Goal: Entertainment & Leisure: Browse casually

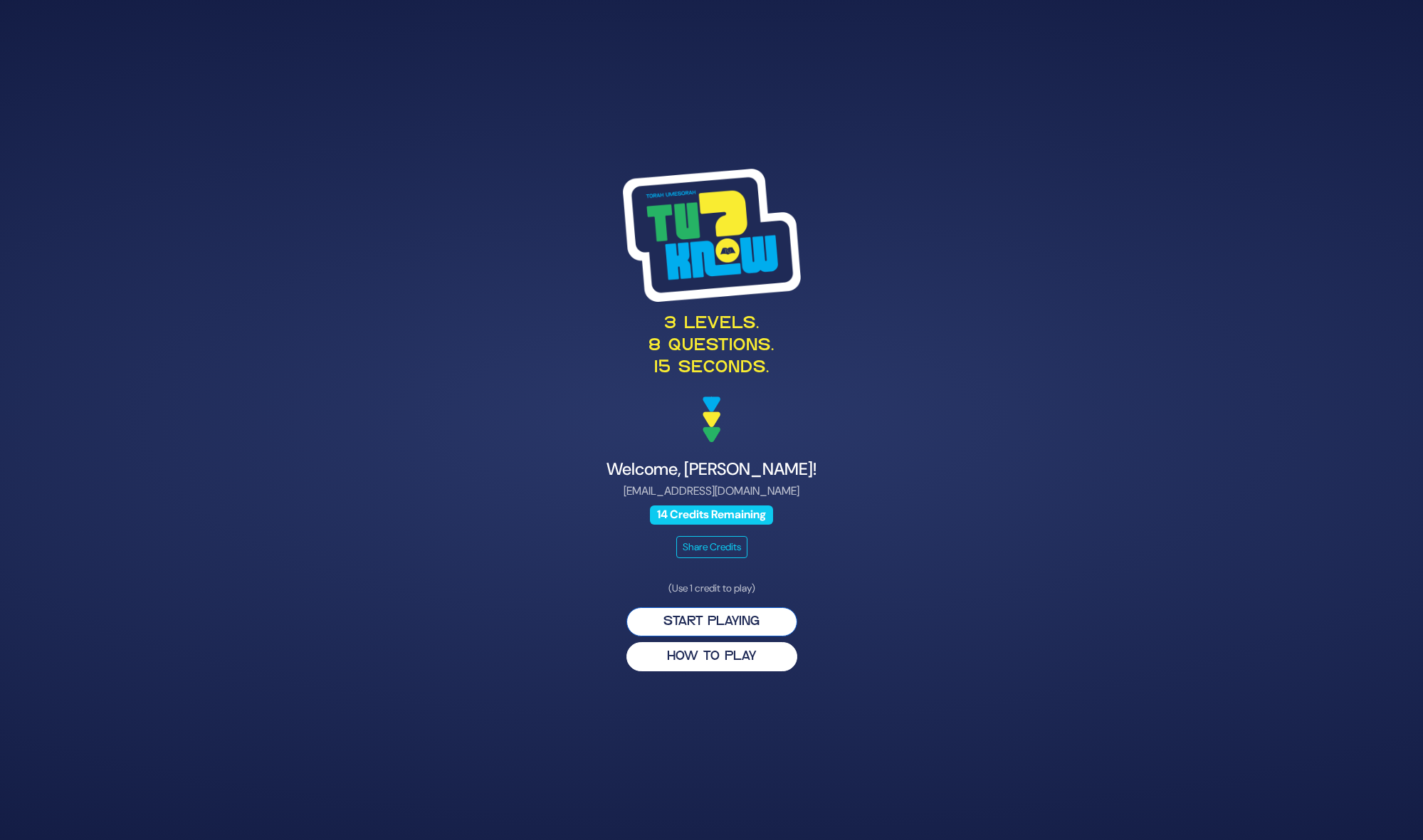
click at [675, 616] on button "Start Playing" at bounding box center [712, 621] width 170 height 29
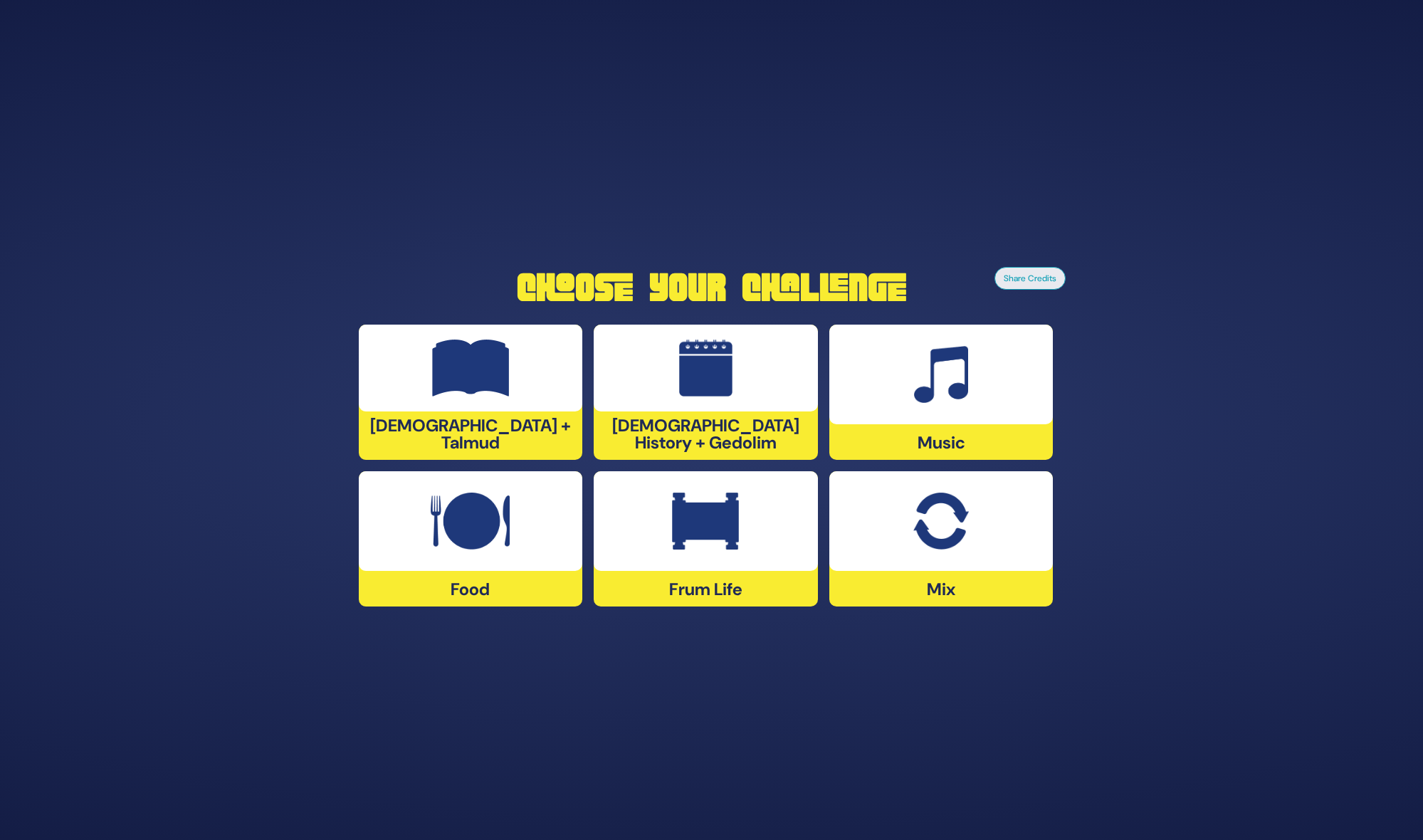
click at [885, 401] on div at bounding box center [941, 374] width 224 height 100
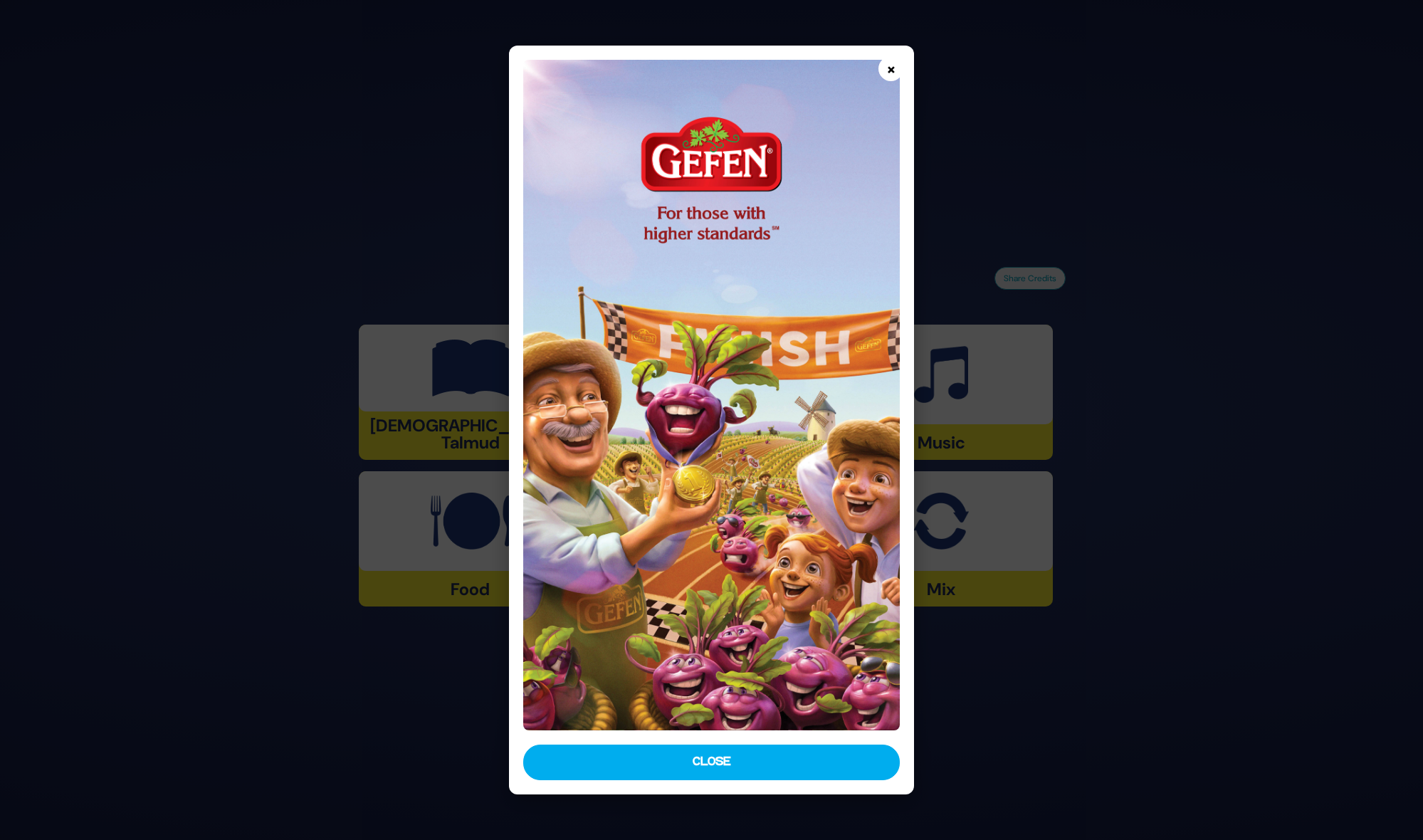
click at [892, 68] on button "×" at bounding box center [890, 68] width 25 height 25
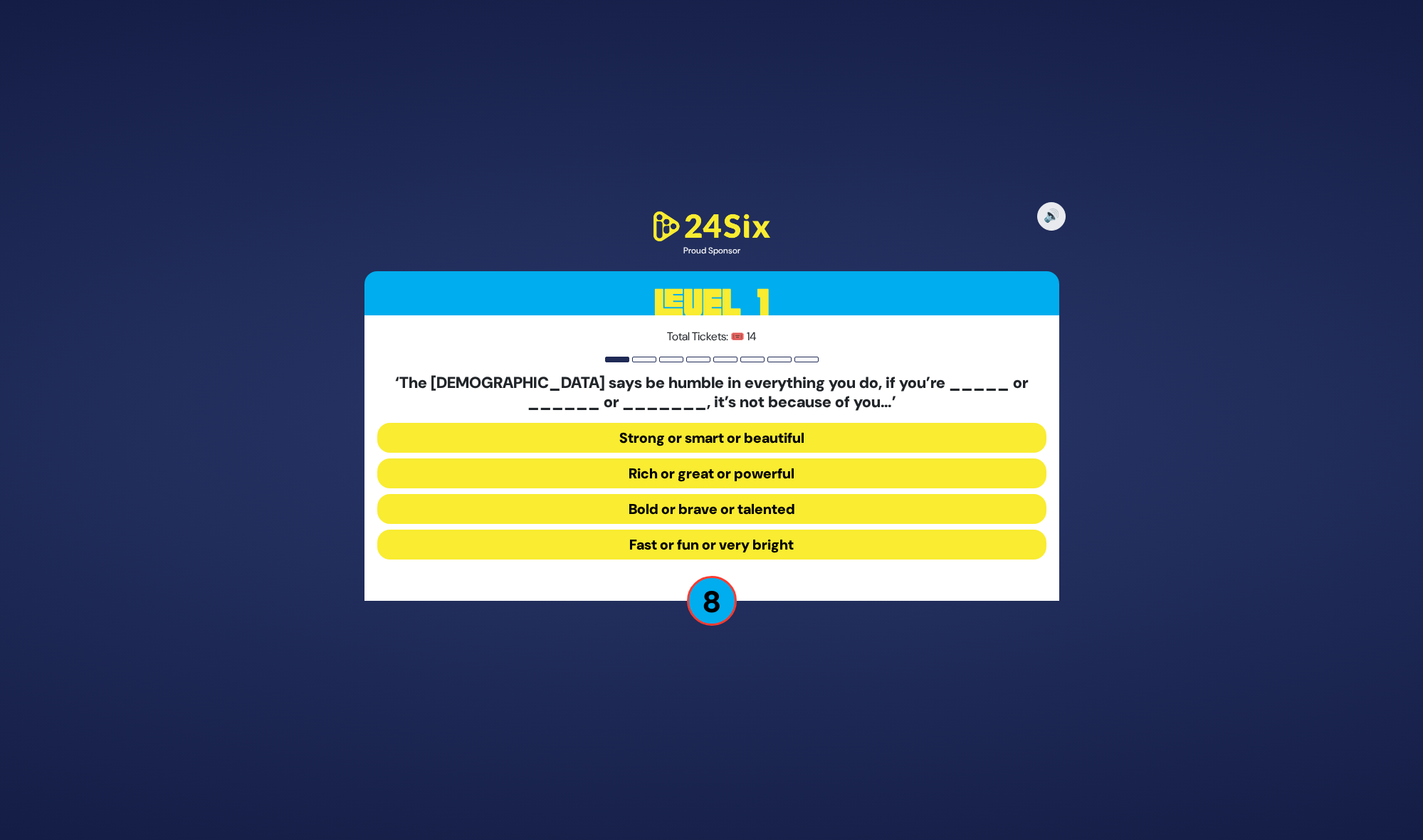
click at [665, 438] on button "Strong or smart or beautiful" at bounding box center [712, 437] width 669 height 30
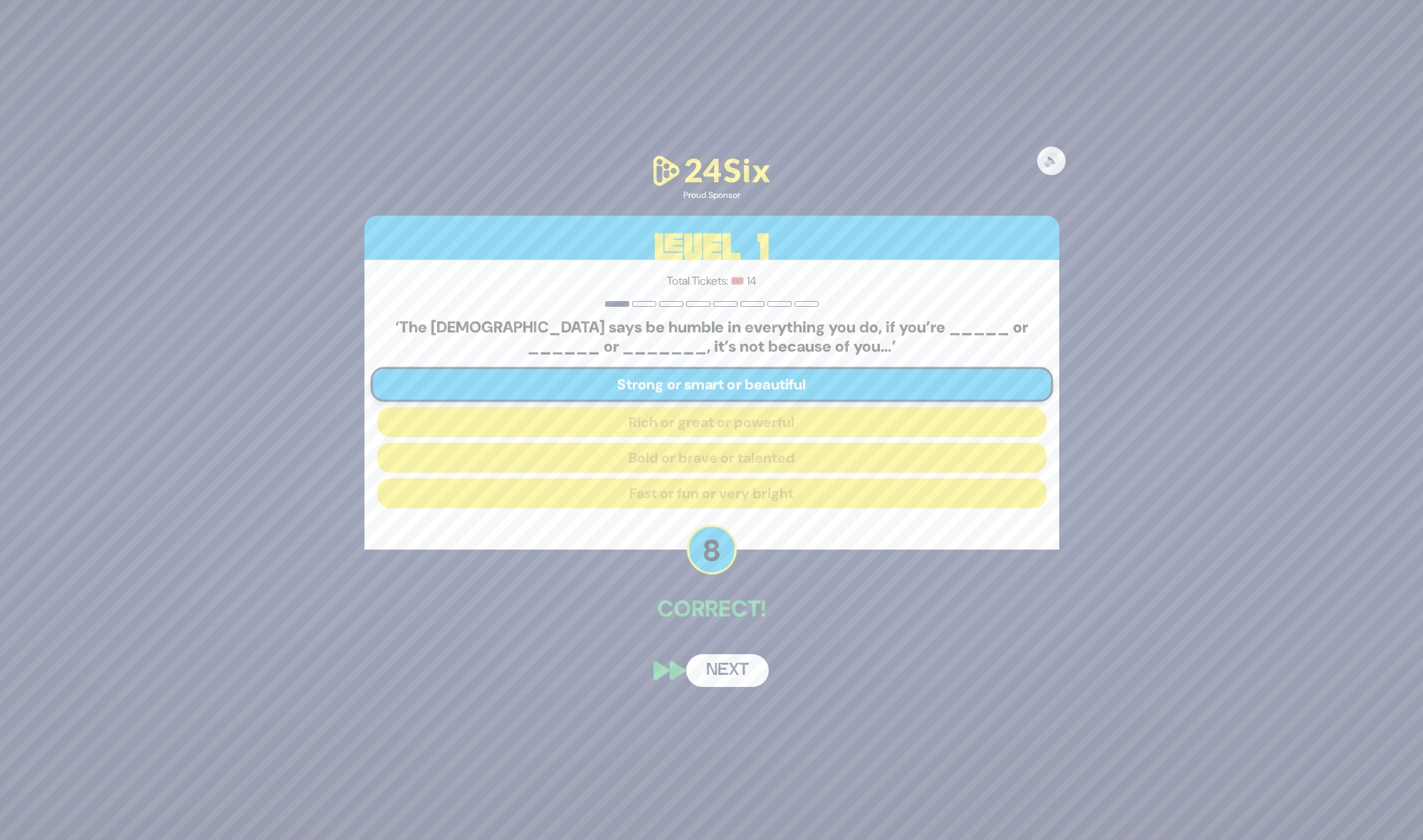
click at [737, 671] on button "Next" at bounding box center [727, 670] width 82 height 33
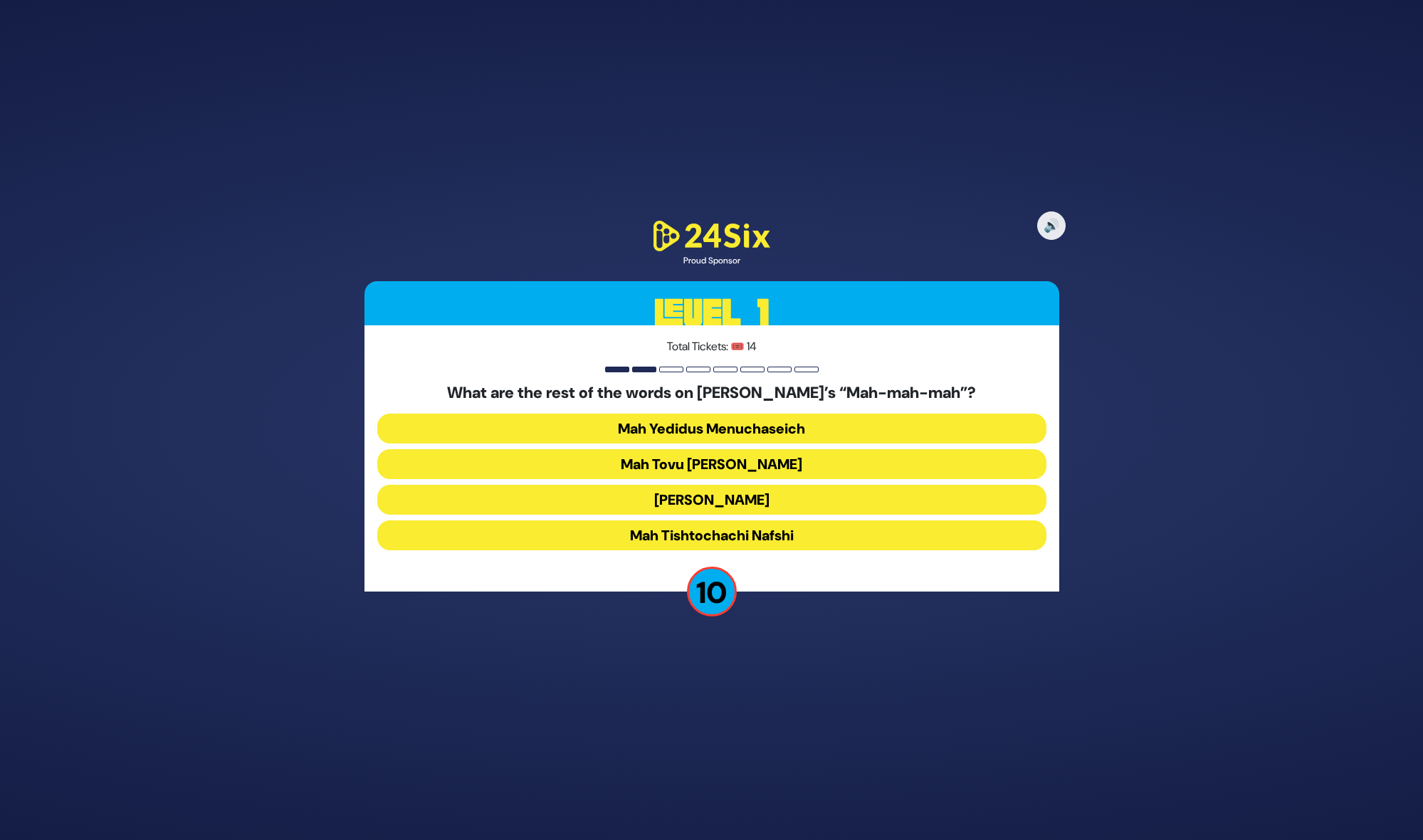
click at [606, 450] on button "Mah Tovu [PERSON_NAME]" at bounding box center [712, 463] width 669 height 30
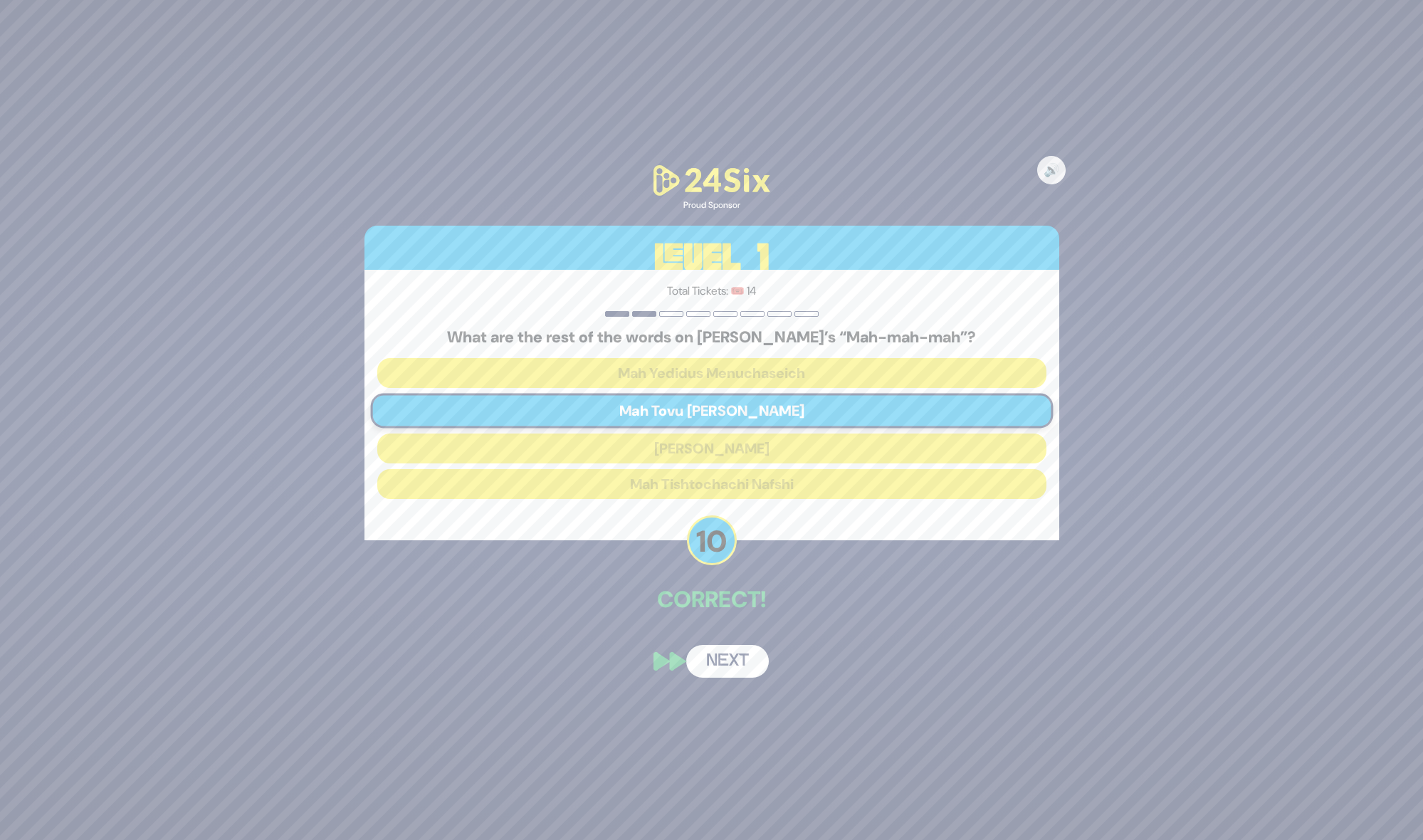
click at [705, 664] on button "Next" at bounding box center [727, 661] width 82 height 33
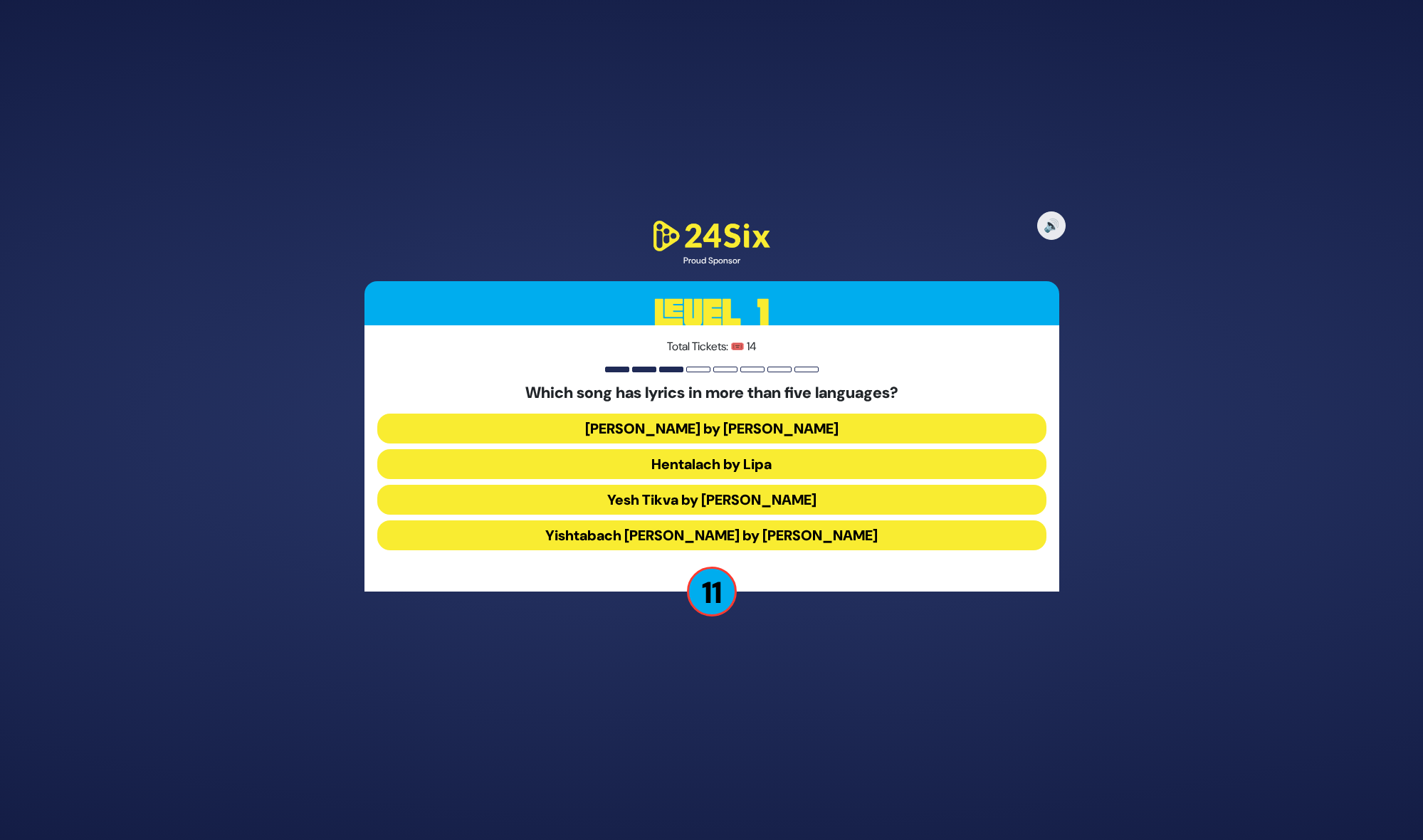
click at [635, 473] on button "Hentalach by Lipa" at bounding box center [712, 463] width 669 height 30
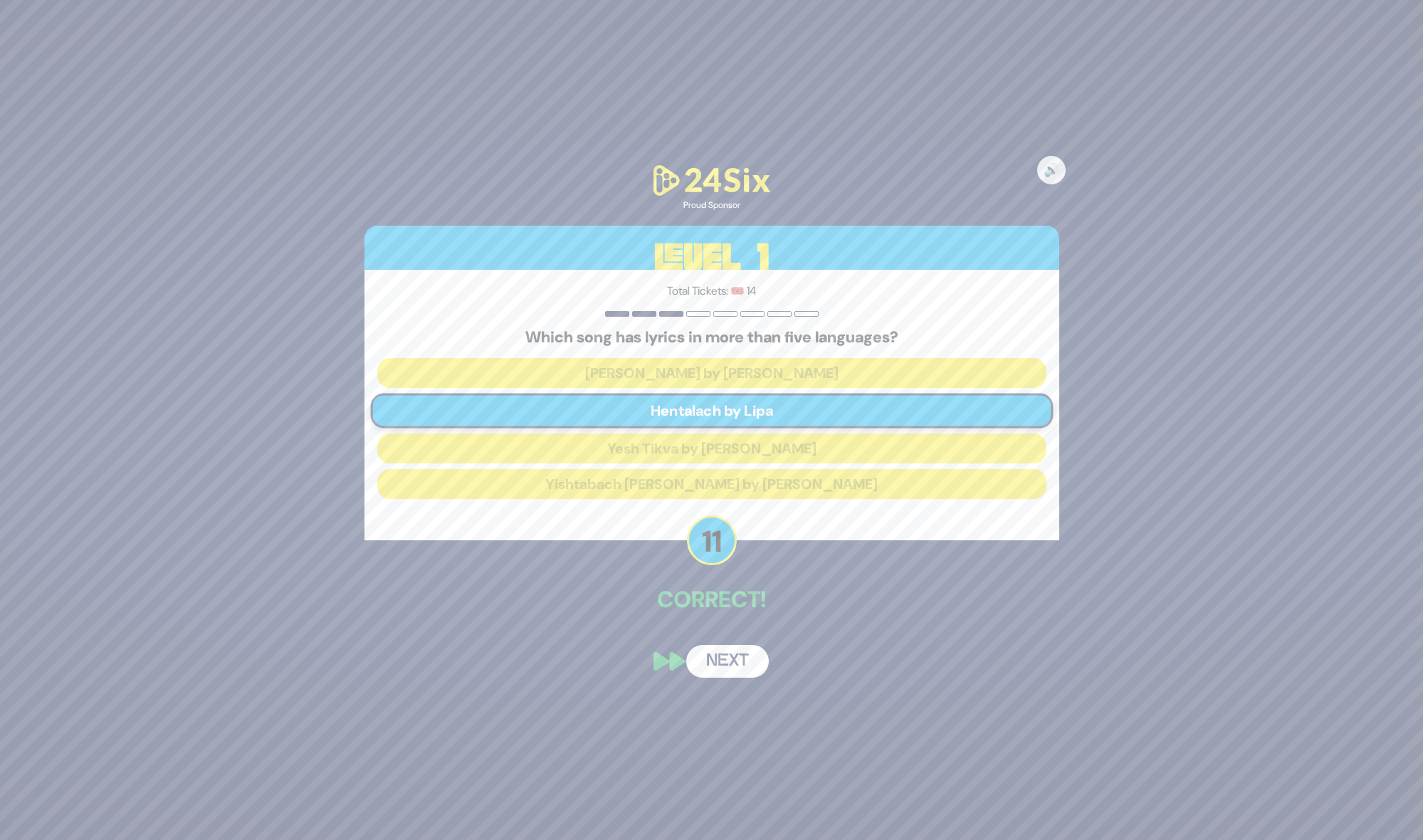
click at [704, 662] on button "Next" at bounding box center [727, 661] width 82 height 33
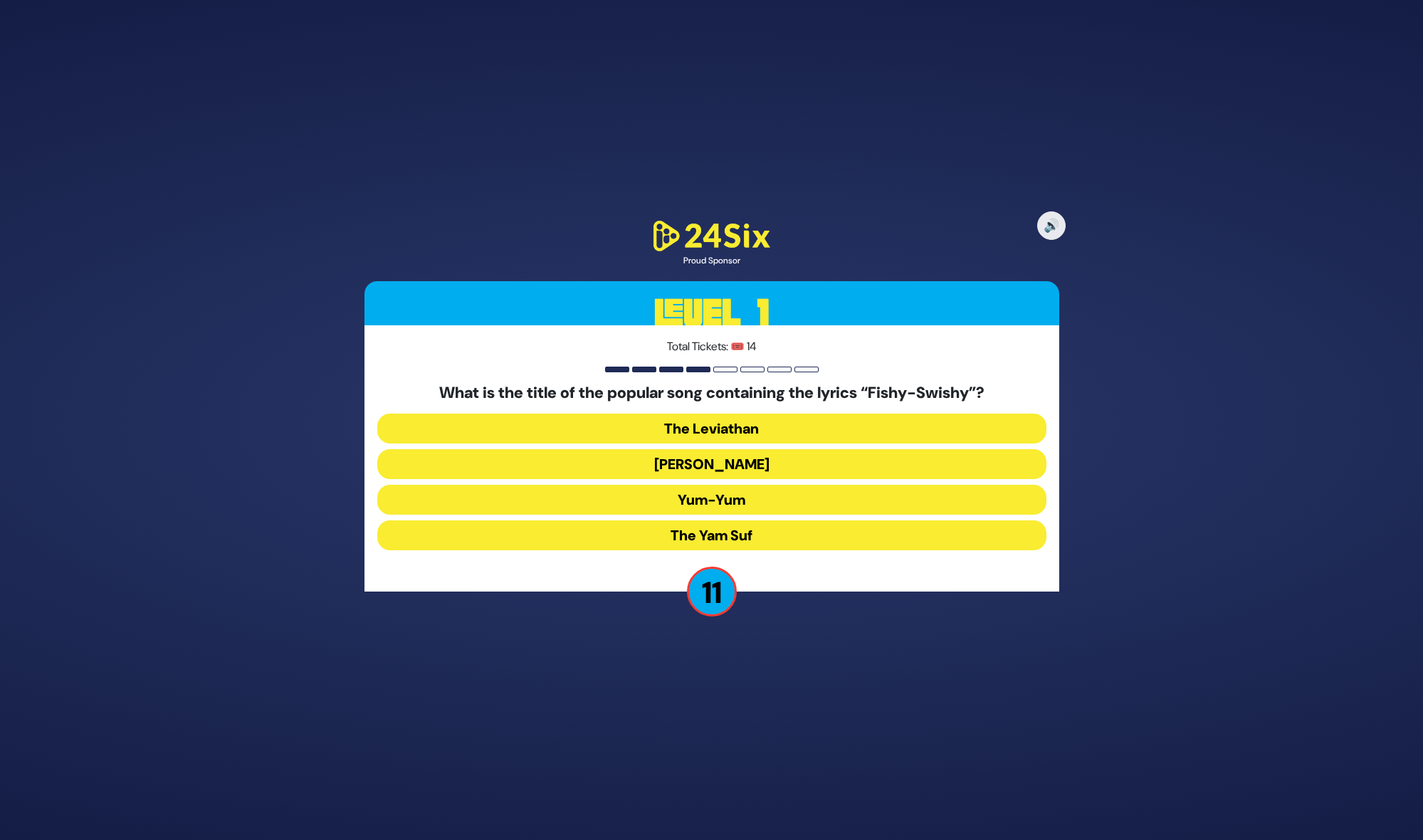
click at [687, 498] on button "Yum-Yum" at bounding box center [712, 499] width 669 height 30
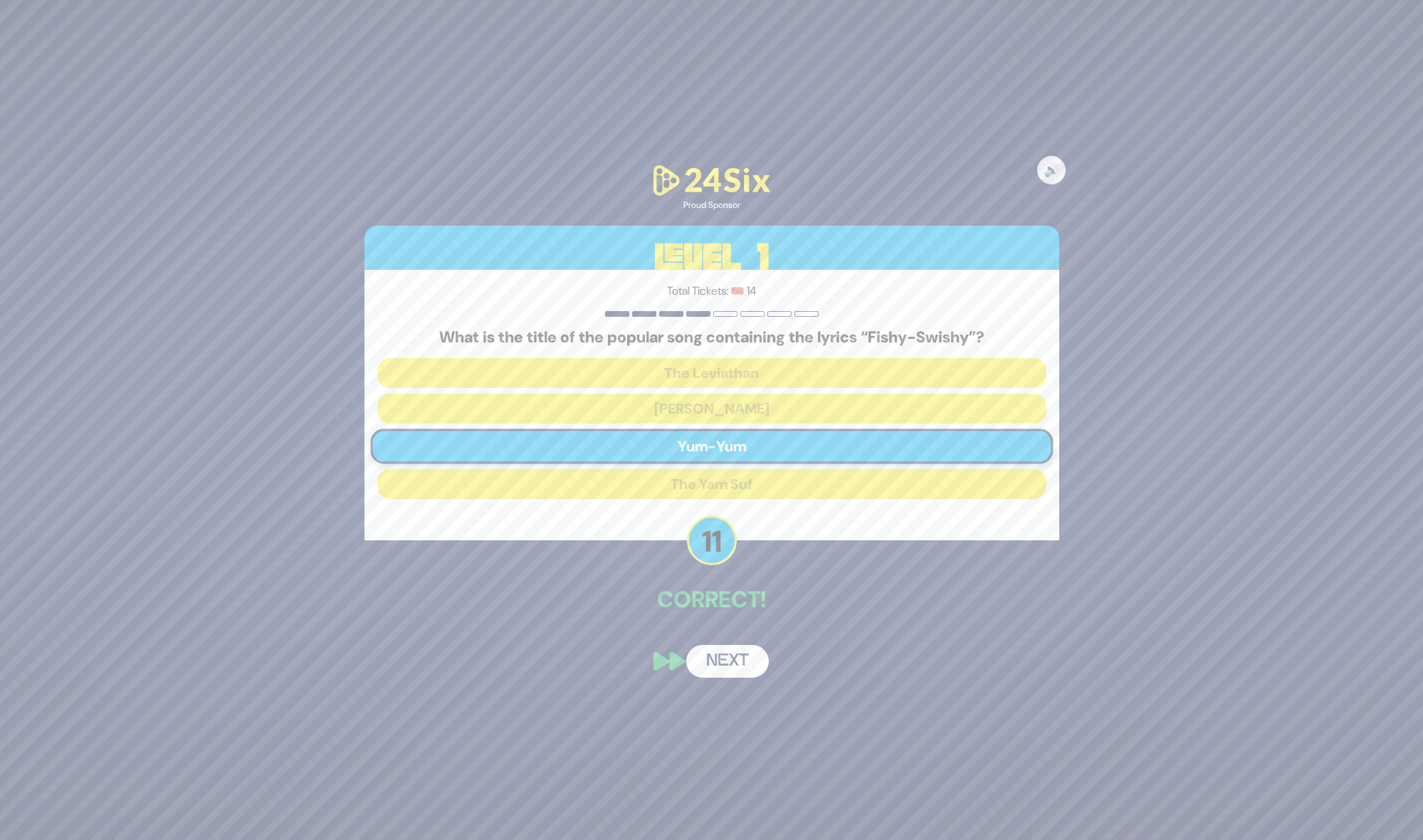
click at [752, 658] on button "Next" at bounding box center [727, 661] width 82 height 33
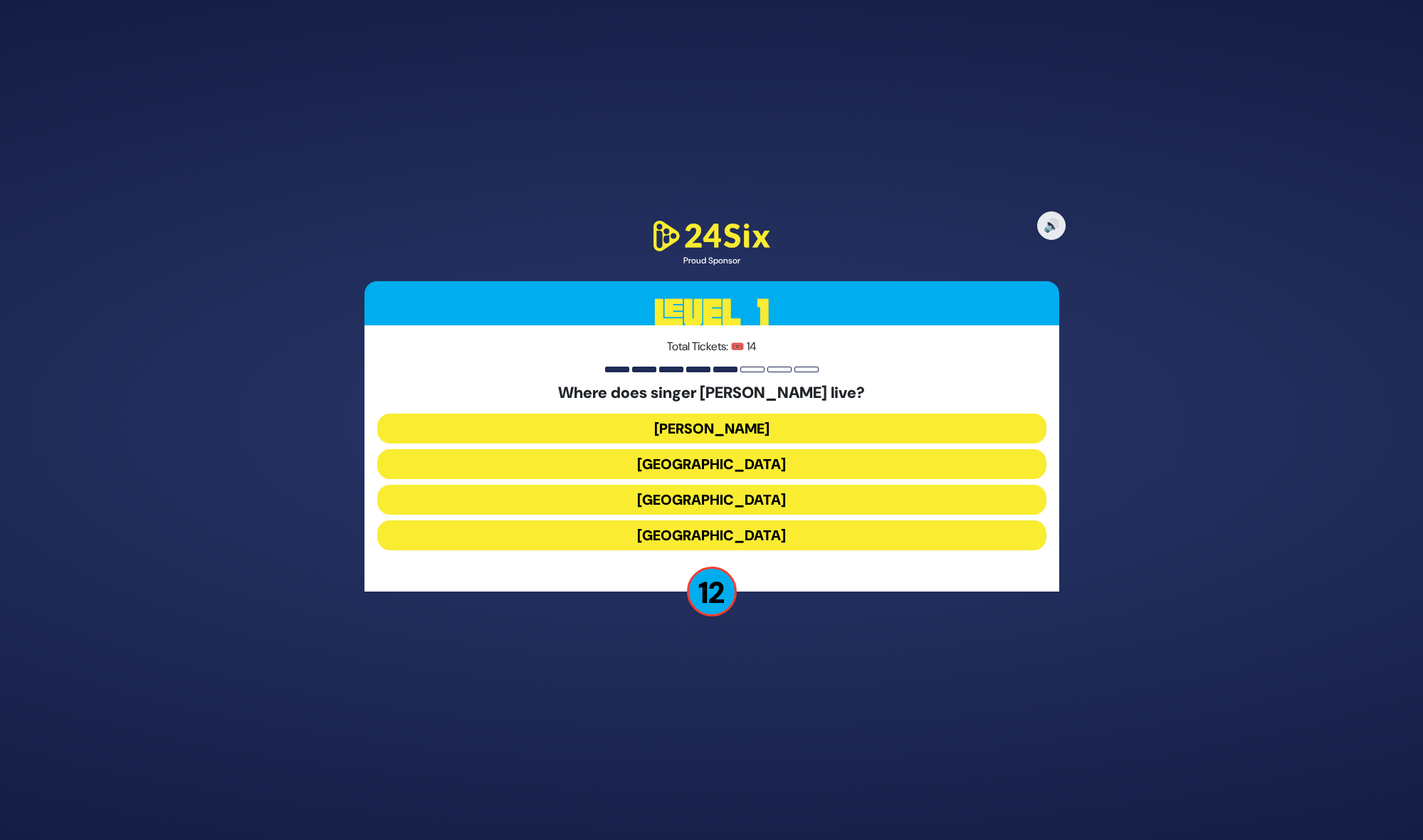
click at [722, 535] on button "[GEOGRAPHIC_DATA]" at bounding box center [712, 535] width 669 height 30
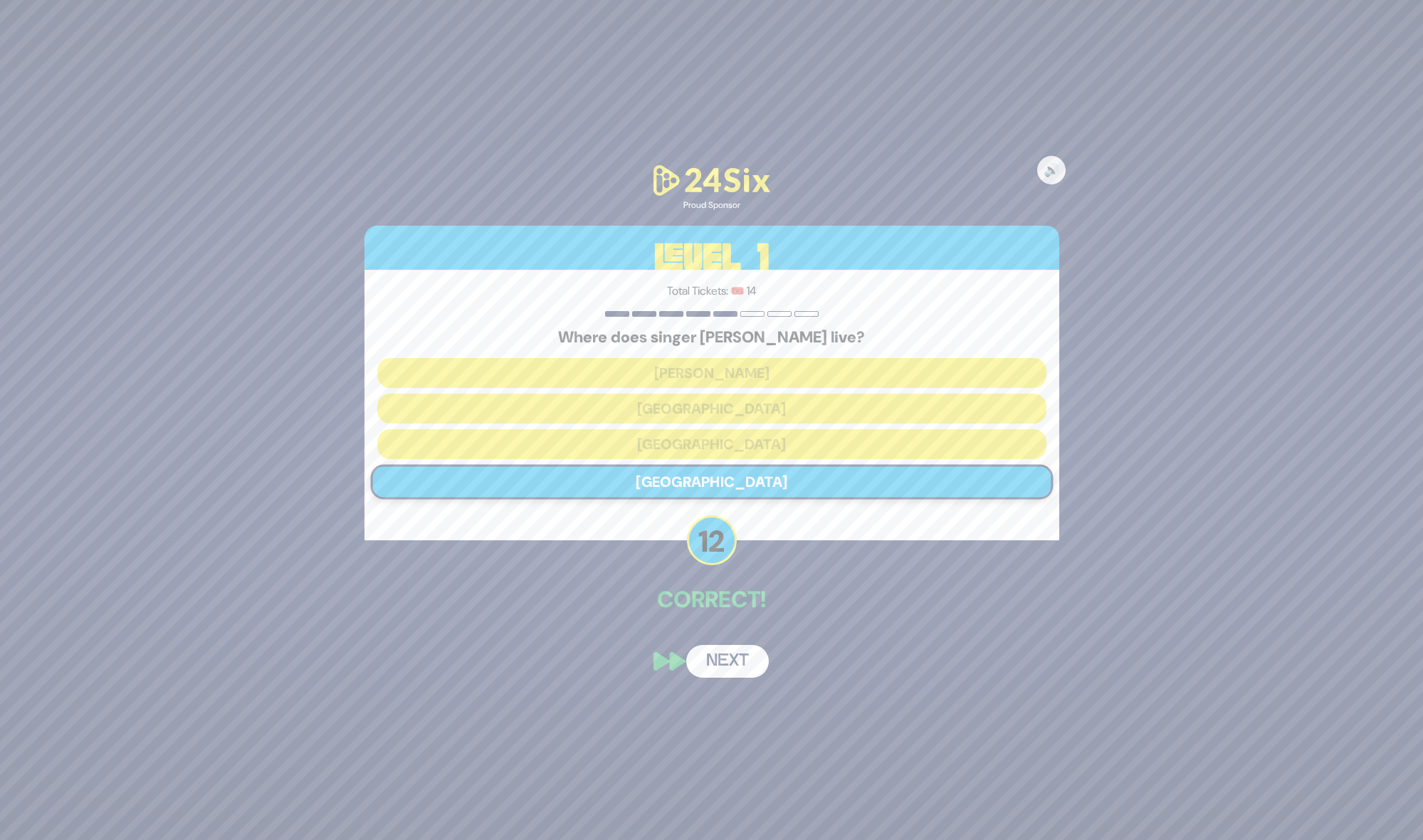
click at [726, 665] on button "Next" at bounding box center [727, 661] width 82 height 33
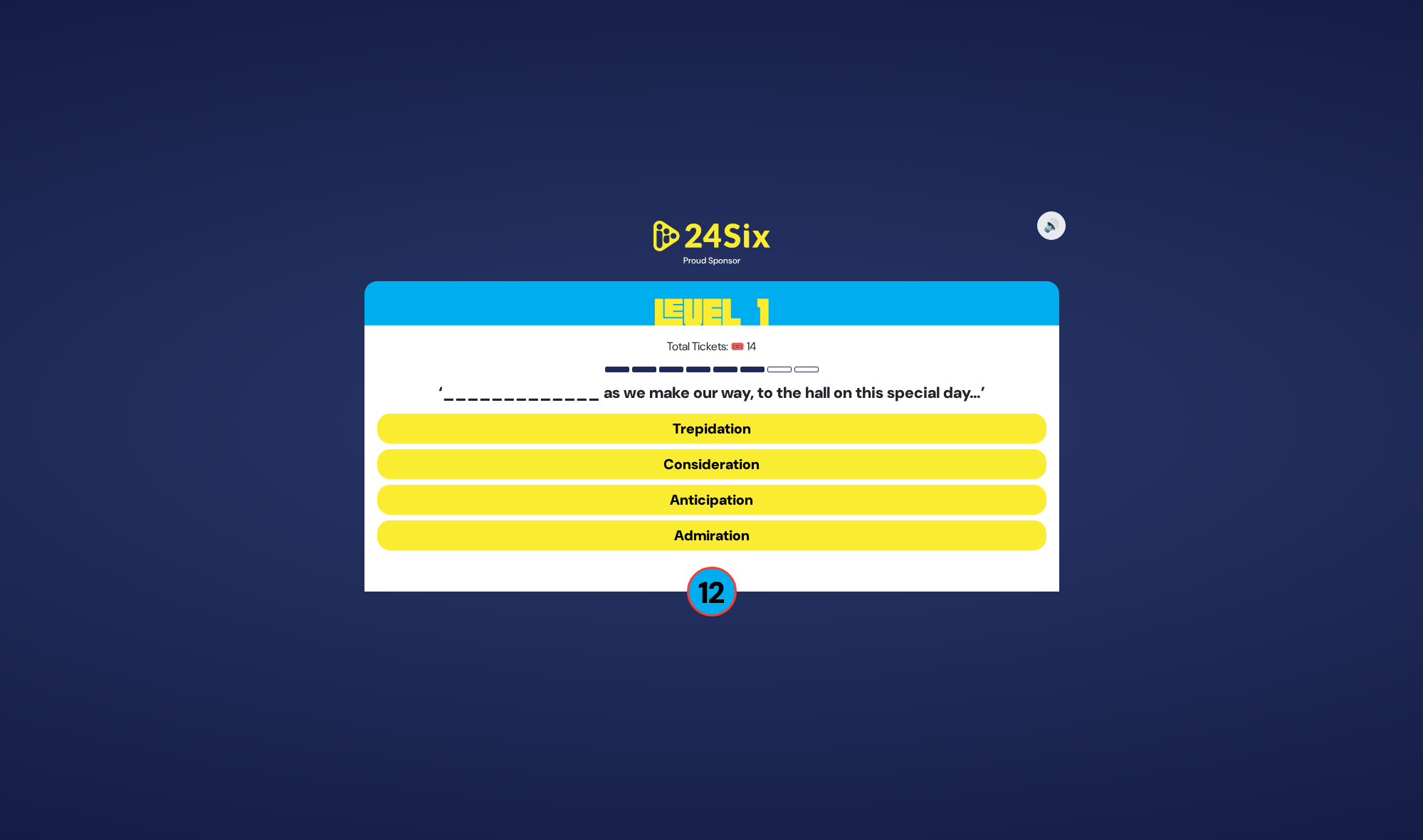
click at [673, 497] on button "Anticipation" at bounding box center [712, 499] width 669 height 30
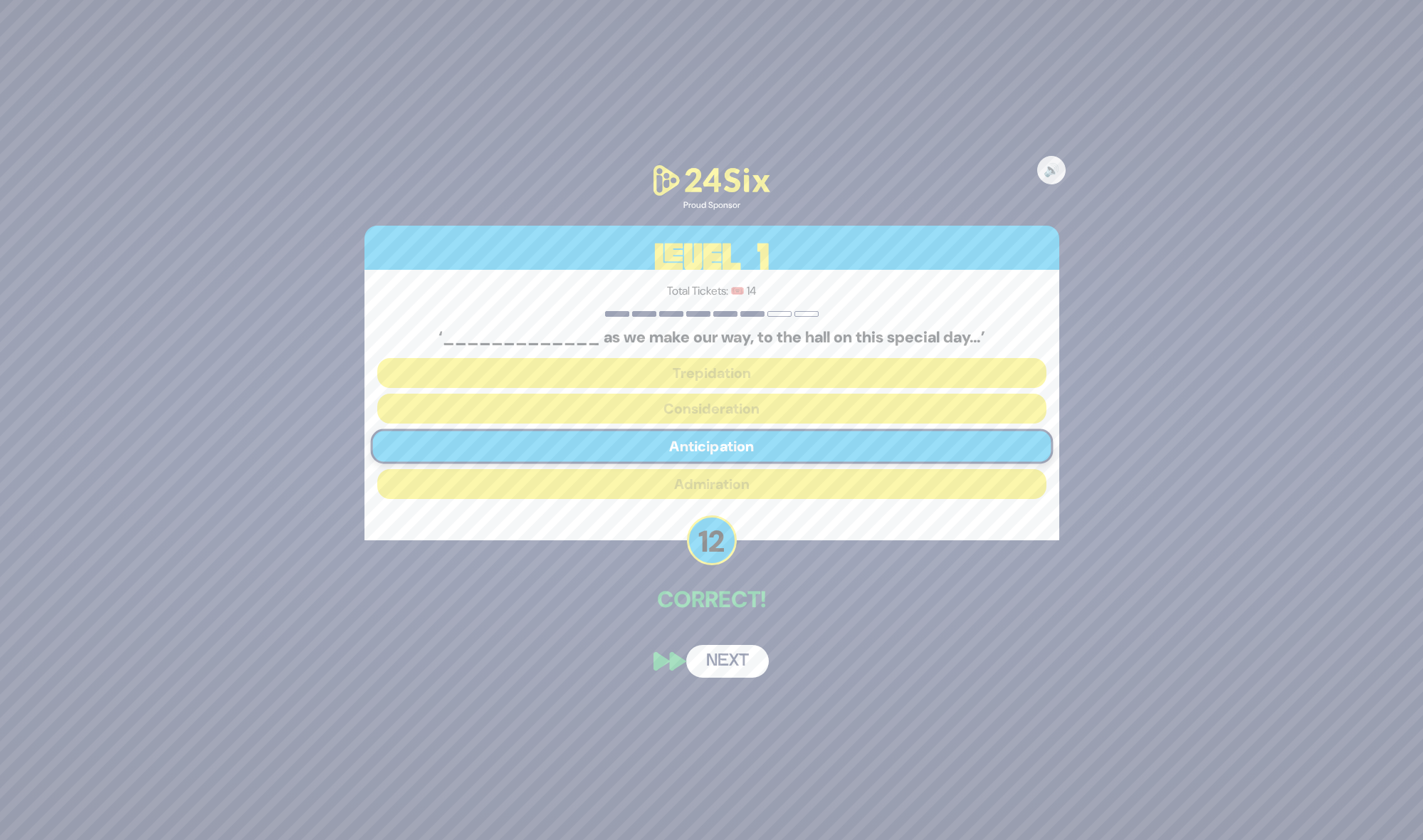
click at [728, 654] on button "Next" at bounding box center [727, 661] width 82 height 33
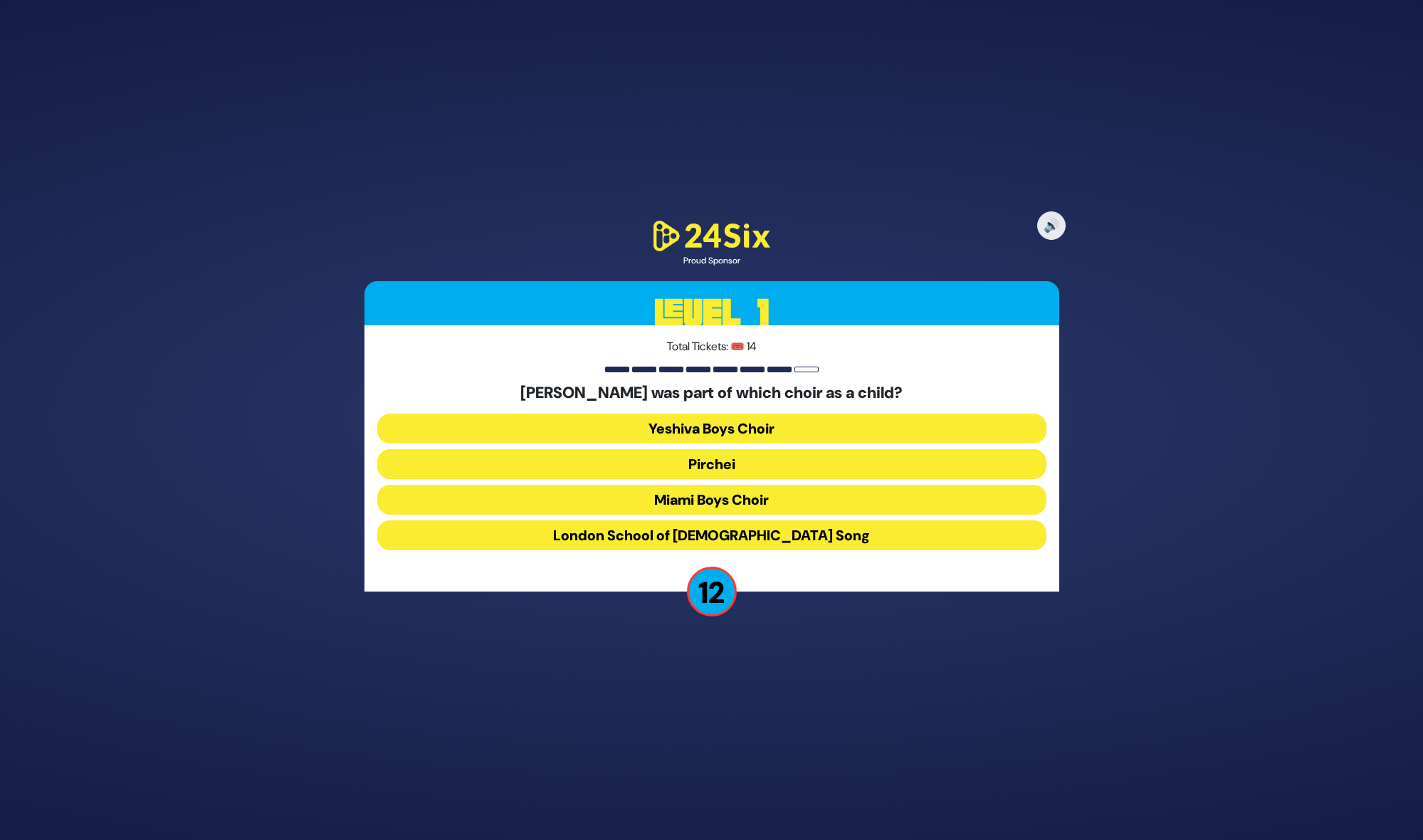
click at [652, 496] on button "Miami Boys Choir" at bounding box center [712, 499] width 669 height 30
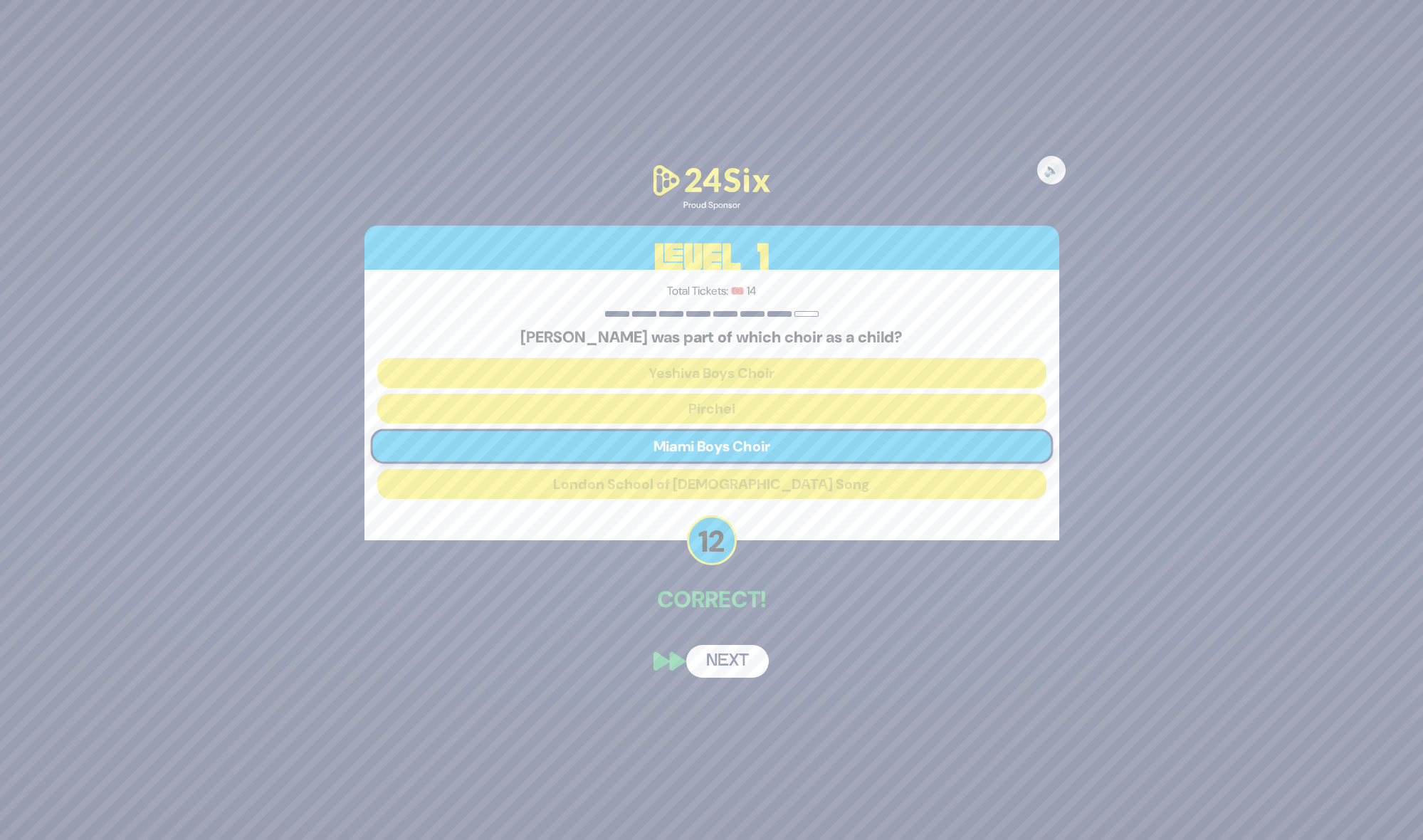
click at [722, 656] on button "Next" at bounding box center [727, 661] width 82 height 33
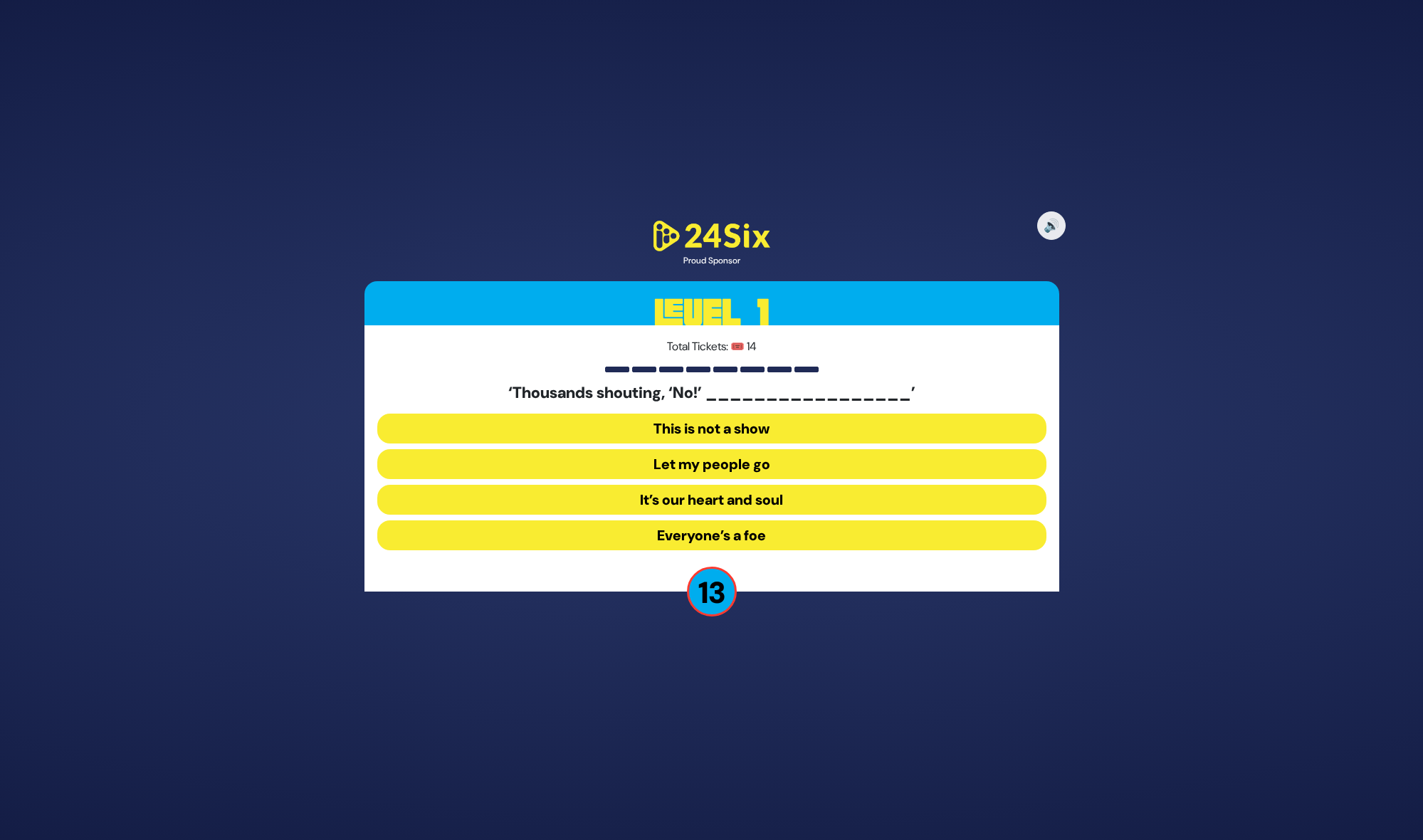
click at [655, 471] on button "Let my people go" at bounding box center [712, 463] width 669 height 30
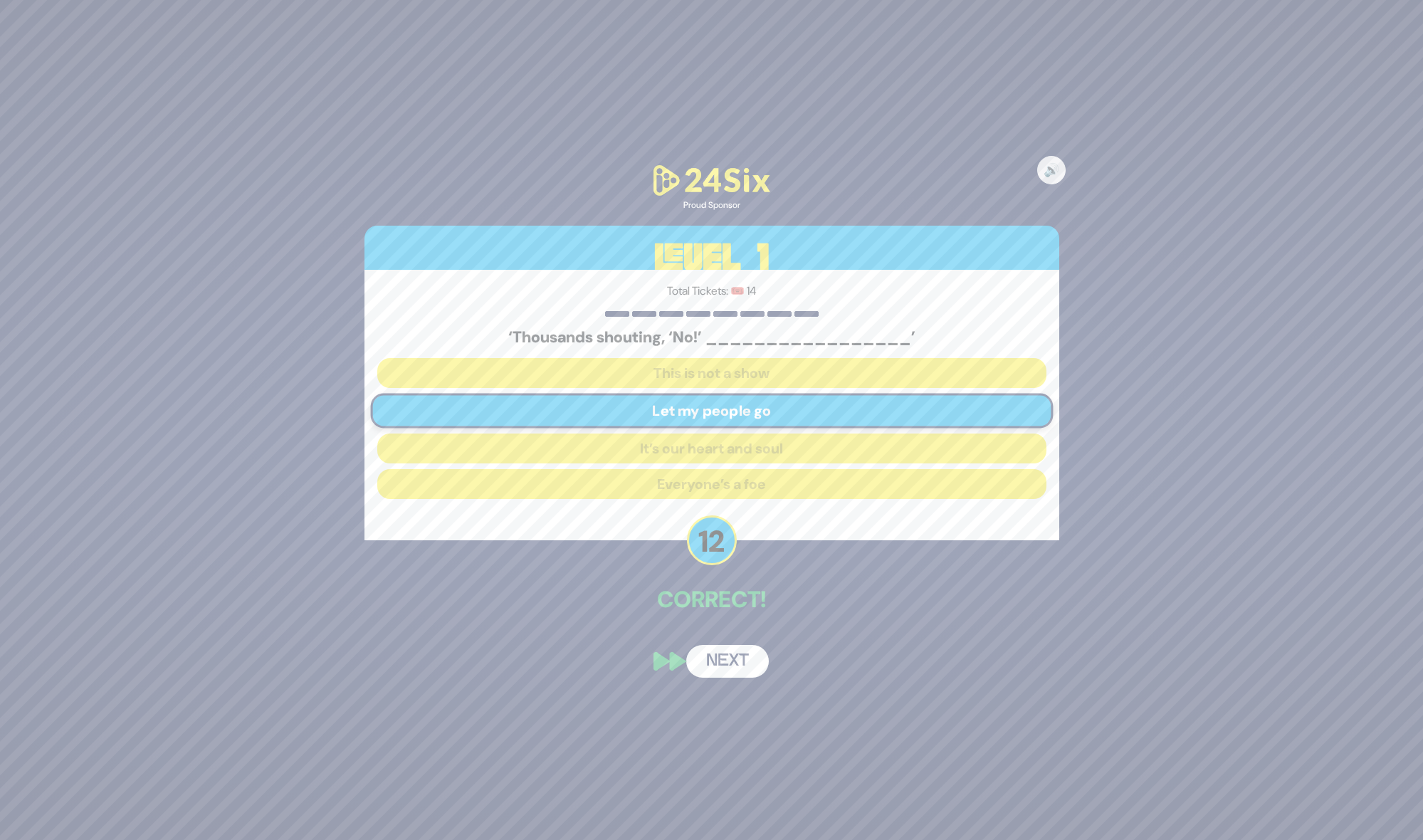
click at [749, 673] on button "Next" at bounding box center [727, 661] width 82 height 33
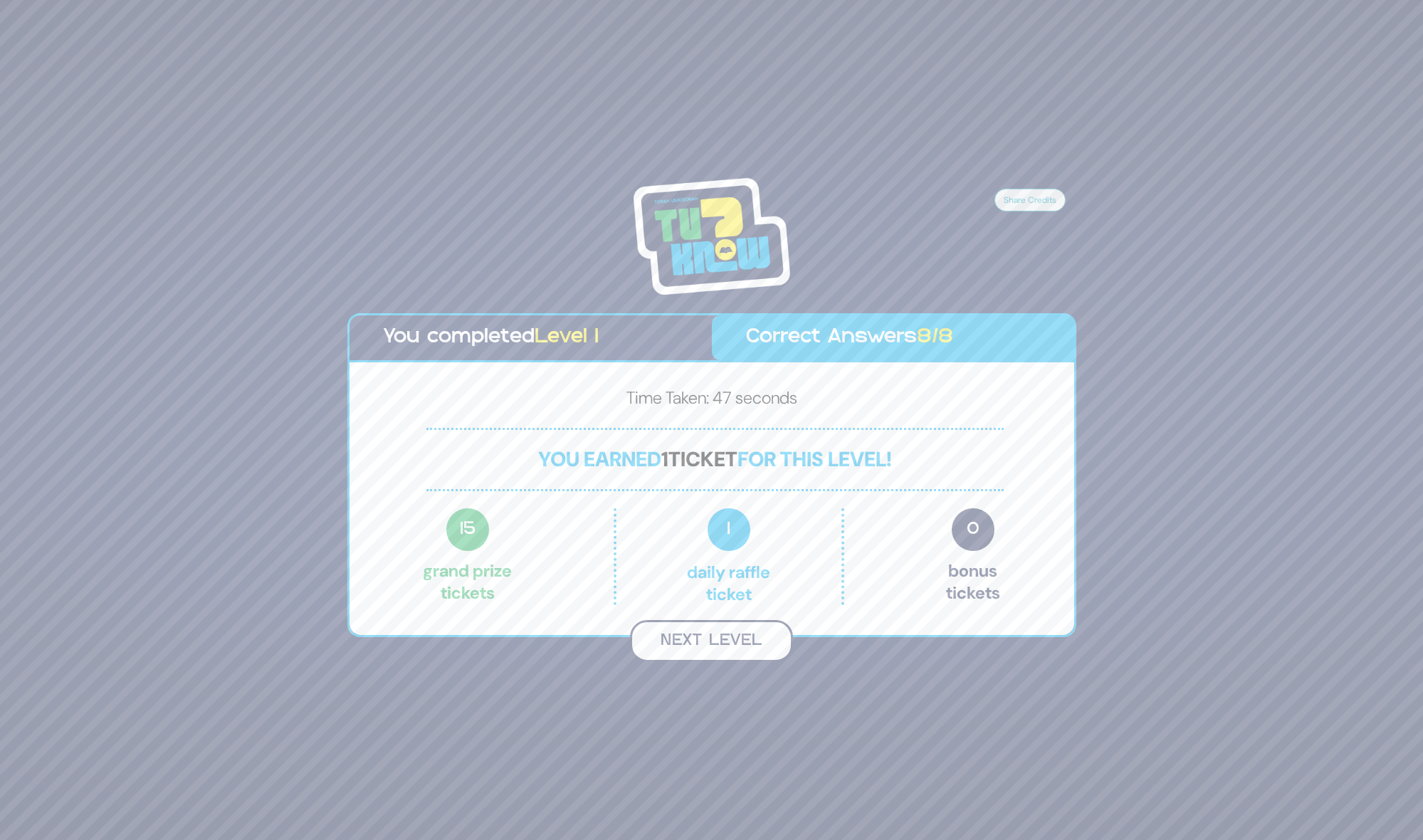
click at [750, 658] on button "Next Level" at bounding box center [712, 641] width 163 height 42
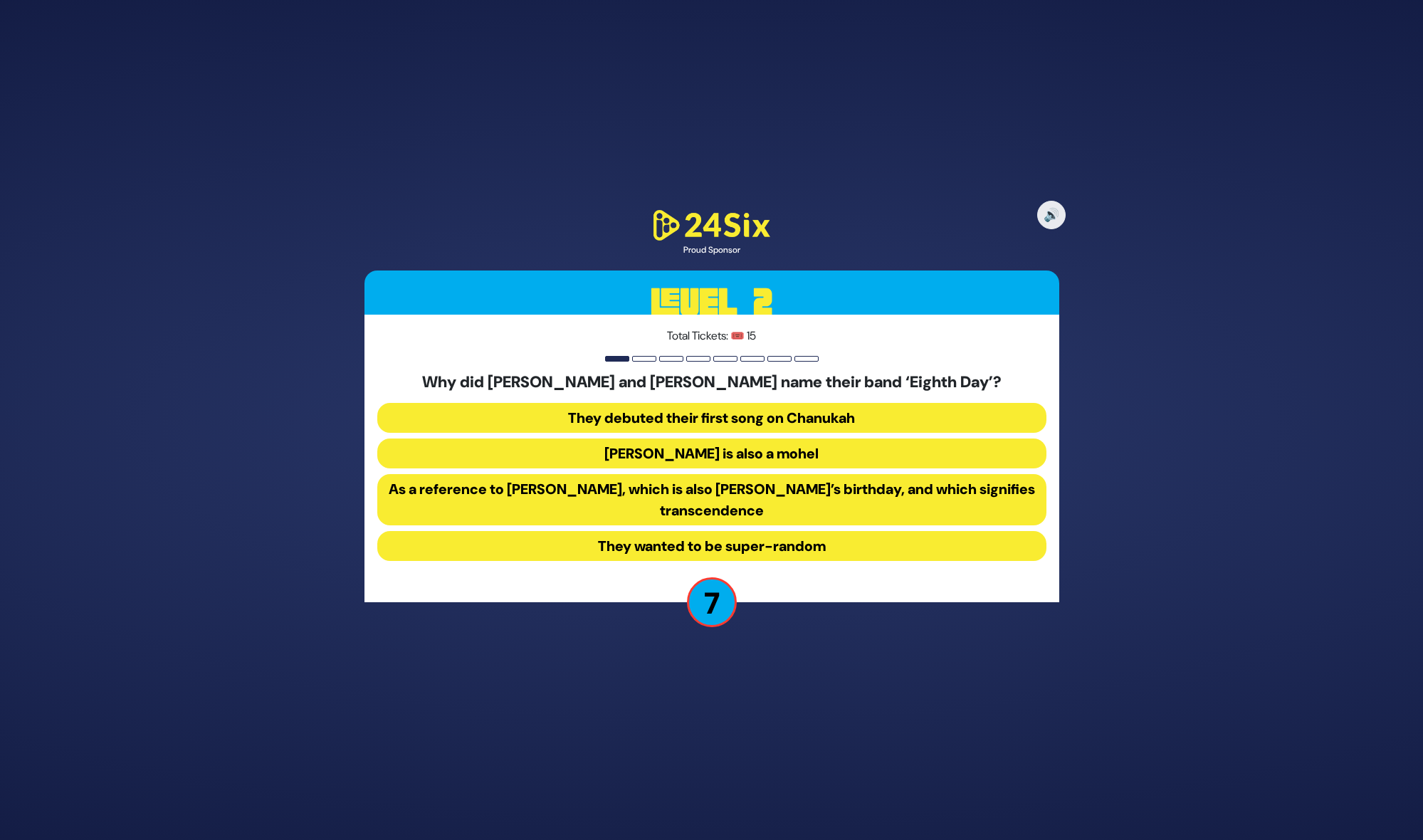
click at [707, 503] on button "As a reference to [PERSON_NAME], which is also [PERSON_NAME]’s birthday, and wh…" at bounding box center [712, 500] width 669 height 51
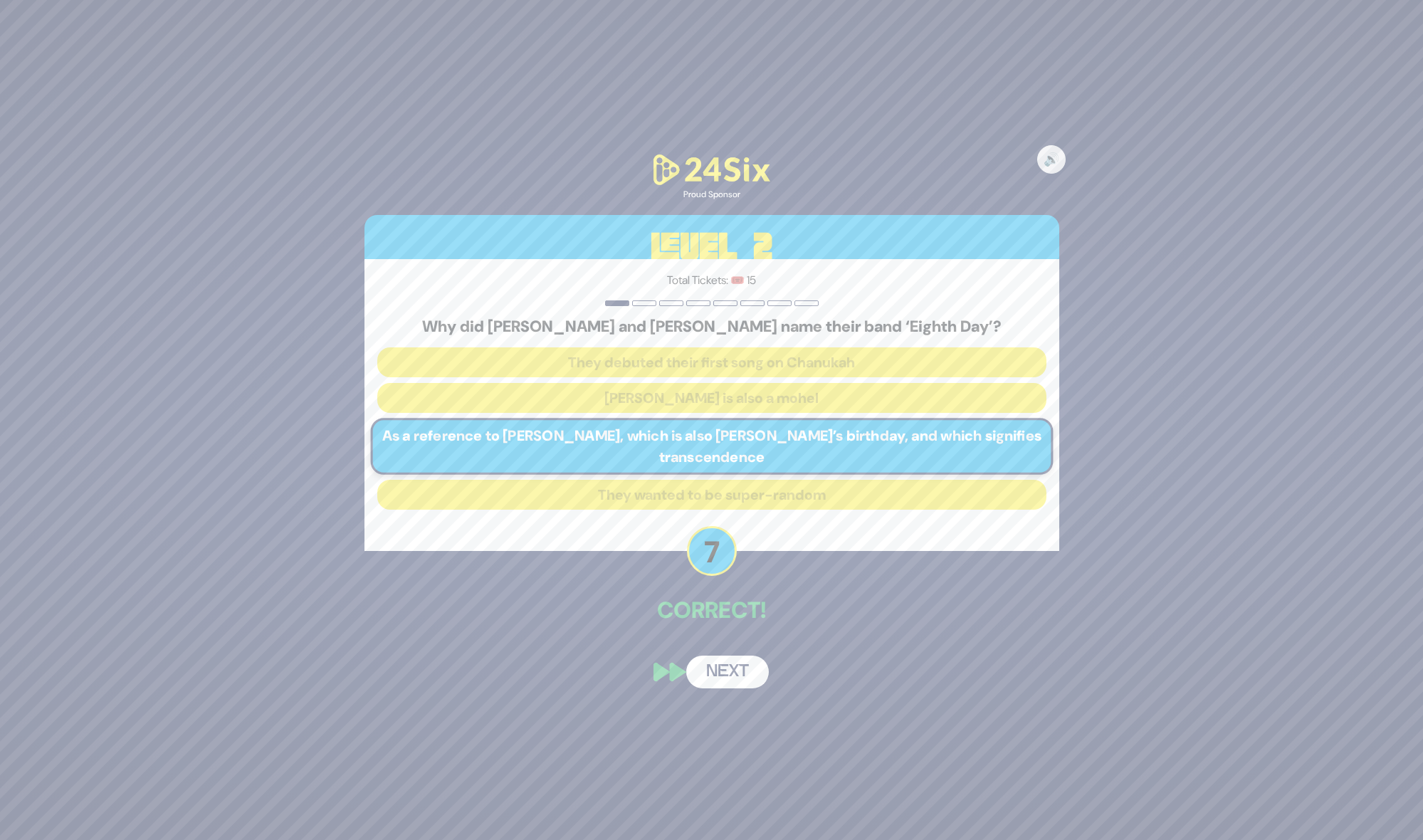
click at [743, 673] on button "Next" at bounding box center [727, 672] width 82 height 33
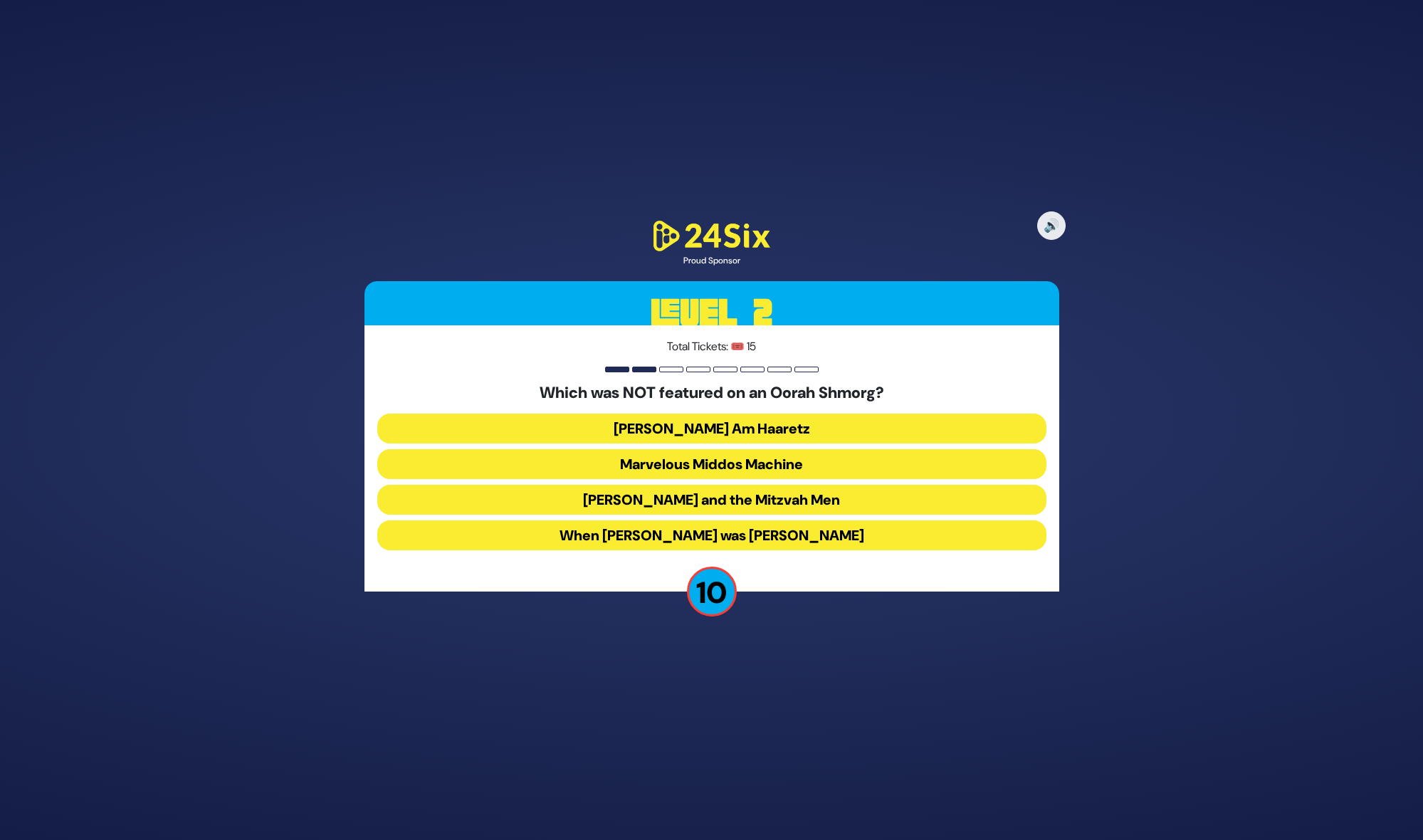
click at [593, 489] on button "[PERSON_NAME] and the Mitzvah Men" at bounding box center [712, 499] width 669 height 30
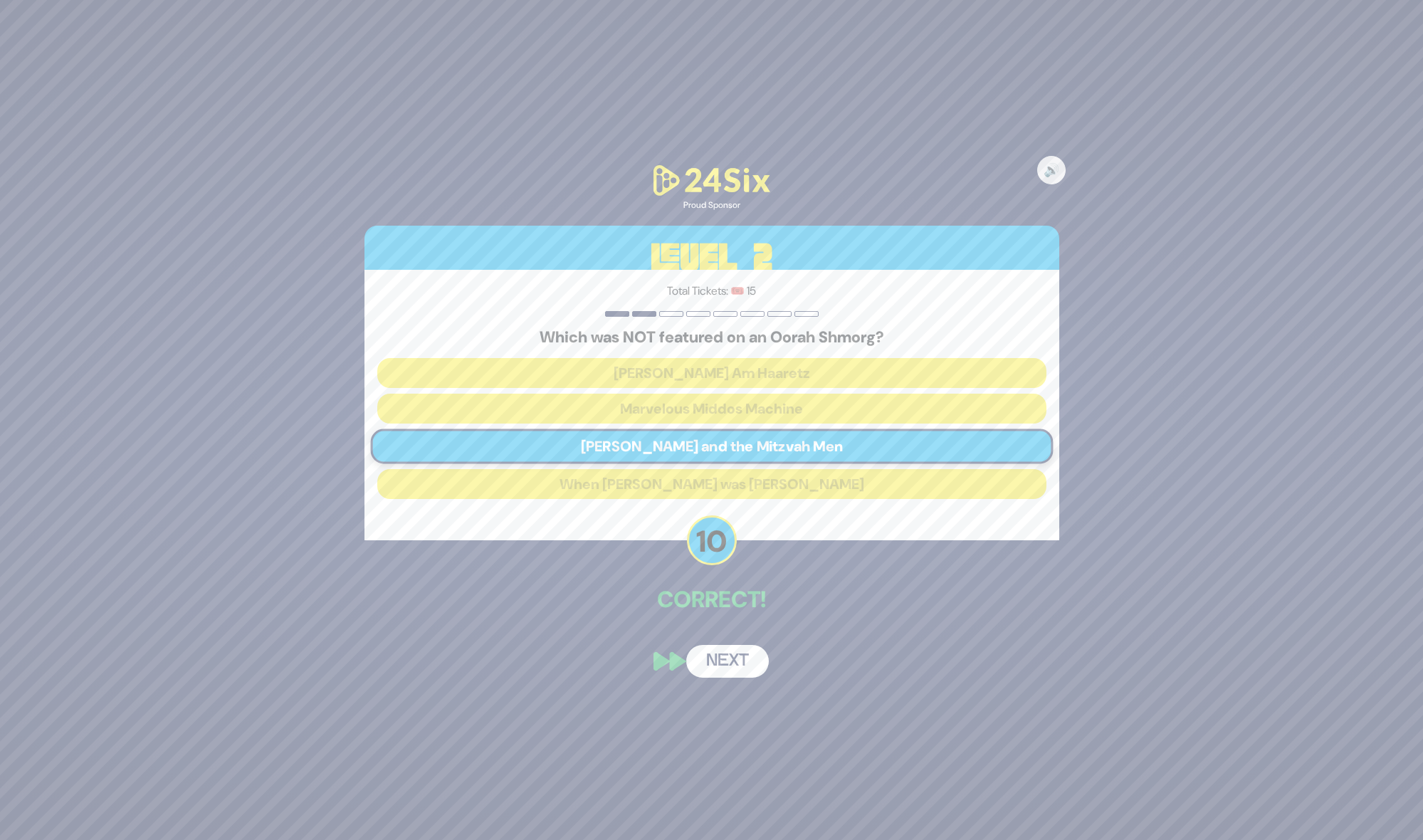
click at [720, 654] on button "Next" at bounding box center [727, 661] width 82 height 33
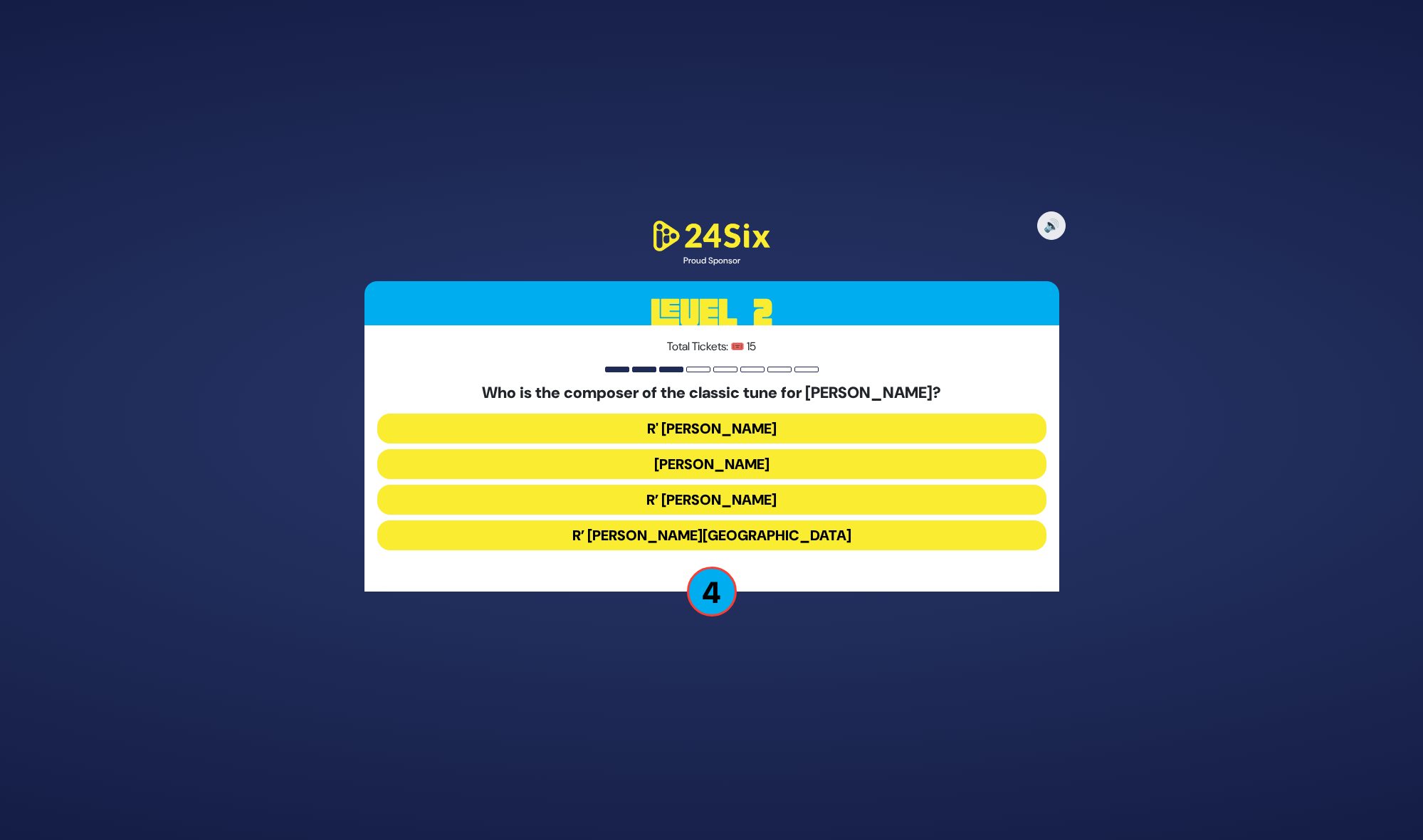
click at [642, 493] on button "R’ [PERSON_NAME]" at bounding box center [712, 499] width 669 height 30
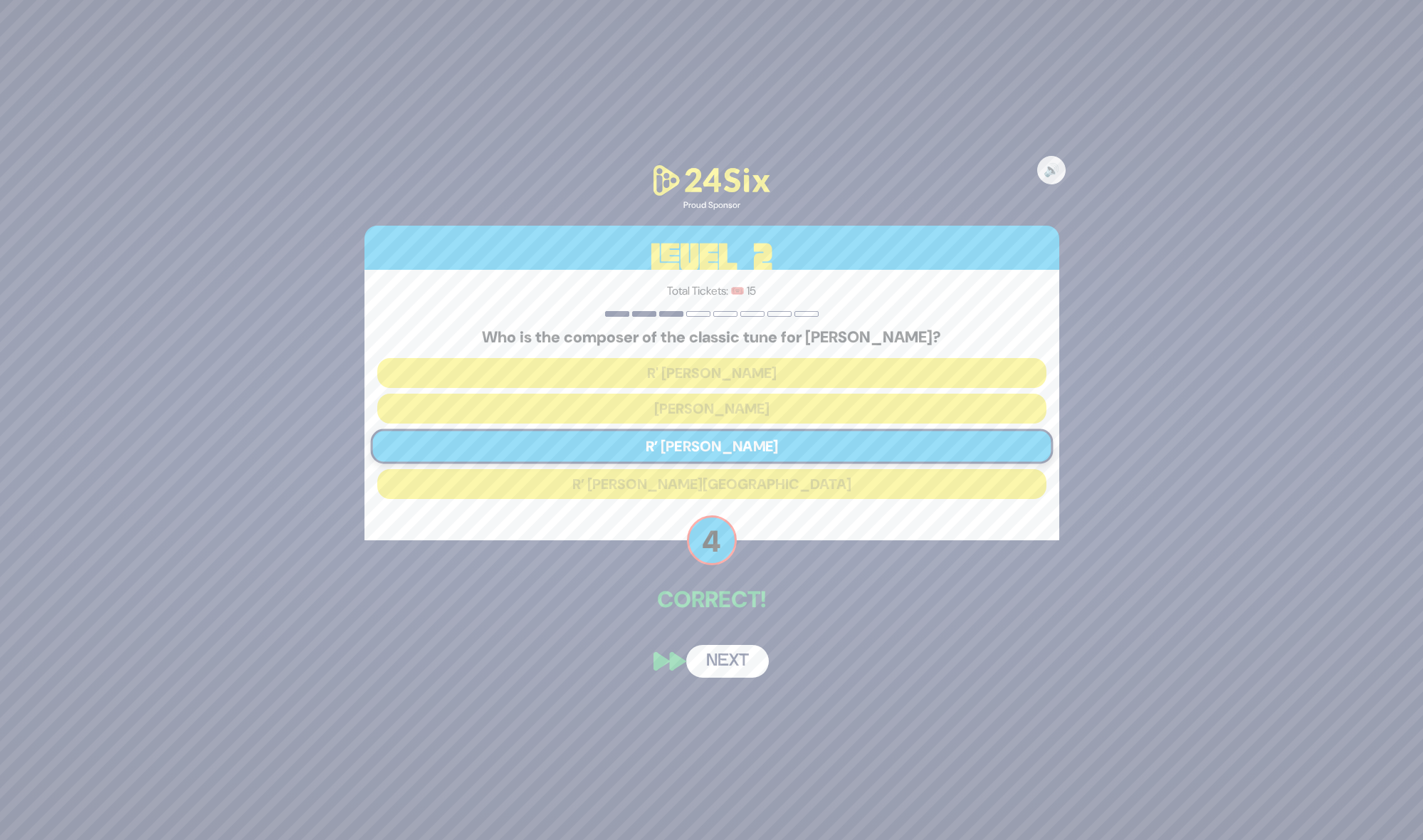
click at [753, 659] on button "Next" at bounding box center [727, 661] width 82 height 33
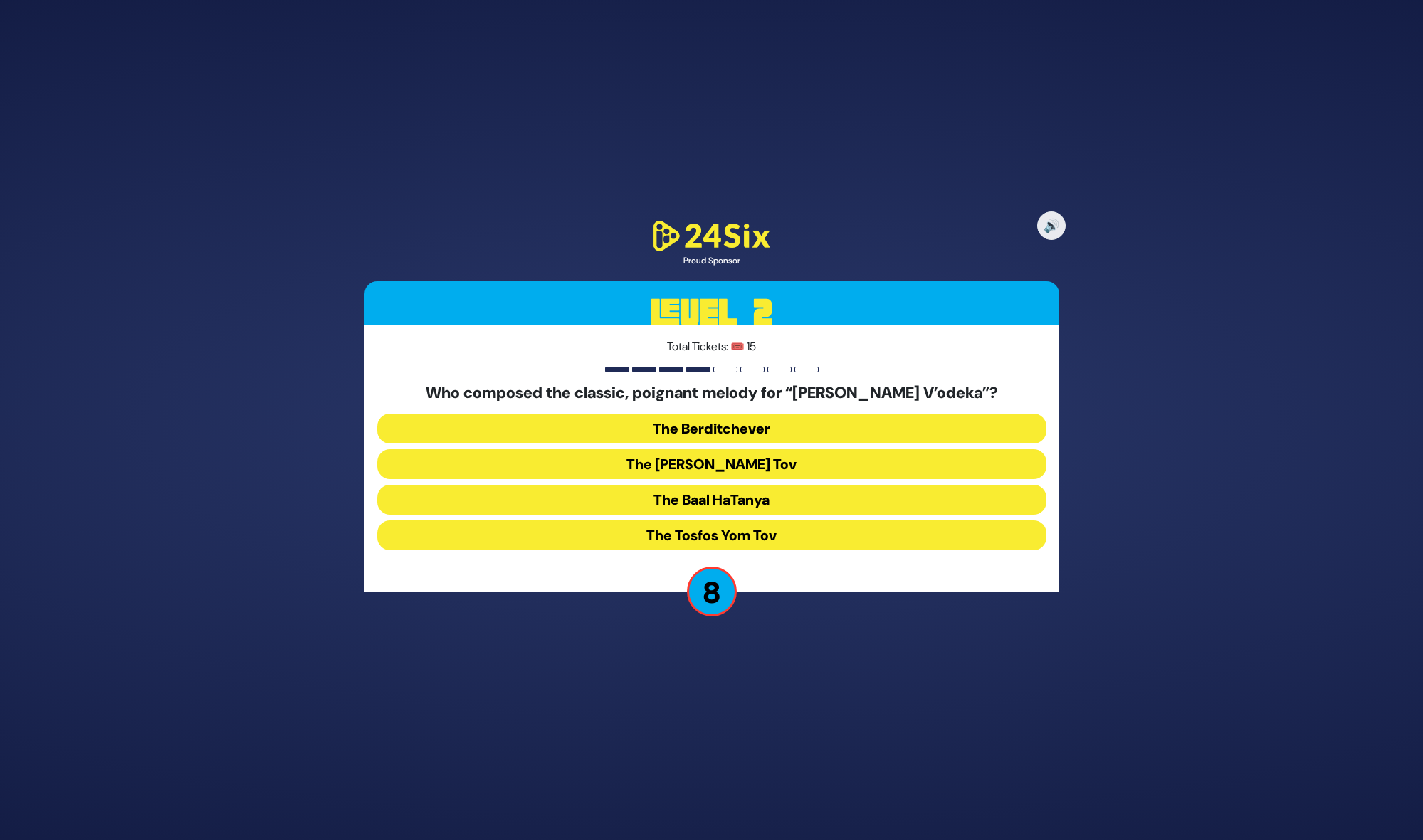
click at [769, 433] on button "The Berditchever" at bounding box center [712, 428] width 669 height 30
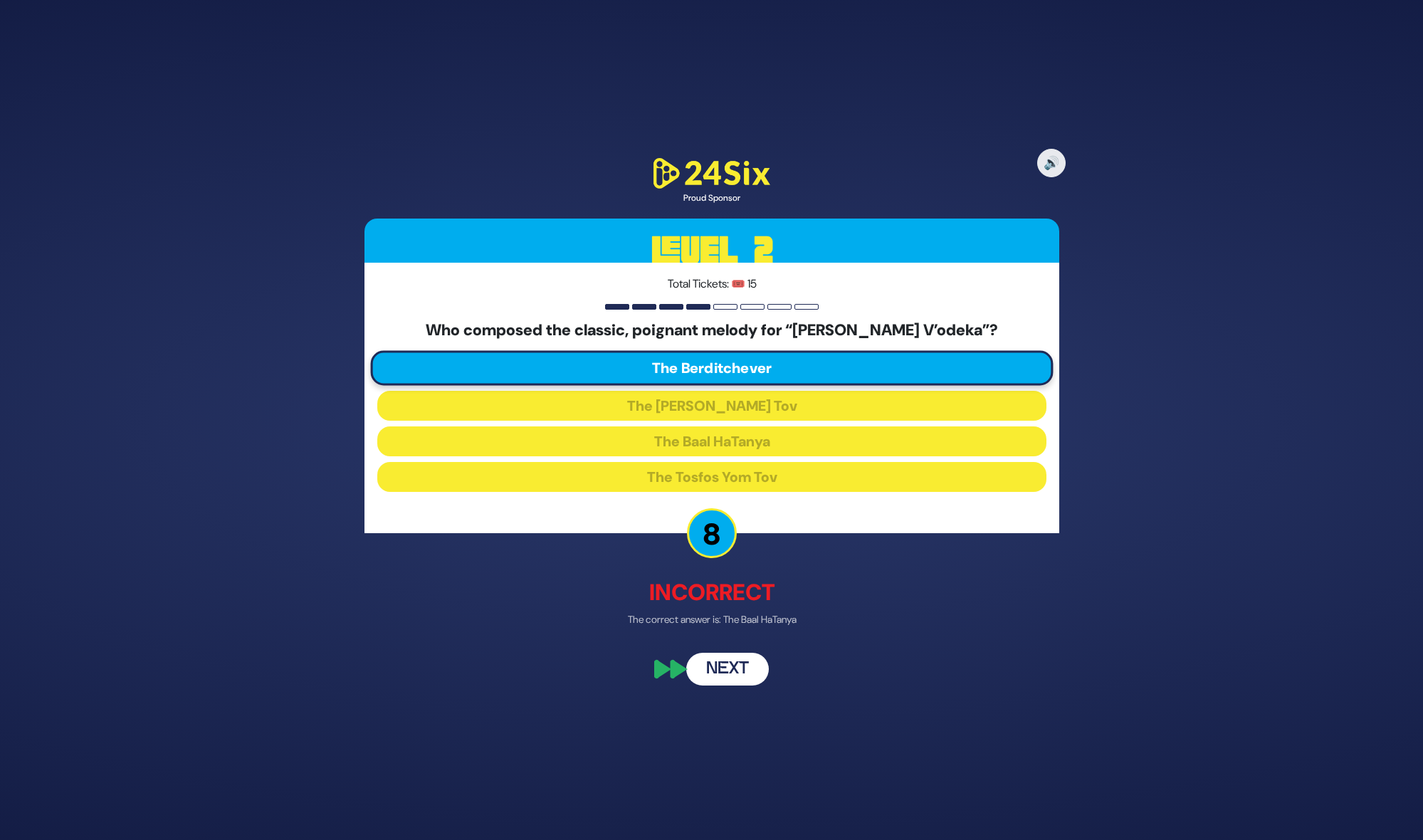
click at [738, 680] on button "Next" at bounding box center [727, 668] width 82 height 33
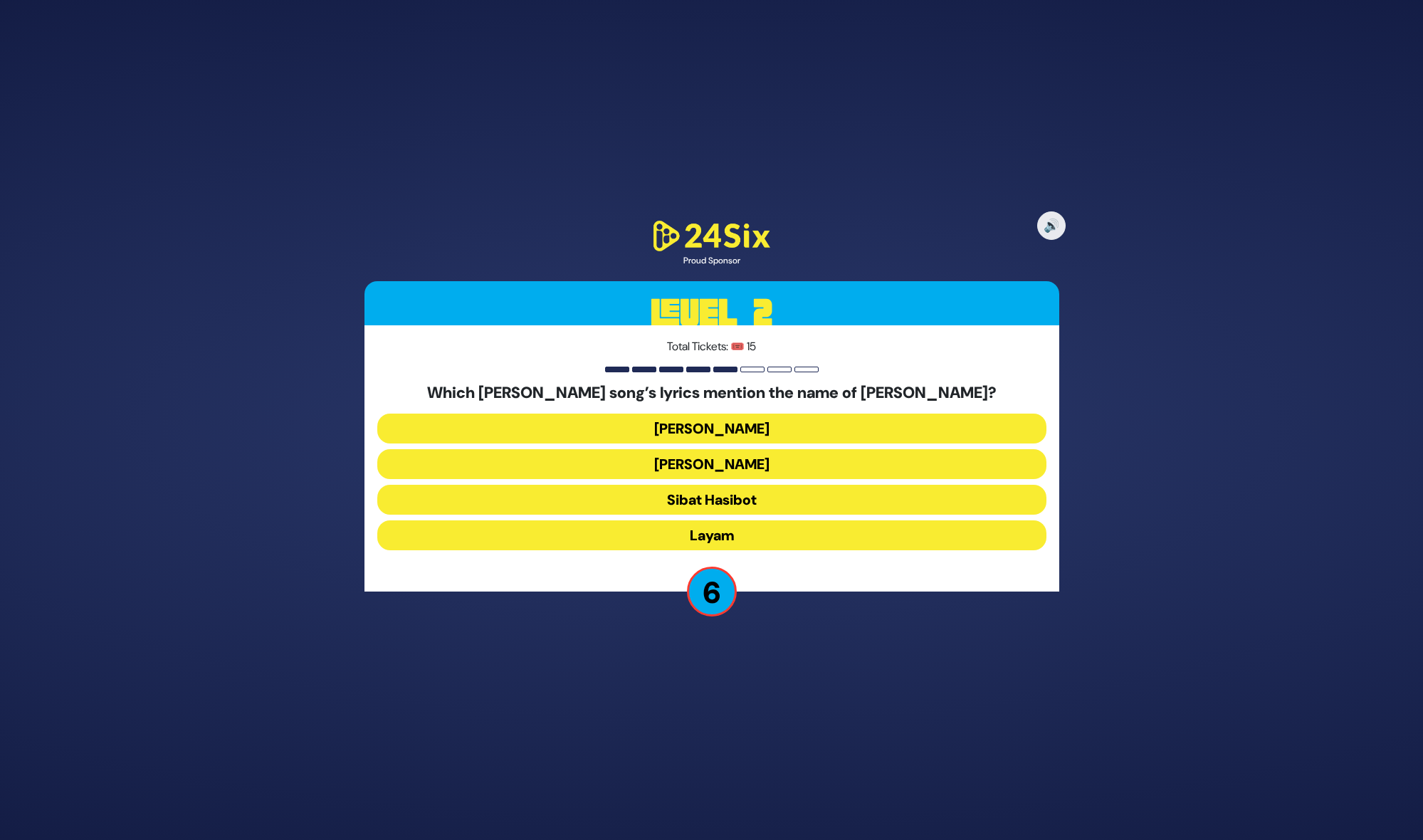
click at [720, 500] on button "Sibat Hasibot" at bounding box center [712, 499] width 669 height 30
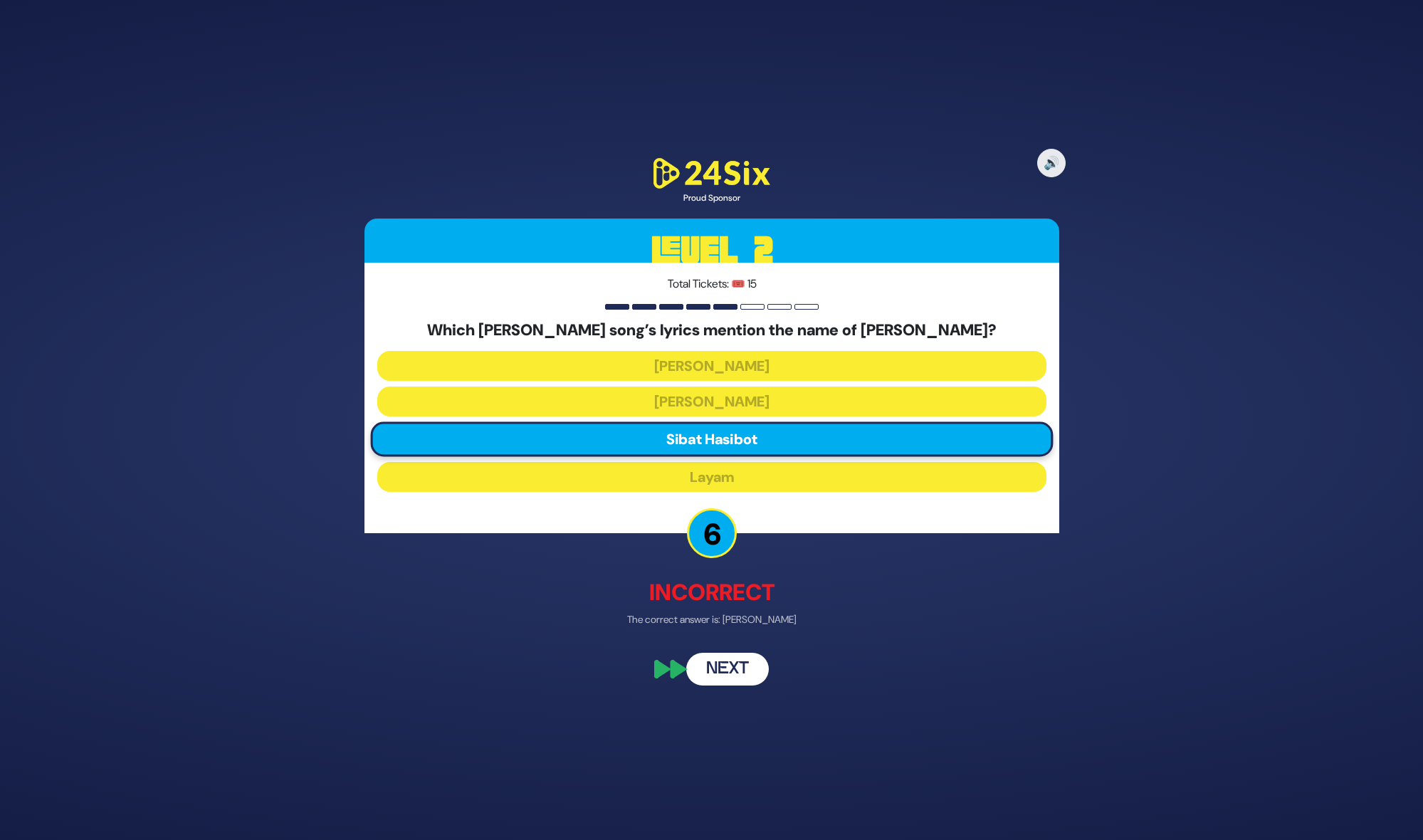
click at [736, 679] on button "Next" at bounding box center [727, 668] width 82 height 33
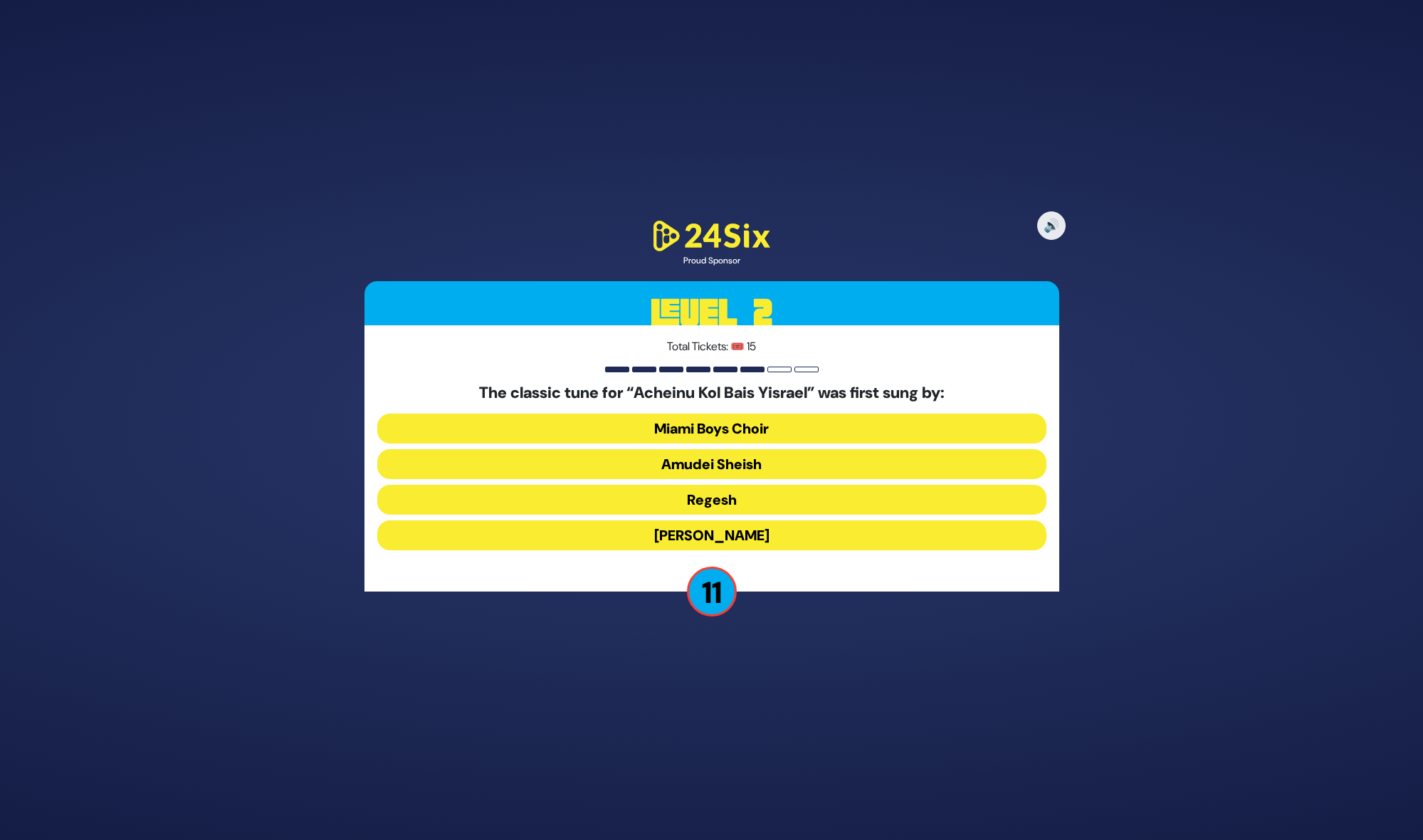
click at [738, 533] on button "[PERSON_NAME]" at bounding box center [712, 535] width 669 height 30
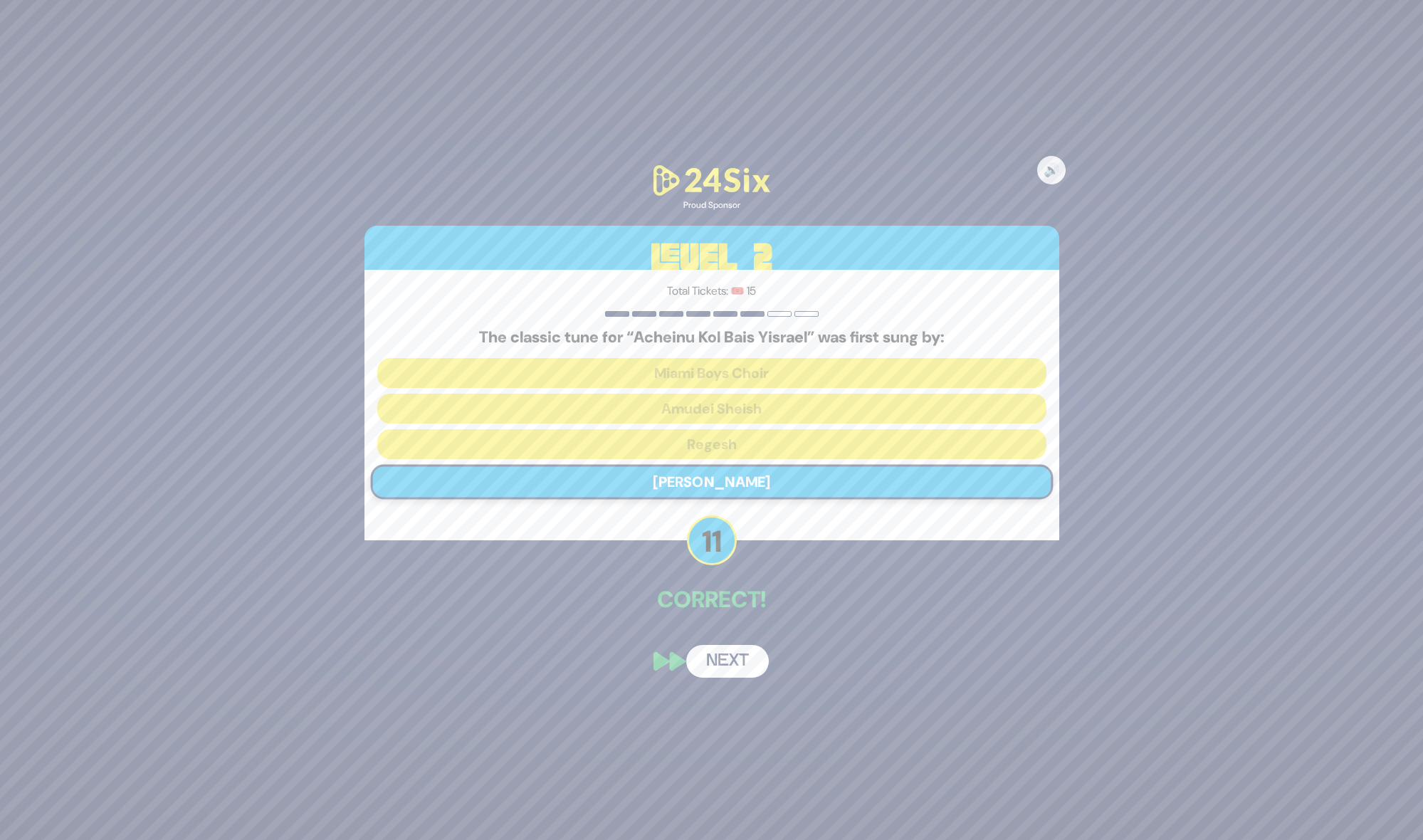
click at [729, 664] on button "Next" at bounding box center [727, 661] width 82 height 33
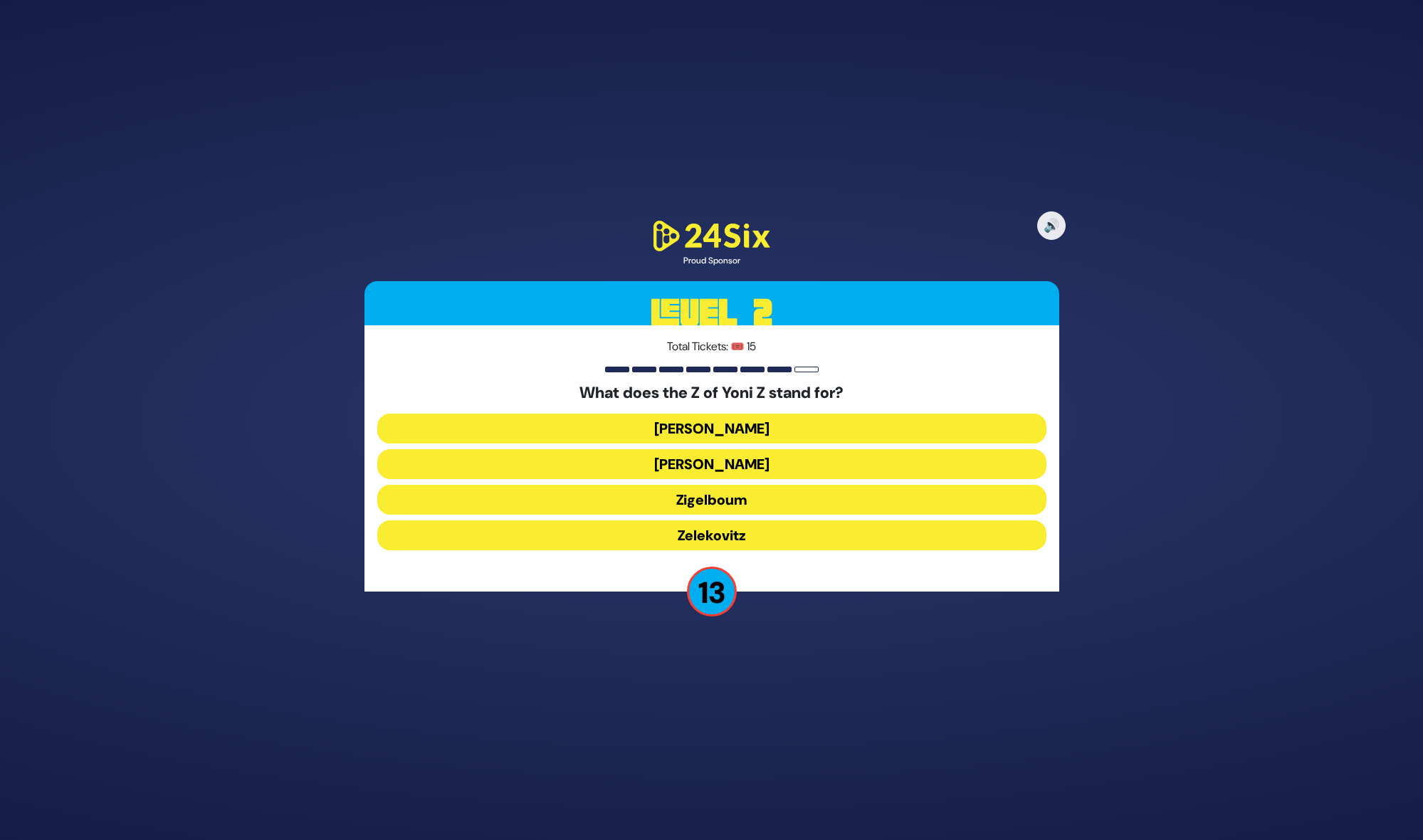
click at [687, 499] on button "Zigelboum" at bounding box center [712, 499] width 669 height 30
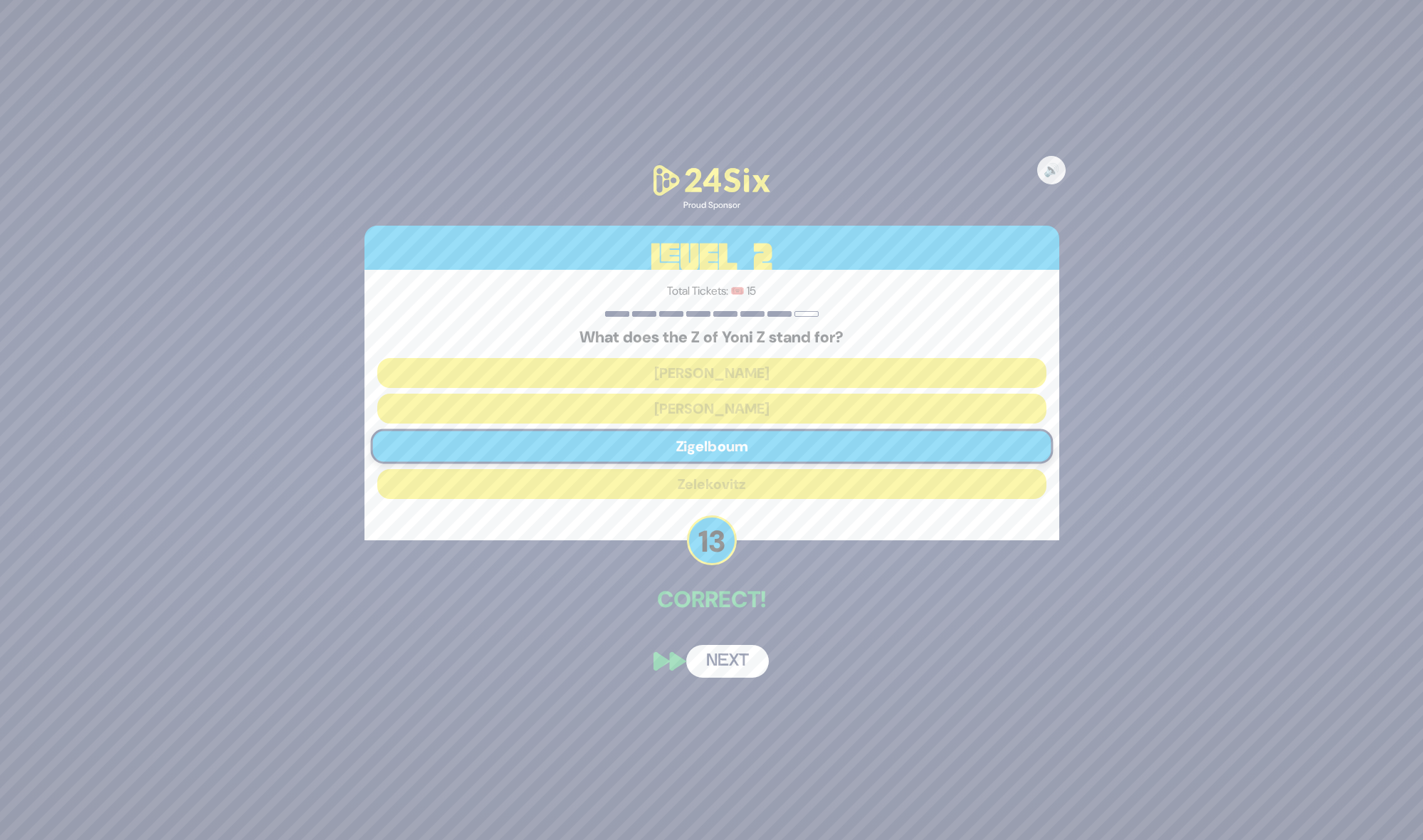
click at [724, 650] on button "Next" at bounding box center [727, 661] width 82 height 33
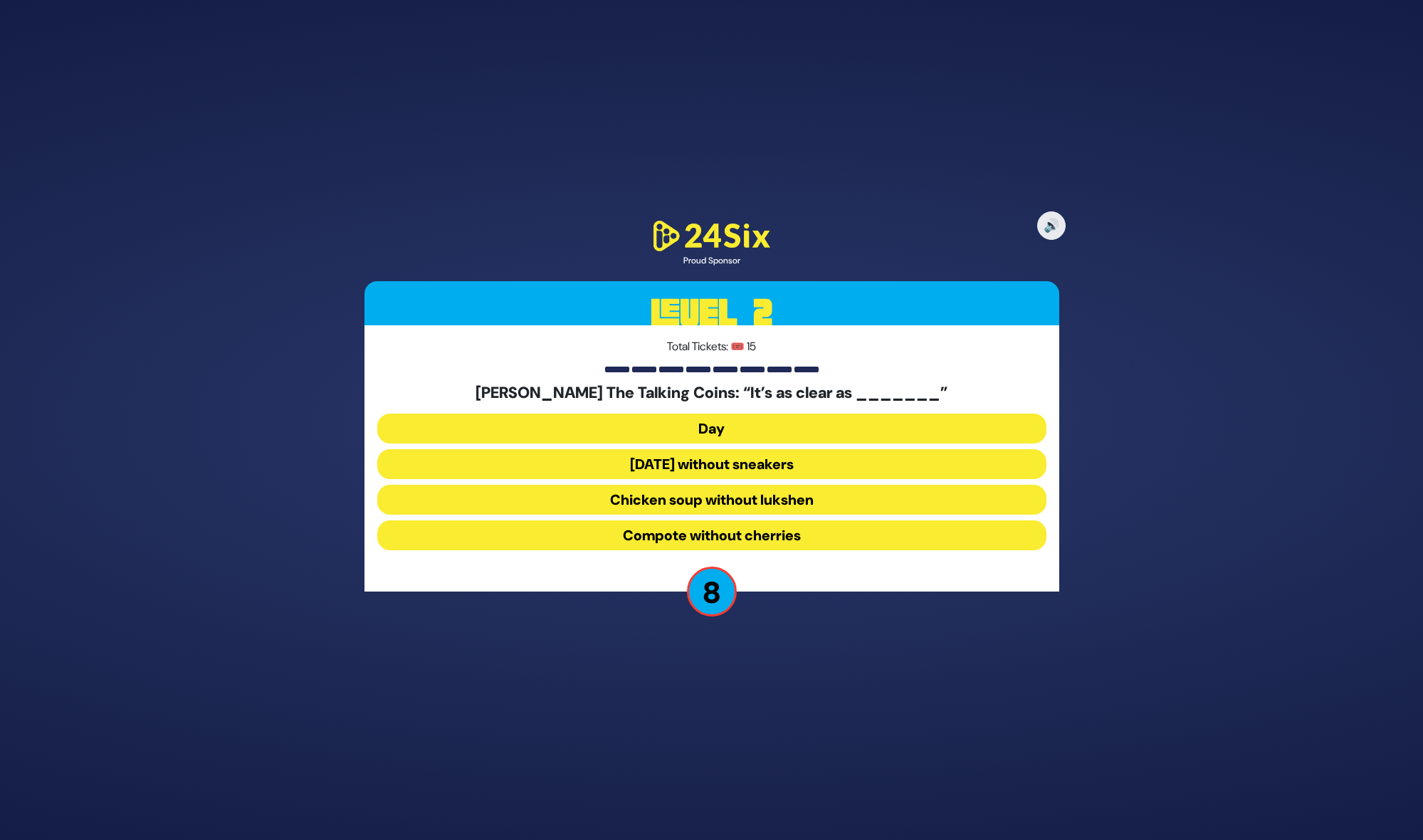
click at [665, 495] on button "Chicken soup without lukshen" at bounding box center [712, 499] width 669 height 30
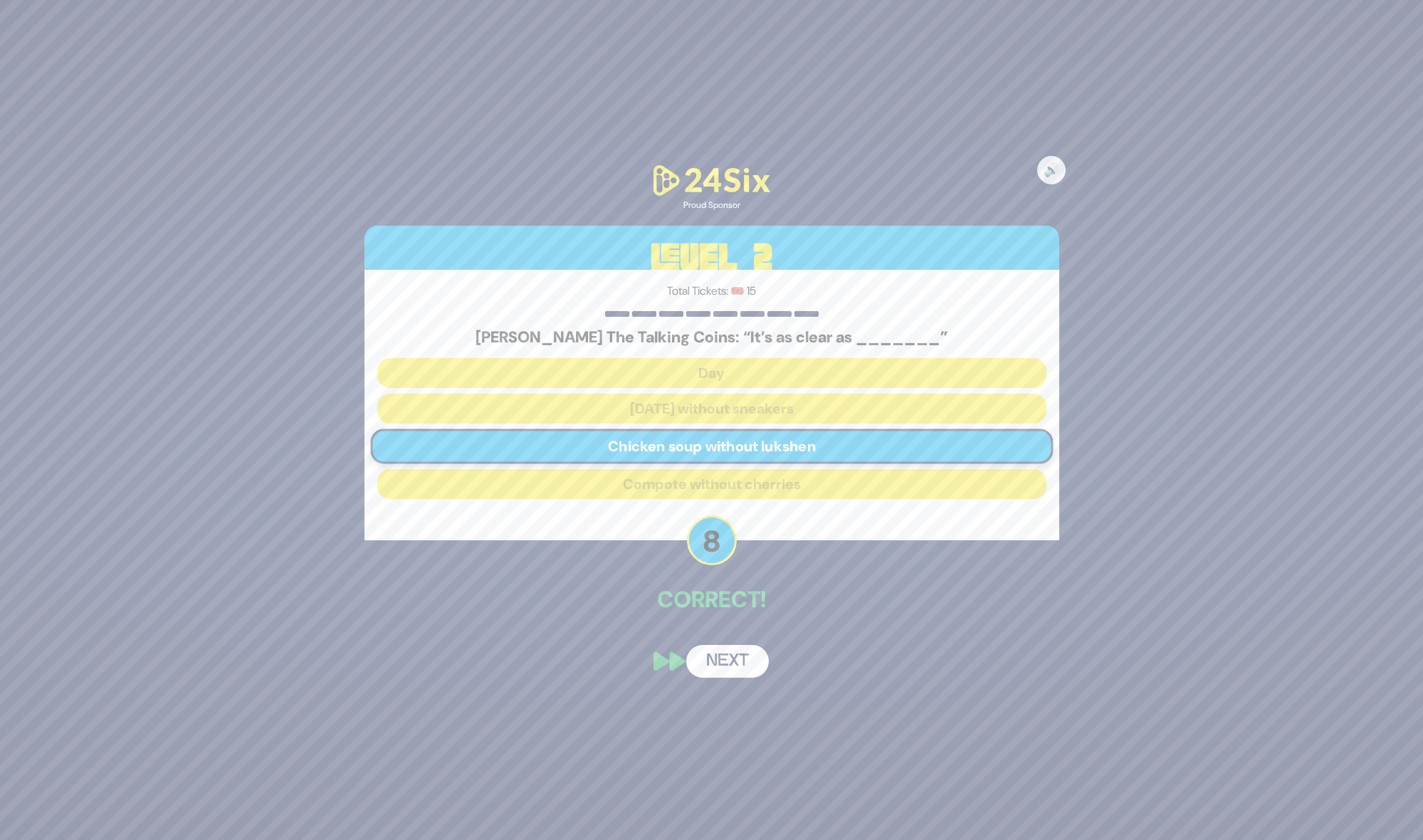
click at [699, 659] on button "Next" at bounding box center [727, 661] width 82 height 33
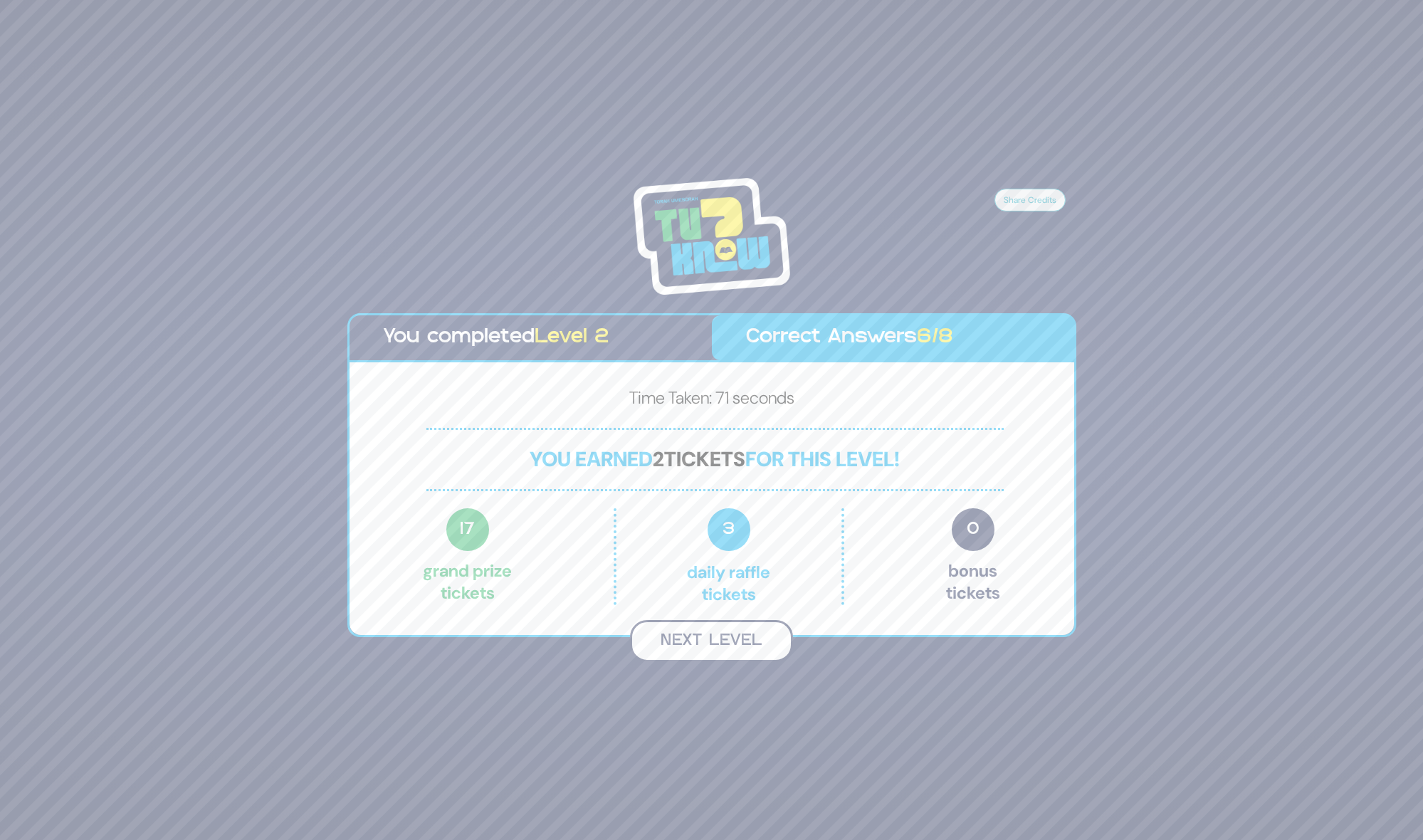
click at [691, 647] on button "Next Level" at bounding box center [712, 641] width 163 height 42
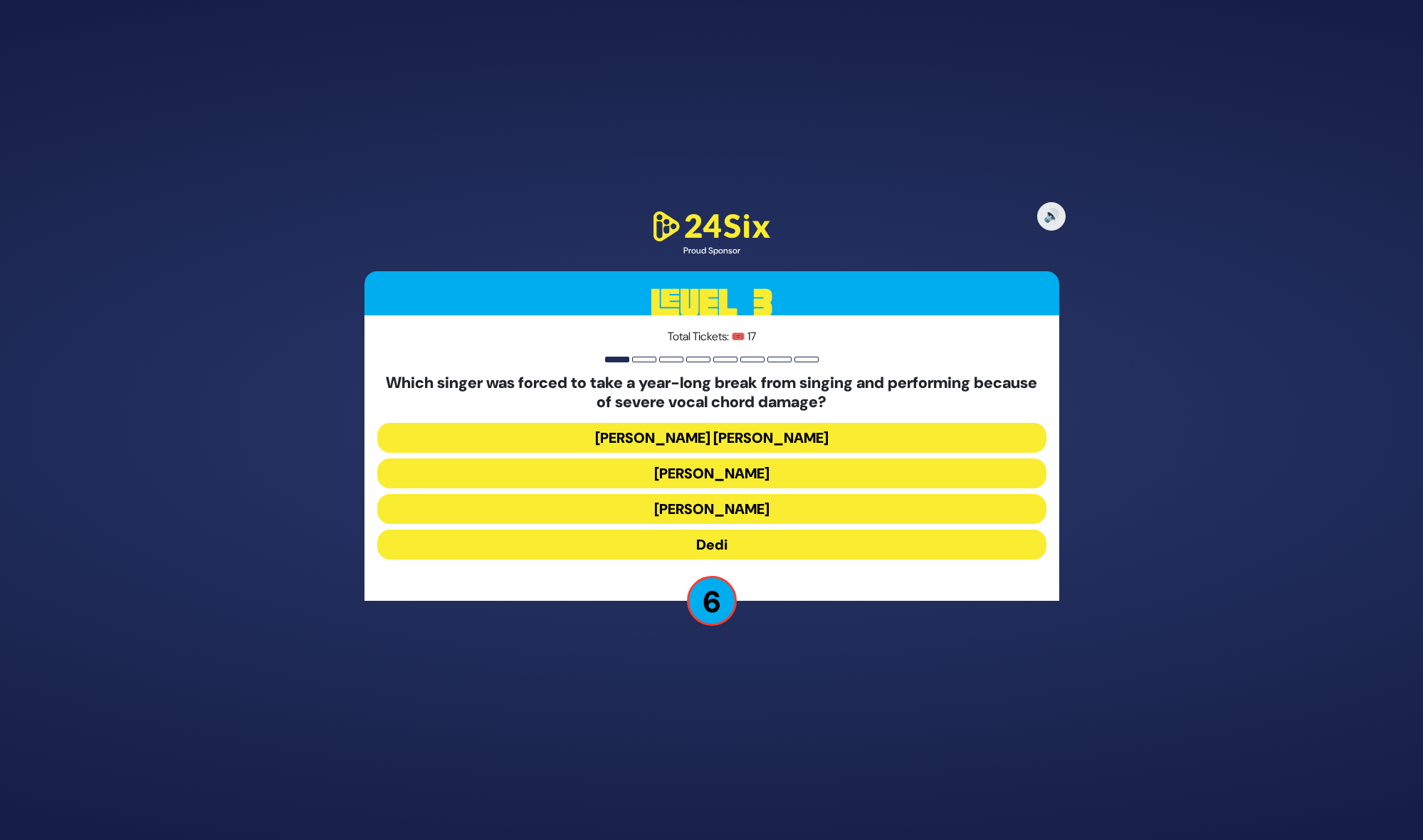
click at [674, 476] on button "[PERSON_NAME]" at bounding box center [712, 473] width 669 height 30
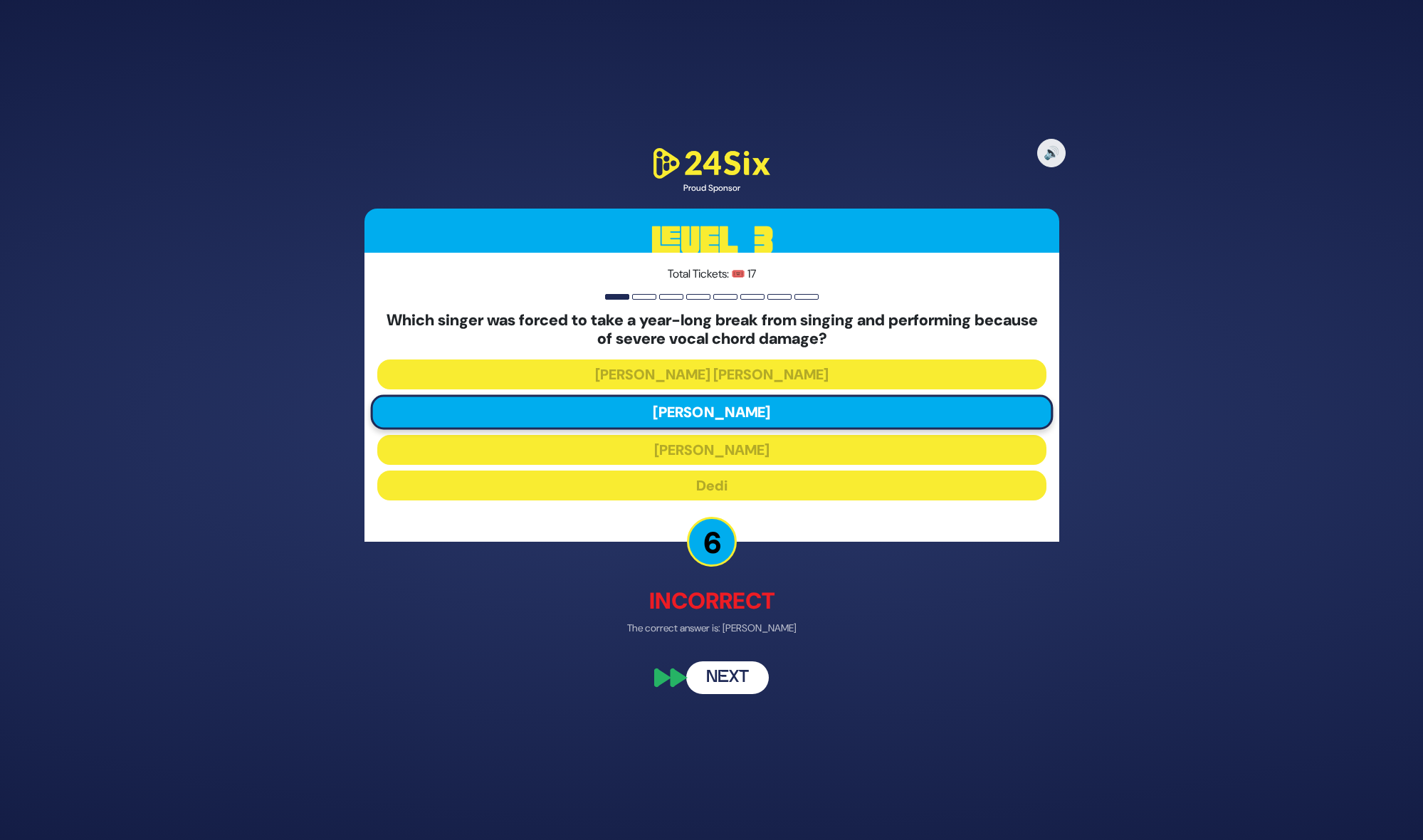
click at [708, 689] on button "Next" at bounding box center [727, 678] width 82 height 33
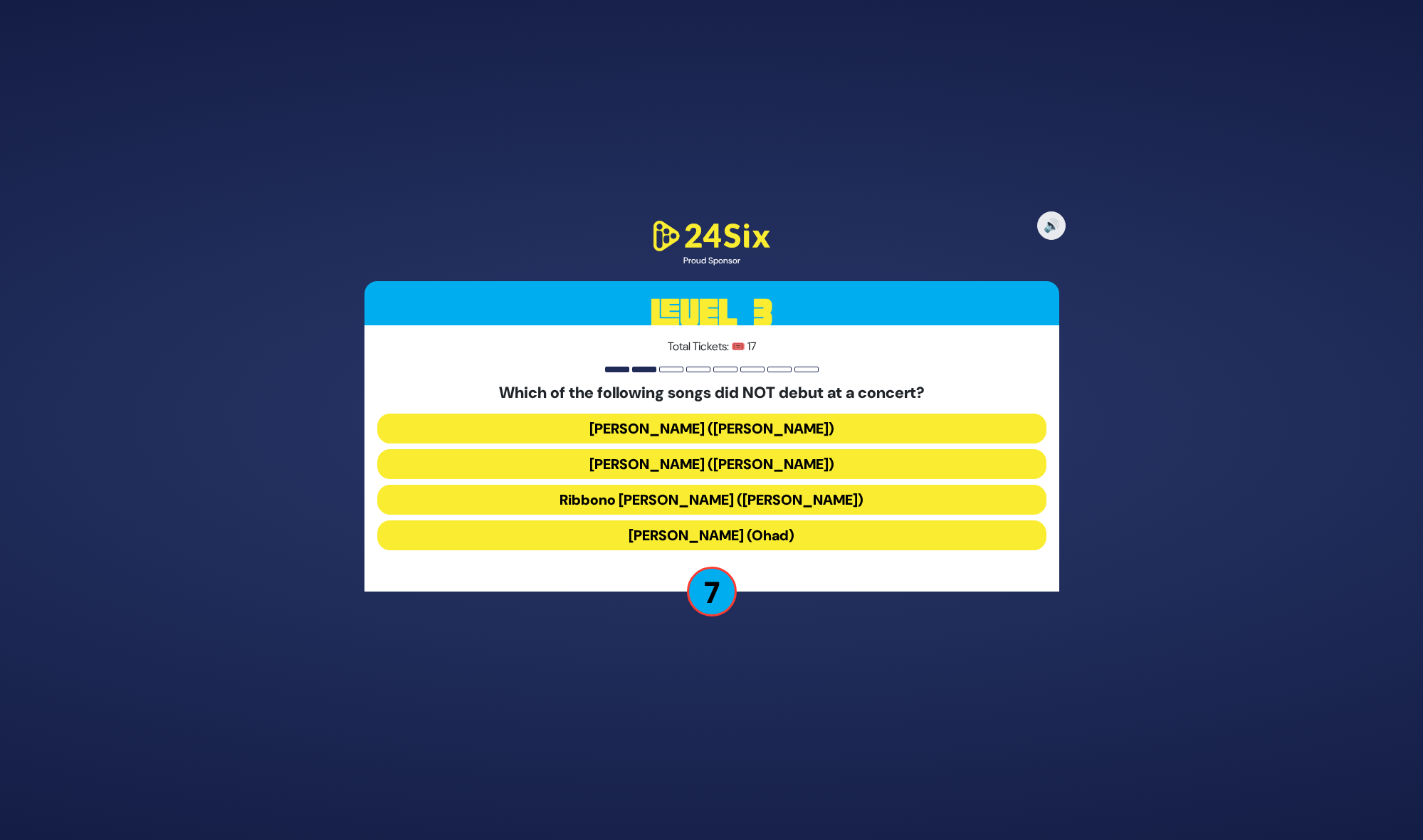
click at [679, 536] on button "Birkat Habanim (Ohad)" at bounding box center [712, 535] width 669 height 30
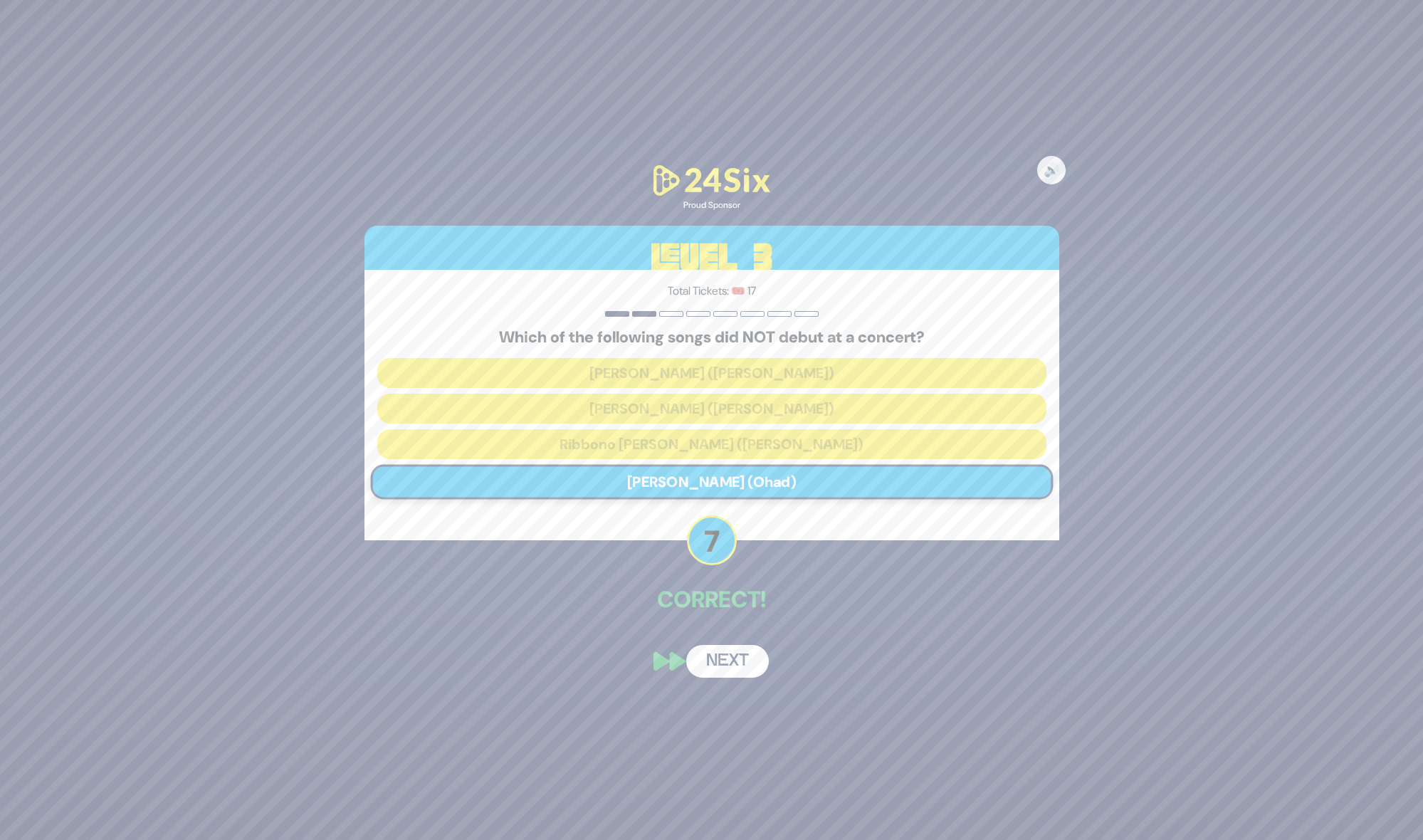
click at [723, 666] on button "Next" at bounding box center [727, 661] width 82 height 33
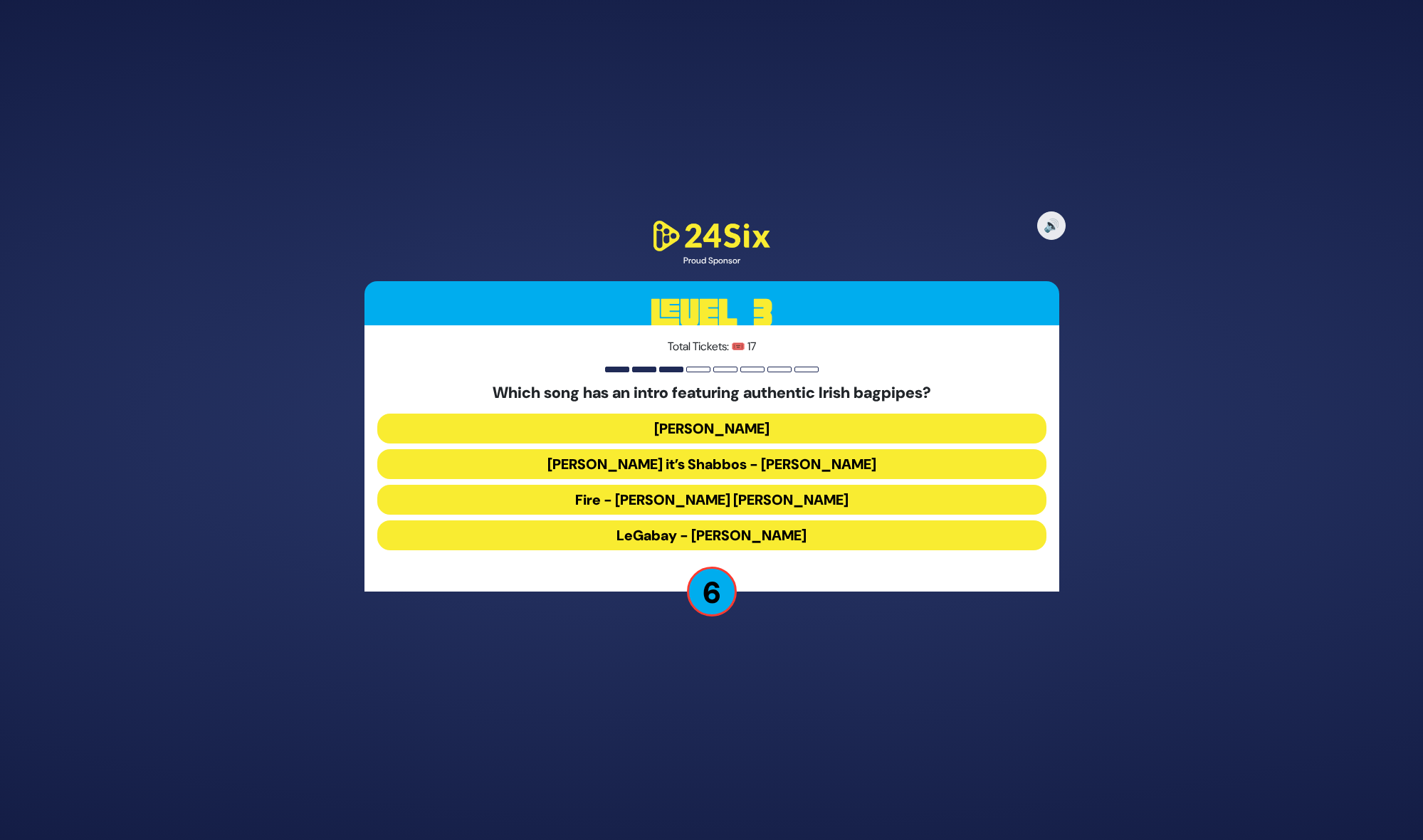
click at [690, 535] on button "LeGabay - [PERSON_NAME]" at bounding box center [712, 535] width 669 height 30
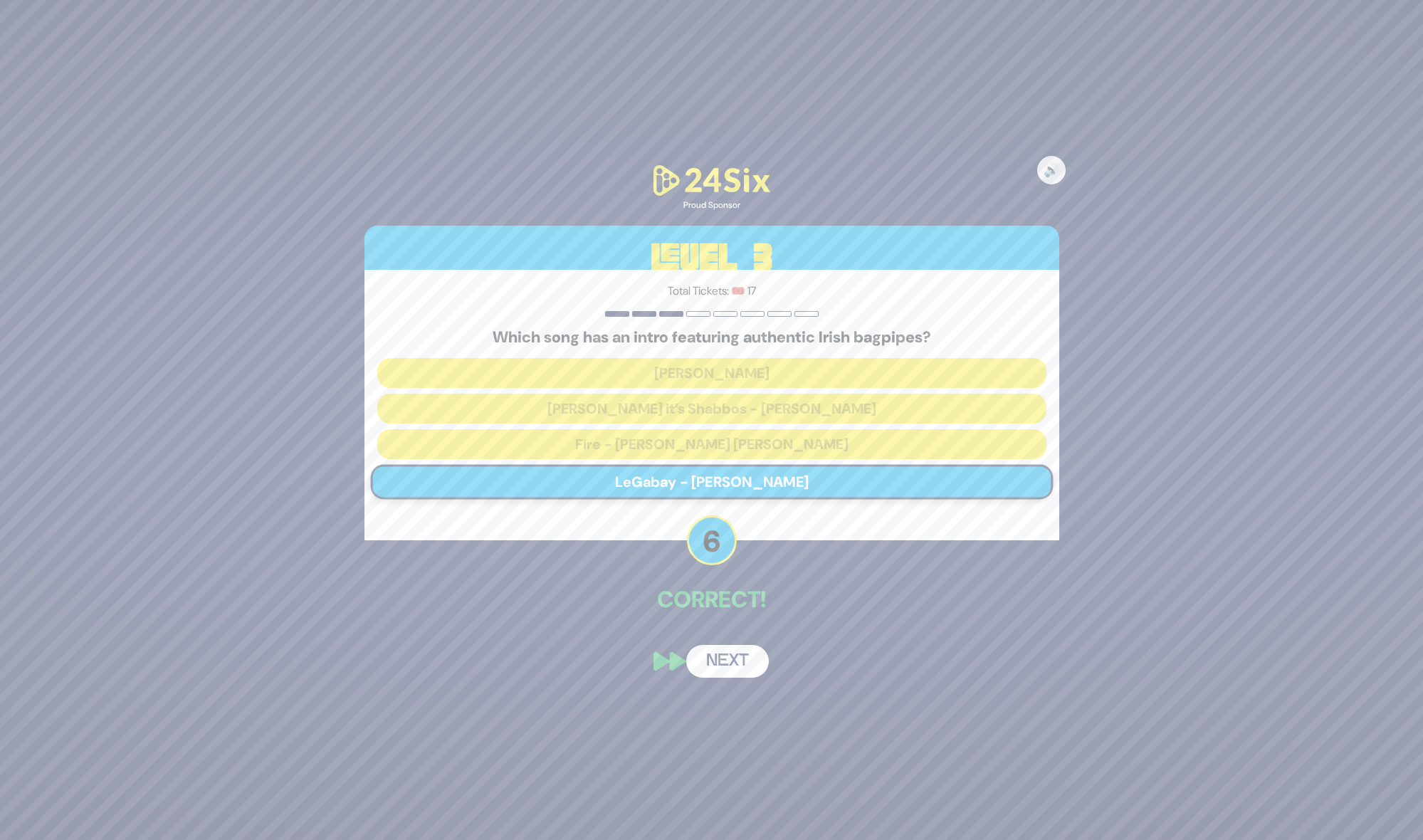
click at [741, 670] on button "Next" at bounding box center [727, 661] width 82 height 33
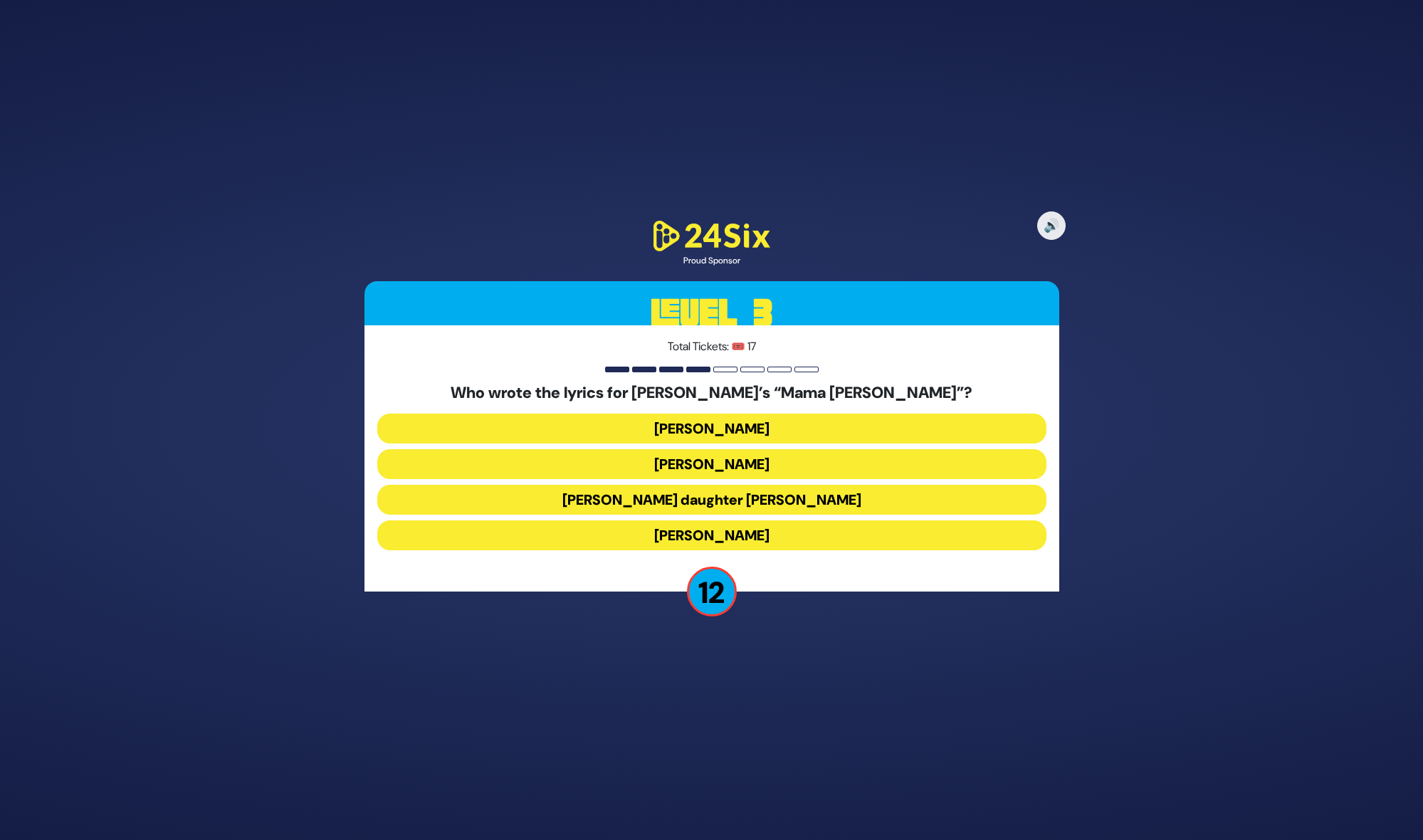
click at [726, 436] on button "[PERSON_NAME]" at bounding box center [712, 428] width 669 height 30
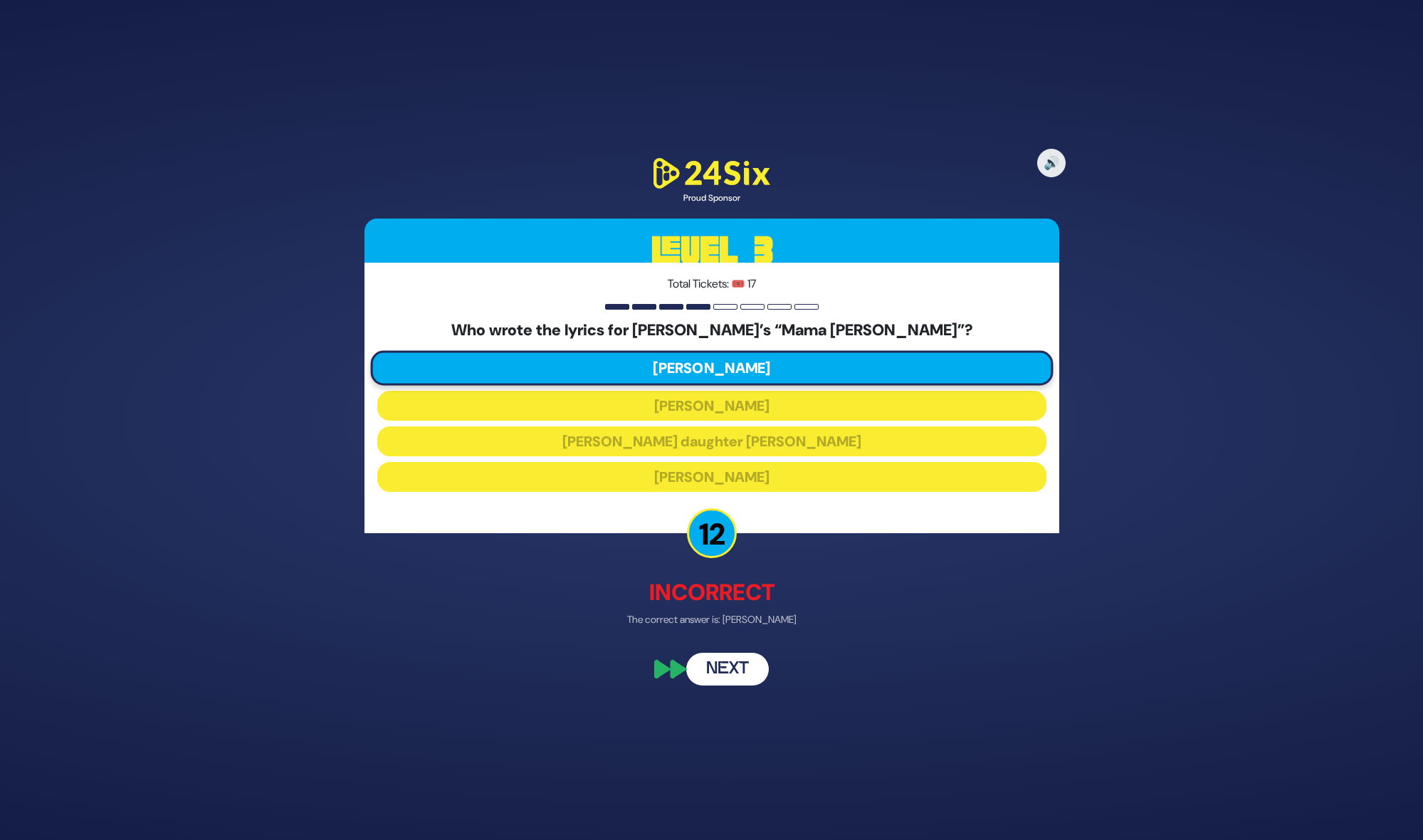
click at [702, 662] on button "Next" at bounding box center [727, 668] width 82 height 33
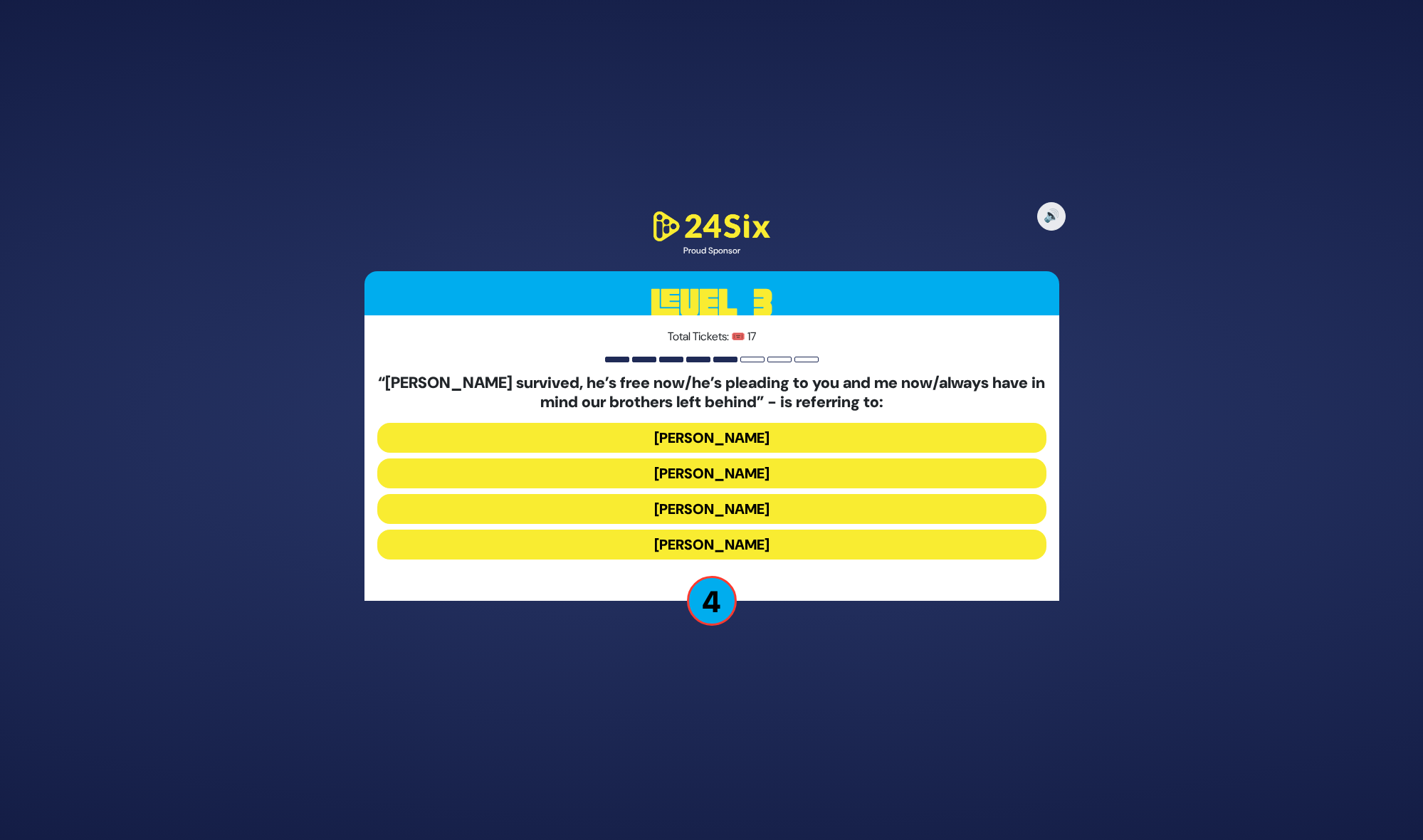
click at [608, 501] on button "[PERSON_NAME]" at bounding box center [712, 509] width 669 height 30
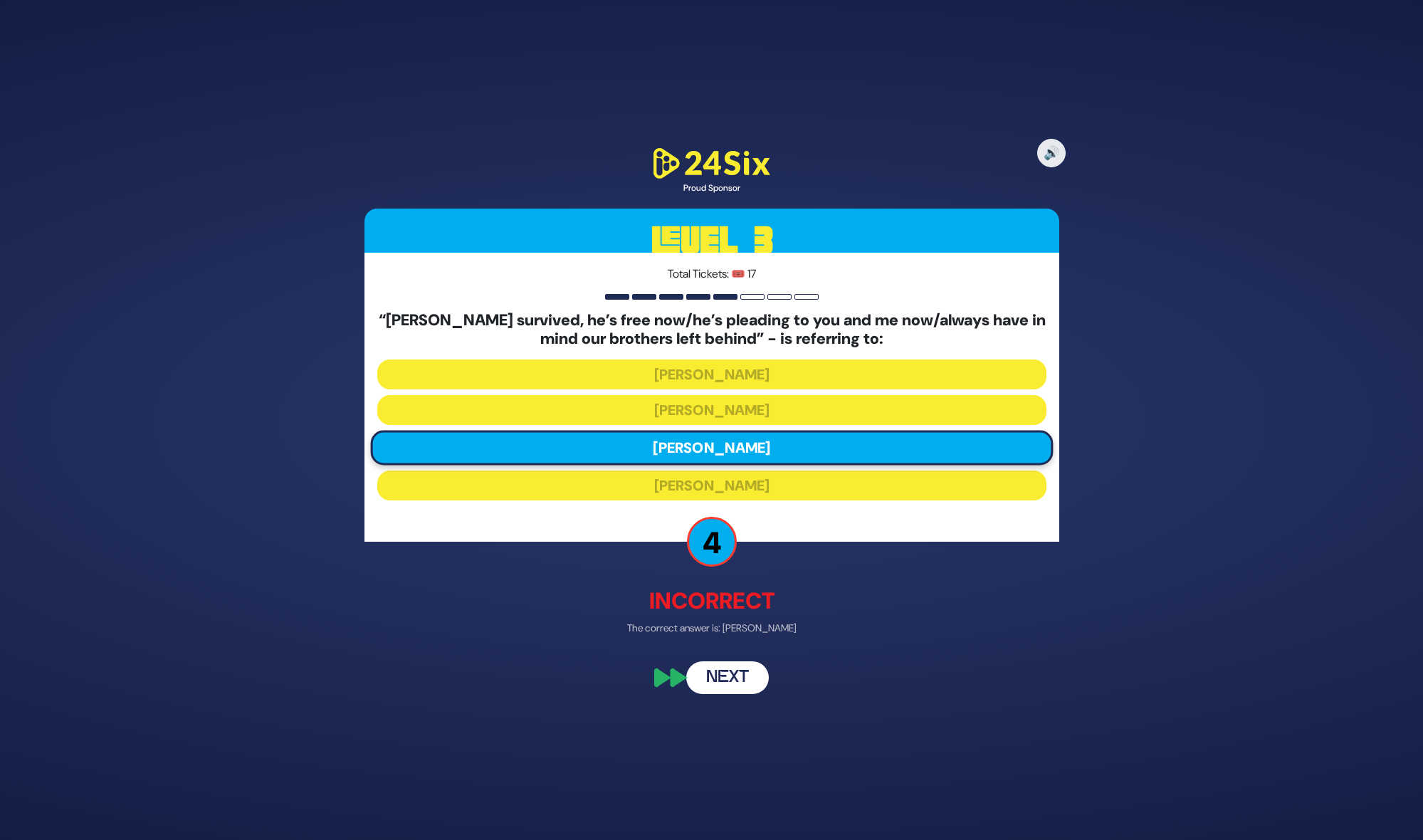
click at [707, 667] on button "Next" at bounding box center [727, 678] width 82 height 33
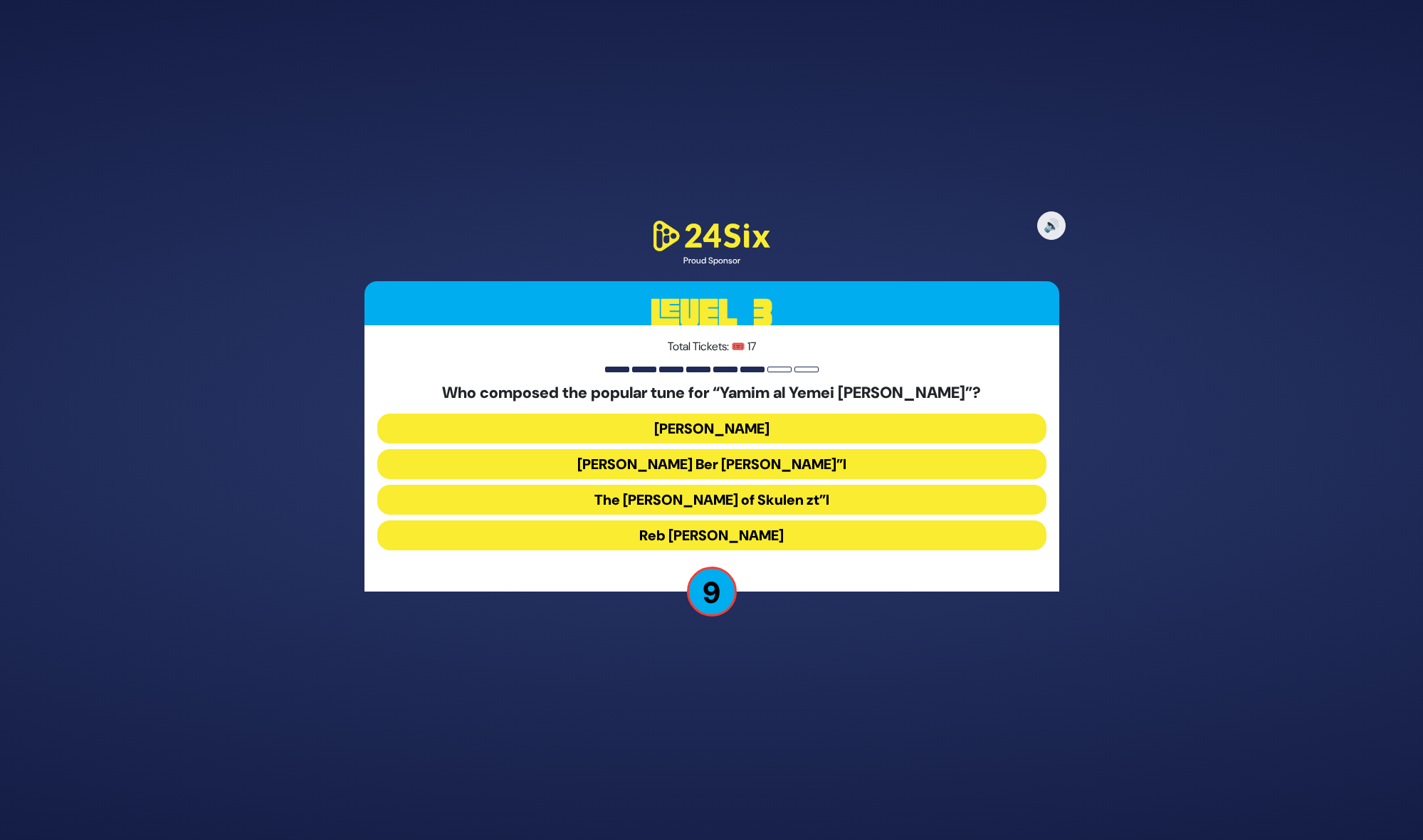
click at [699, 498] on button "The Damesek Eliezer of Skulen zt”l" at bounding box center [712, 499] width 669 height 30
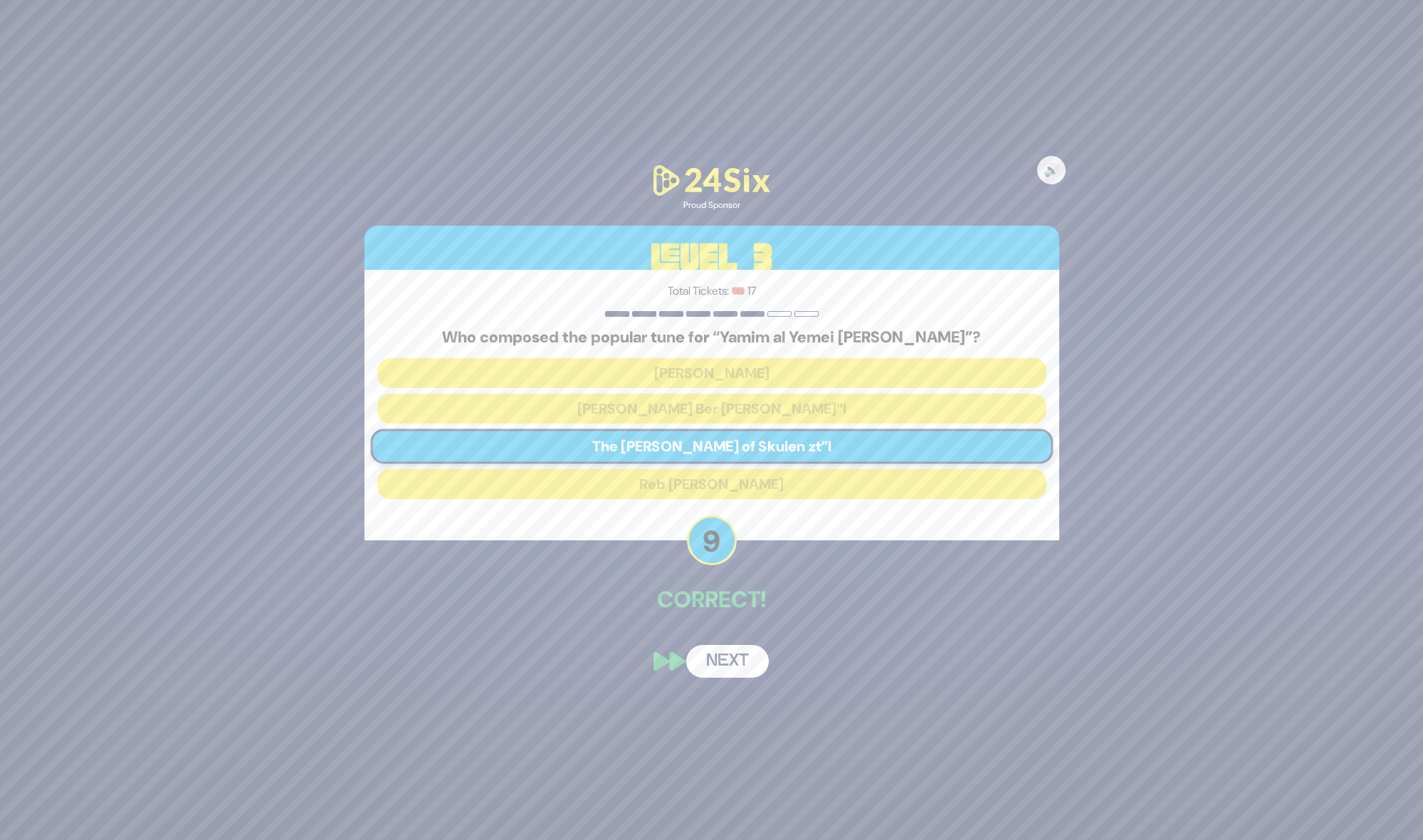
click at [709, 668] on button "Next" at bounding box center [727, 661] width 82 height 33
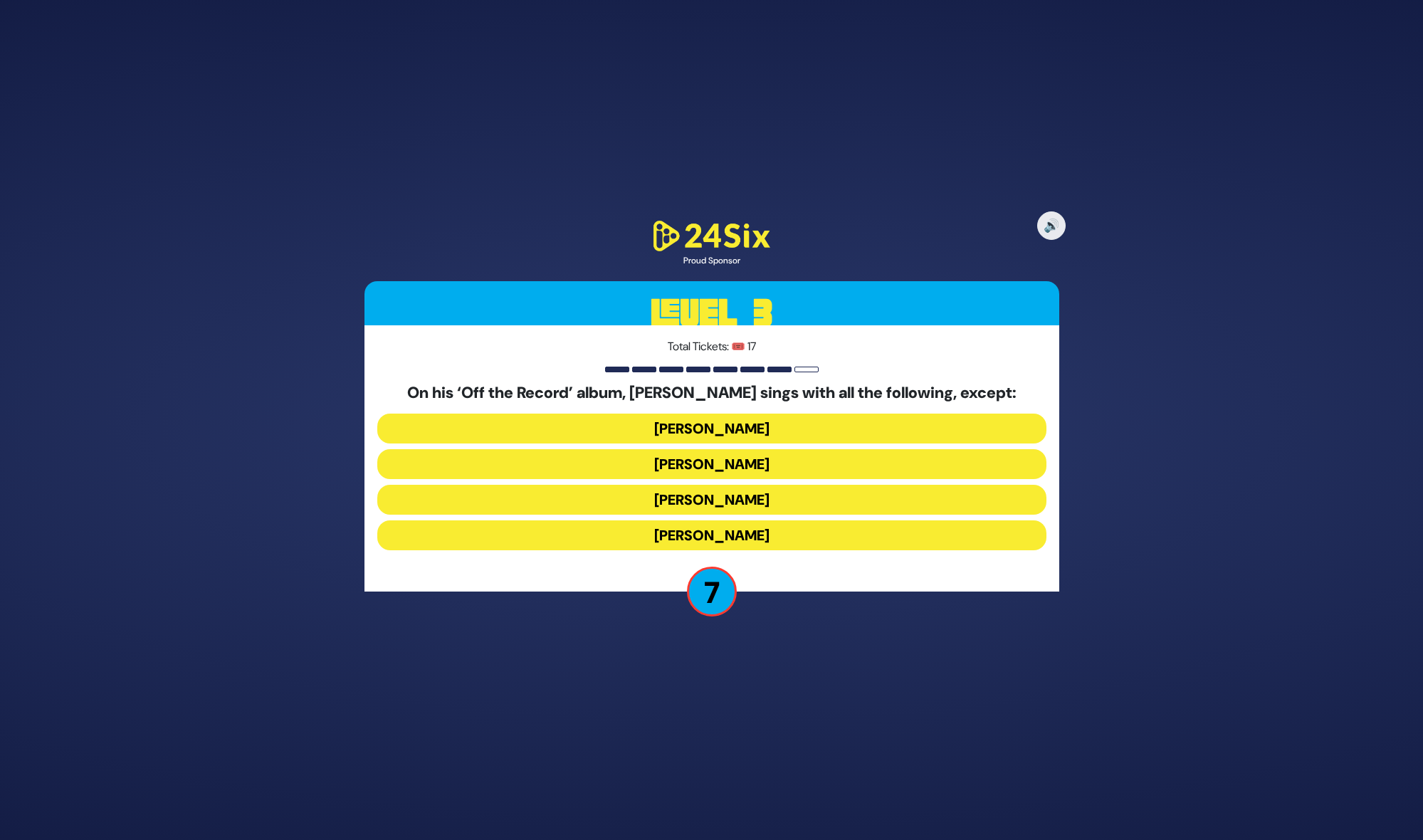
click at [734, 471] on button "Dovi Meisels" at bounding box center [712, 463] width 669 height 30
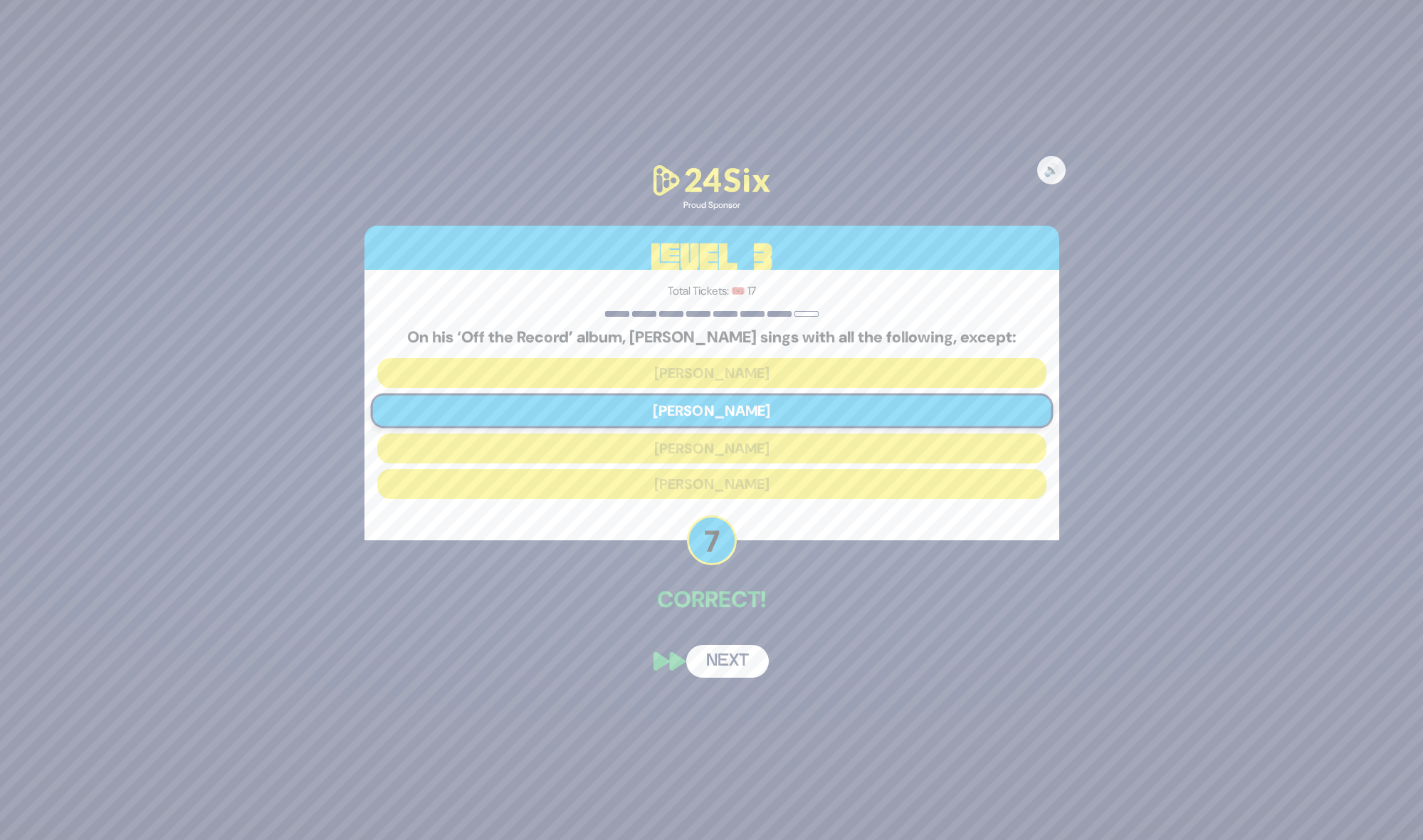
click at [705, 658] on button "Next" at bounding box center [727, 661] width 82 height 33
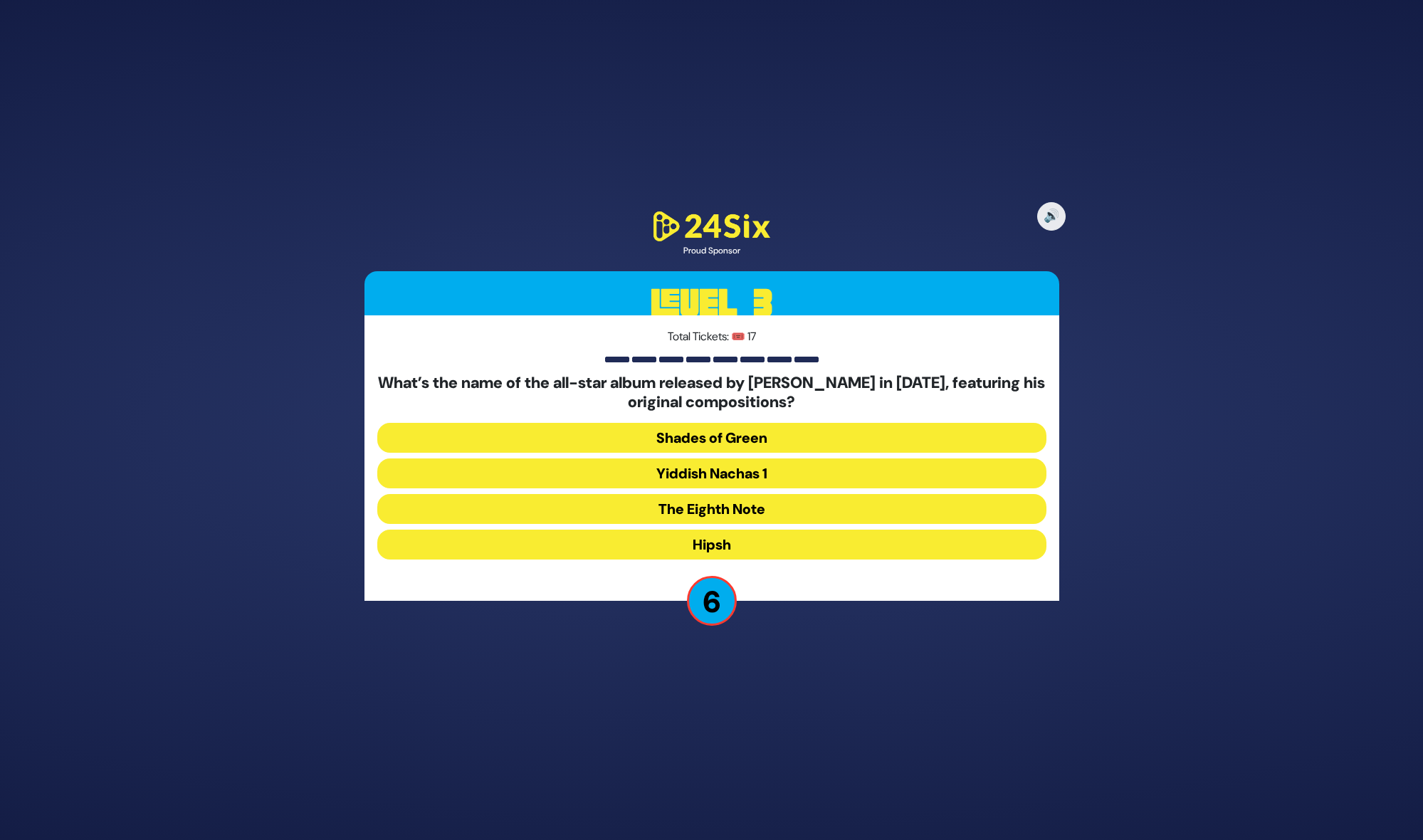
click at [708, 503] on button "The Eighth Note" at bounding box center [712, 509] width 669 height 30
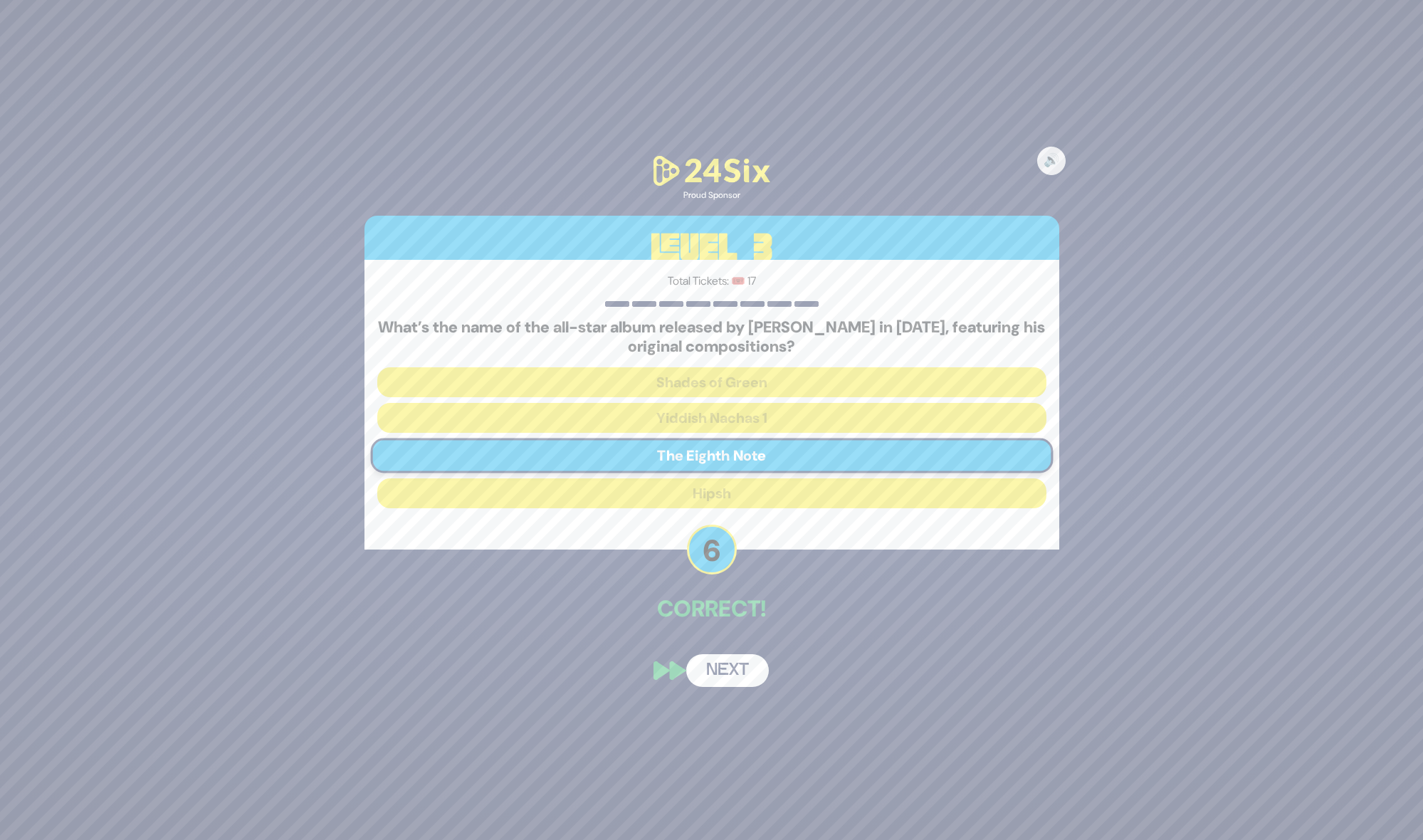
click at [709, 660] on button "Next" at bounding box center [727, 670] width 82 height 33
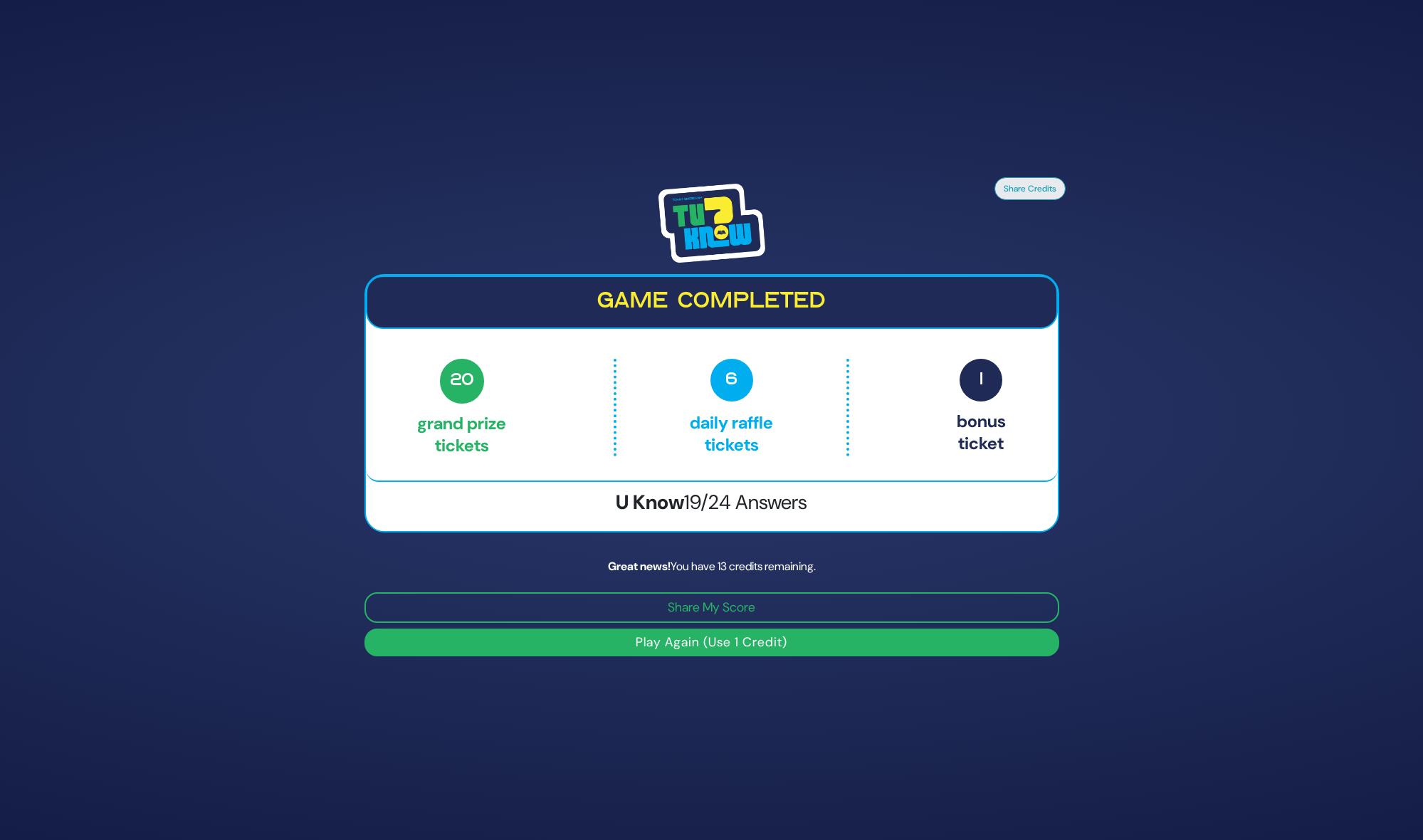
click at [696, 643] on button "Play Again (Use 1 Credit)" at bounding box center [711, 643] width 694 height 28
click at [695, 648] on button "Play Again (Use 1 Credit)" at bounding box center [711, 643] width 694 height 28
click at [696, 645] on button "Play Again (Use 1 Credit)" at bounding box center [711, 643] width 694 height 28
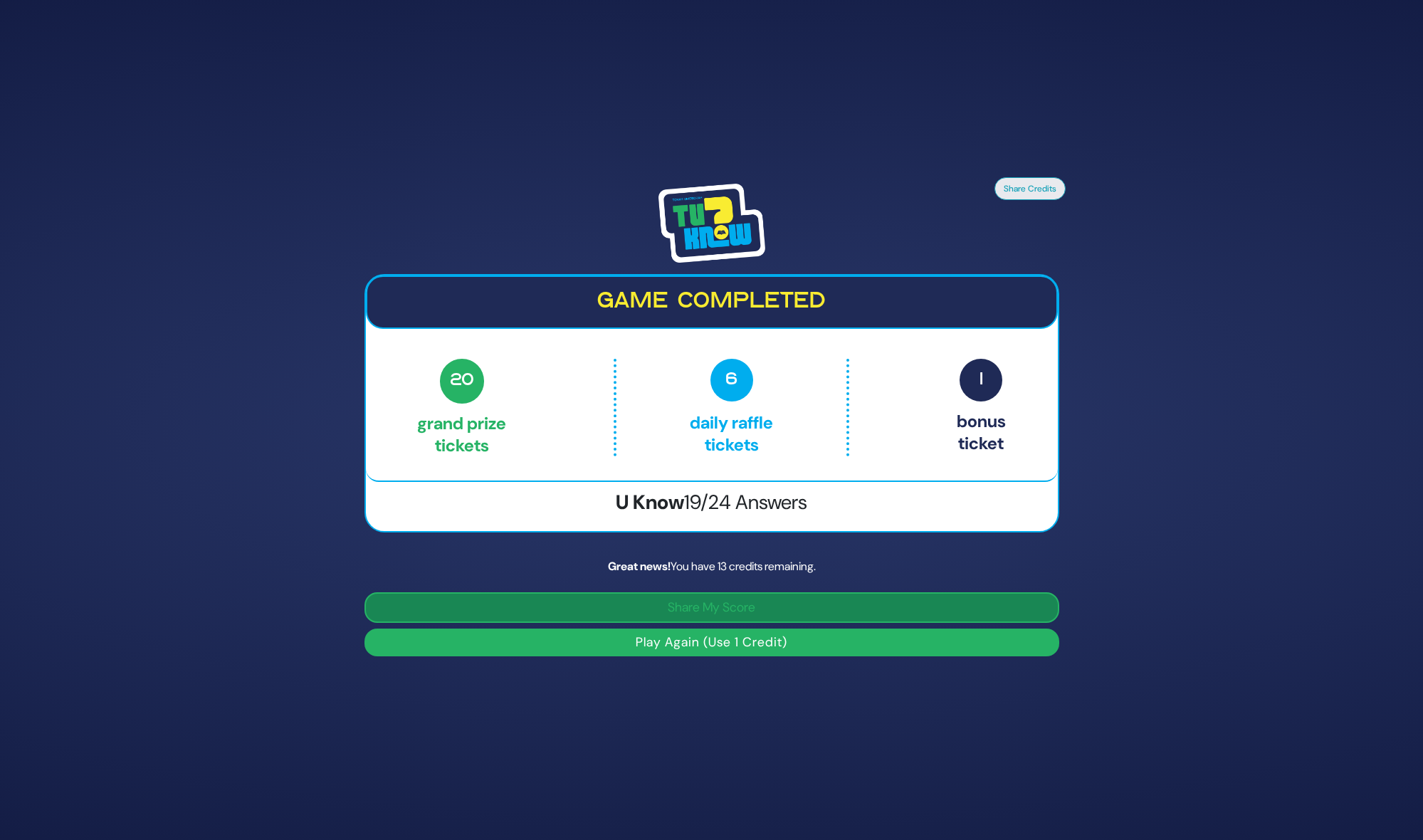
click at [698, 618] on button "Share My Score" at bounding box center [711, 608] width 694 height 31
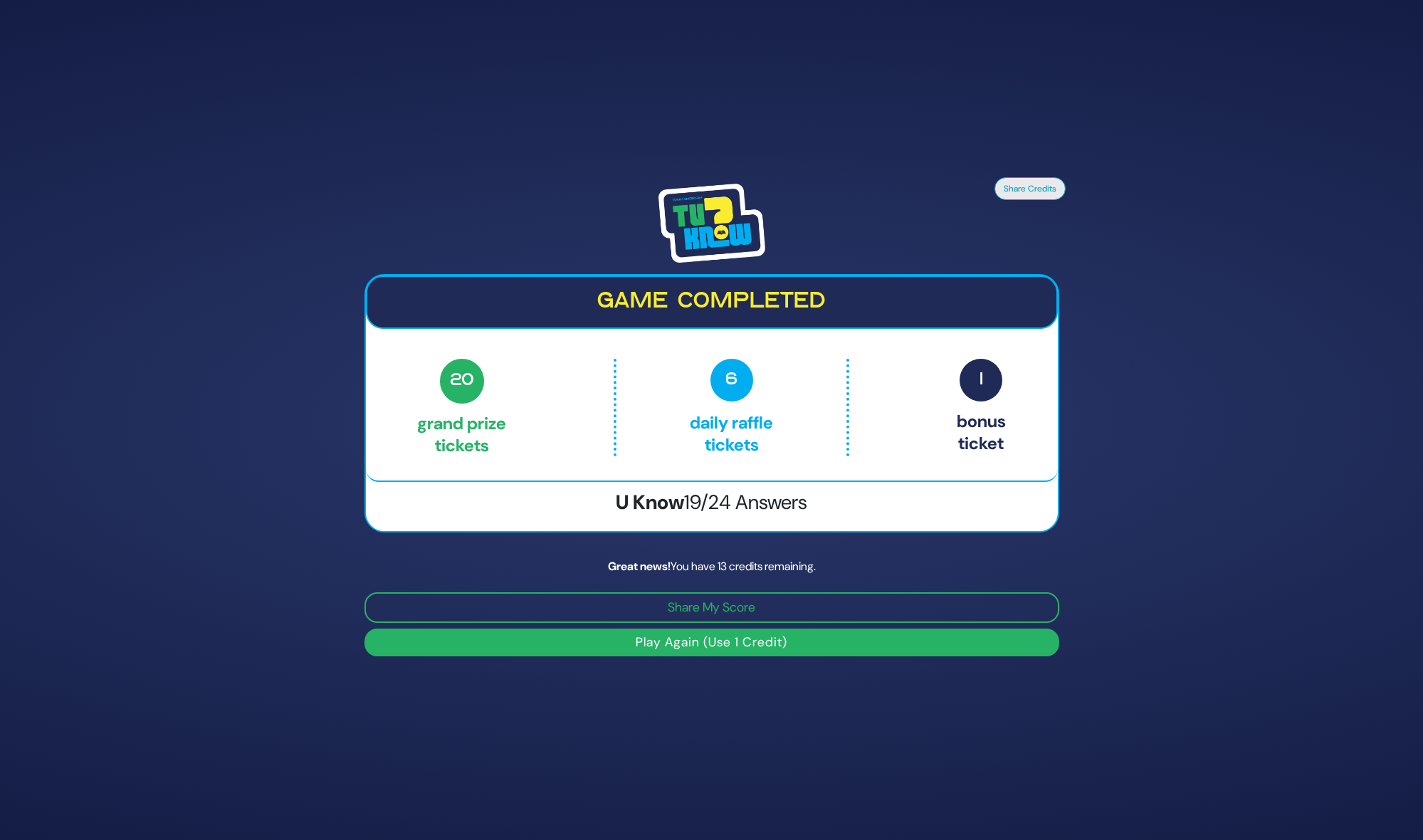
click at [460, 642] on button "Play Again (Use 1 Credit)" at bounding box center [711, 643] width 694 height 28
click at [669, 650] on button "Play Again (Use 1 Credit)" at bounding box center [711, 643] width 694 height 28
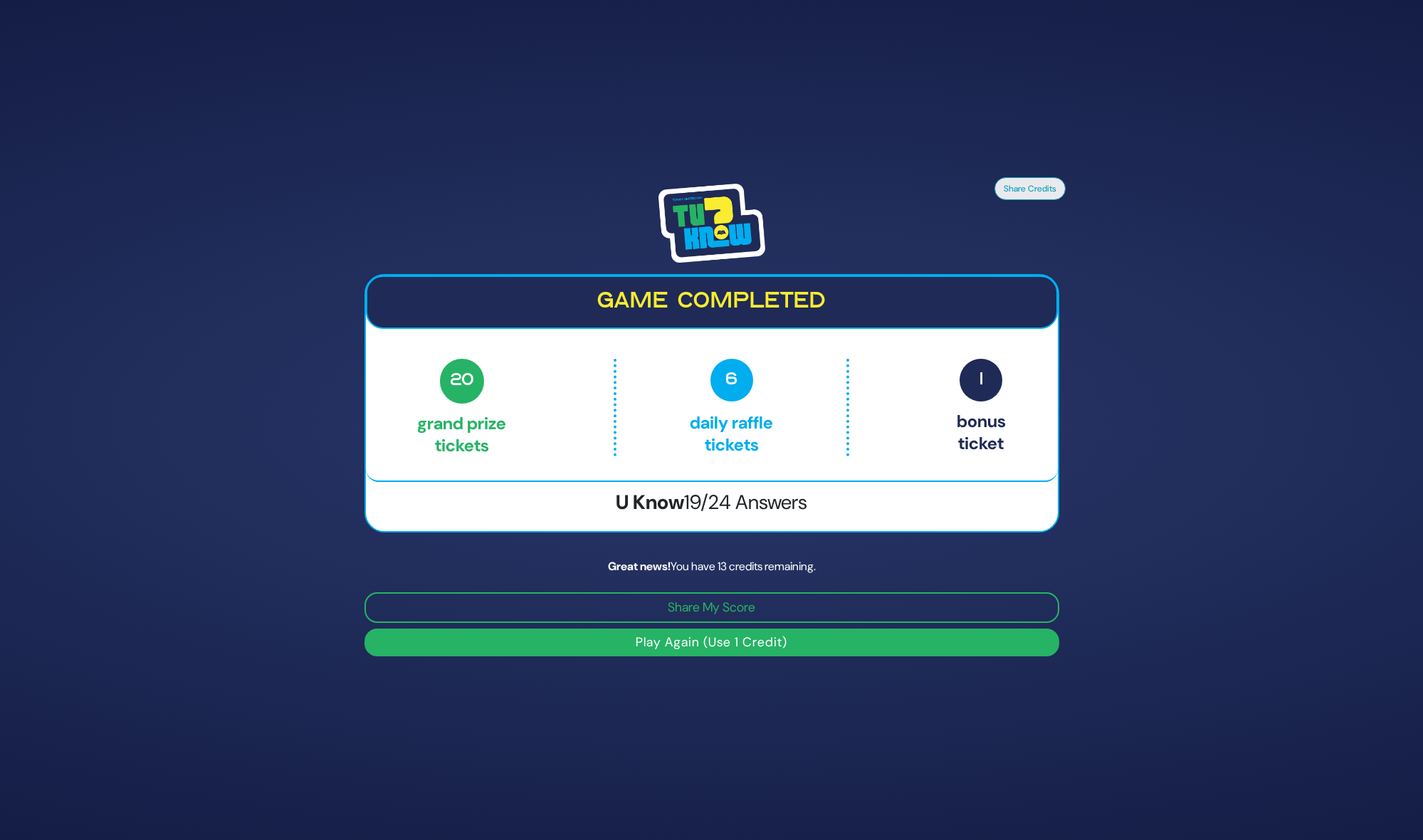
click at [659, 654] on button "Play Again (Use 1 Credit)" at bounding box center [711, 643] width 694 height 28
click at [600, 650] on button "Play Again (Use 1 Credit)" at bounding box center [711, 643] width 694 height 28
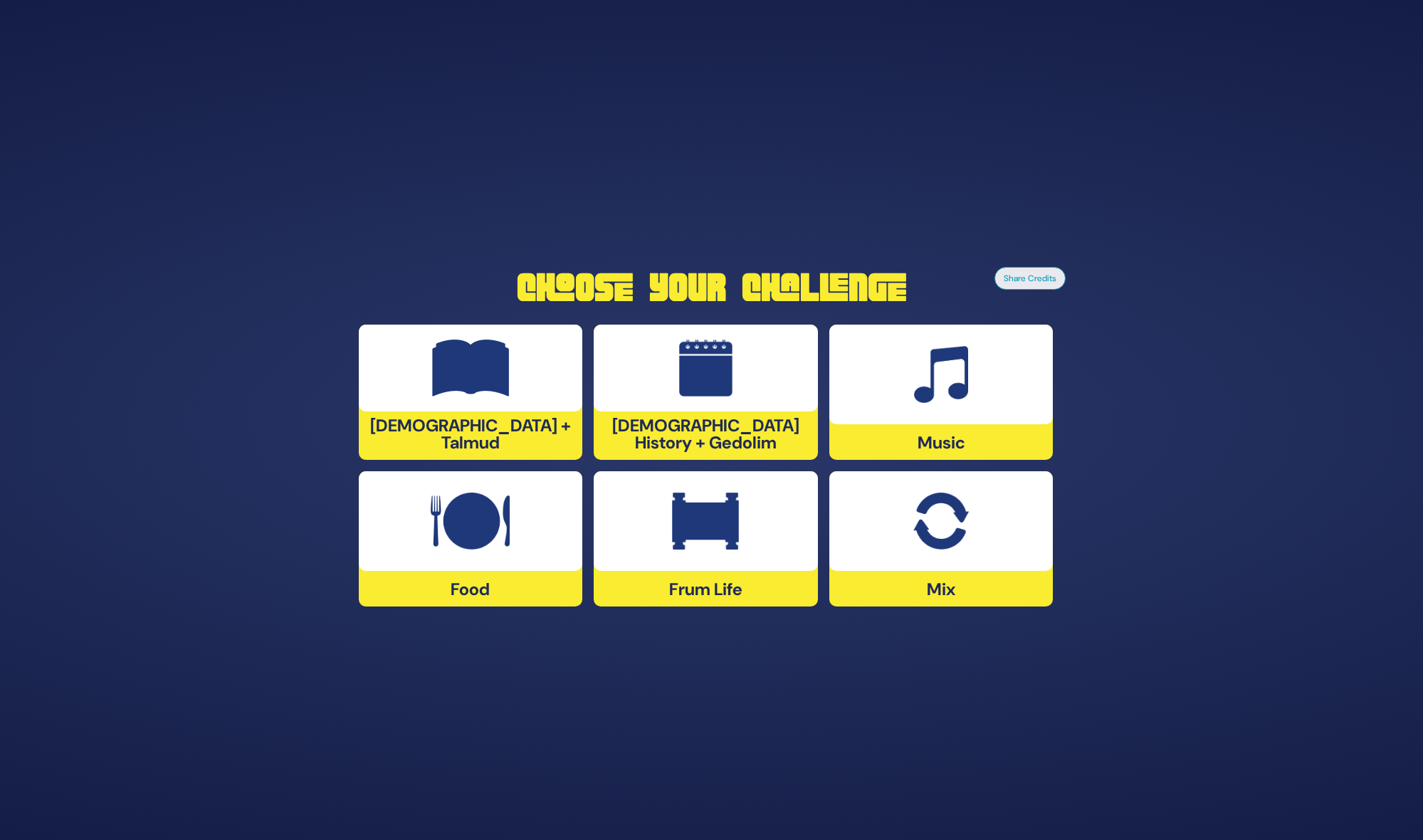
click at [458, 516] on img at bounding box center [470, 521] width 79 height 57
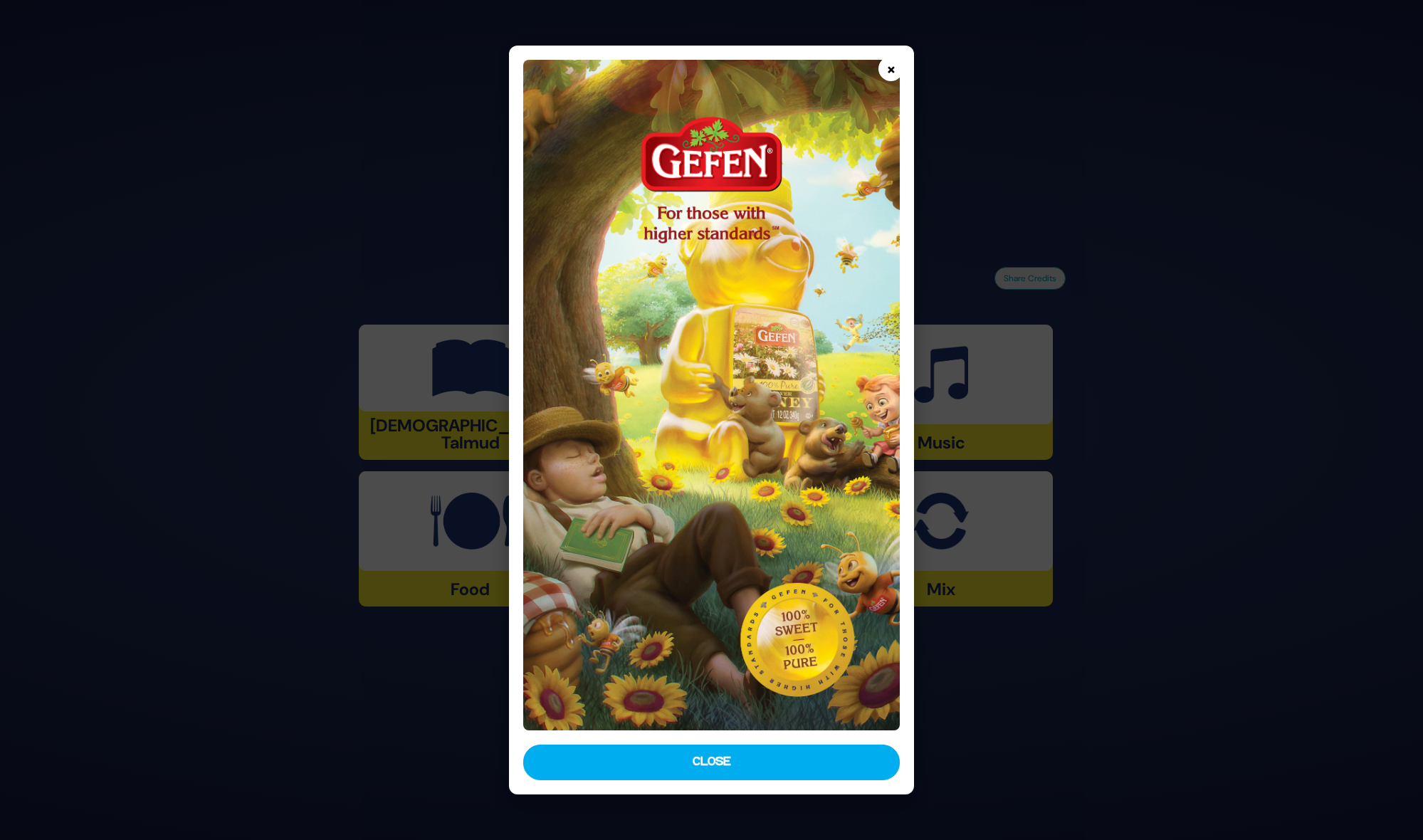
click at [891, 76] on button "×" at bounding box center [890, 68] width 25 height 25
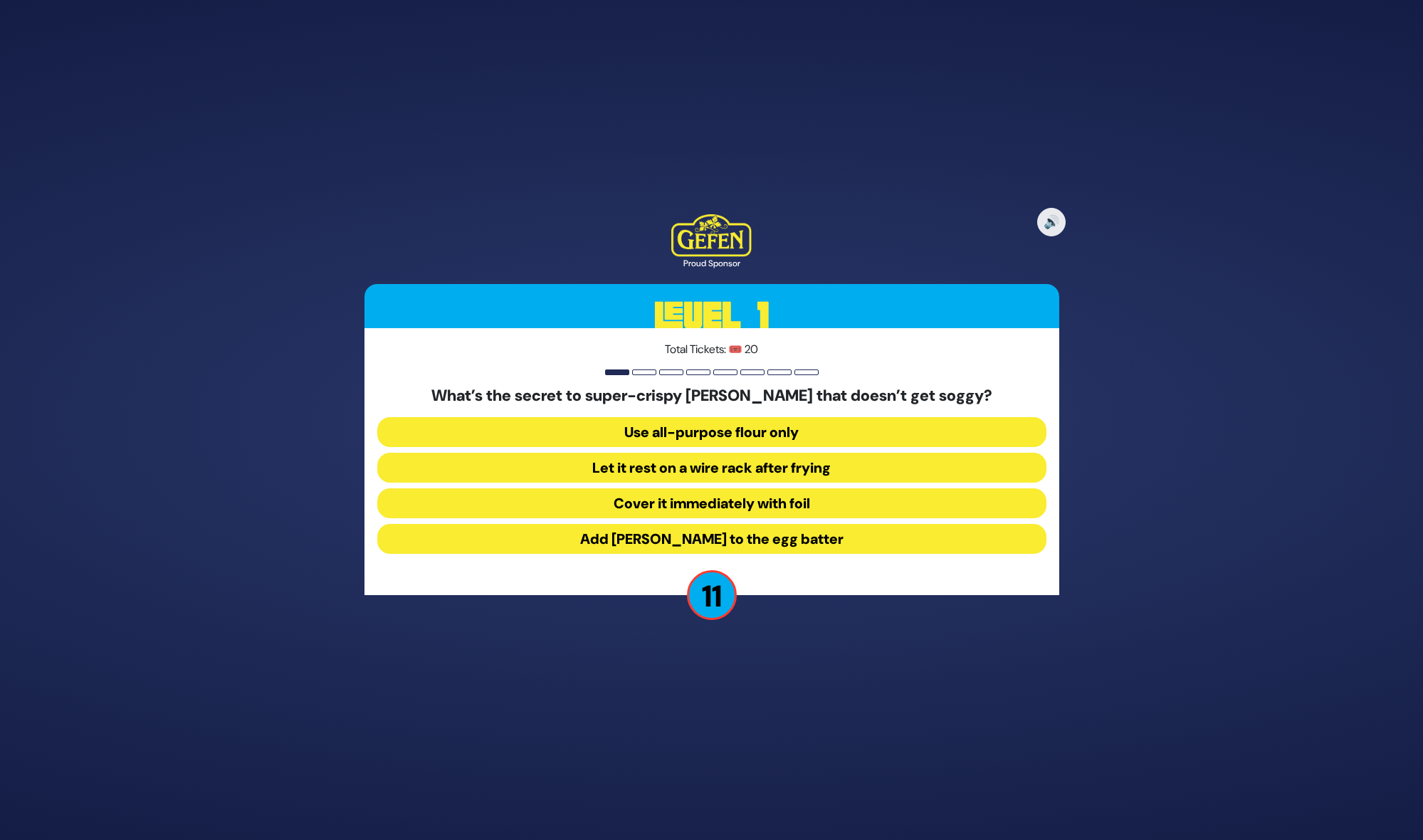
click at [558, 460] on button "Let it rest on a wire rack after frying" at bounding box center [712, 467] width 669 height 30
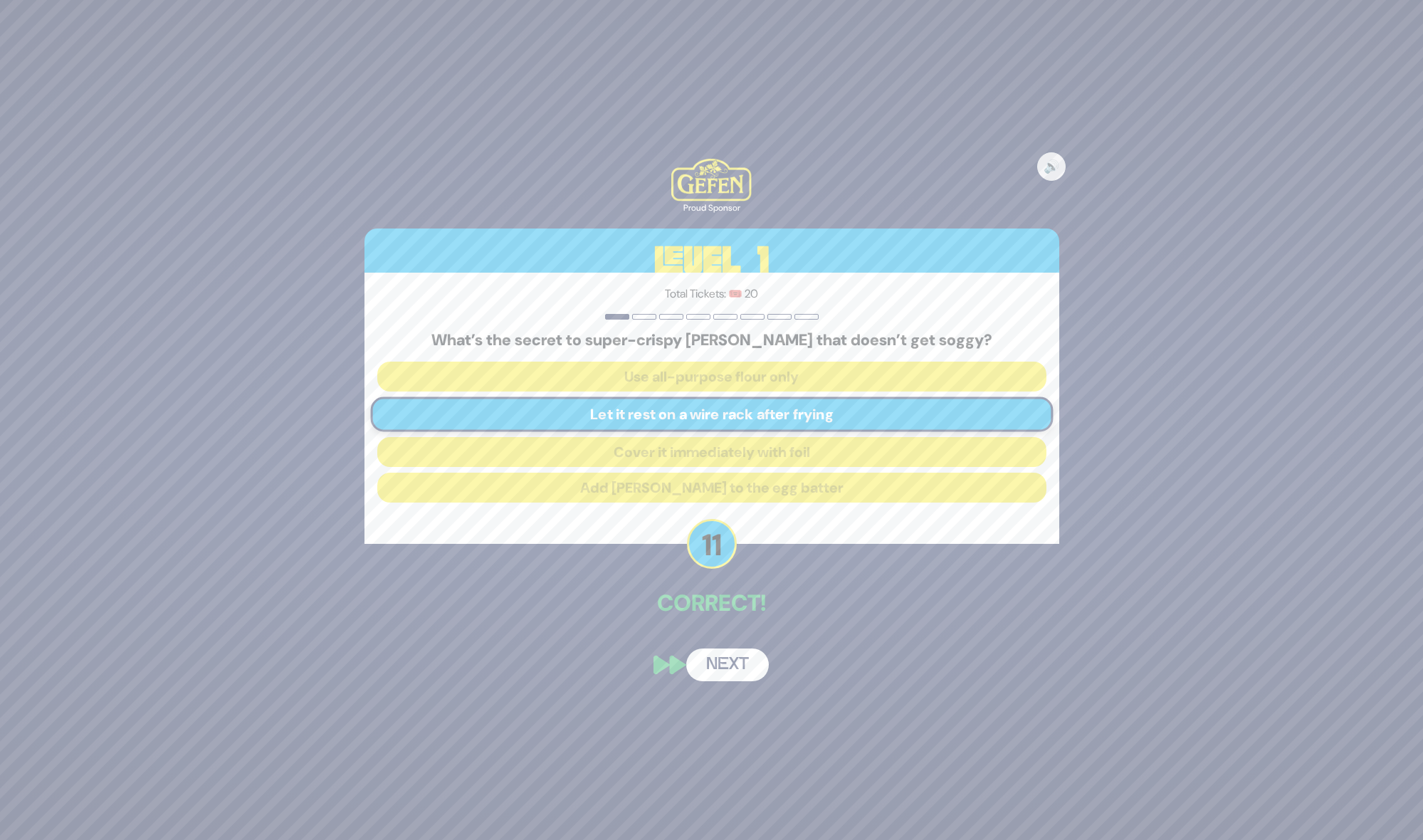
click at [716, 671] on button "Next" at bounding box center [727, 664] width 82 height 33
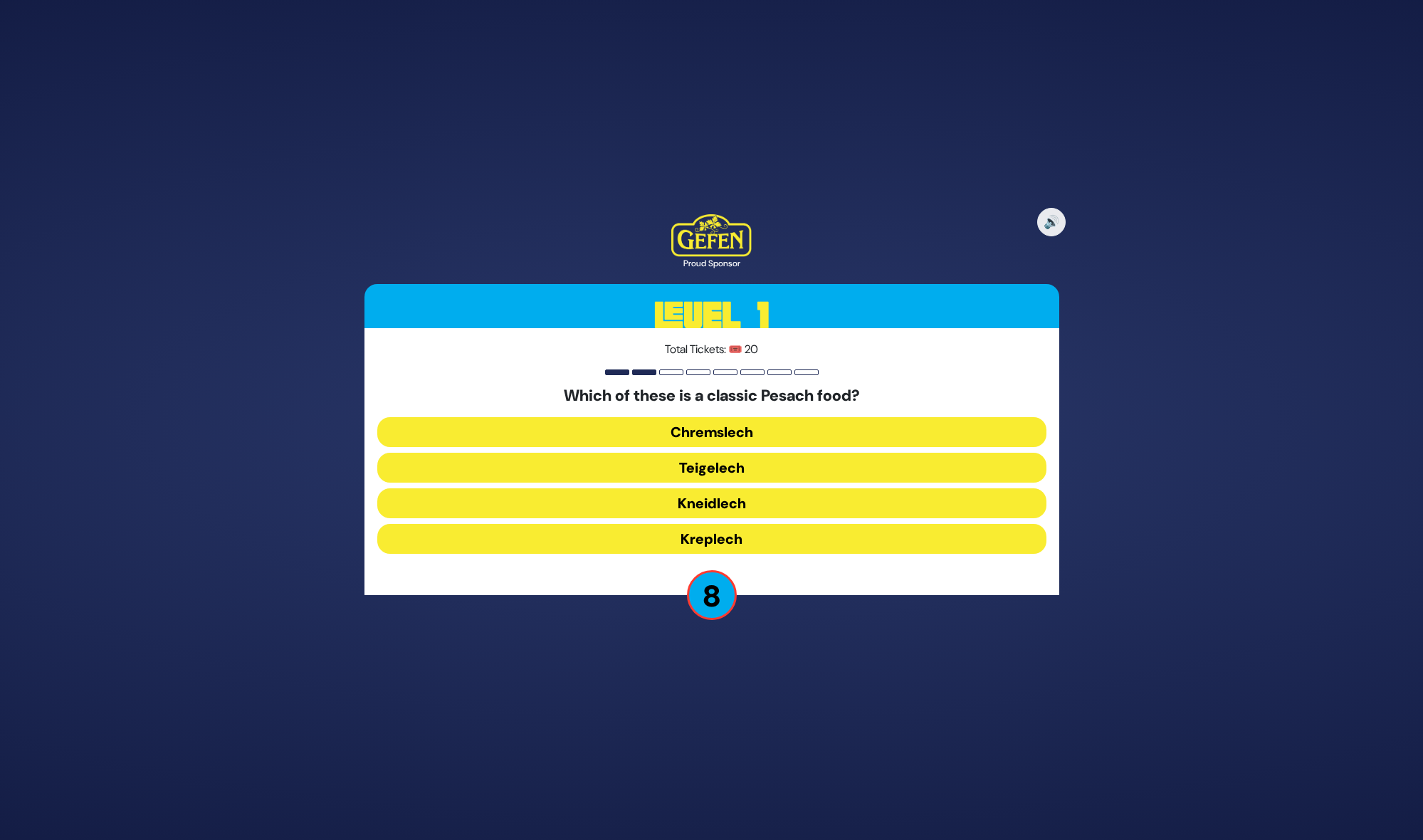
click at [615, 465] on button "Teigelech" at bounding box center [712, 467] width 669 height 30
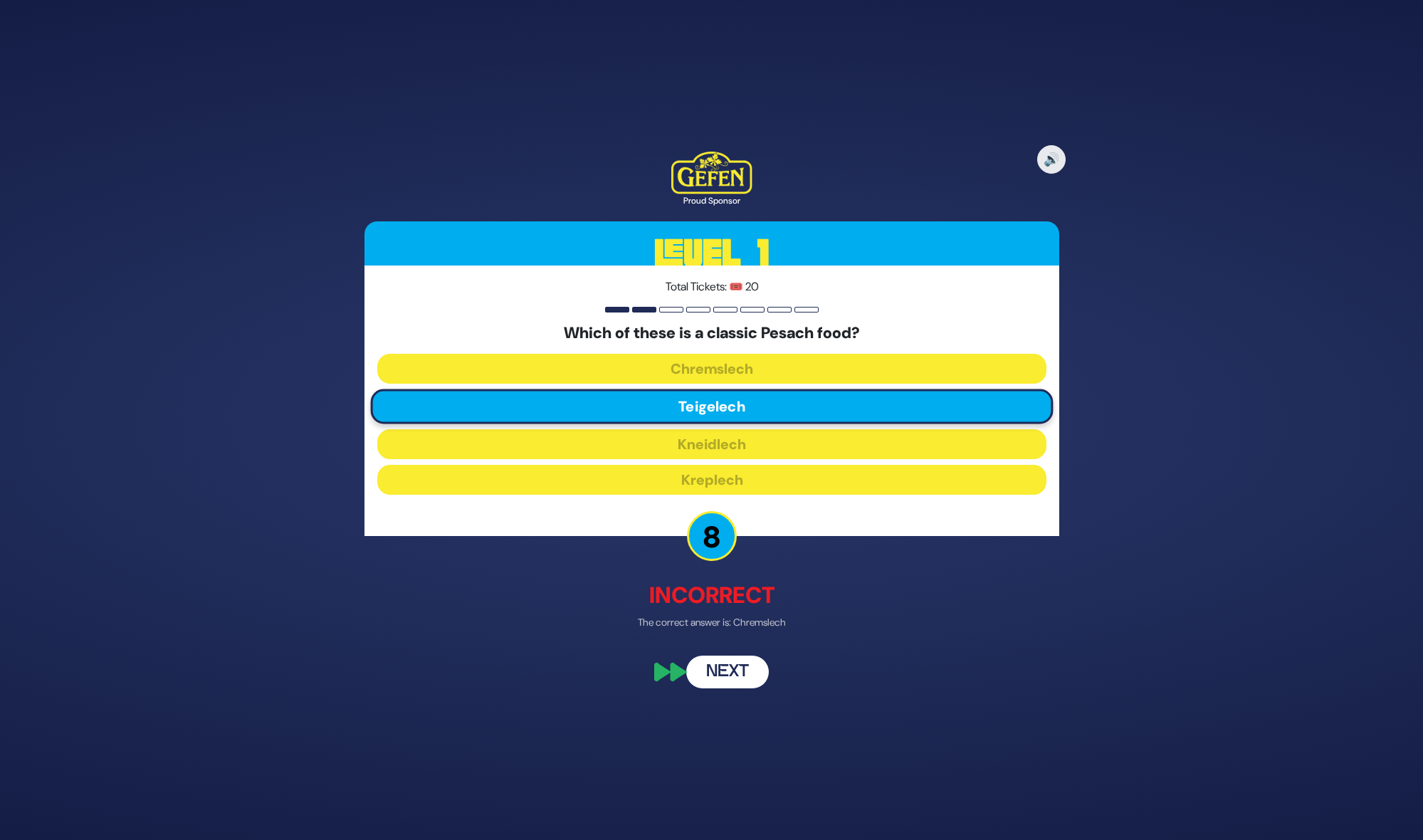
drag, startPoint x: 686, startPoint y: 668, endPoint x: 617, endPoint y: 651, distance: 71.1
click at [686, 668] on div "🔊 Proud Sponsor Level 1 Total Tickets: 🎟️ 20 Which of these is a classic Pesach…" at bounding box center [712, 420] width 729 height 570
click at [757, 675] on button "Next" at bounding box center [727, 672] width 82 height 33
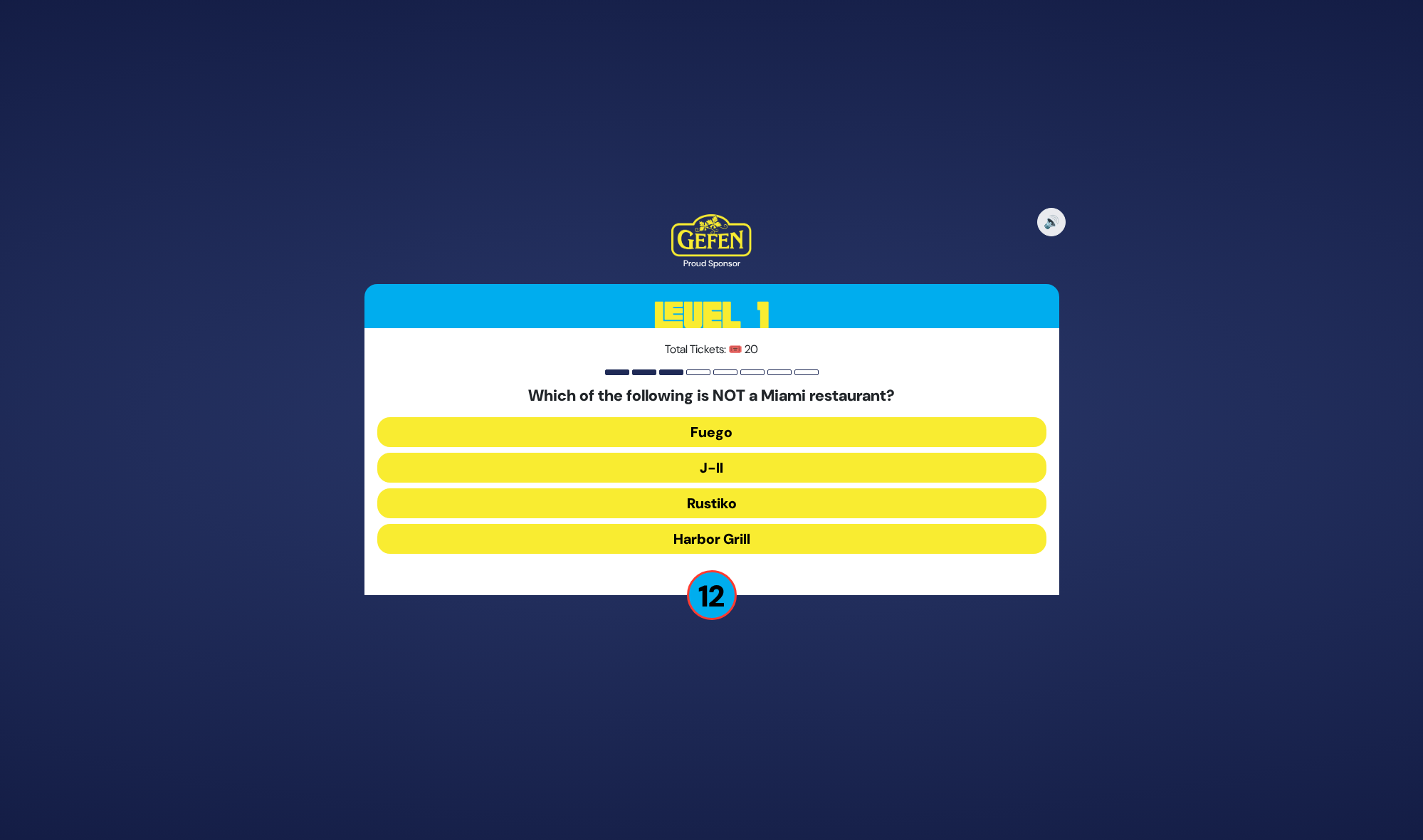
click at [729, 466] on button "J-II" at bounding box center [712, 467] width 669 height 30
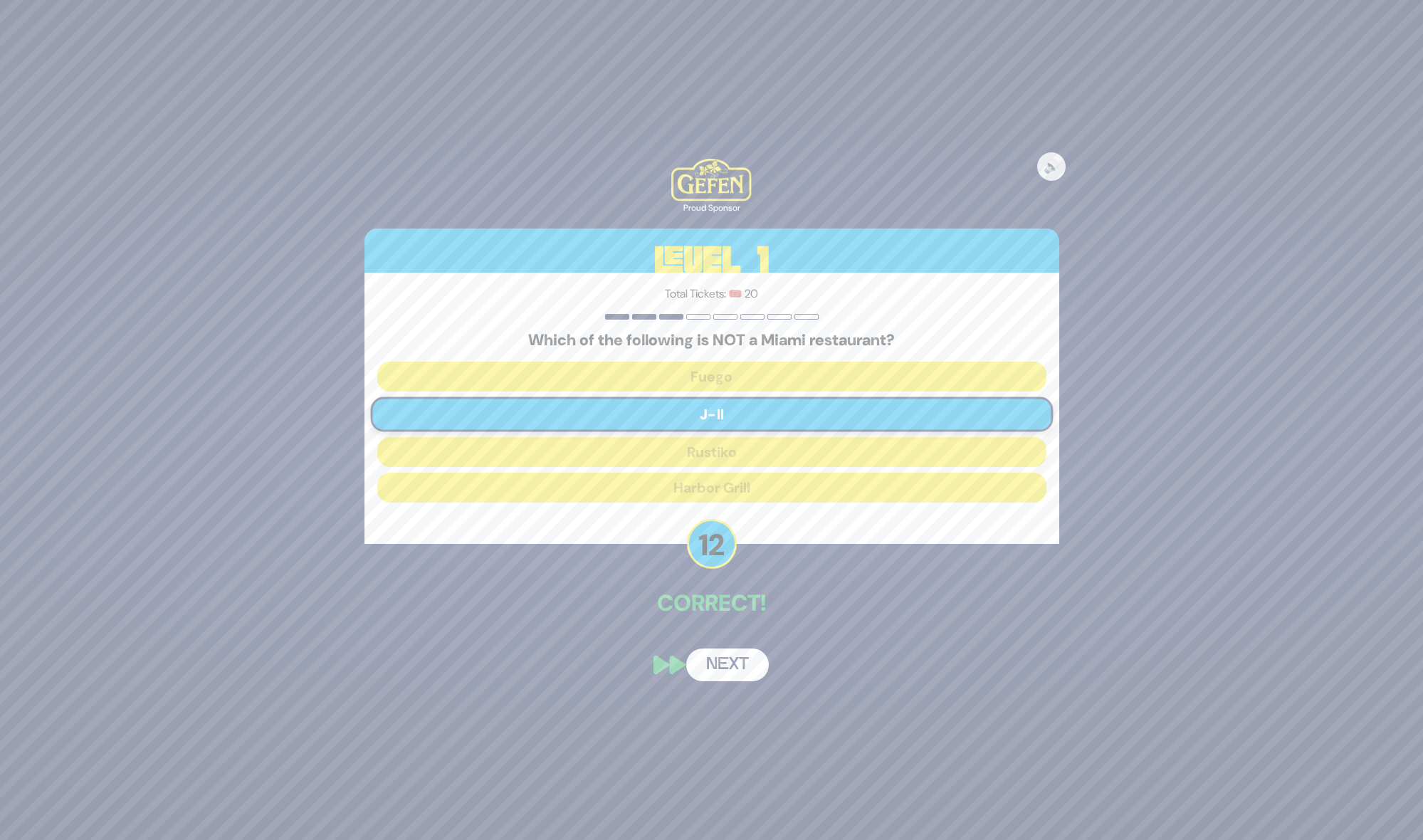
click at [712, 648] on button "Next" at bounding box center [727, 664] width 82 height 33
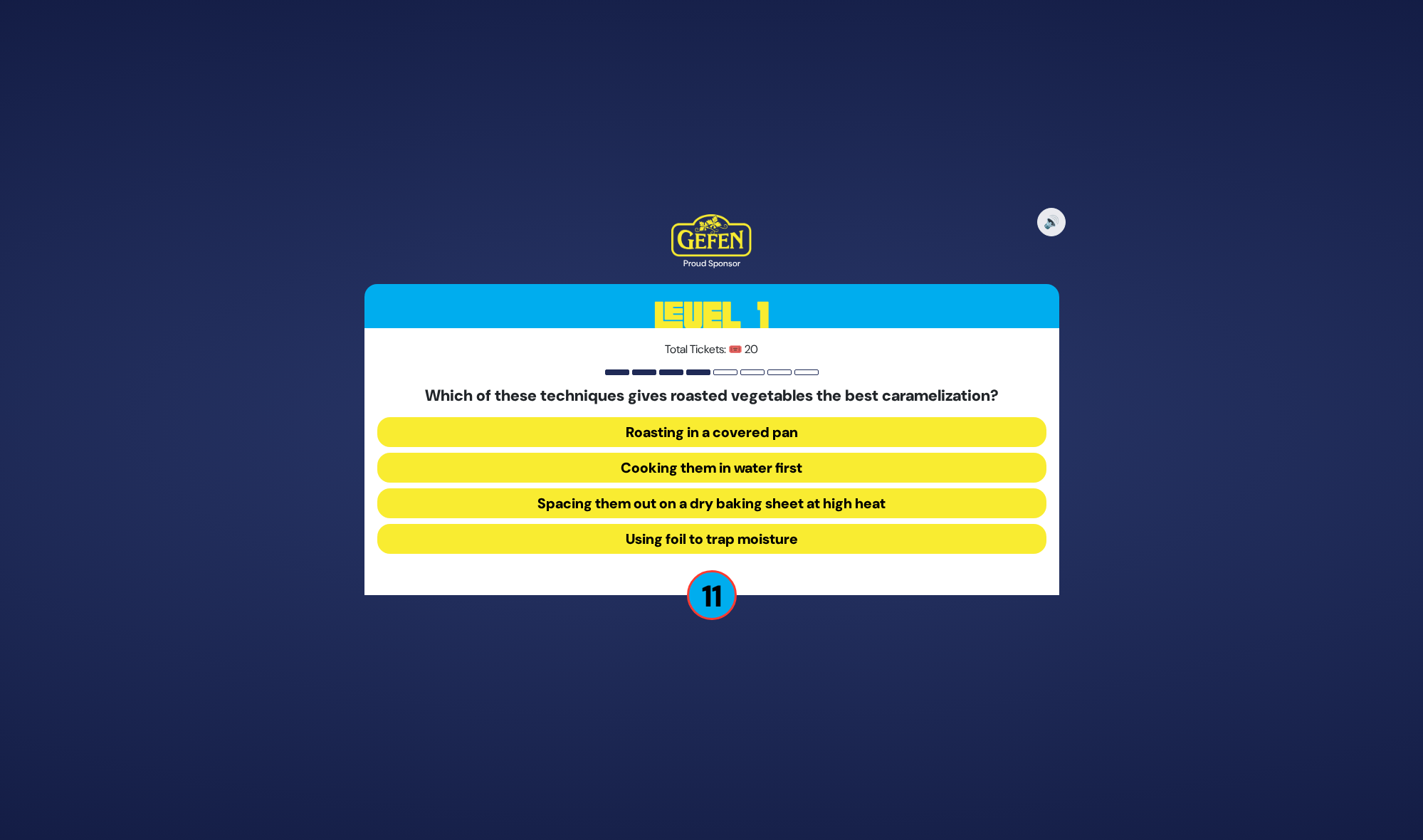
click at [753, 496] on button "Spacing them out on a dry baking sheet at high heat" at bounding box center [712, 503] width 669 height 30
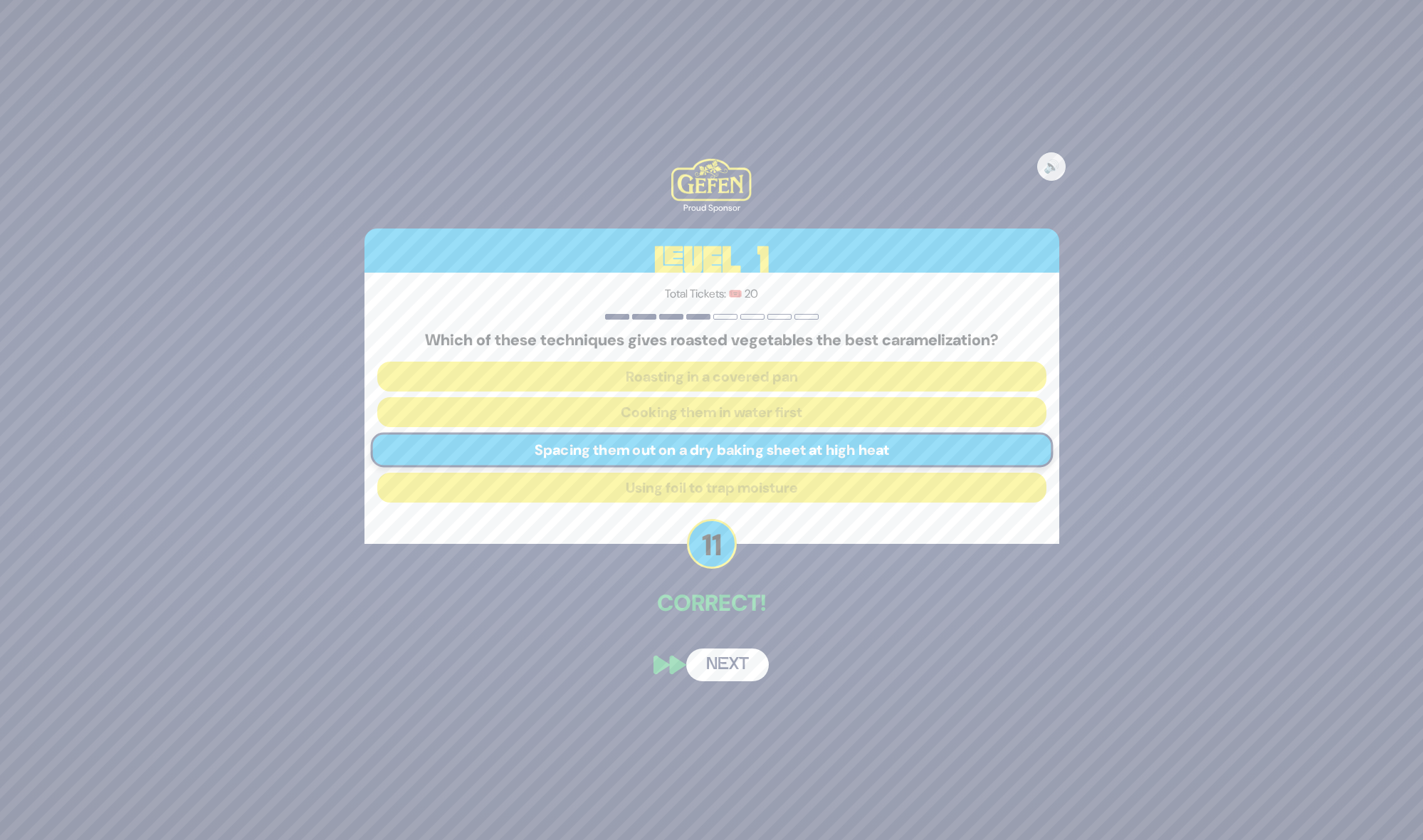
click at [748, 665] on button "Next" at bounding box center [727, 664] width 82 height 33
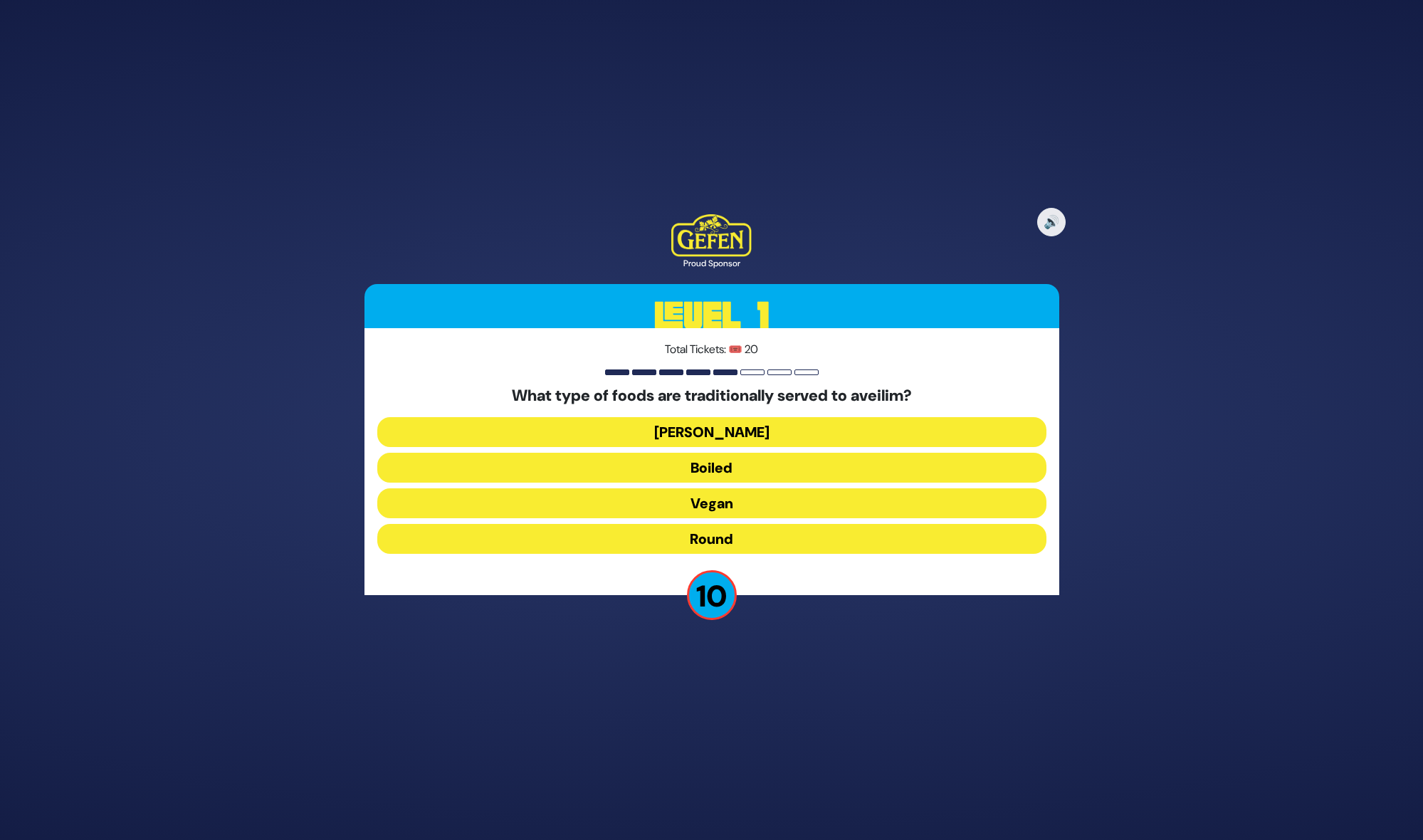
click at [746, 546] on button "Round" at bounding box center [712, 538] width 669 height 30
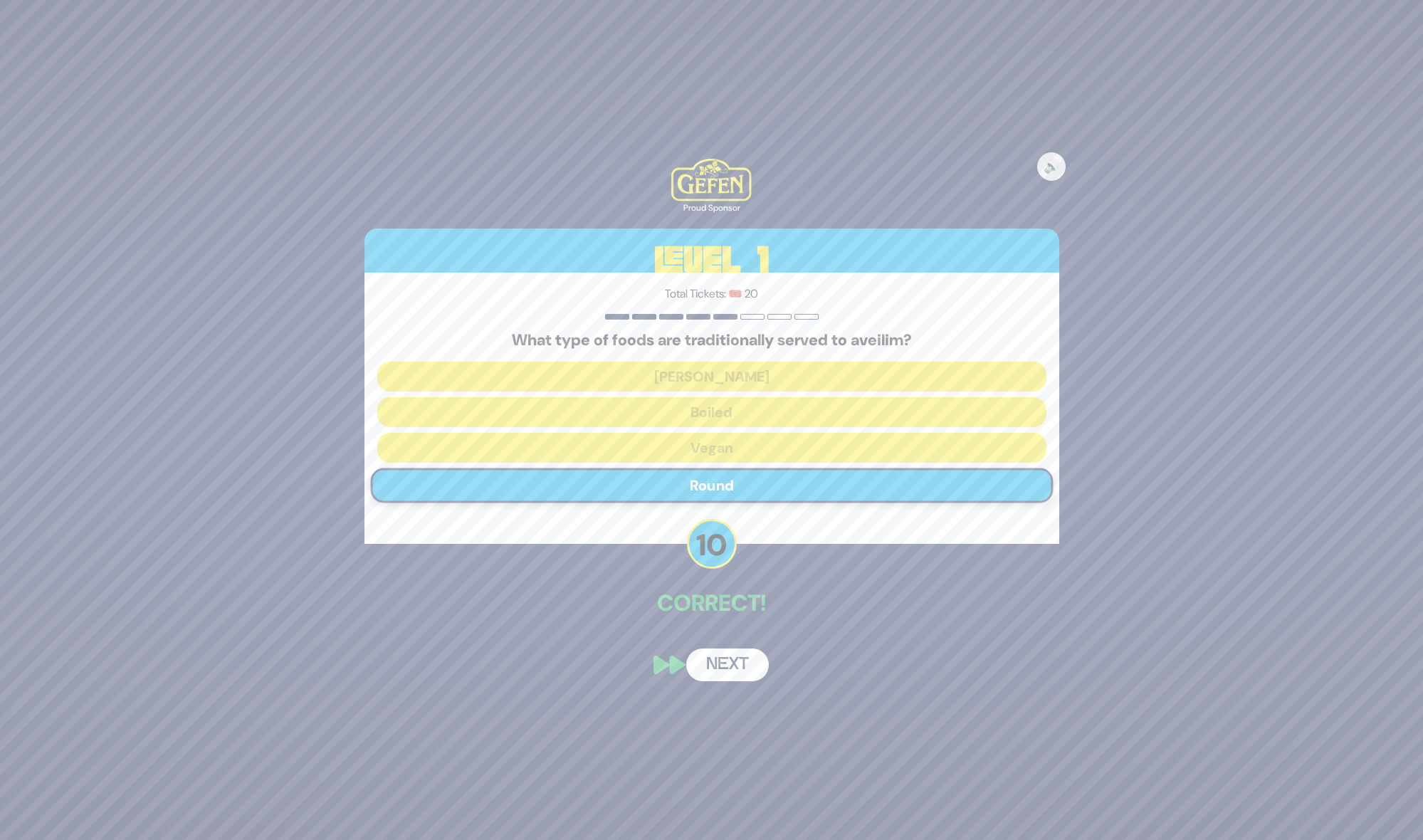
click at [731, 659] on button "Next" at bounding box center [727, 664] width 82 height 33
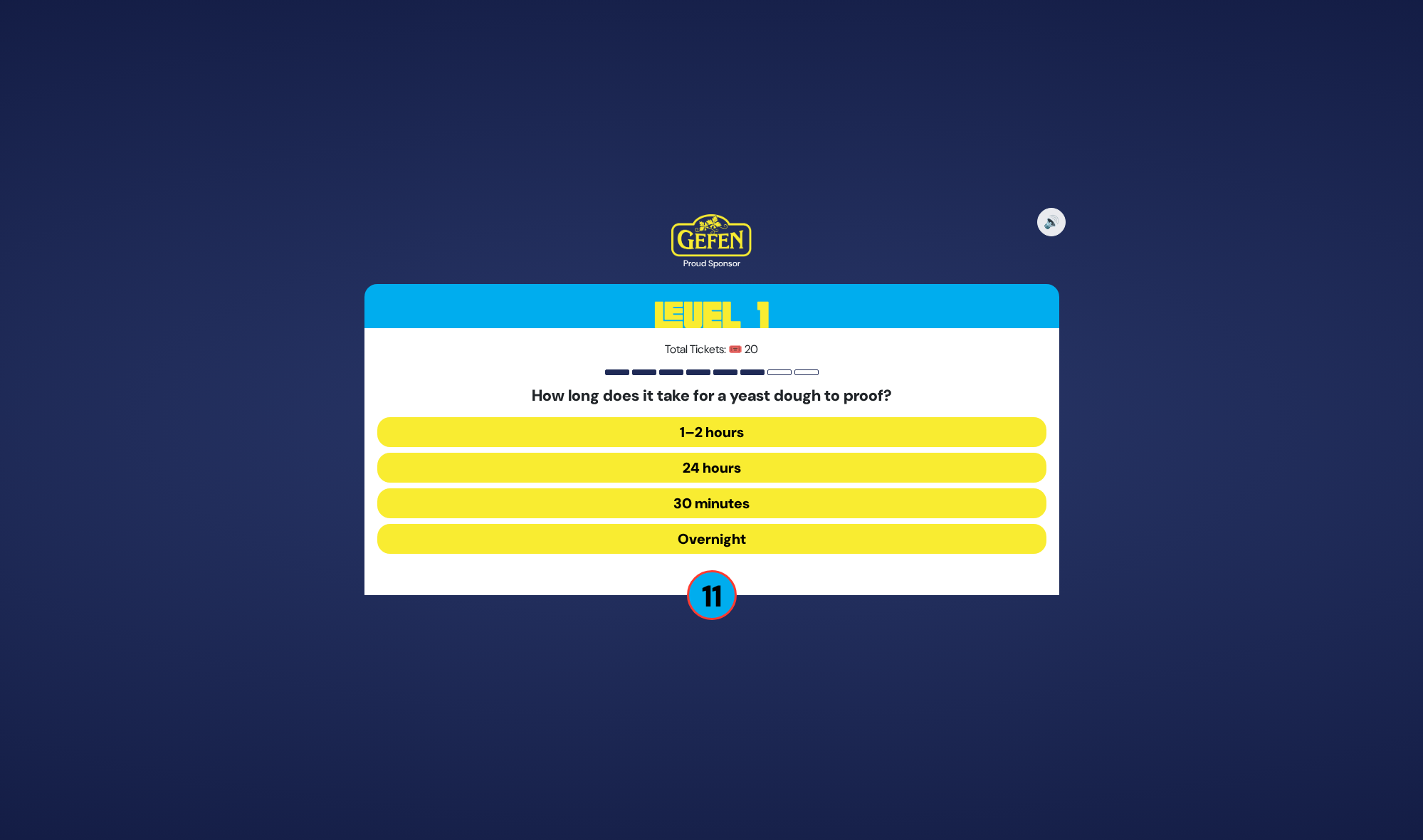
click at [731, 500] on button "30 minutes" at bounding box center [712, 503] width 669 height 30
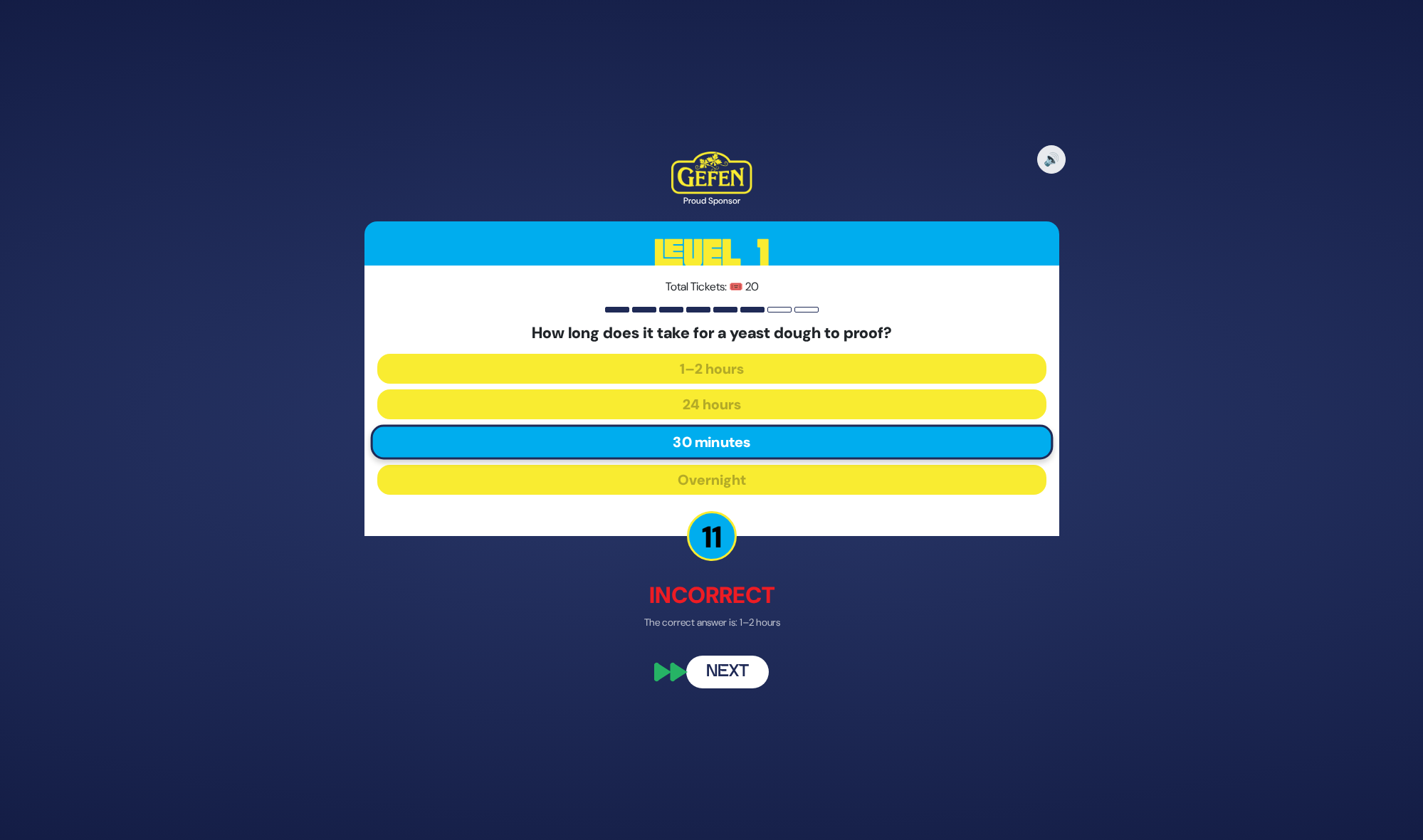
click at [720, 687] on button "Next" at bounding box center [727, 672] width 82 height 33
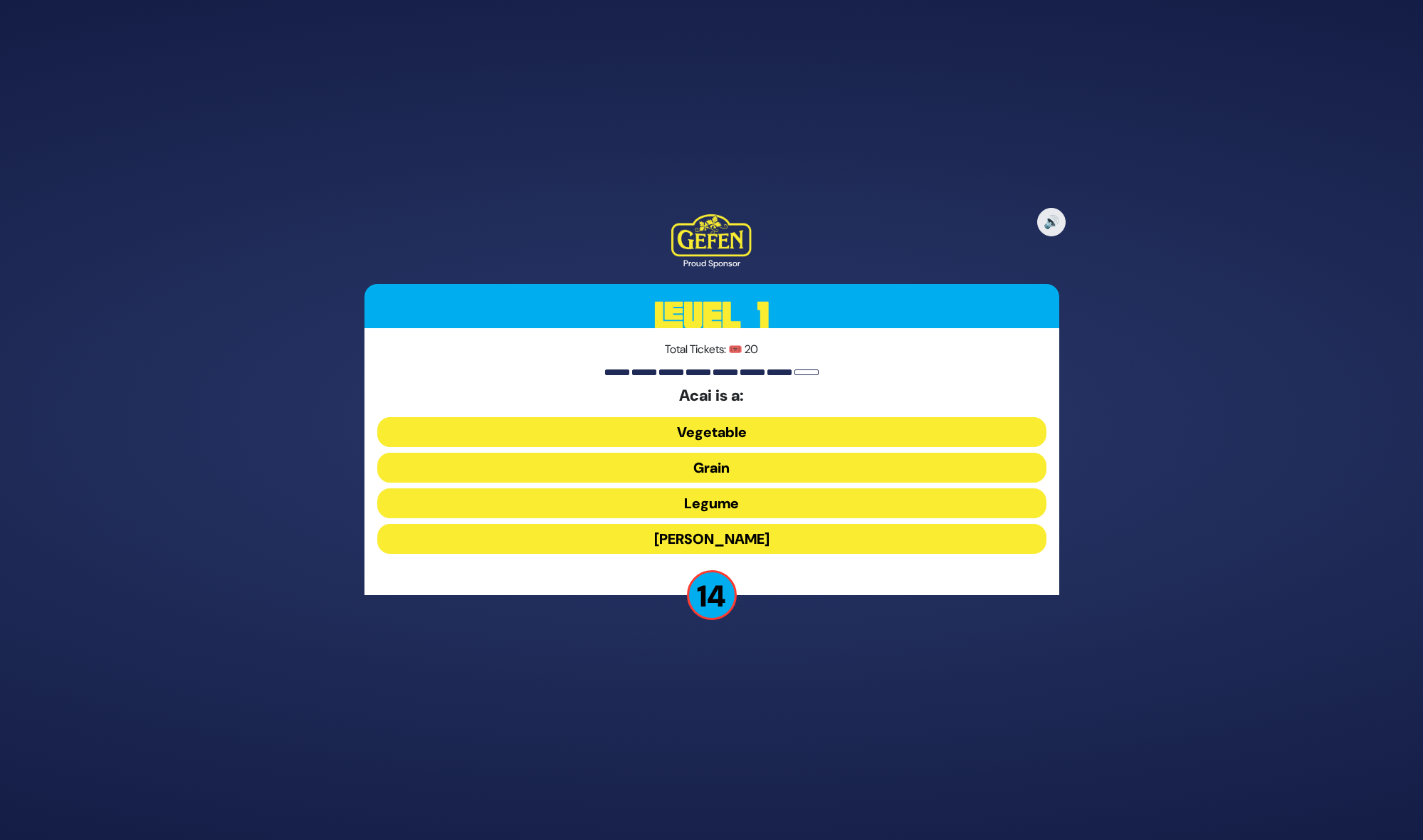
click at [704, 549] on button "Berry" at bounding box center [712, 538] width 669 height 30
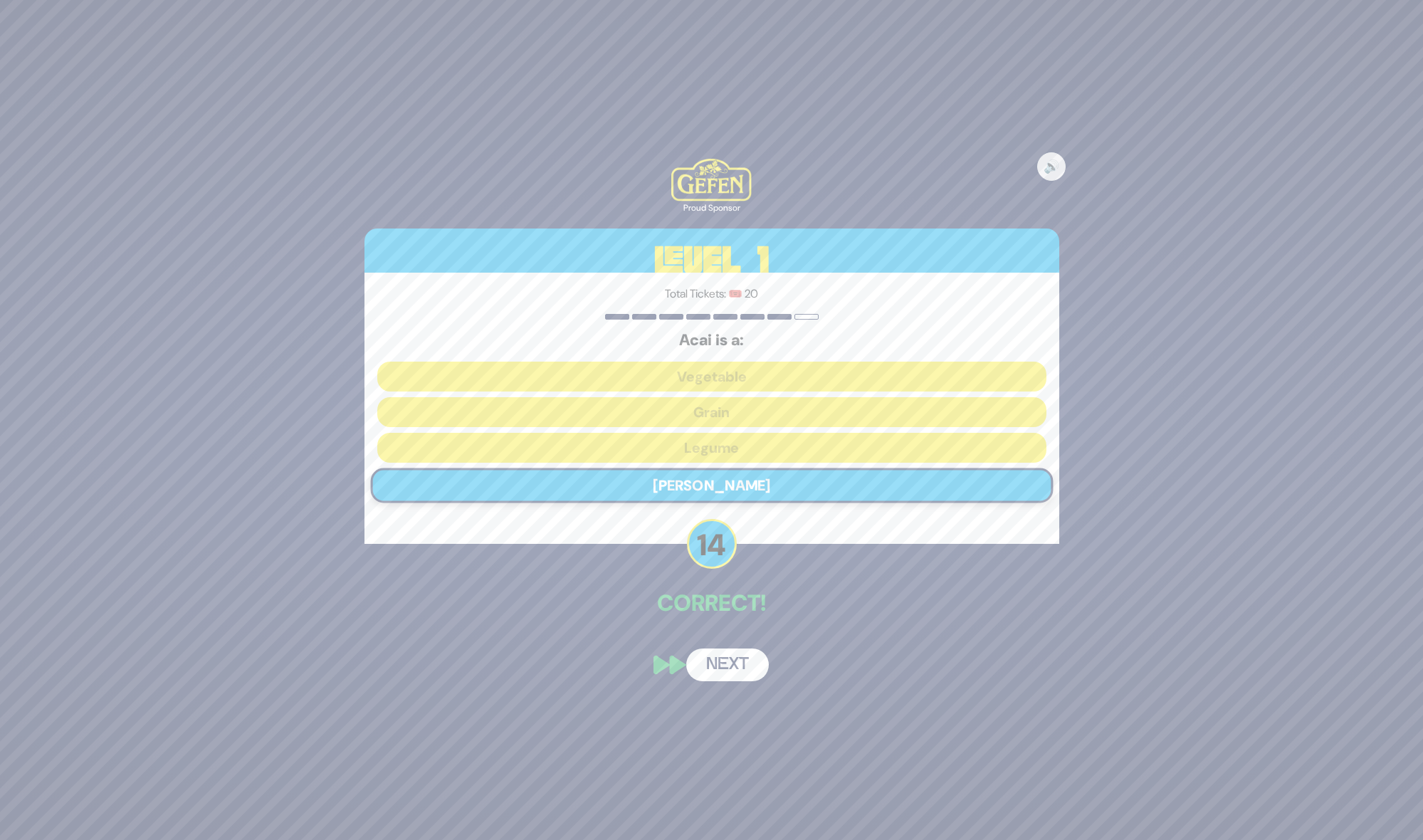
click at [707, 643] on div "🔊 Proud Sponsor Level 1 Total Tickets: 🎟️ 20 Acai is a: Vegetable Grain Legume …" at bounding box center [712, 419] width 729 height 556
click at [707, 649] on button "Next" at bounding box center [727, 664] width 82 height 33
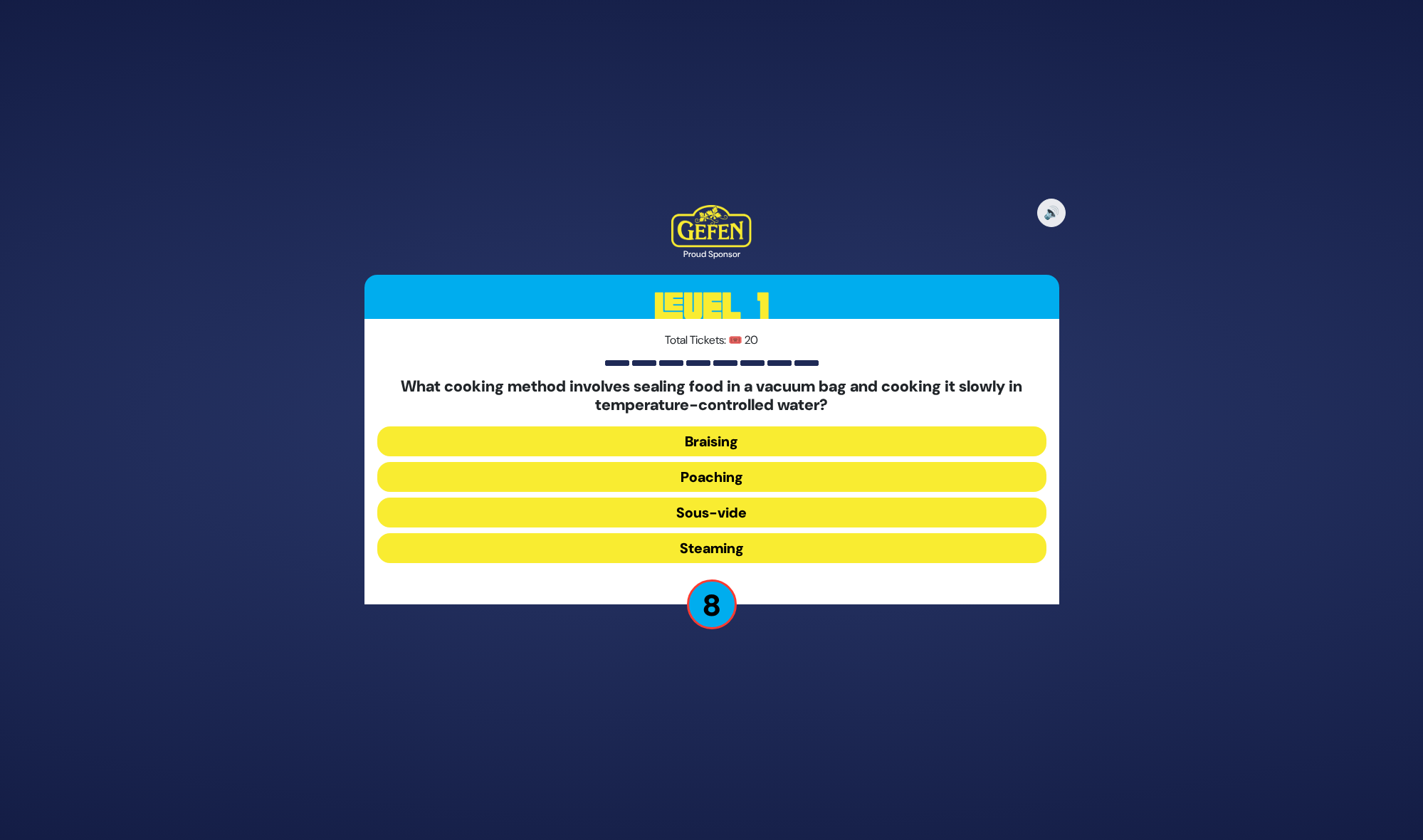
click at [730, 550] on button "Steaming" at bounding box center [712, 548] width 669 height 30
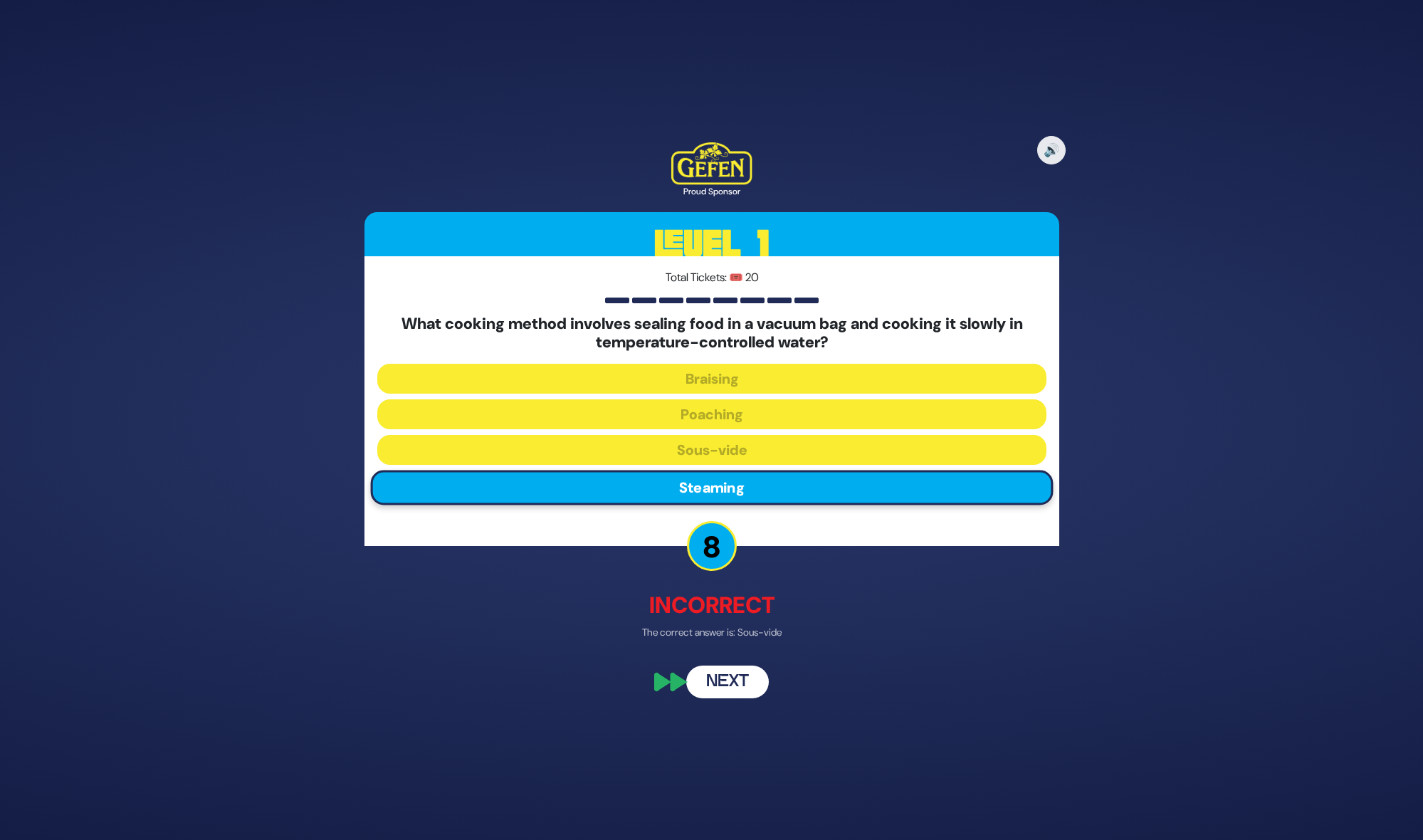
click at [726, 674] on button "Next" at bounding box center [727, 680] width 82 height 33
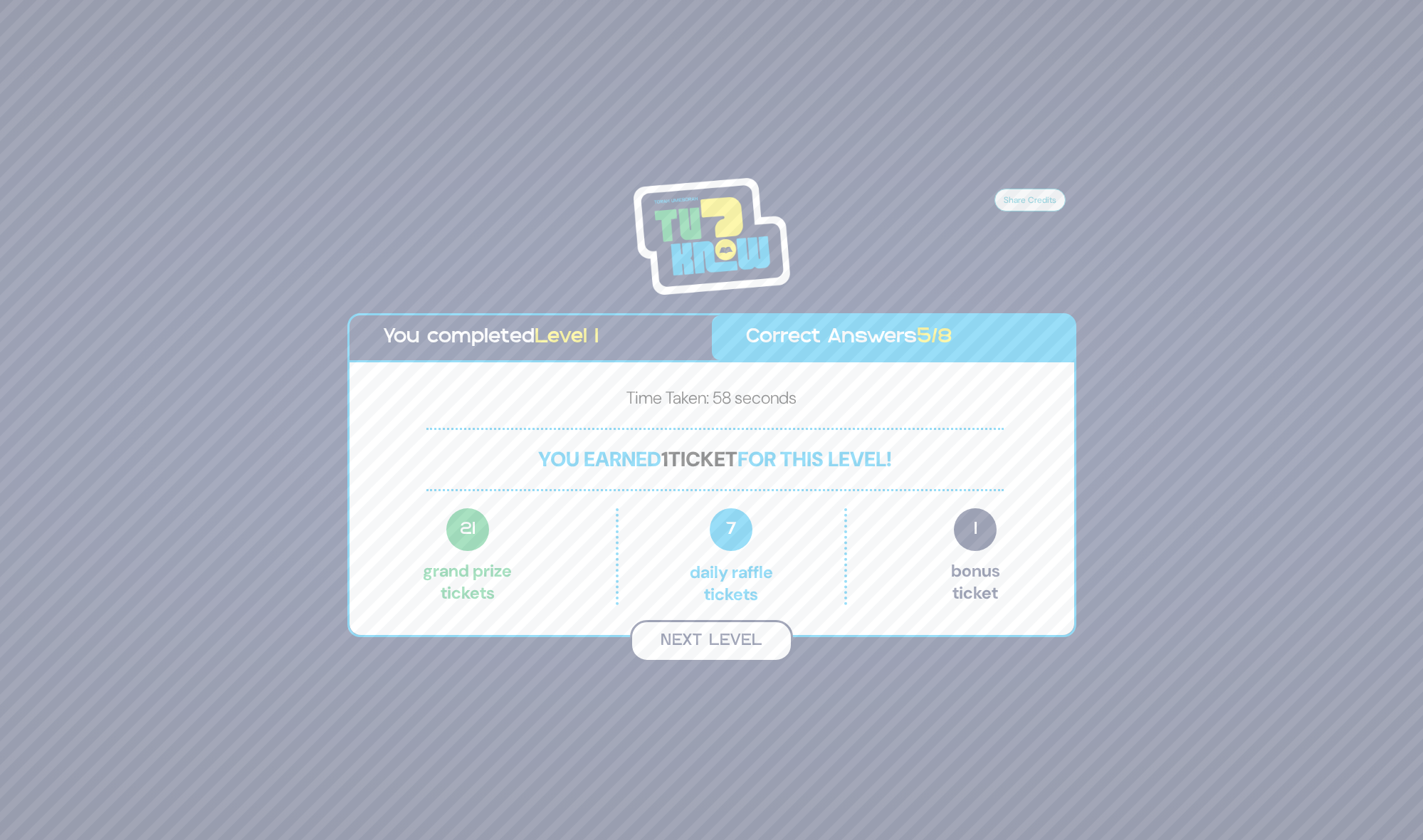
click at [720, 645] on button "Next Level" at bounding box center [712, 641] width 163 height 42
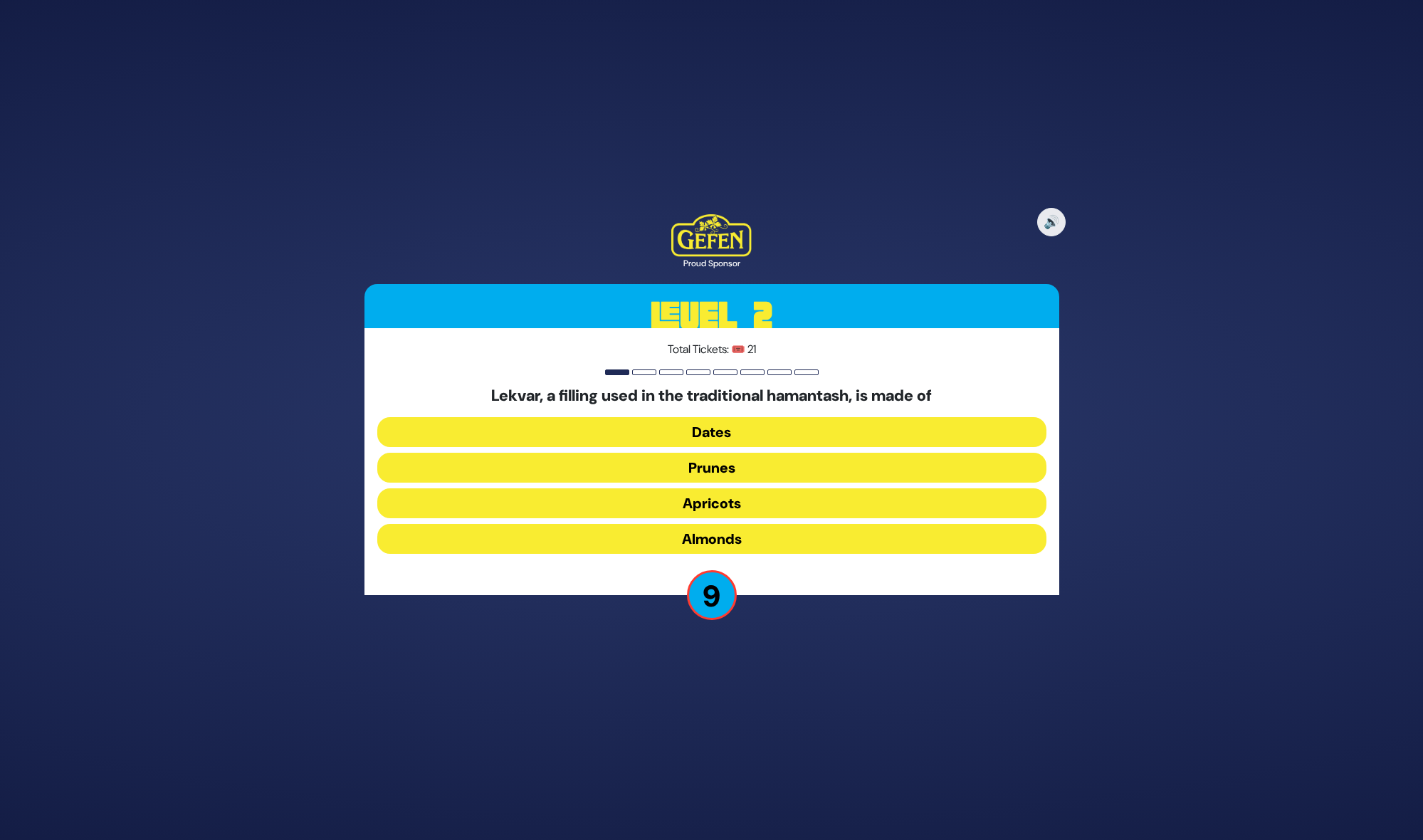
click at [753, 428] on button "Dates" at bounding box center [712, 431] width 669 height 30
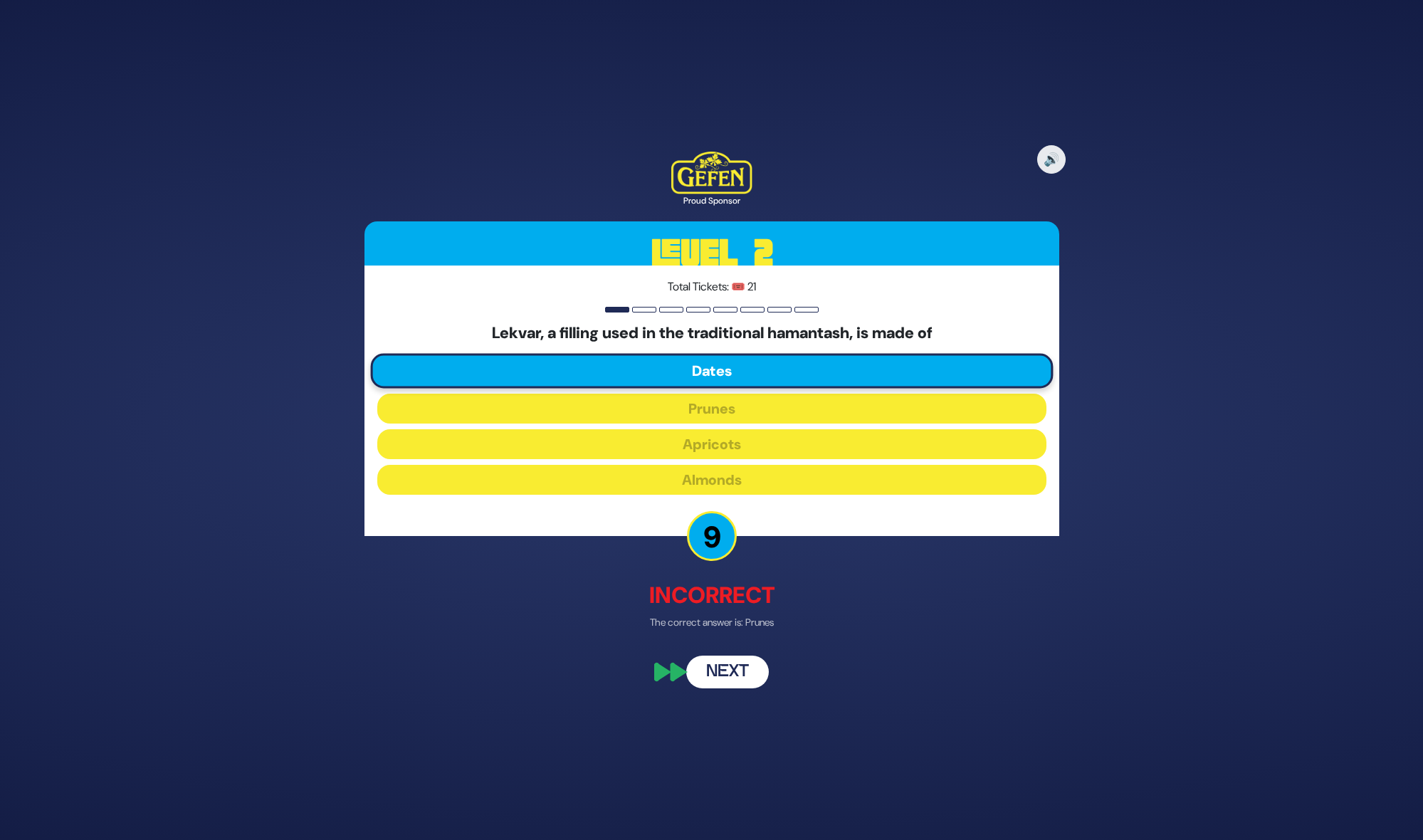
click at [731, 668] on button "Next" at bounding box center [727, 672] width 82 height 33
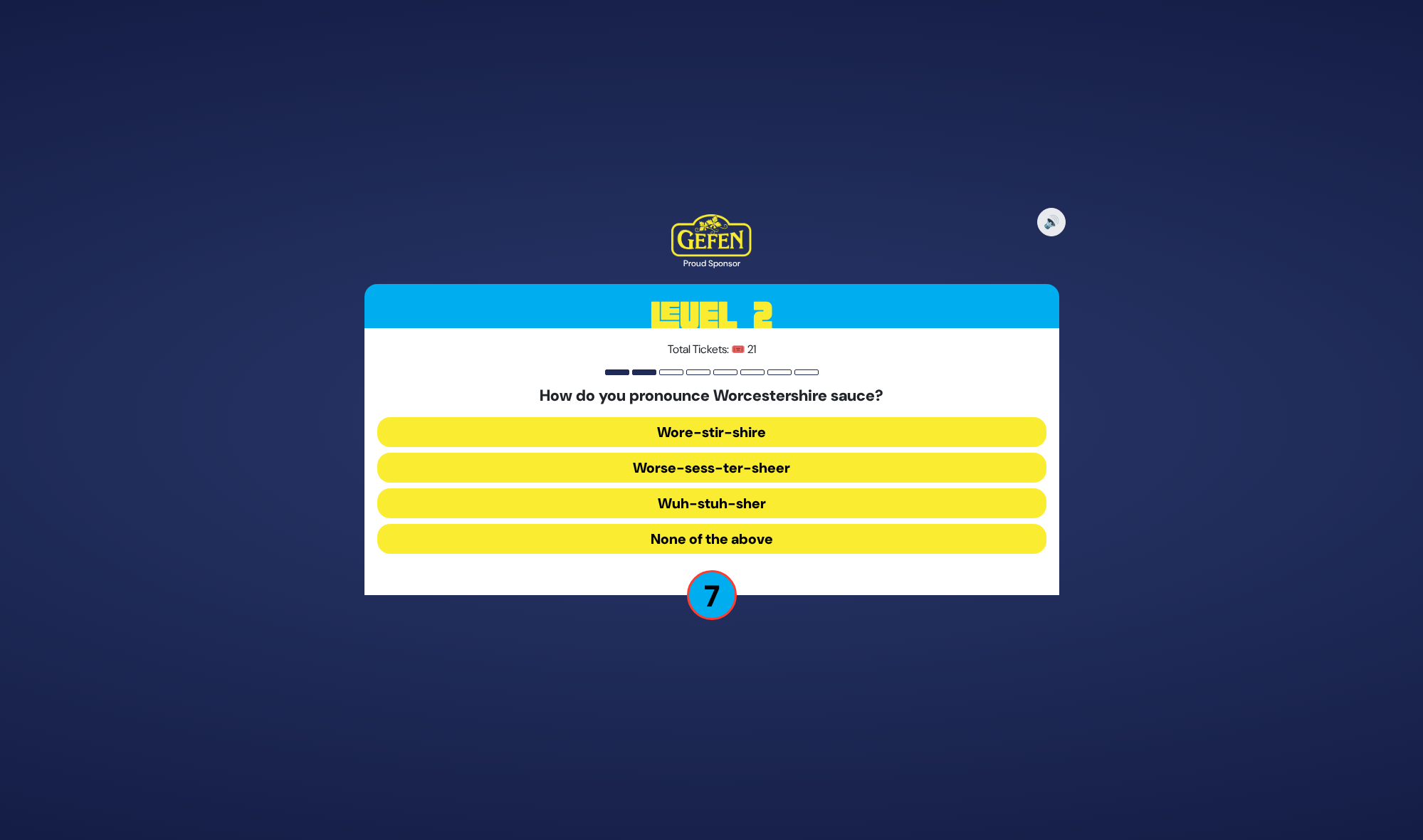
click at [723, 503] on button "Wuh-stuh-sher" at bounding box center [712, 503] width 669 height 30
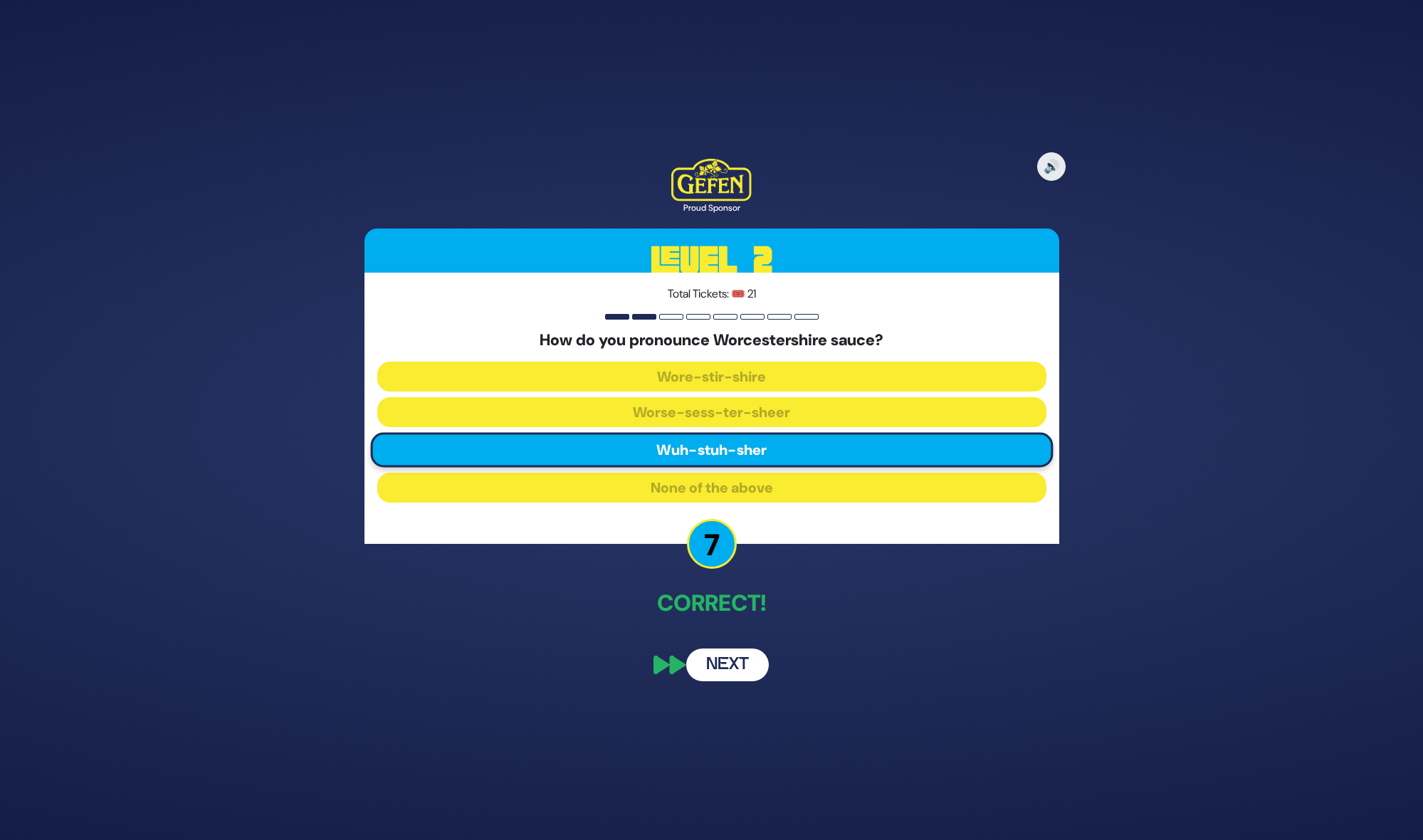
click at [713, 659] on button "Next" at bounding box center [727, 664] width 82 height 33
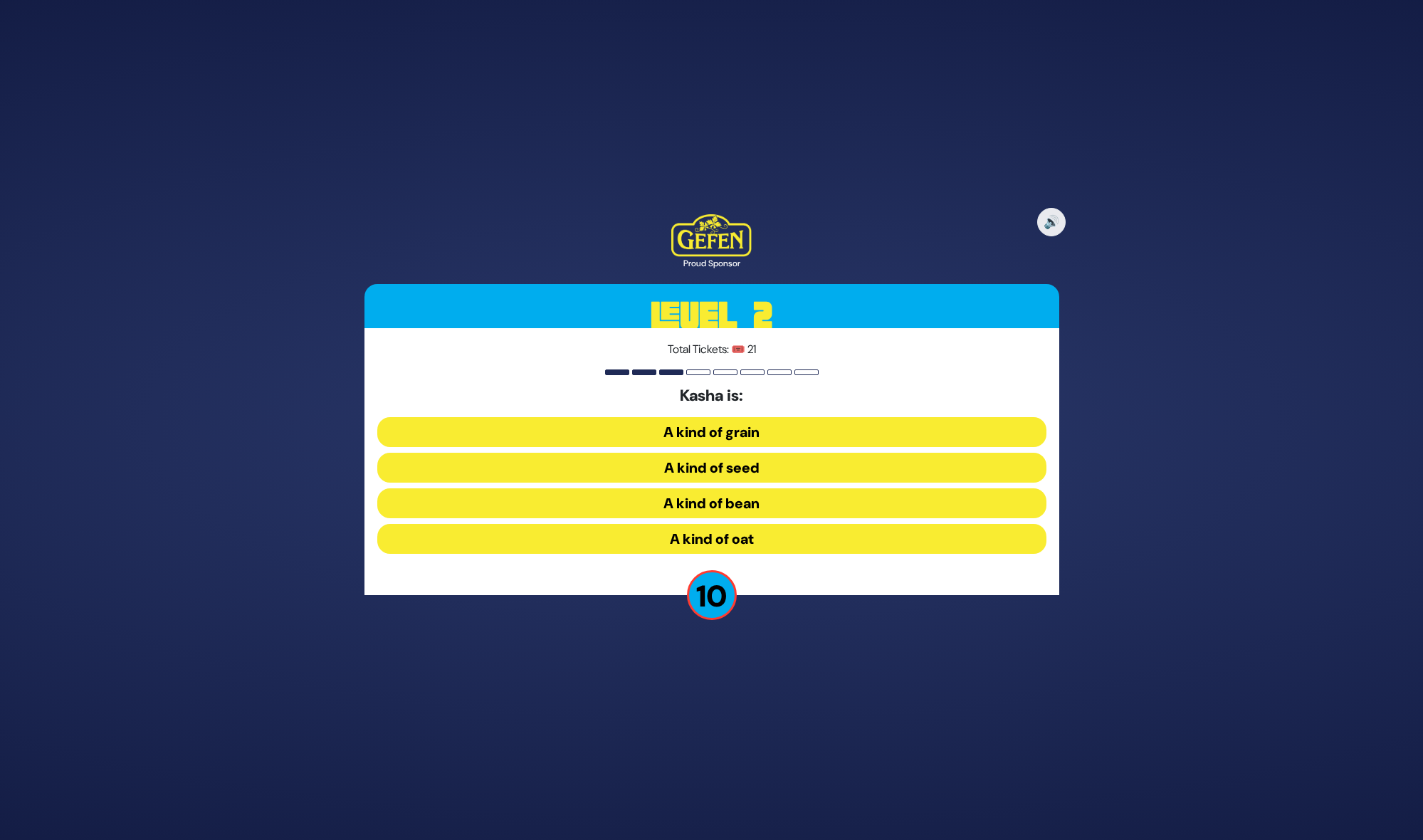
click at [744, 510] on button "A kind of bean" at bounding box center [712, 503] width 669 height 30
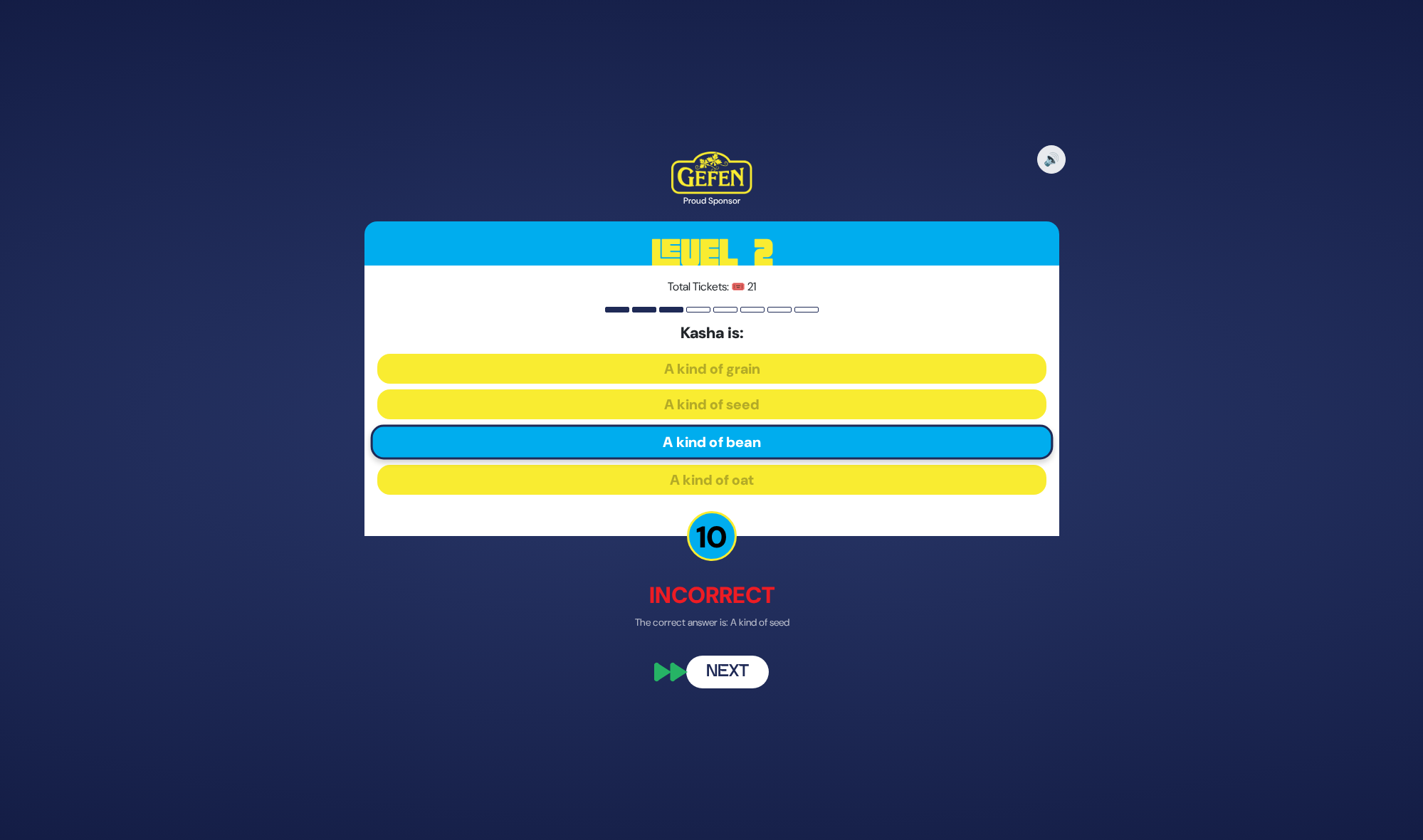
click at [721, 666] on button "Next" at bounding box center [727, 672] width 82 height 33
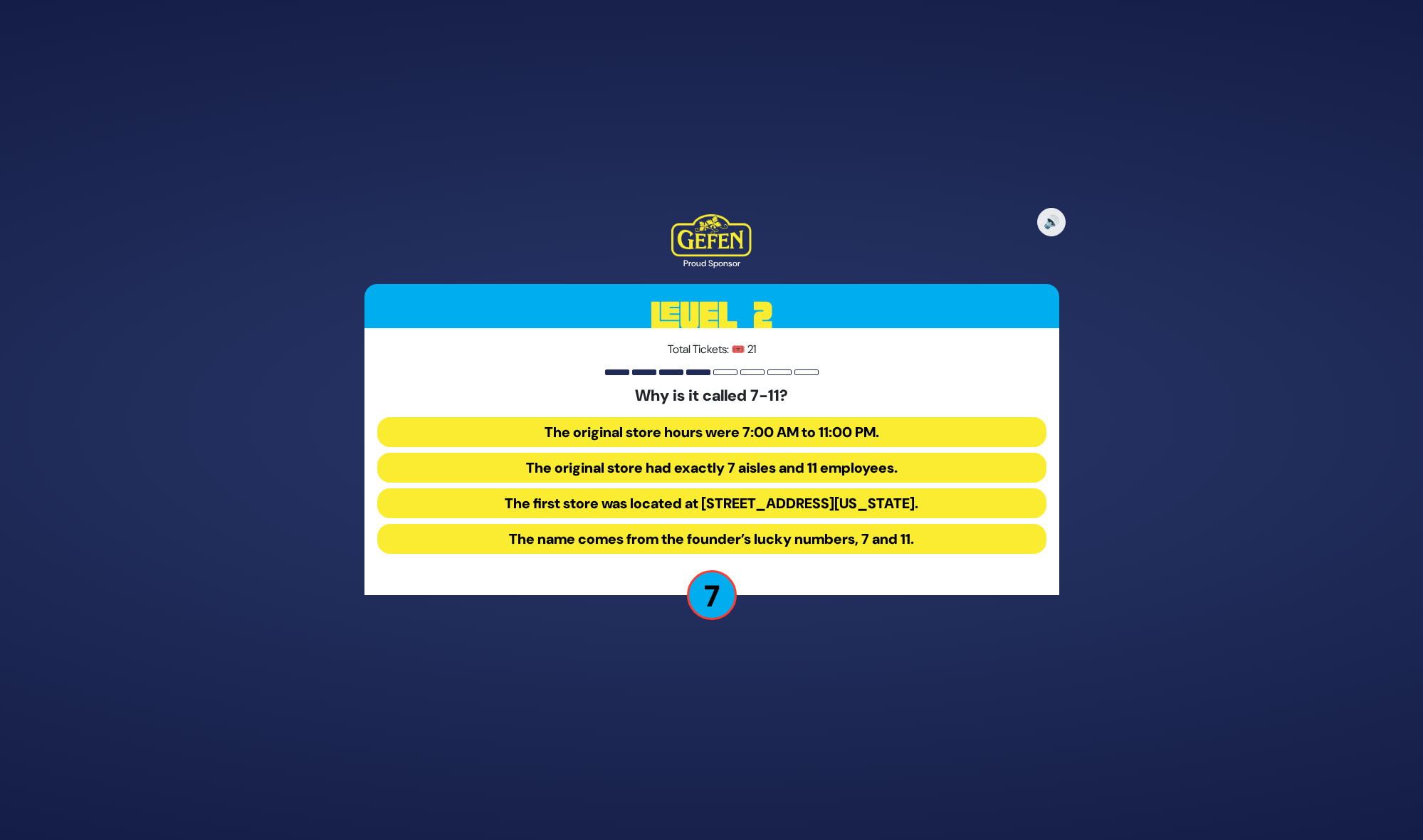
click at [764, 539] on button "The name comes from the founder’s lucky numbers, 7 and 11." at bounding box center [712, 538] width 669 height 30
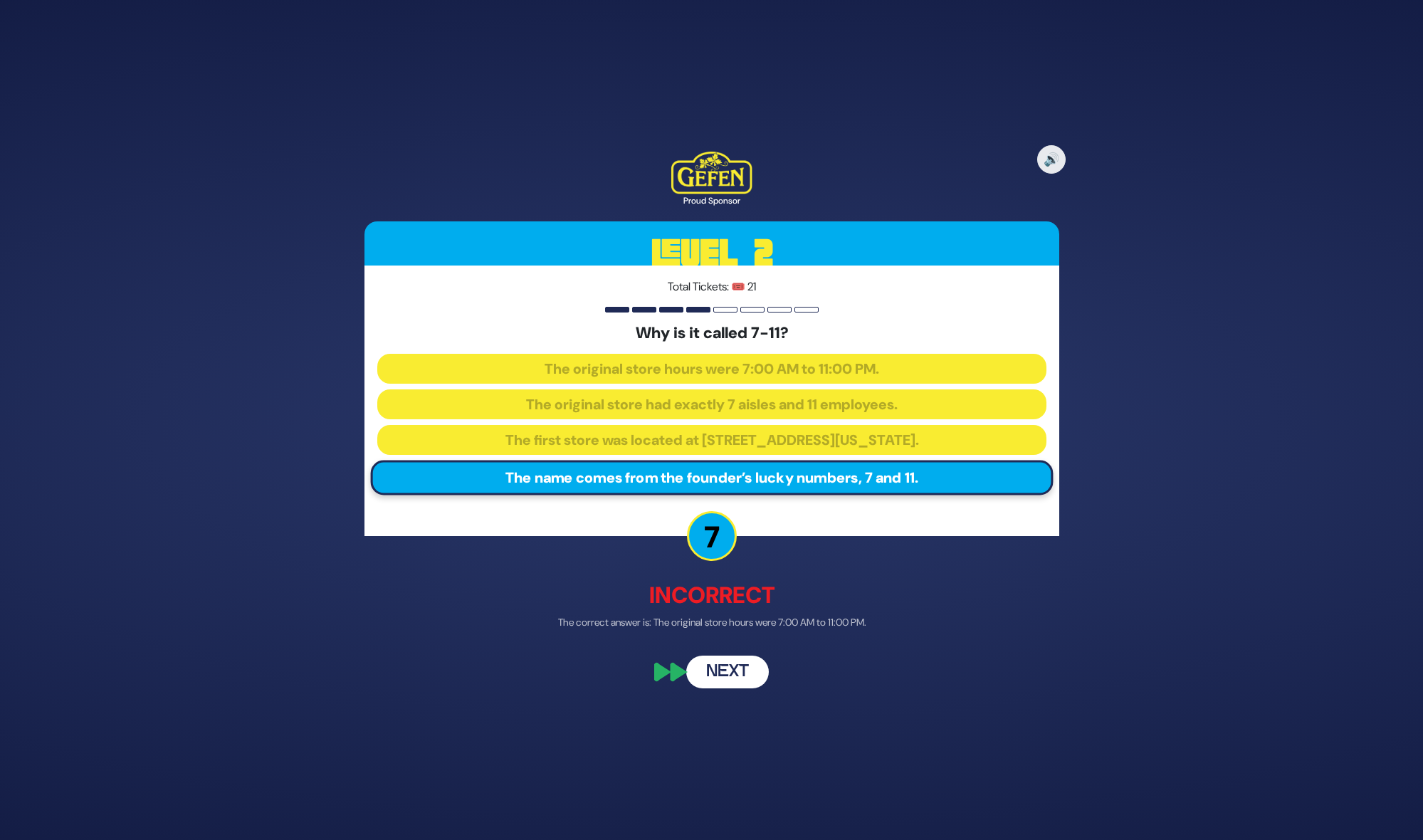
click at [709, 656] on button "Next" at bounding box center [727, 672] width 82 height 33
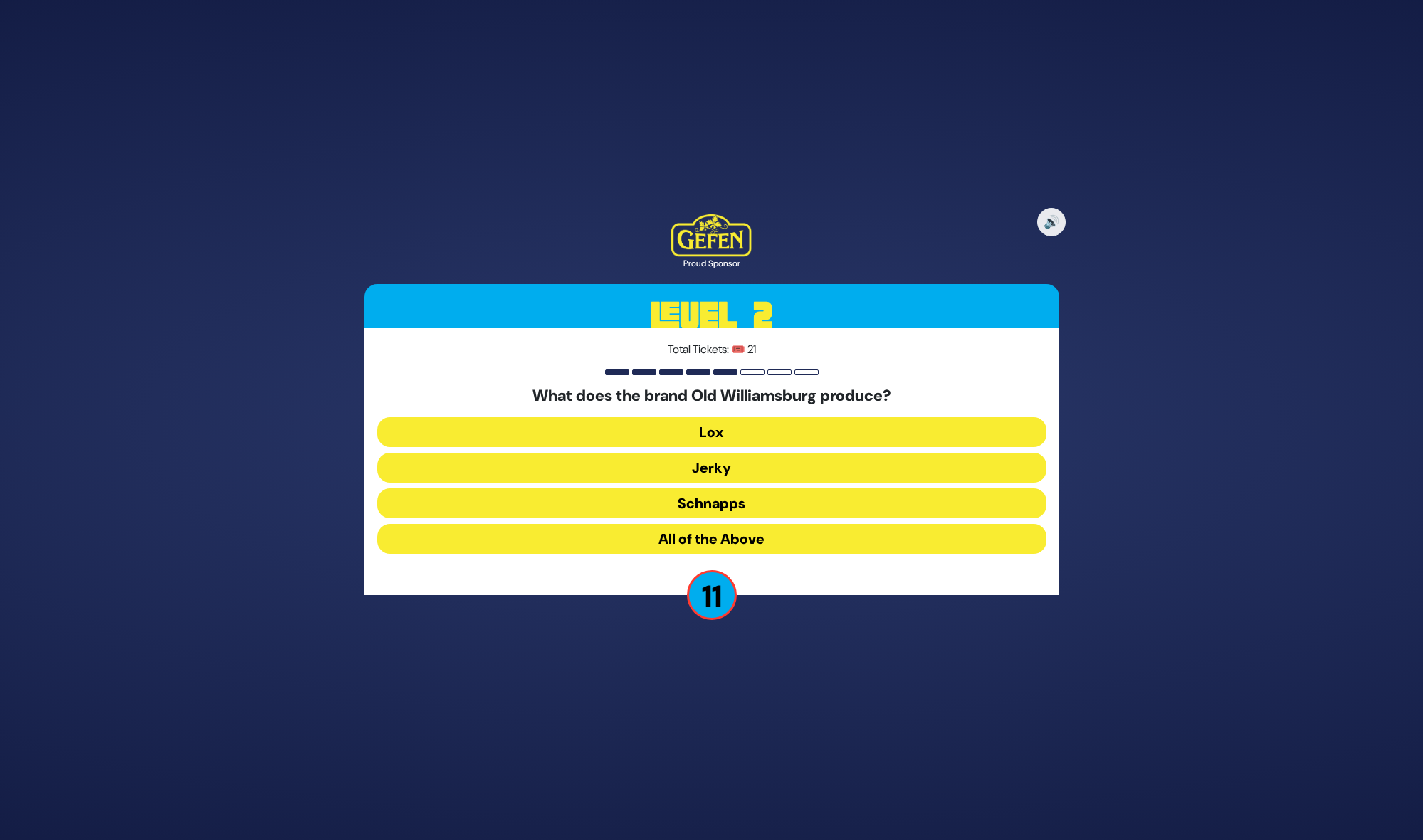
click at [736, 530] on button "All of the Above" at bounding box center [712, 538] width 669 height 30
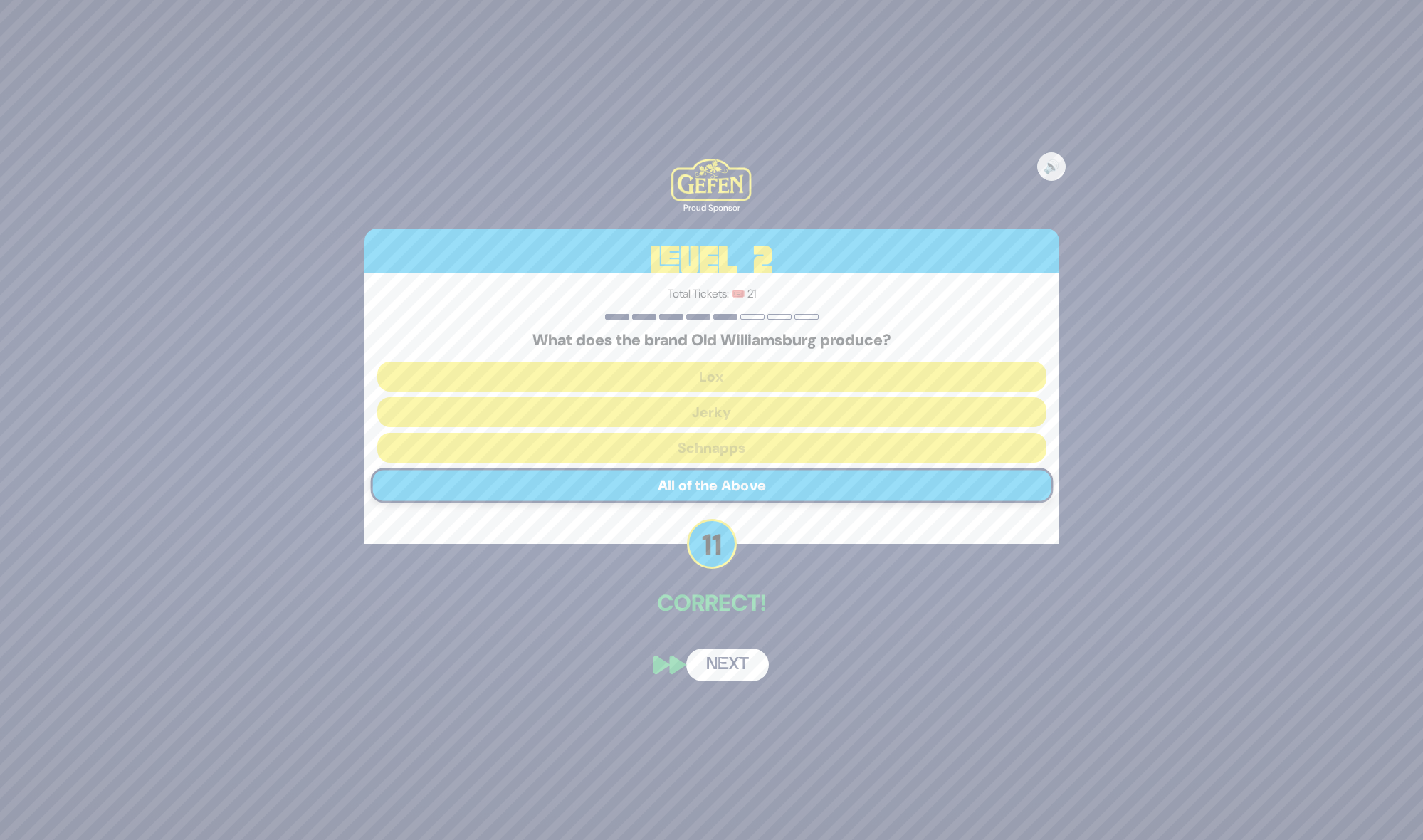
click at [717, 648] on button "Next" at bounding box center [727, 664] width 82 height 33
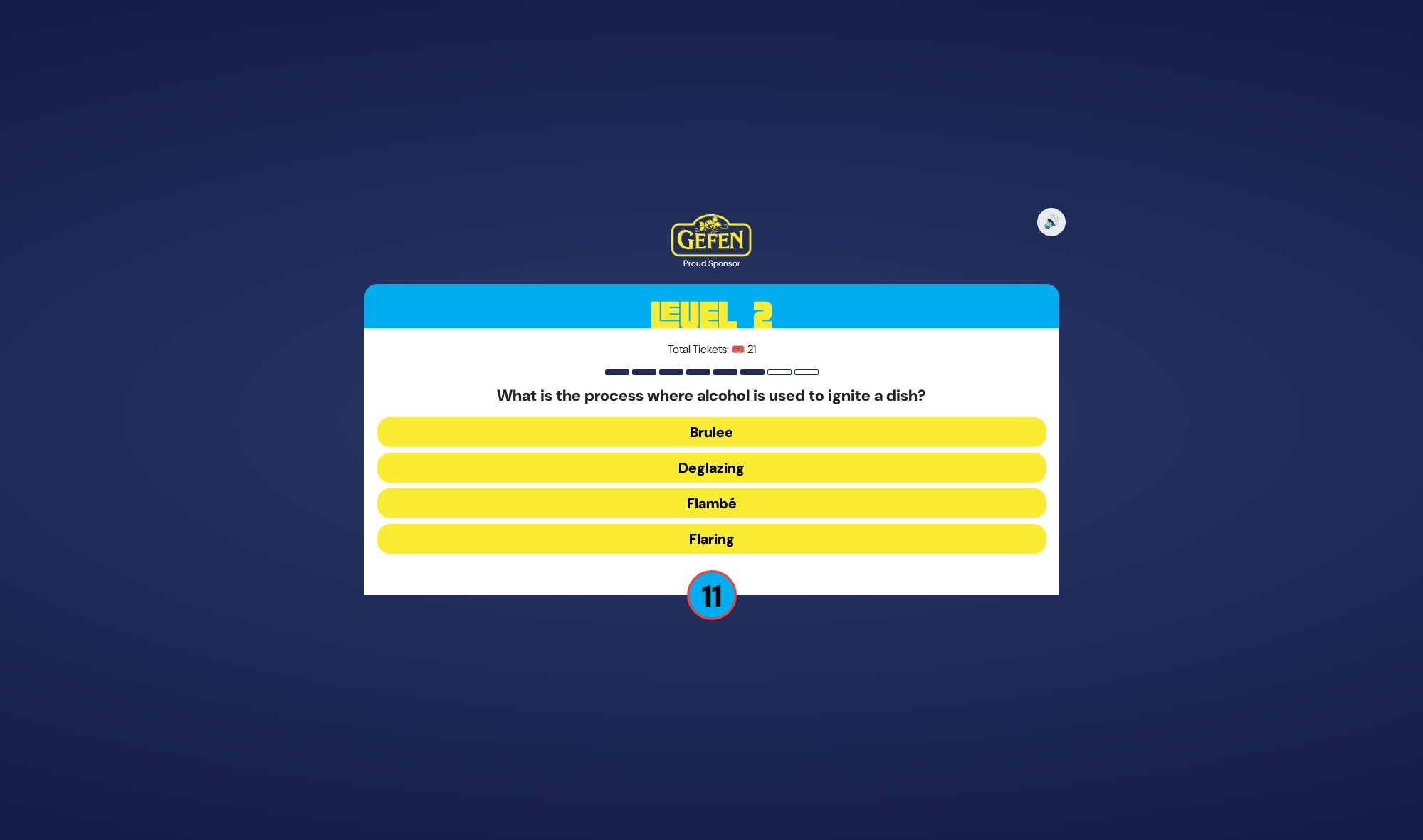
click at [740, 513] on button "Flambé" at bounding box center [712, 503] width 669 height 30
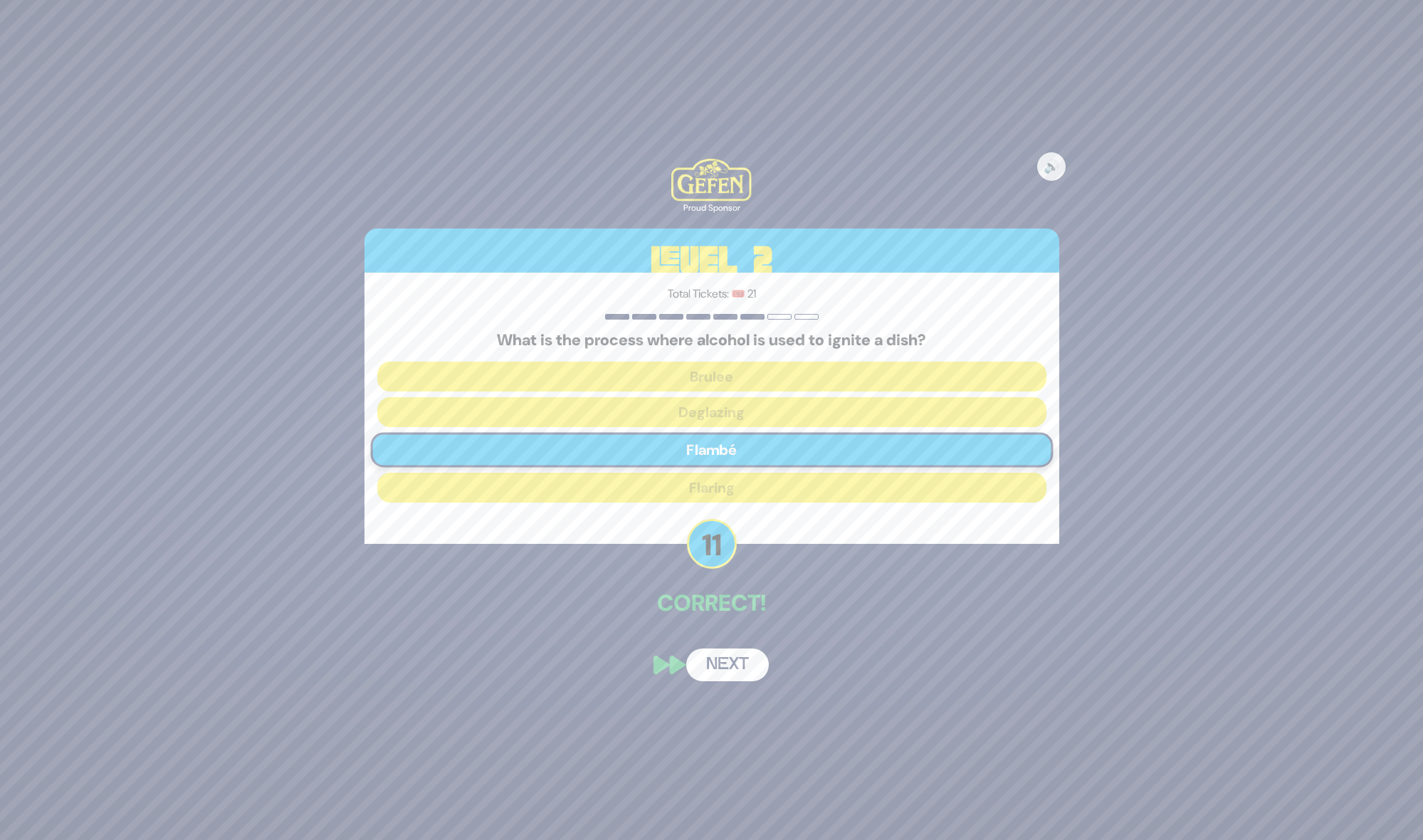
click at [718, 672] on button "Next" at bounding box center [727, 664] width 82 height 33
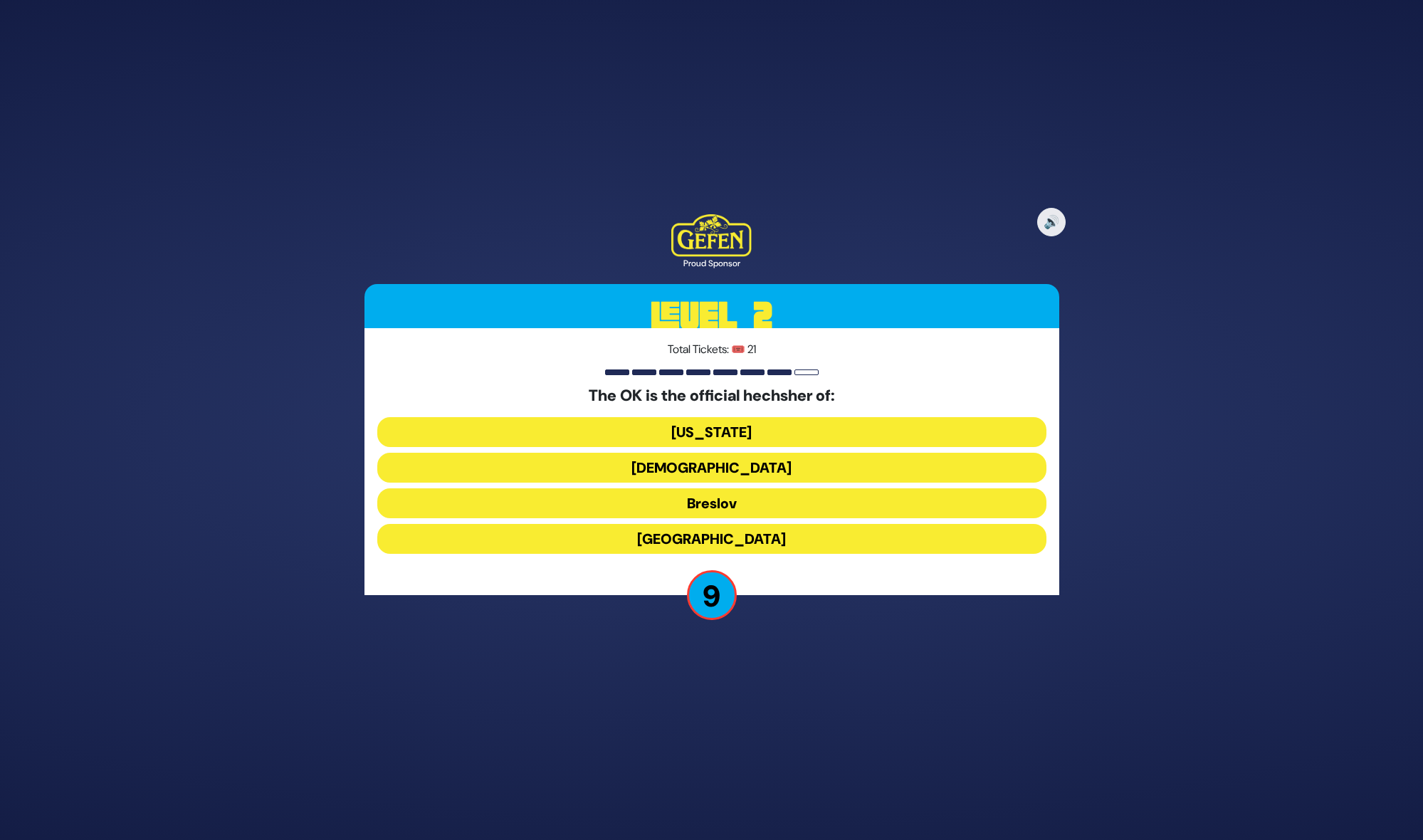
click at [732, 432] on button "New York" at bounding box center [712, 431] width 669 height 30
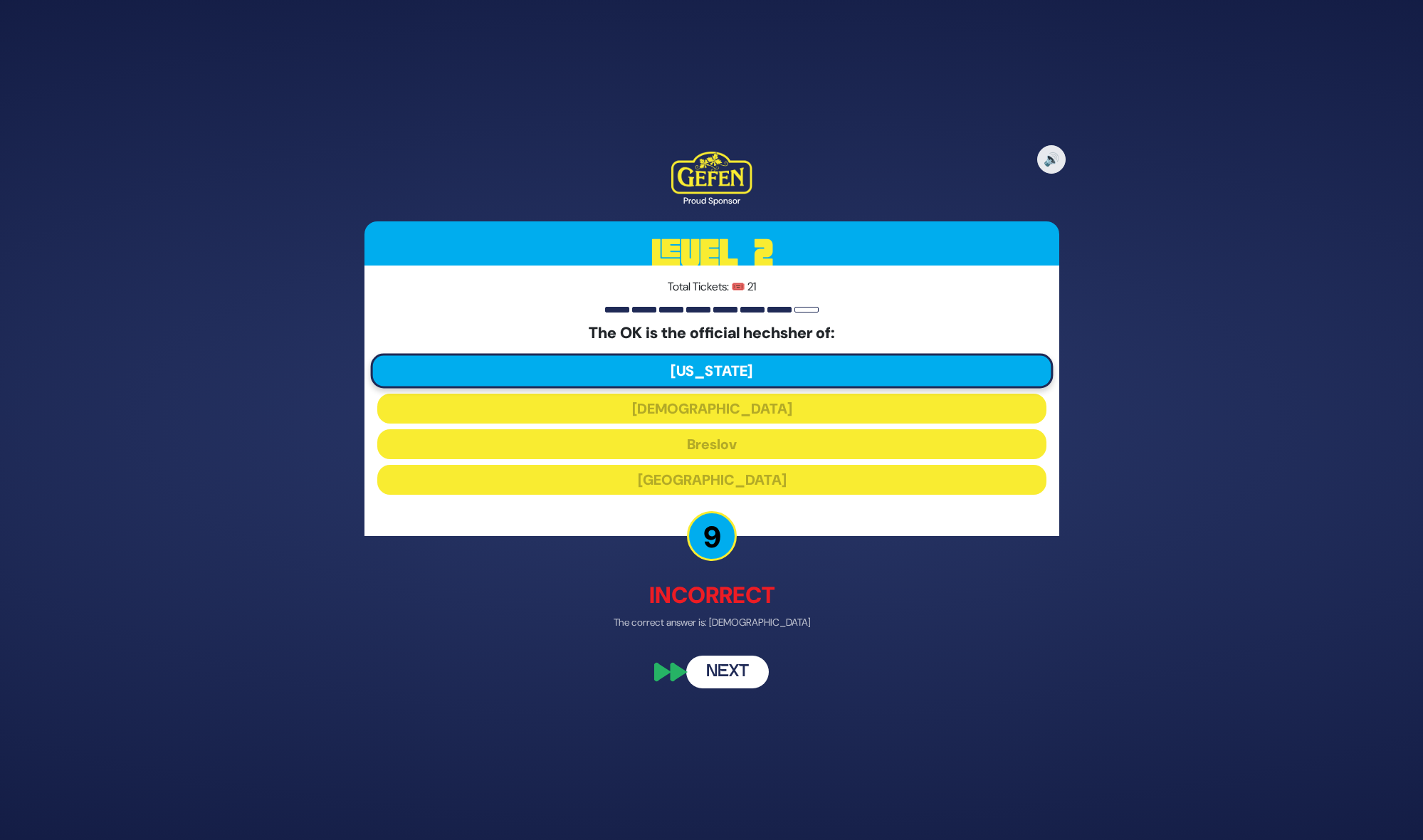
click at [726, 670] on button "Next" at bounding box center [727, 672] width 82 height 33
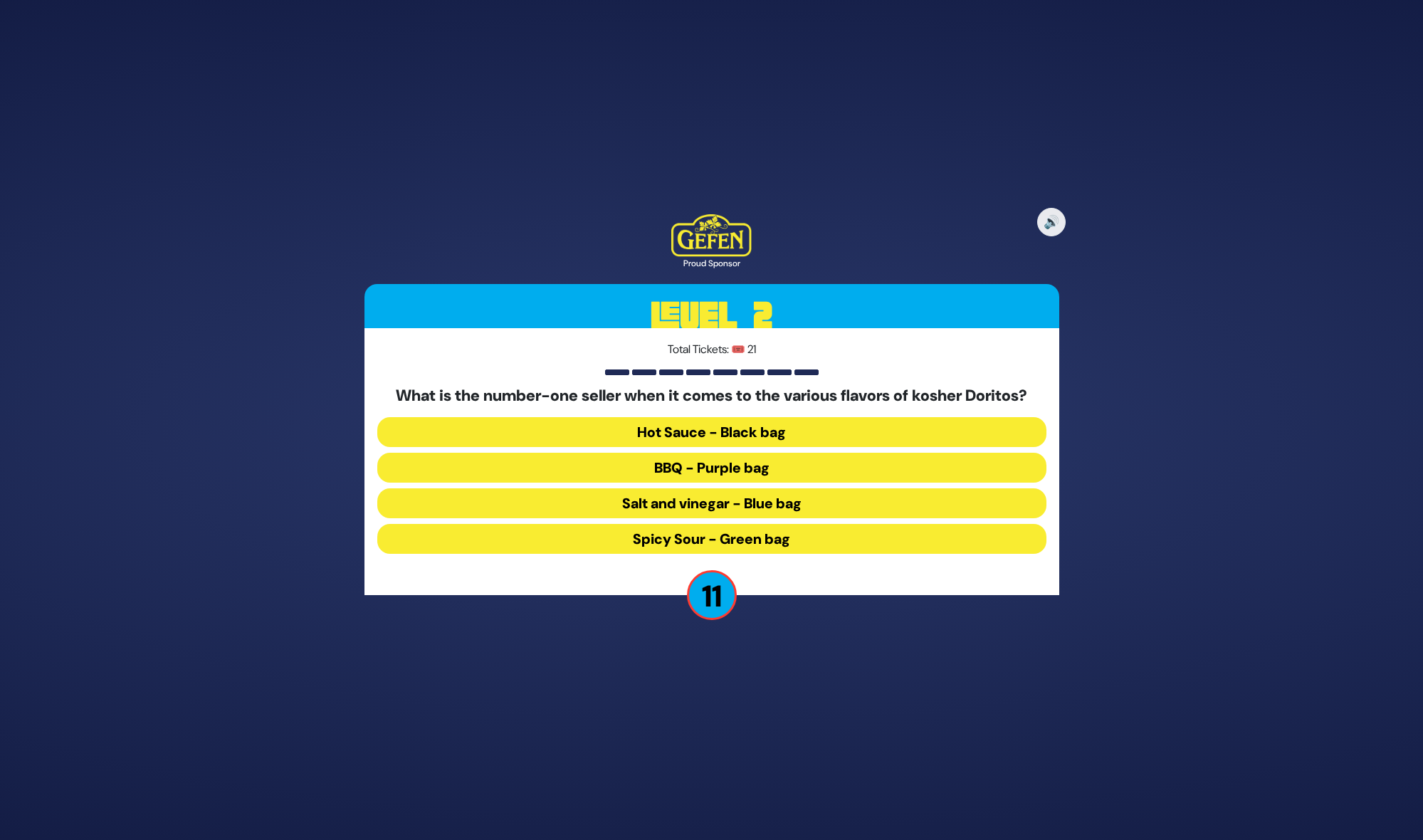
click at [770, 468] on button "BBQ - Purple bag" at bounding box center [712, 467] width 669 height 30
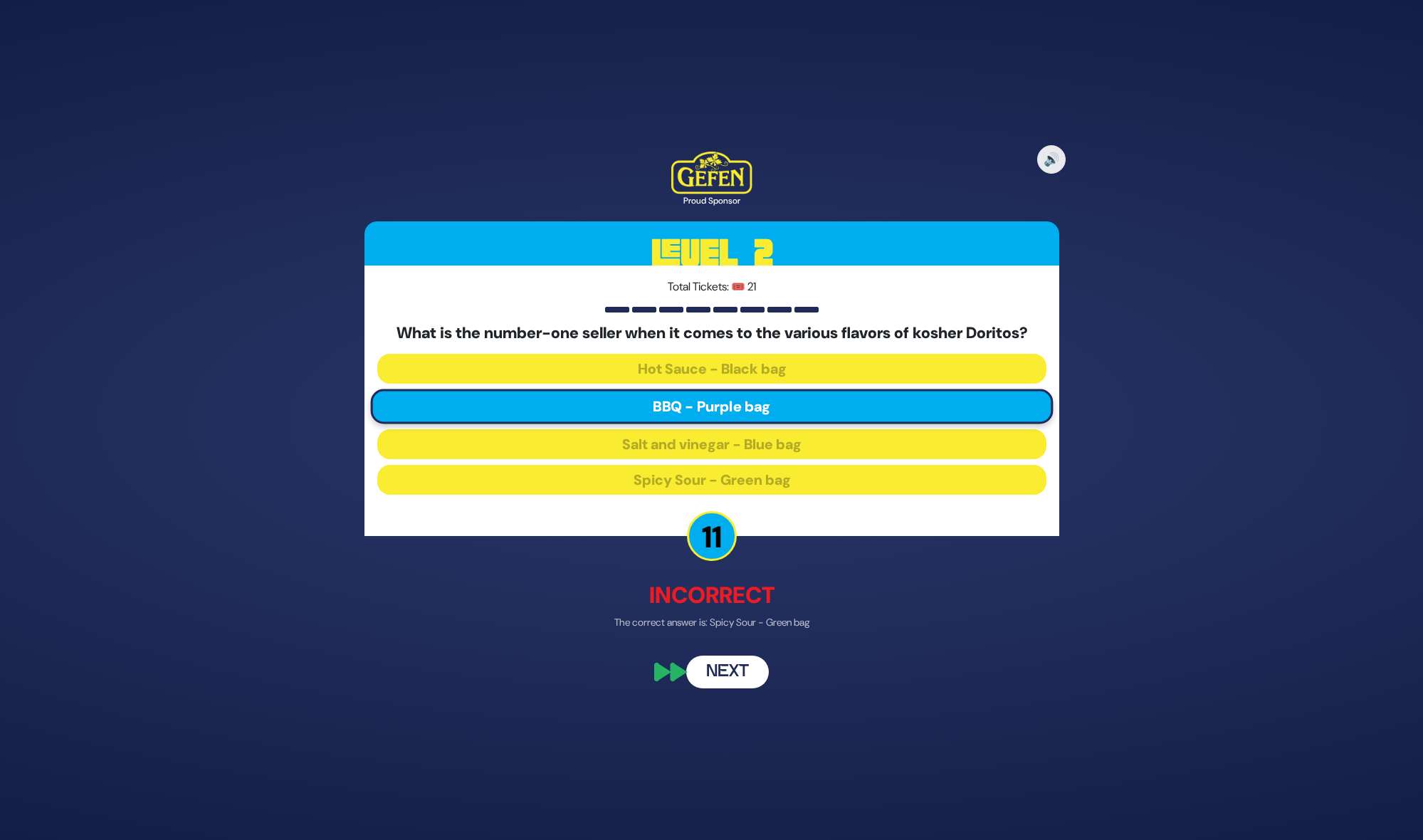
click at [724, 661] on button "Next" at bounding box center [727, 672] width 82 height 33
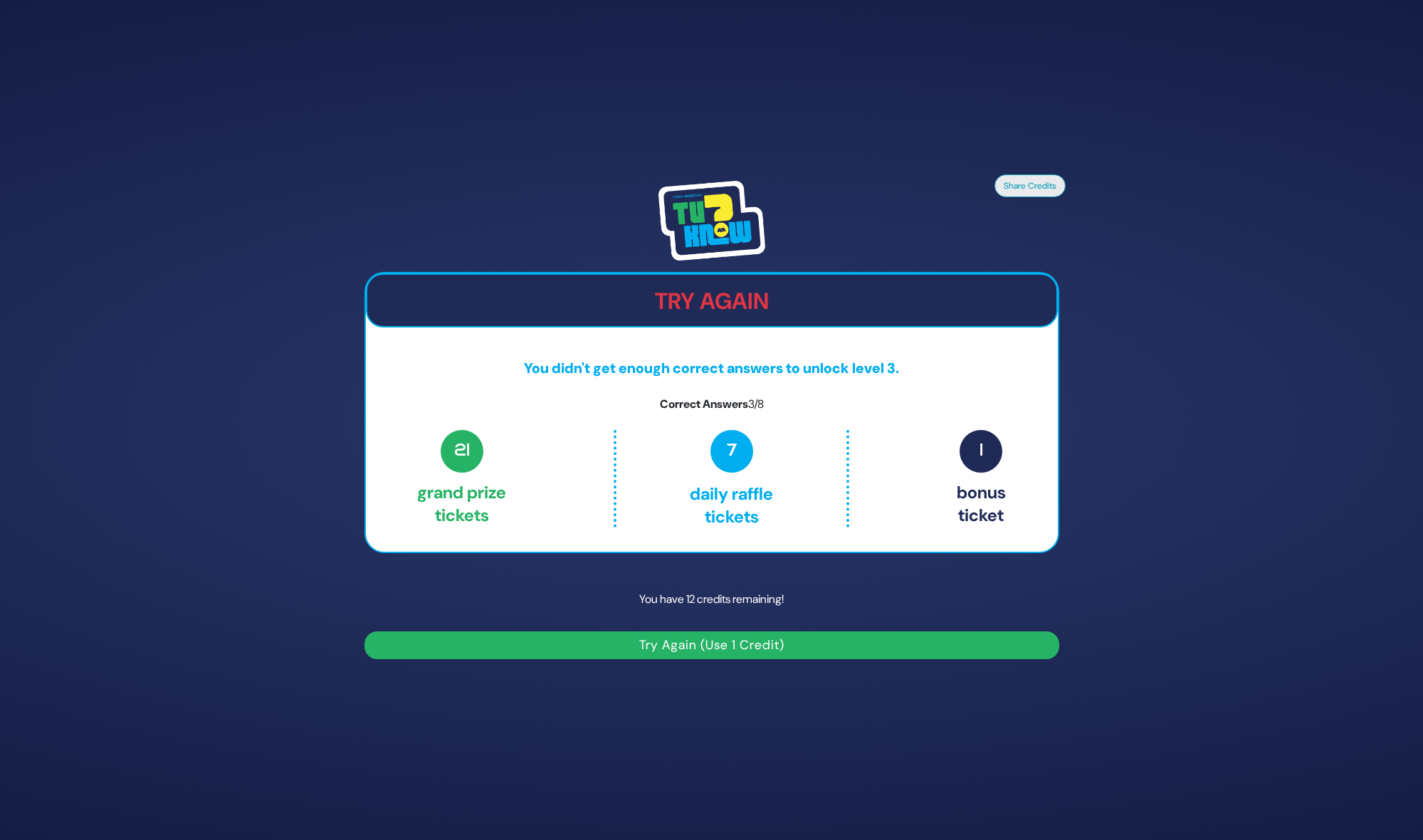
click at [647, 647] on button "Try Again (Use 1 Credit)" at bounding box center [711, 645] width 694 height 28
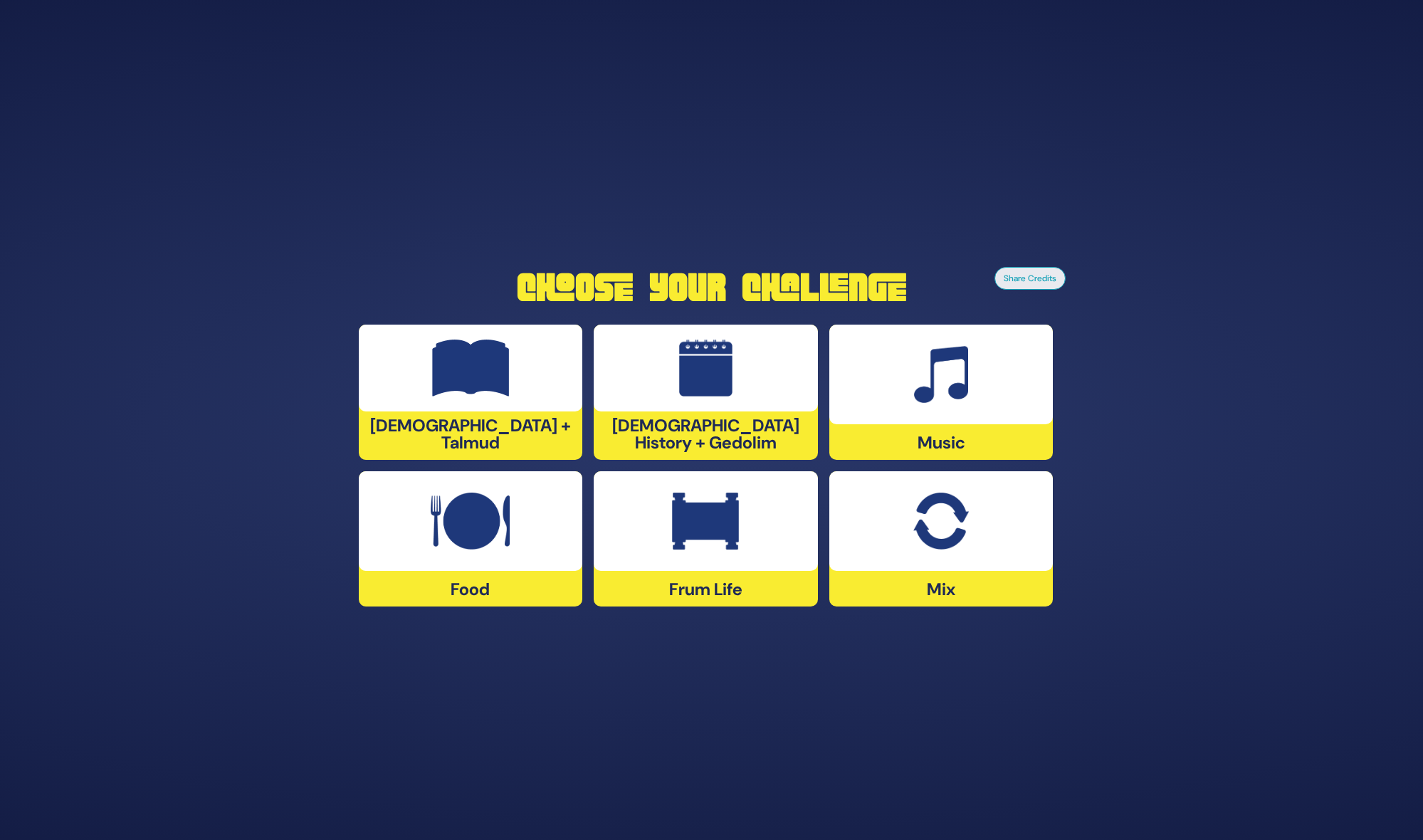
click at [683, 533] on img at bounding box center [705, 521] width 67 height 57
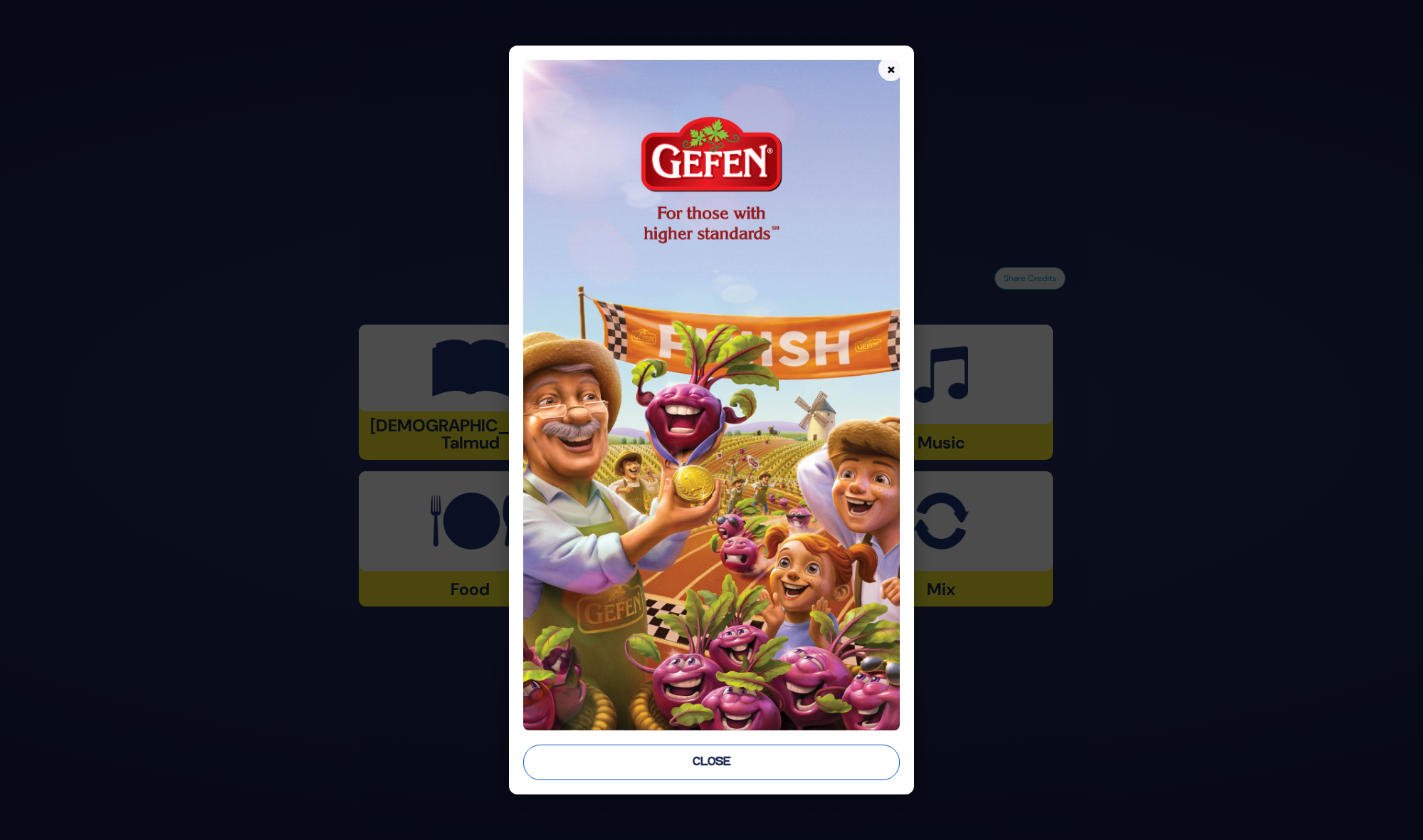
click at [702, 769] on button "Close" at bounding box center [712, 762] width 377 height 36
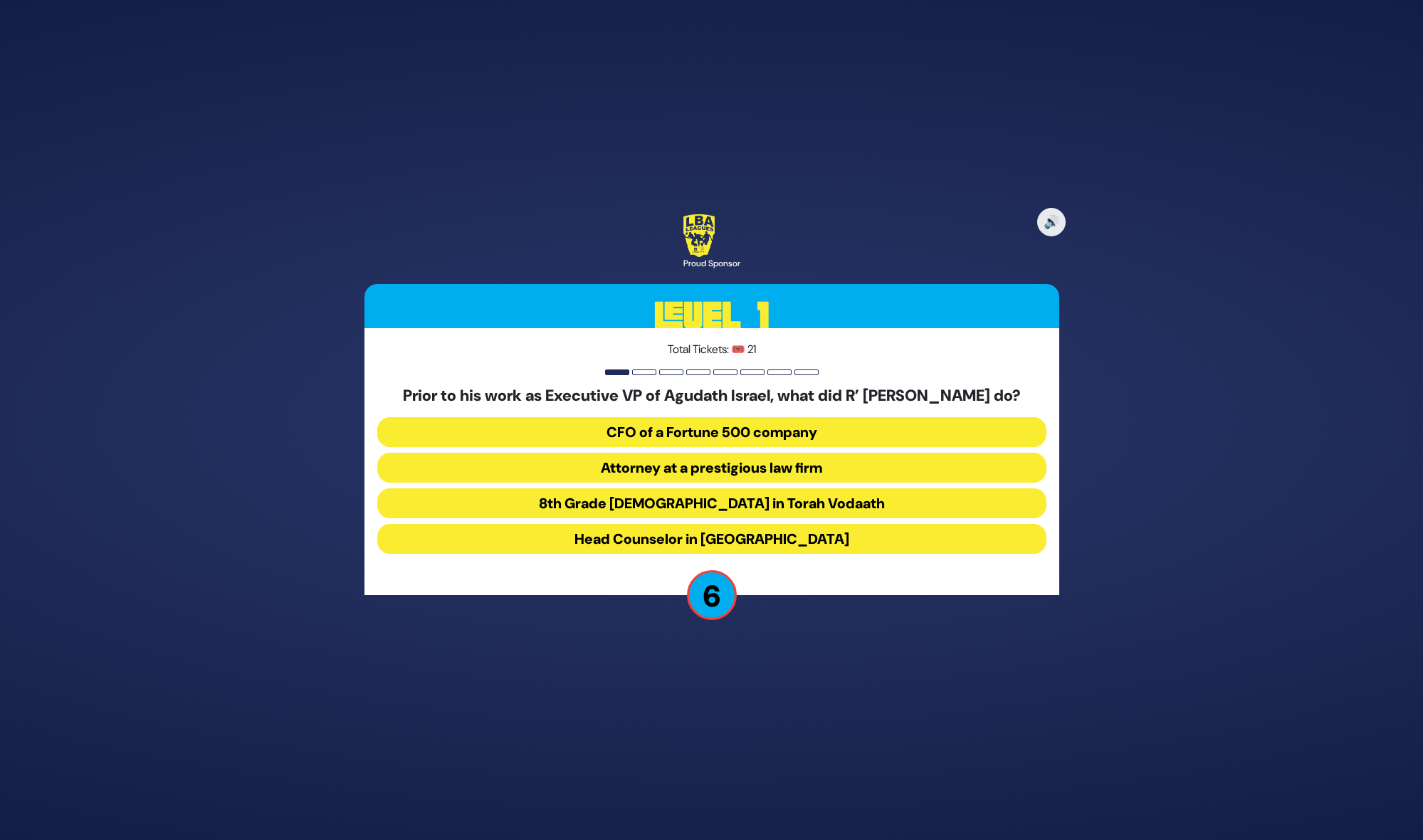
click at [700, 476] on button "Attorney at a prestigious law firm" at bounding box center [712, 467] width 669 height 30
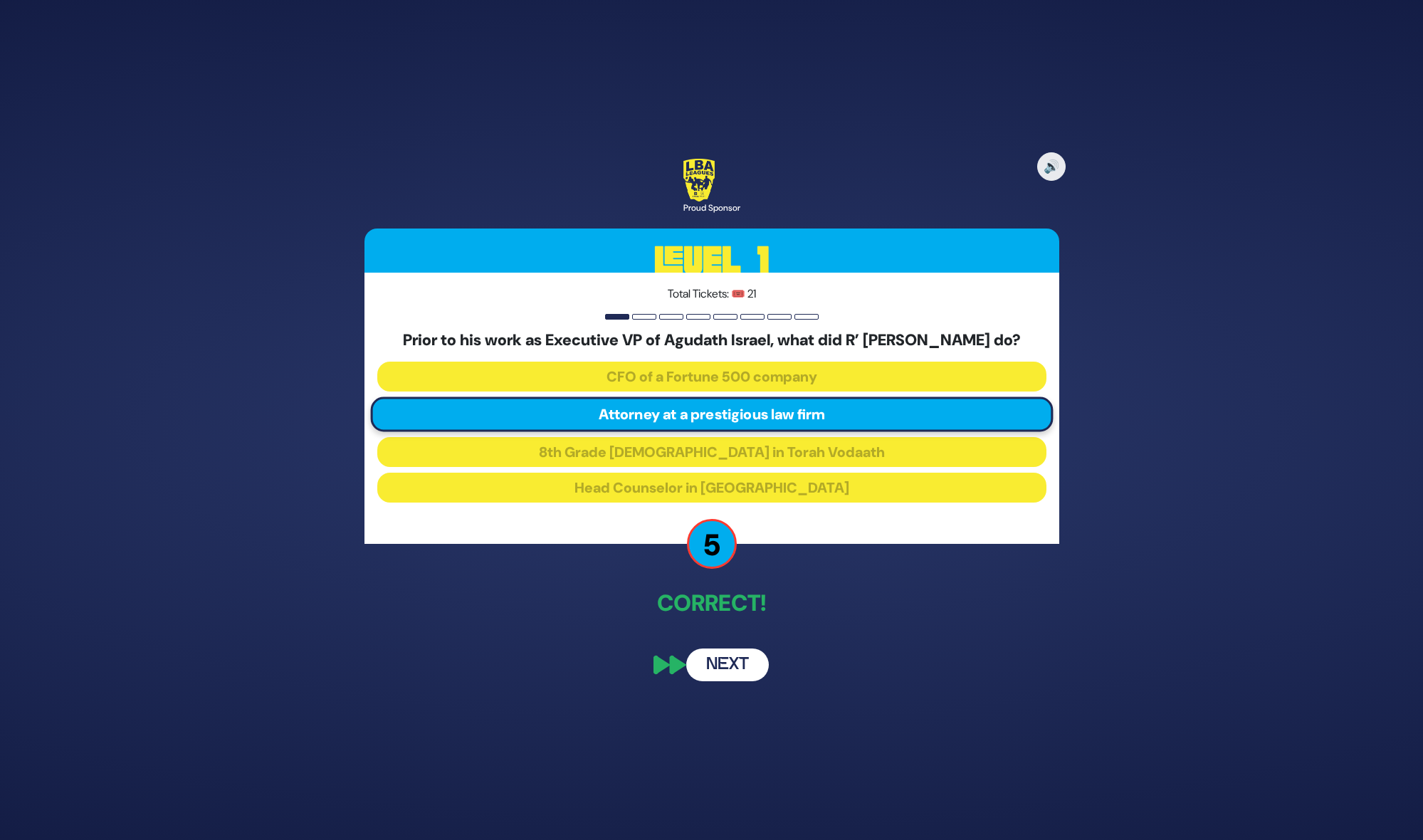
click at [723, 673] on button "Next" at bounding box center [727, 664] width 82 height 33
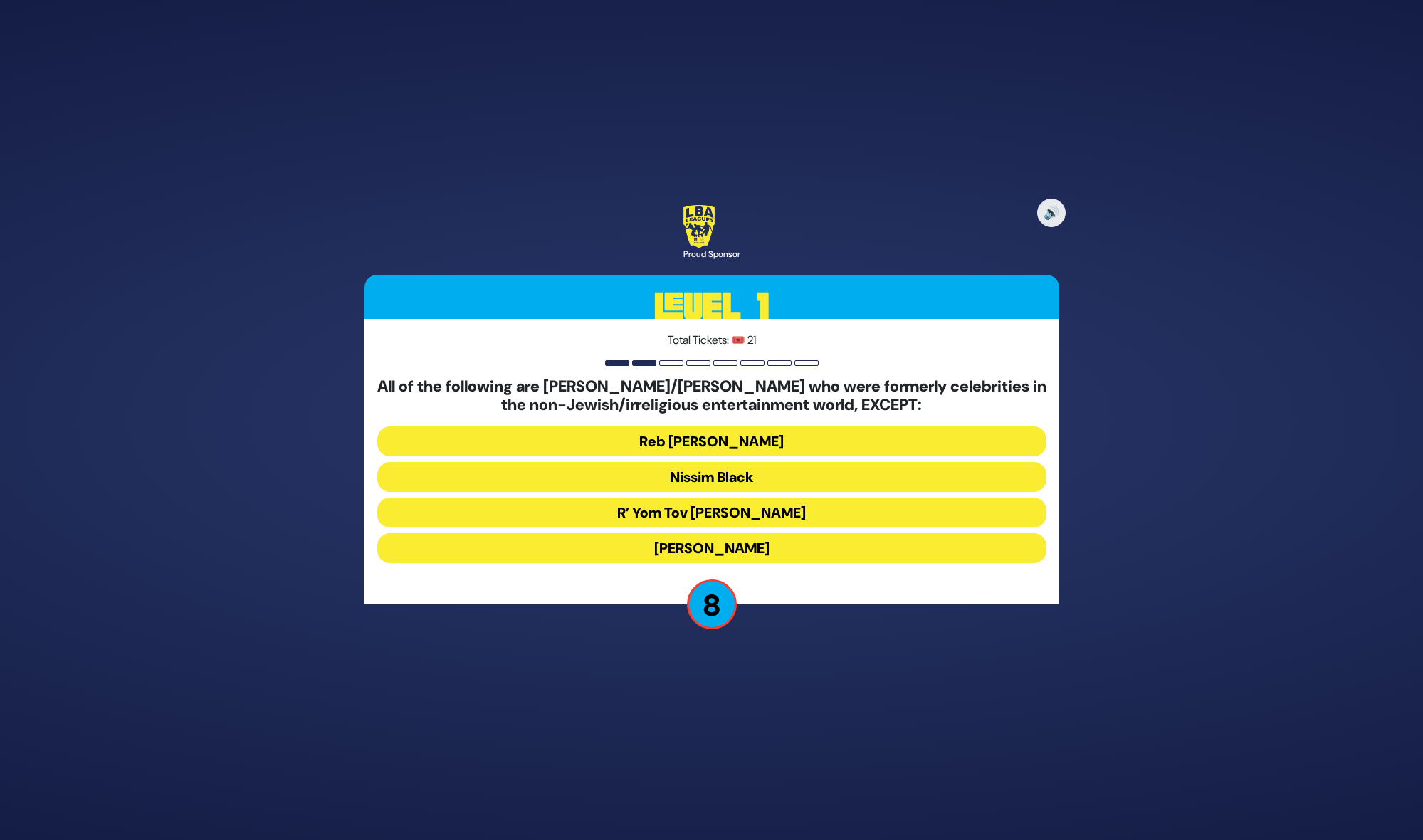
click at [728, 510] on button "R’ Yom Tov Glazer" at bounding box center [712, 512] width 669 height 30
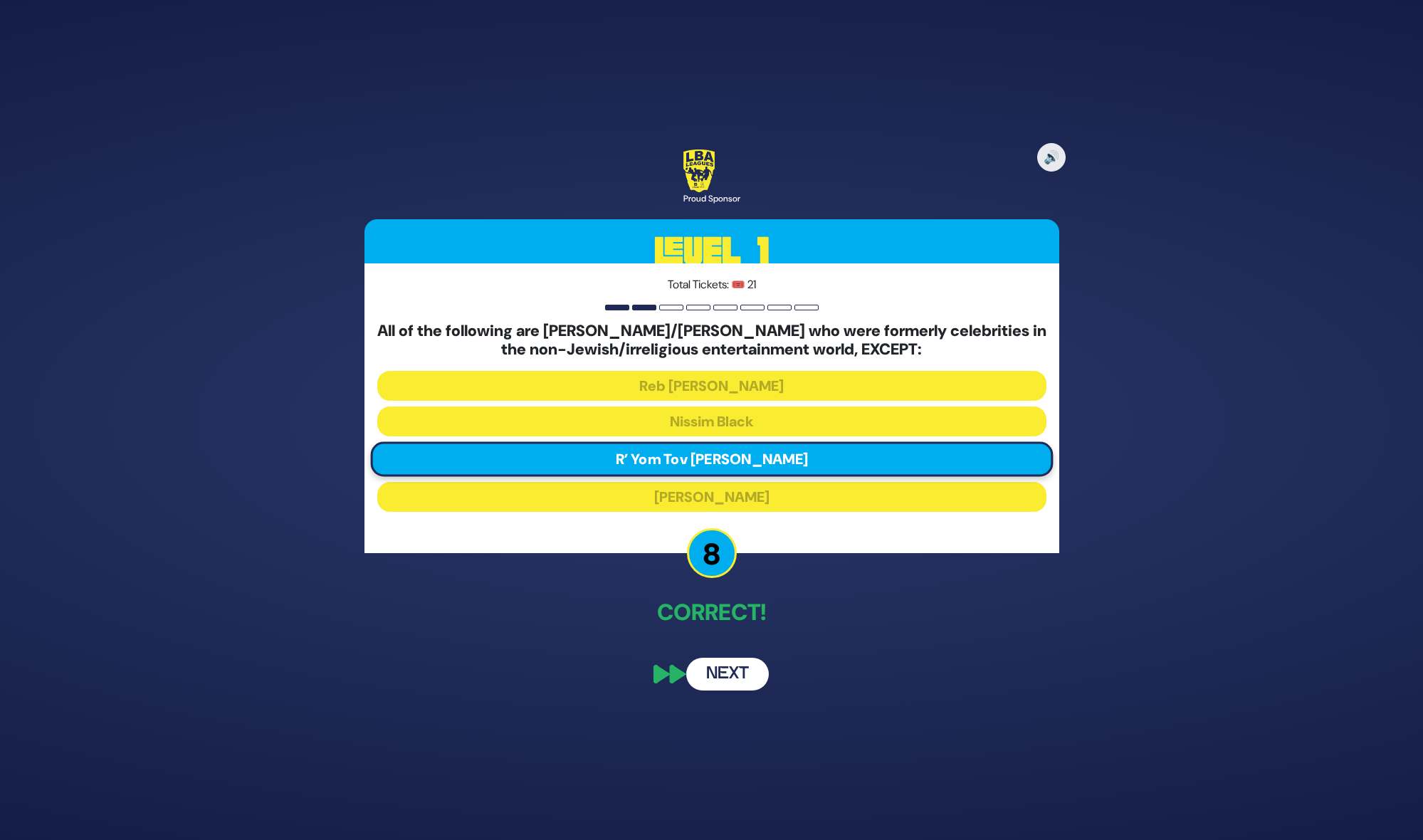
click at [710, 671] on button "Next" at bounding box center [727, 674] width 82 height 33
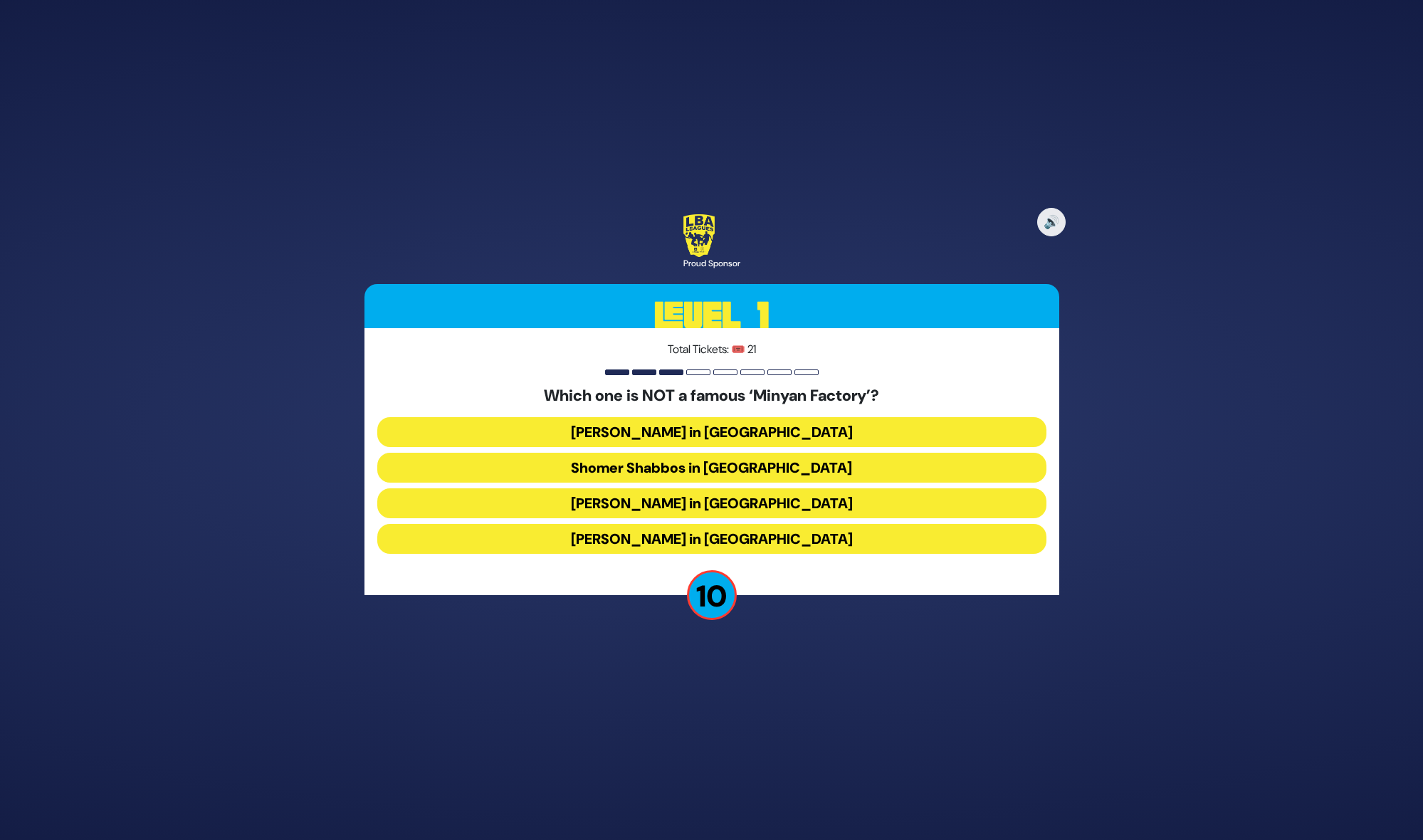
click at [710, 534] on button "Bais Dovid in Lakewood" at bounding box center [712, 538] width 669 height 30
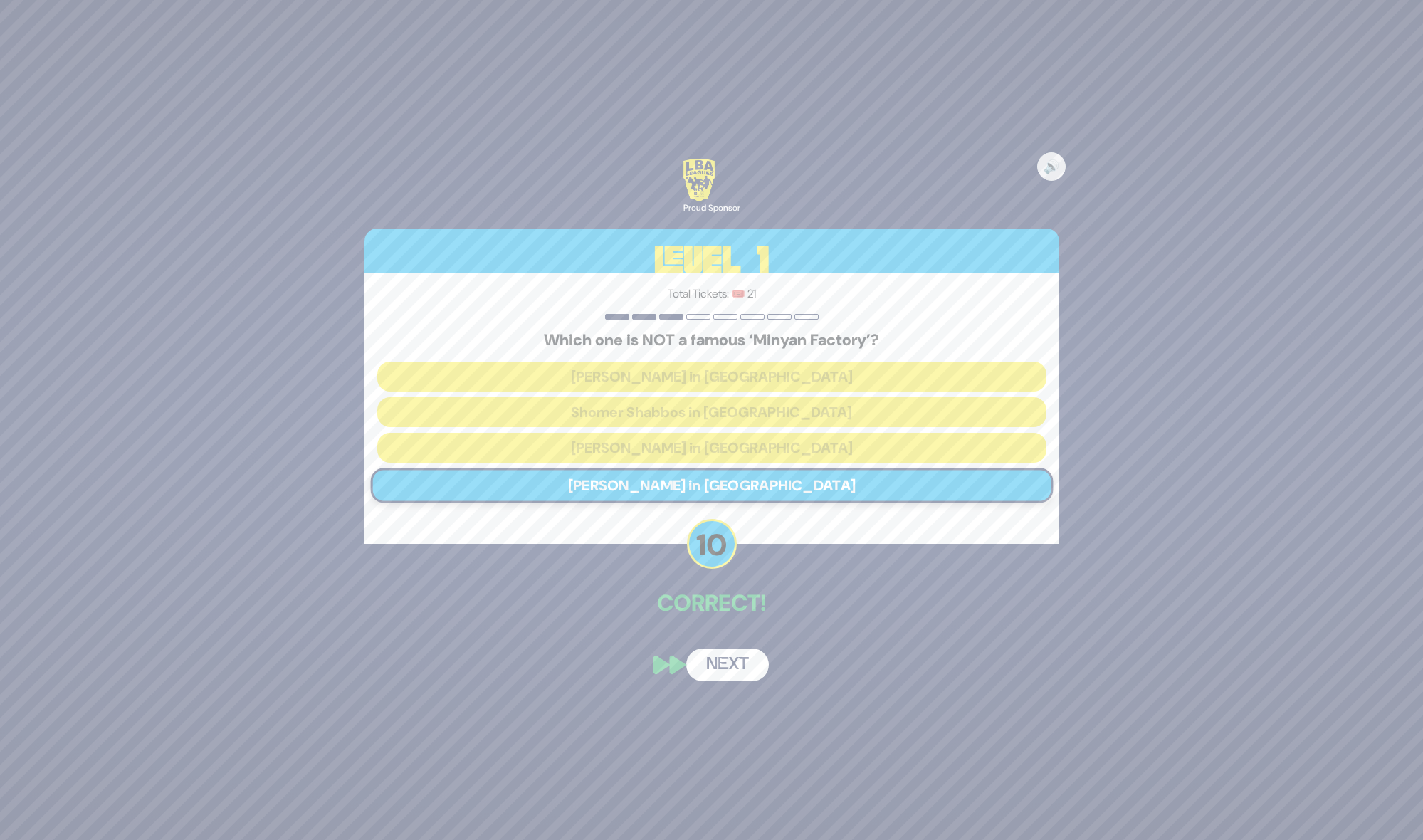
click at [730, 669] on button "Next" at bounding box center [727, 664] width 82 height 33
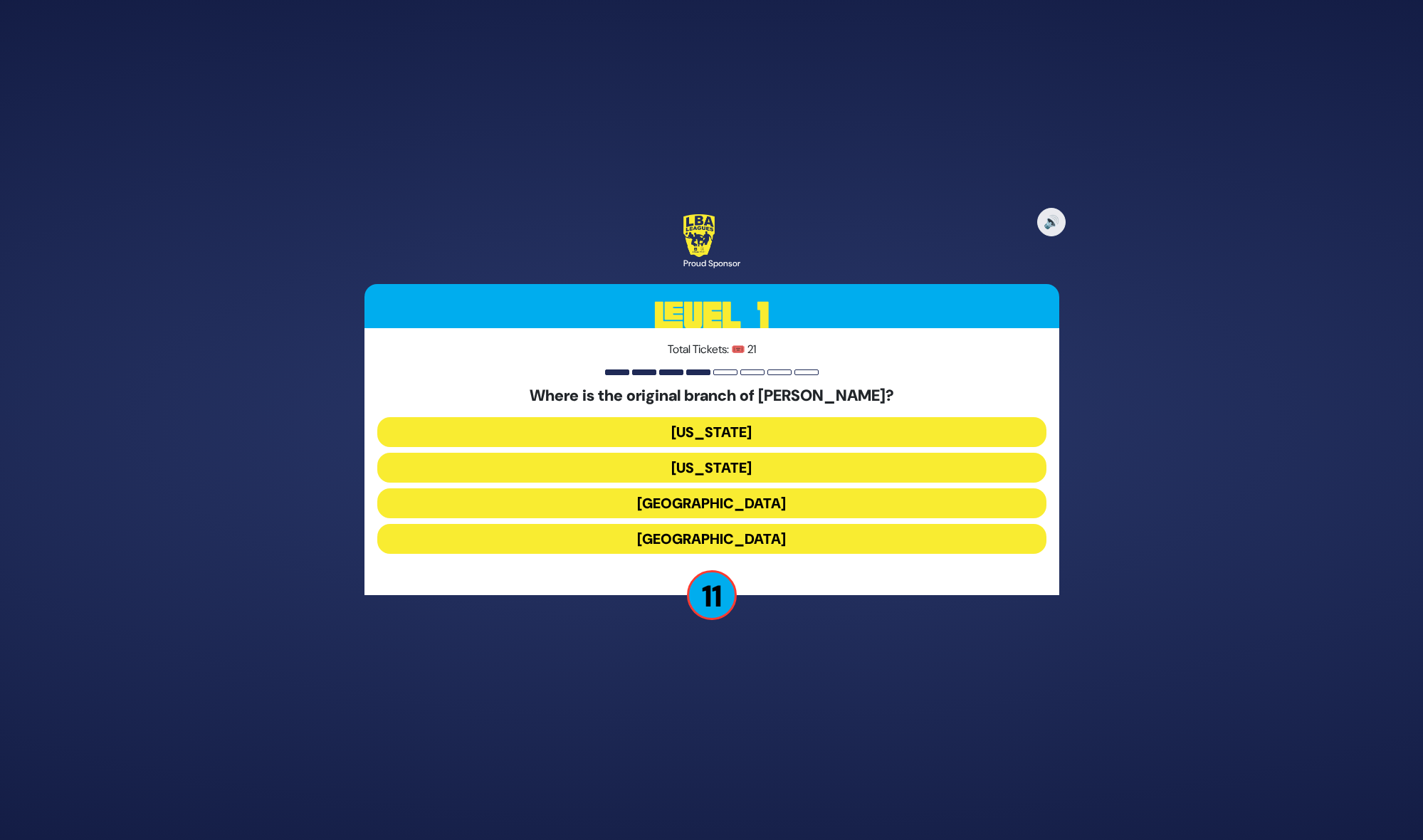
click at [742, 498] on button "London" at bounding box center [712, 503] width 669 height 30
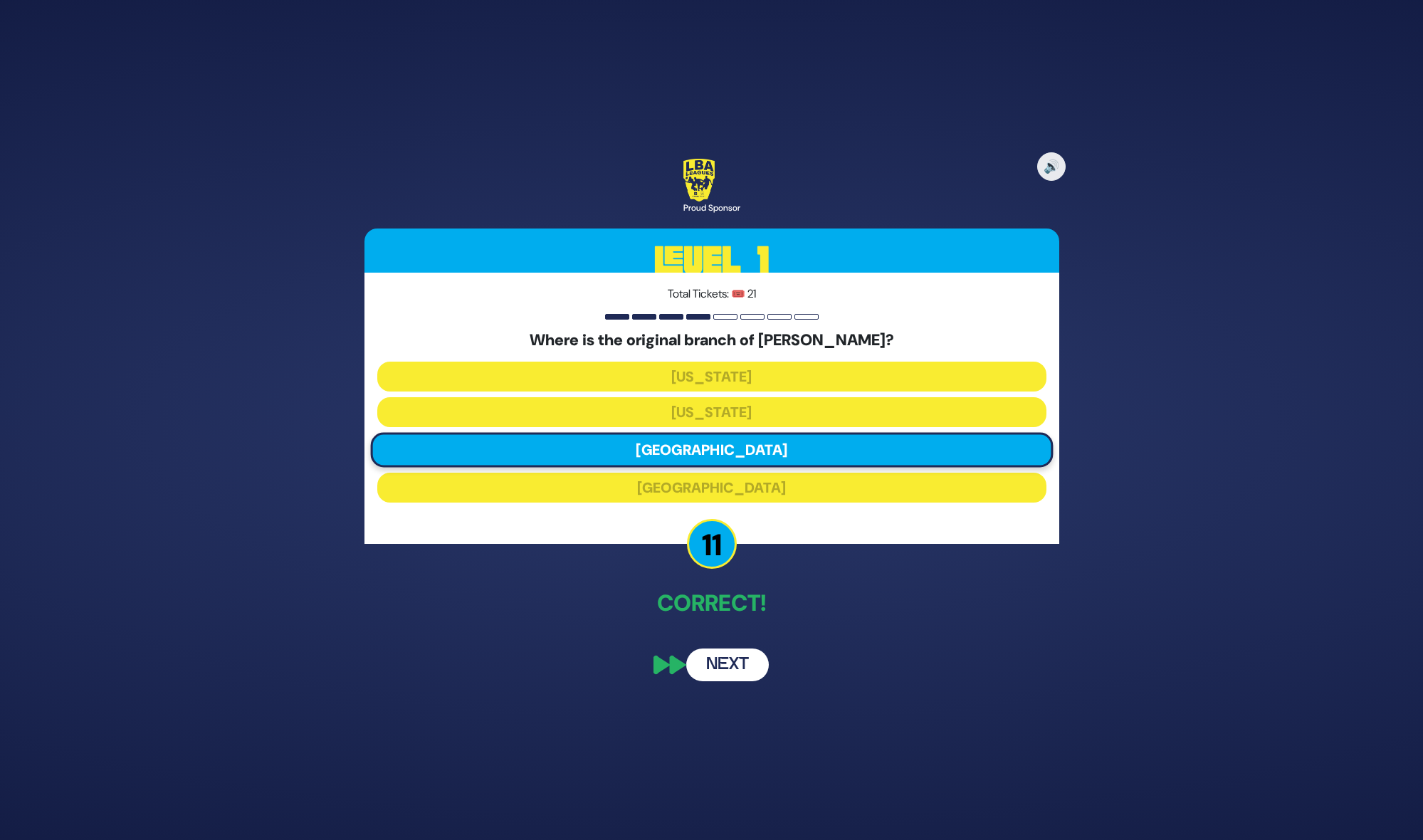
click at [724, 675] on button "Next" at bounding box center [727, 664] width 82 height 33
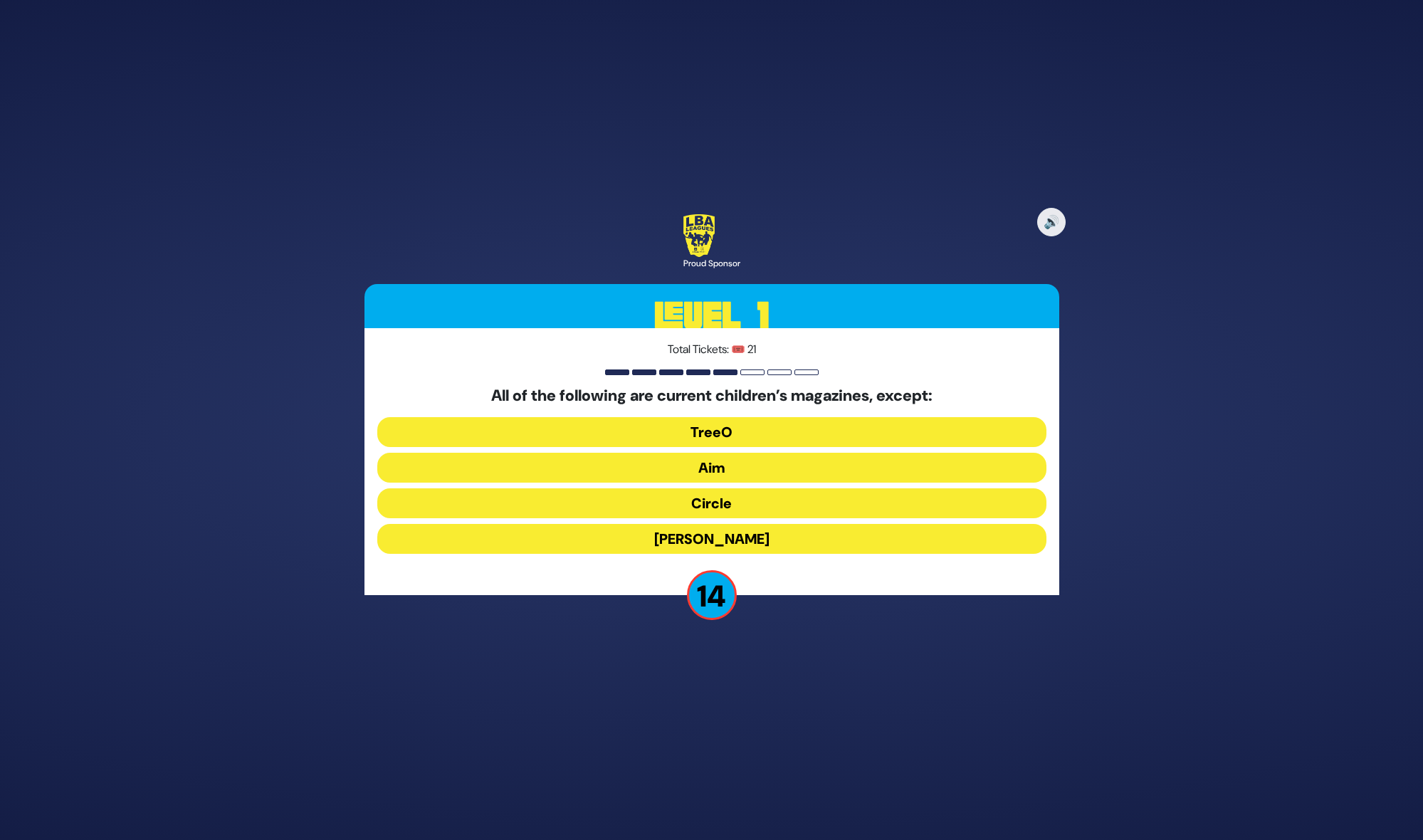
click at [694, 423] on button "TreeO" at bounding box center [712, 431] width 669 height 30
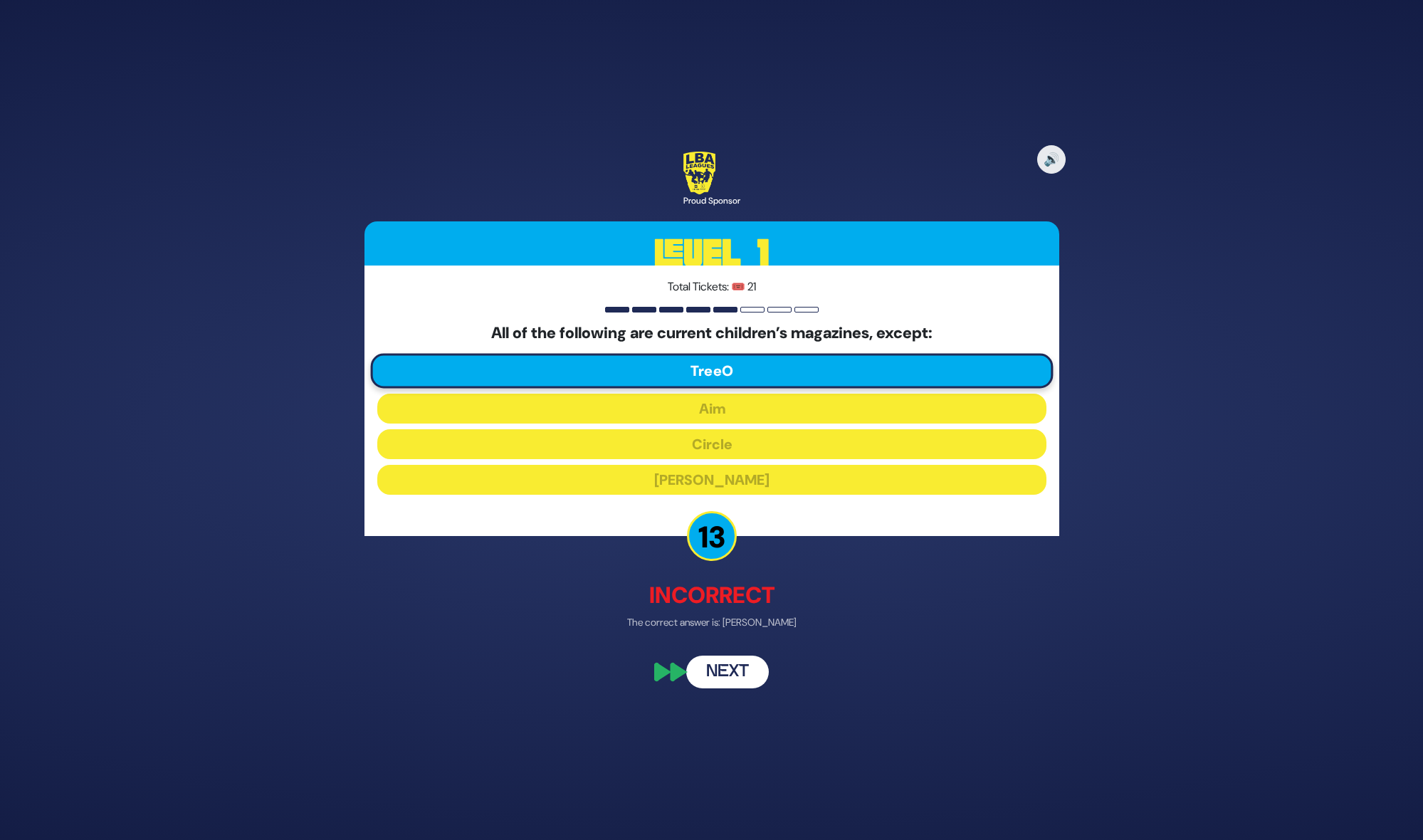
click at [745, 677] on button "Next" at bounding box center [727, 672] width 82 height 33
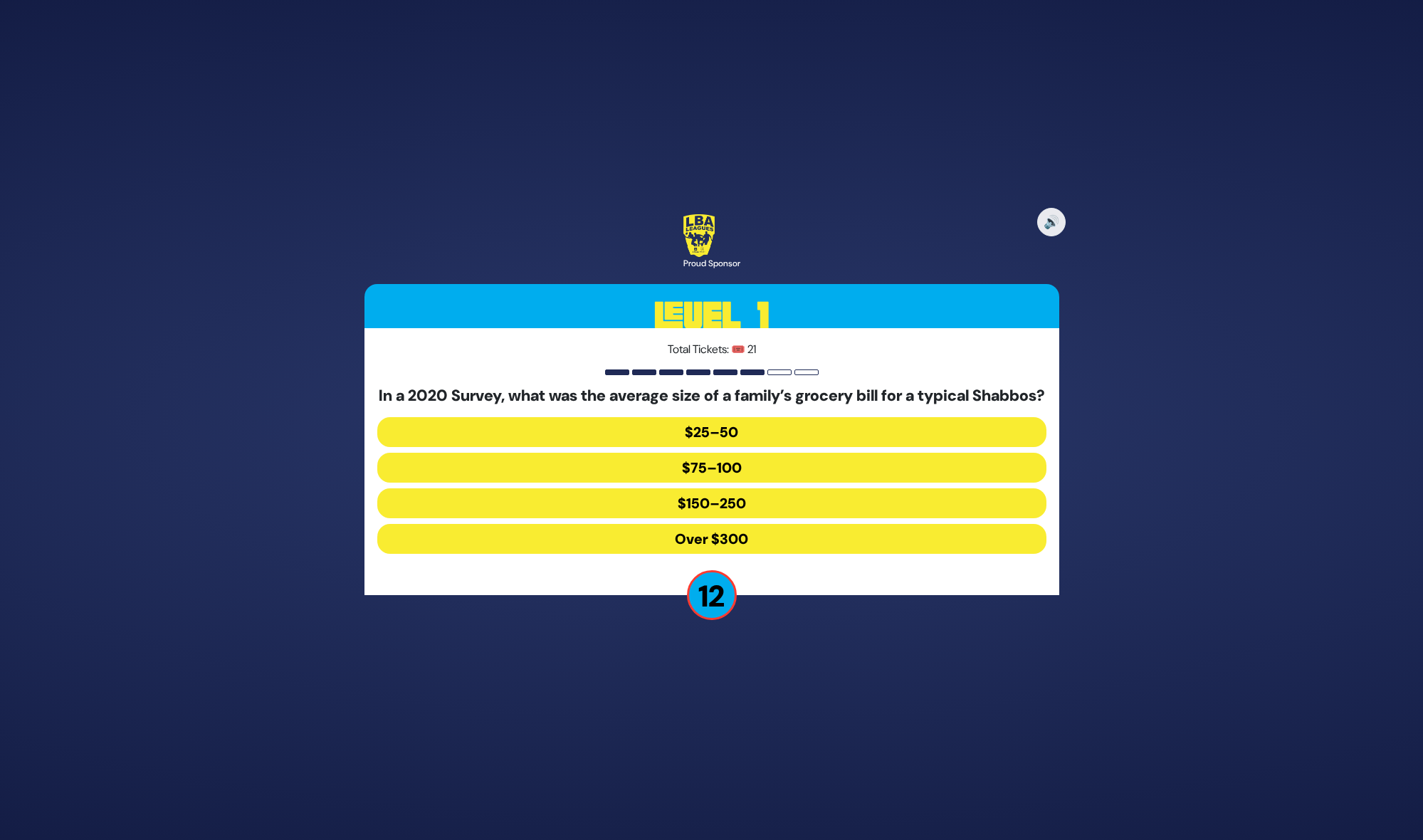
click at [788, 509] on button "$150–250" at bounding box center [712, 503] width 669 height 30
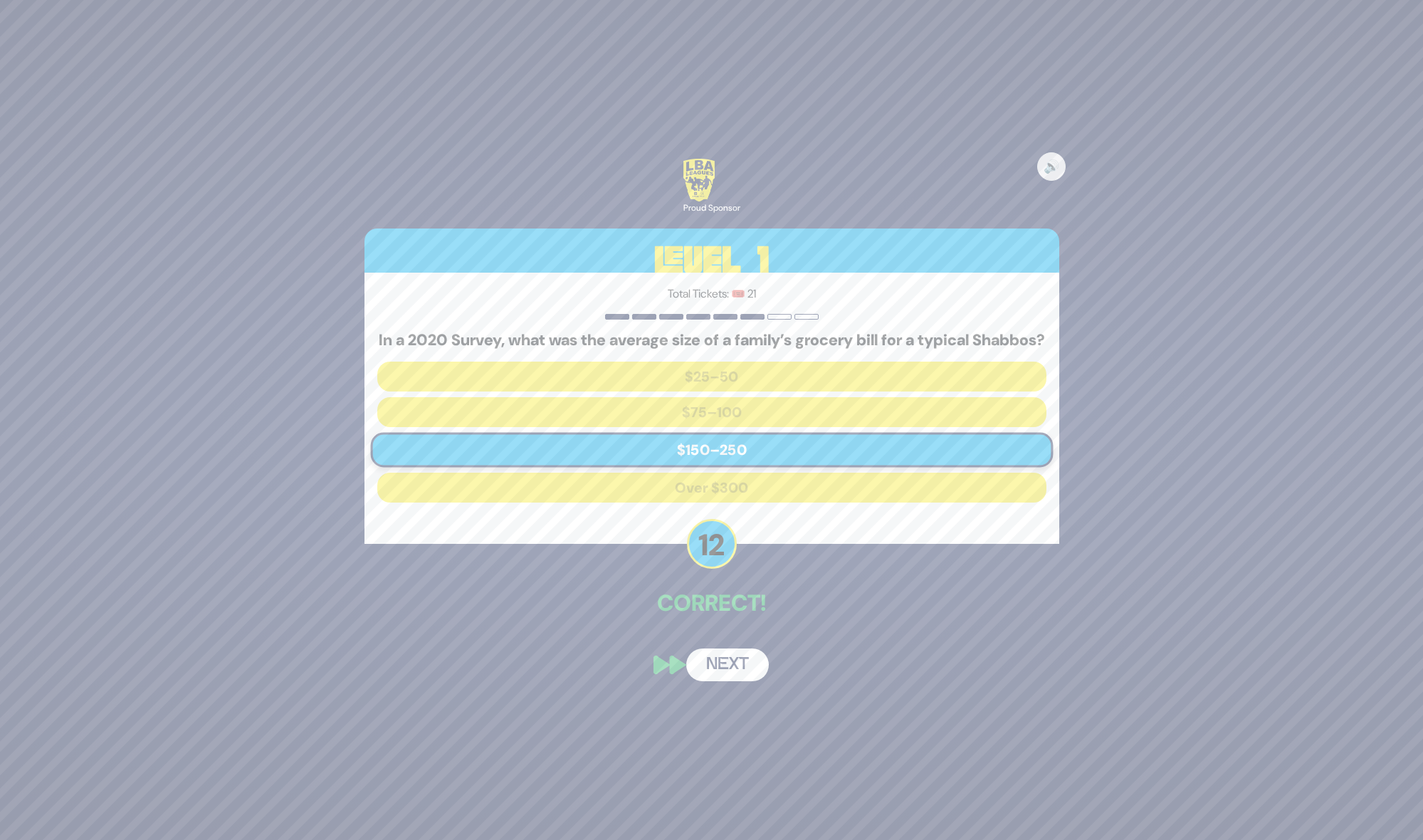
click at [741, 670] on button "Next" at bounding box center [727, 664] width 82 height 33
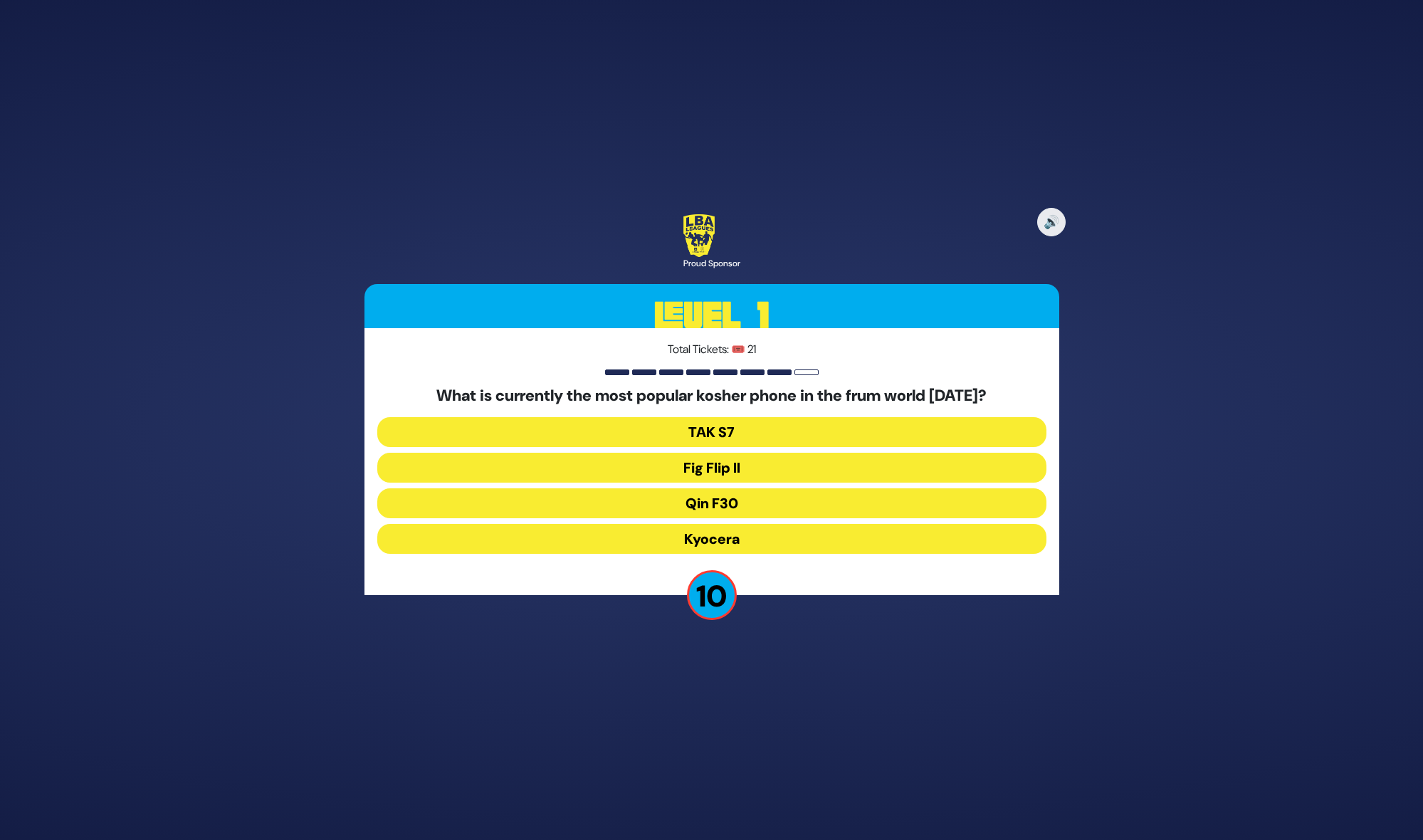
click at [746, 472] on button "Fig Flip II" at bounding box center [712, 467] width 669 height 30
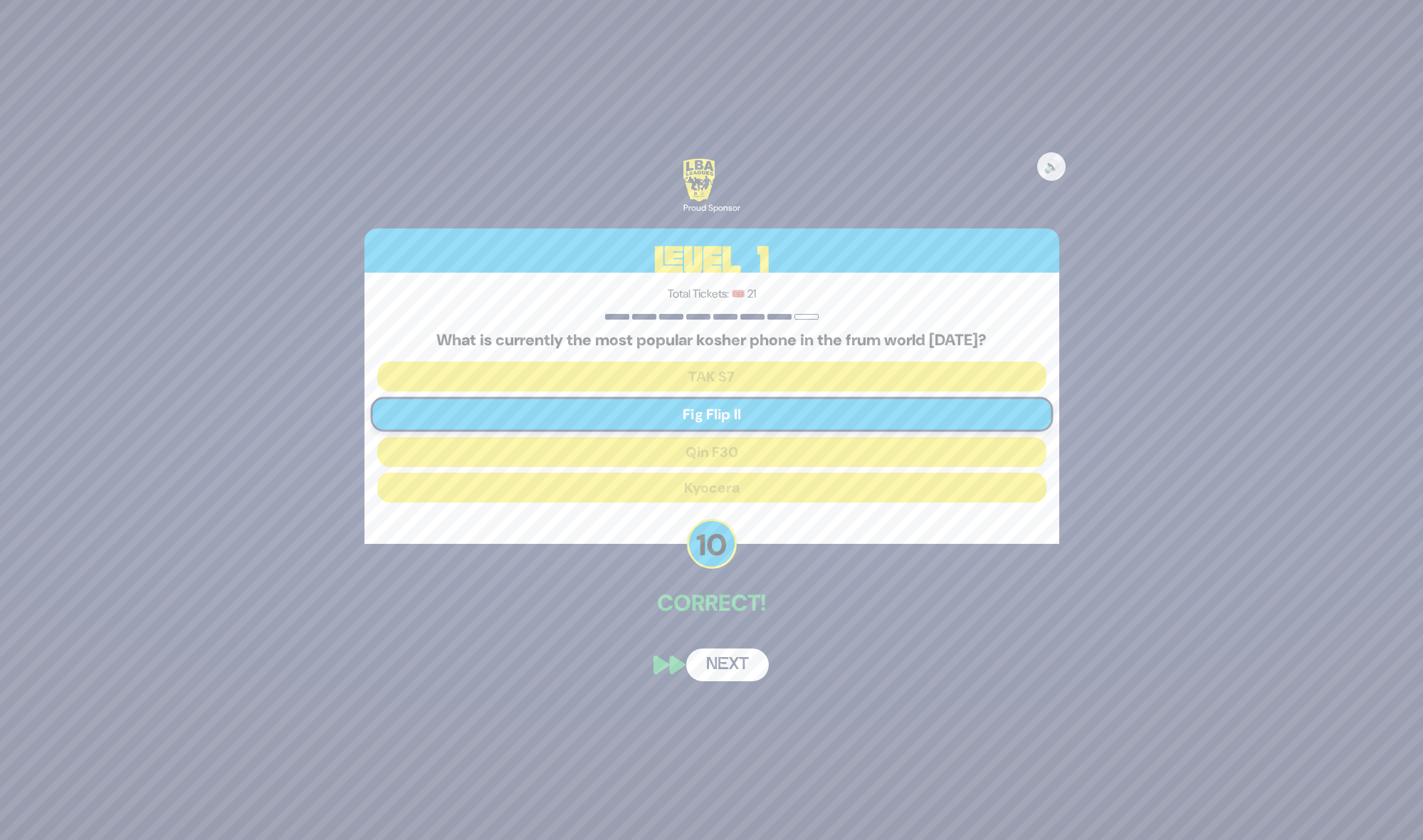
click at [713, 656] on button "Next" at bounding box center [727, 664] width 82 height 33
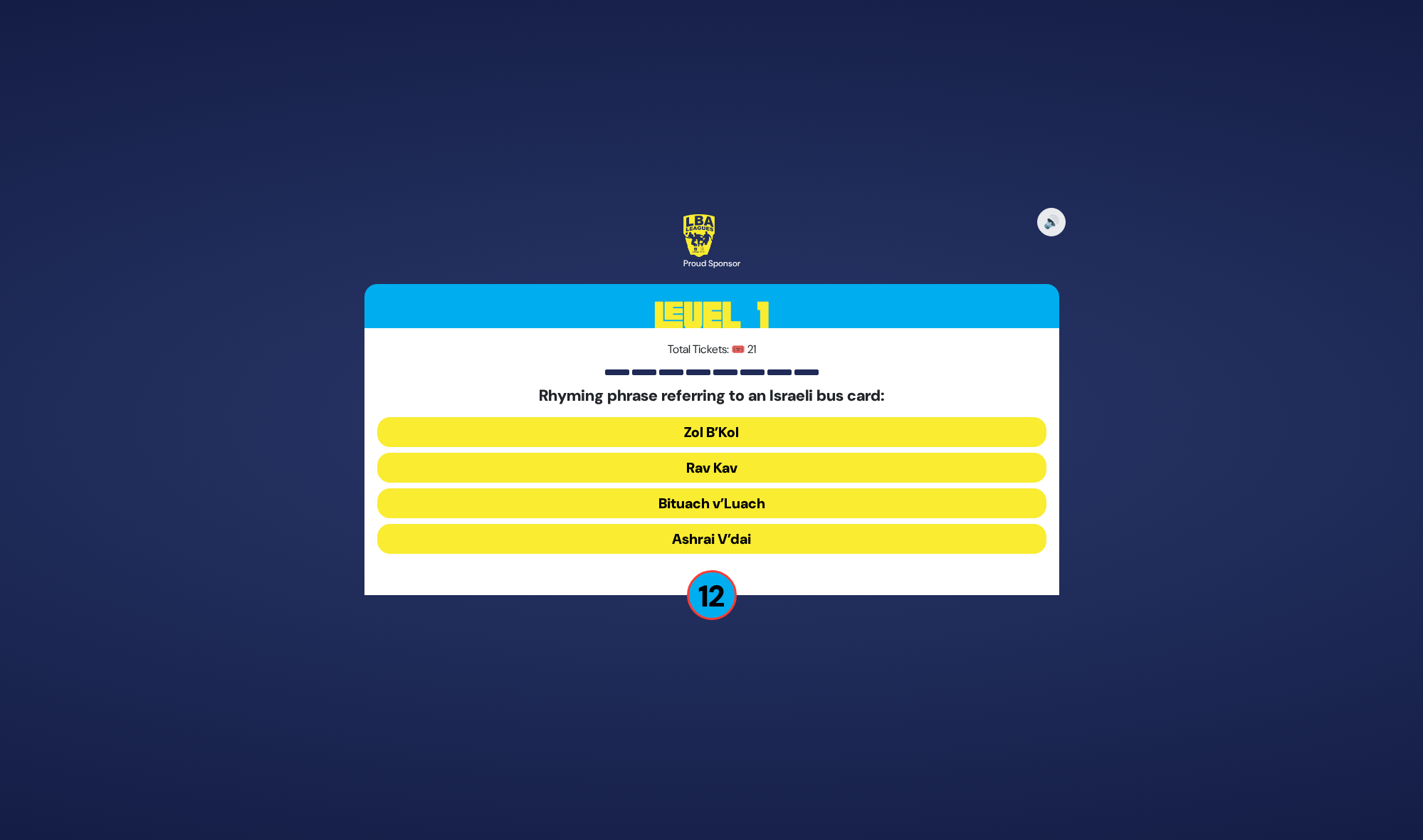
click at [703, 476] on button "Rav Kav" at bounding box center [712, 467] width 669 height 30
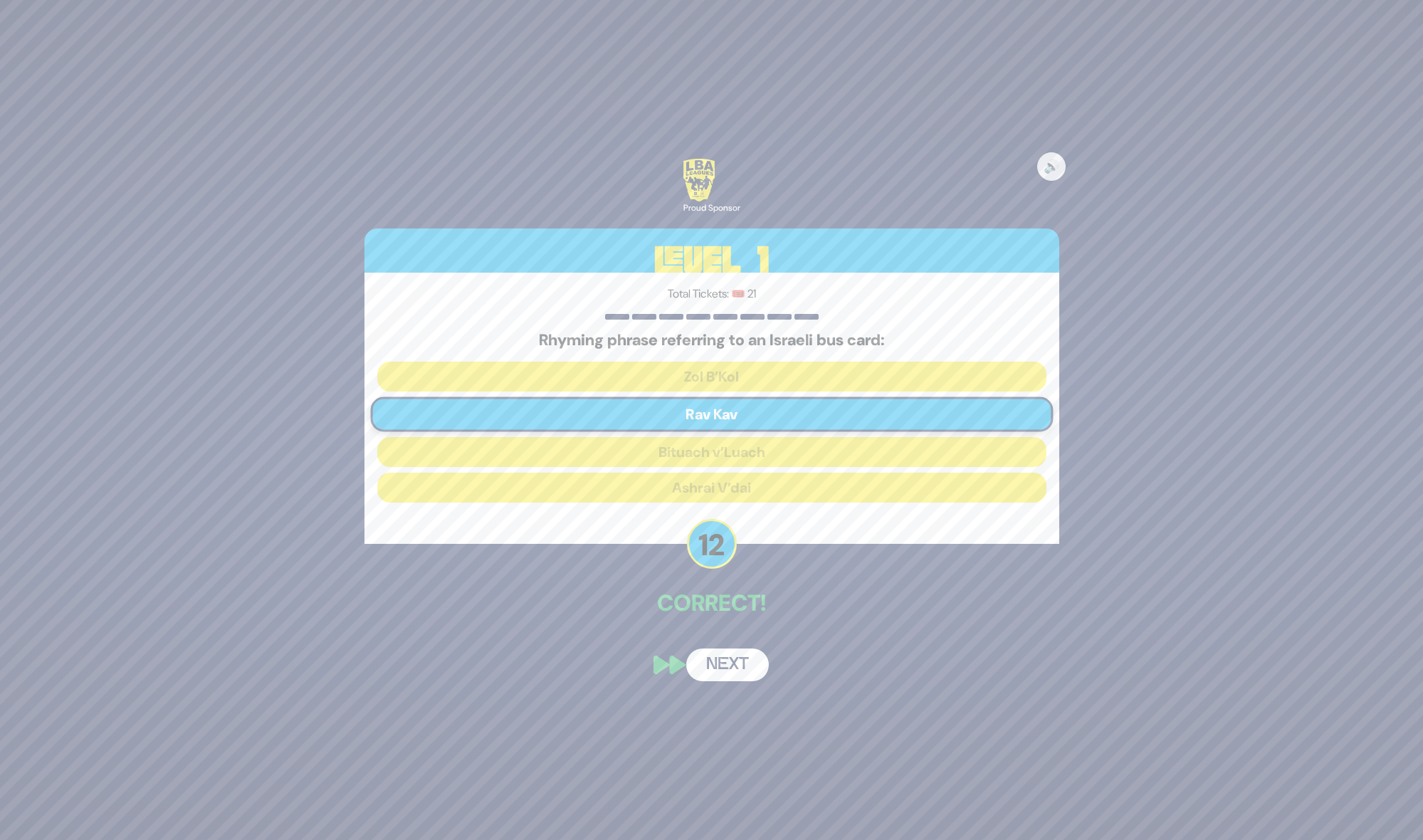
click at [730, 657] on button "Next" at bounding box center [727, 664] width 82 height 33
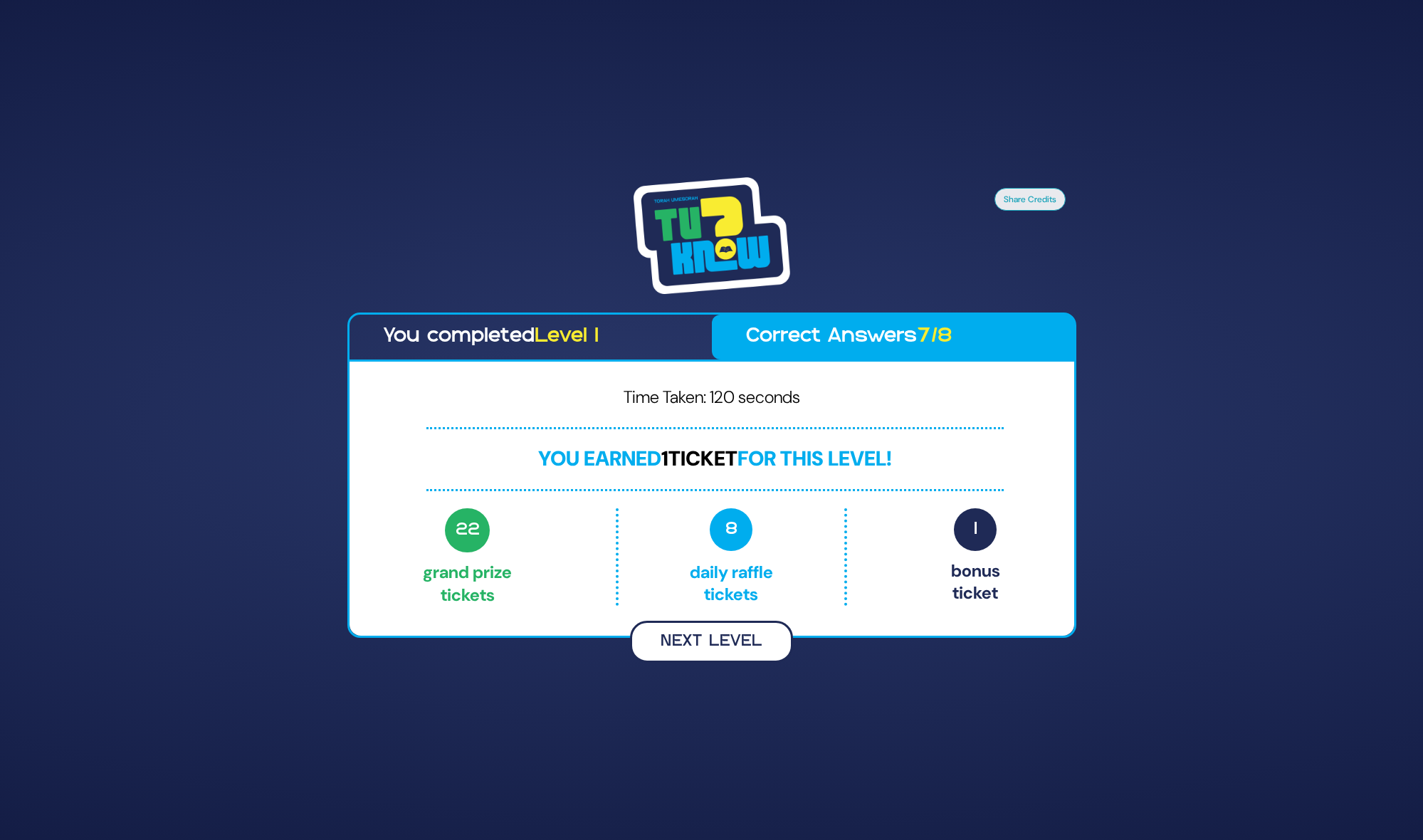
click at [709, 647] on button "Next Level" at bounding box center [712, 642] width 163 height 42
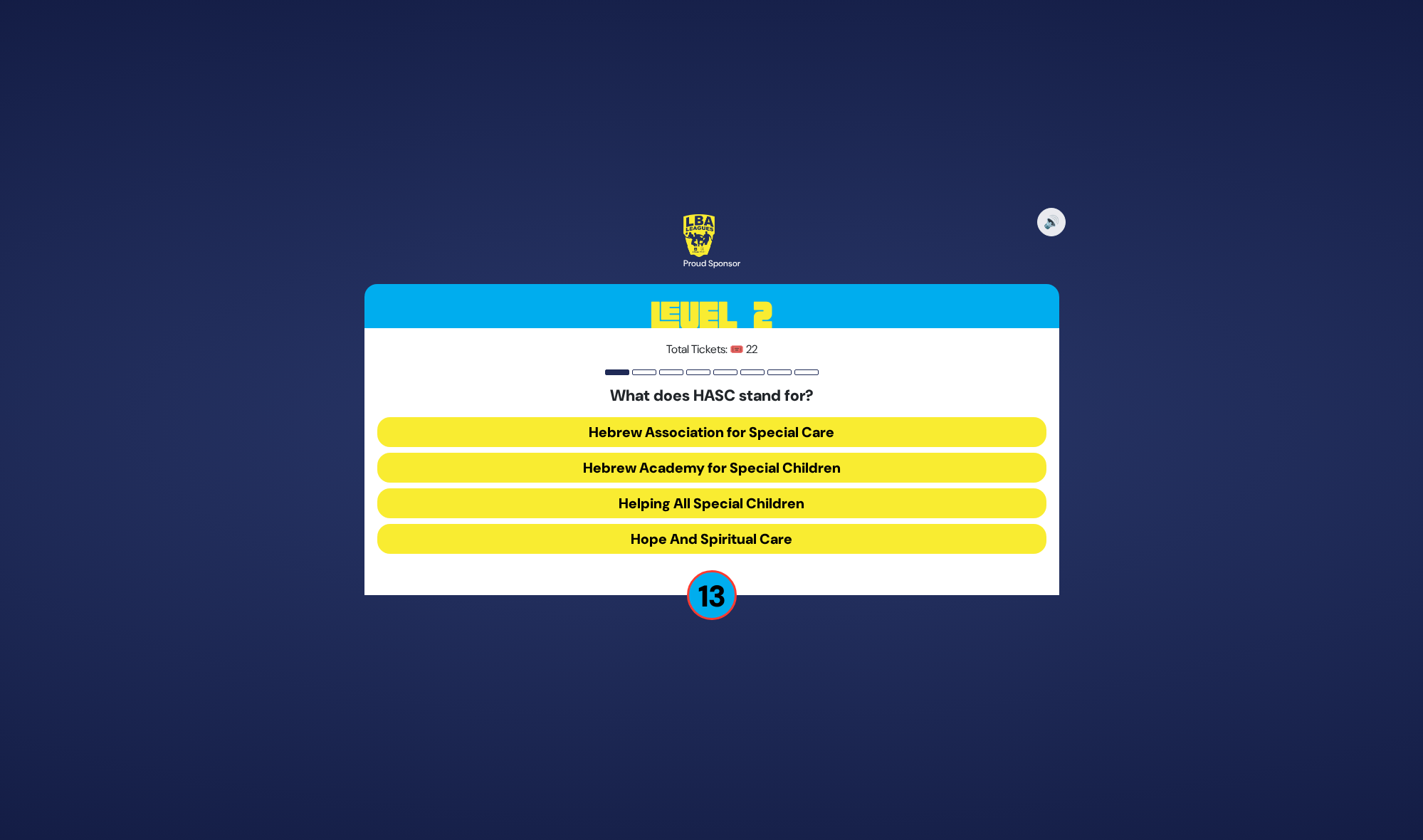
click at [749, 462] on button "Hebrew Academy for Special Children" at bounding box center [712, 467] width 669 height 30
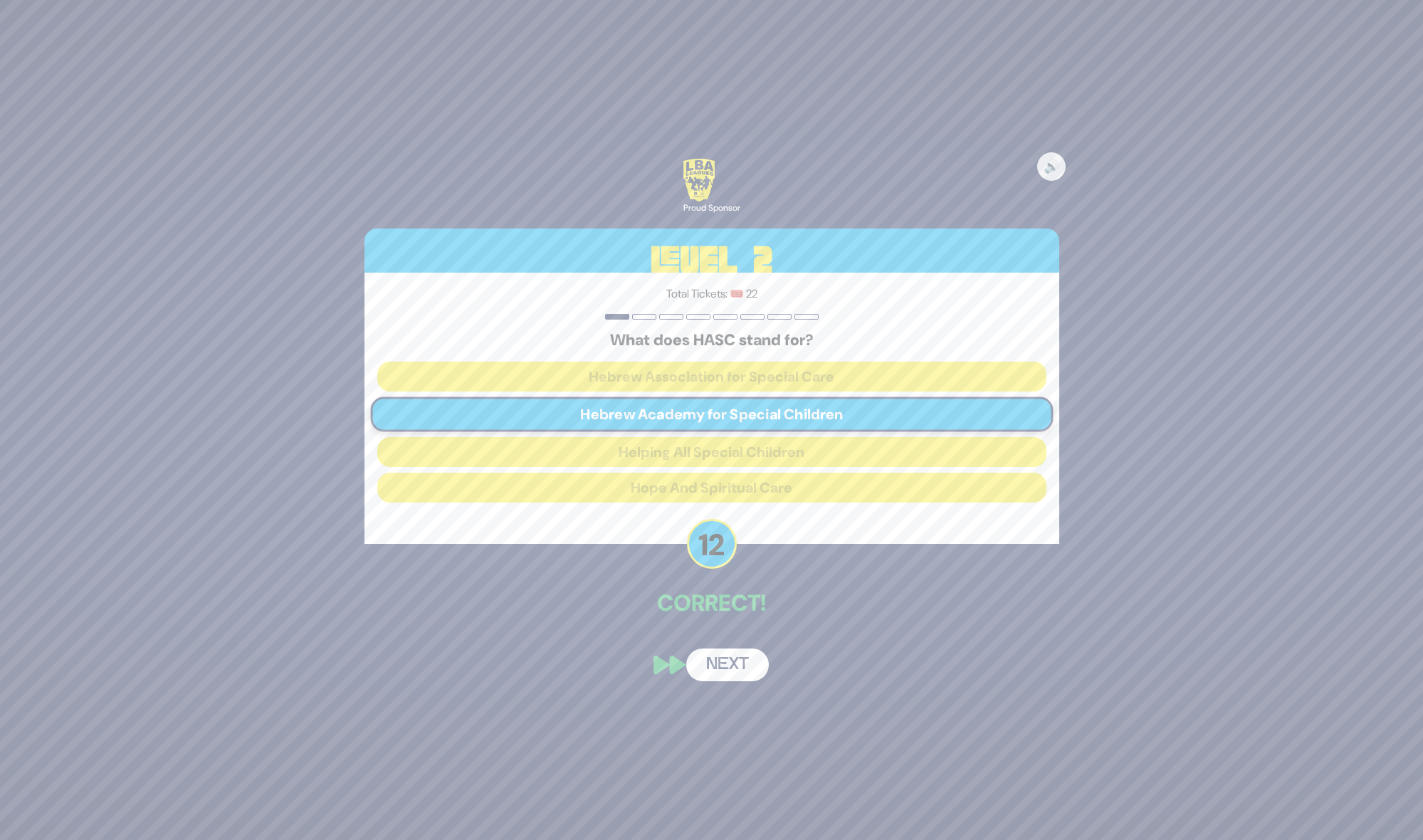
click at [743, 671] on button "Next" at bounding box center [727, 664] width 82 height 33
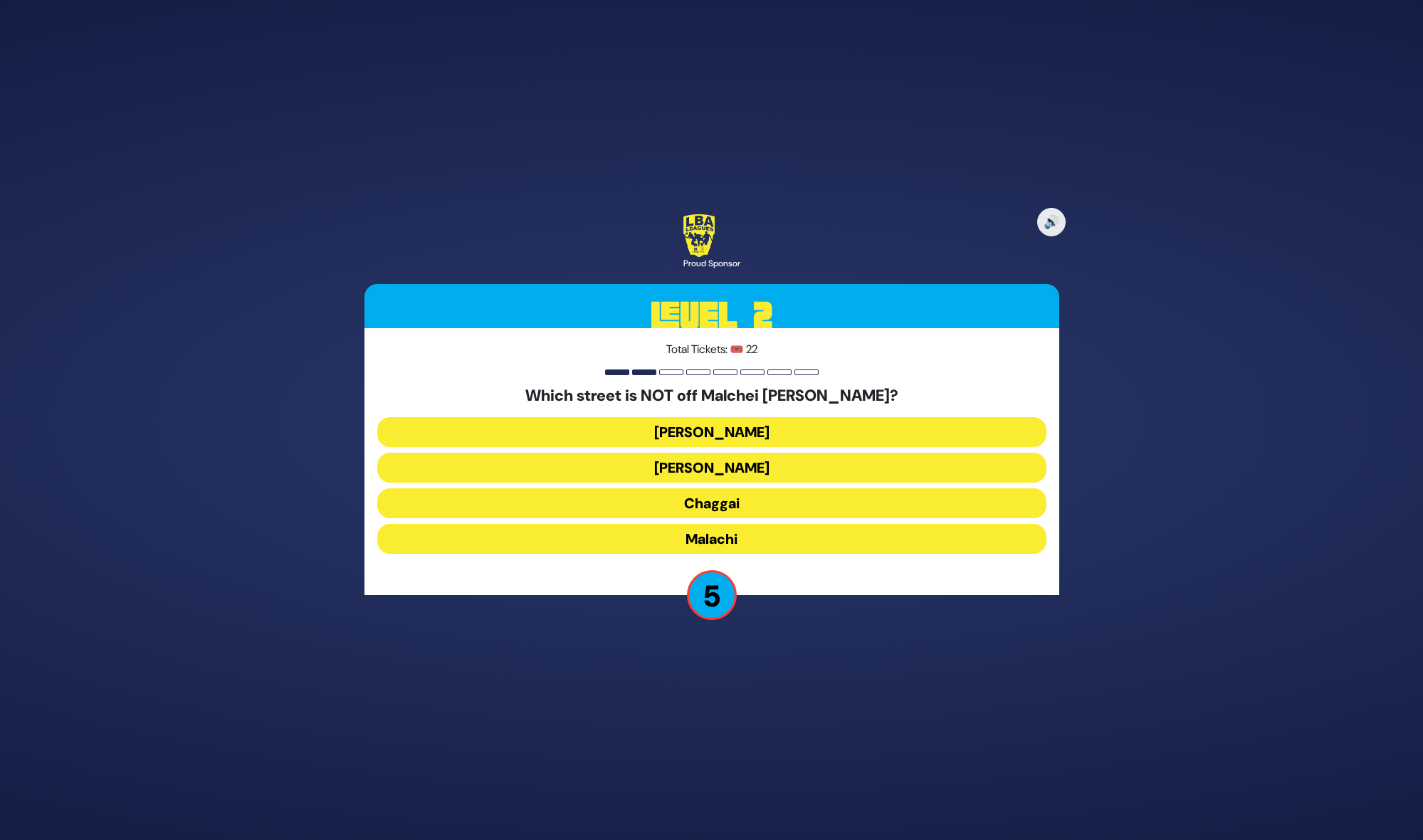
click at [719, 538] on button "Malachi" at bounding box center [712, 538] width 669 height 30
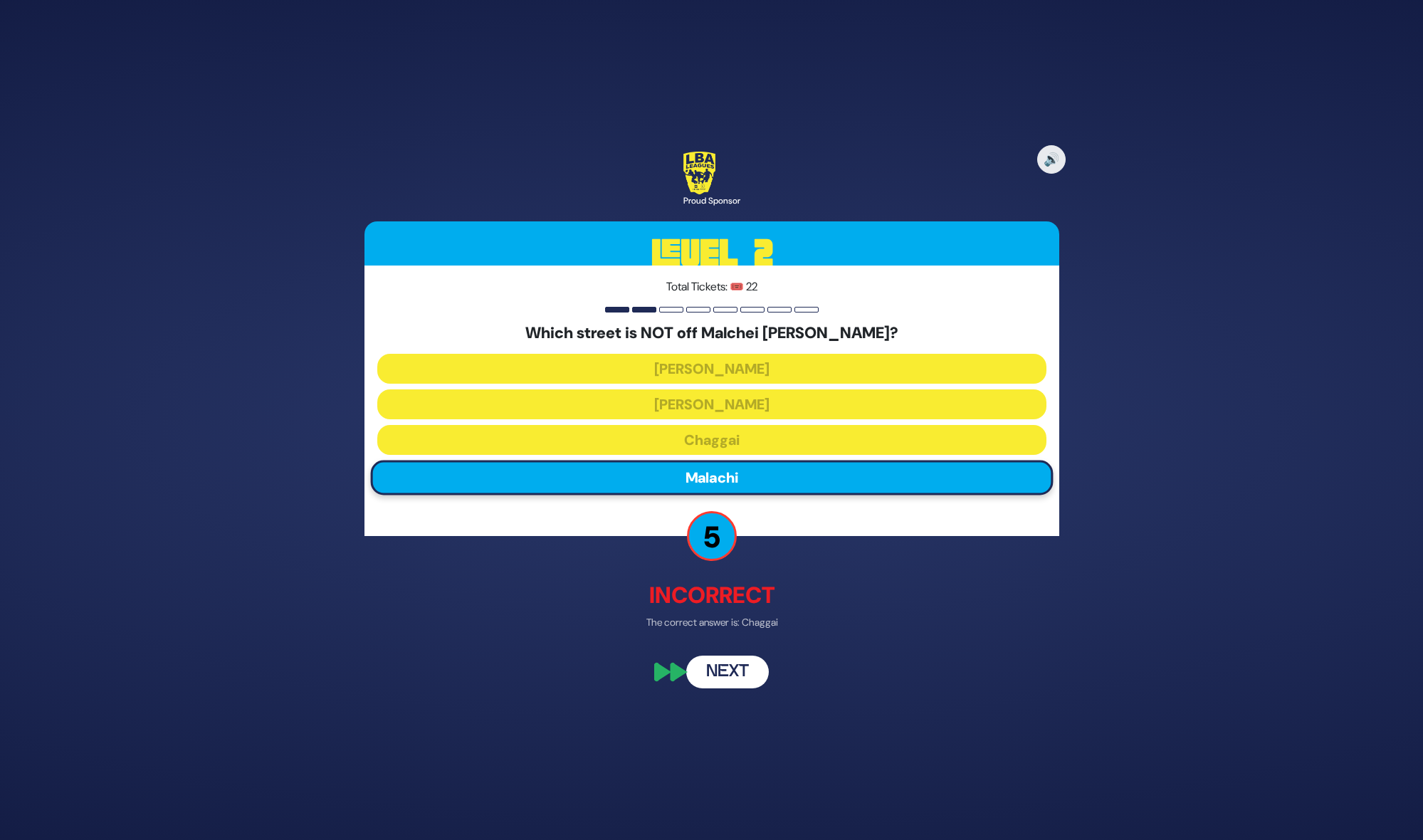
click at [708, 662] on button "Next" at bounding box center [727, 672] width 82 height 33
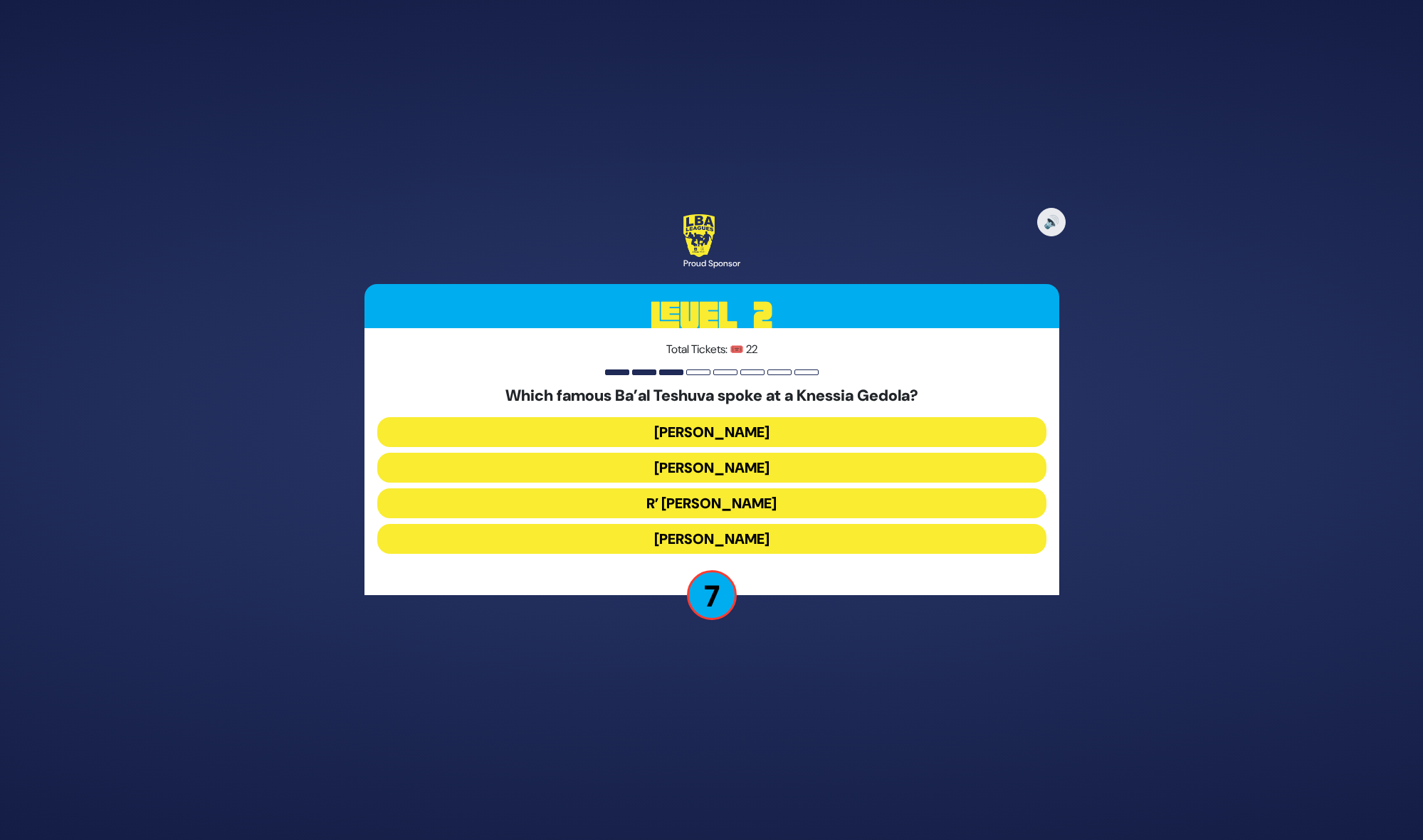
click at [744, 543] on button "Nathan Birnbaum" at bounding box center [712, 538] width 669 height 30
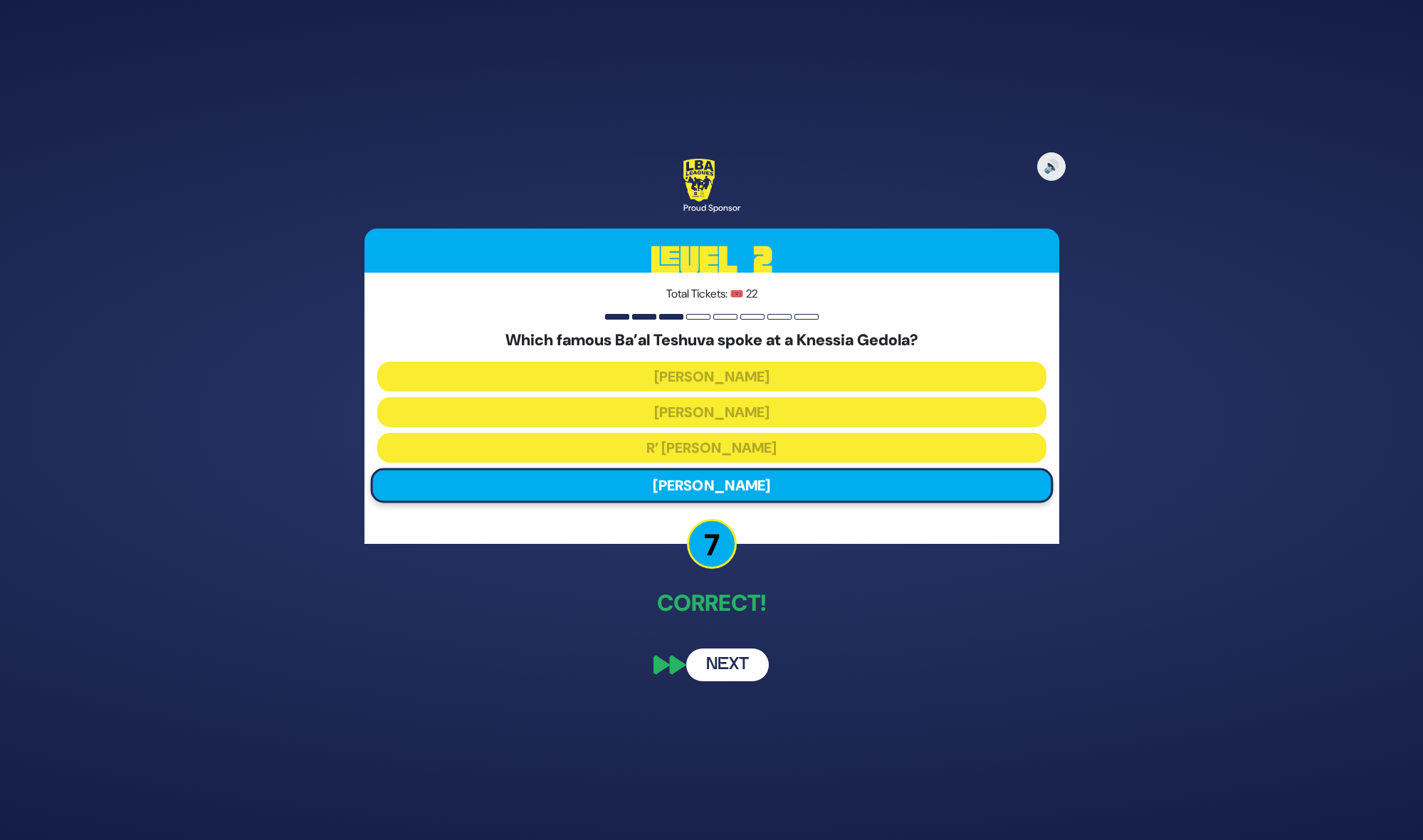
click at [733, 661] on button "Next" at bounding box center [727, 664] width 82 height 33
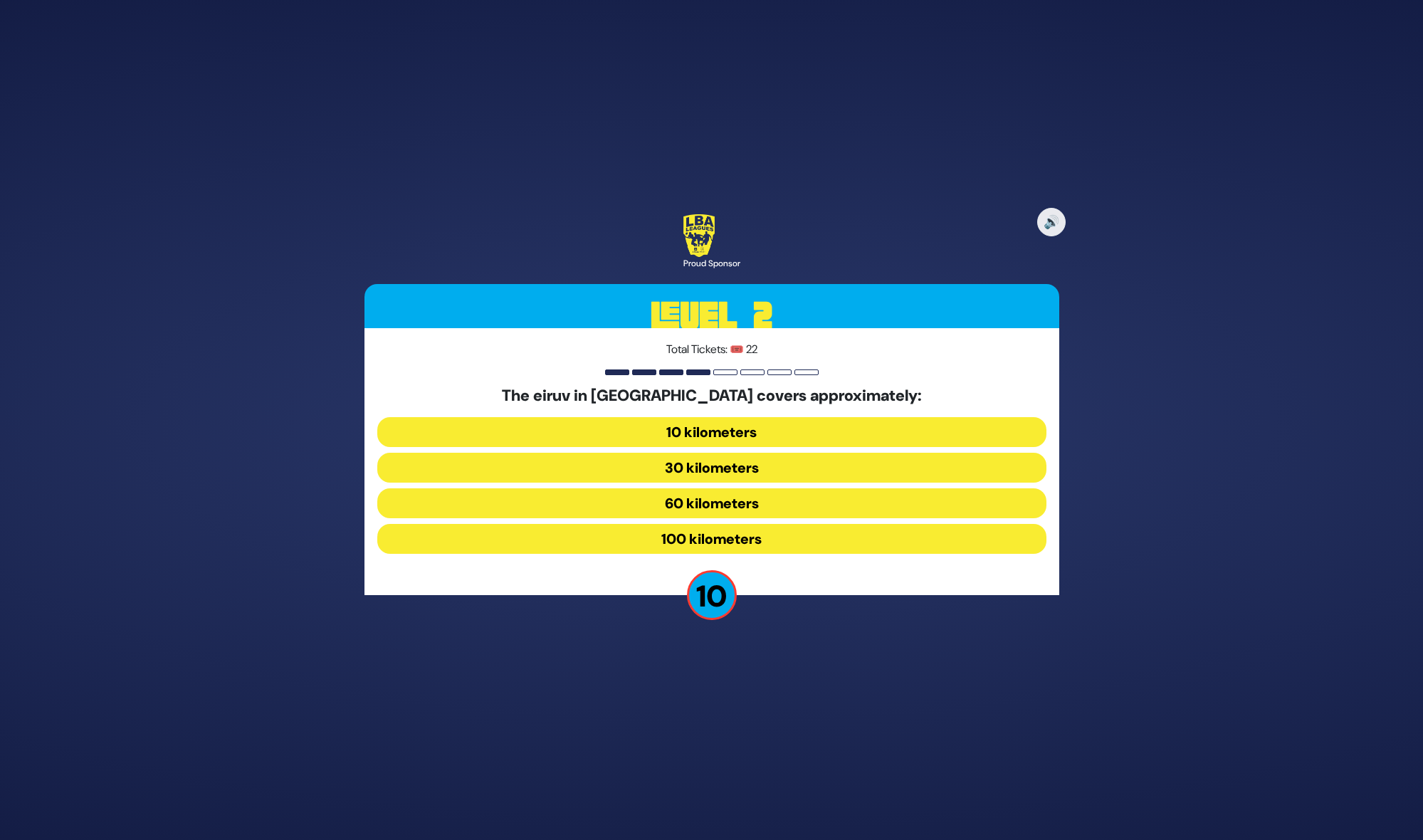
click at [744, 502] on button "60 kilometers" at bounding box center [712, 503] width 669 height 30
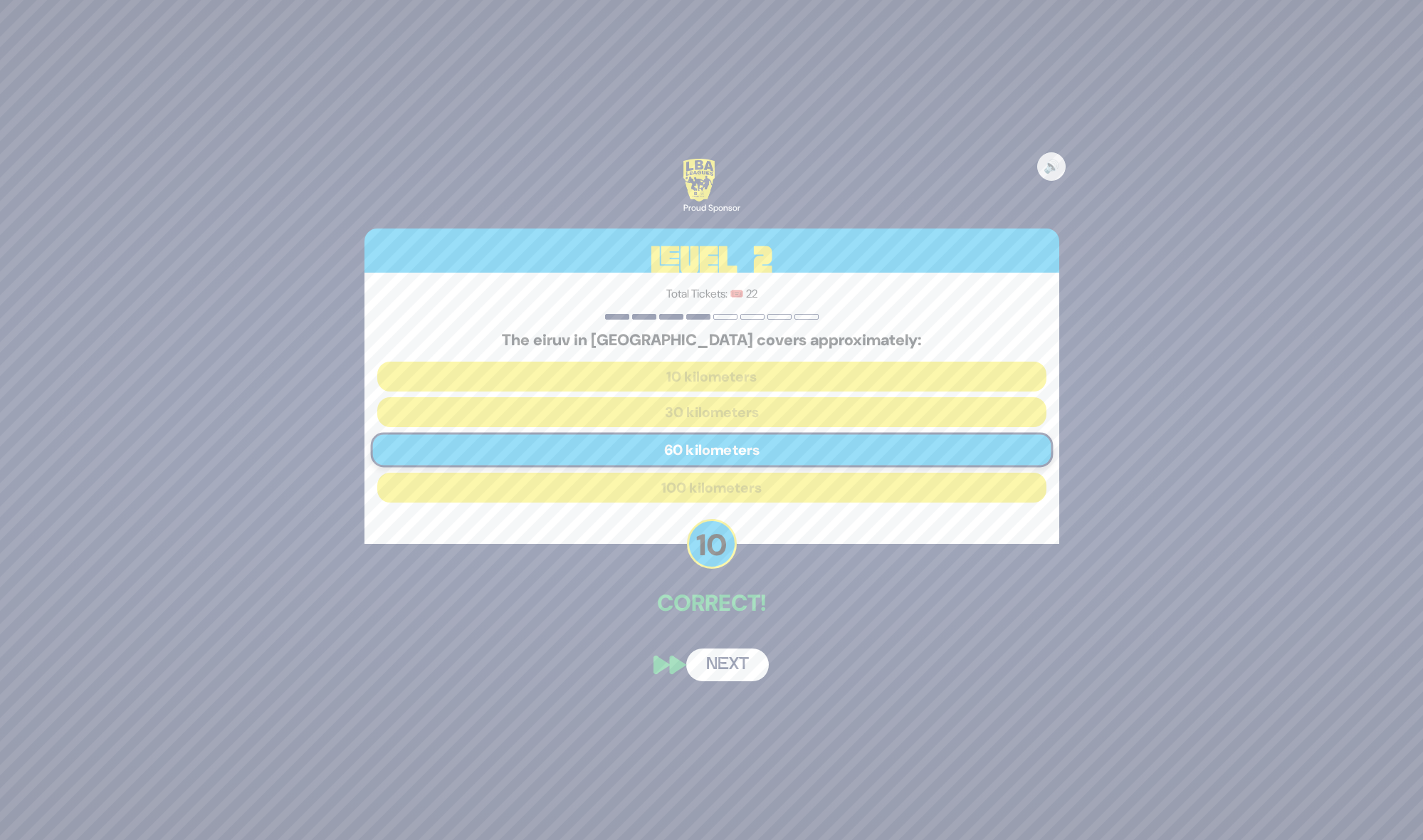
click at [724, 660] on button "Next" at bounding box center [727, 664] width 82 height 33
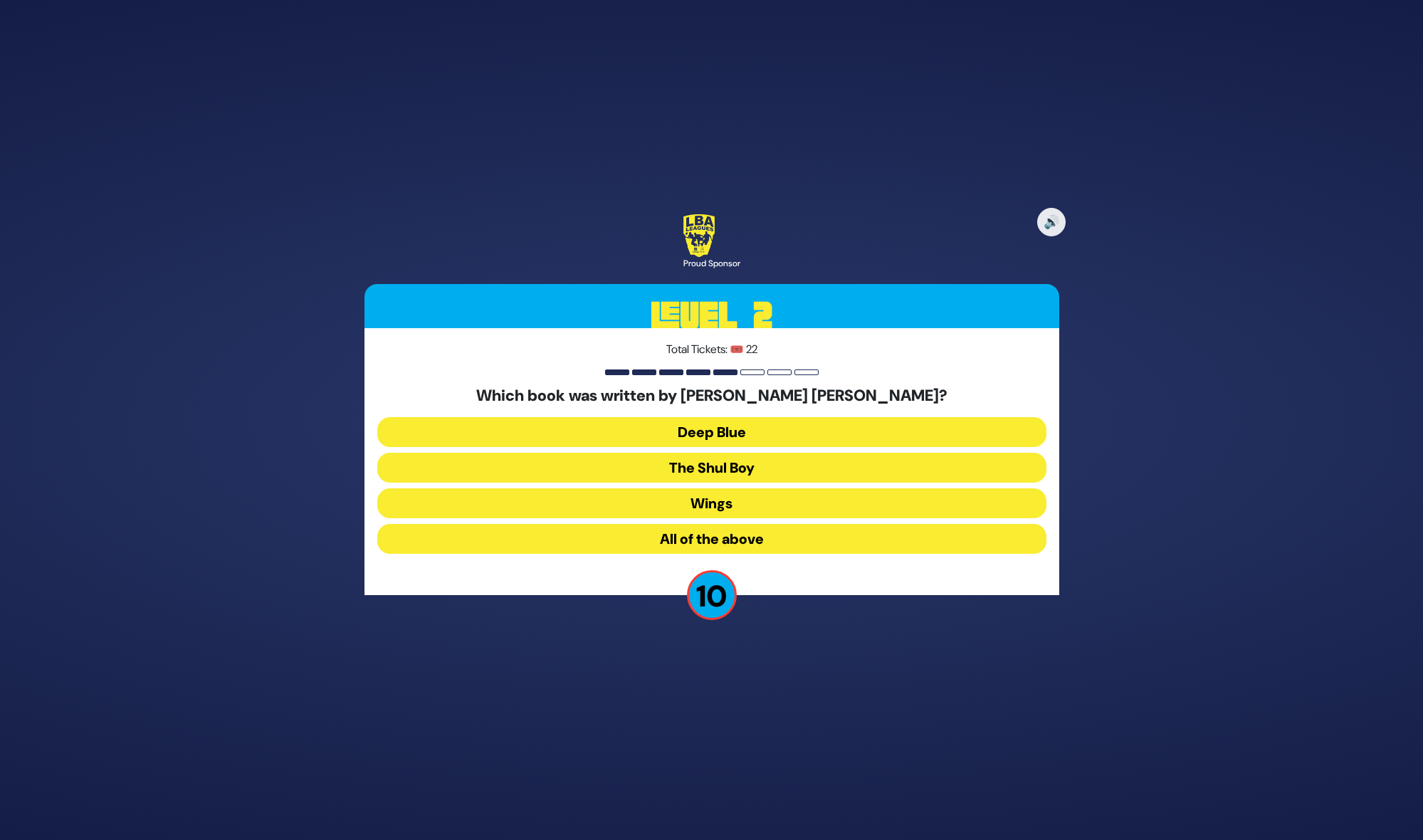
click at [745, 533] on button "All of the above" at bounding box center [712, 538] width 669 height 30
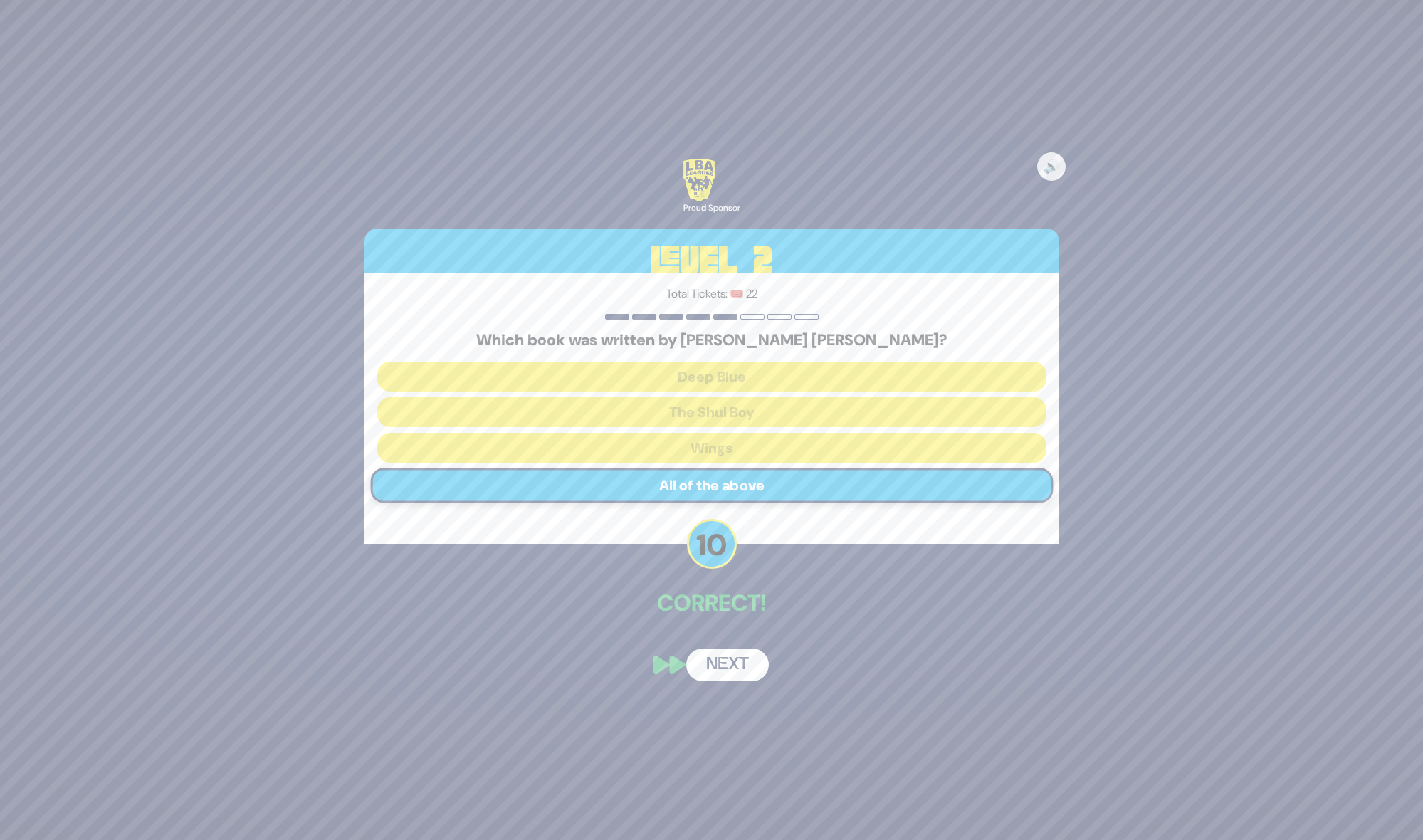
click at [716, 663] on button "Next" at bounding box center [727, 664] width 82 height 33
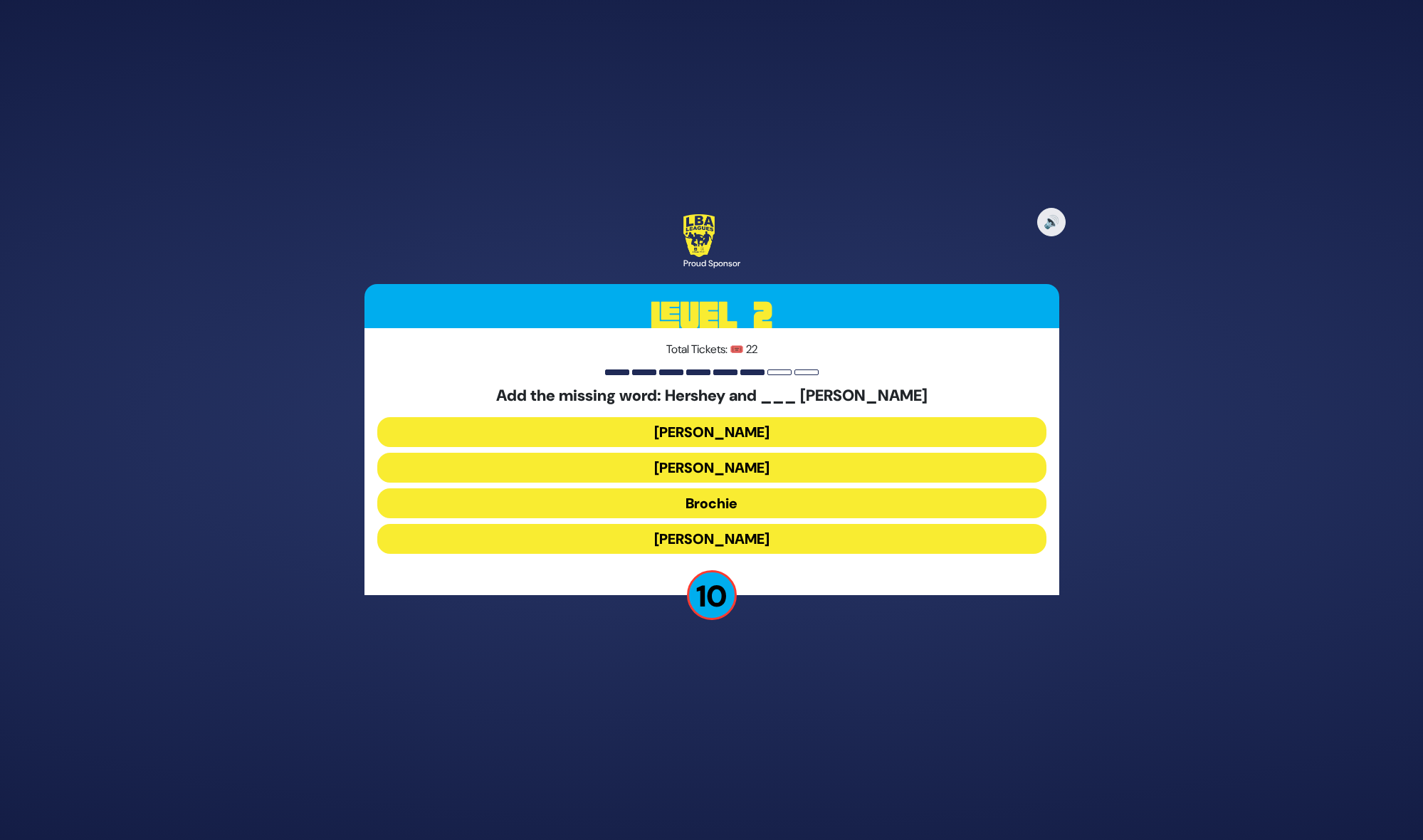
click at [703, 506] on button "Brochie" at bounding box center [712, 503] width 669 height 30
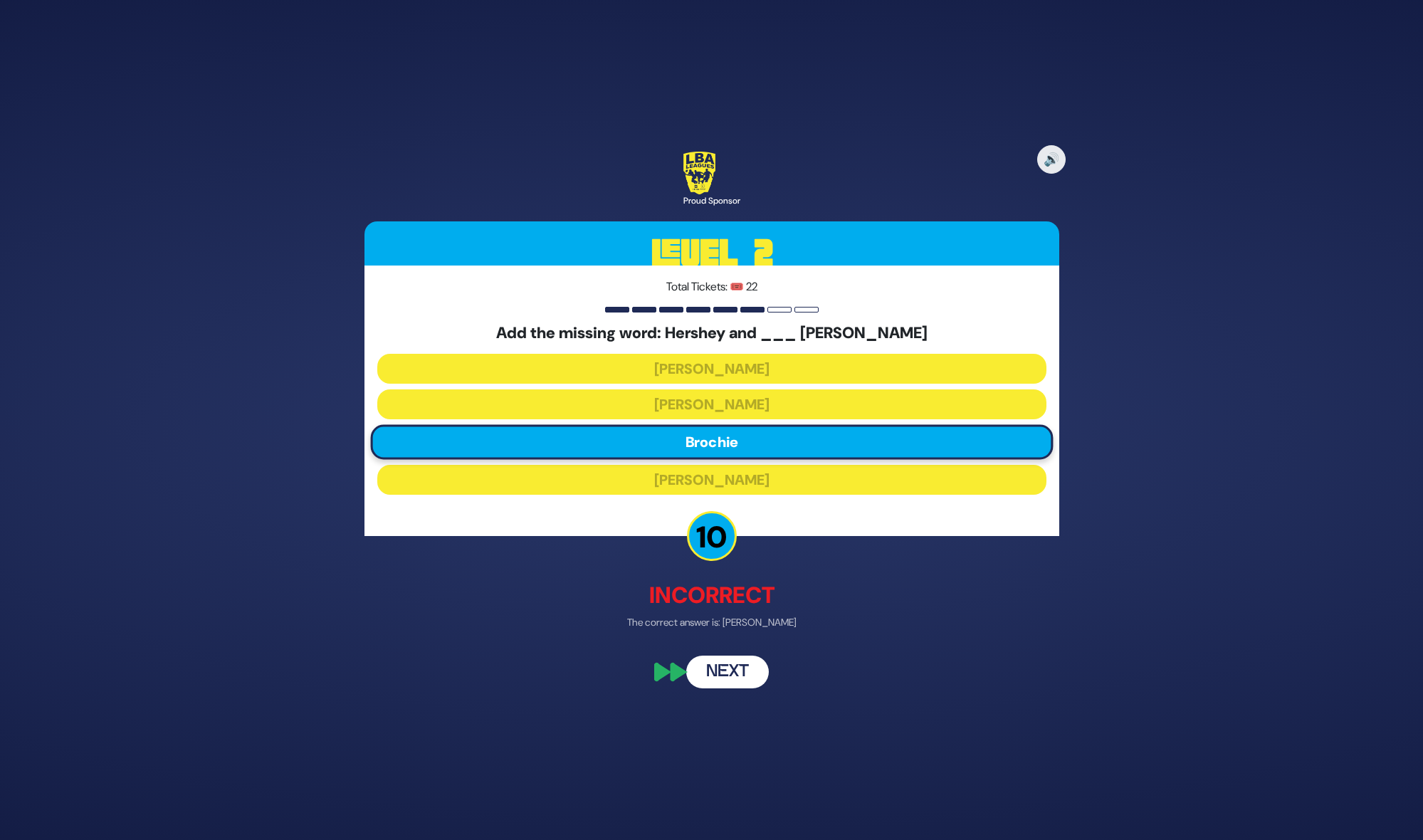
click at [745, 673] on button "Next" at bounding box center [727, 672] width 82 height 33
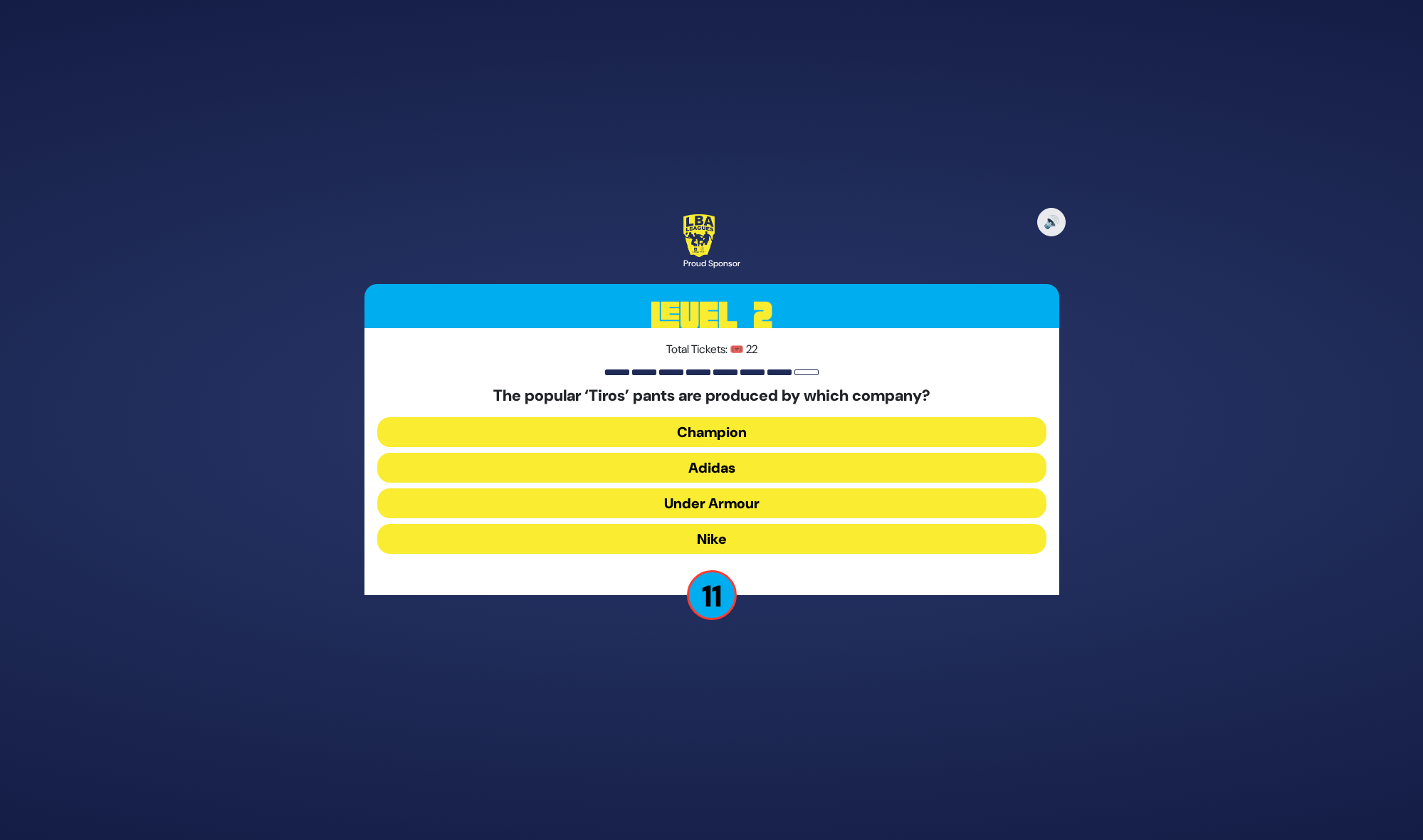
click at [754, 463] on button "Adidas" at bounding box center [712, 467] width 669 height 30
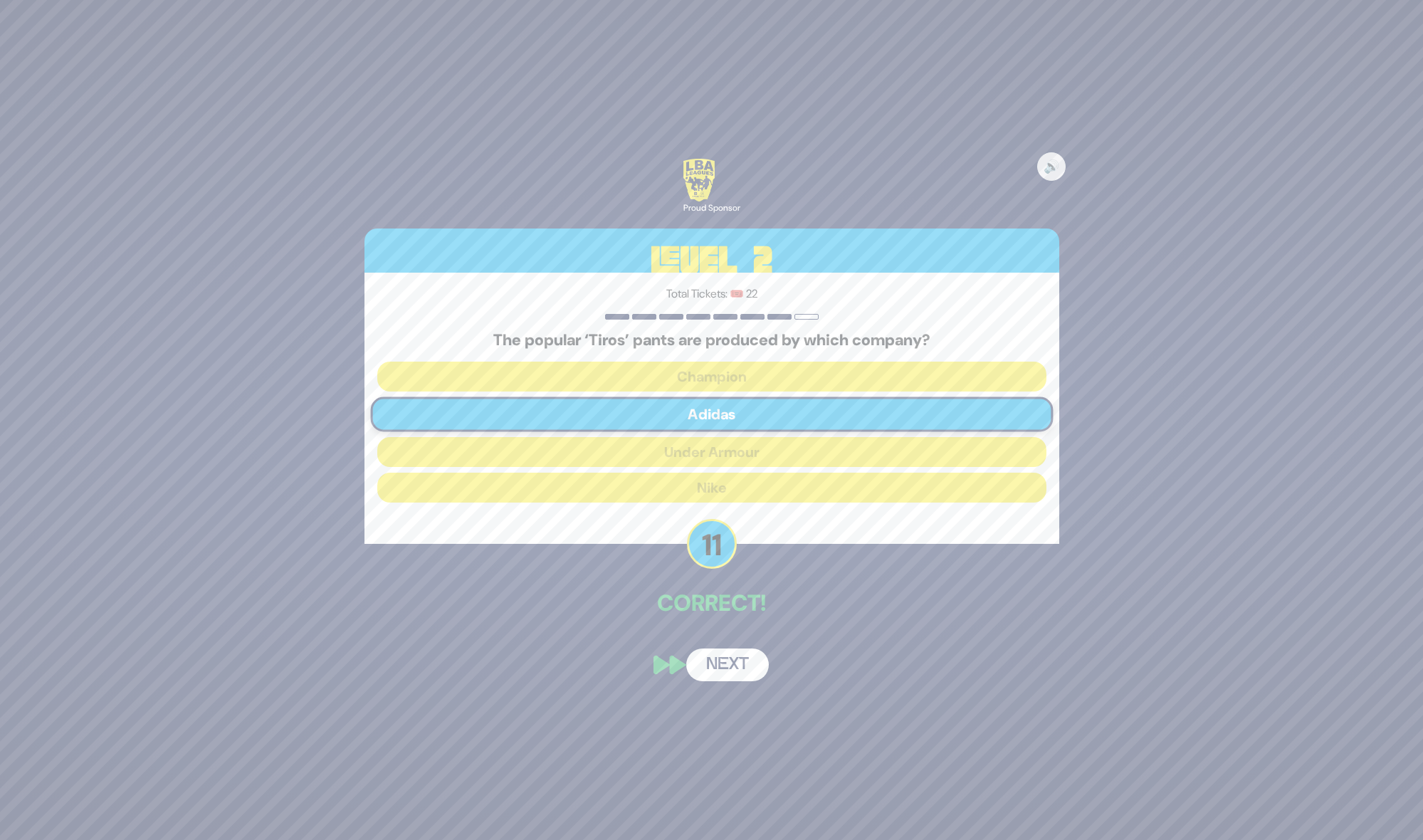
click at [732, 658] on button "Next" at bounding box center [727, 664] width 82 height 33
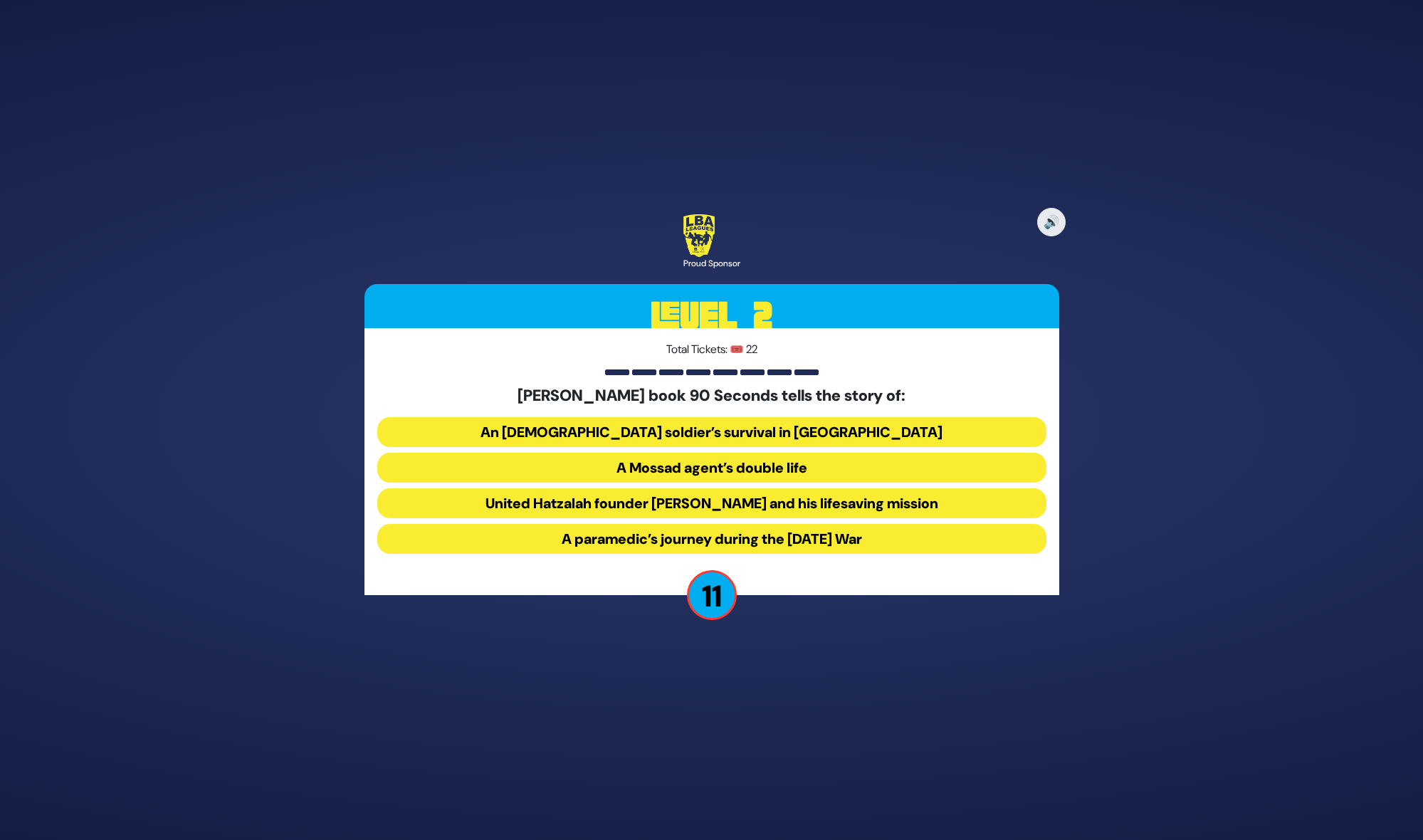
click at [756, 501] on button "United Hatzalah founder Eli Beer and his lifesaving mission" at bounding box center [712, 503] width 669 height 30
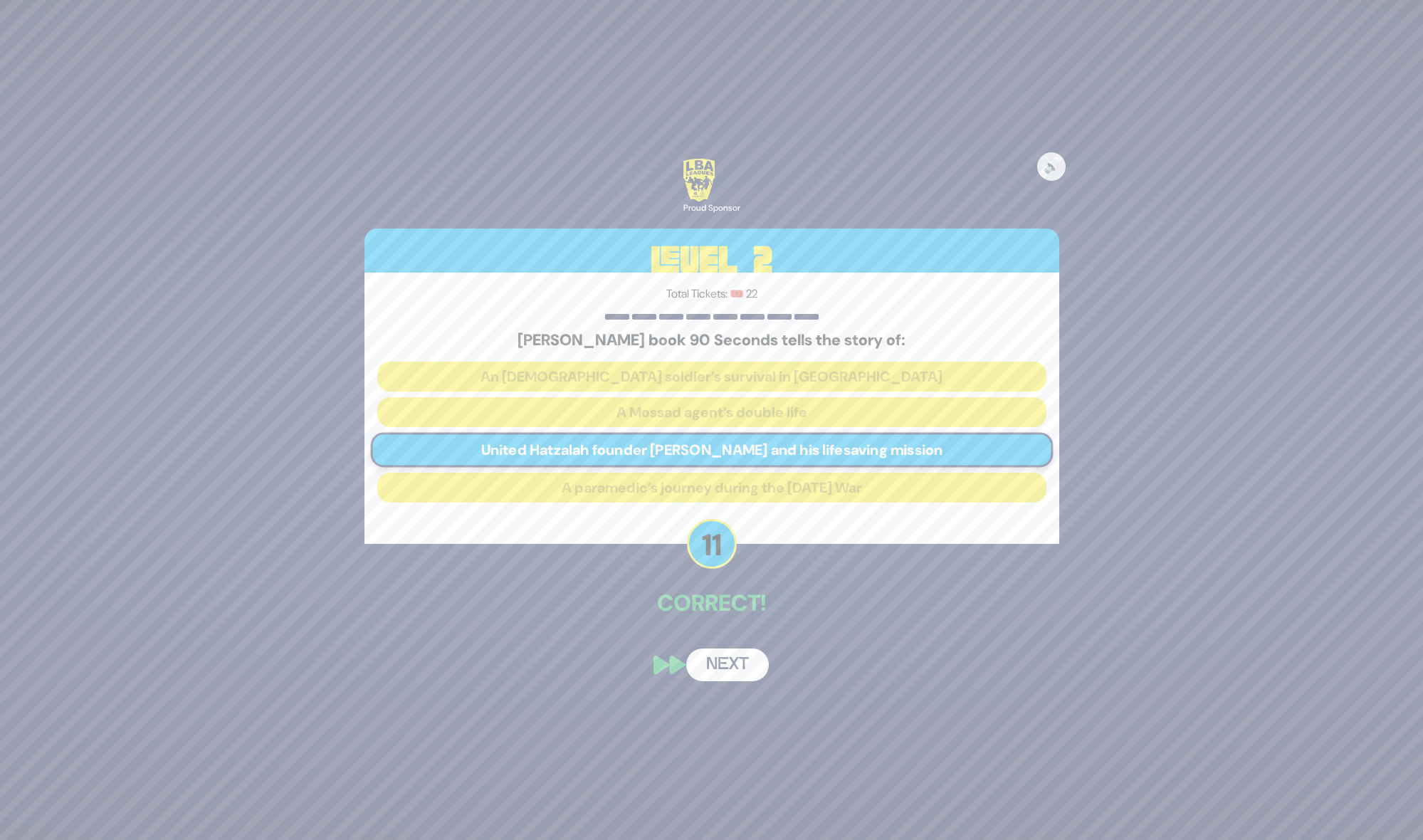
click at [729, 658] on button "Next" at bounding box center [727, 664] width 82 height 33
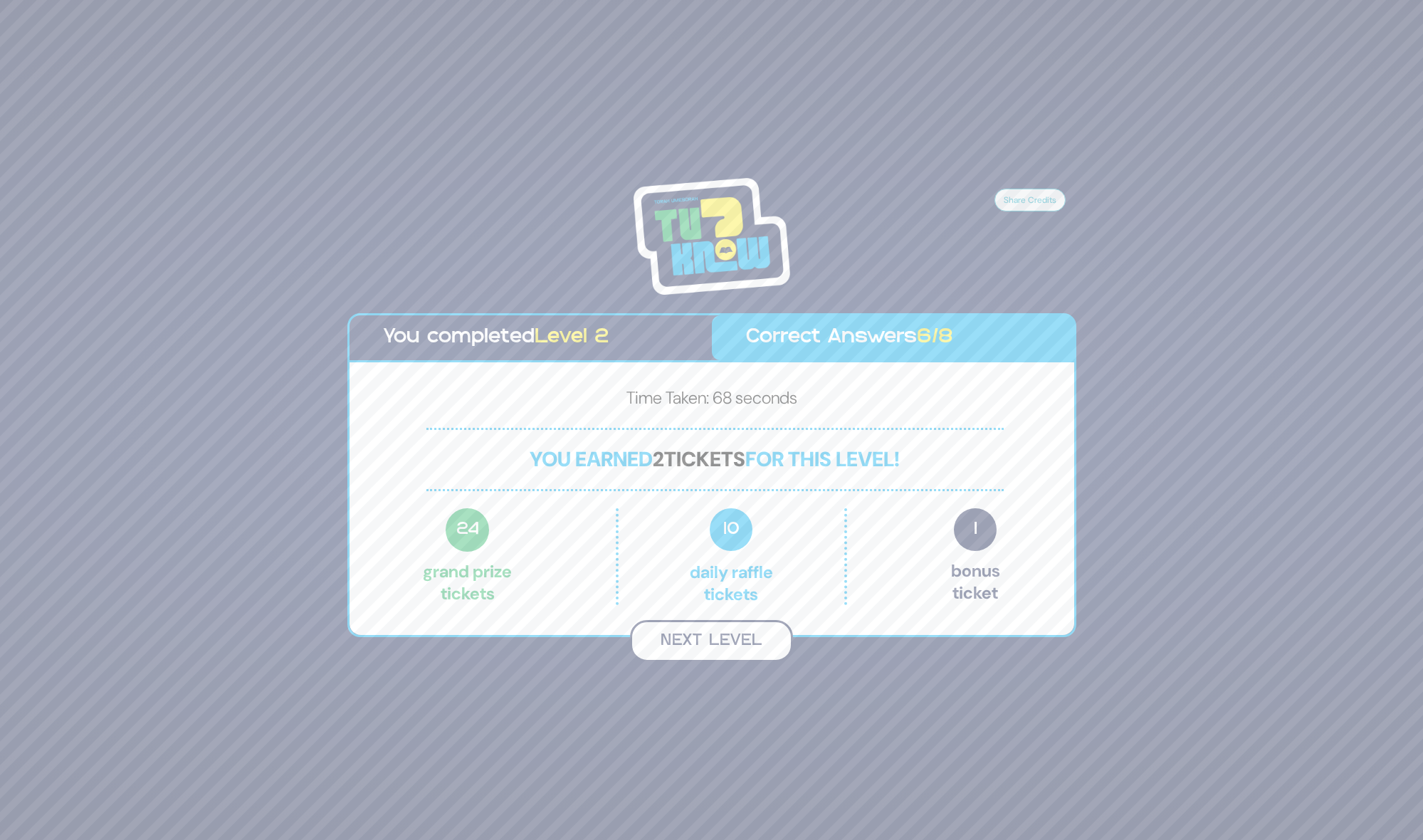
click at [721, 648] on button "Next Level" at bounding box center [712, 641] width 163 height 42
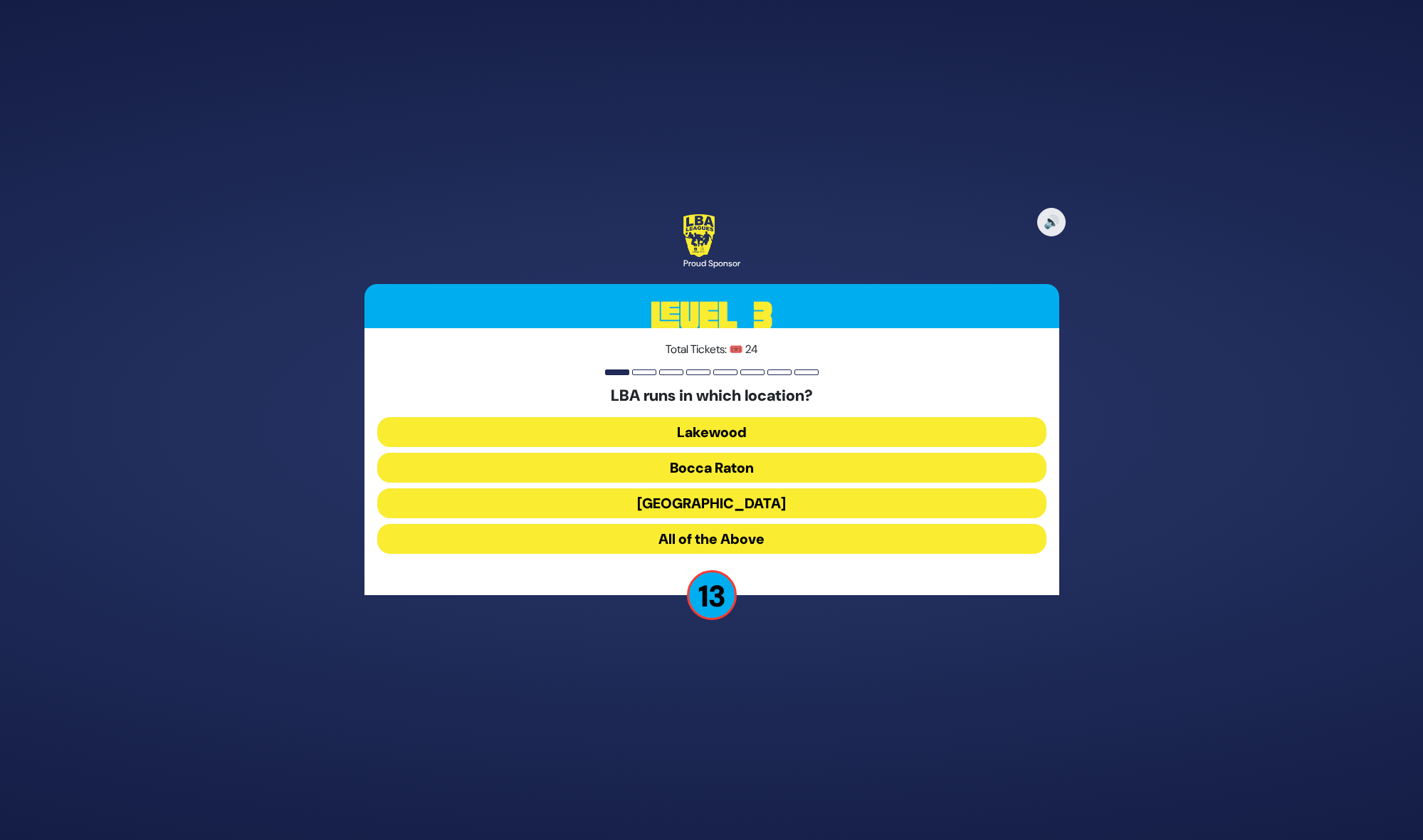
click at [719, 534] on button "All of the Above" at bounding box center [712, 538] width 669 height 30
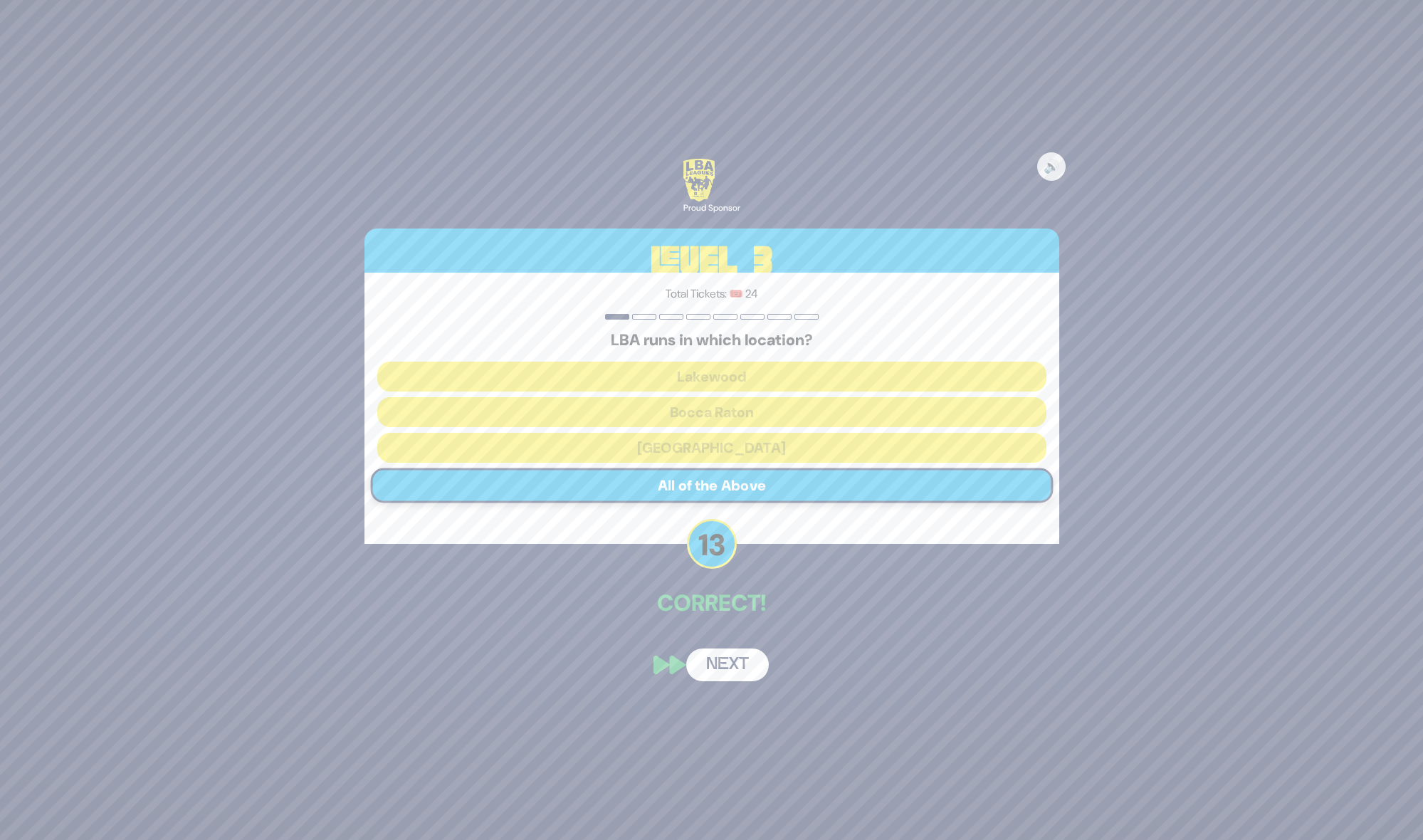
click at [721, 652] on button "Next" at bounding box center [727, 664] width 82 height 33
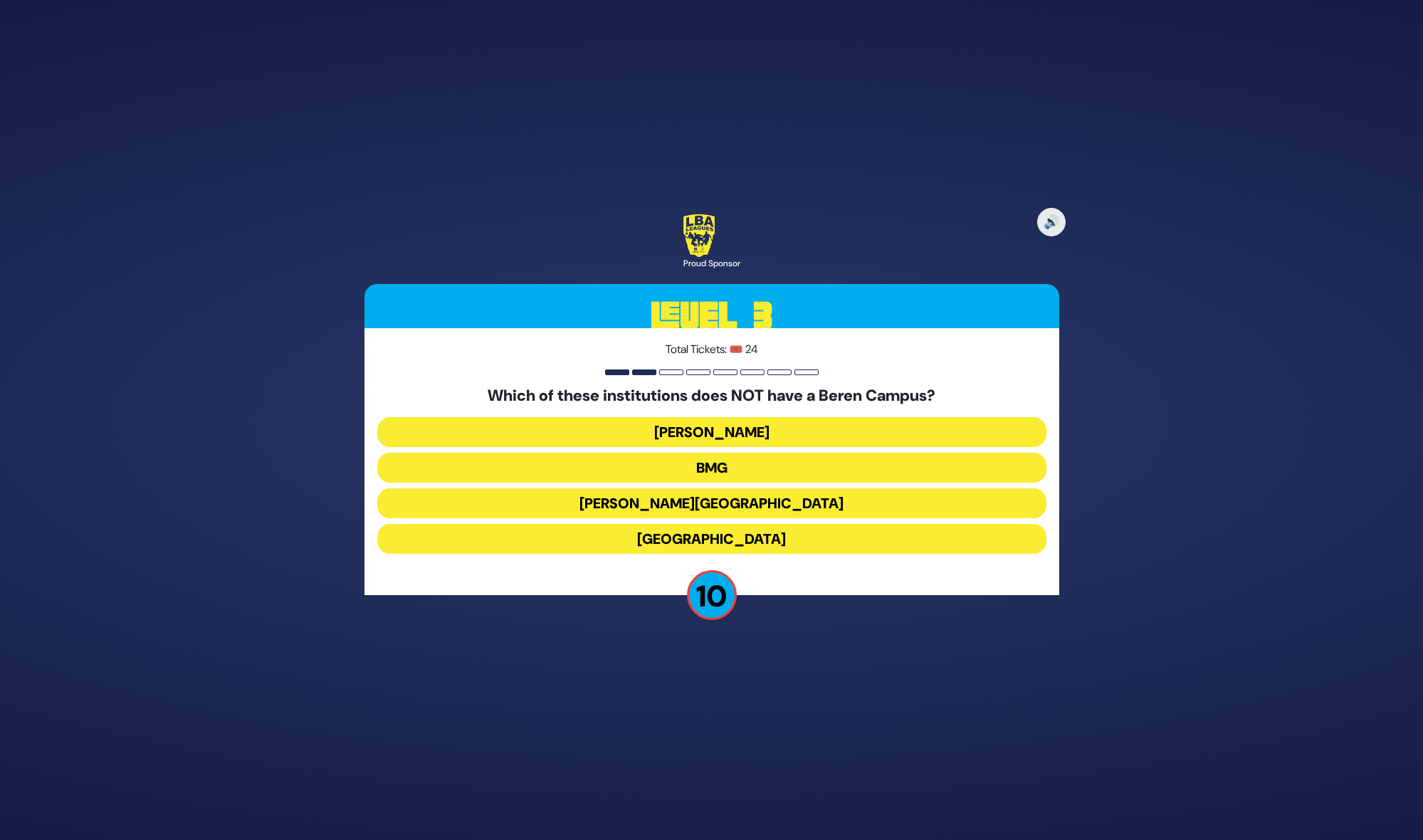
click at [723, 502] on button "Chaim Berlin" at bounding box center [712, 503] width 669 height 30
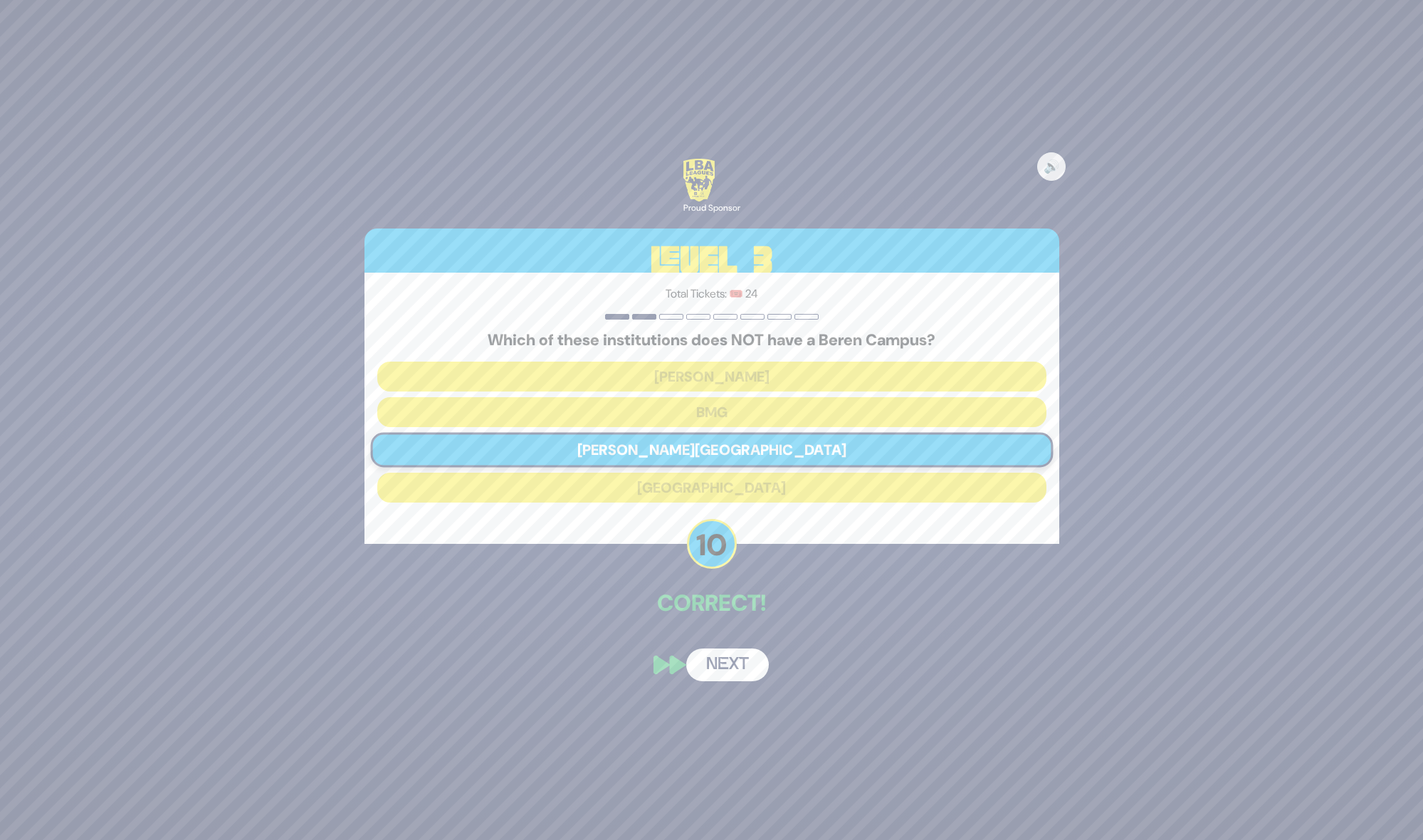
click at [741, 664] on button "Next" at bounding box center [727, 664] width 82 height 33
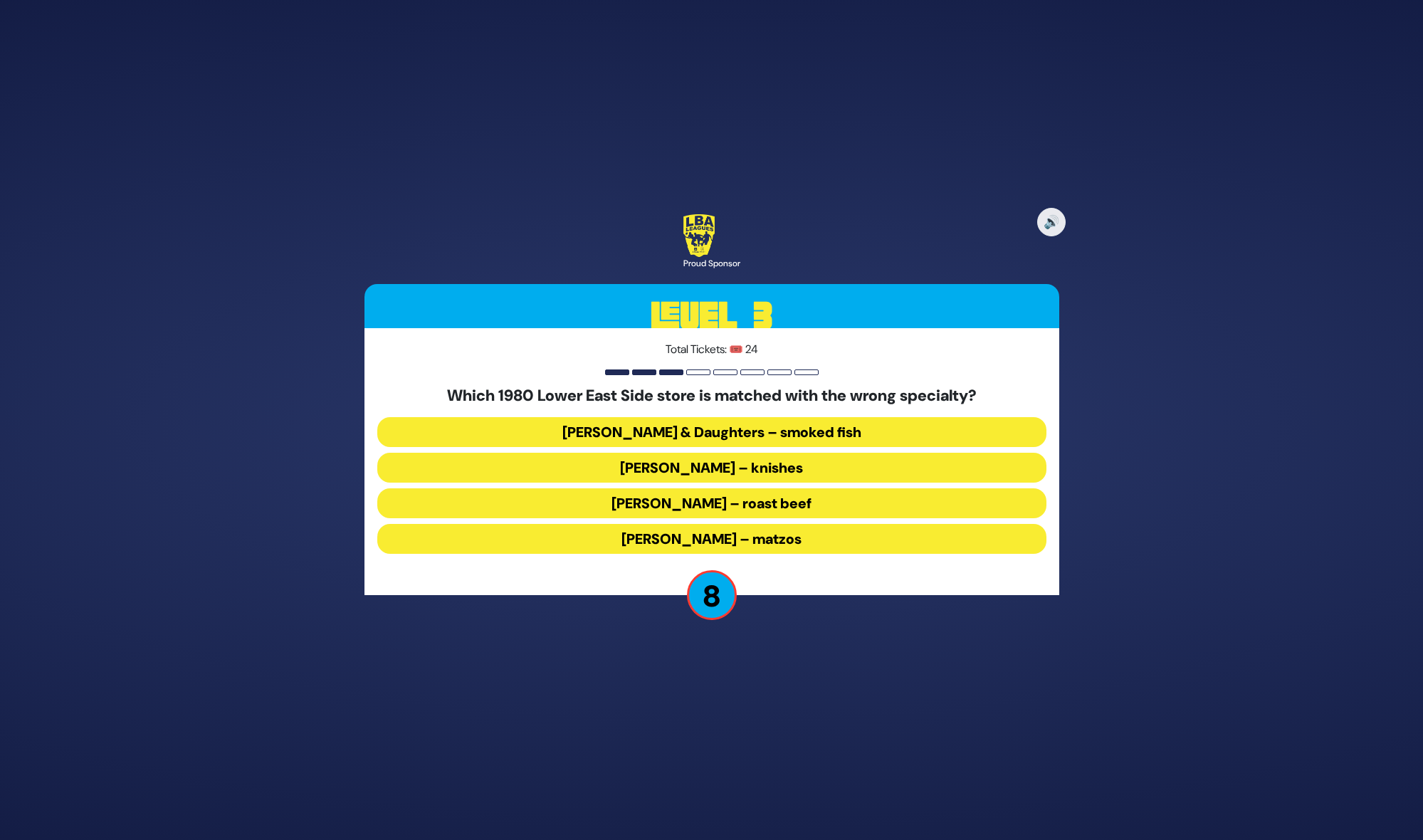
click at [757, 501] on button "Ratner’s – roast beef" at bounding box center [712, 503] width 669 height 30
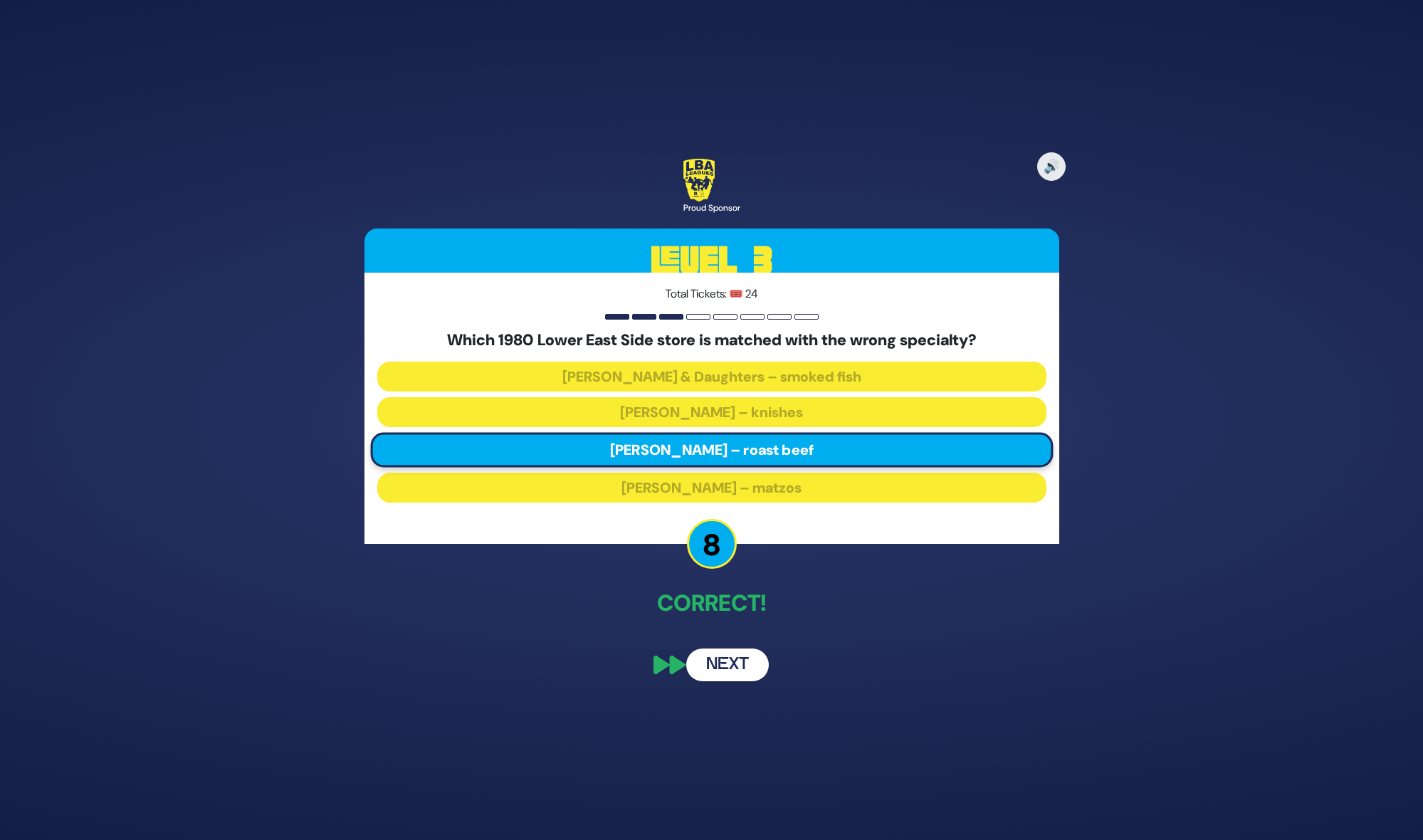
click at [712, 662] on button "Next" at bounding box center [727, 664] width 82 height 33
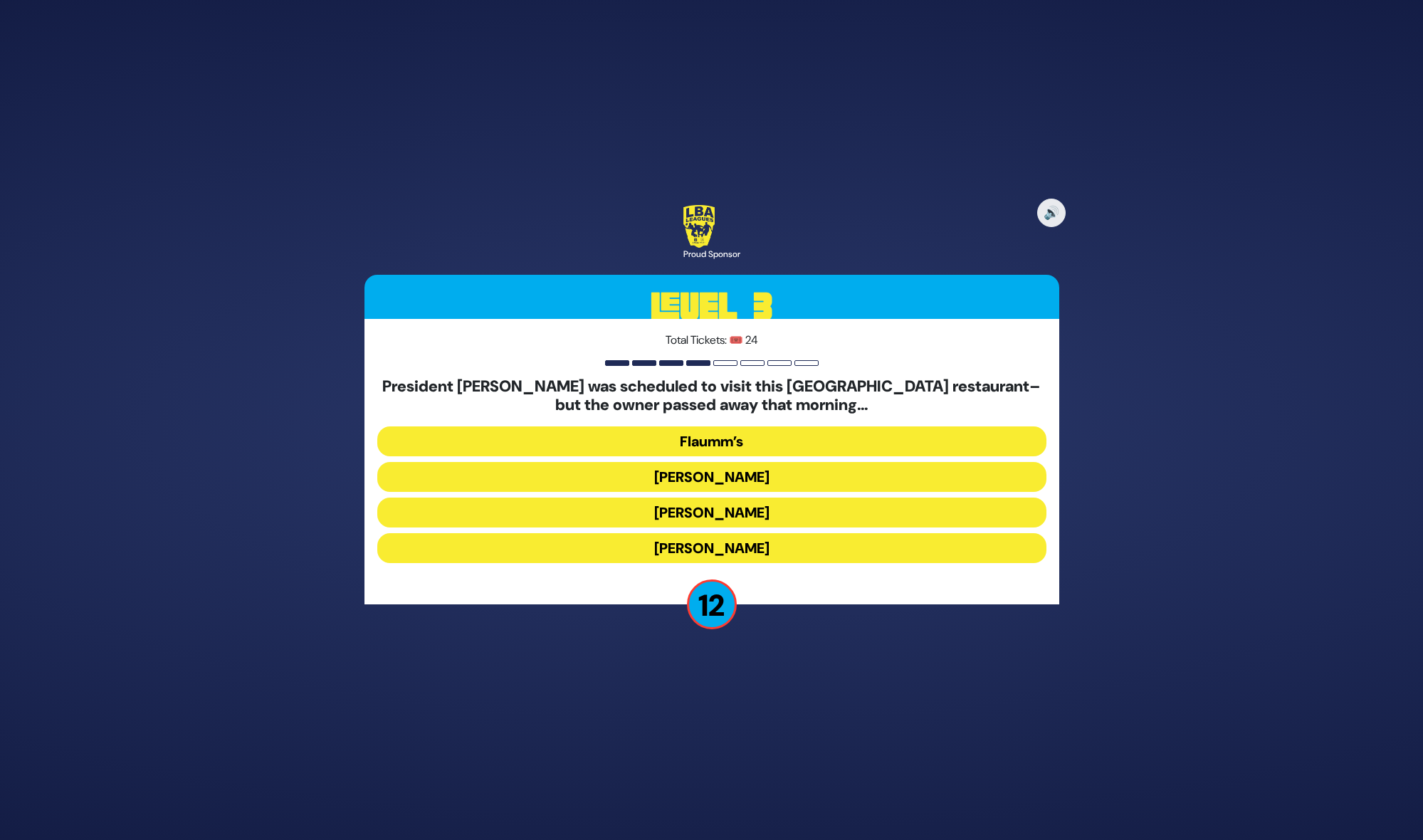
click at [701, 508] on button "Gottlieb’s" at bounding box center [712, 512] width 669 height 30
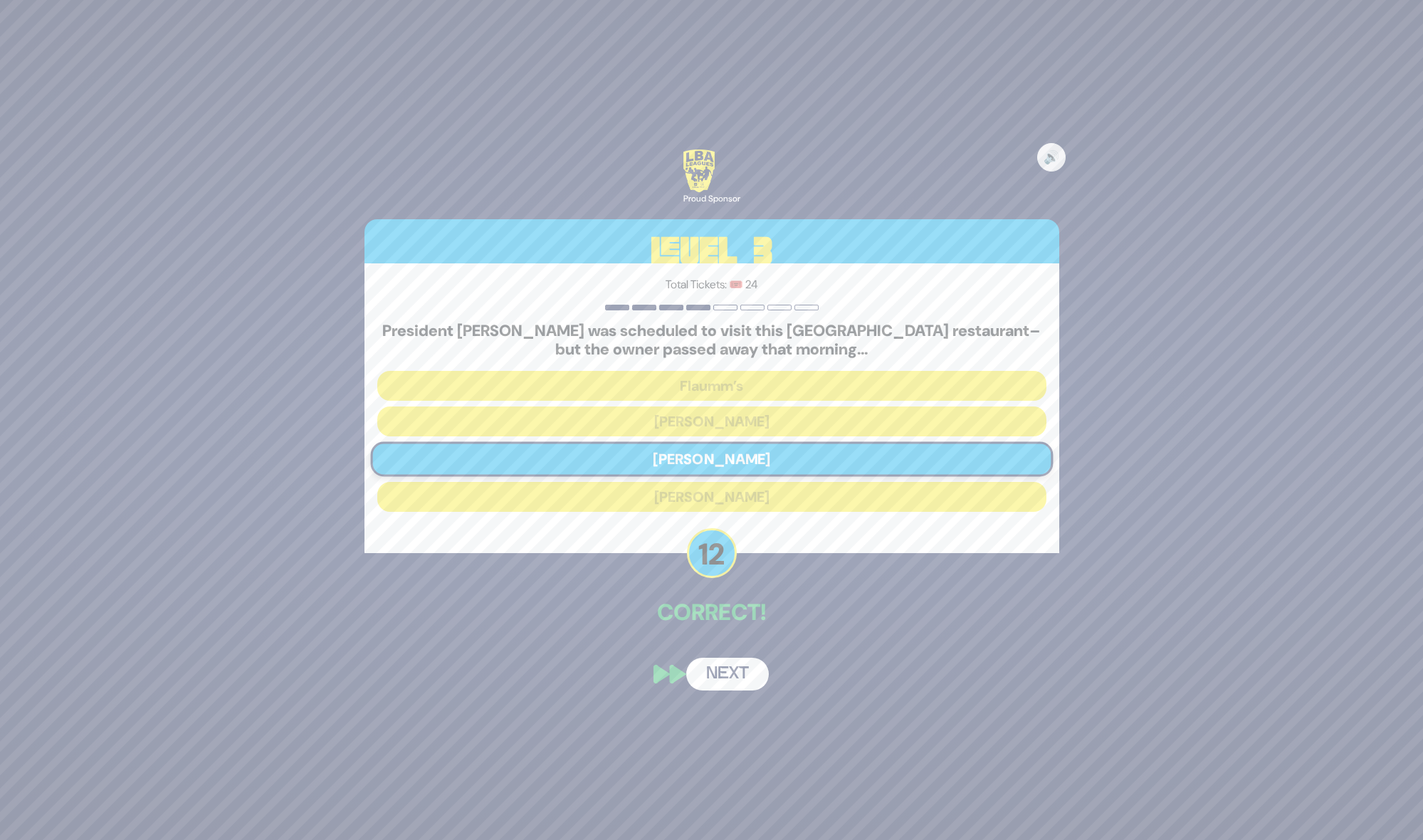
click at [734, 669] on button "Next" at bounding box center [727, 674] width 82 height 33
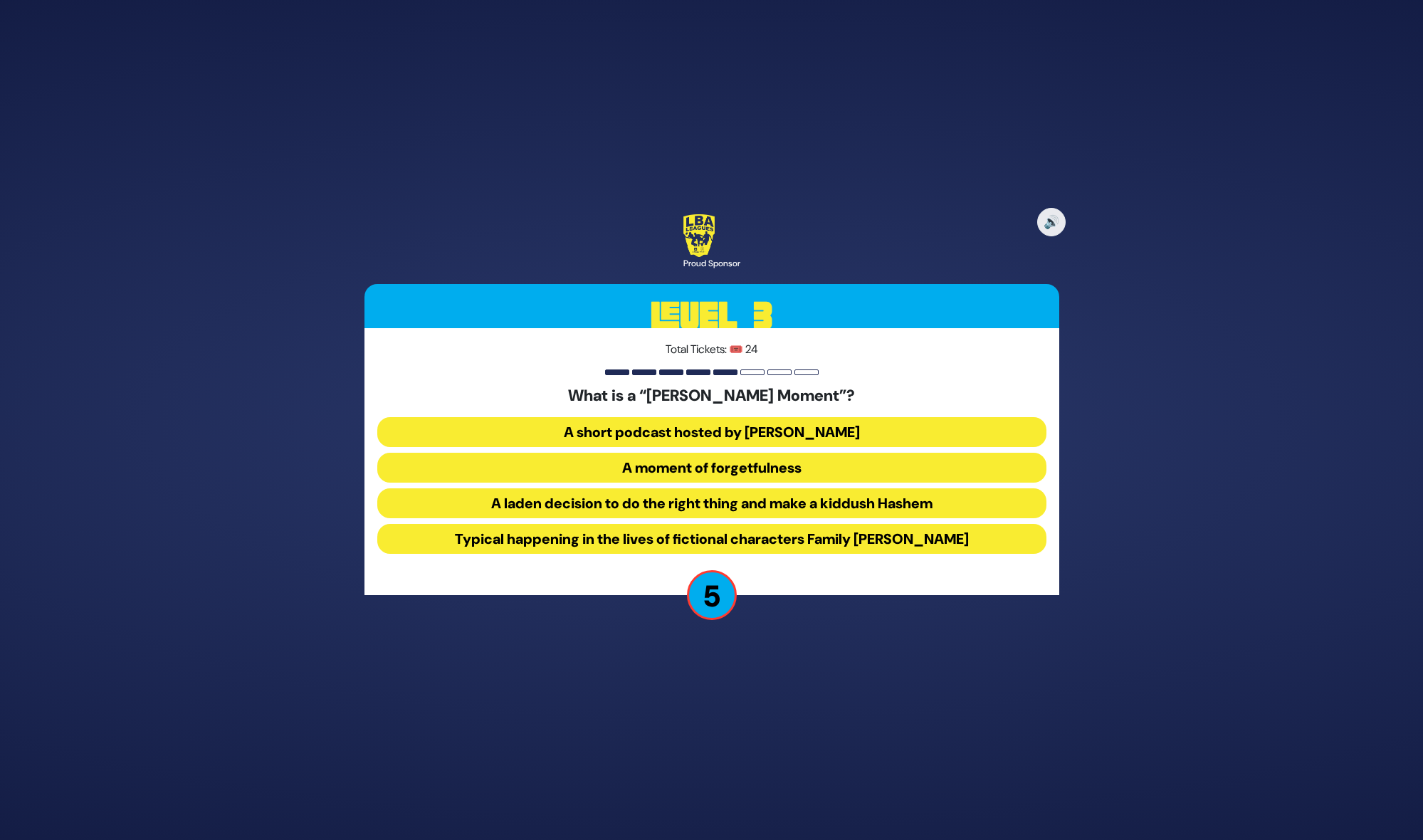
click at [781, 508] on button "A laden decision to do the right thing and make a kiddush Hashem" at bounding box center [712, 503] width 669 height 30
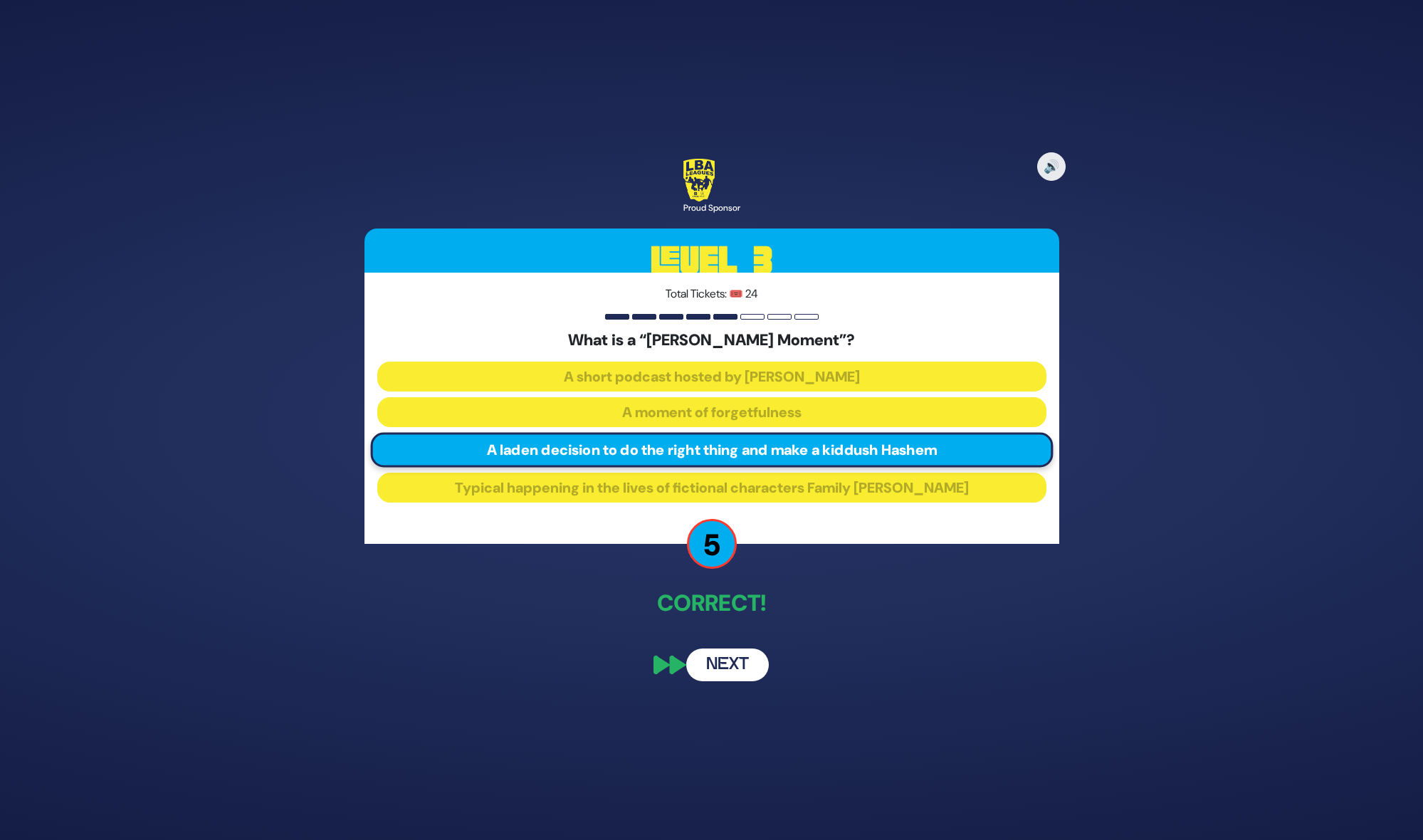
click at [740, 667] on button "Next" at bounding box center [727, 664] width 82 height 33
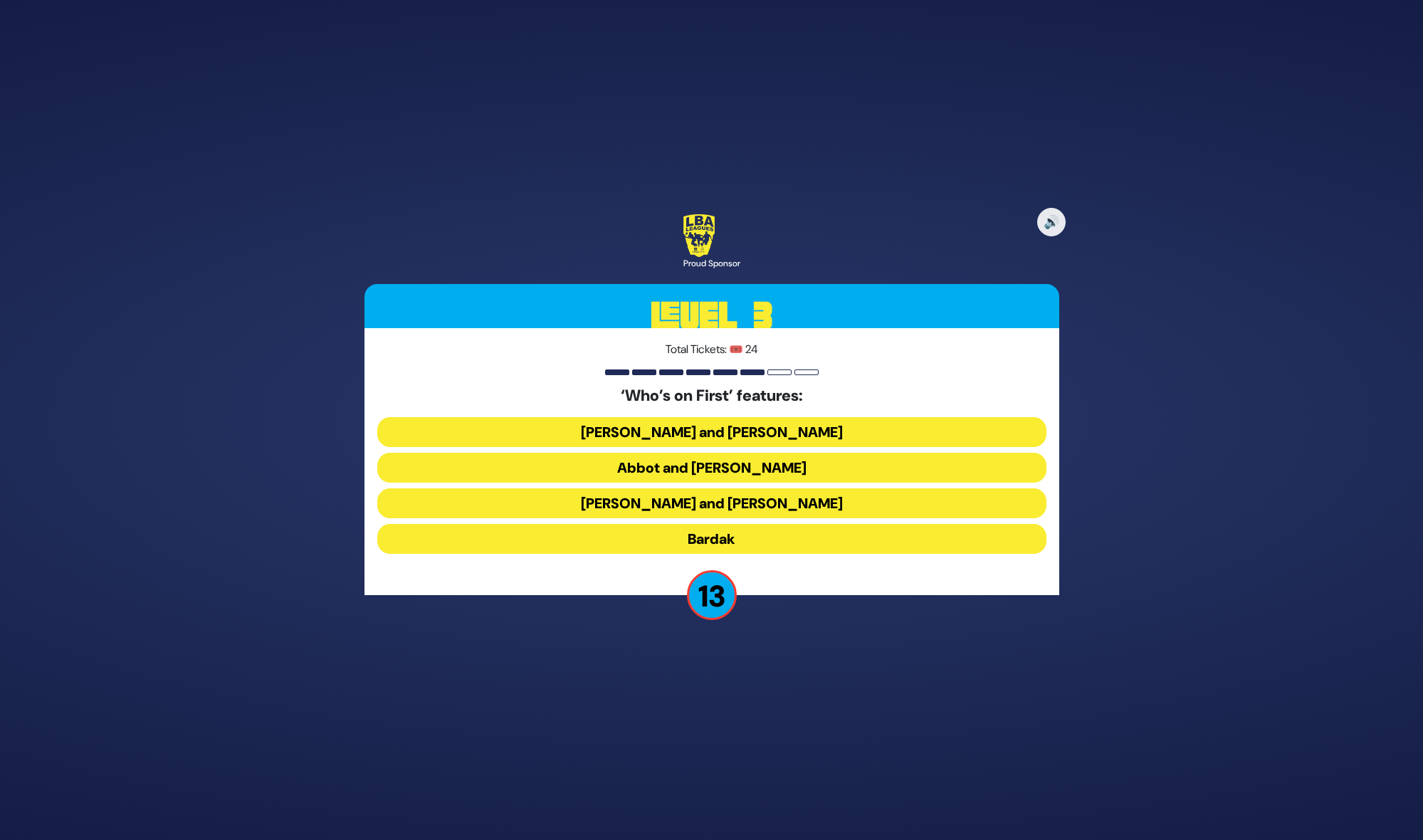
click at [732, 463] on button "Abbot and Costello" at bounding box center [712, 467] width 669 height 30
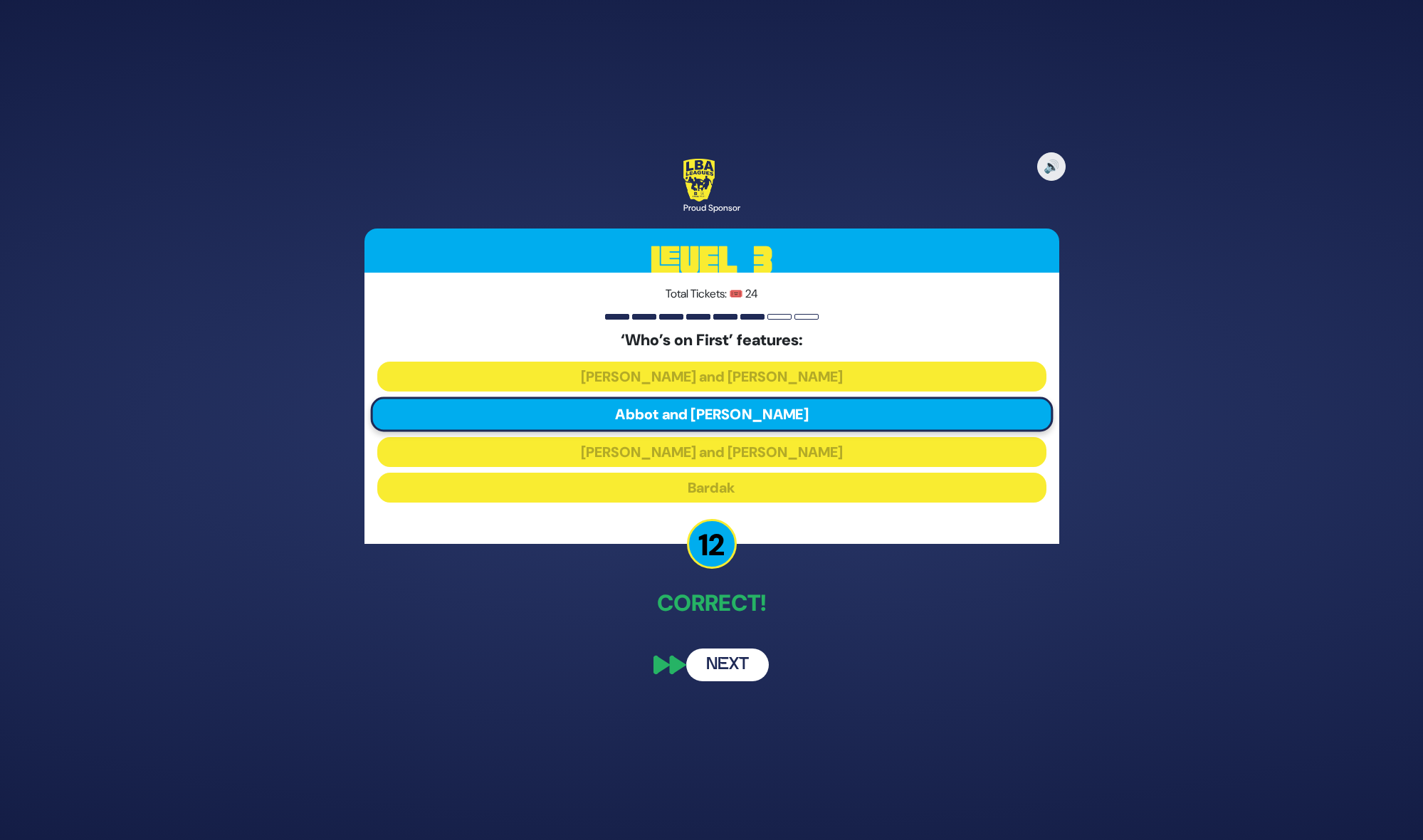
click at [723, 667] on button "Next" at bounding box center [727, 664] width 82 height 33
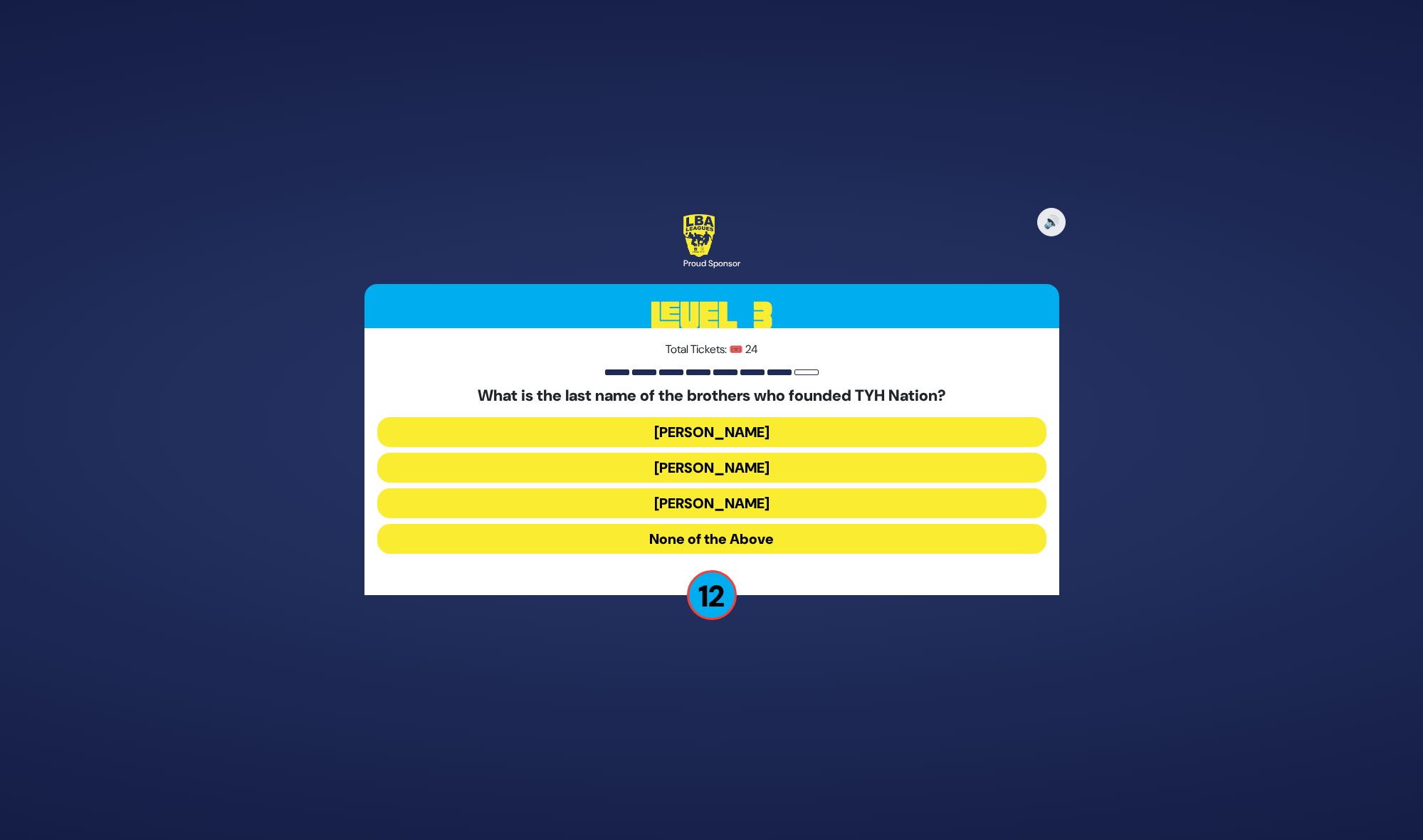
click at [765, 428] on button "Blumstein" at bounding box center [712, 431] width 669 height 30
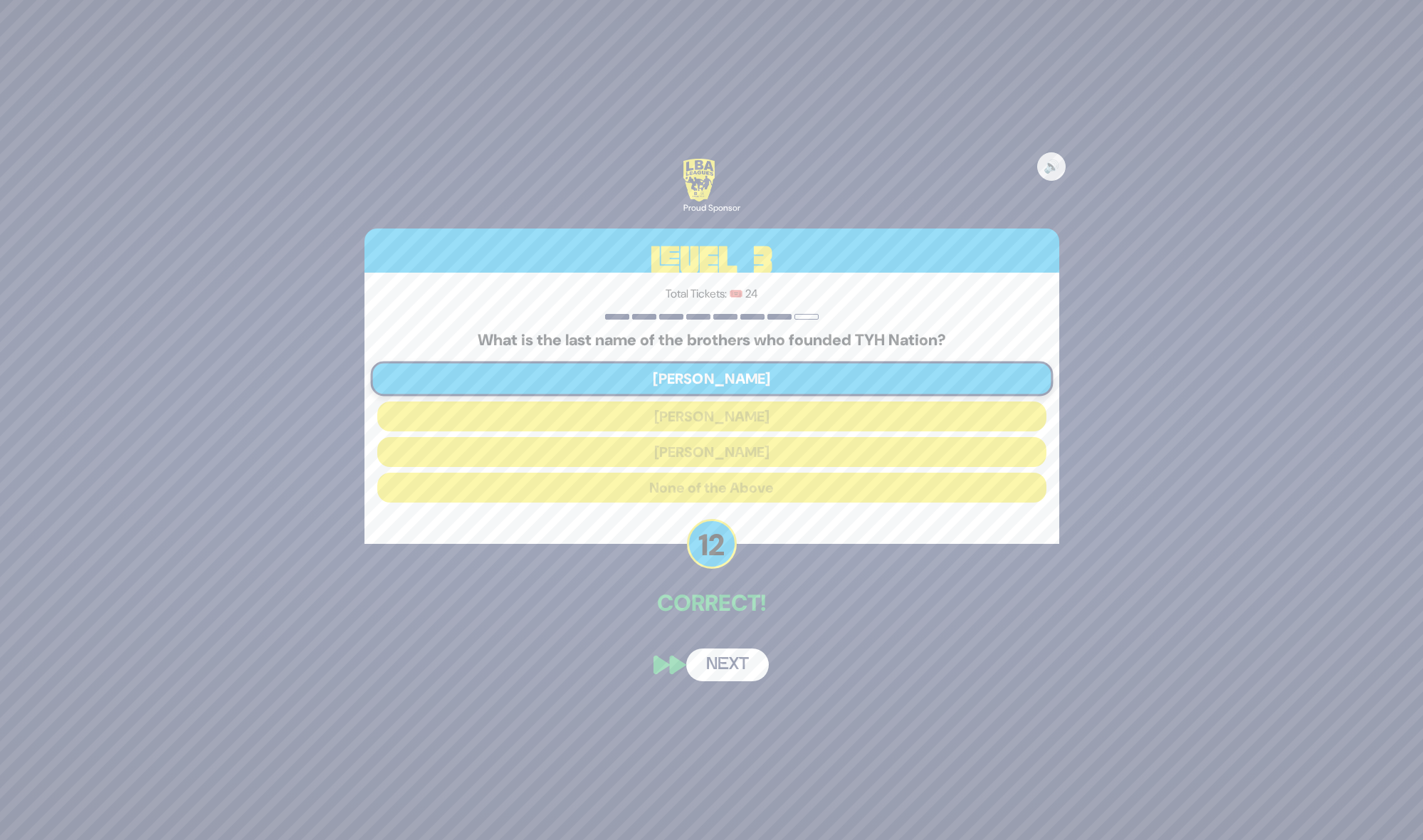
click at [726, 667] on button "Next" at bounding box center [727, 664] width 82 height 33
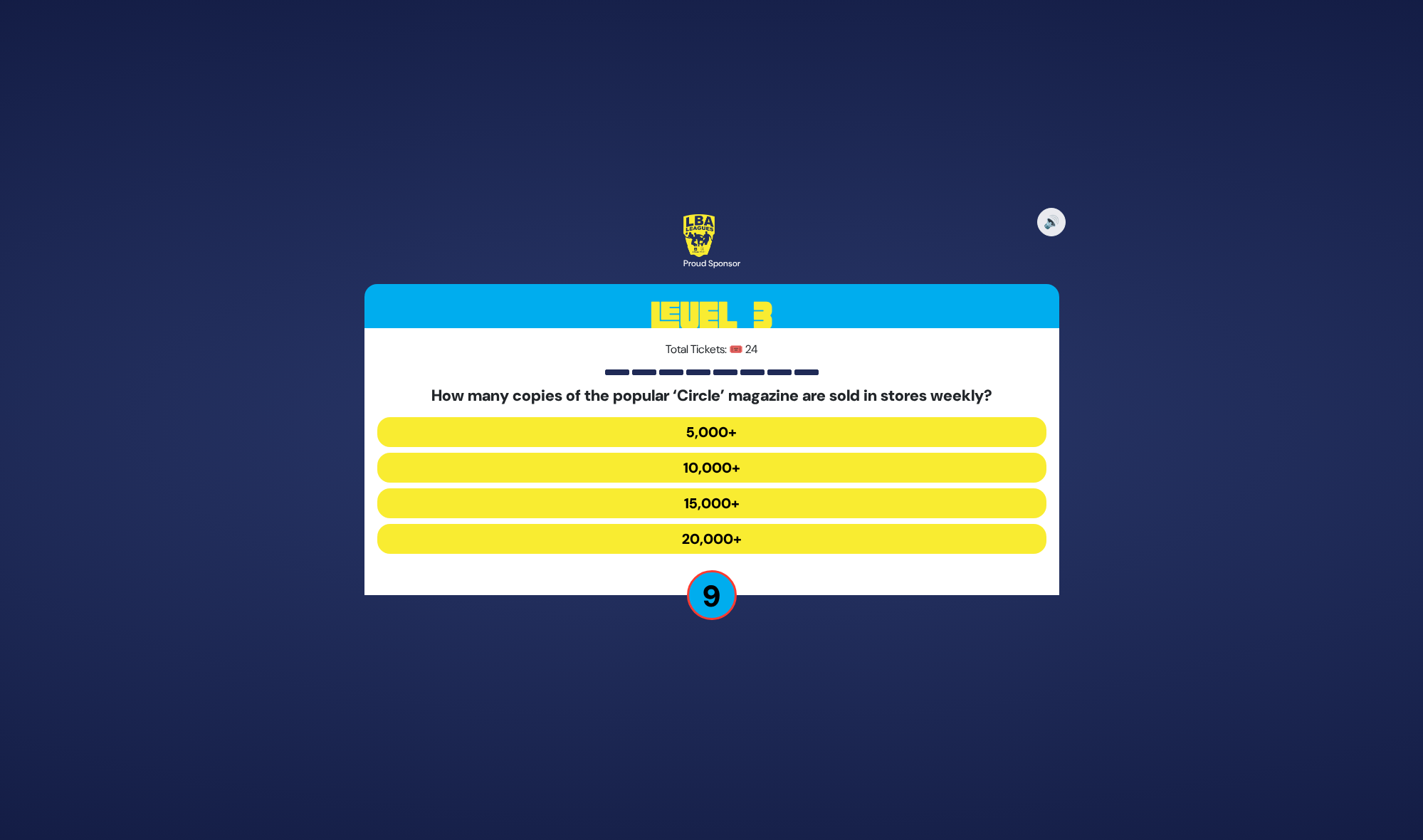
click at [695, 502] on button "15,000+" at bounding box center [712, 503] width 669 height 30
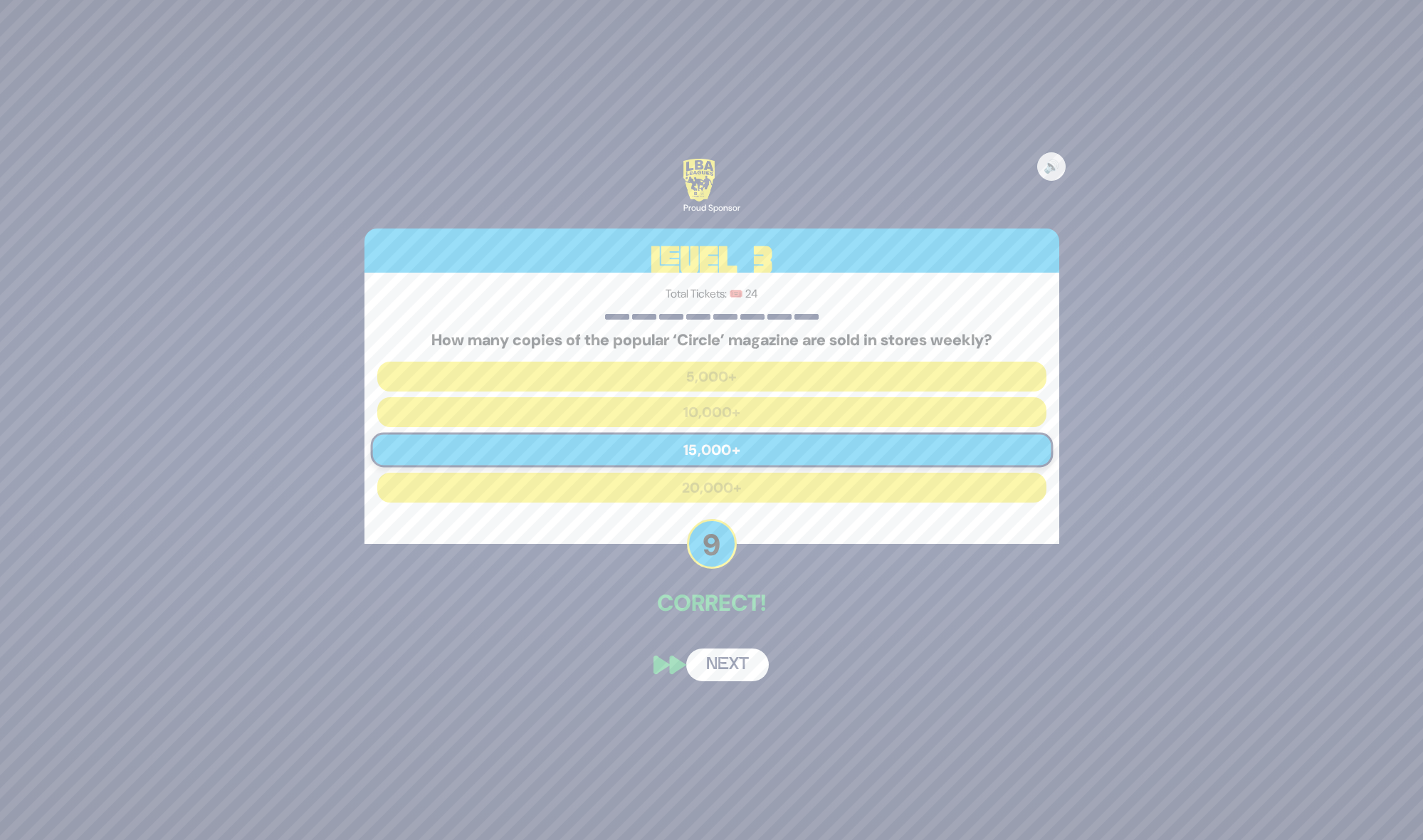
click at [737, 657] on button "Next" at bounding box center [727, 664] width 82 height 33
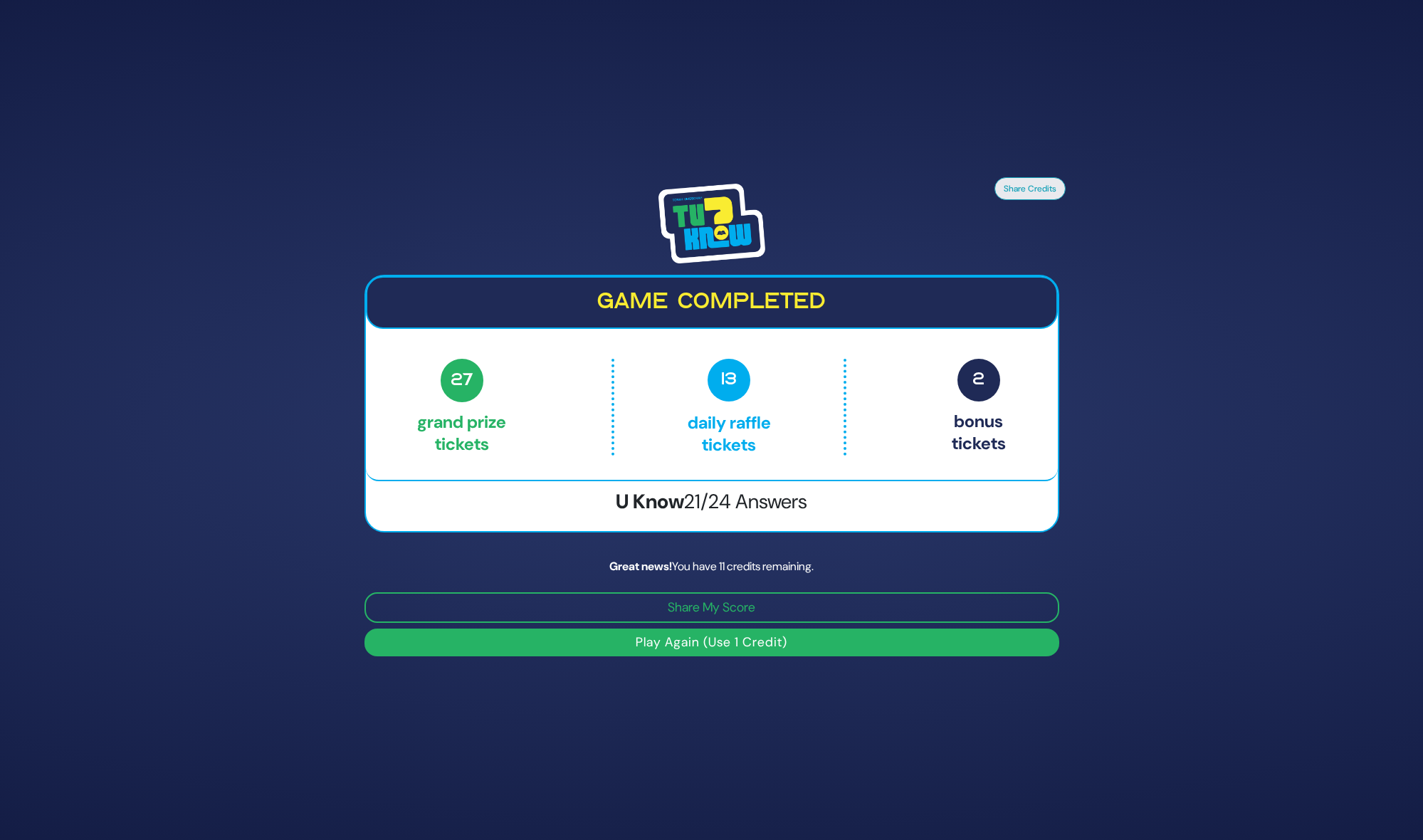
click at [716, 645] on button "Play Again (Use 1 Credit)" at bounding box center [711, 643] width 694 height 28
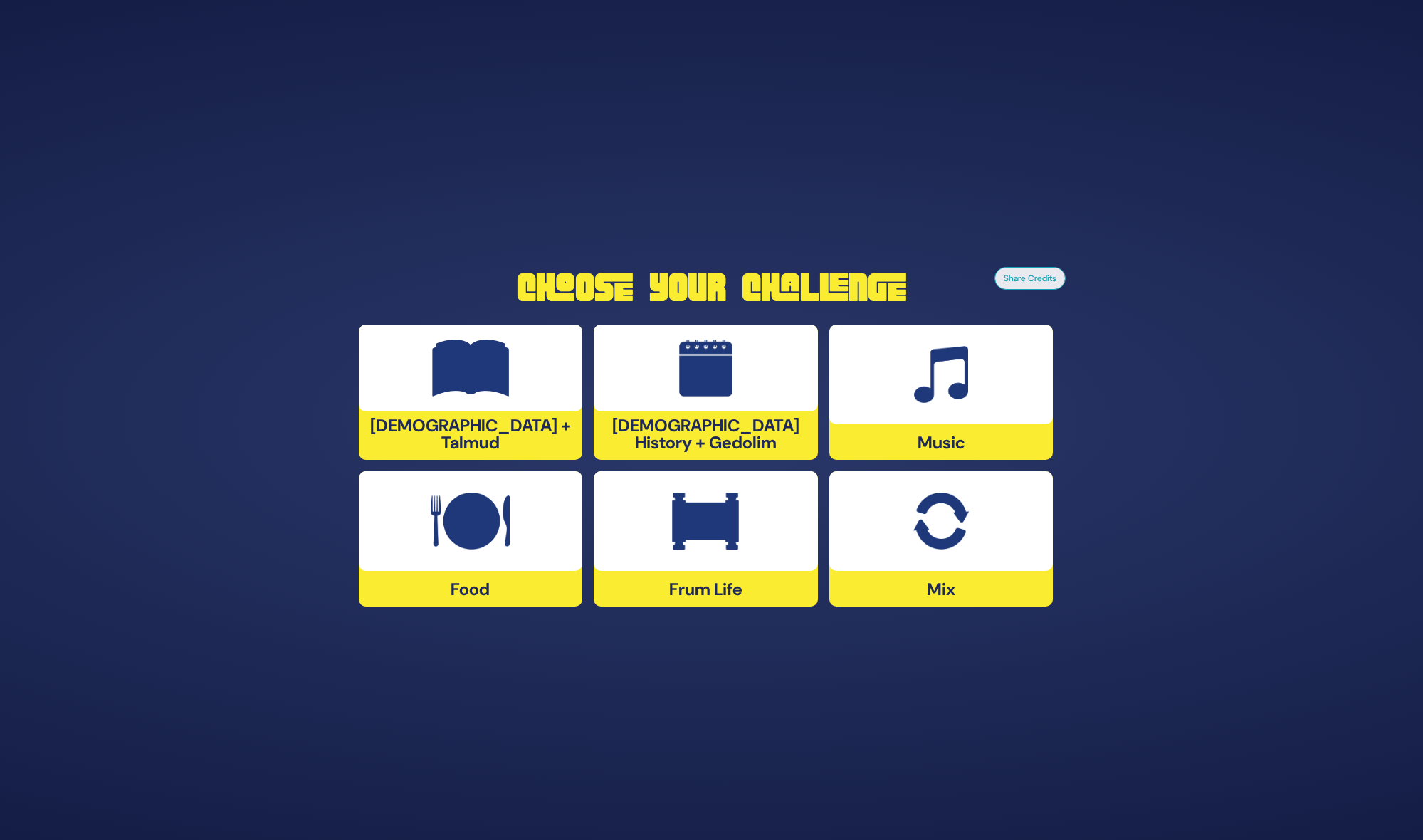
click at [471, 396] on img at bounding box center [471, 368] width 77 height 57
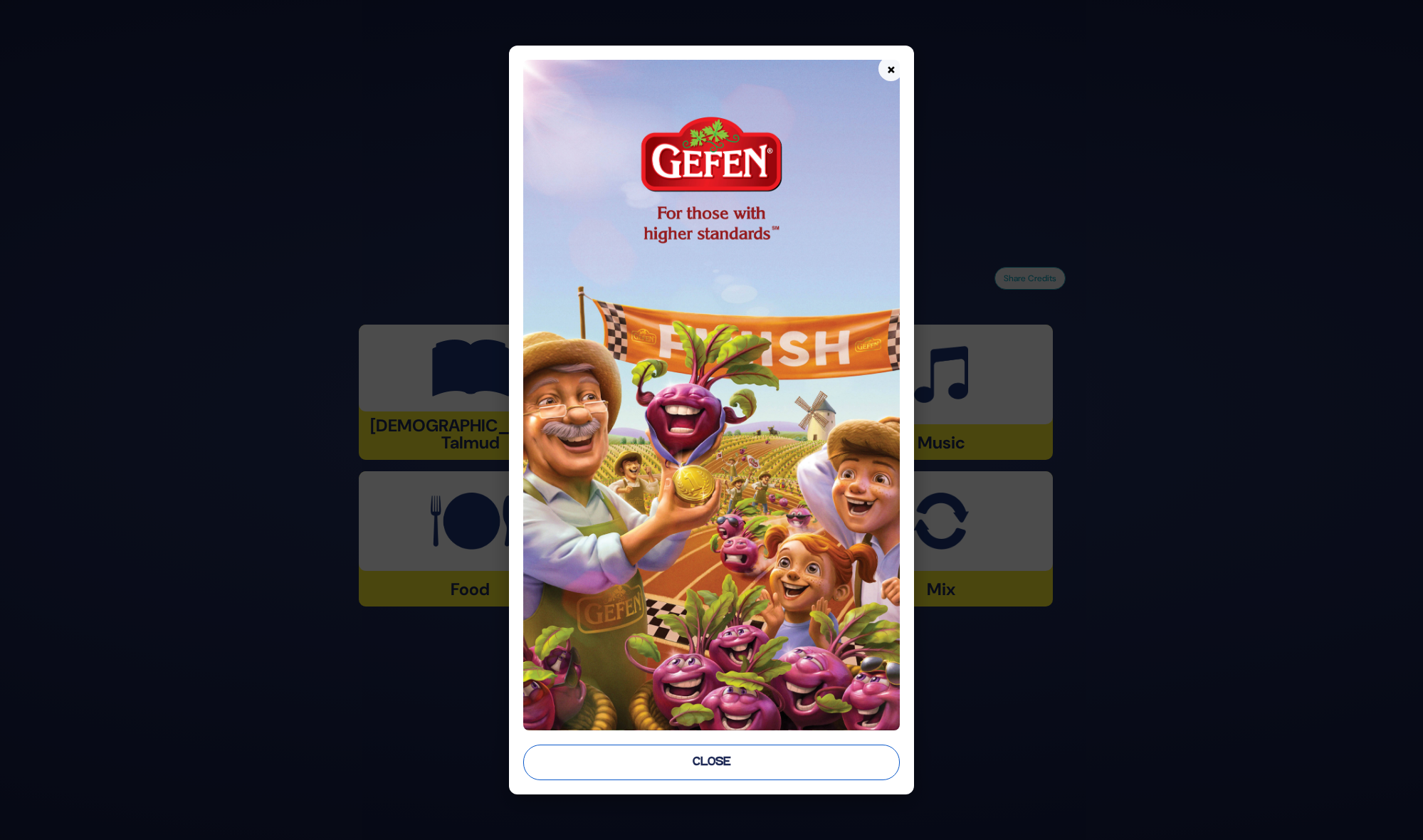
click at [735, 758] on button "Close" at bounding box center [712, 762] width 377 height 36
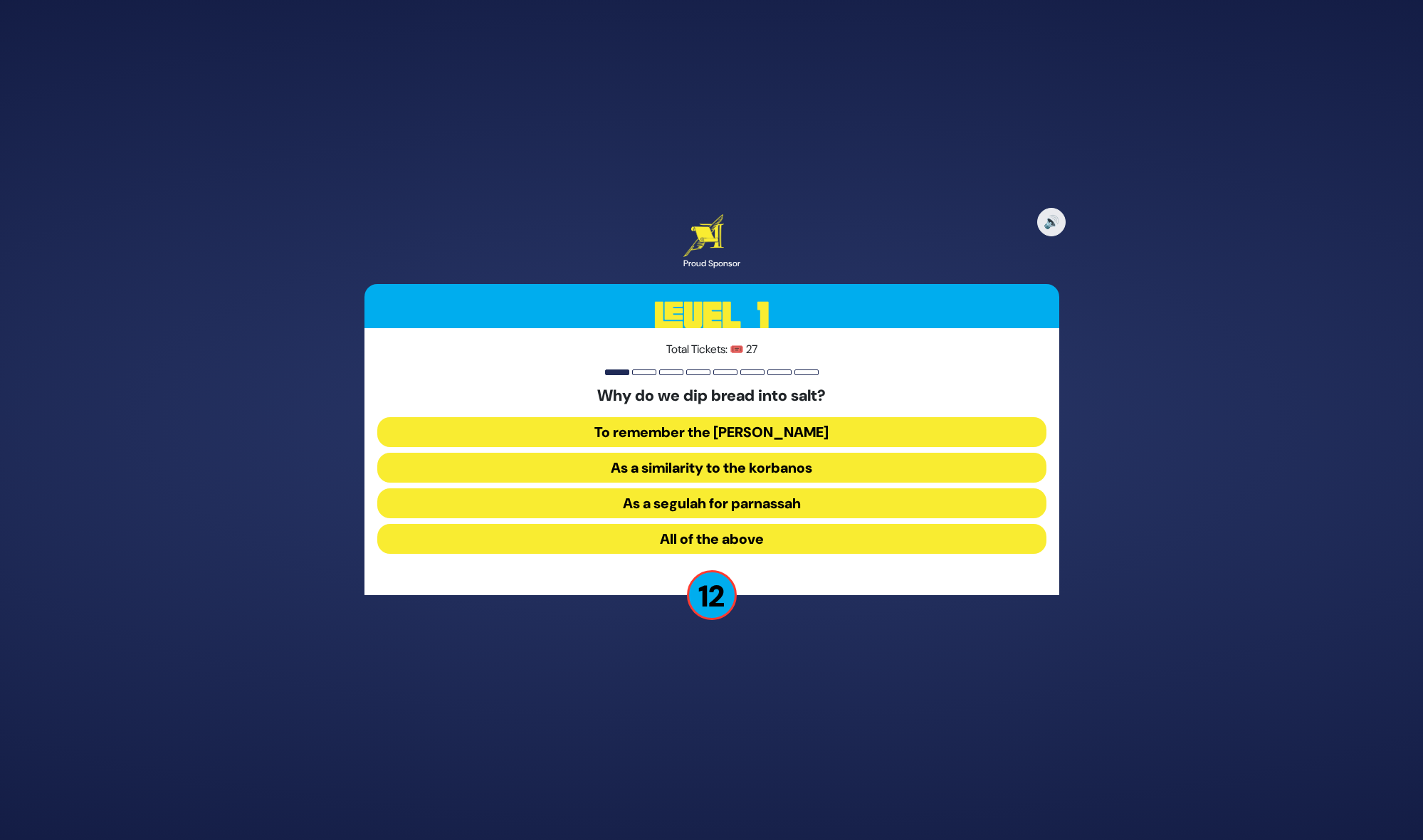
click at [731, 470] on button "As a similarity to the korbanos" at bounding box center [712, 467] width 669 height 30
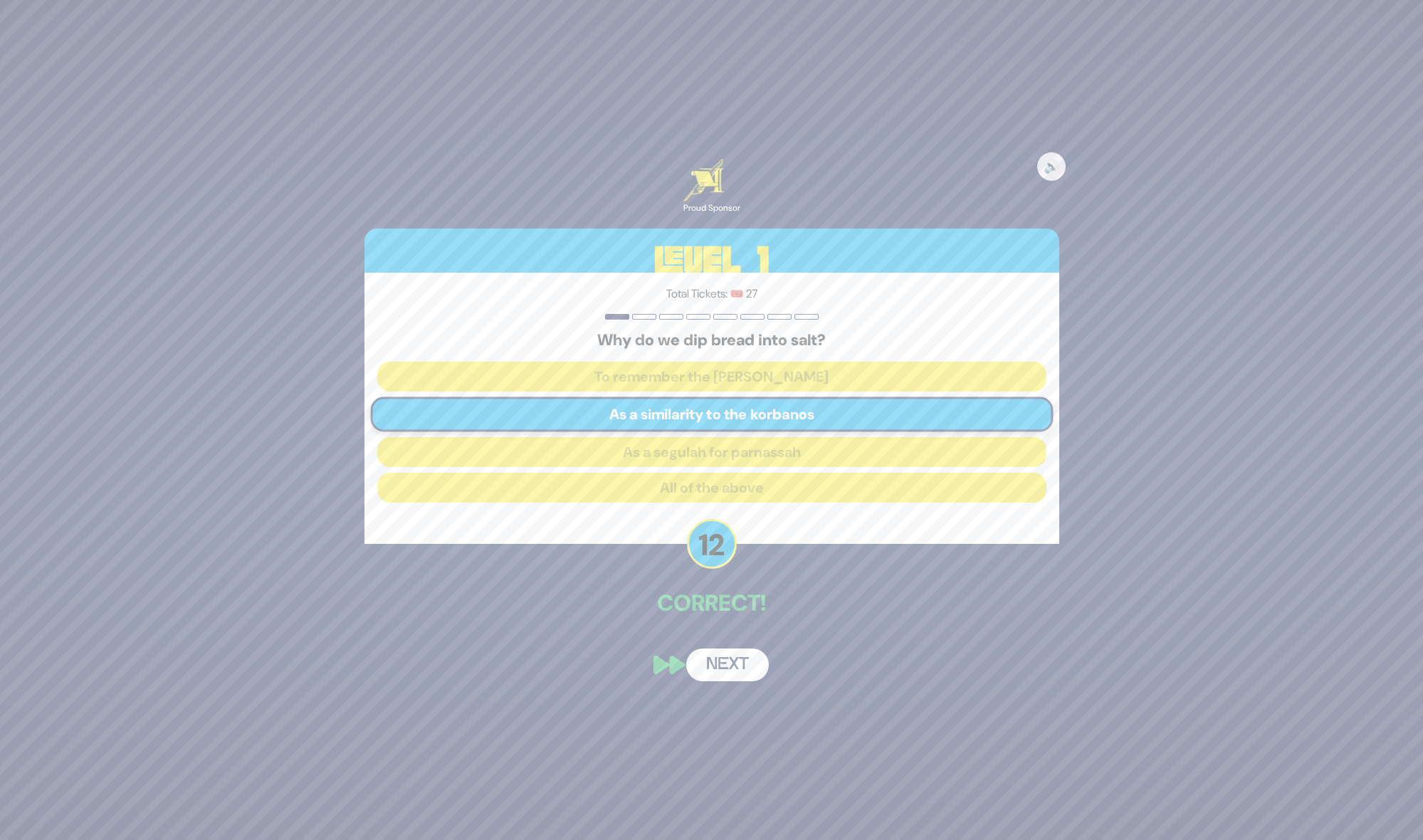
click at [727, 669] on button "Next" at bounding box center [727, 664] width 82 height 33
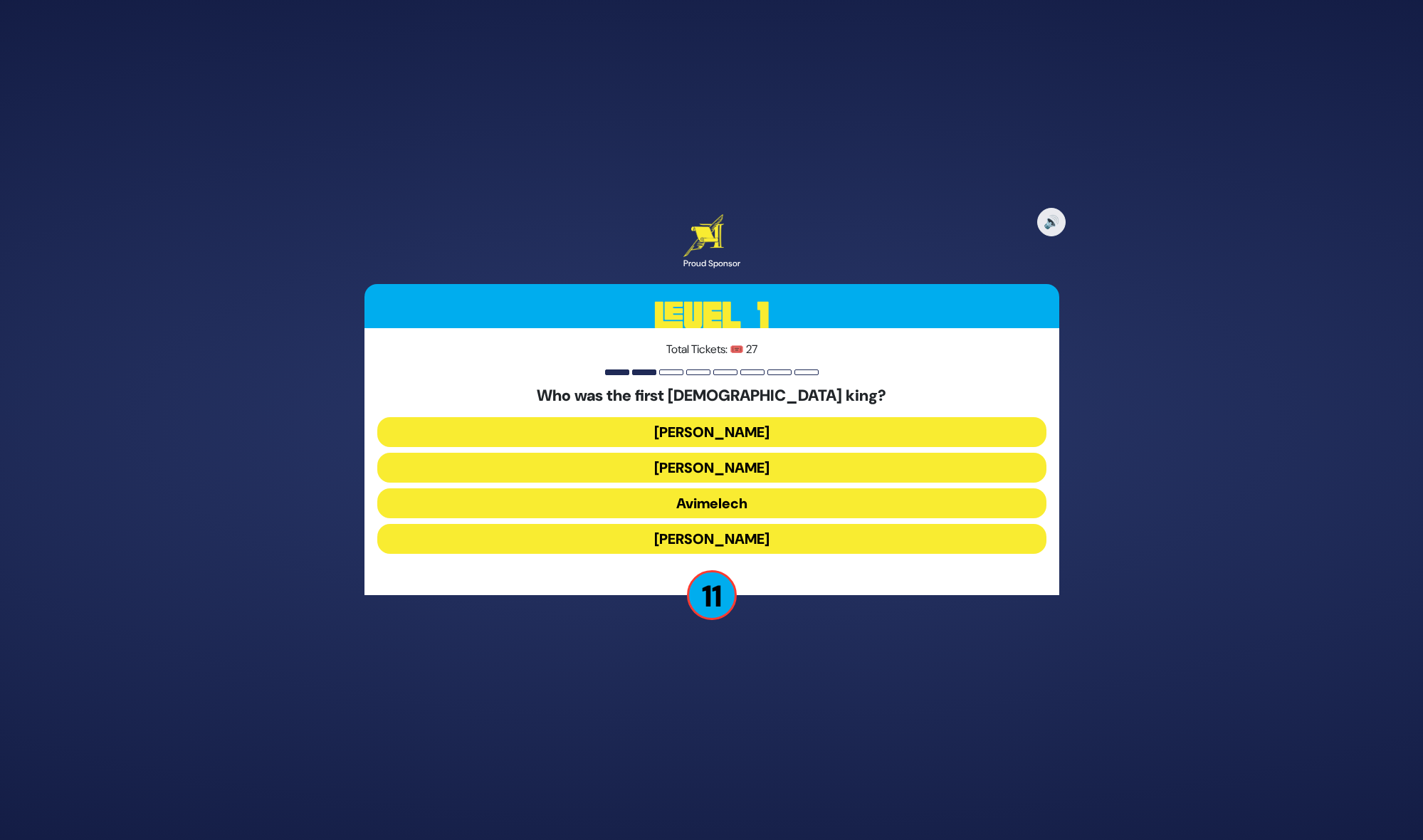
click at [740, 433] on button "Shaul" at bounding box center [712, 431] width 669 height 30
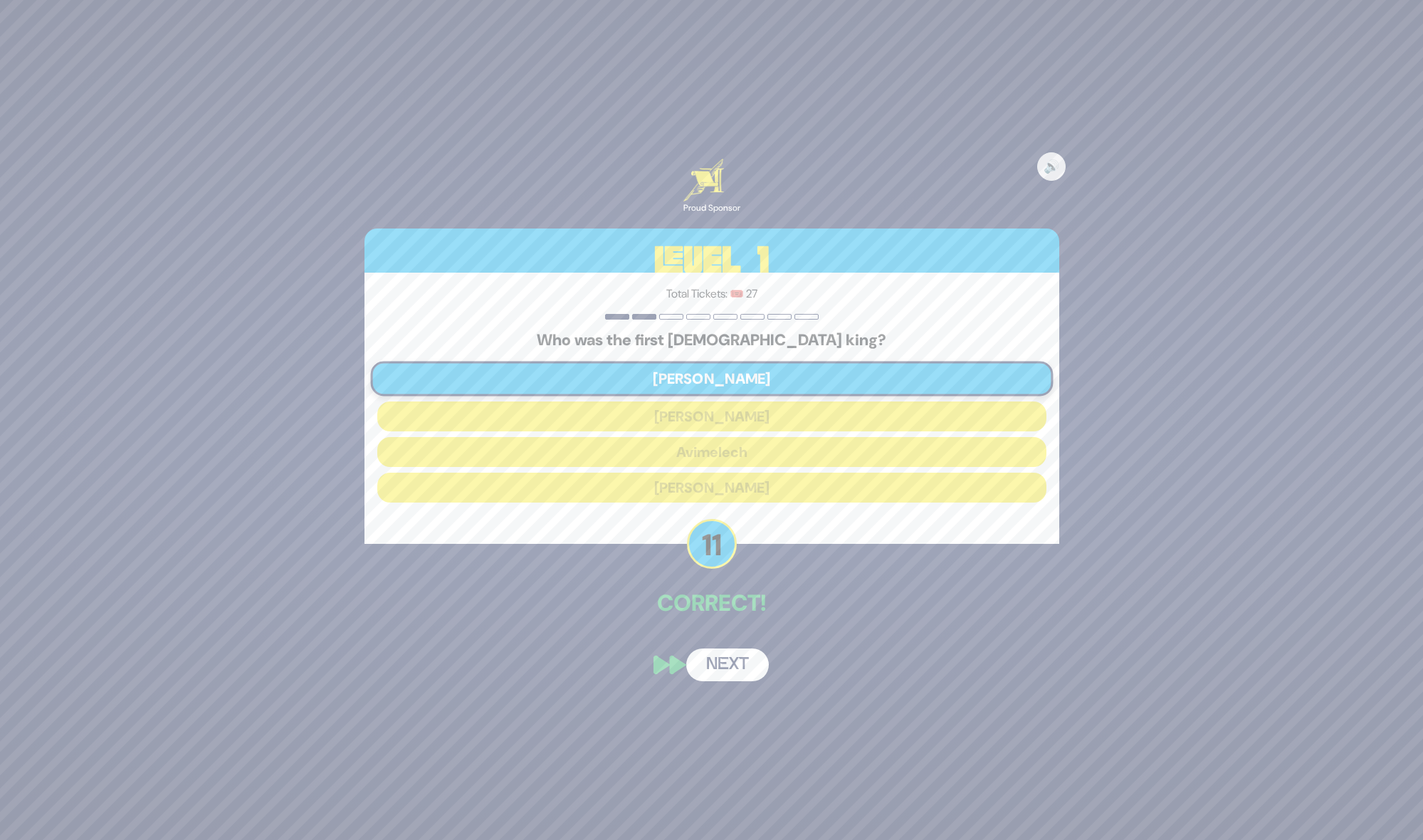
click at [729, 657] on button "Next" at bounding box center [727, 664] width 82 height 33
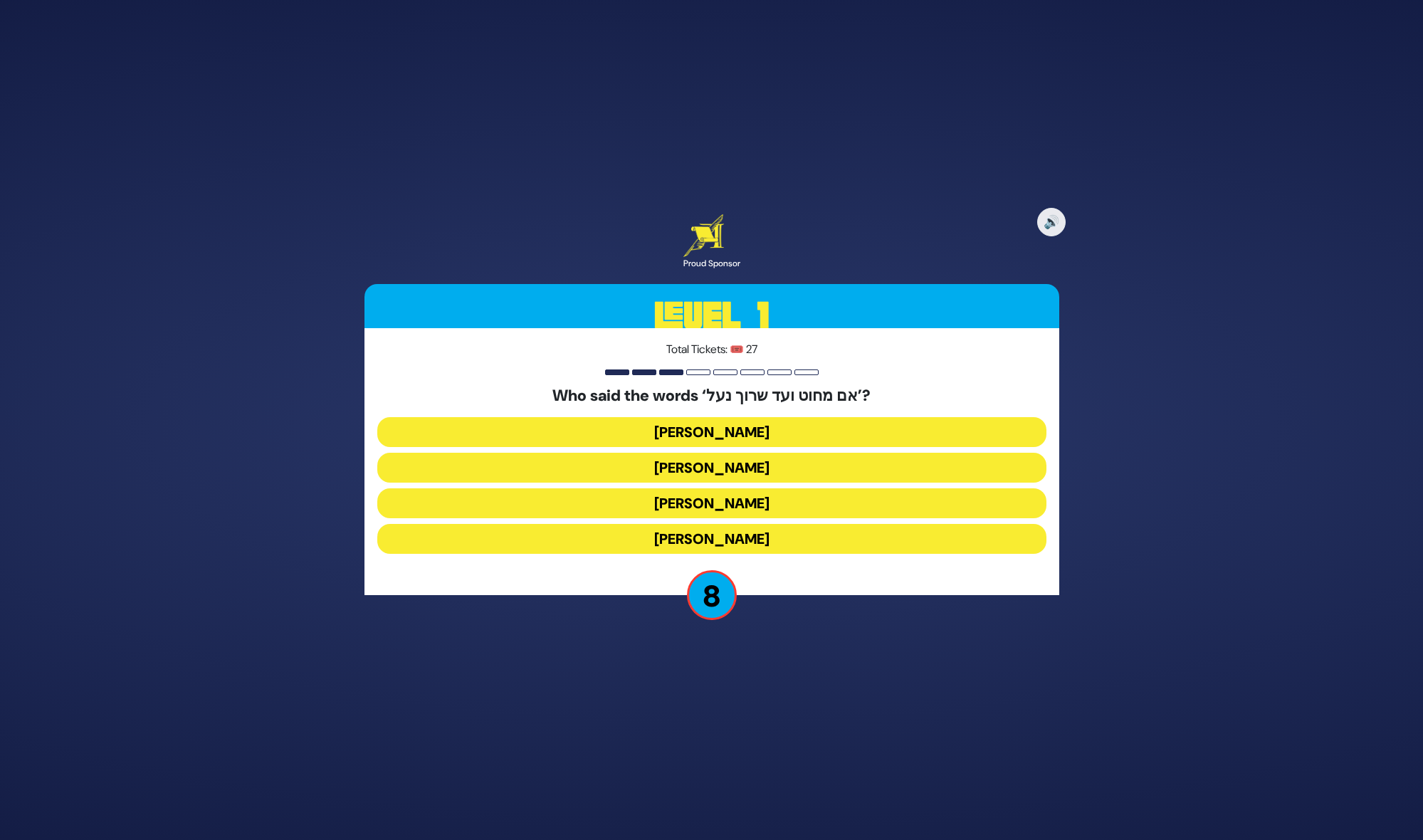
click at [727, 538] on button "Shlomo Hamelech" at bounding box center [712, 538] width 669 height 30
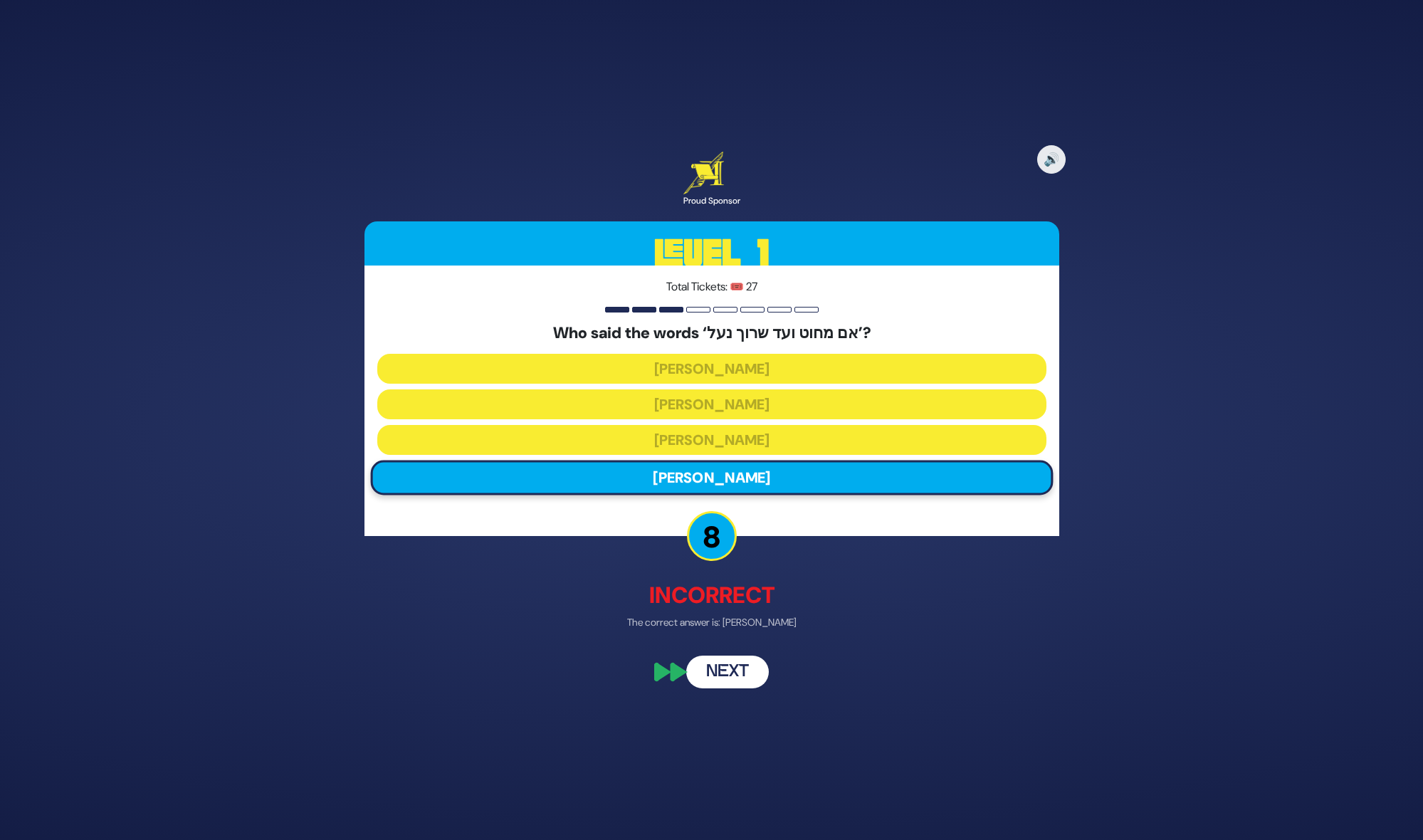
click at [733, 673] on button "Next" at bounding box center [727, 672] width 82 height 33
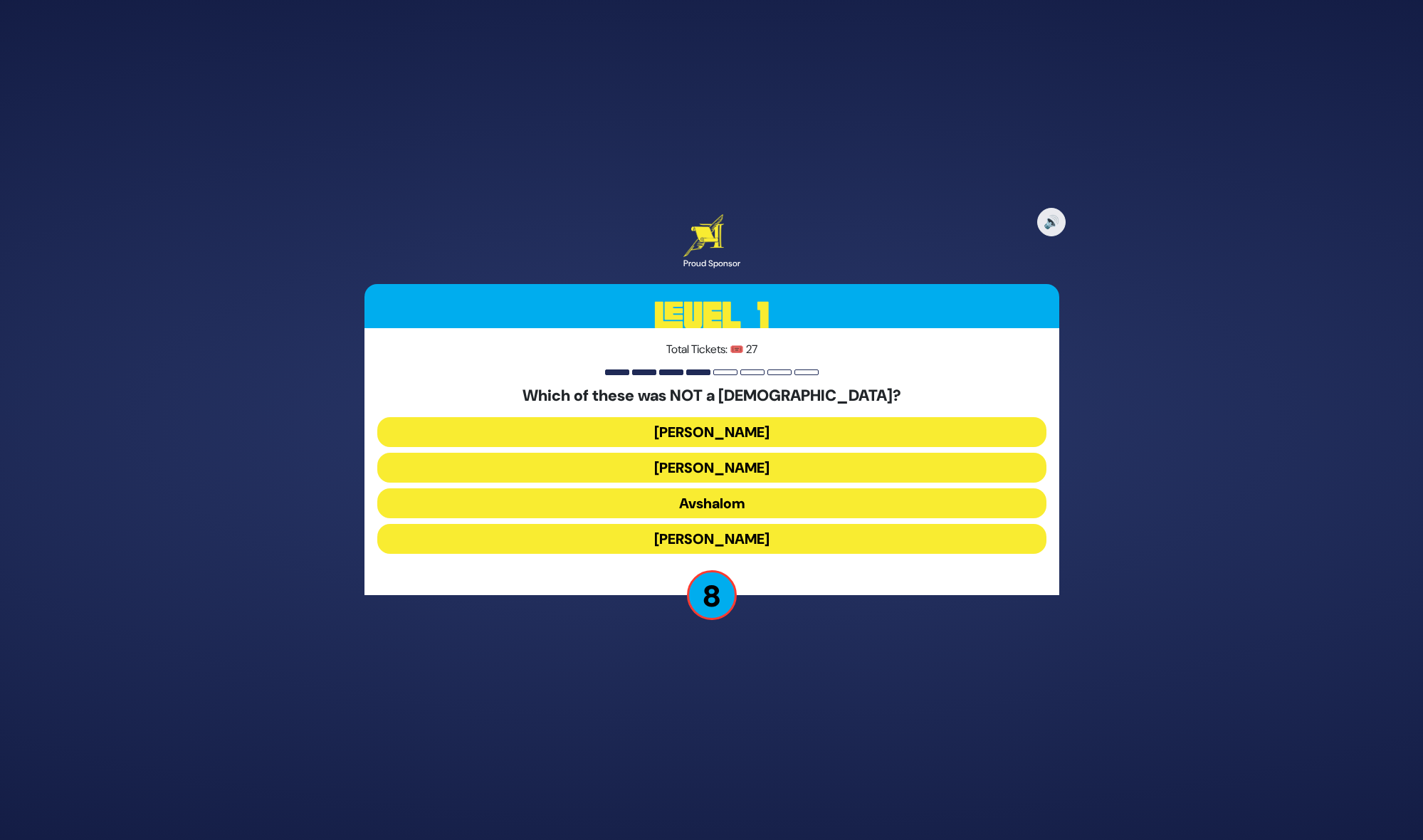
click at [722, 507] on button "Avshalom" at bounding box center [712, 503] width 669 height 30
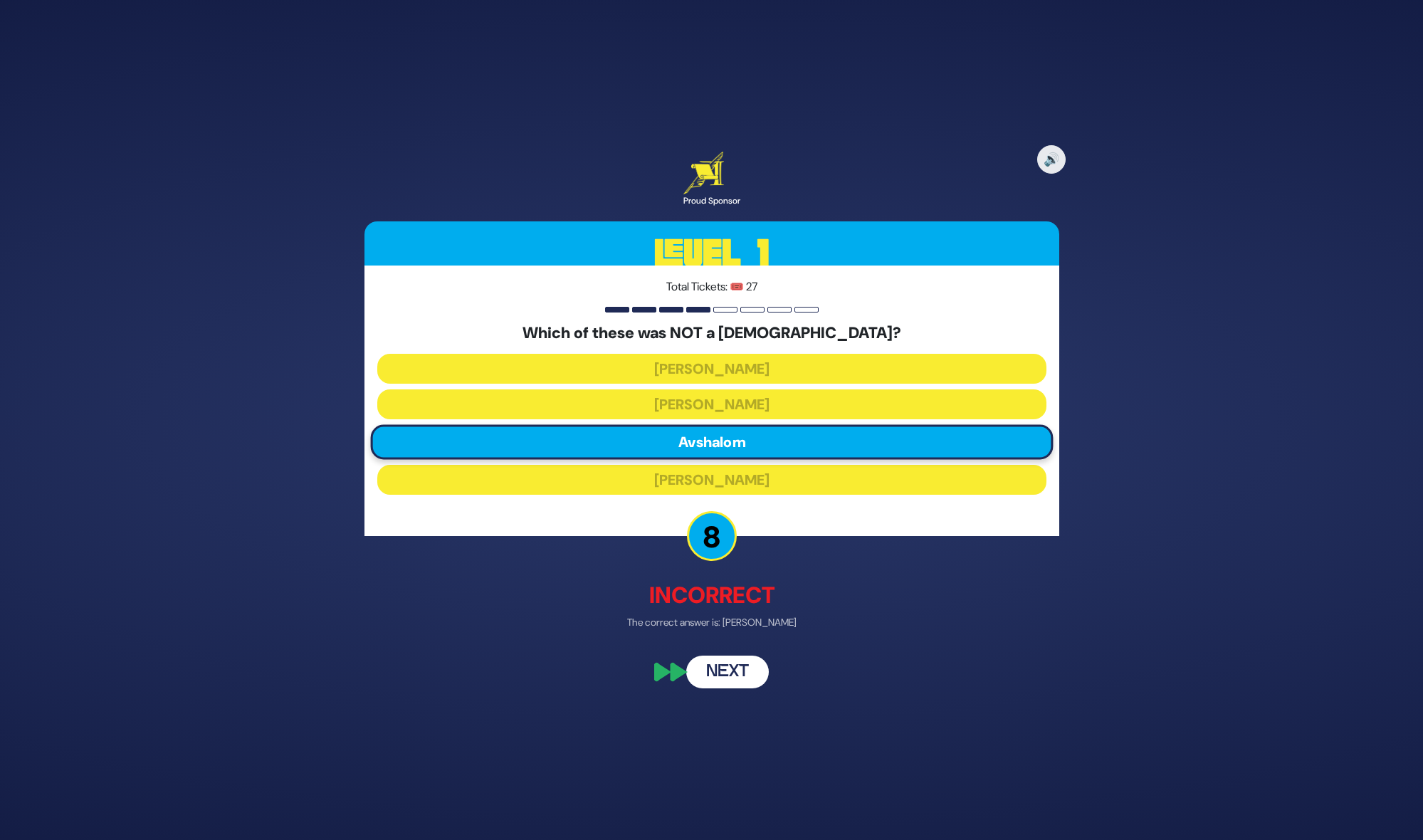
click at [746, 677] on button "Next" at bounding box center [727, 672] width 82 height 33
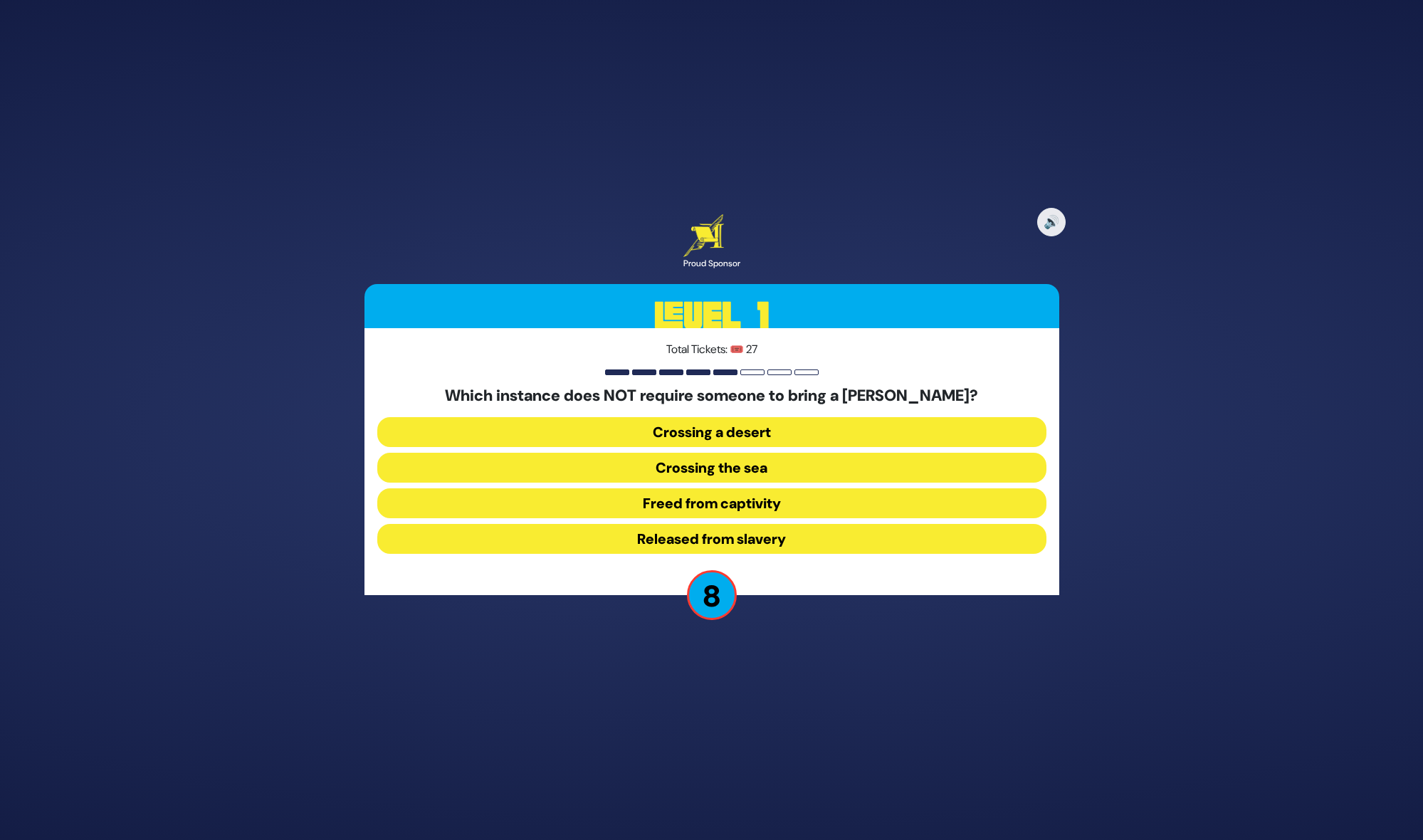
click at [739, 535] on button "Released from slavery" at bounding box center [712, 538] width 669 height 30
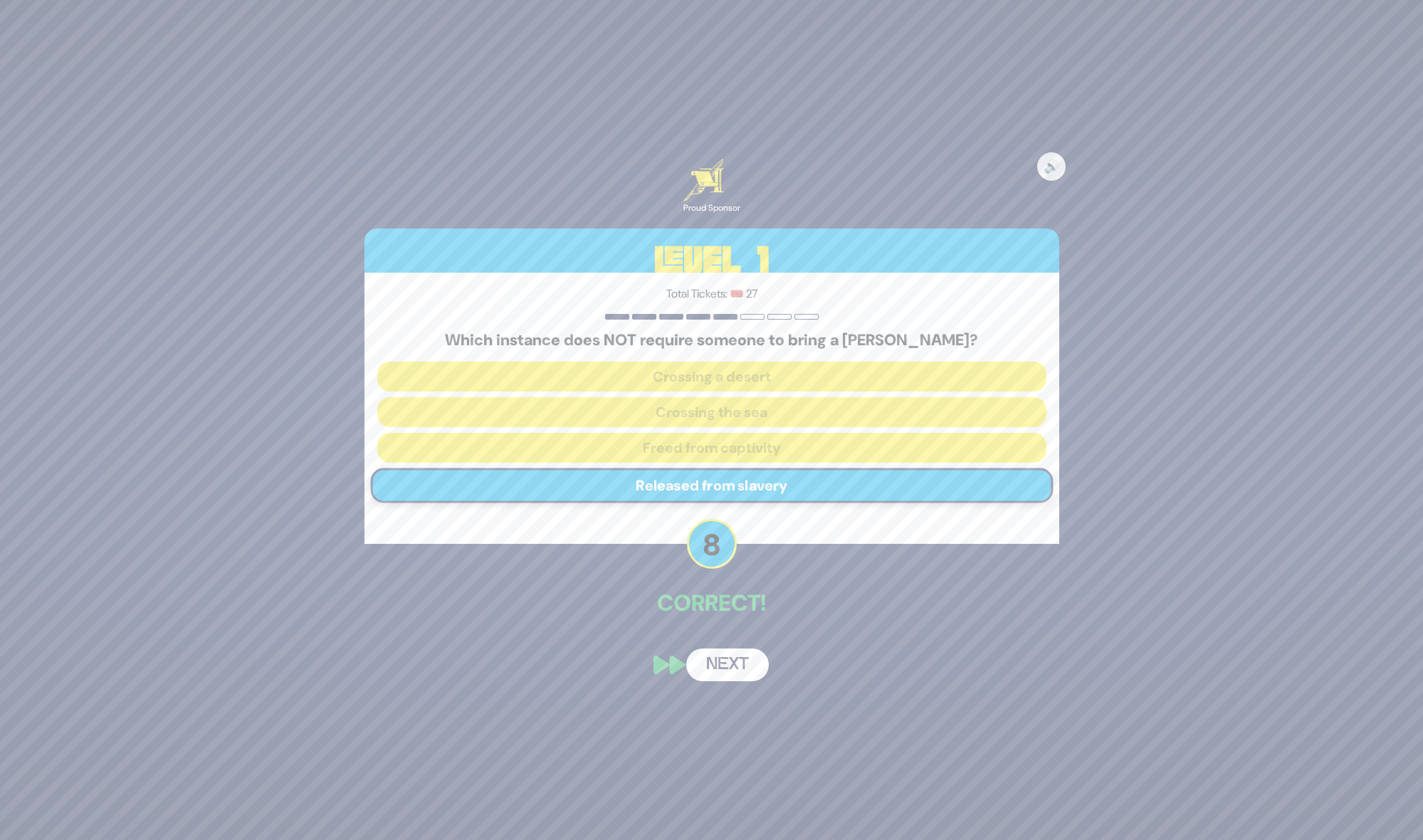
click at [722, 669] on button "Next" at bounding box center [727, 664] width 82 height 33
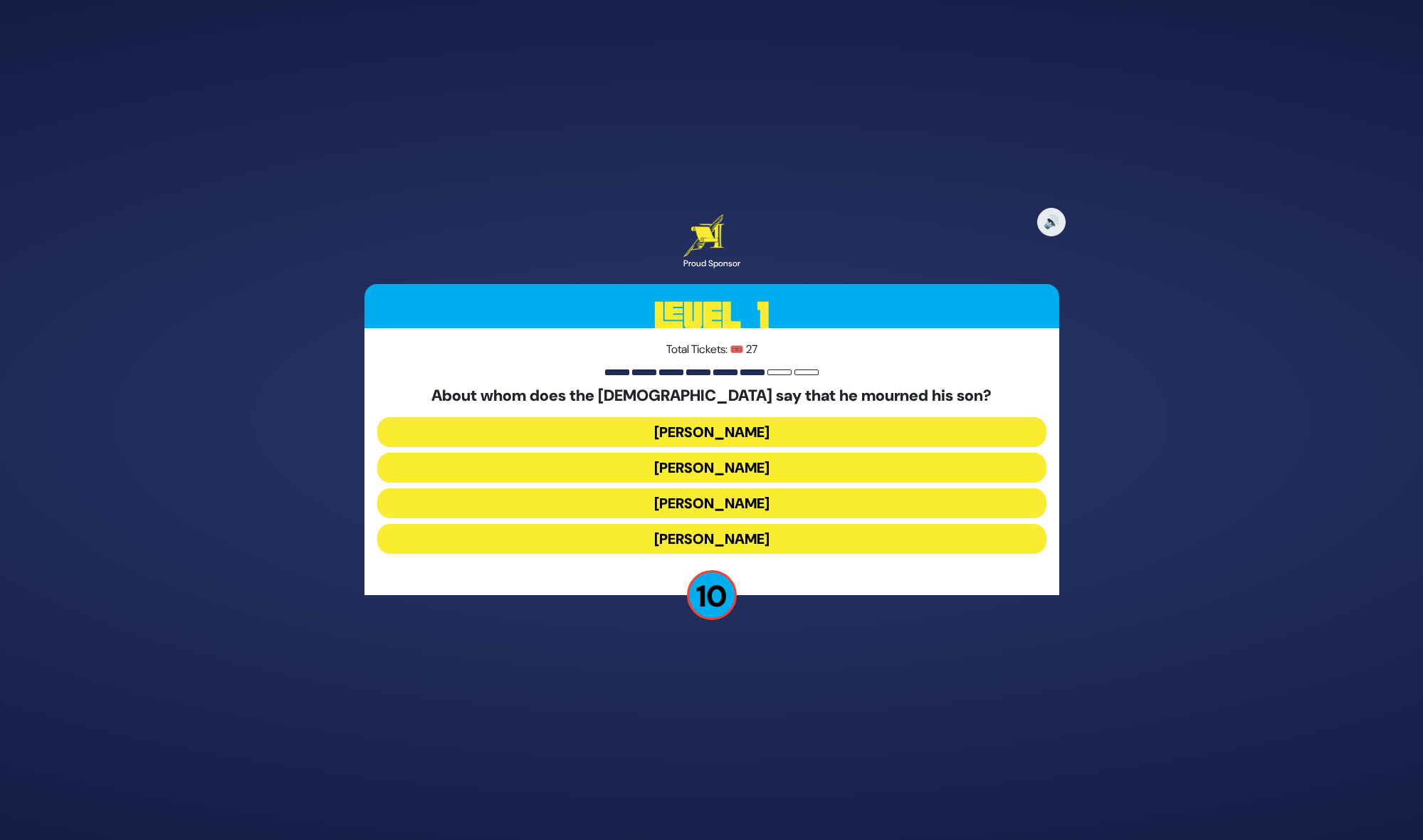
click at [753, 468] on button "Yaakov Avinu" at bounding box center [712, 467] width 669 height 30
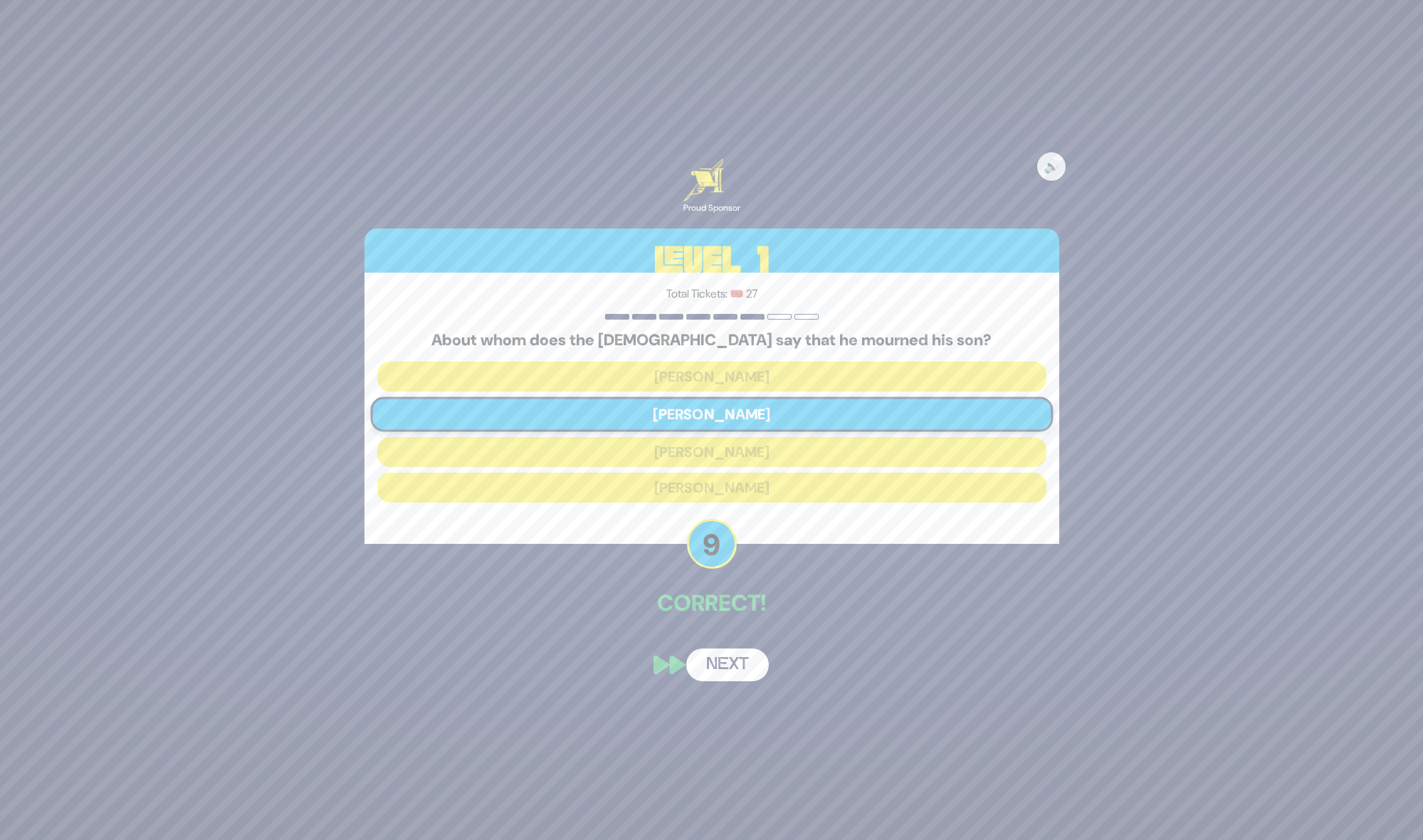
click at [734, 661] on button "Next" at bounding box center [727, 664] width 82 height 33
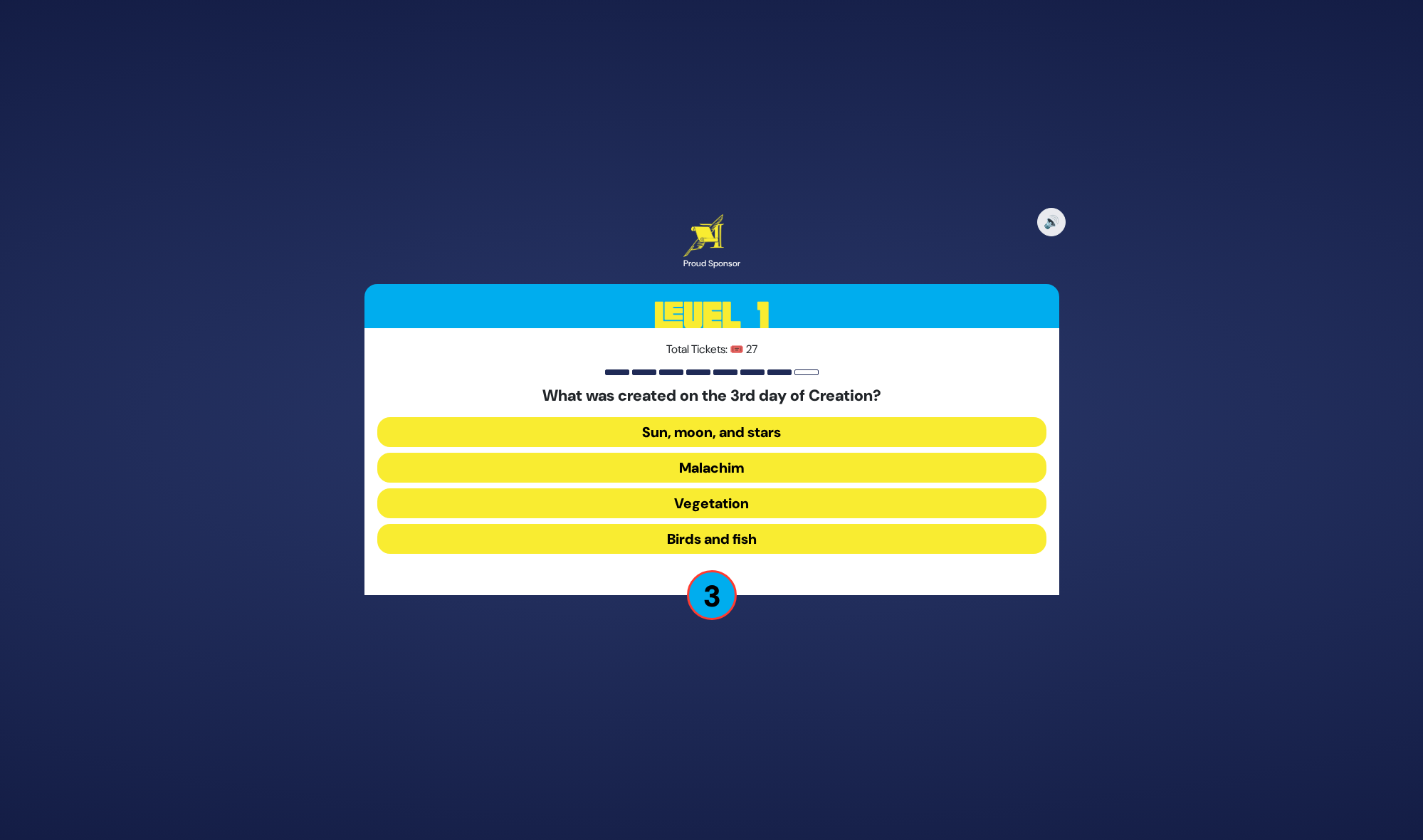
click at [755, 424] on button "Sun, moon, and stars" at bounding box center [712, 431] width 669 height 30
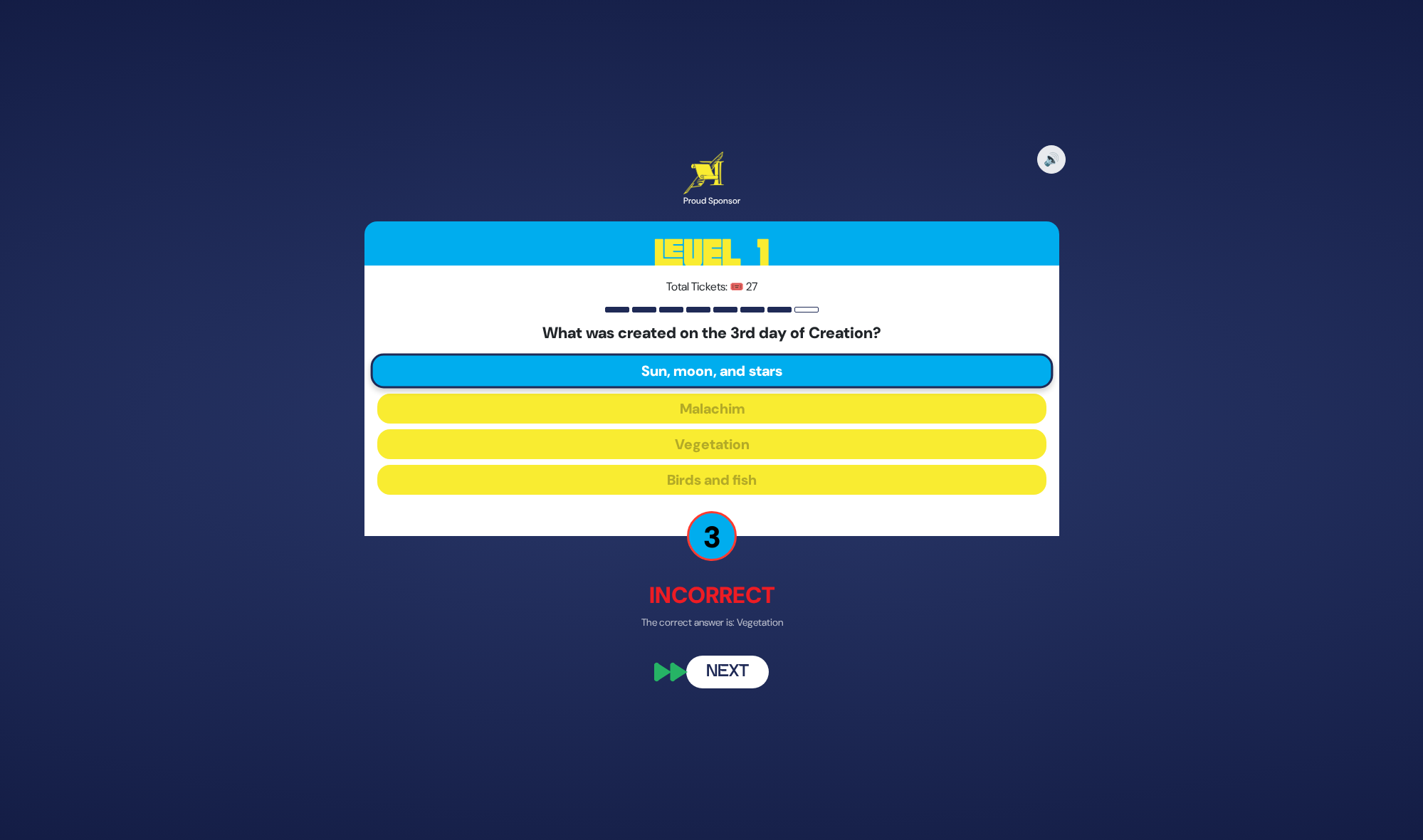
click at [709, 668] on button "Next" at bounding box center [727, 672] width 82 height 33
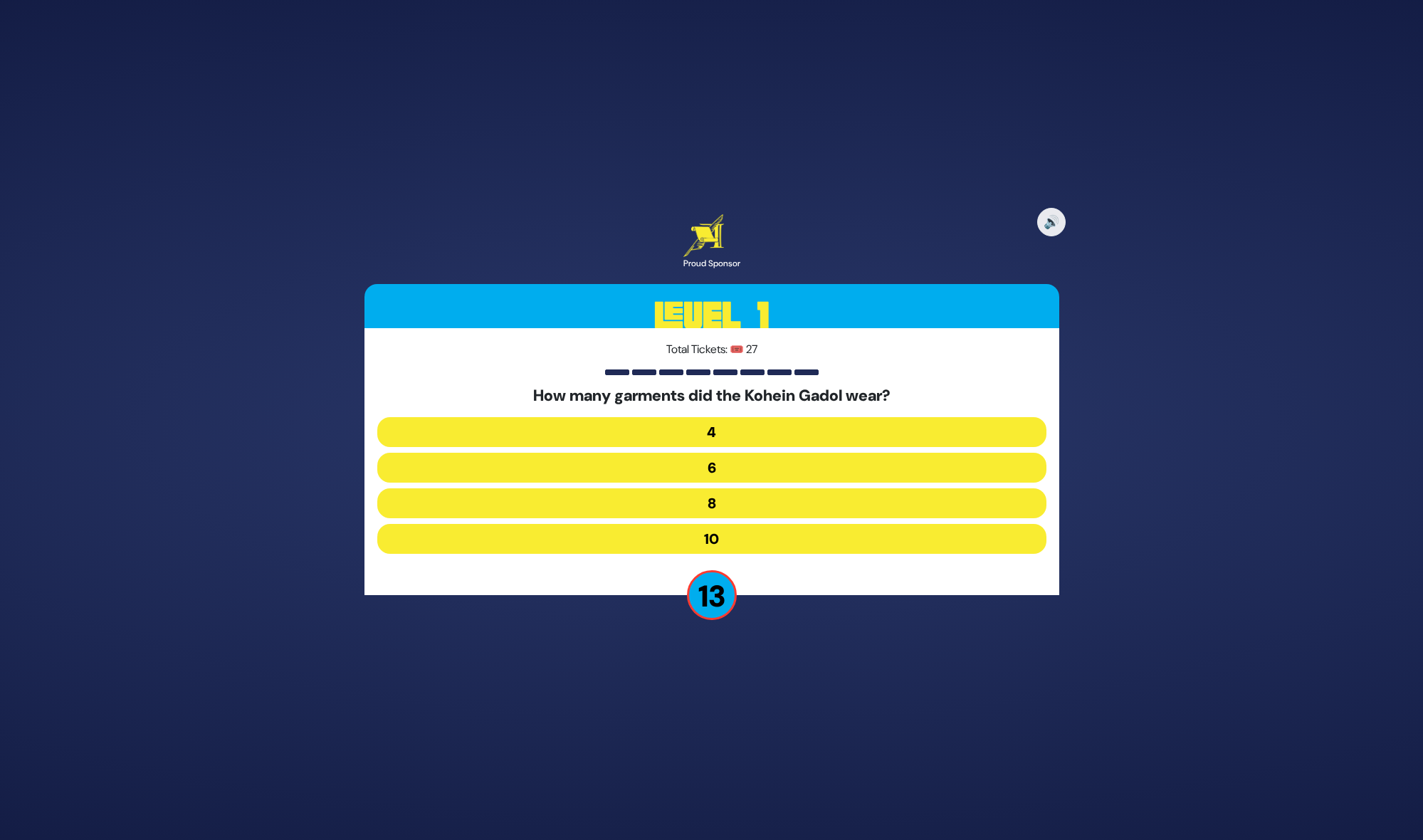
click at [713, 503] on button "8" at bounding box center [712, 503] width 669 height 30
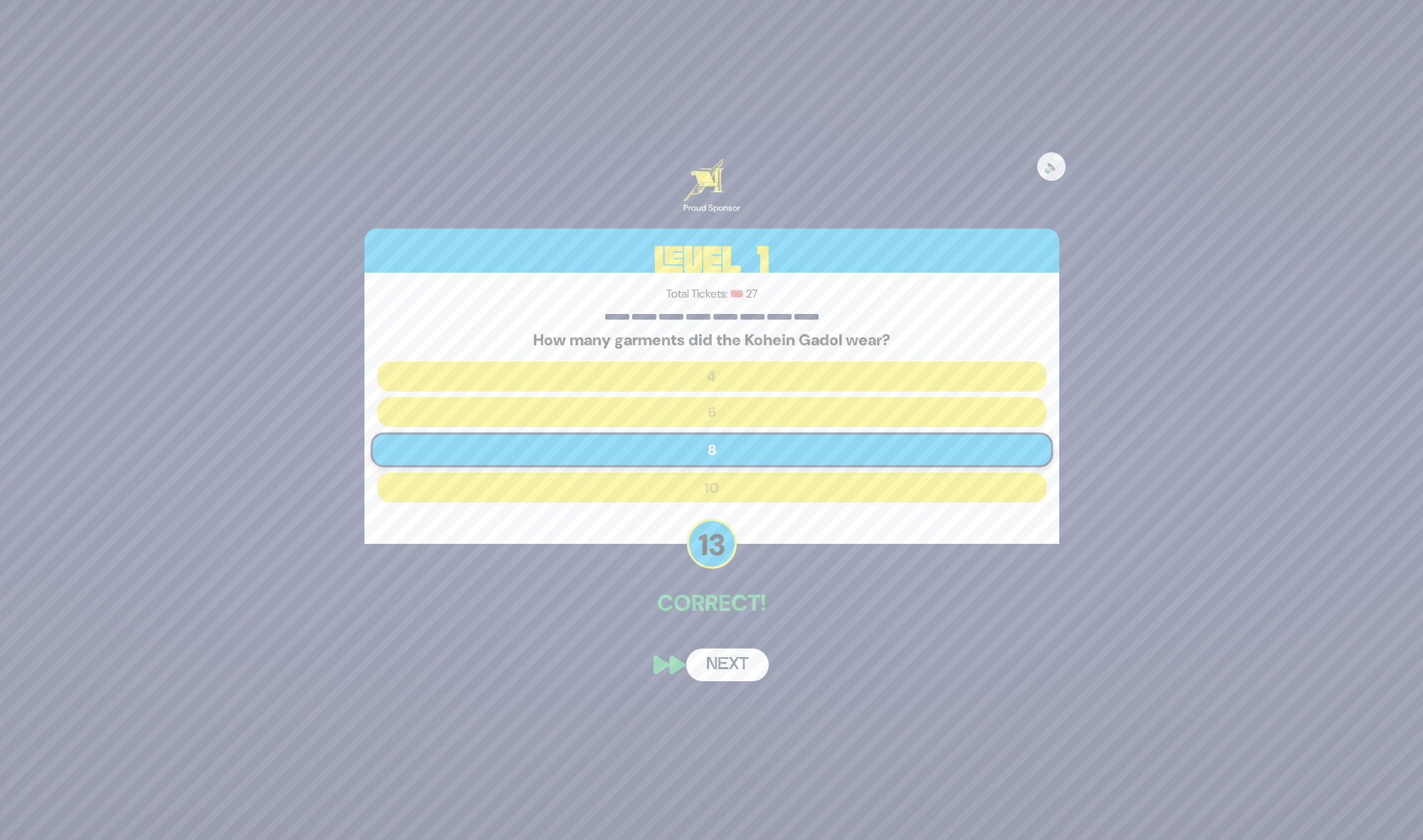
click at [726, 662] on button "Next" at bounding box center [727, 664] width 82 height 33
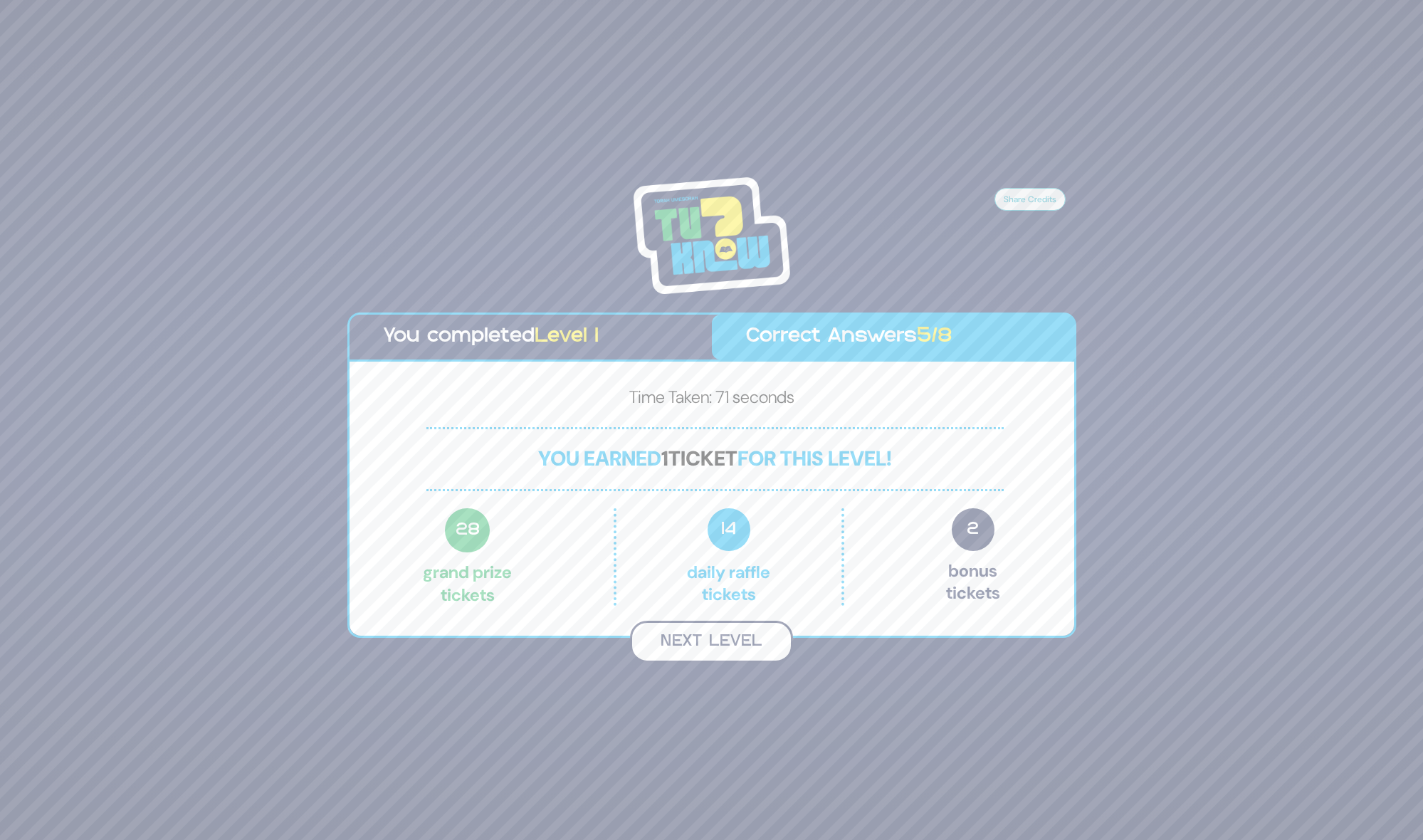
click at [726, 641] on button "Next Level" at bounding box center [712, 642] width 163 height 42
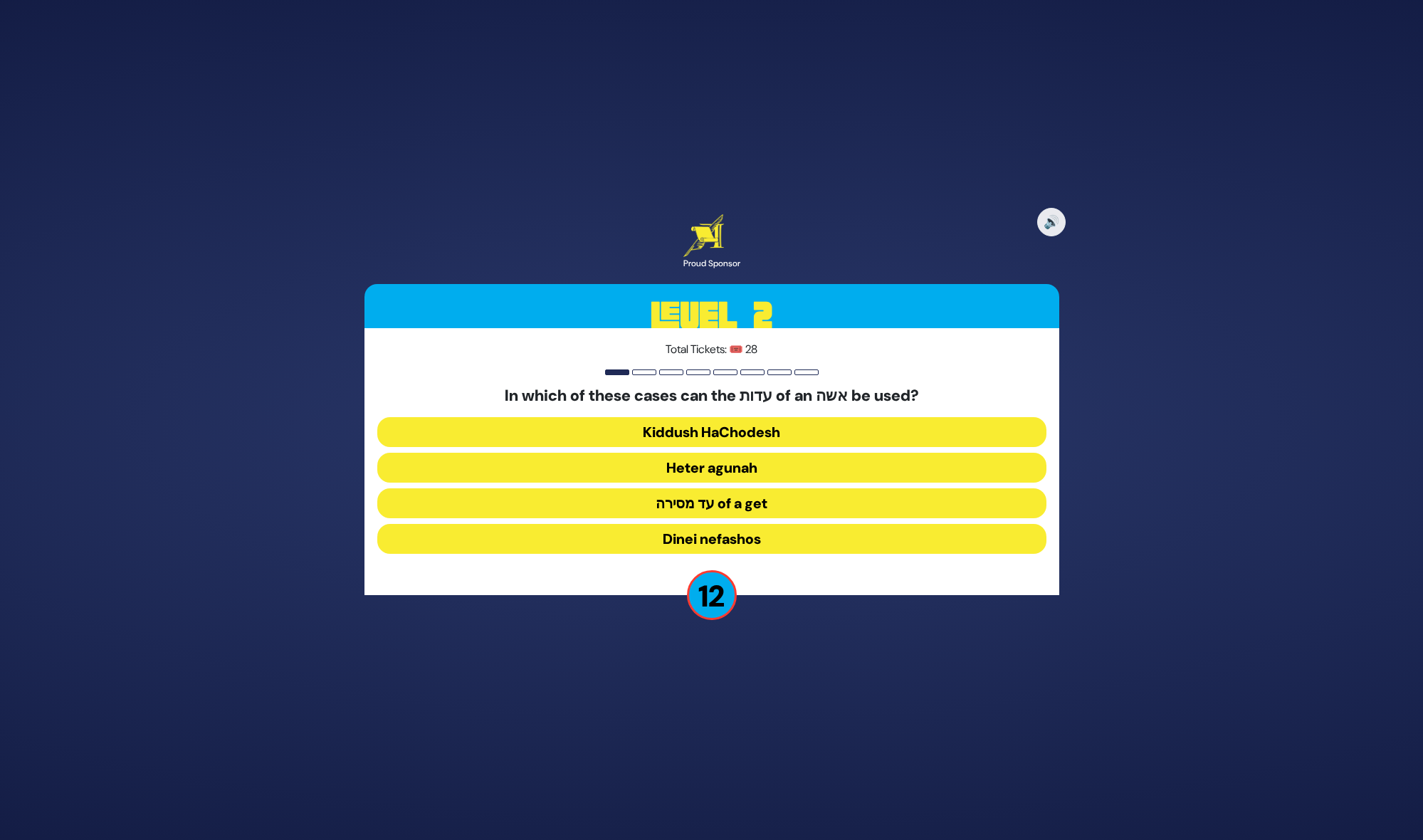
click at [726, 471] on button "Heter agunah" at bounding box center [712, 467] width 669 height 30
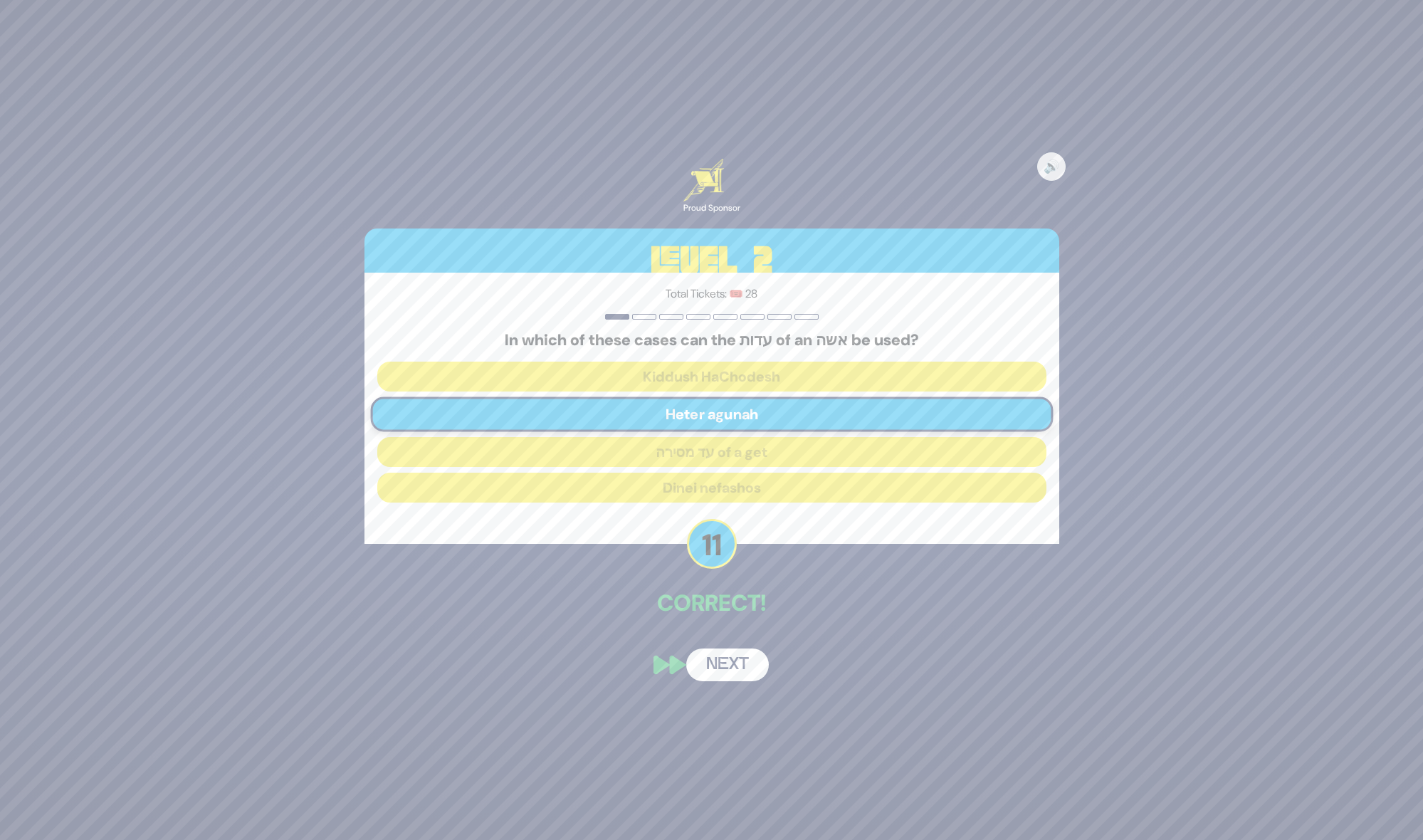
click at [732, 666] on button "Next" at bounding box center [727, 664] width 82 height 33
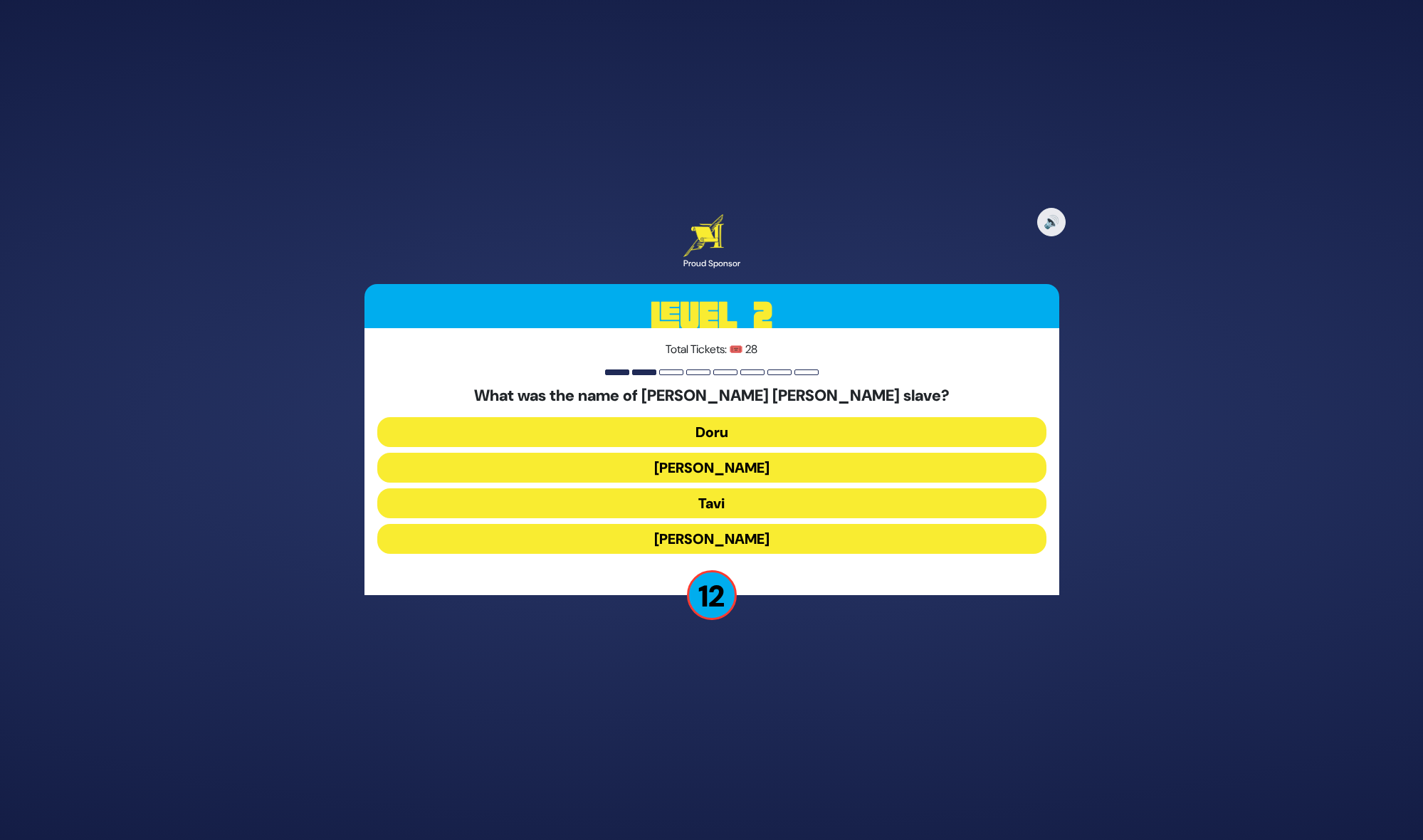
click at [733, 501] on button "Tavi" at bounding box center [712, 503] width 669 height 30
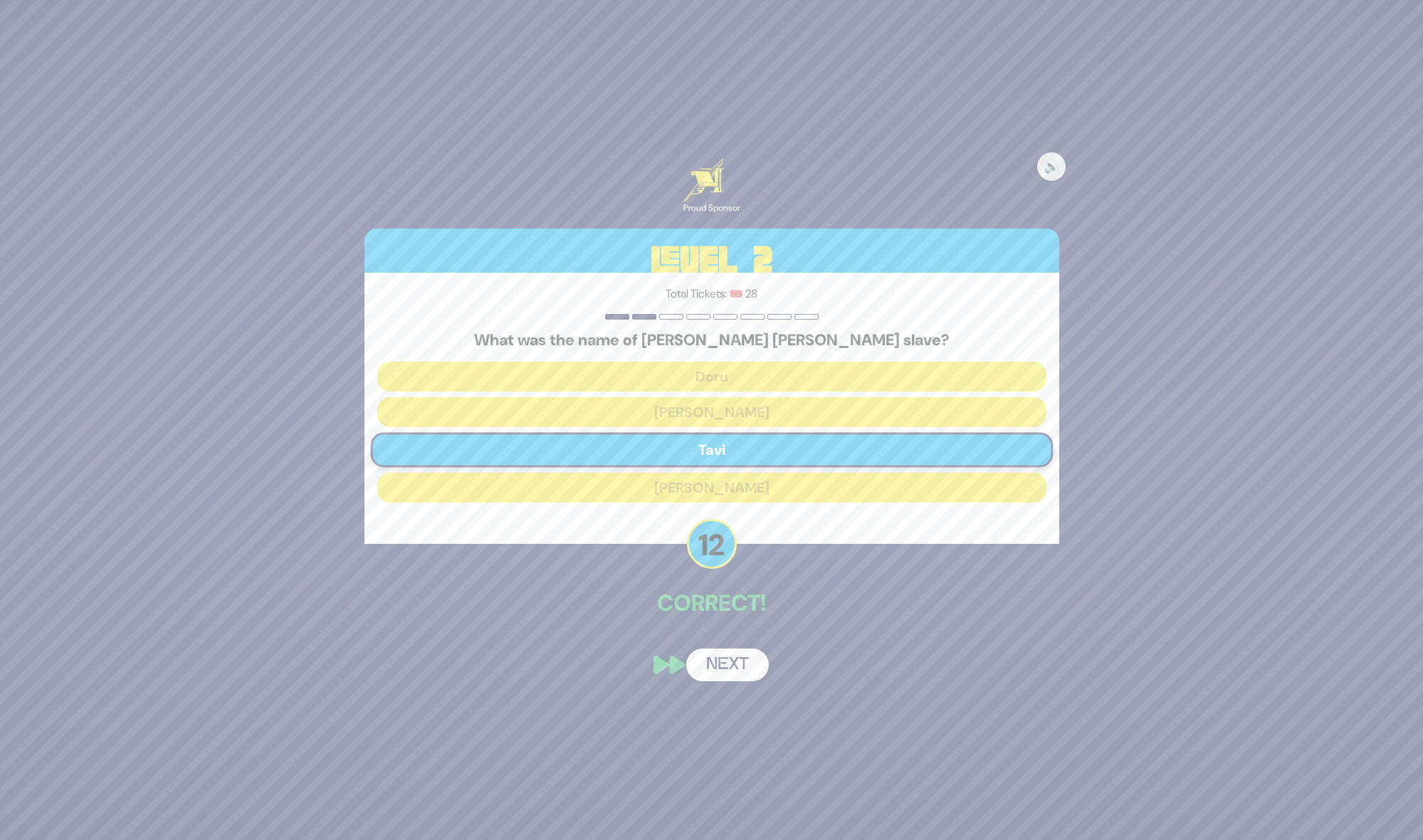
click at [723, 668] on button "Next" at bounding box center [727, 664] width 82 height 33
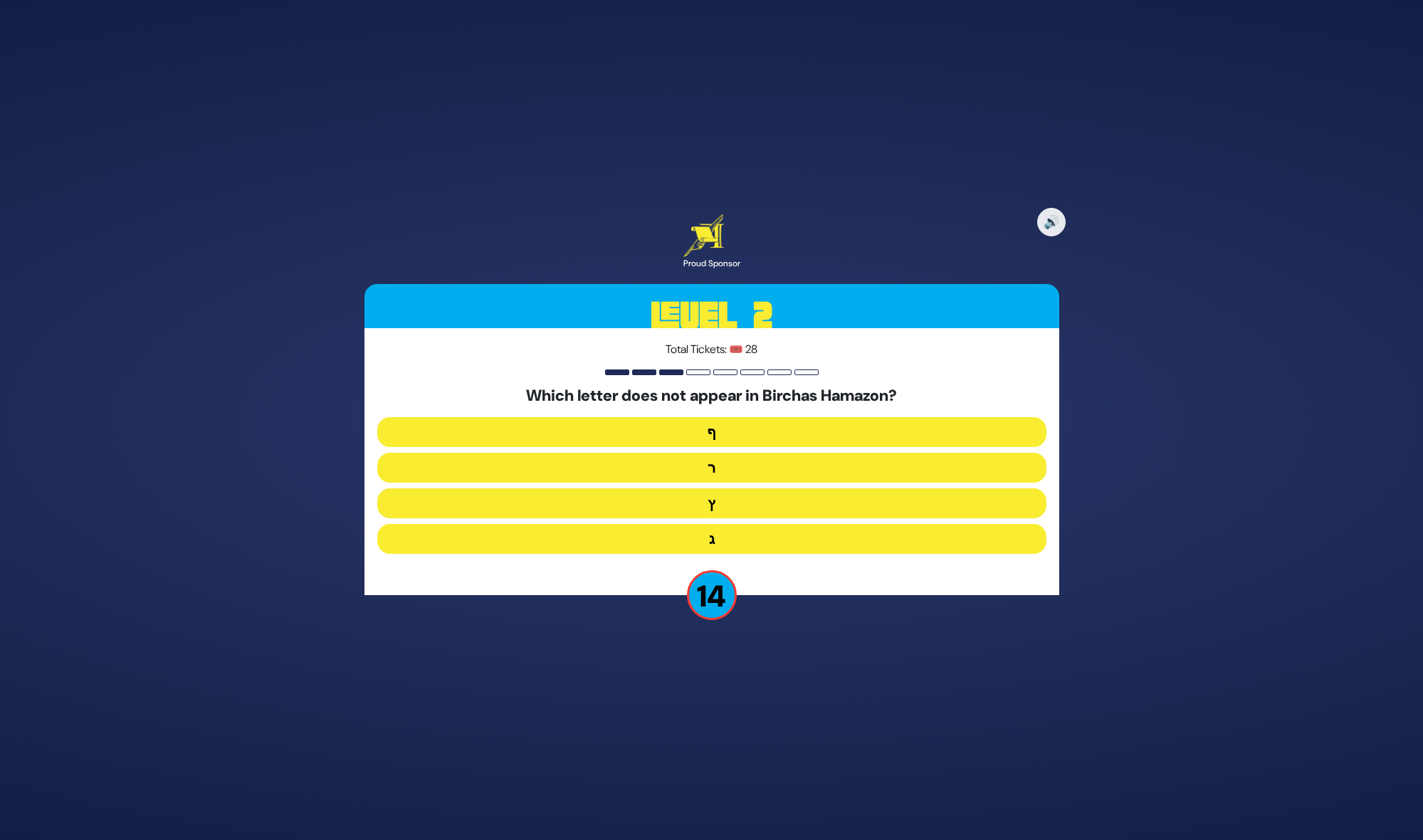
click at [731, 428] on button "ף" at bounding box center [712, 431] width 669 height 30
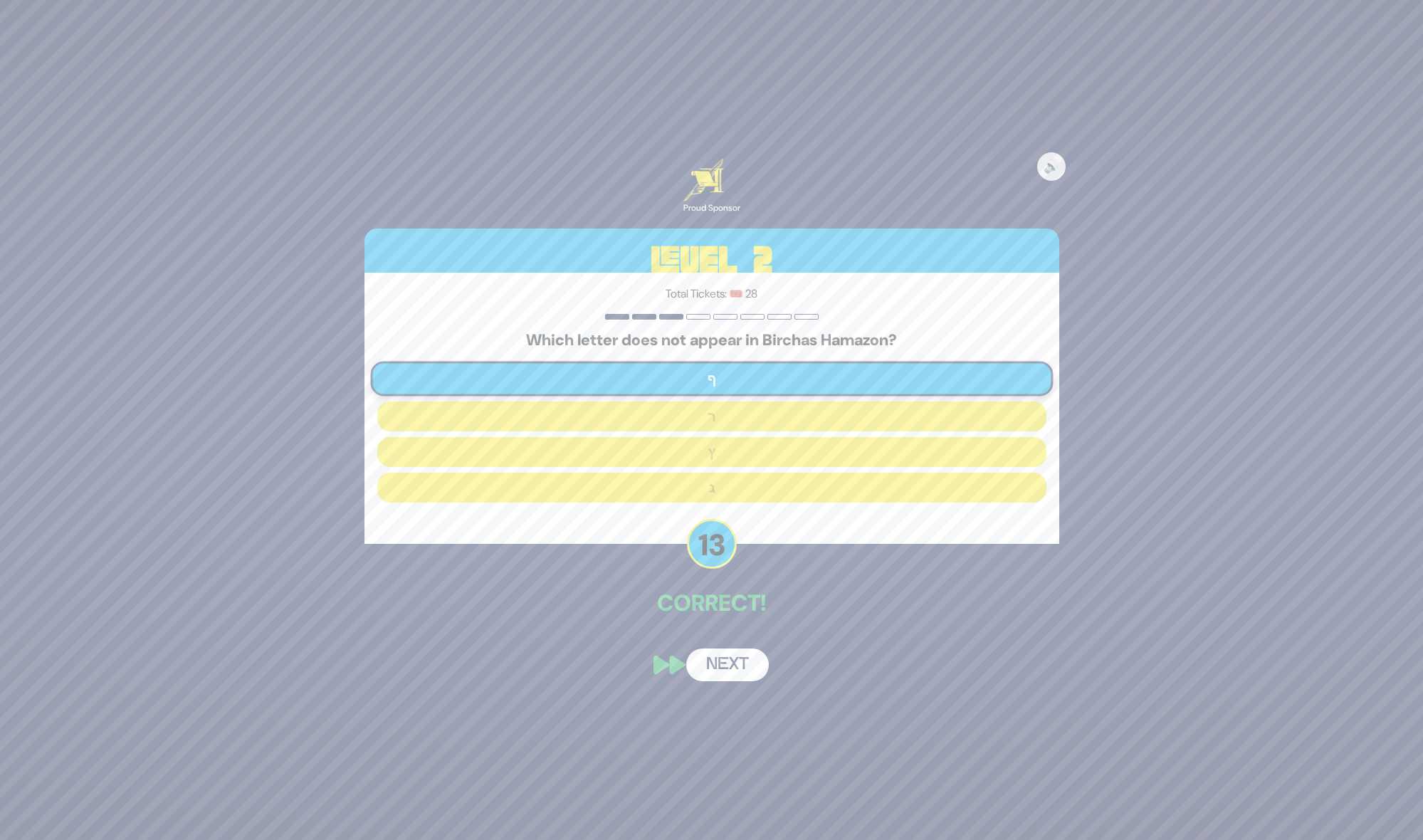
click at [724, 660] on button "Next" at bounding box center [727, 664] width 82 height 33
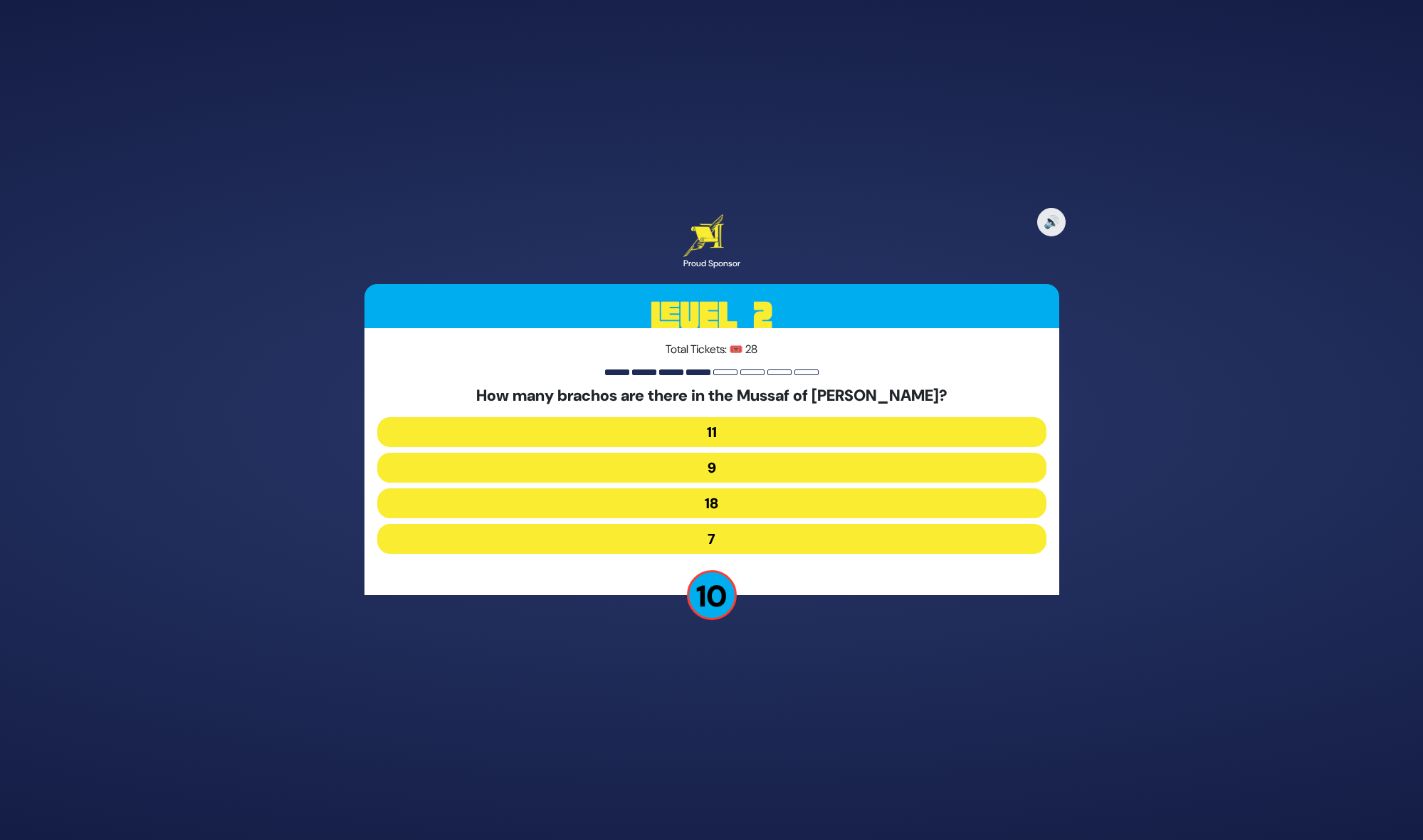
click at [725, 532] on button "7" at bounding box center [712, 538] width 669 height 30
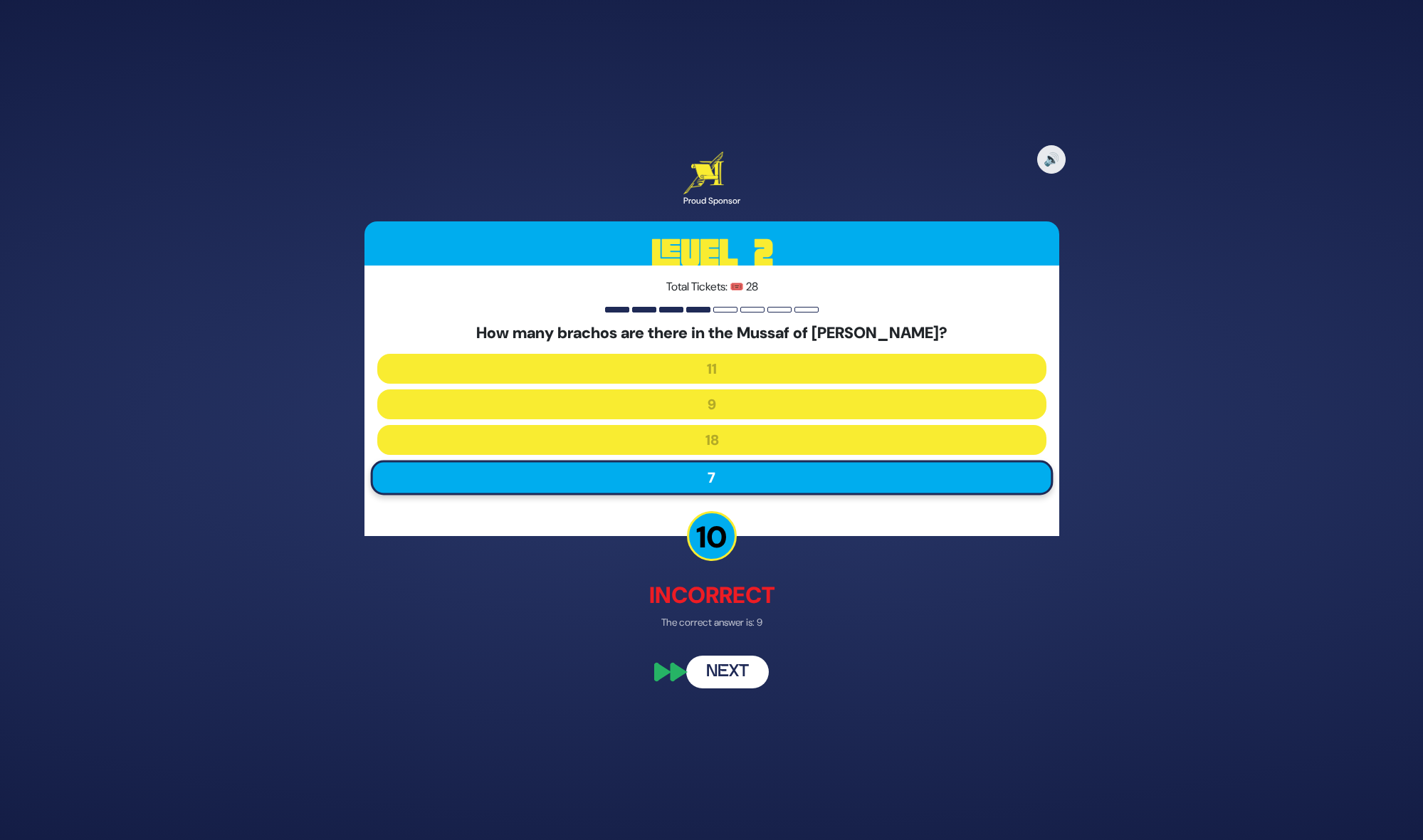
click at [744, 664] on button "Next" at bounding box center [727, 672] width 82 height 33
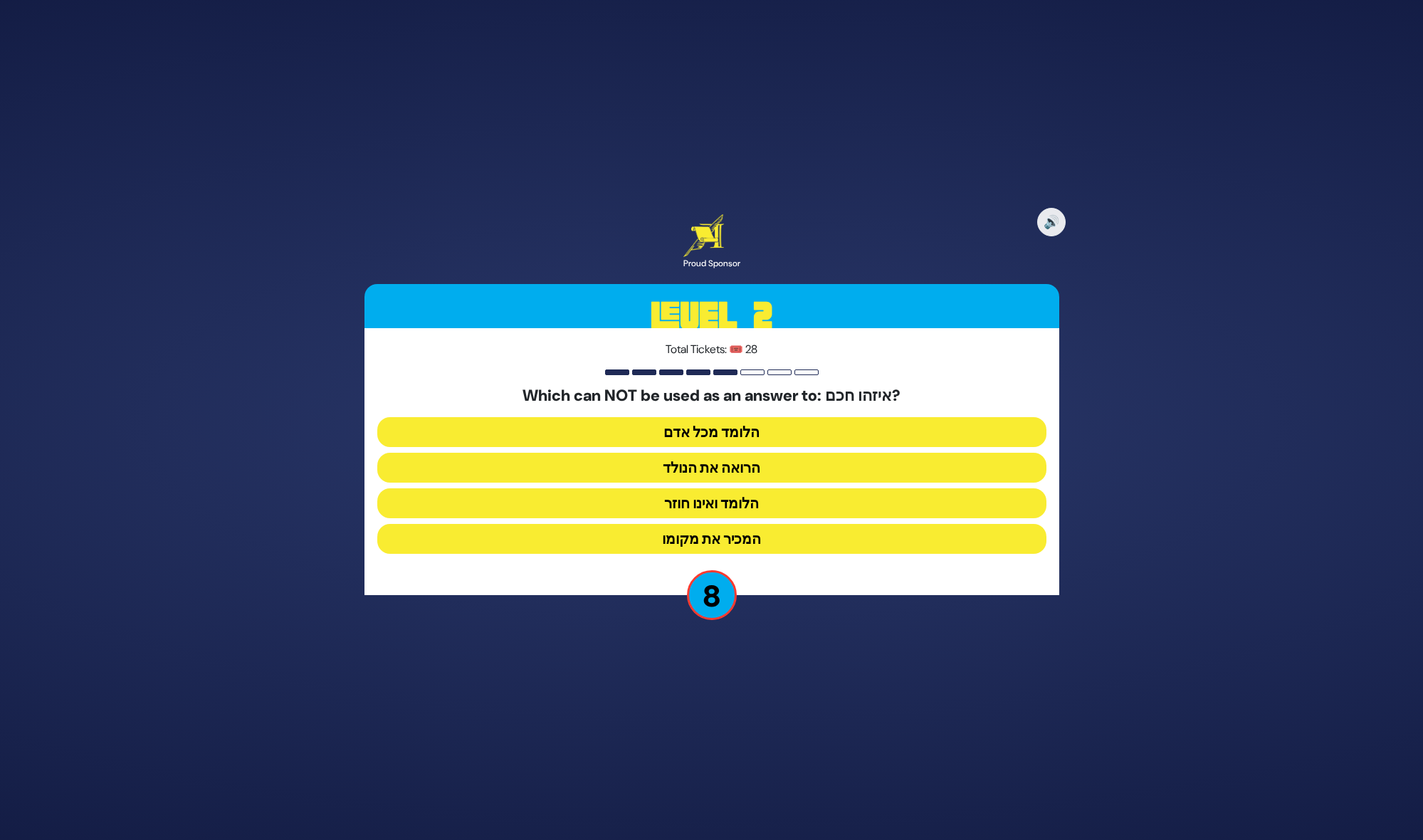
click at [742, 500] on button "הלומד ואינו חוזר" at bounding box center [712, 503] width 669 height 30
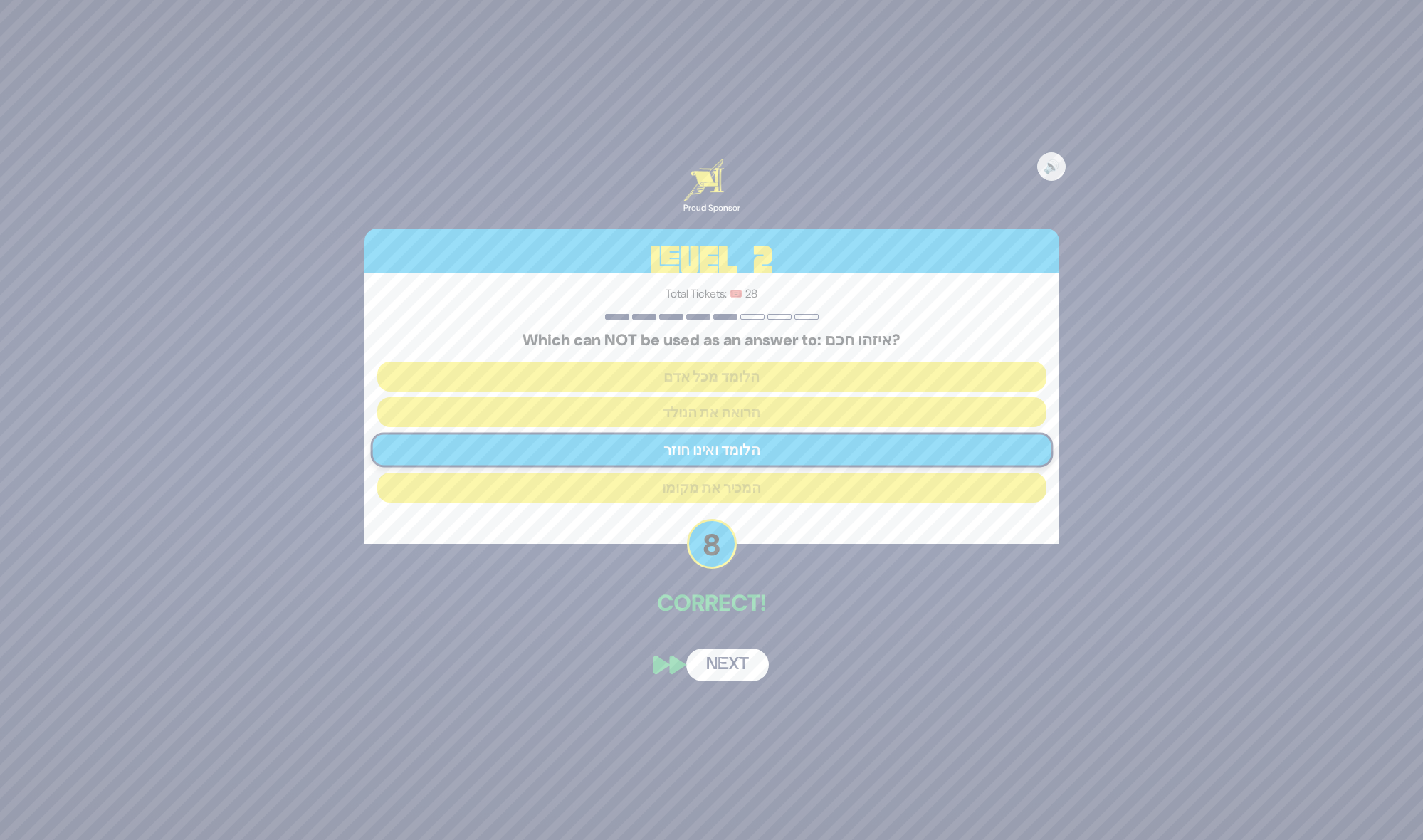
click at [734, 668] on button "Next" at bounding box center [727, 664] width 82 height 33
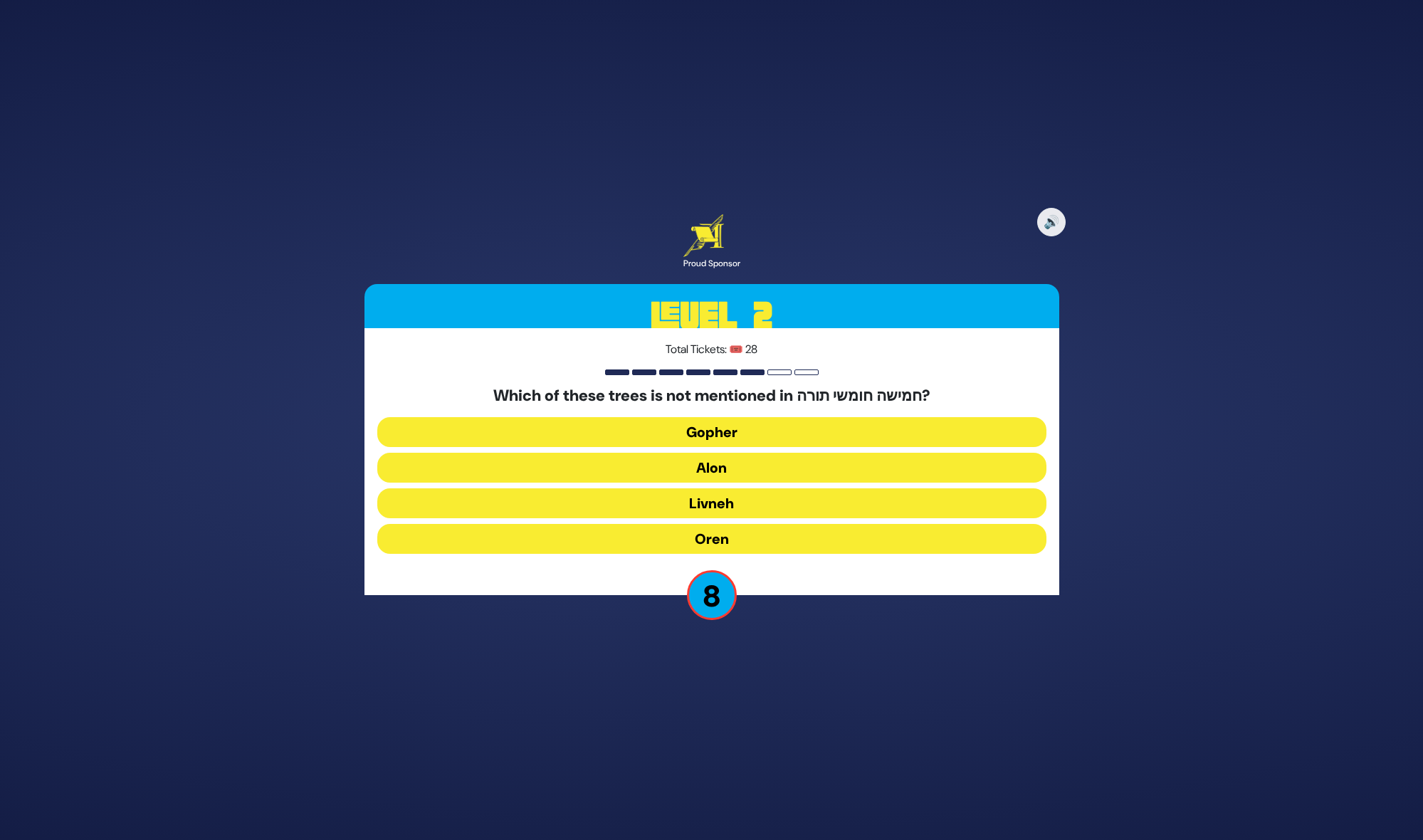
click at [720, 461] on button "Alon" at bounding box center [712, 467] width 669 height 30
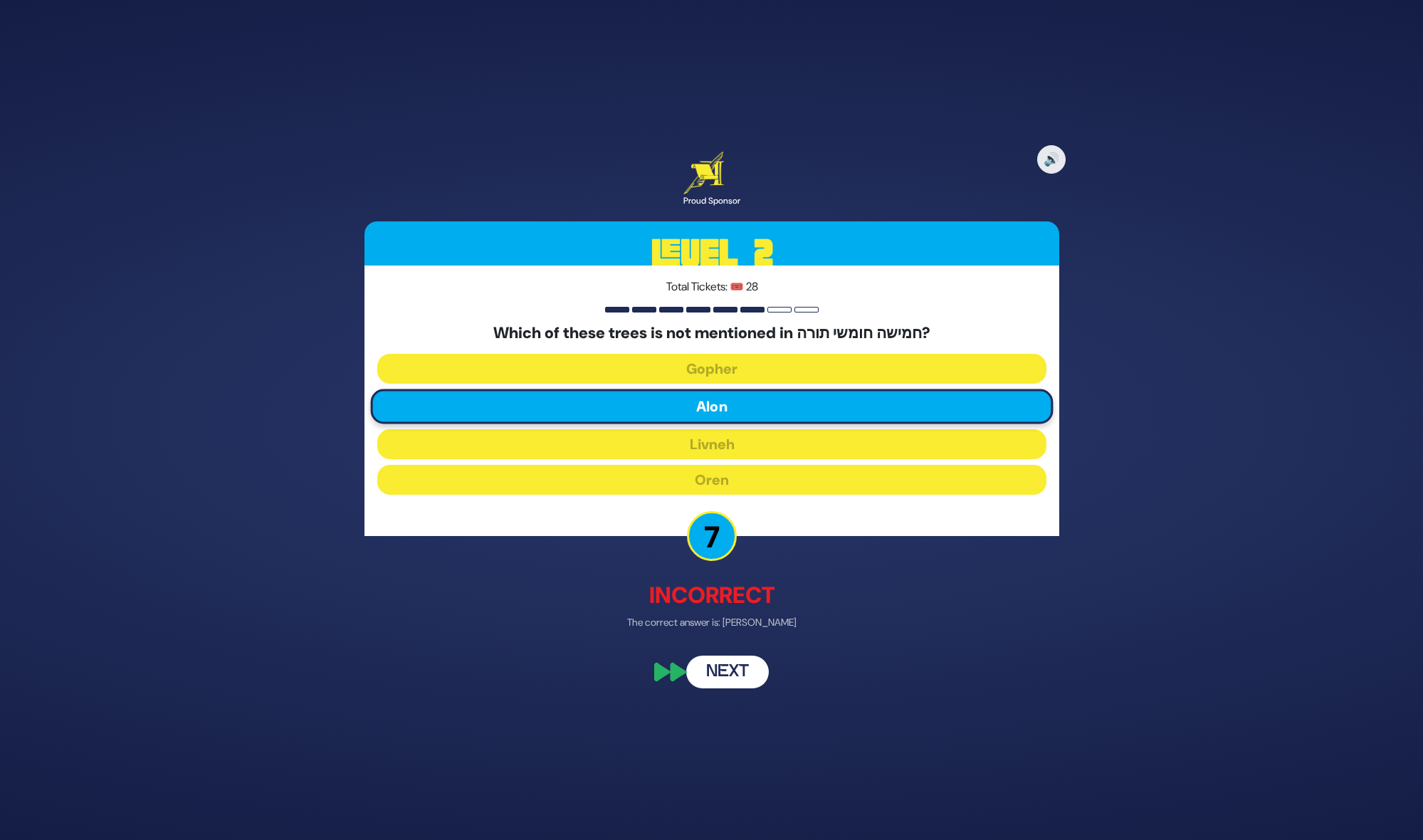
click at [717, 670] on button "Next" at bounding box center [727, 672] width 82 height 33
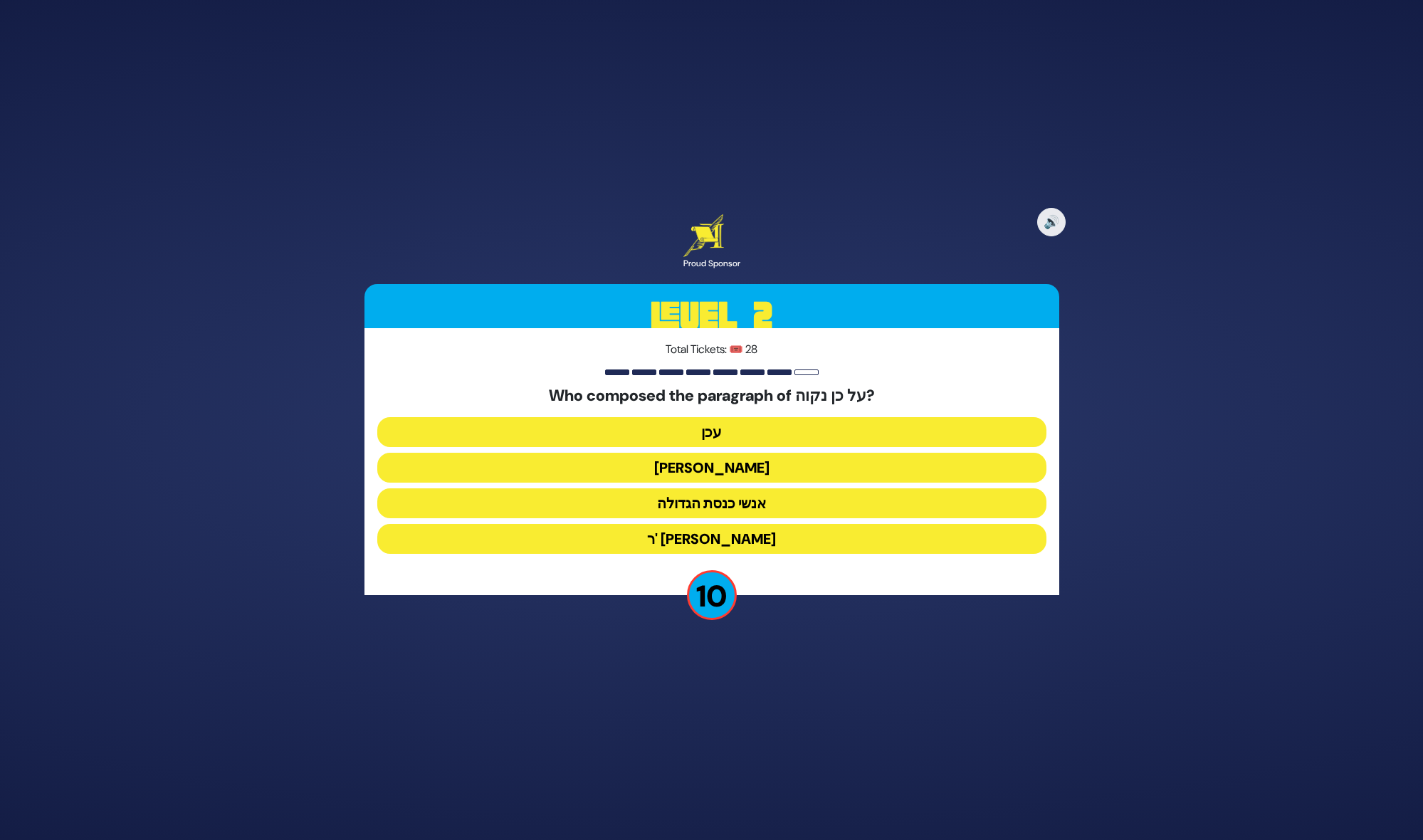
click at [729, 533] on button "ר' יוחנן בן זכאי" at bounding box center [712, 538] width 669 height 30
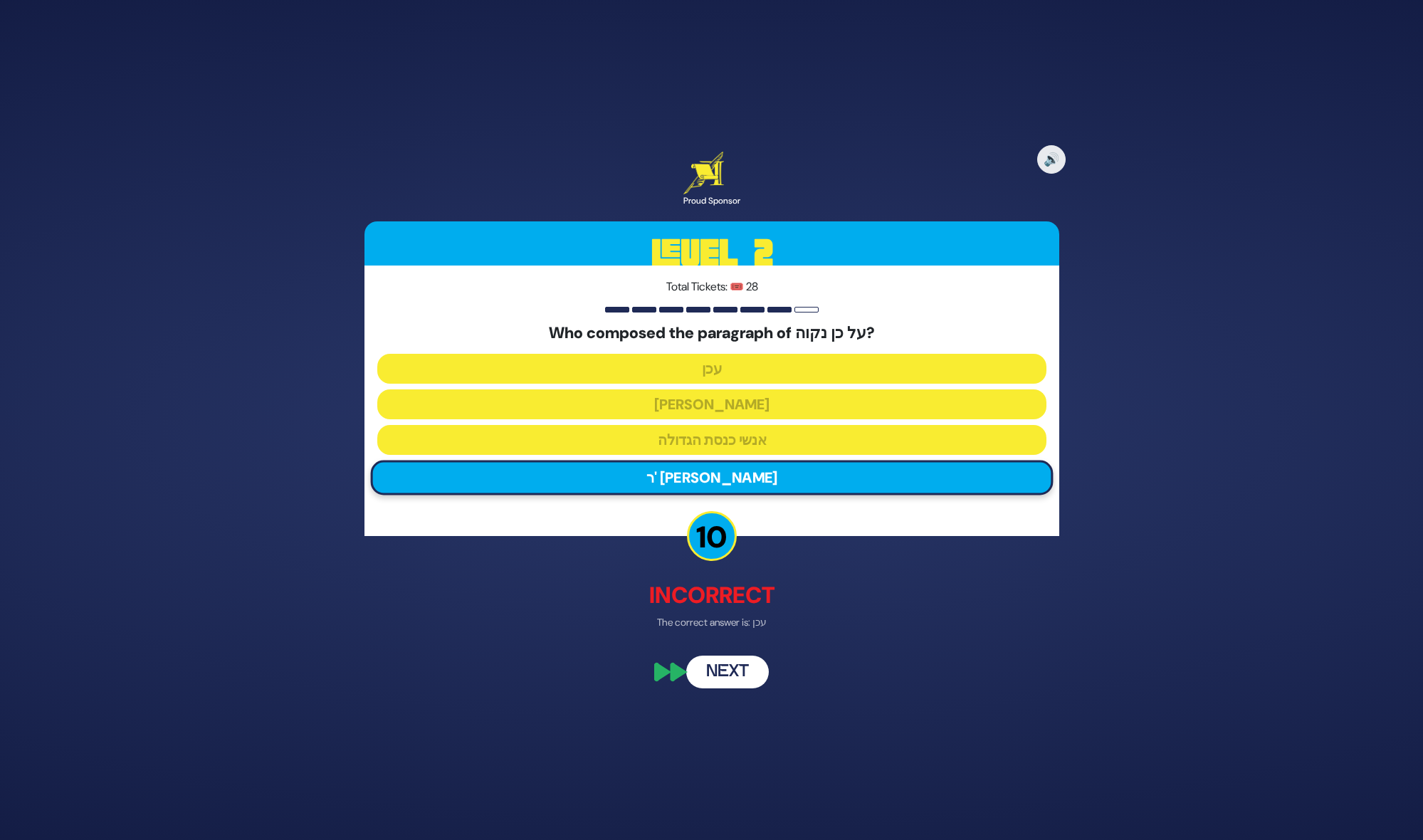
click at [712, 672] on button "Next" at bounding box center [727, 672] width 82 height 33
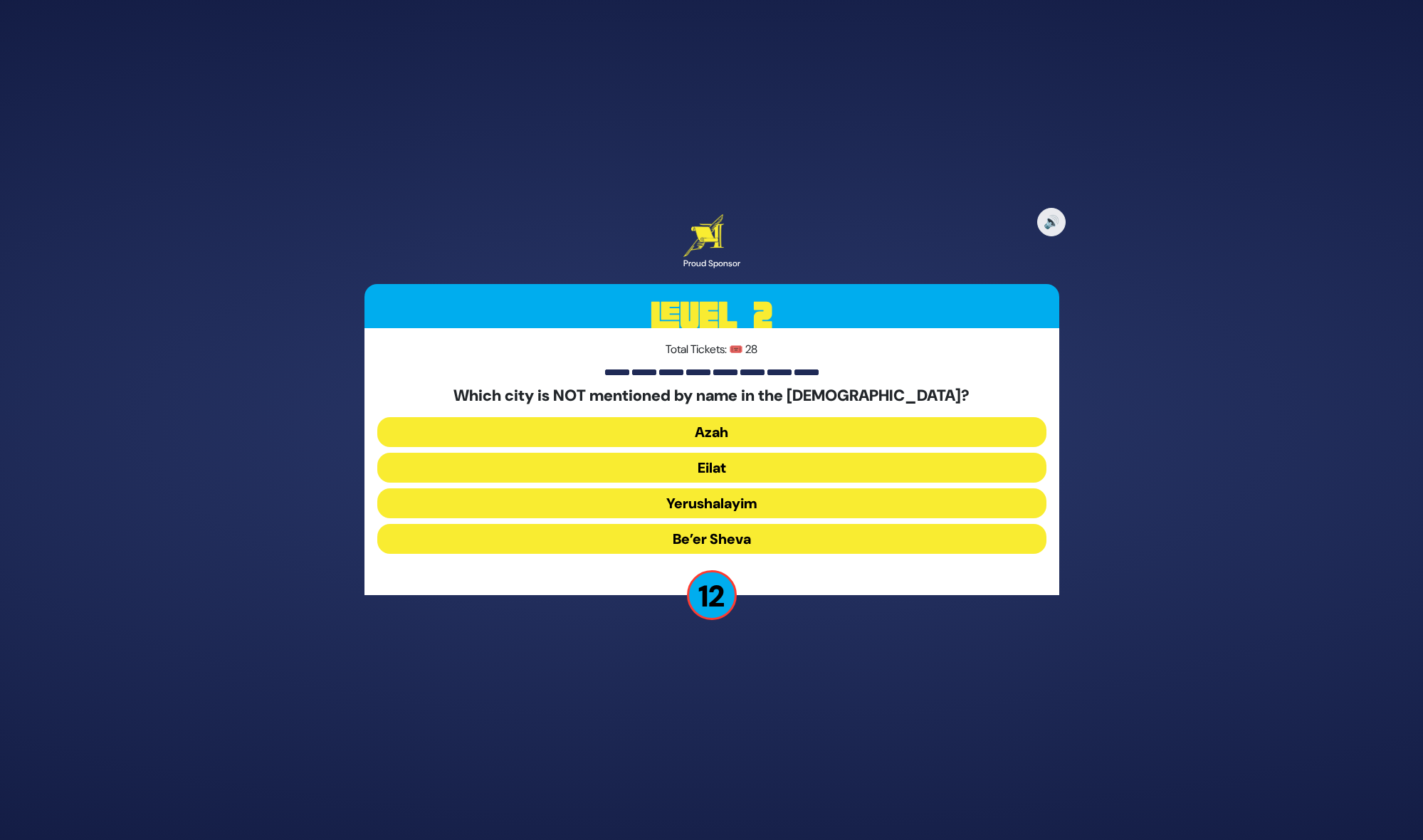
click at [742, 503] on button "Yerushalayim" at bounding box center [712, 503] width 669 height 30
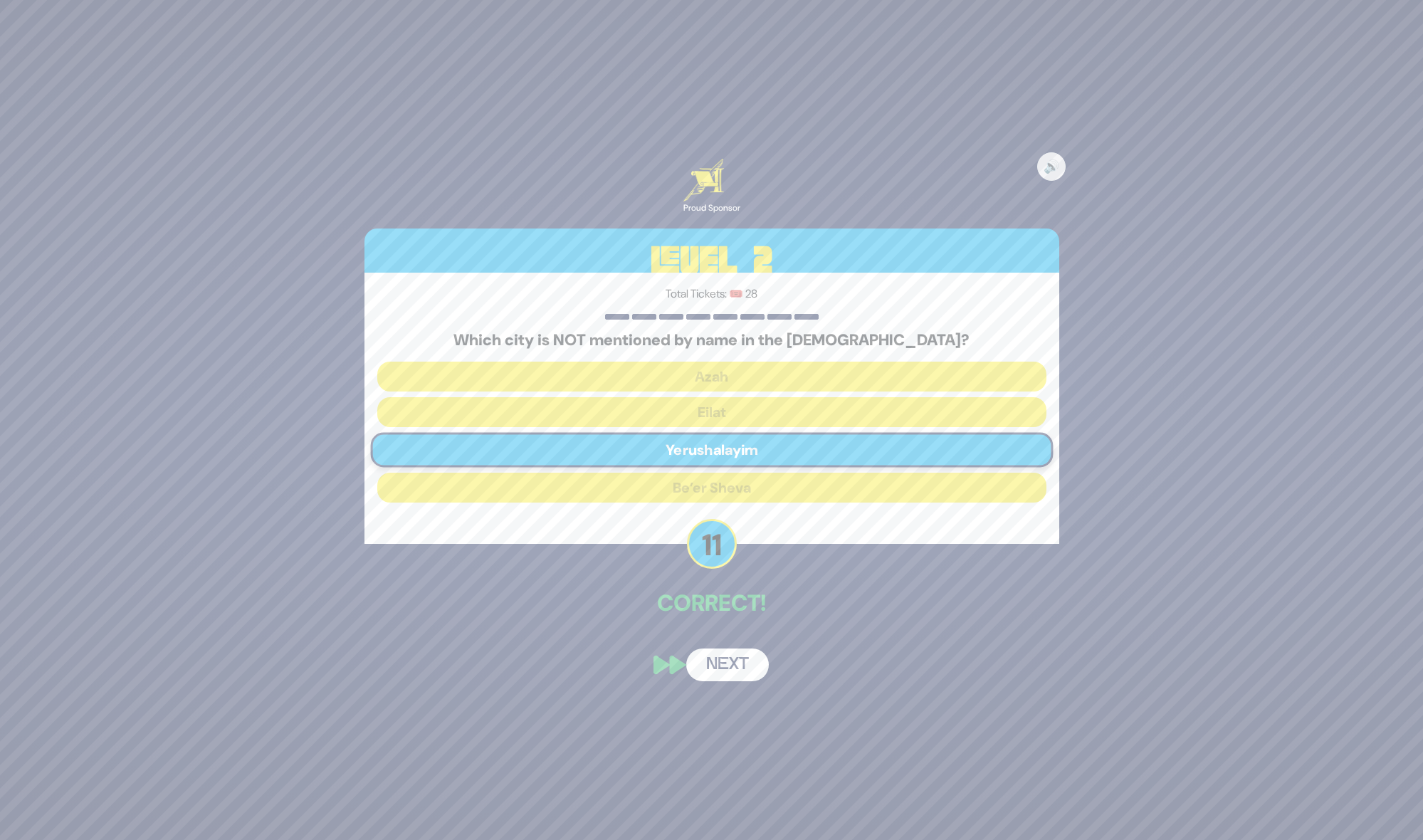
click at [737, 667] on button "Next" at bounding box center [727, 664] width 82 height 33
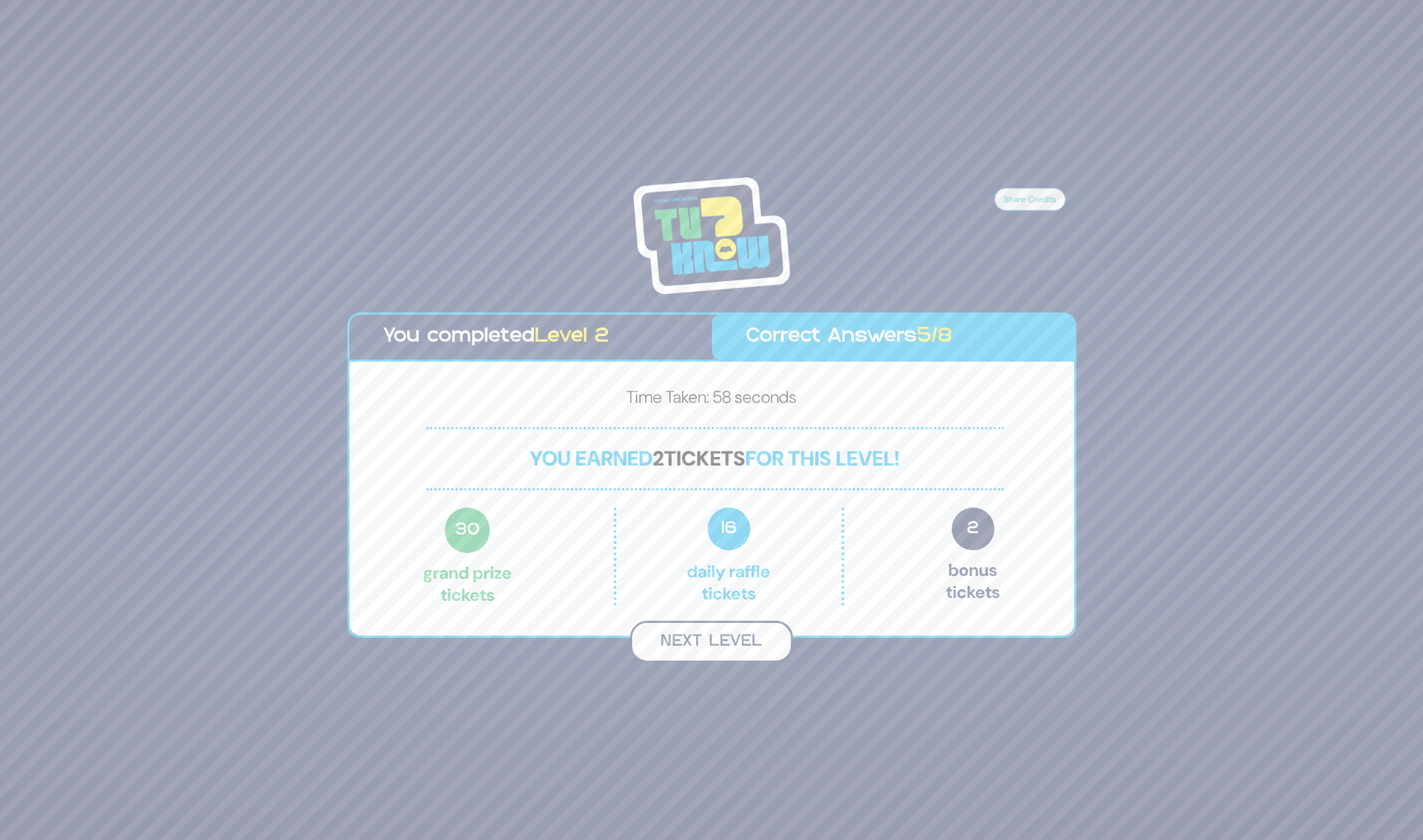
click at [737, 652] on button "Next Level" at bounding box center [712, 642] width 163 height 42
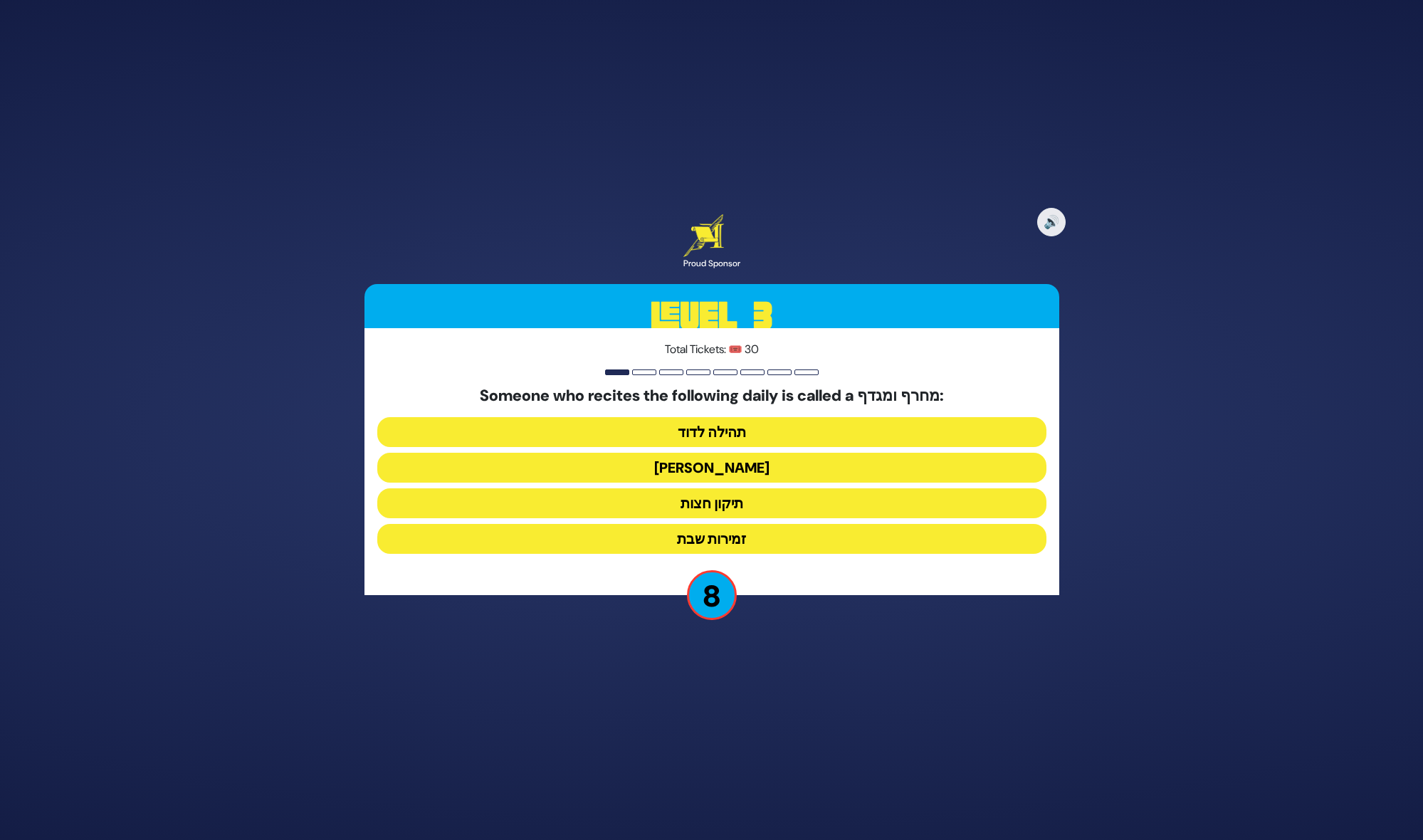
click at [752, 465] on button "הלל הגדול" at bounding box center [712, 467] width 669 height 30
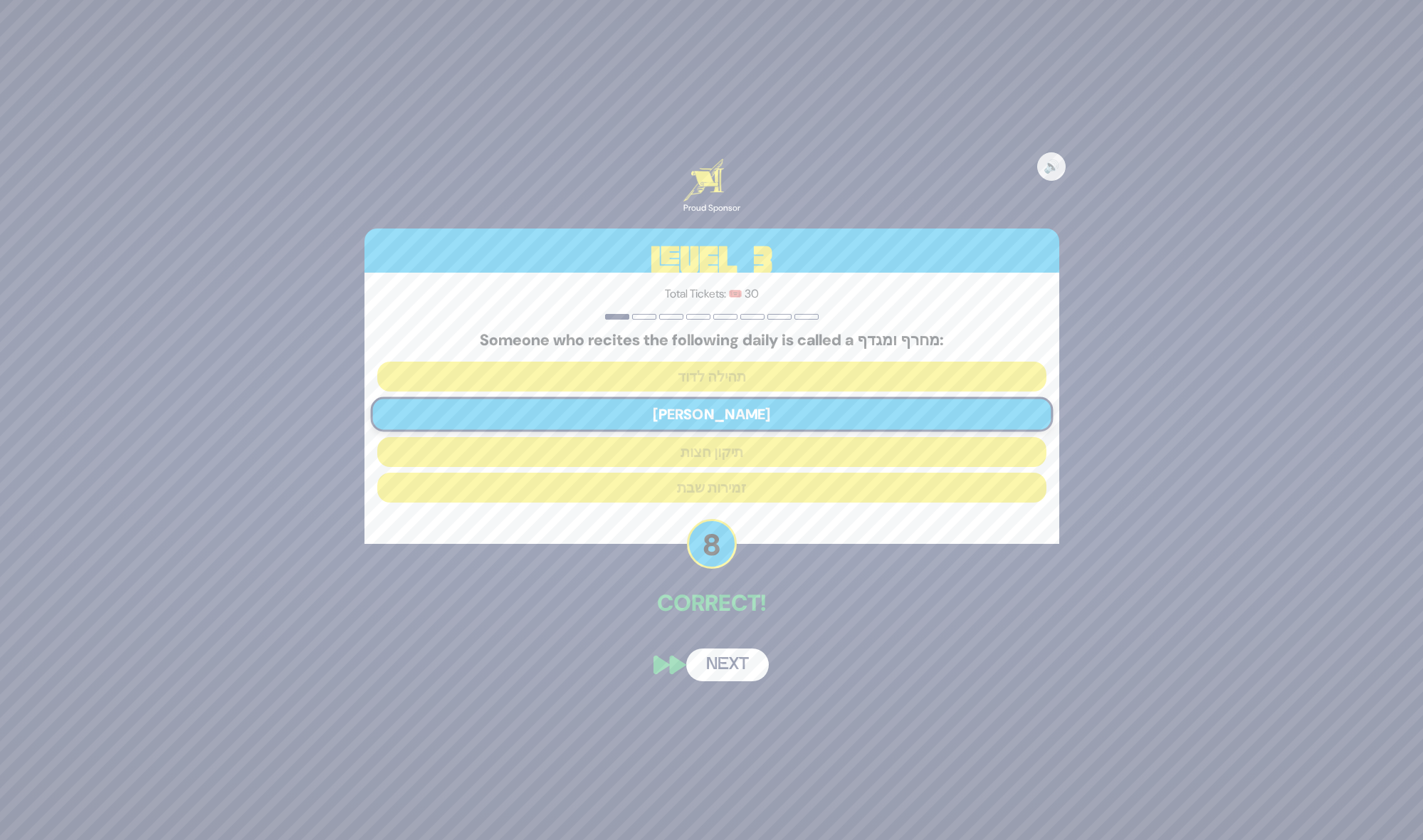
click at [734, 664] on button "Next" at bounding box center [727, 664] width 82 height 33
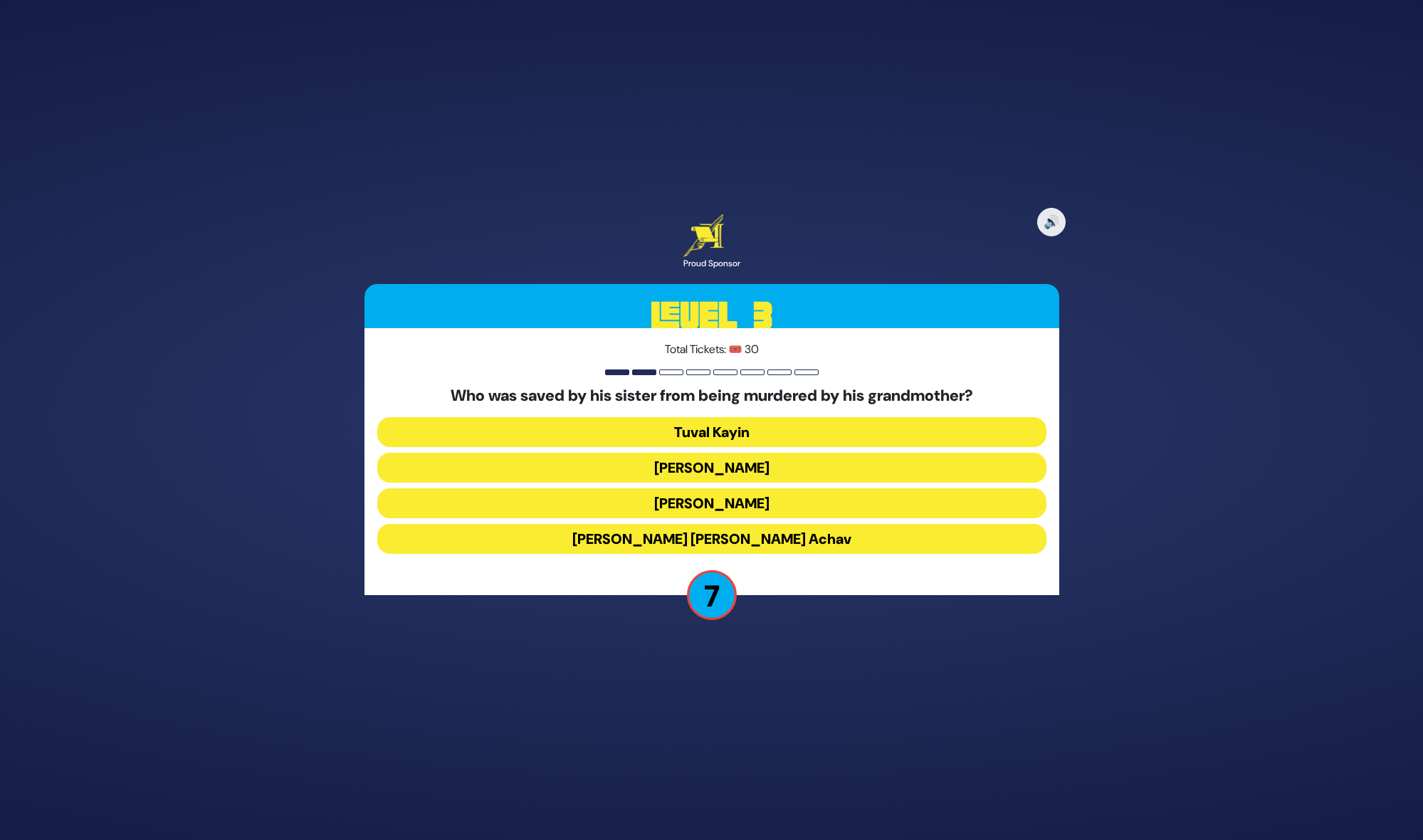
click at [776, 463] on button "King Yehoash" at bounding box center [712, 467] width 669 height 30
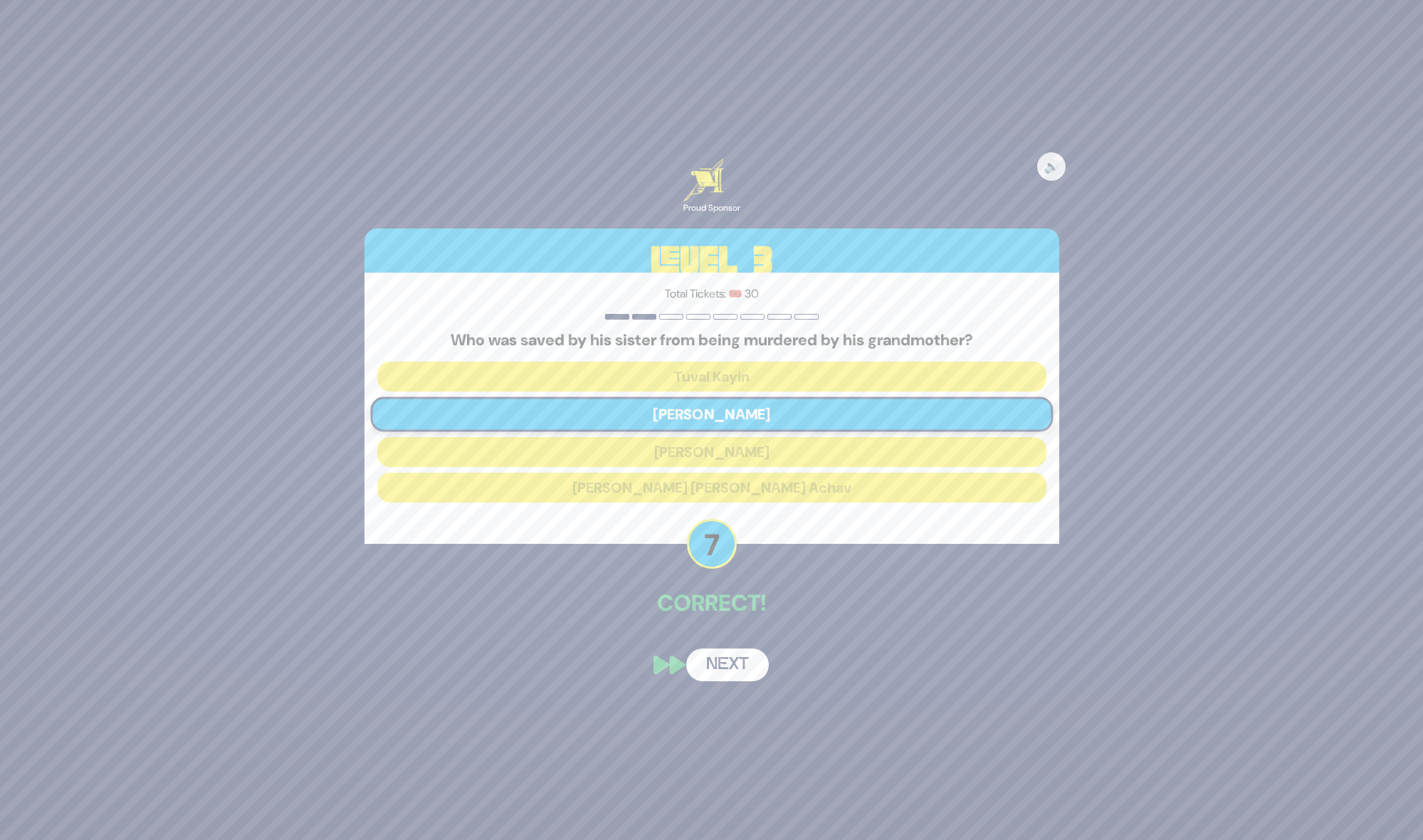
click at [734, 660] on button "Next" at bounding box center [727, 664] width 82 height 33
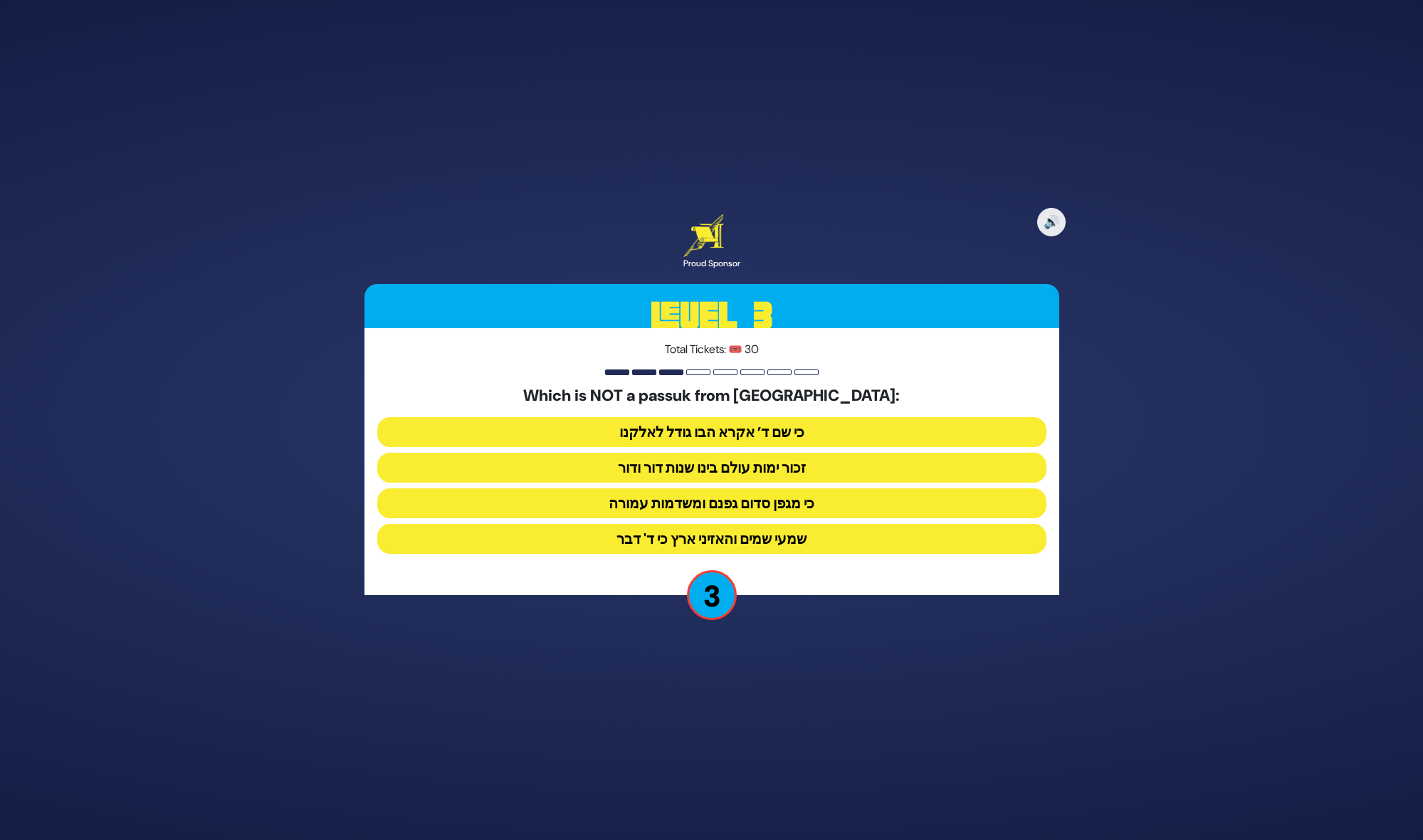
click at [724, 535] on button "שמעי שמים והאזיני ארץ כי ד' דבר" at bounding box center [712, 538] width 669 height 30
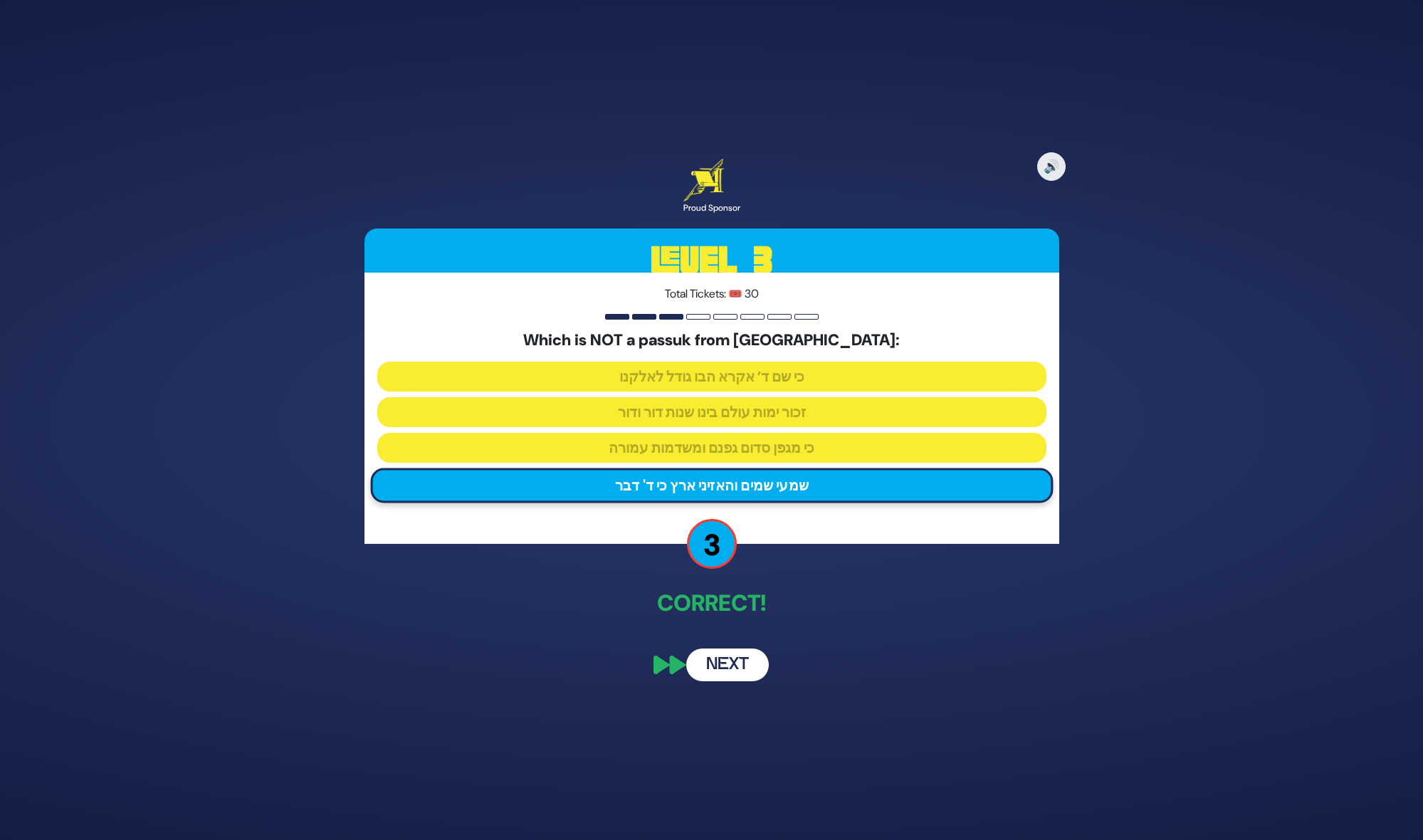
click at [743, 667] on button "Next" at bounding box center [727, 664] width 82 height 33
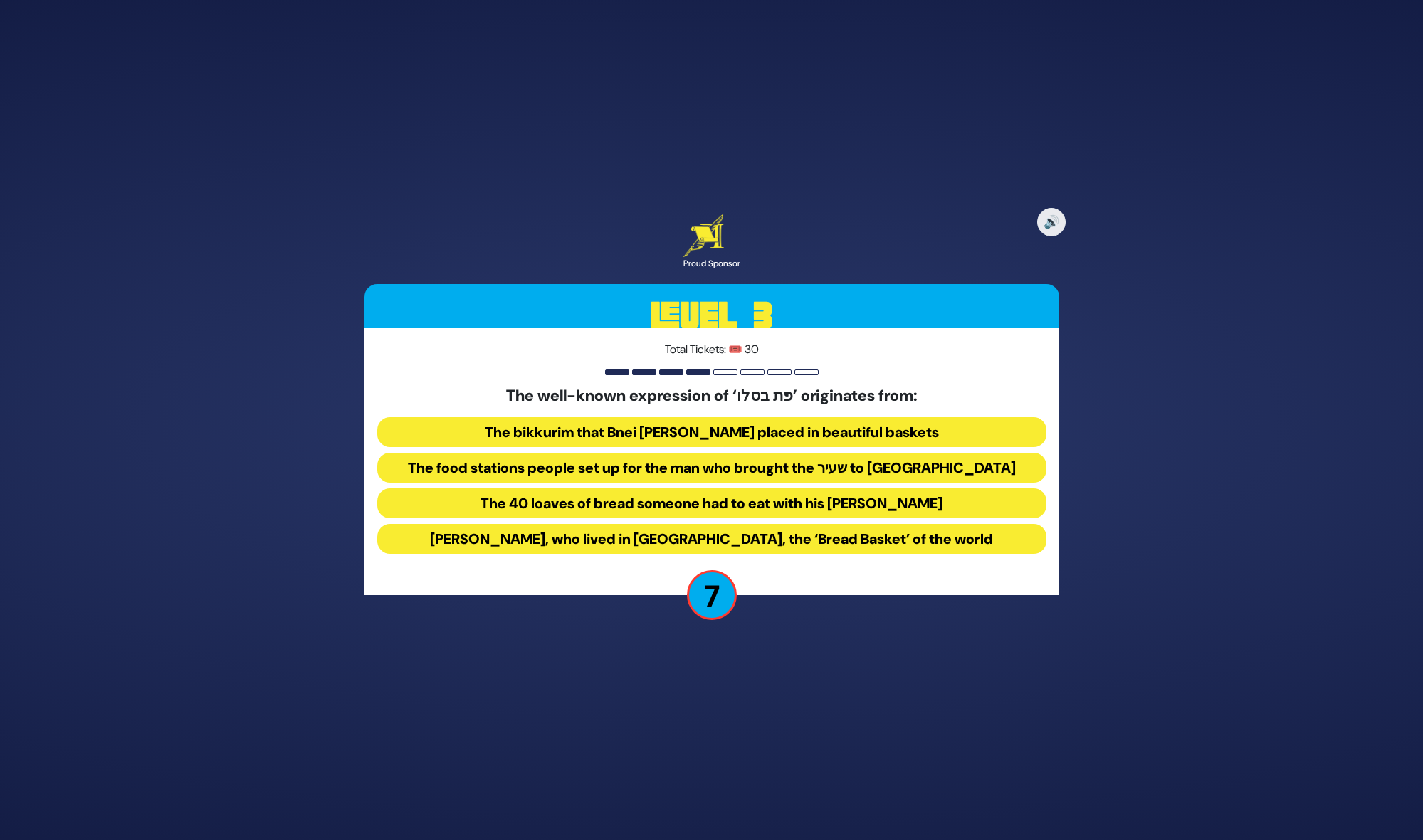
click at [760, 491] on button "The 40 loaves of bread someone had to eat with his Korban Todah" at bounding box center [712, 503] width 669 height 30
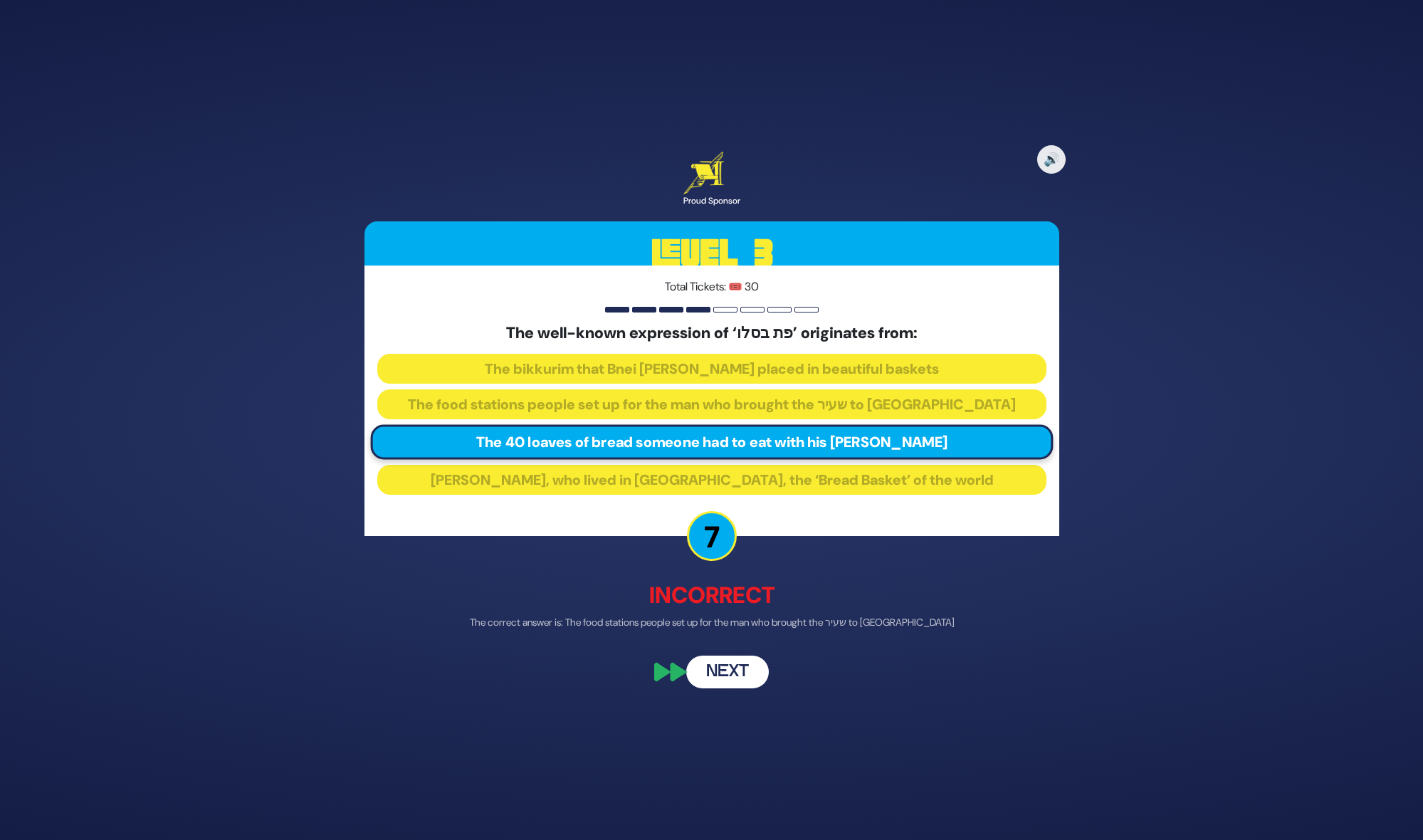
click at [731, 676] on button "Next" at bounding box center [727, 672] width 82 height 33
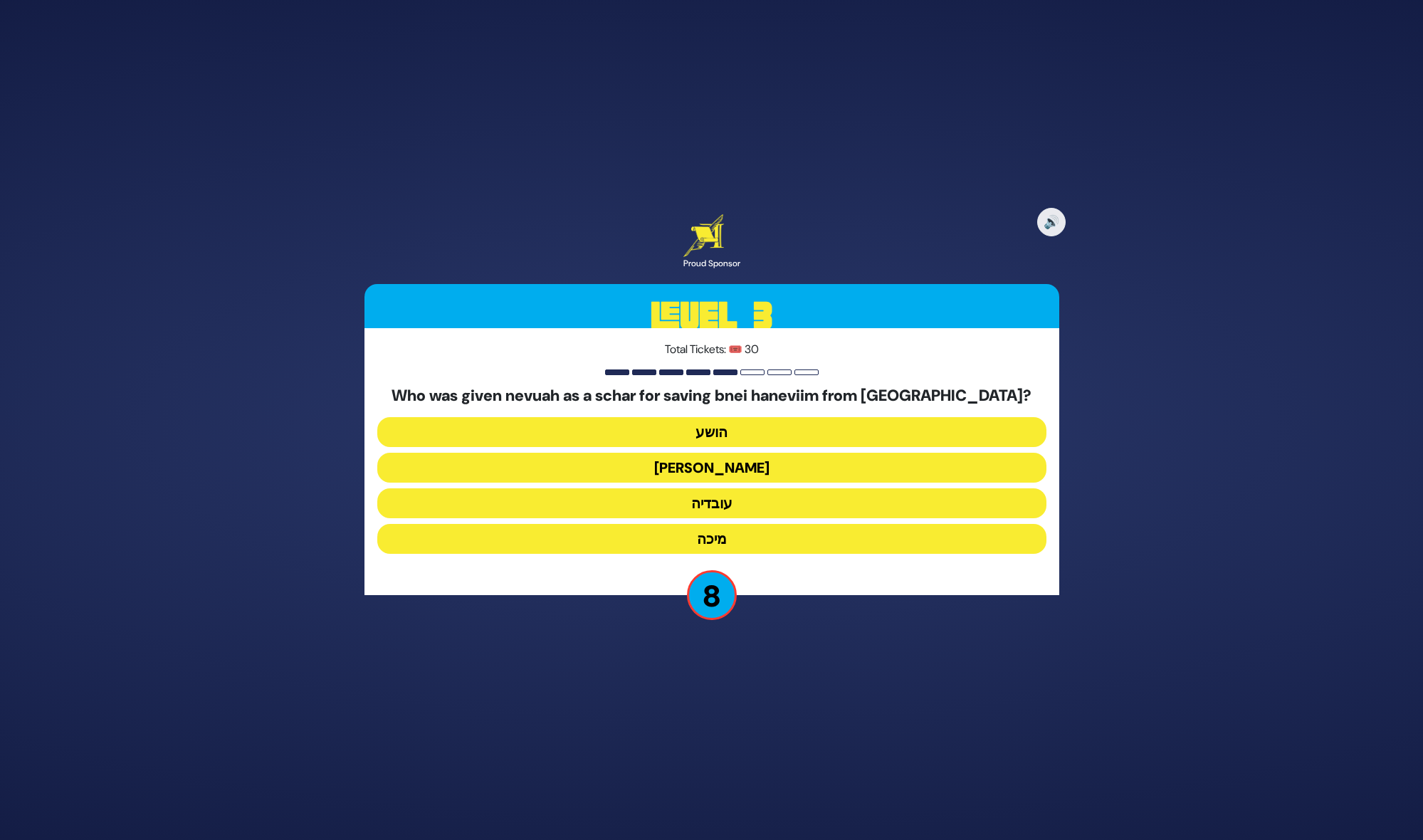
click at [726, 466] on button "עמוס" at bounding box center [712, 467] width 669 height 30
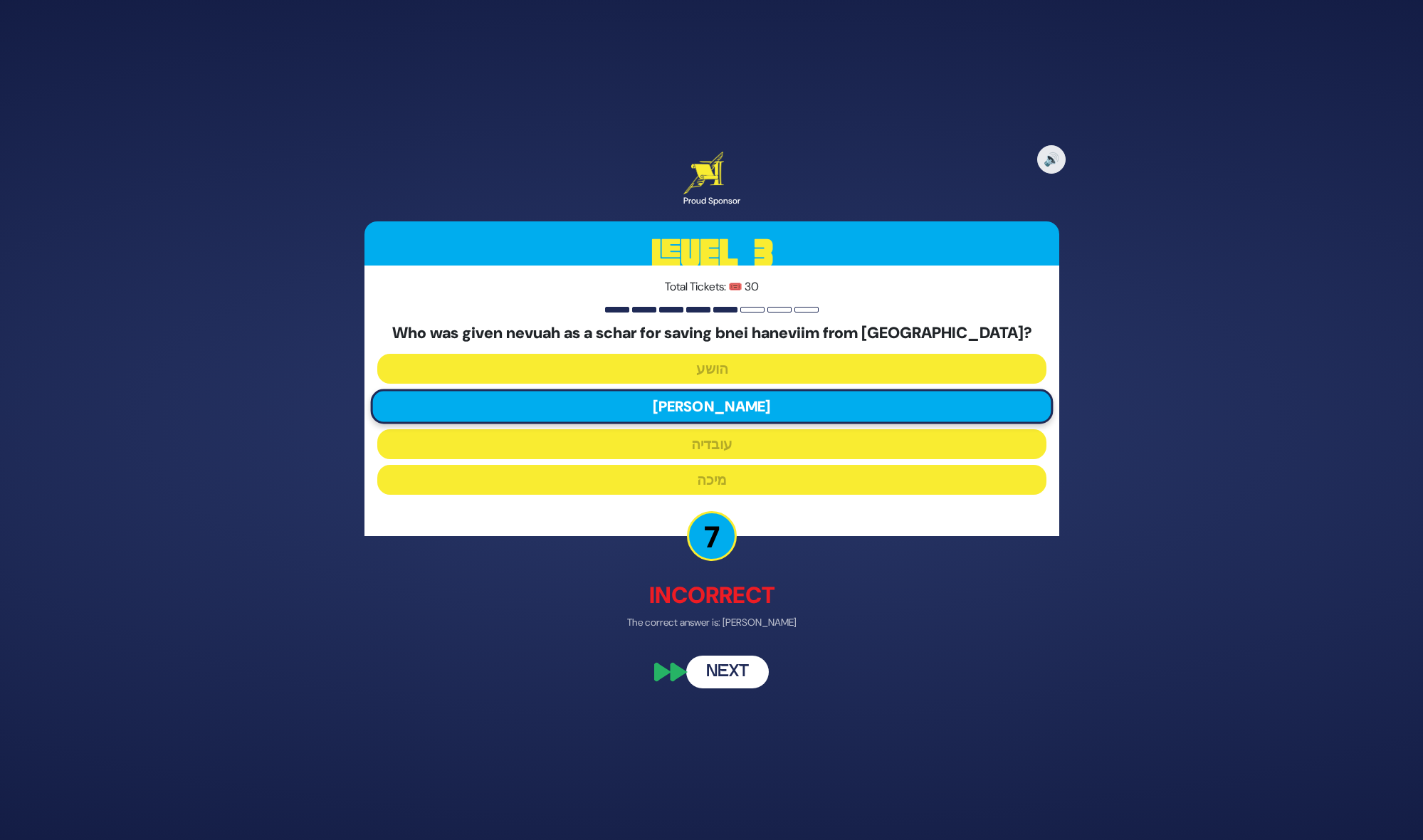
click at [728, 662] on button "Next" at bounding box center [727, 672] width 82 height 33
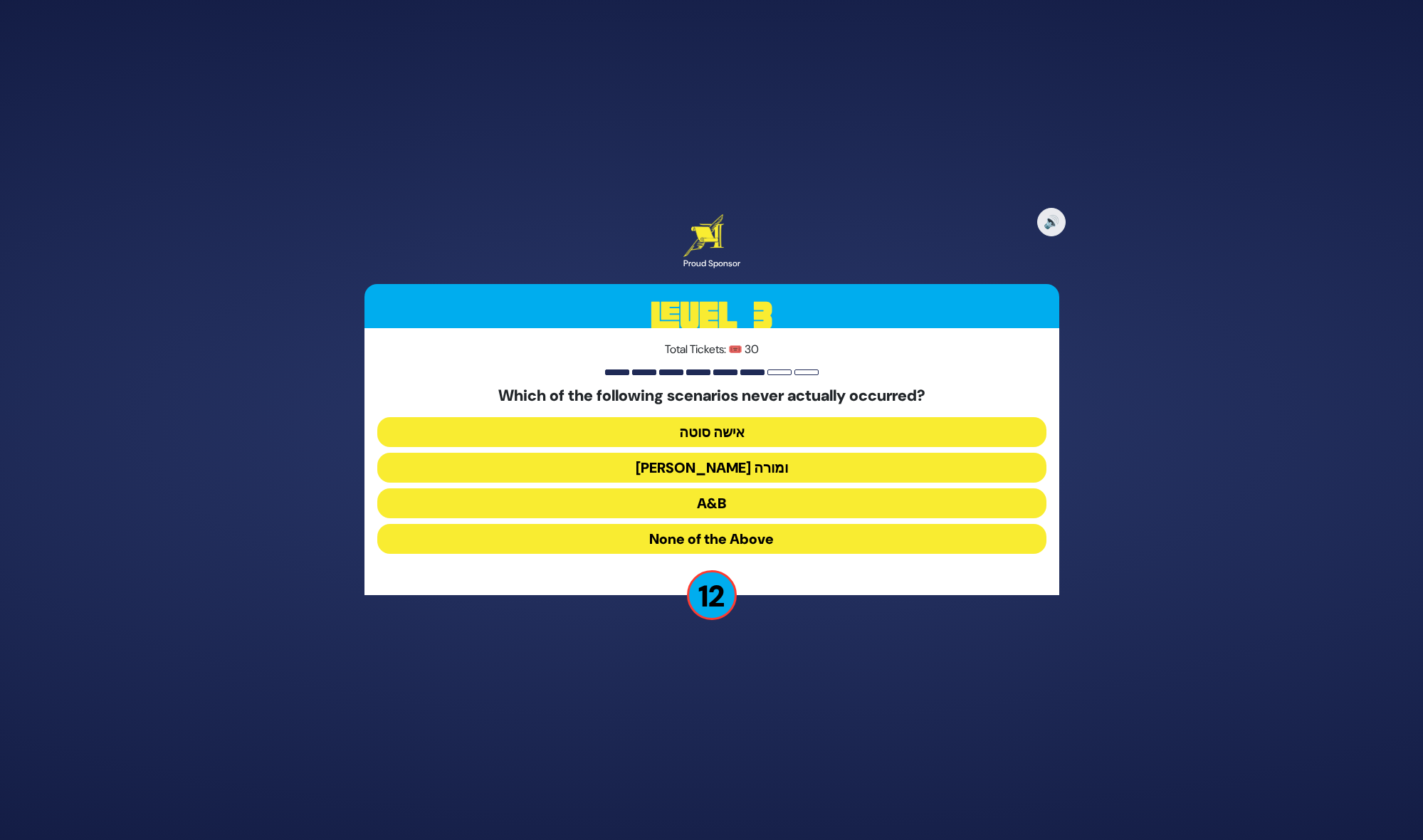
click at [737, 479] on button "בן סורר ומורה" at bounding box center [712, 467] width 669 height 30
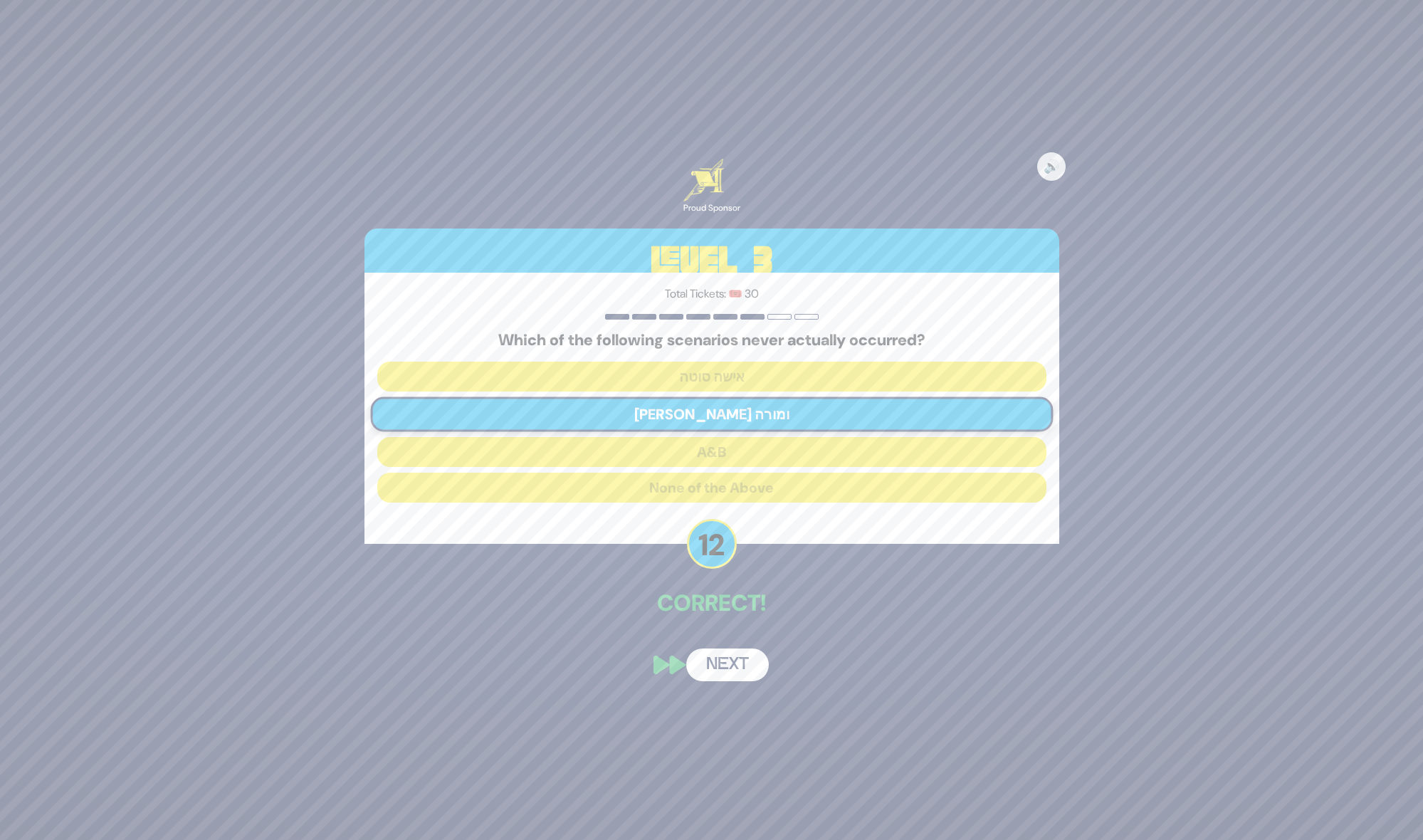
click at [745, 662] on button "Next" at bounding box center [727, 664] width 82 height 33
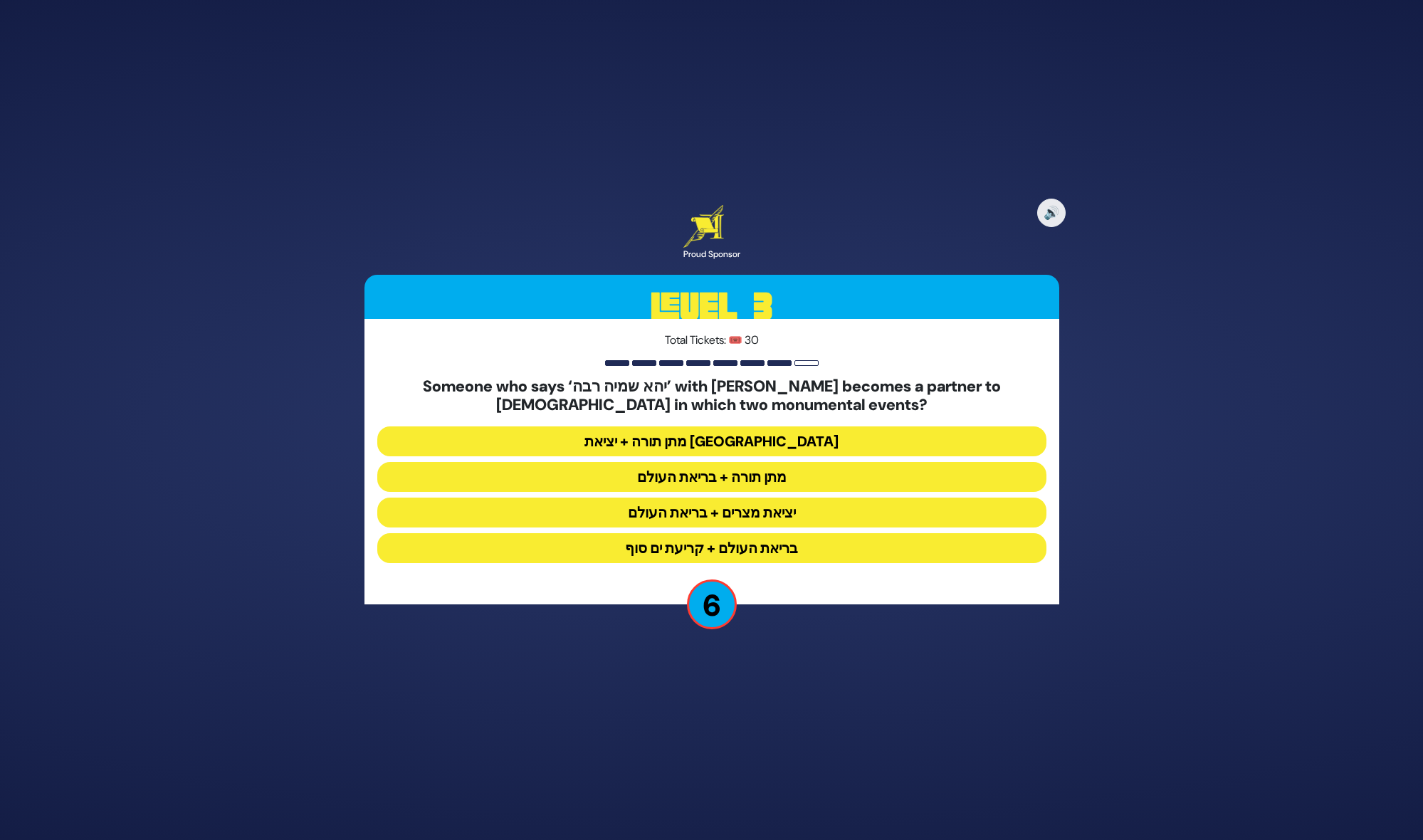
click at [758, 546] on button "בריאת העולם + קריעת ים סוף" at bounding box center [712, 548] width 669 height 30
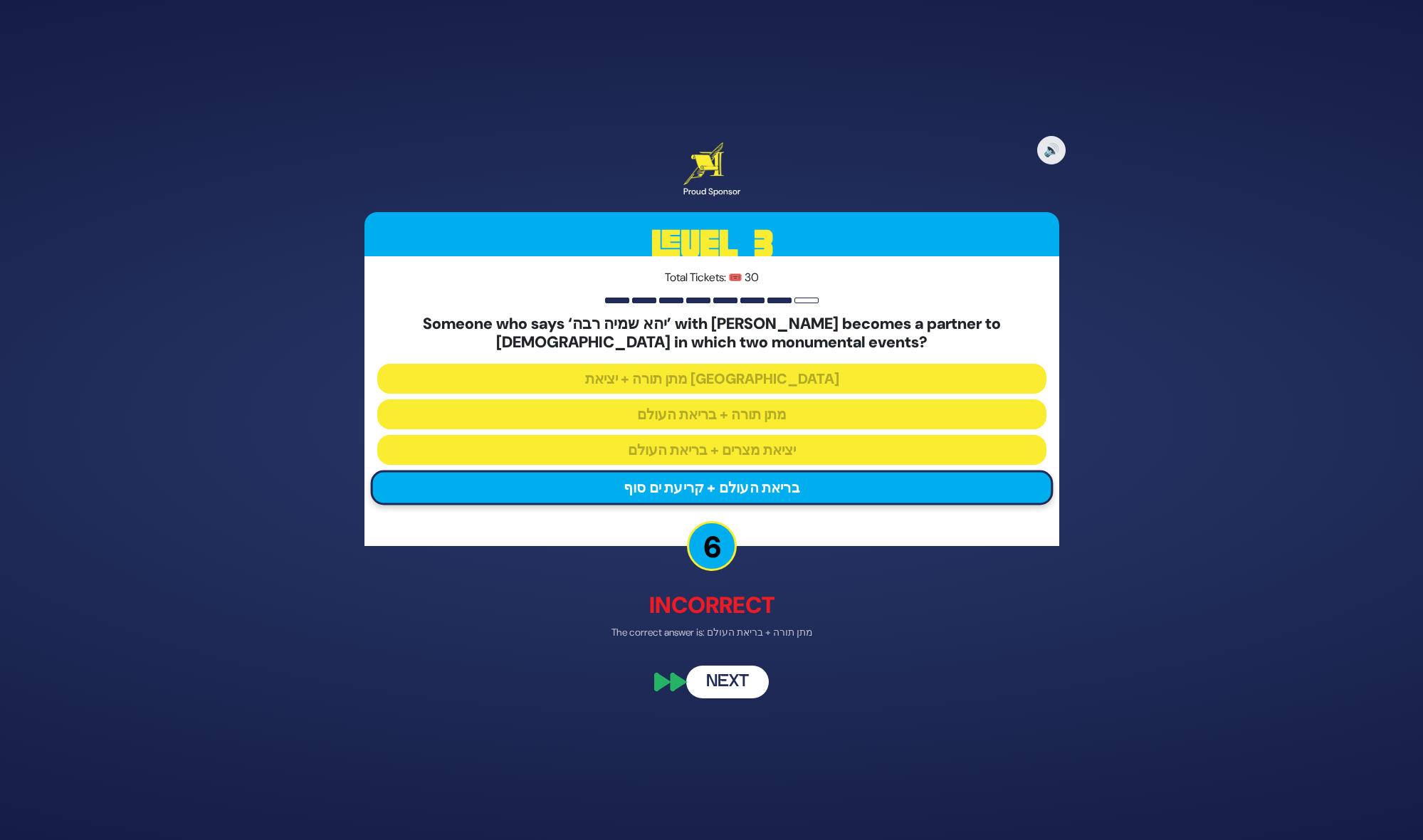
click at [716, 682] on button "Next" at bounding box center [727, 680] width 82 height 33
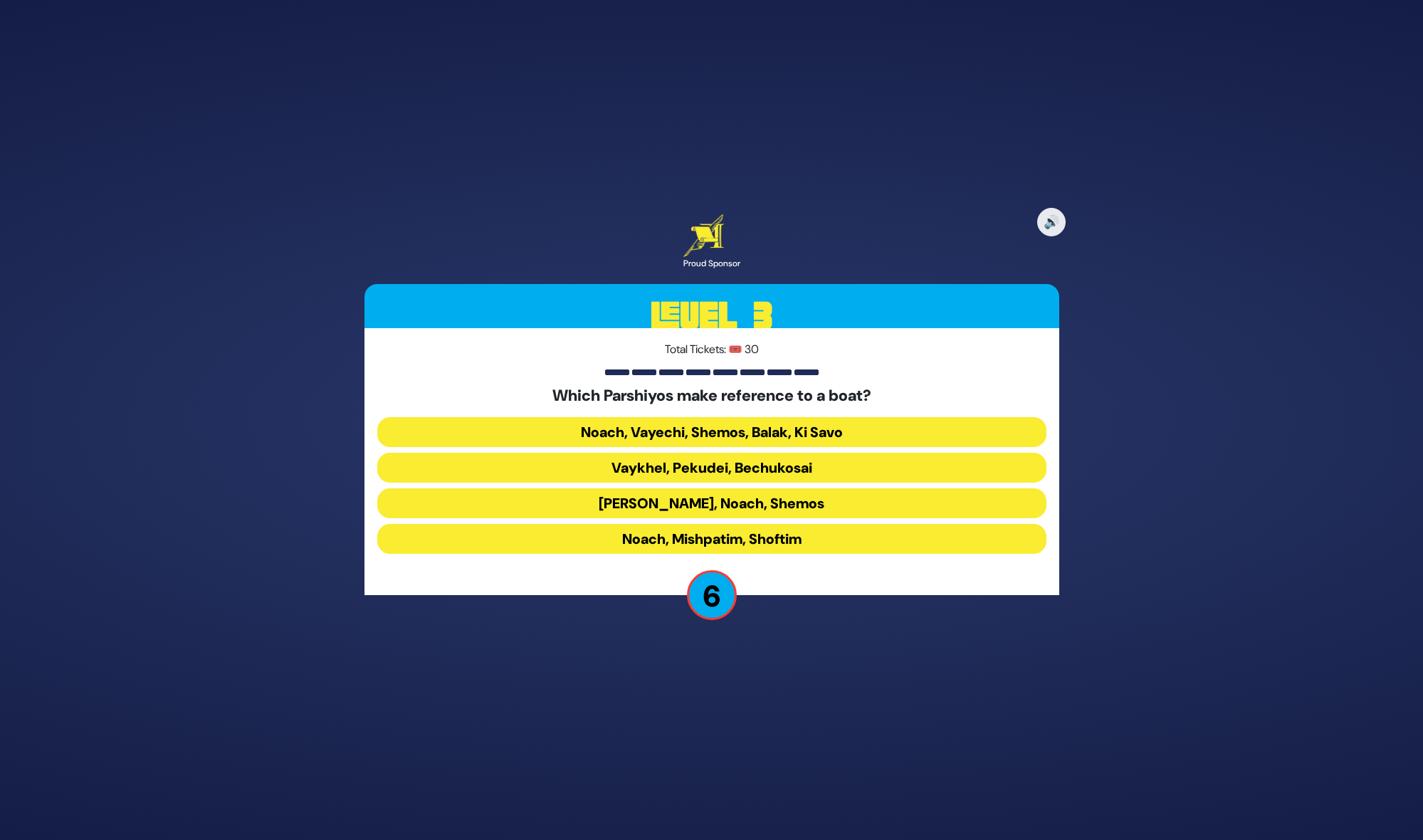
click at [700, 543] on button "Noach, Mishpatim, Shoftim" at bounding box center [712, 538] width 669 height 30
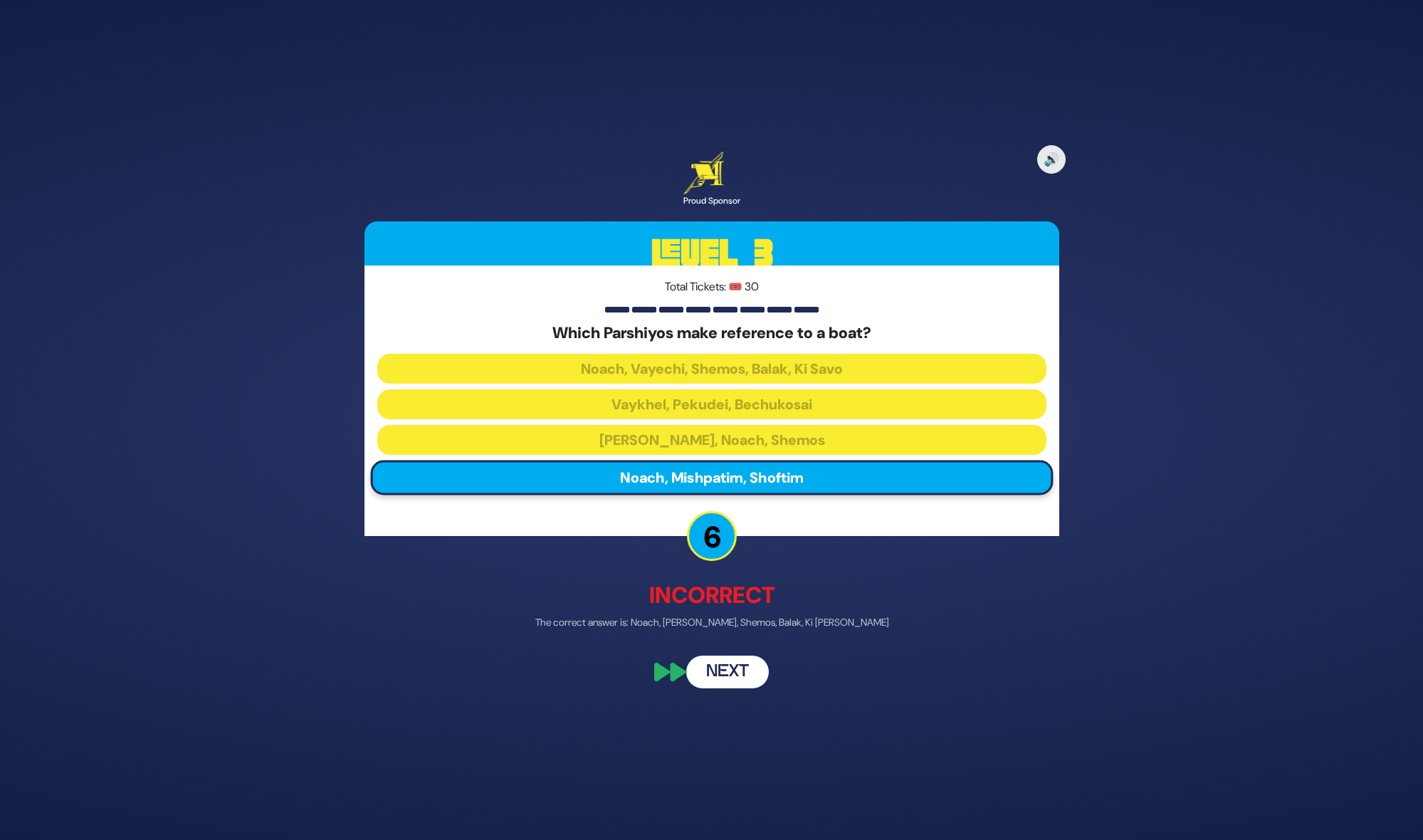
click at [736, 662] on button "Next" at bounding box center [727, 672] width 82 height 33
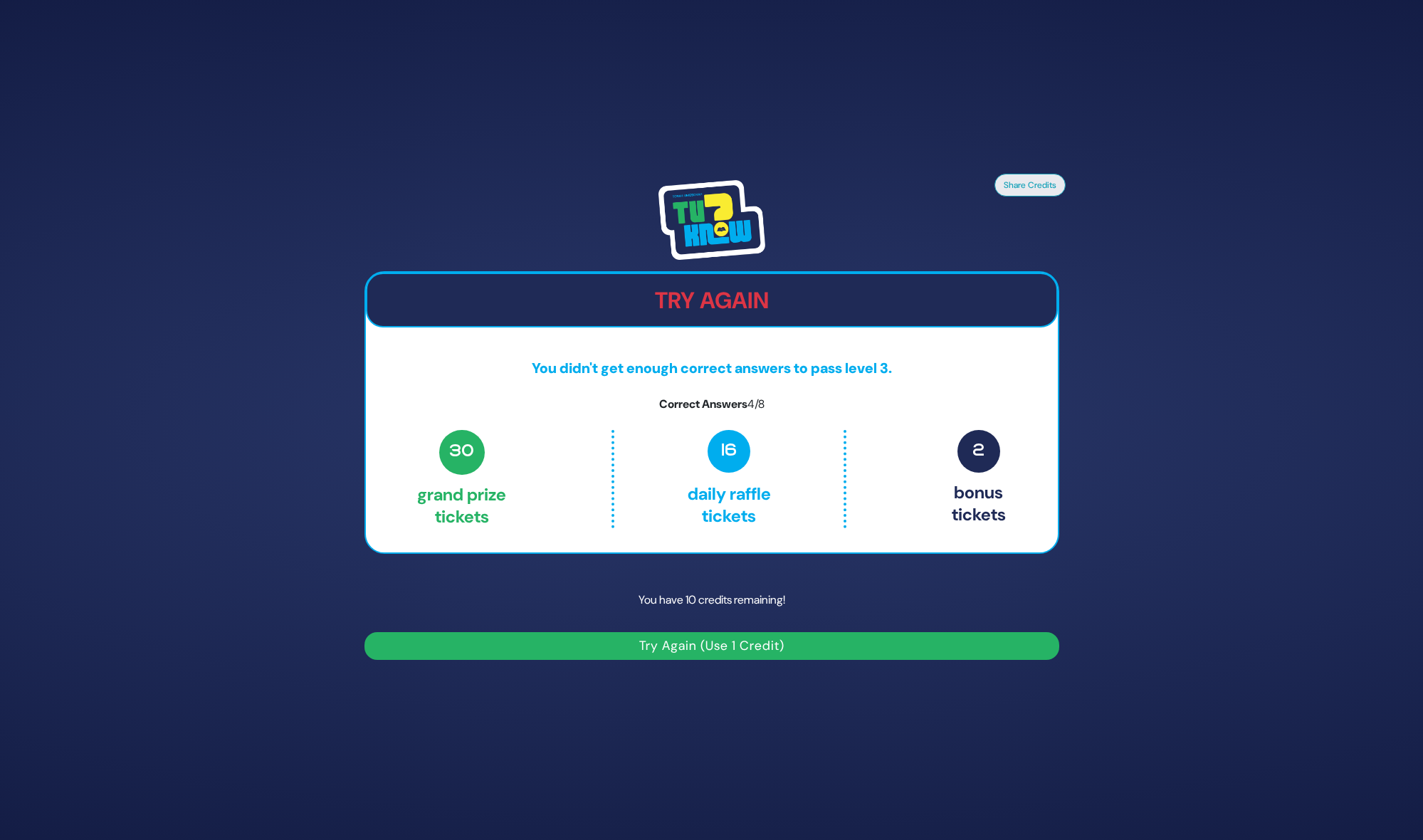
click at [710, 651] on button "Try Again (Use 1 Credit)" at bounding box center [711, 645] width 694 height 28
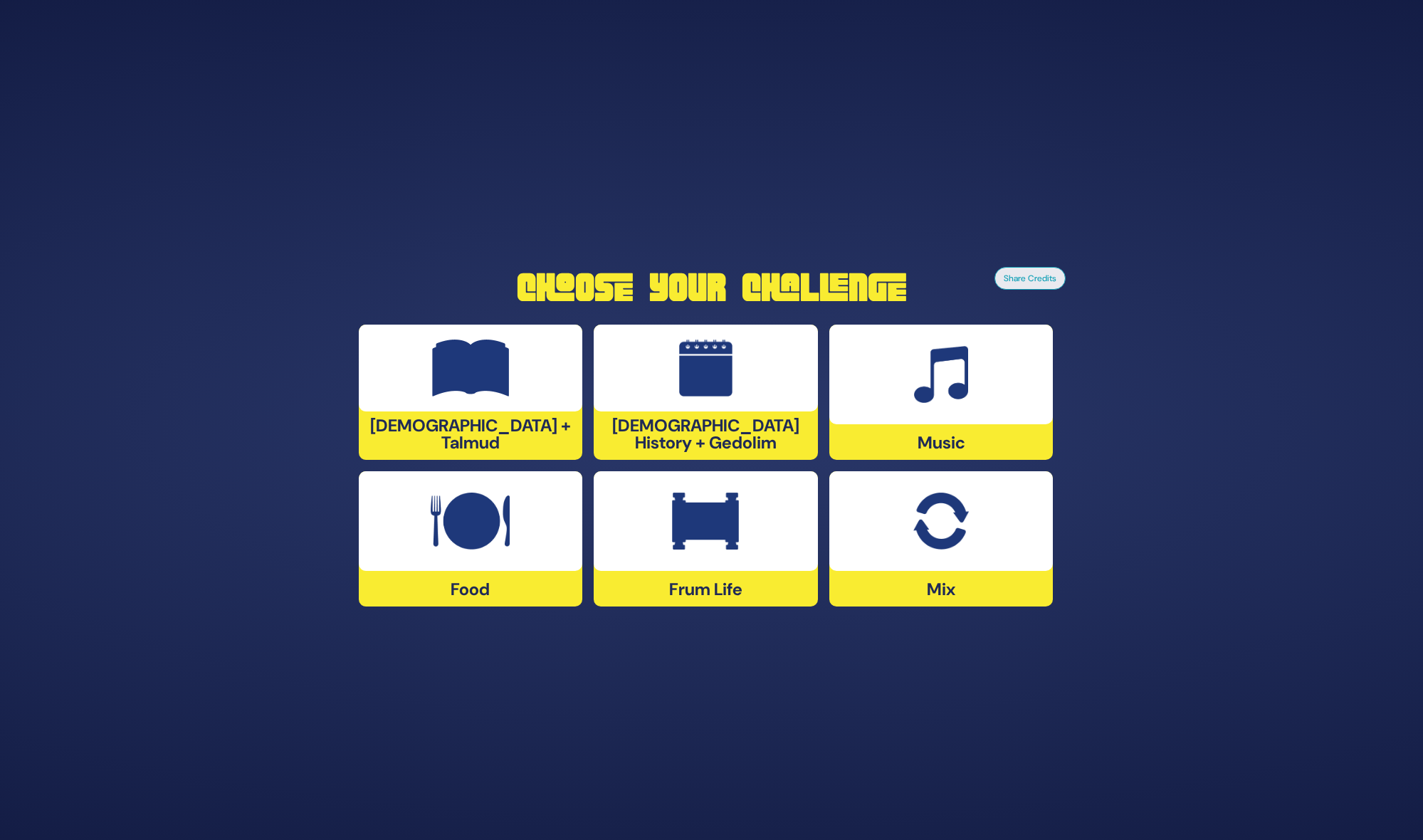
click at [971, 420] on div at bounding box center [941, 374] width 224 height 100
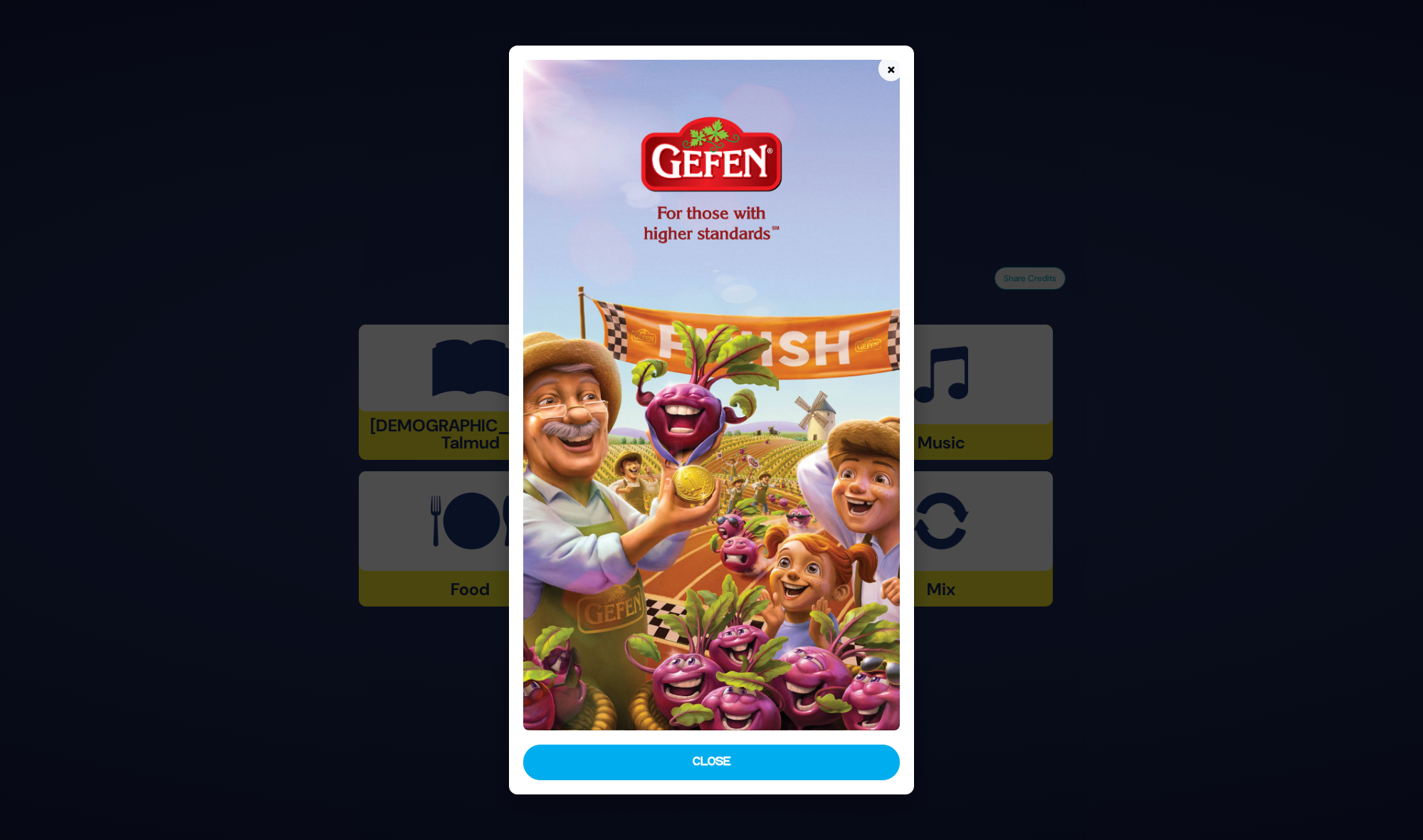
click at [888, 63] on button "×" at bounding box center [890, 68] width 25 height 25
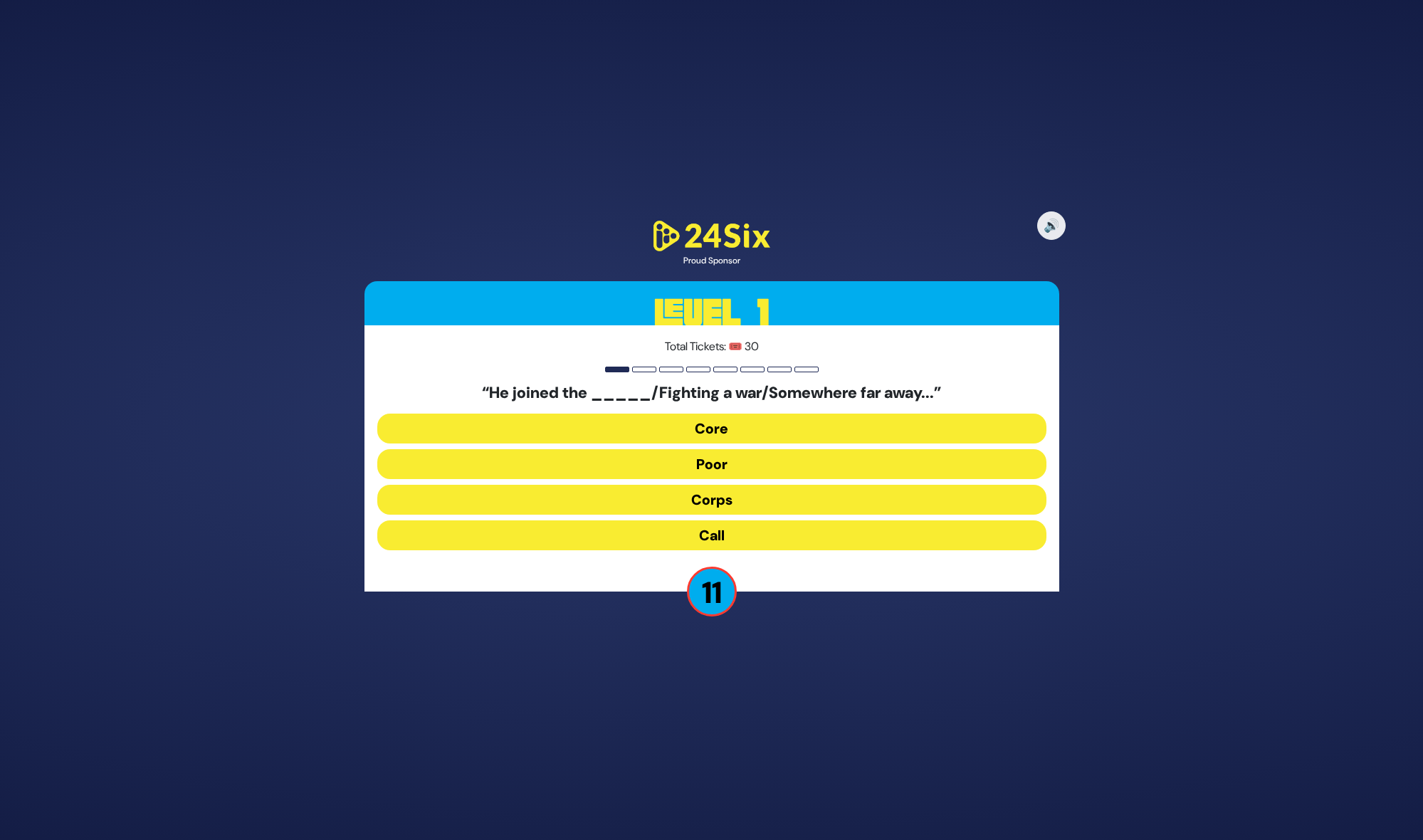
click at [721, 494] on button "Corps" at bounding box center [712, 499] width 669 height 30
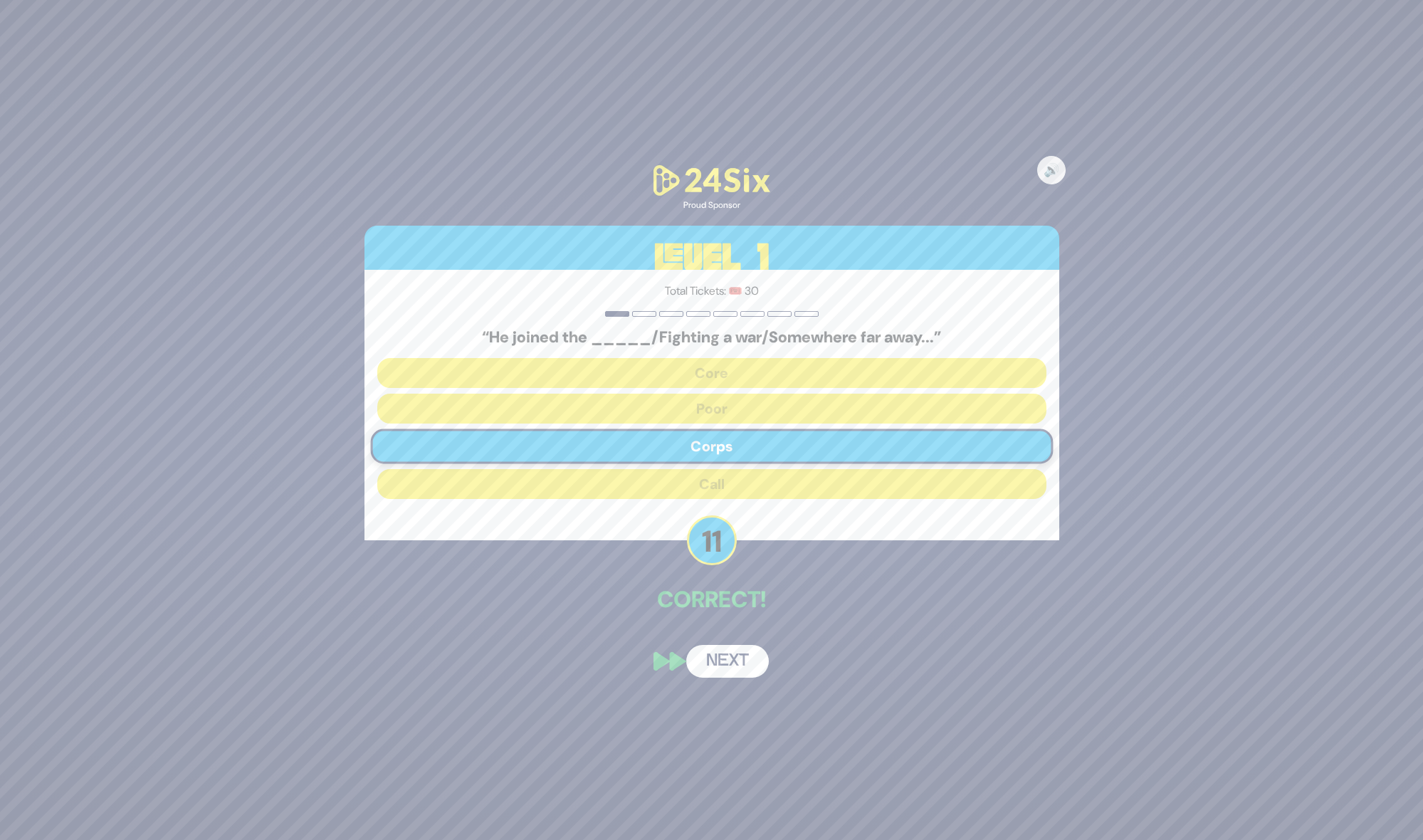
click at [724, 666] on button "Next" at bounding box center [727, 661] width 82 height 33
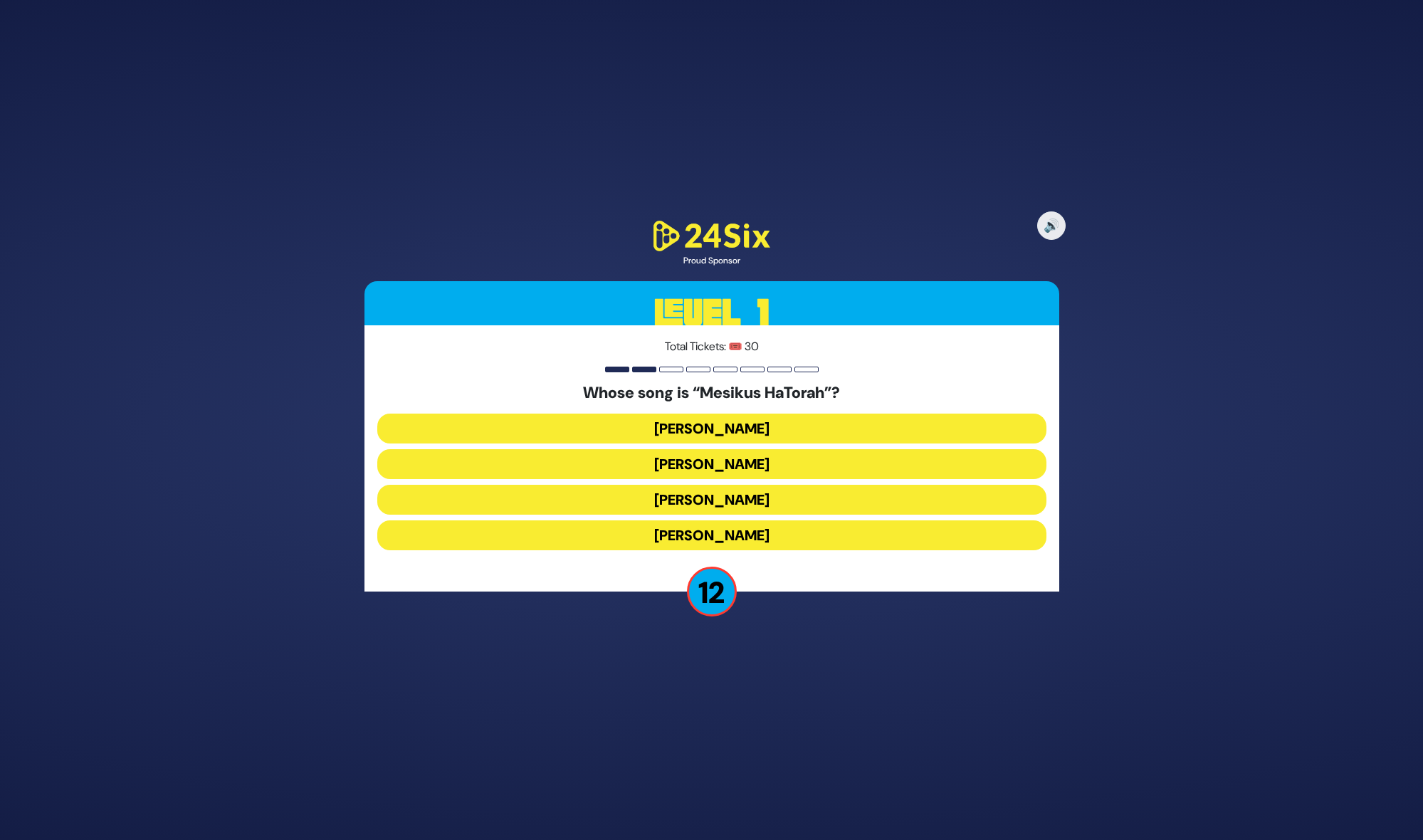
click at [753, 458] on button "[PERSON_NAME]" at bounding box center [712, 463] width 669 height 30
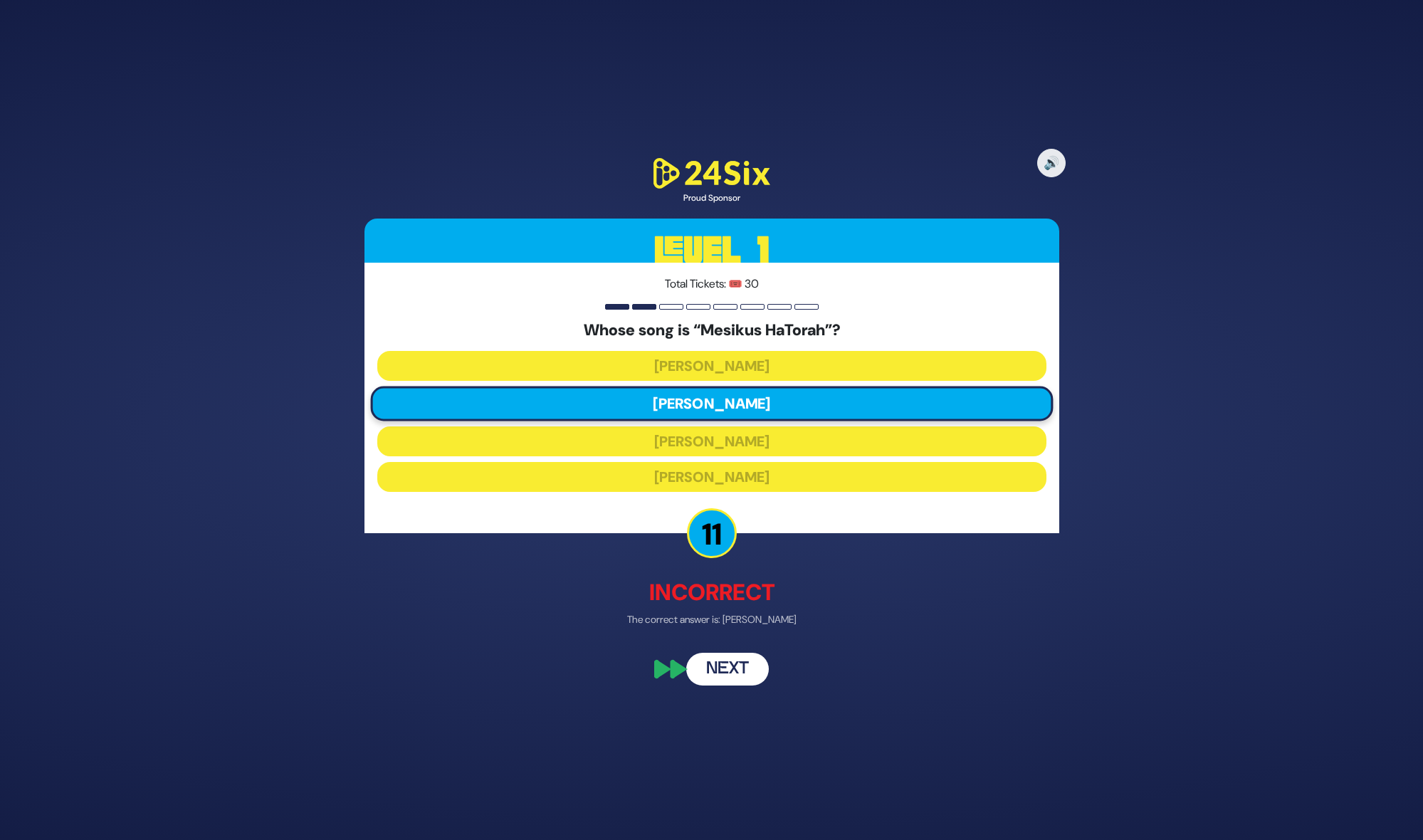
click at [744, 678] on button "Next" at bounding box center [727, 668] width 82 height 33
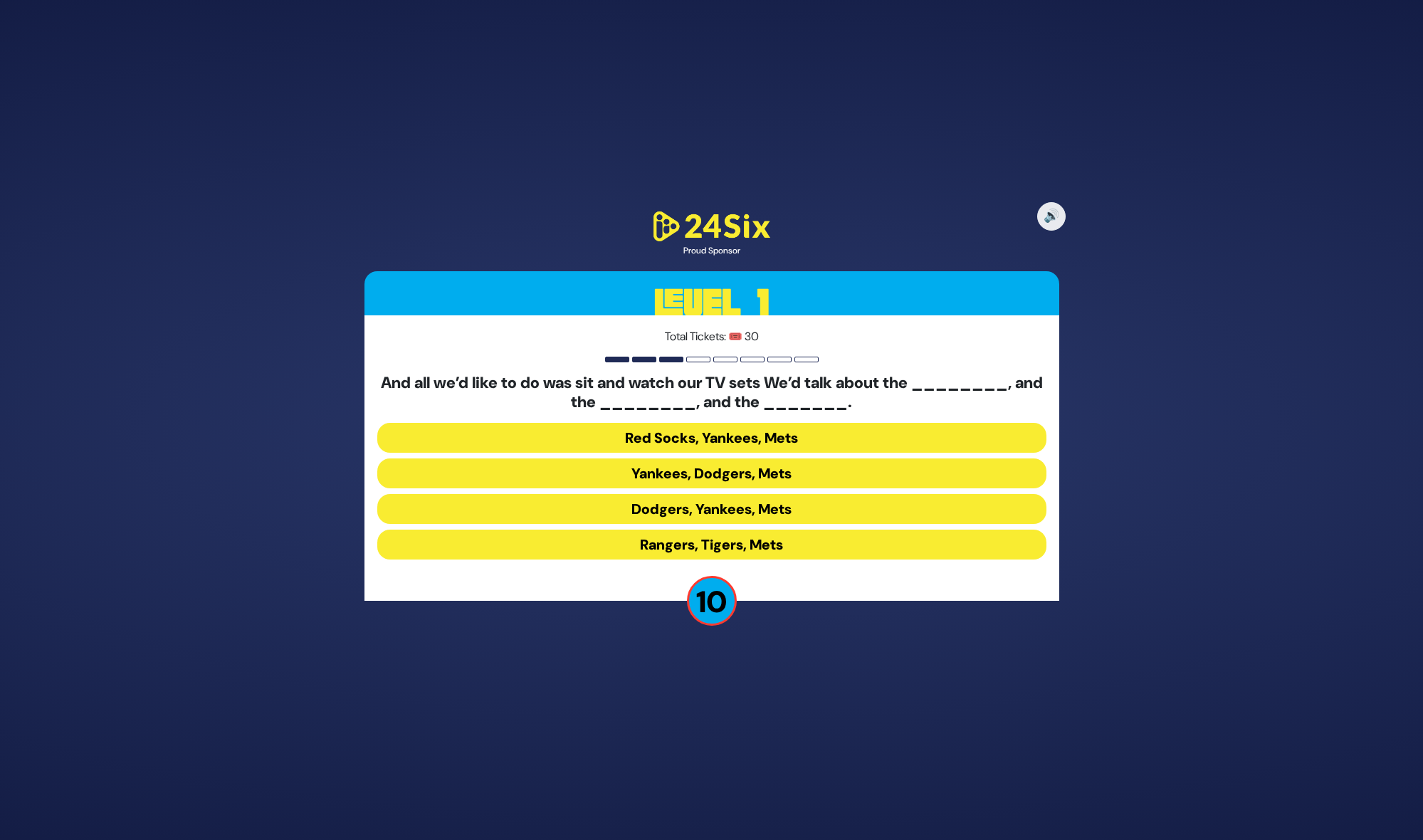
click at [718, 472] on button "Yankees, Dodgers, Mets" at bounding box center [712, 473] width 669 height 30
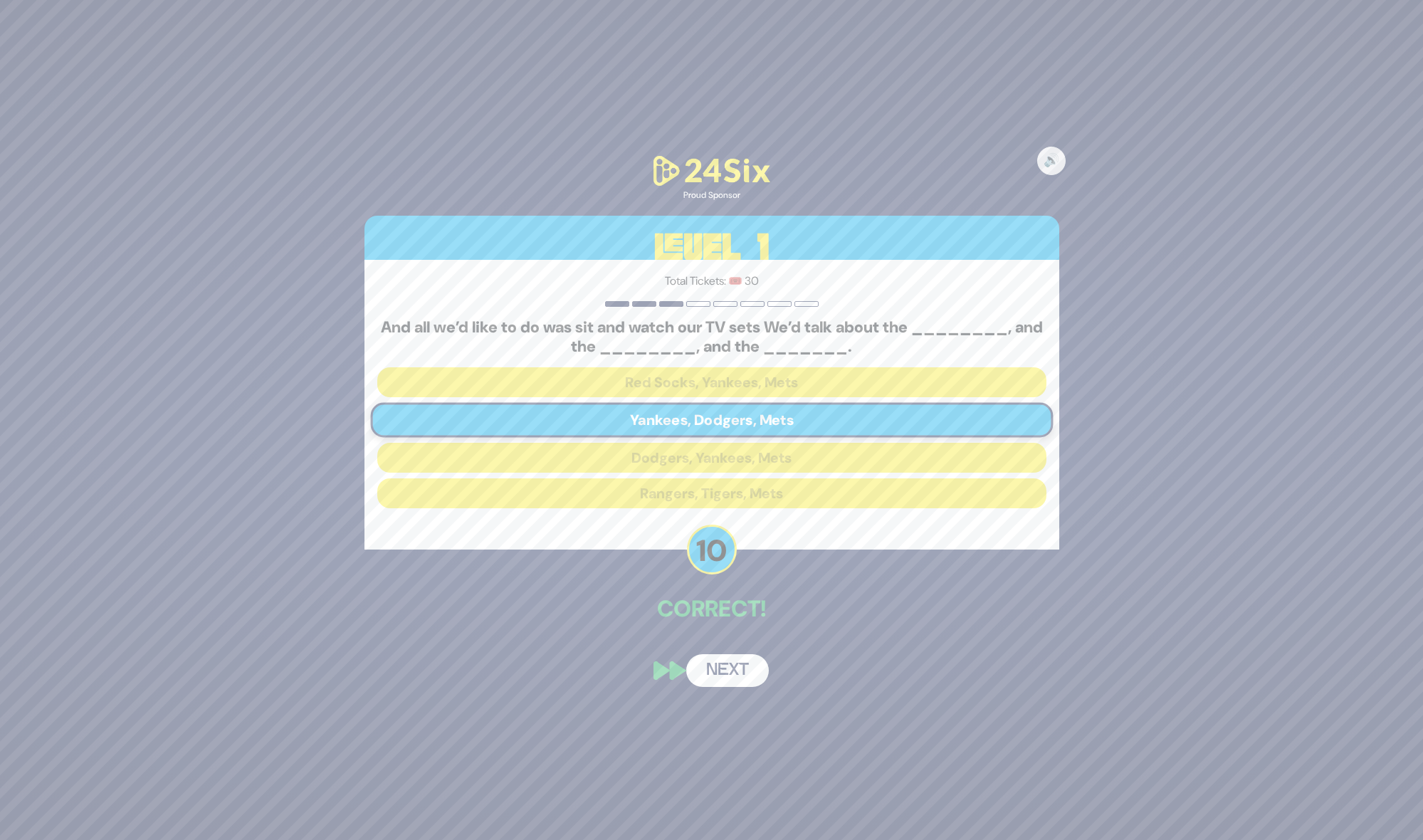
click at [747, 662] on button "Next" at bounding box center [727, 670] width 82 height 33
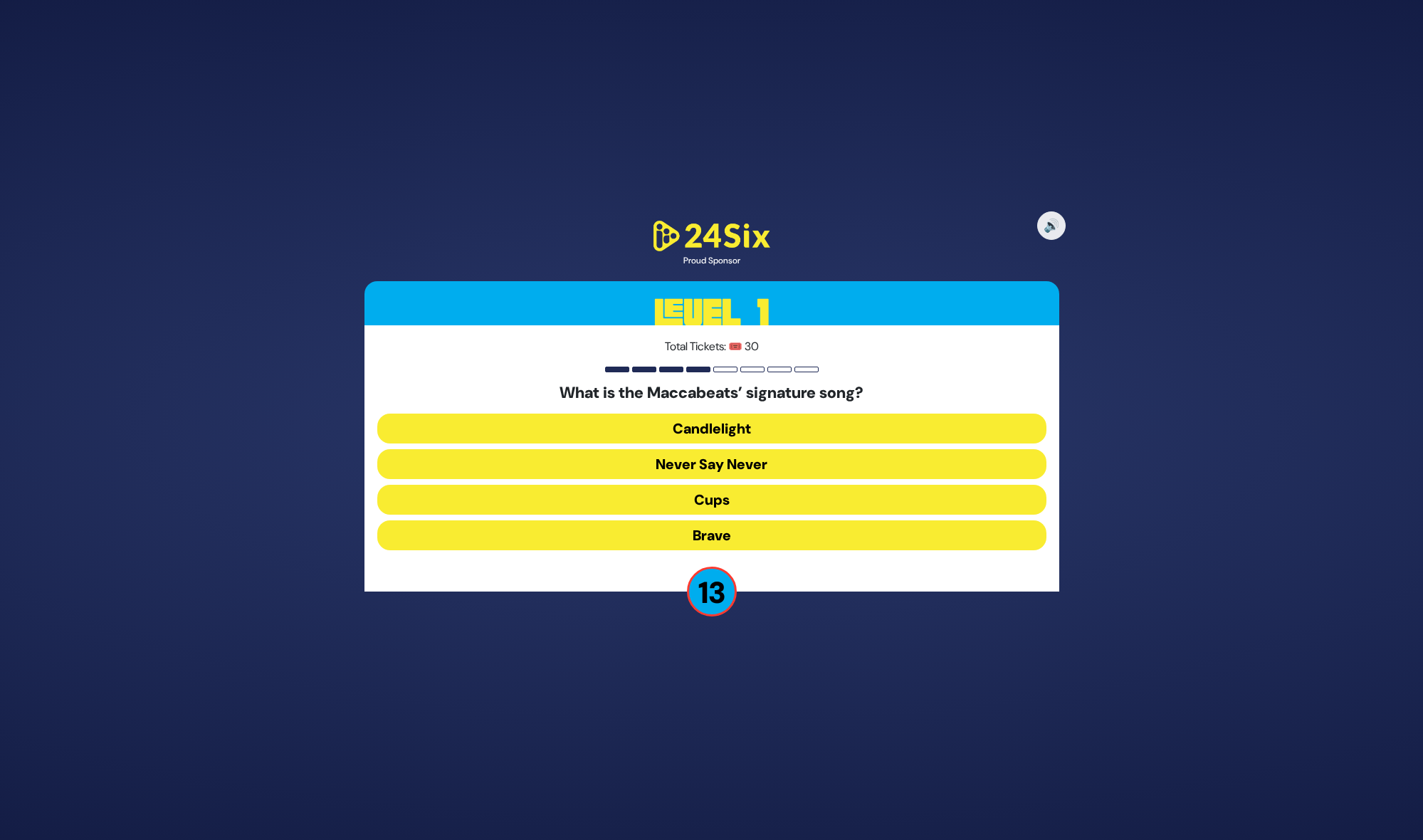
click at [705, 423] on button "Candlelight" at bounding box center [712, 428] width 669 height 30
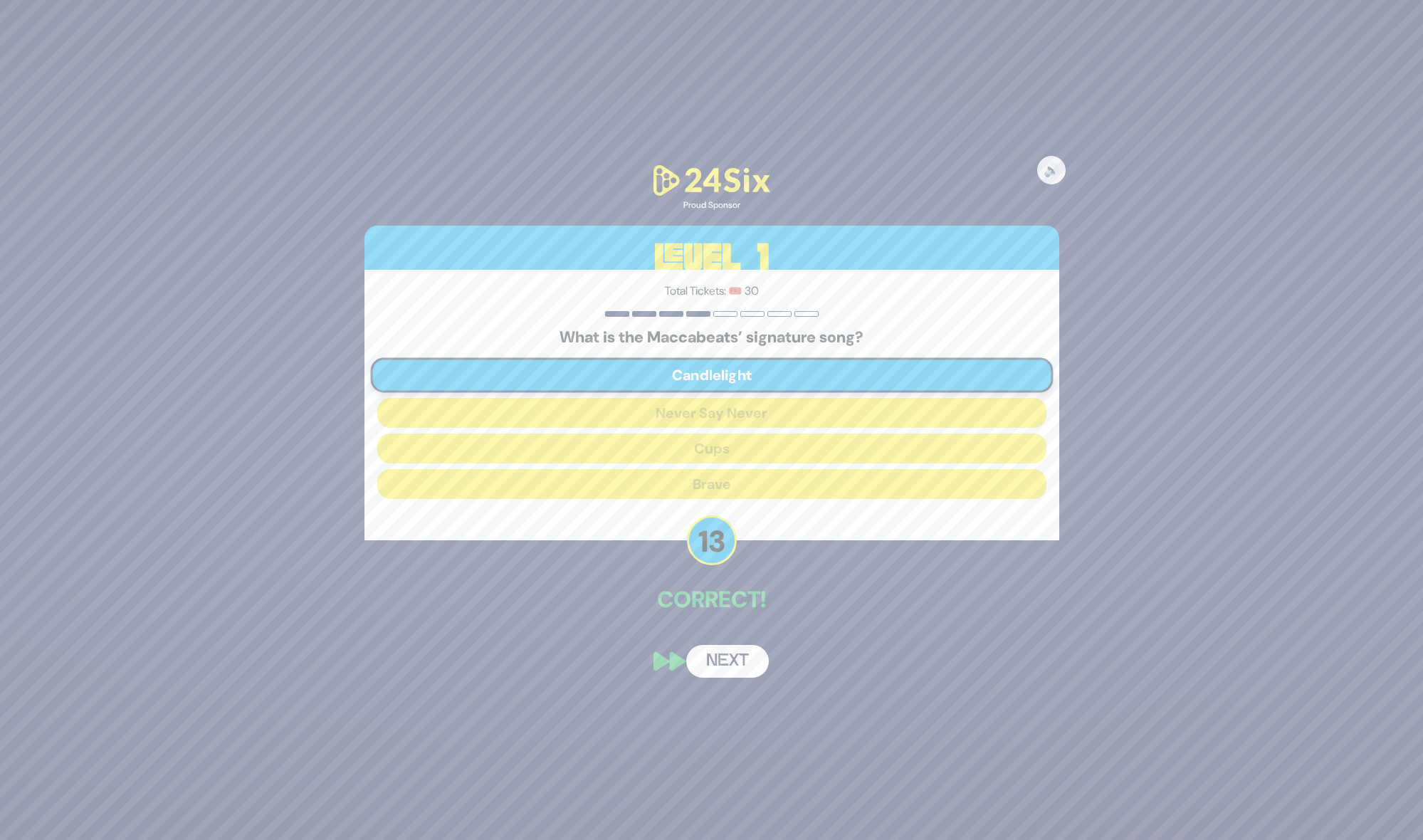
click at [732, 666] on button "Next" at bounding box center [727, 661] width 82 height 33
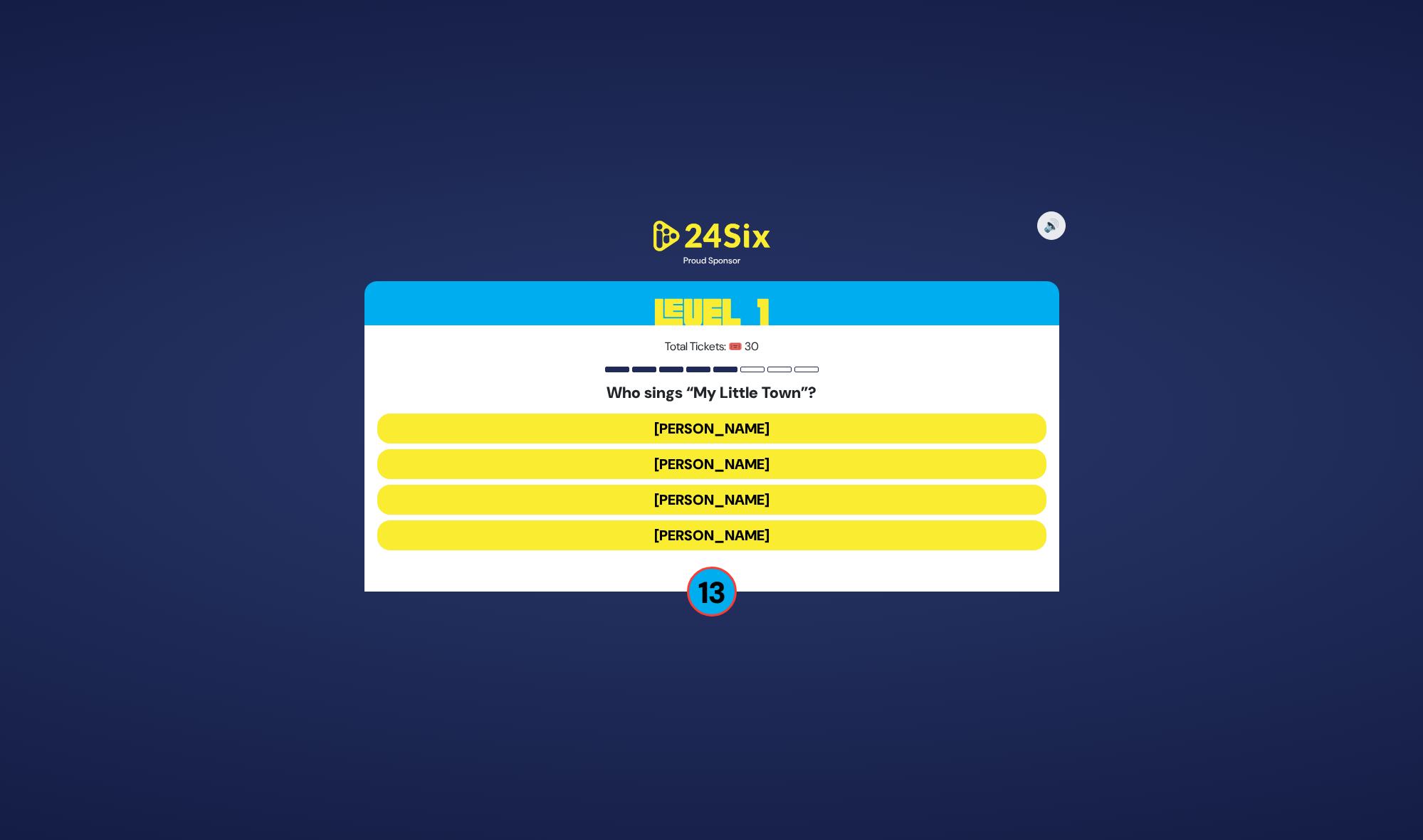
click at [714, 500] on button "Shulem Lemmer" at bounding box center [712, 499] width 669 height 30
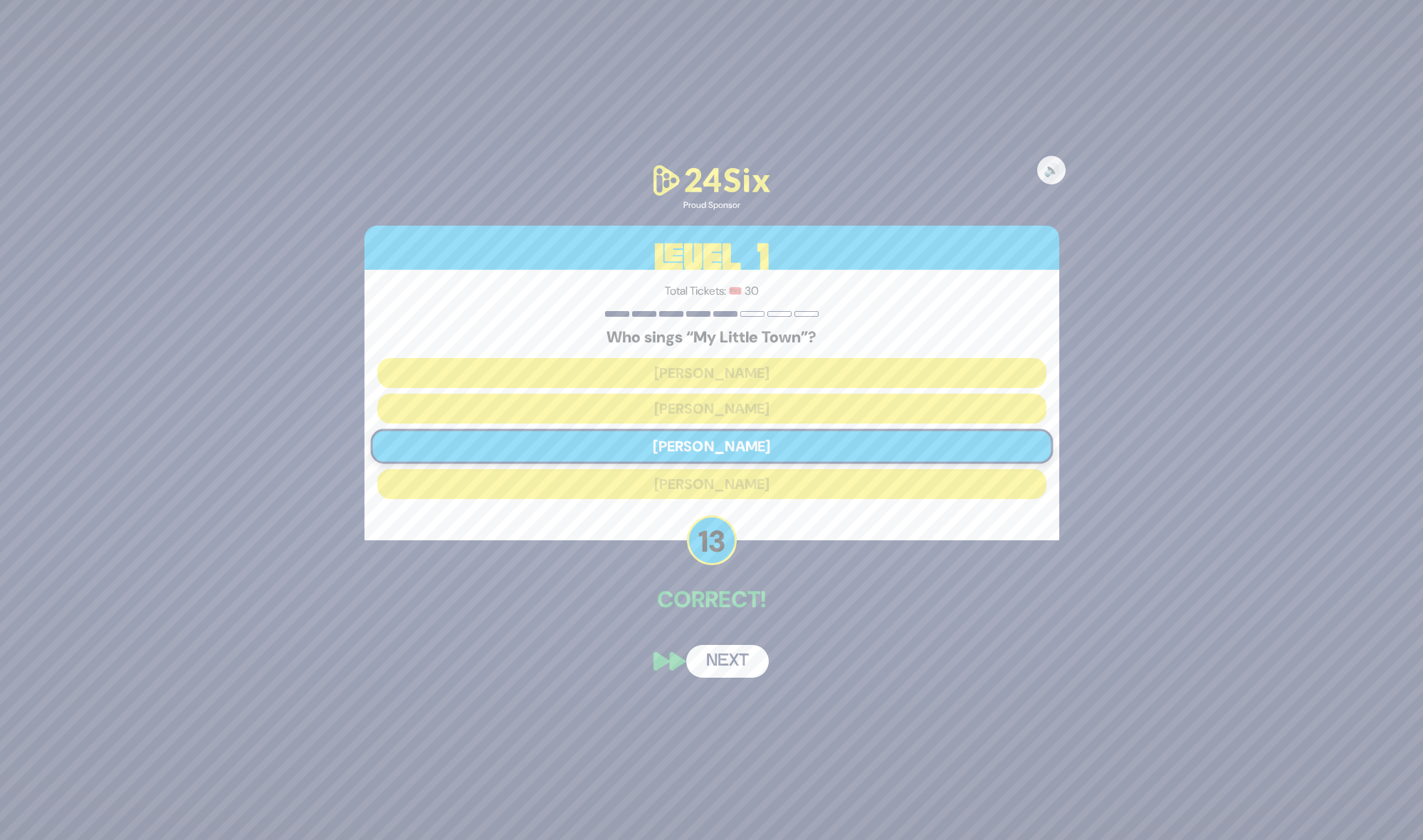
click at [734, 671] on button "Next" at bounding box center [727, 661] width 82 height 33
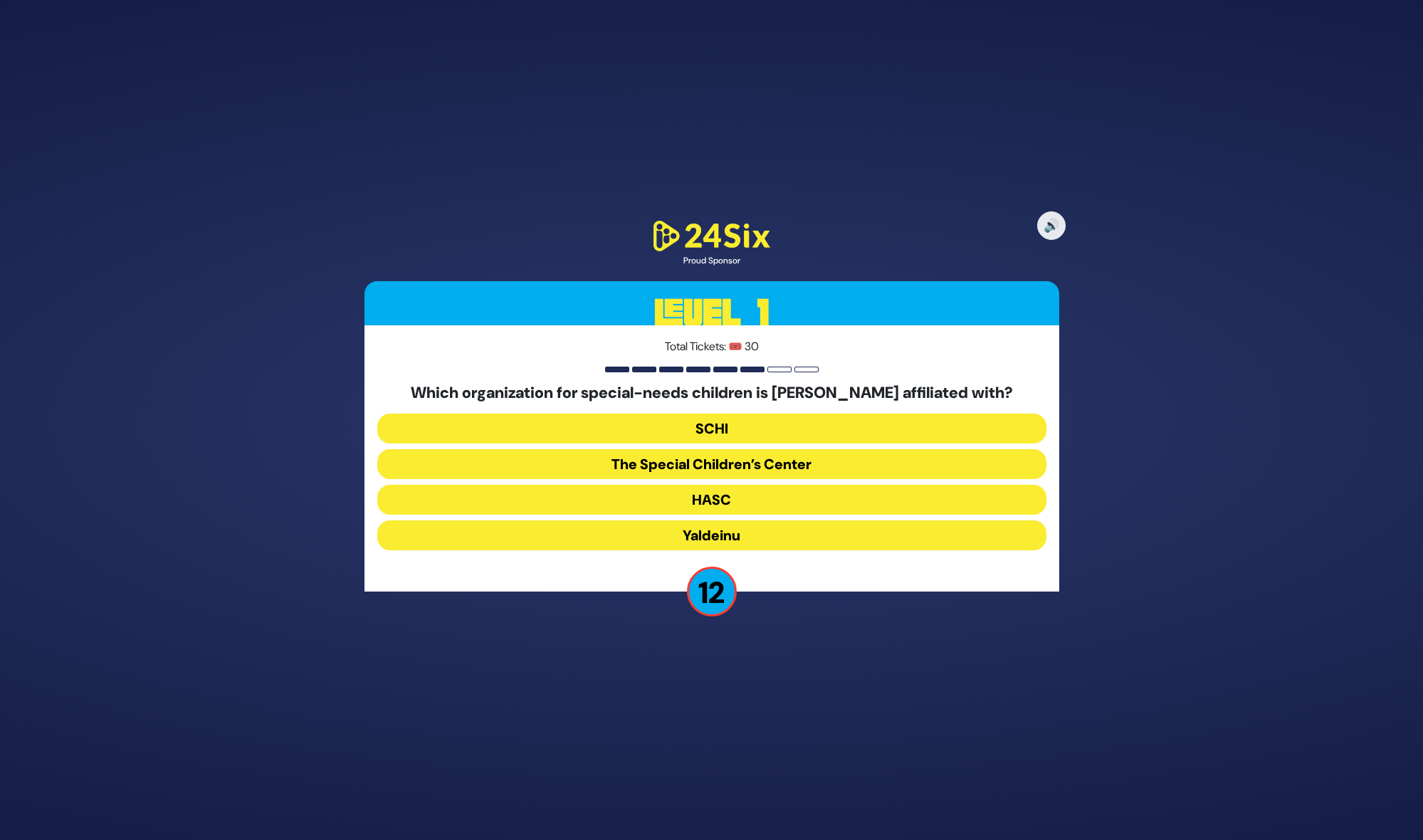
click at [769, 460] on button "The Special Children’s Center" at bounding box center [712, 463] width 669 height 30
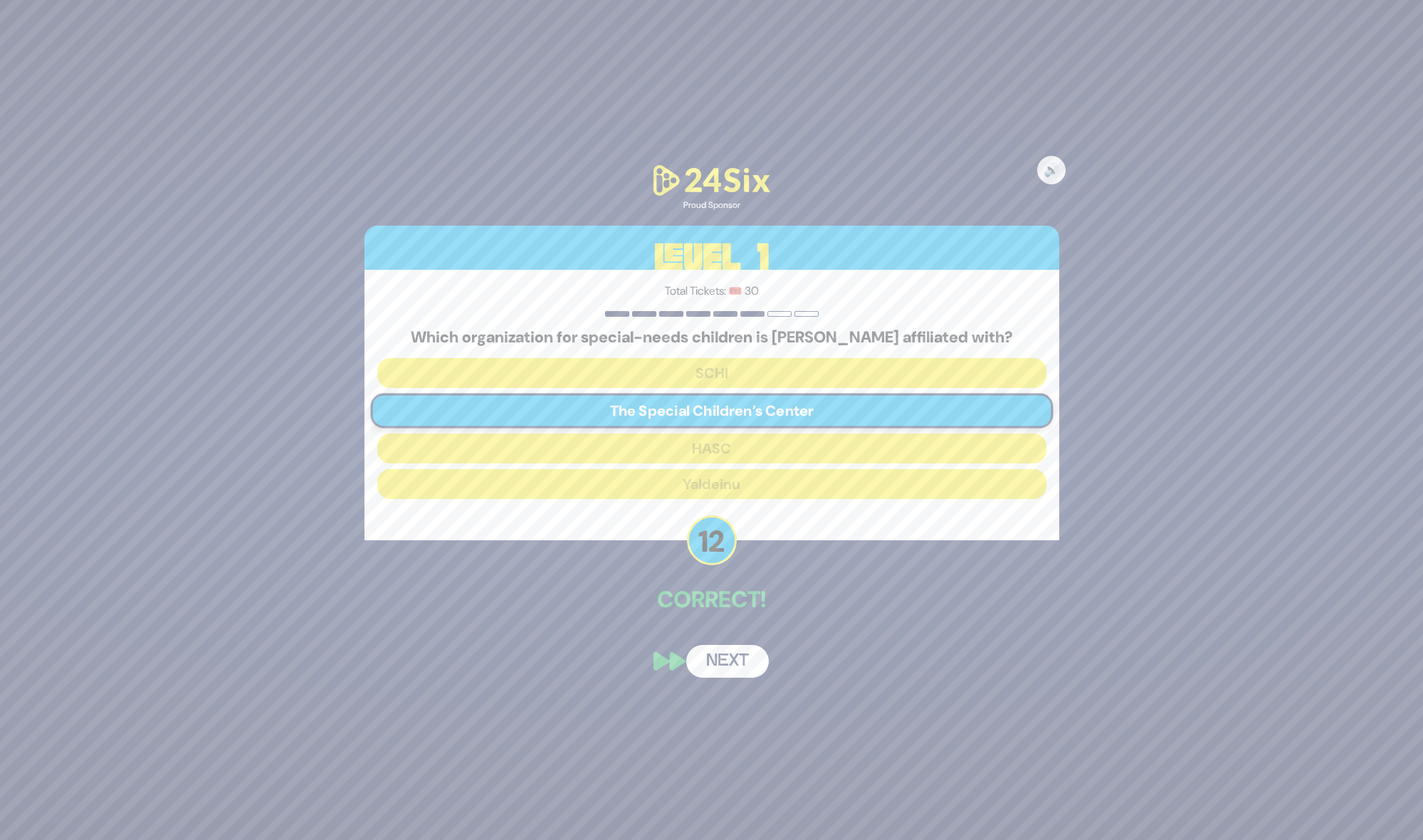
click at [736, 660] on button "Next" at bounding box center [727, 661] width 82 height 33
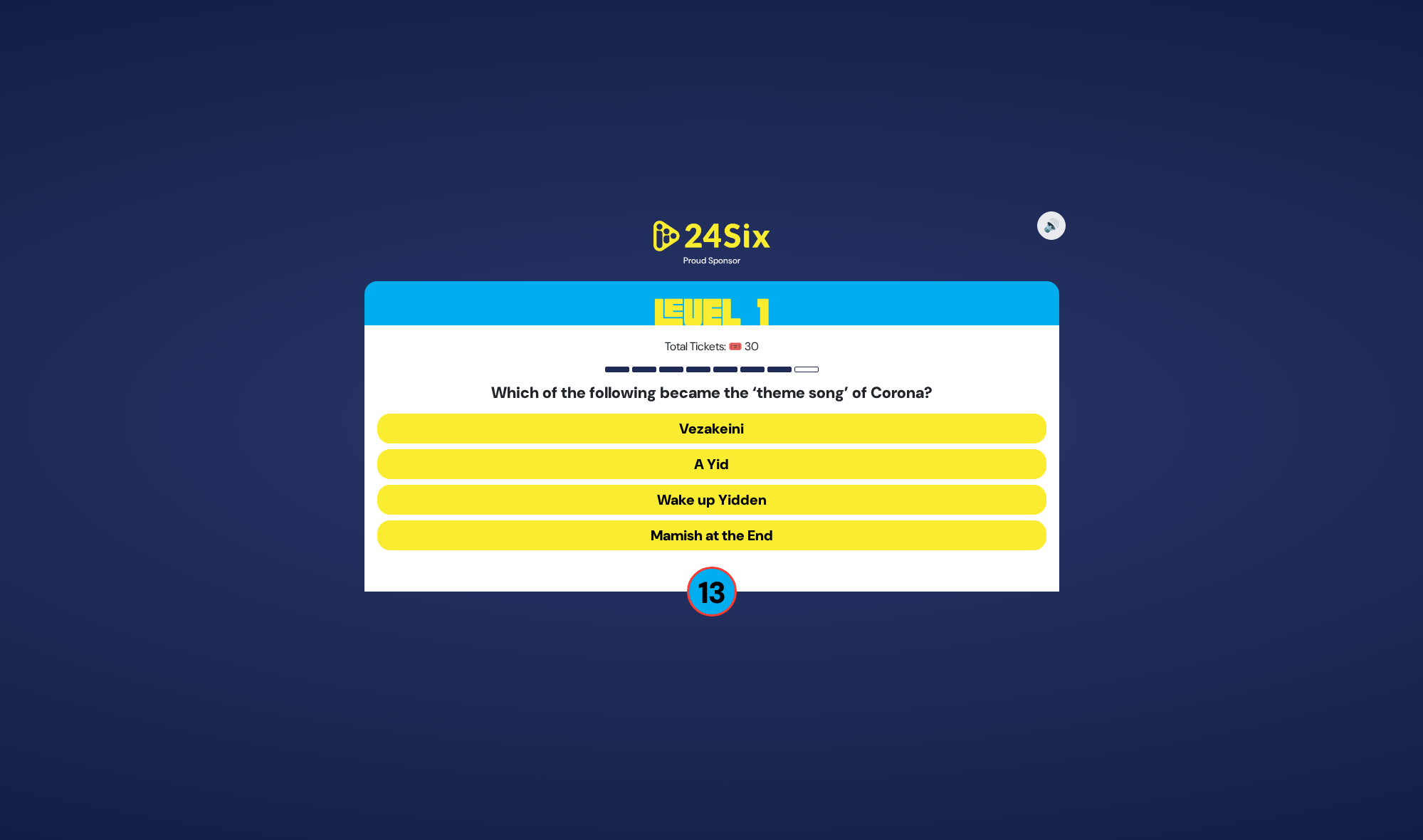
click at [806, 463] on button "A Yid" at bounding box center [712, 463] width 669 height 30
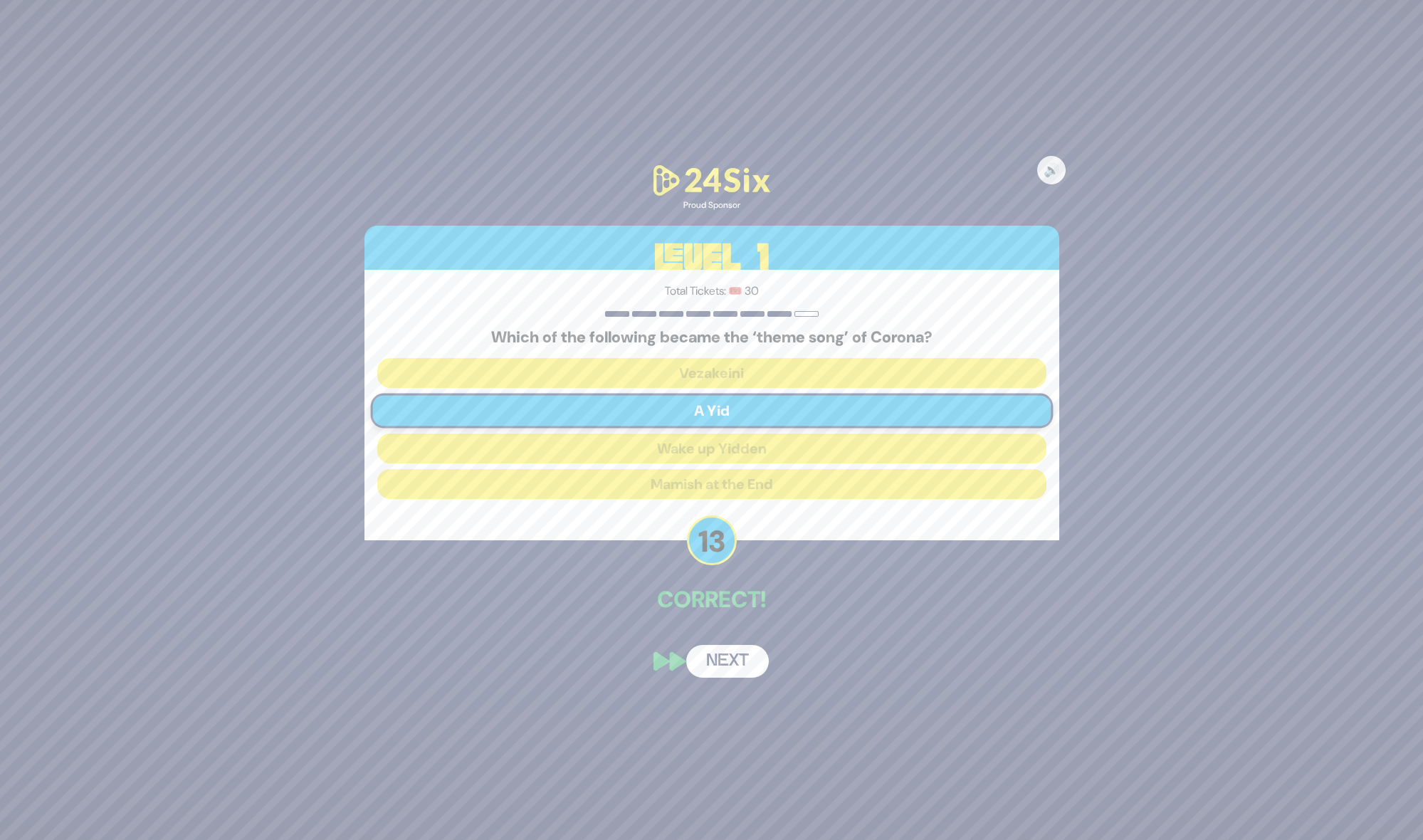
click at [732, 652] on button "Next" at bounding box center [727, 661] width 82 height 33
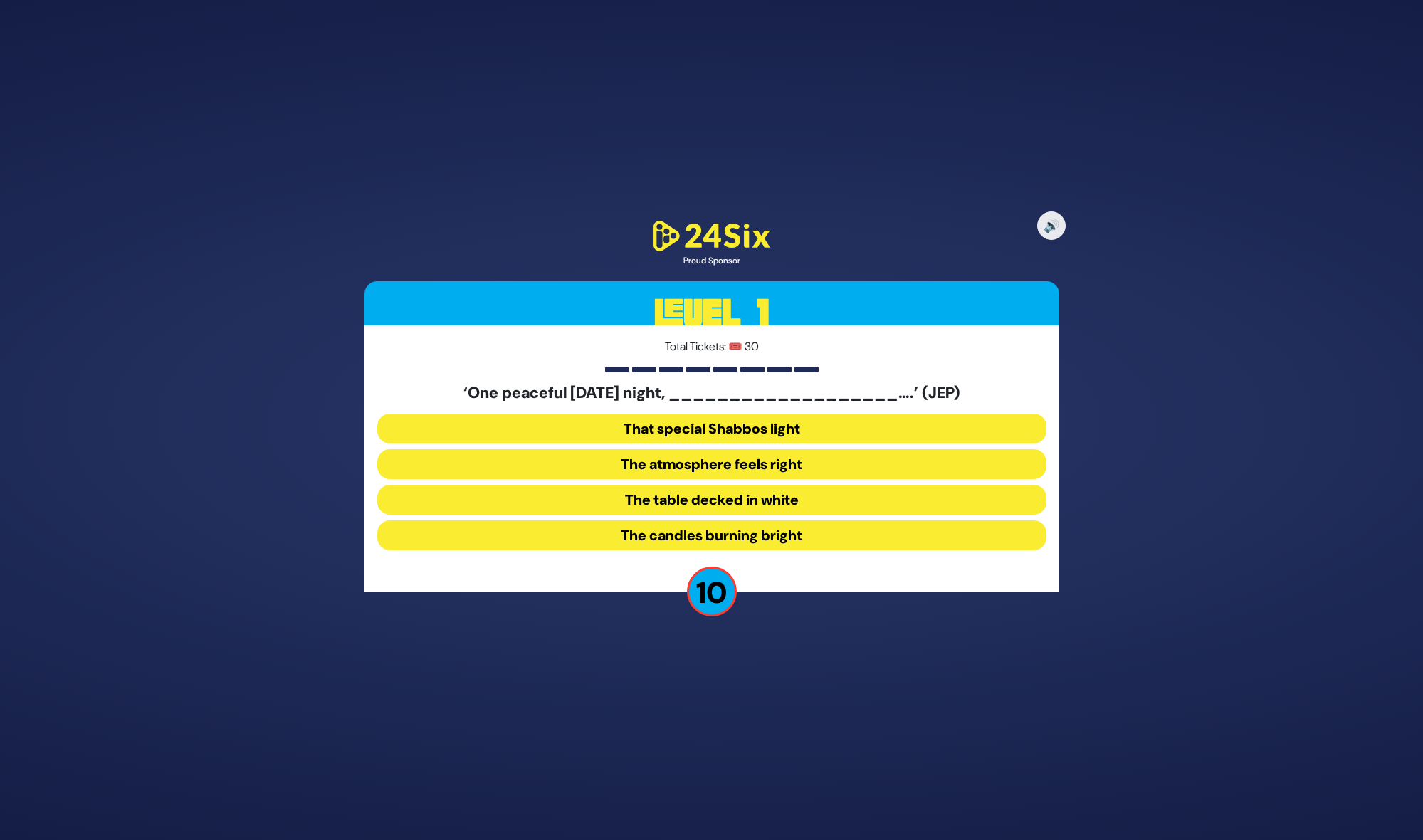
click at [753, 528] on button "The candles burning bright" at bounding box center [712, 535] width 669 height 30
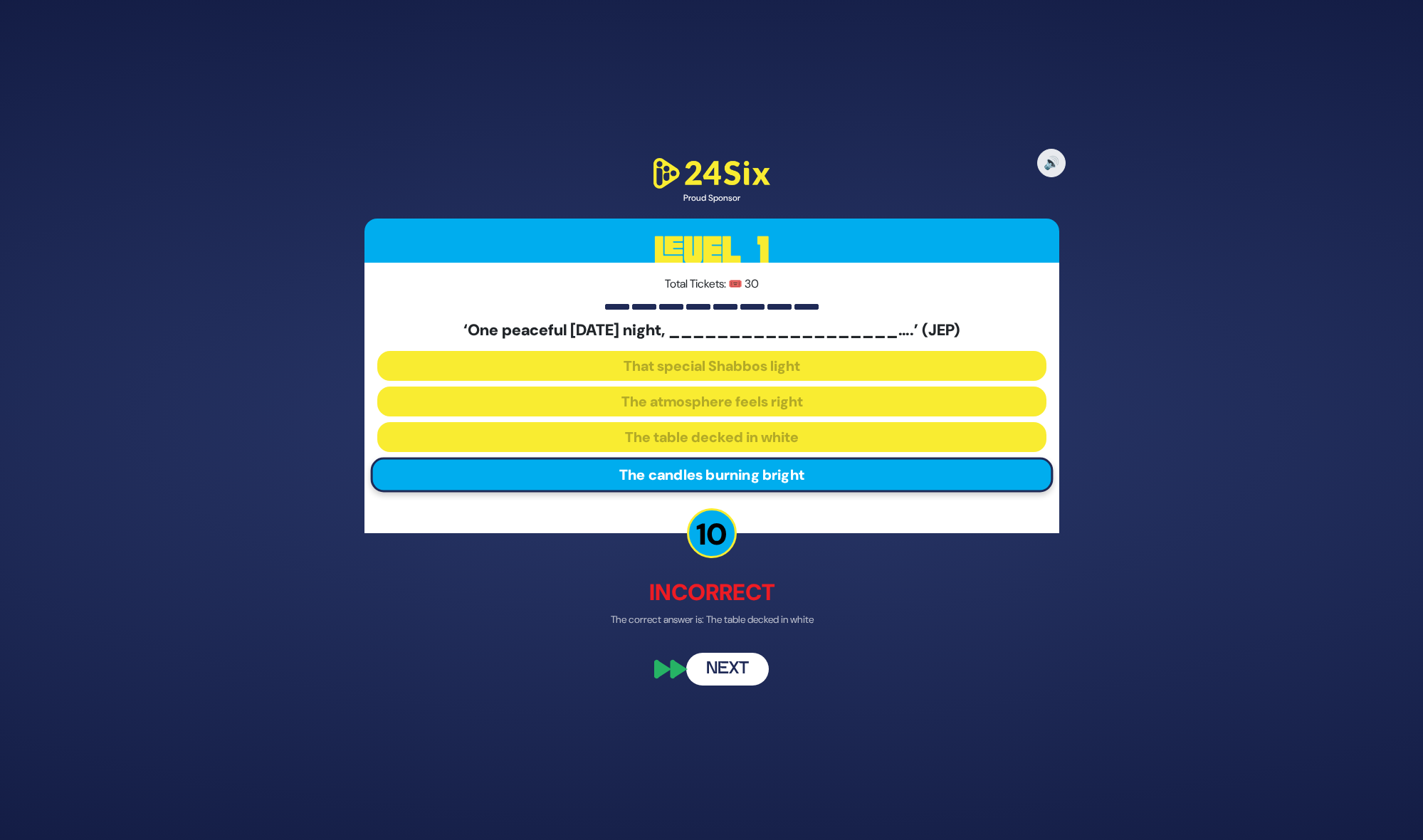
click at [727, 661] on button "Next" at bounding box center [727, 668] width 82 height 33
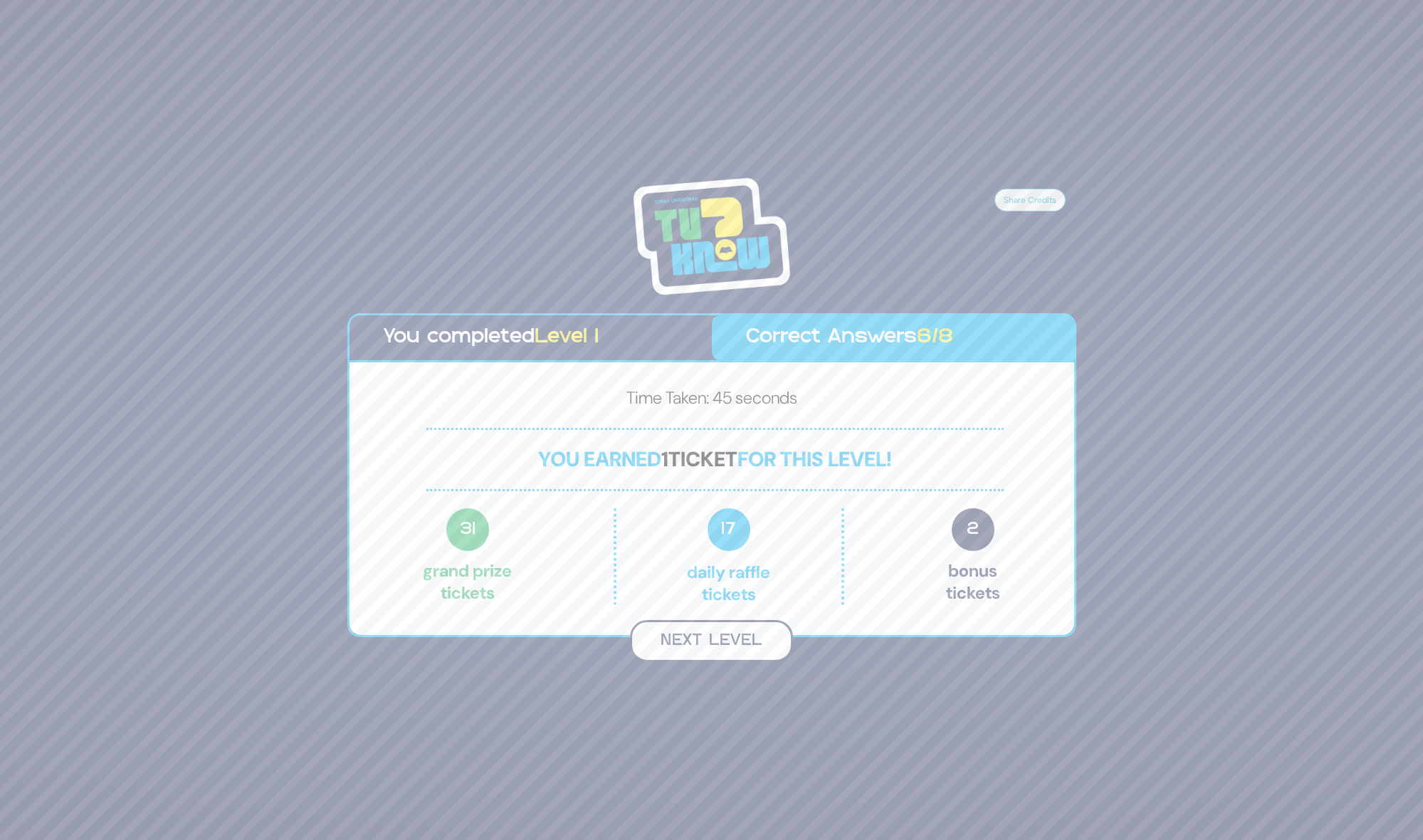
click at [701, 637] on button "Next Level" at bounding box center [712, 641] width 163 height 42
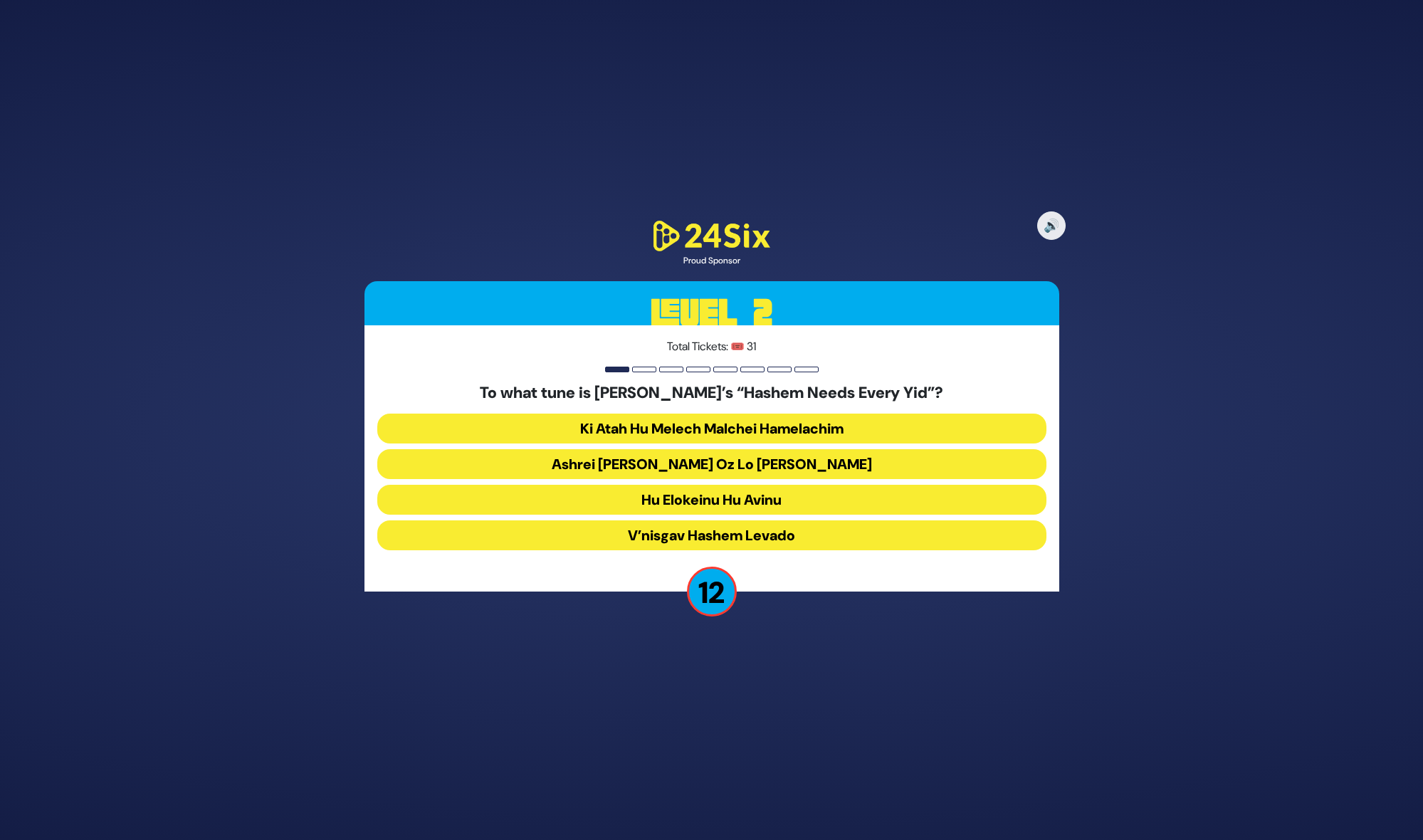
click at [742, 468] on button "Ashrei Adam Oz Lo Bach" at bounding box center [712, 463] width 669 height 30
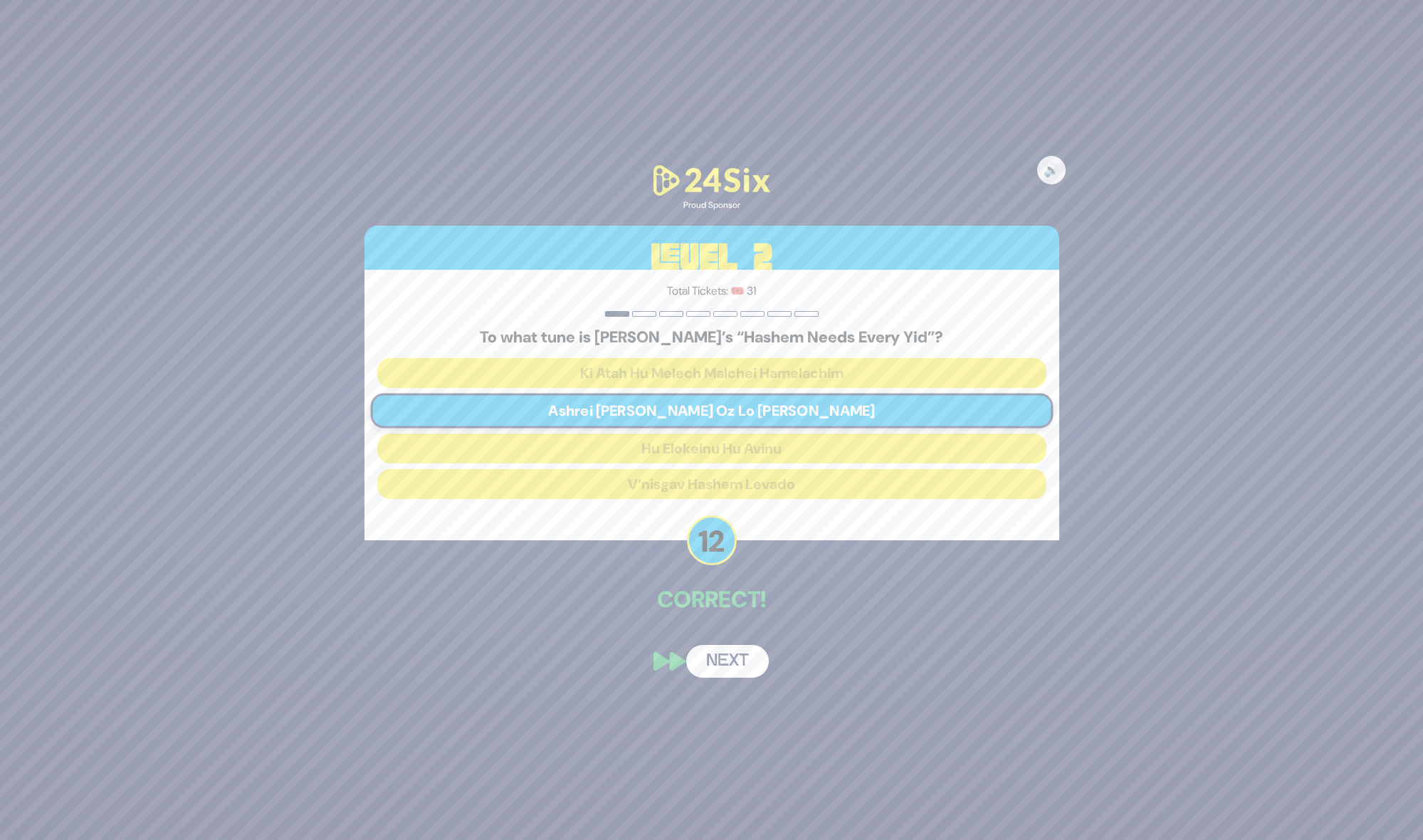
click at [719, 663] on button "Next" at bounding box center [727, 661] width 82 height 33
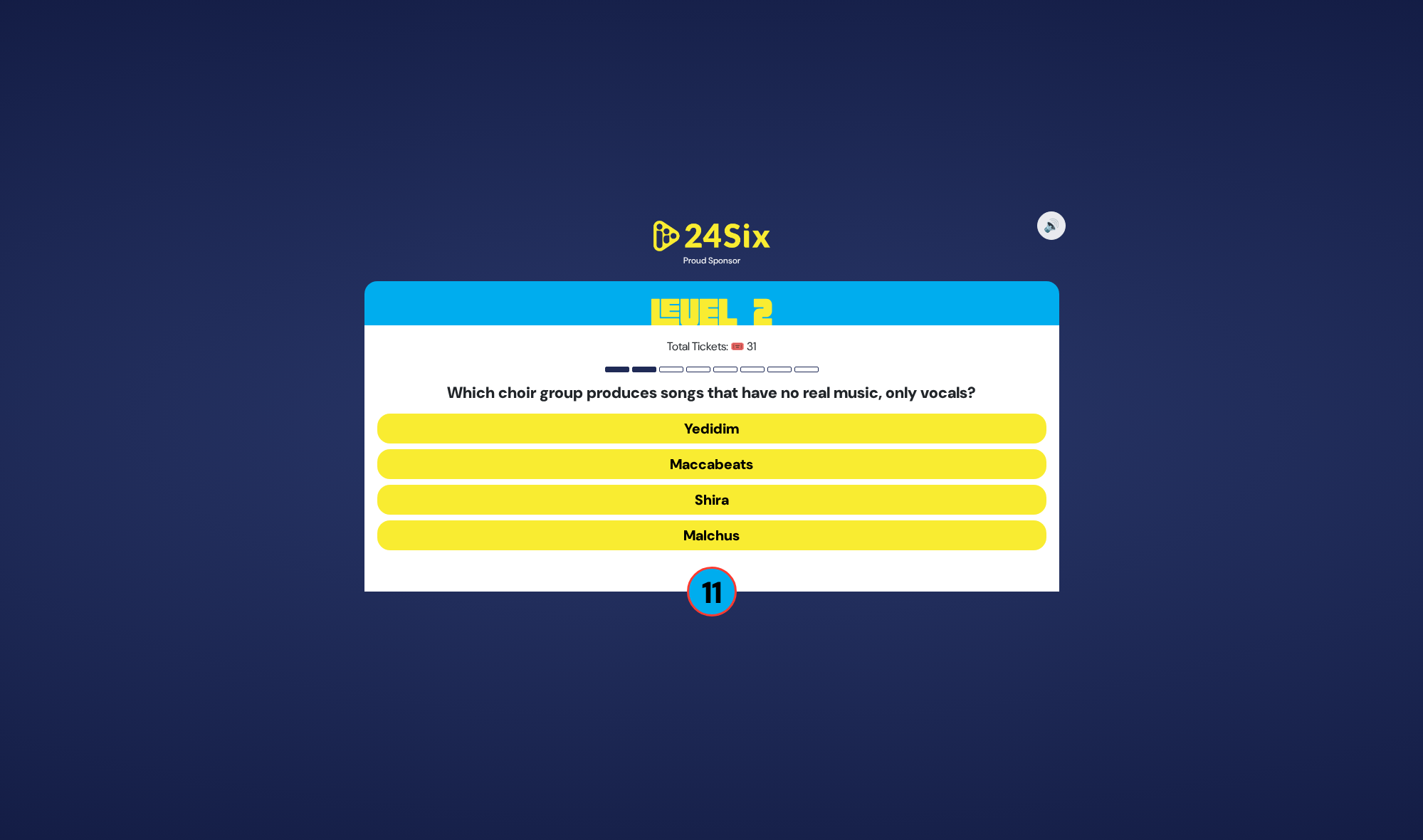
click at [740, 460] on button "Maccabeats" at bounding box center [712, 463] width 669 height 30
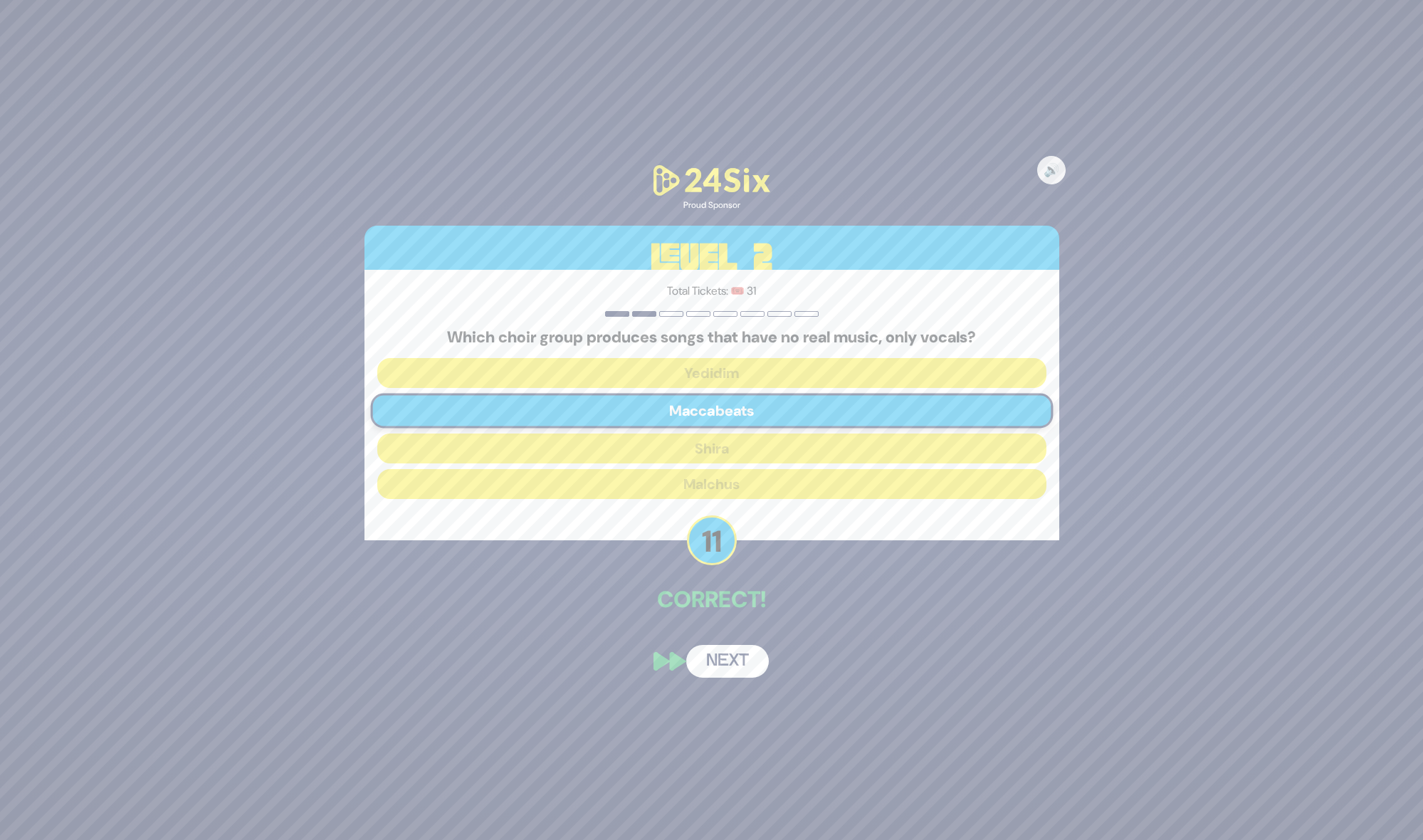
click at [737, 662] on button "Next" at bounding box center [727, 661] width 82 height 33
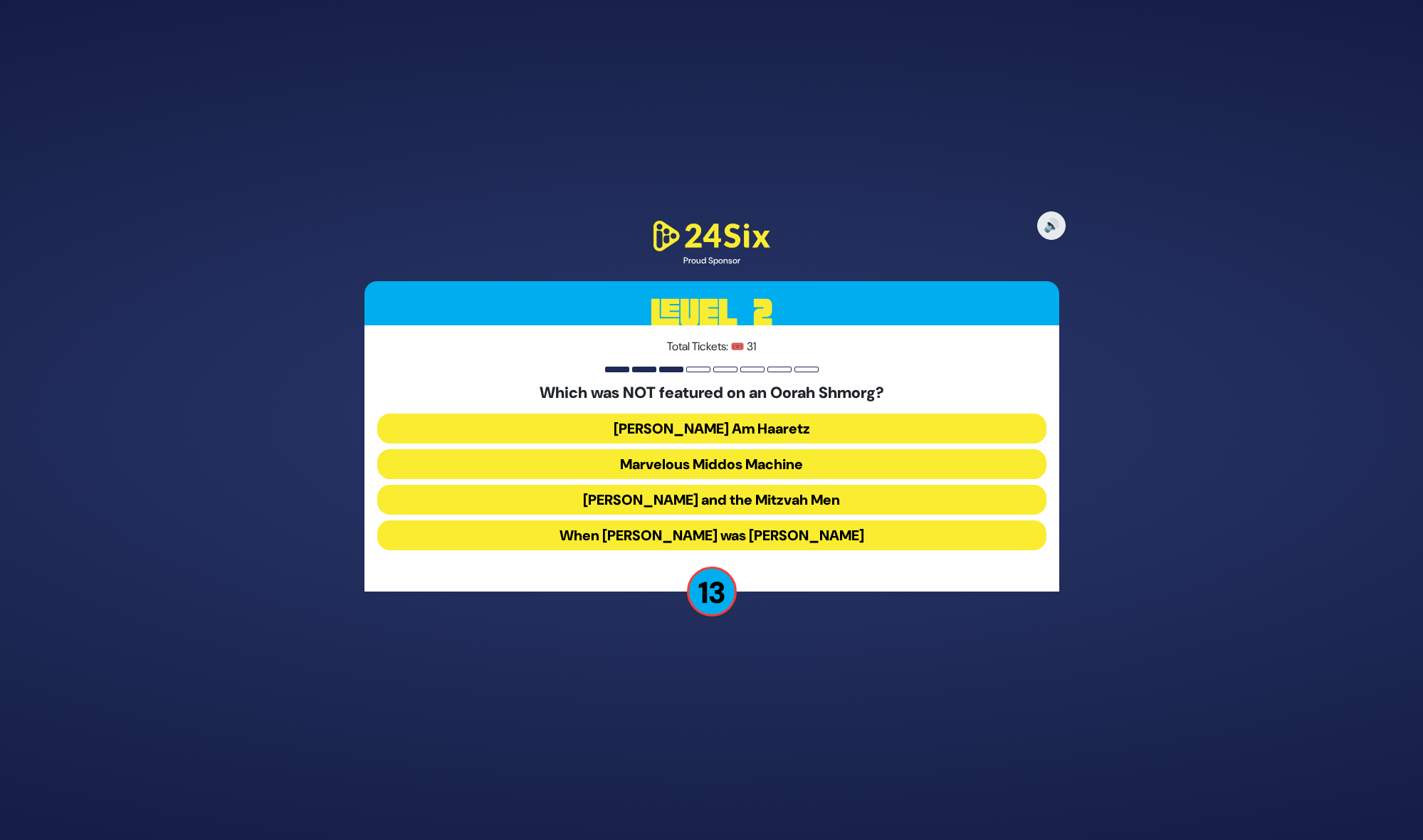
click at [716, 504] on button "Uncle Moishy and the Mitzvah Men" at bounding box center [712, 499] width 669 height 30
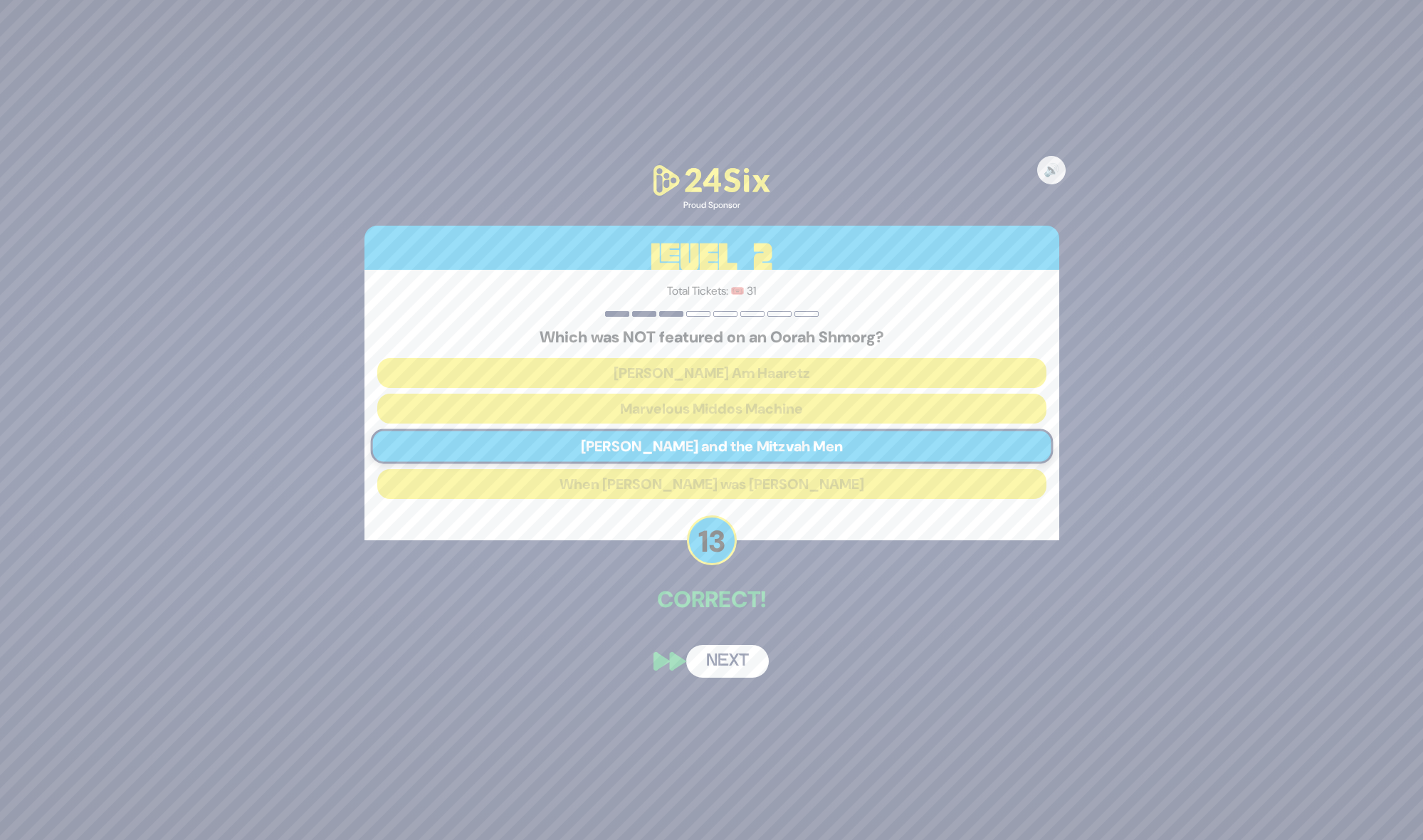
click at [717, 664] on button "Next" at bounding box center [727, 661] width 82 height 33
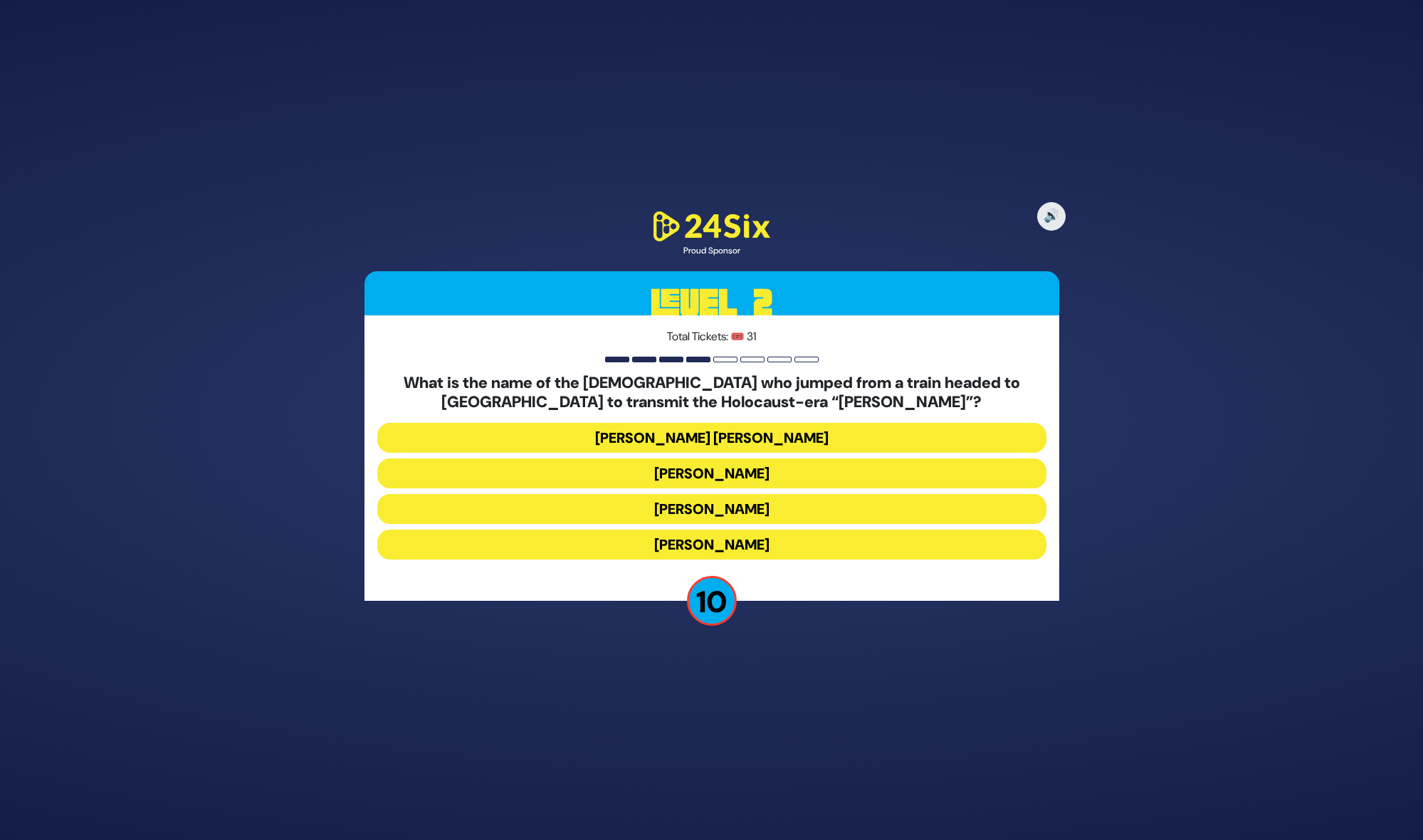
click at [760, 471] on button "Mordechai Fastag" at bounding box center [712, 473] width 669 height 30
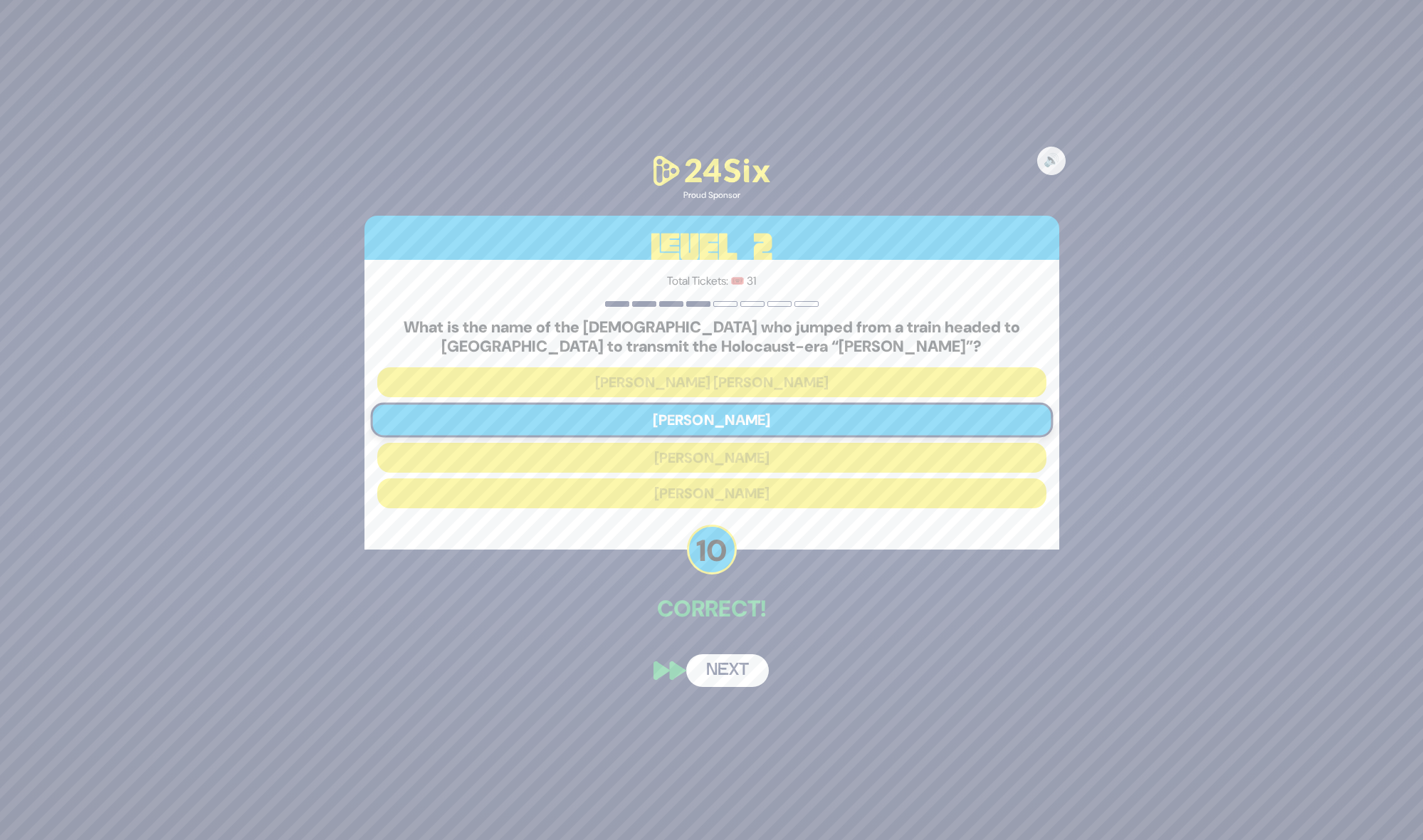
click at [718, 662] on button "Next" at bounding box center [727, 670] width 82 height 33
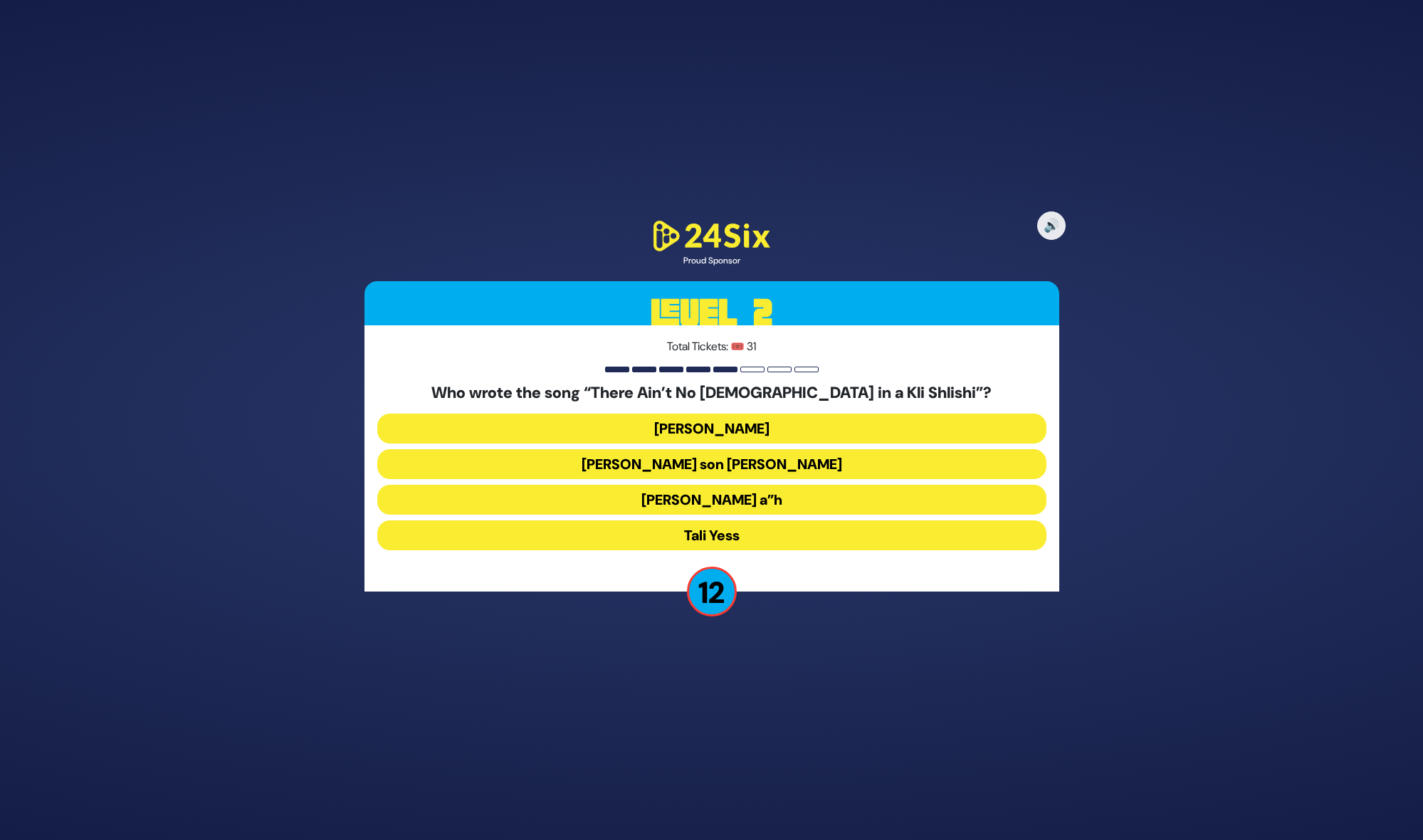
click at [755, 495] on button "Moshe Yess a”h" at bounding box center [712, 499] width 669 height 30
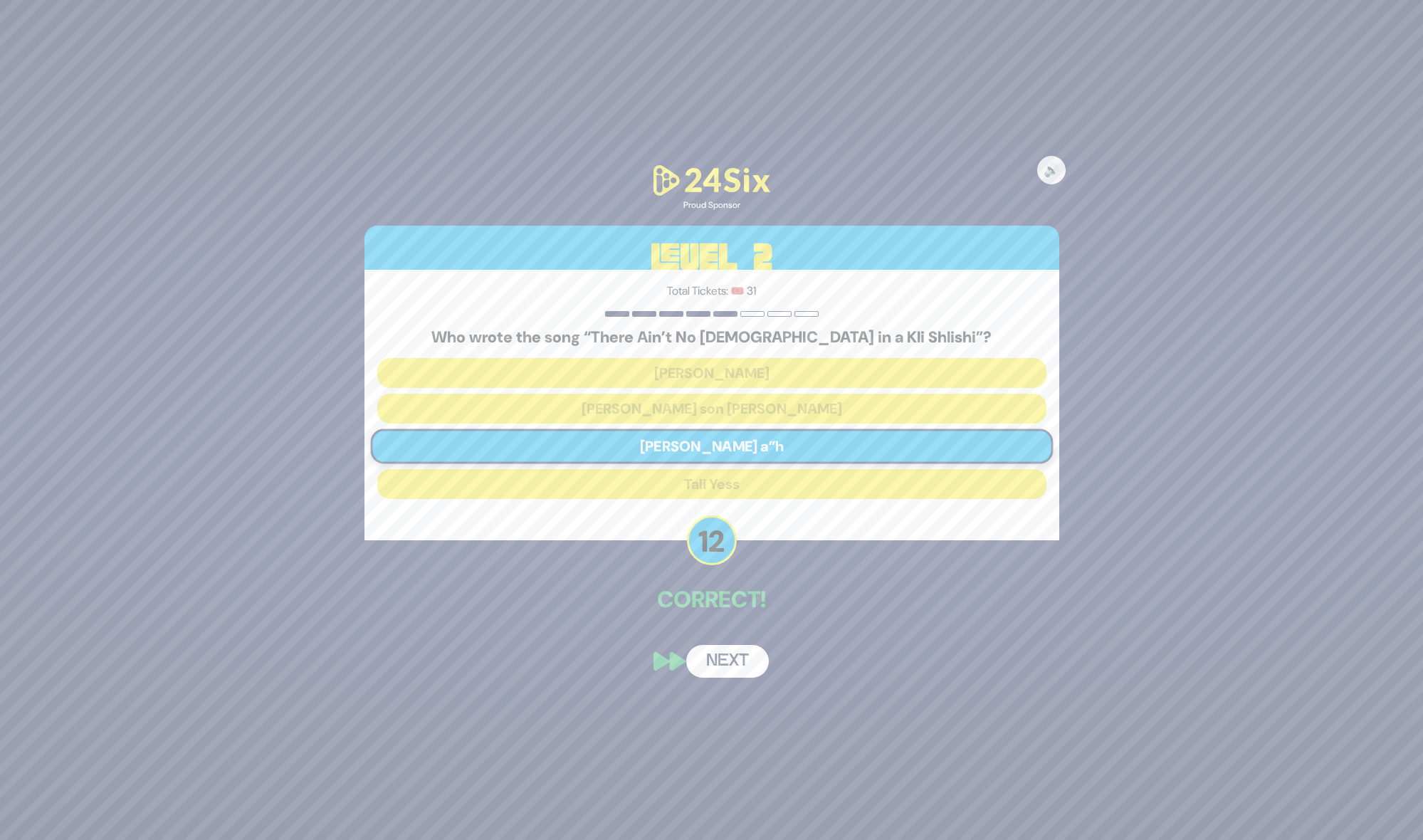
click at [747, 656] on button "Next" at bounding box center [727, 661] width 82 height 33
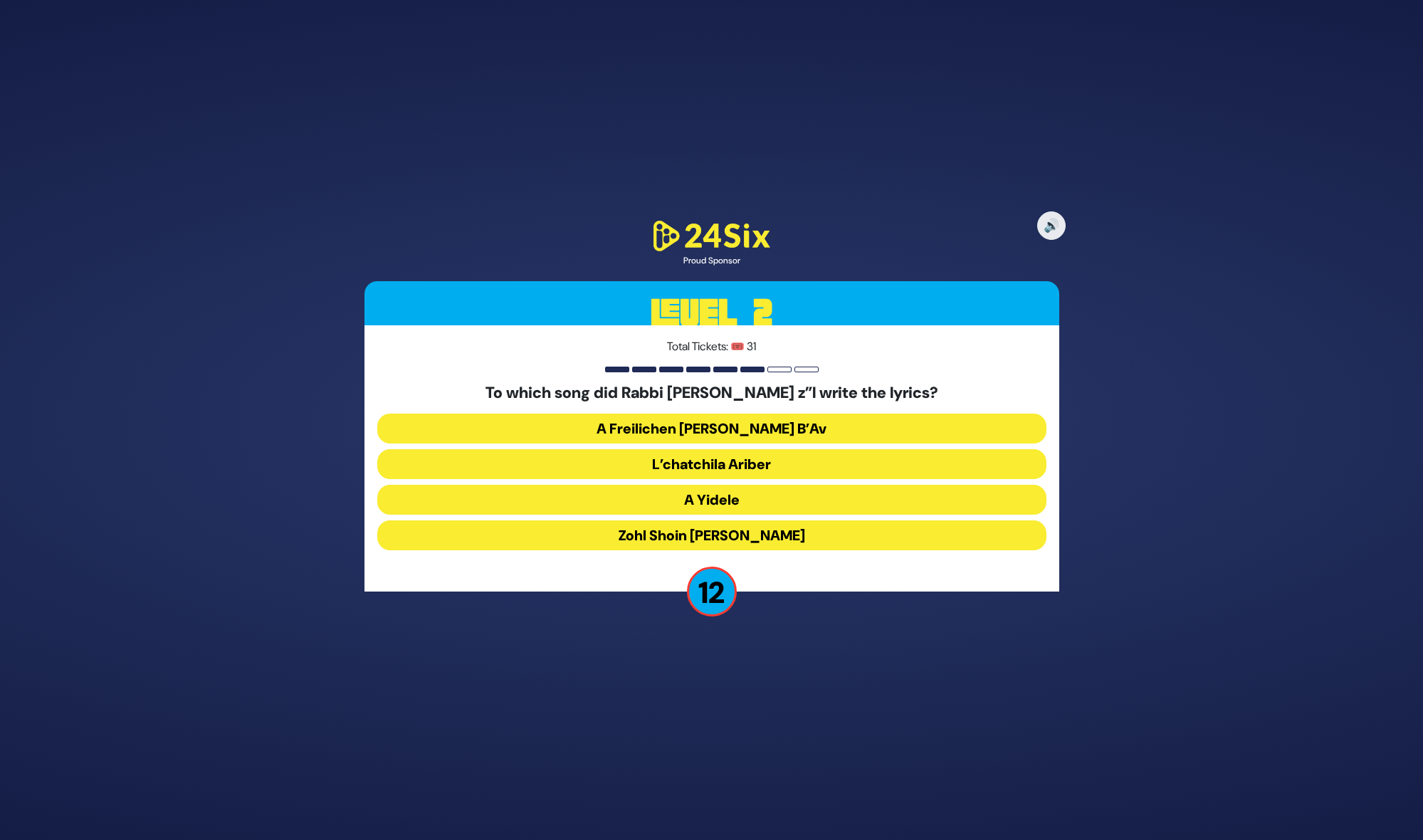
click at [774, 416] on button "A Freilichen [PERSON_NAME] B’Av" at bounding box center [712, 428] width 669 height 30
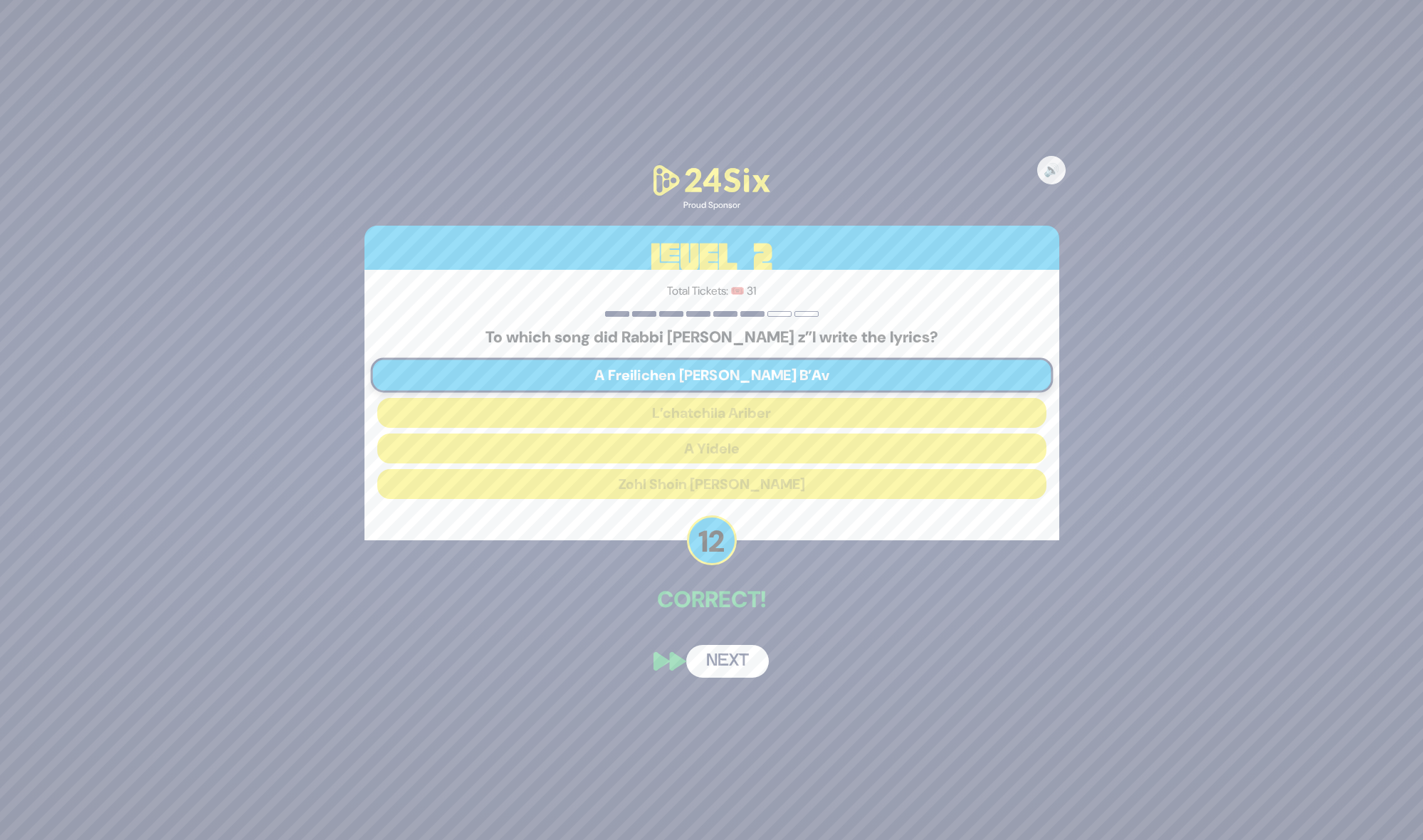
click at [748, 667] on button "Next" at bounding box center [727, 661] width 82 height 33
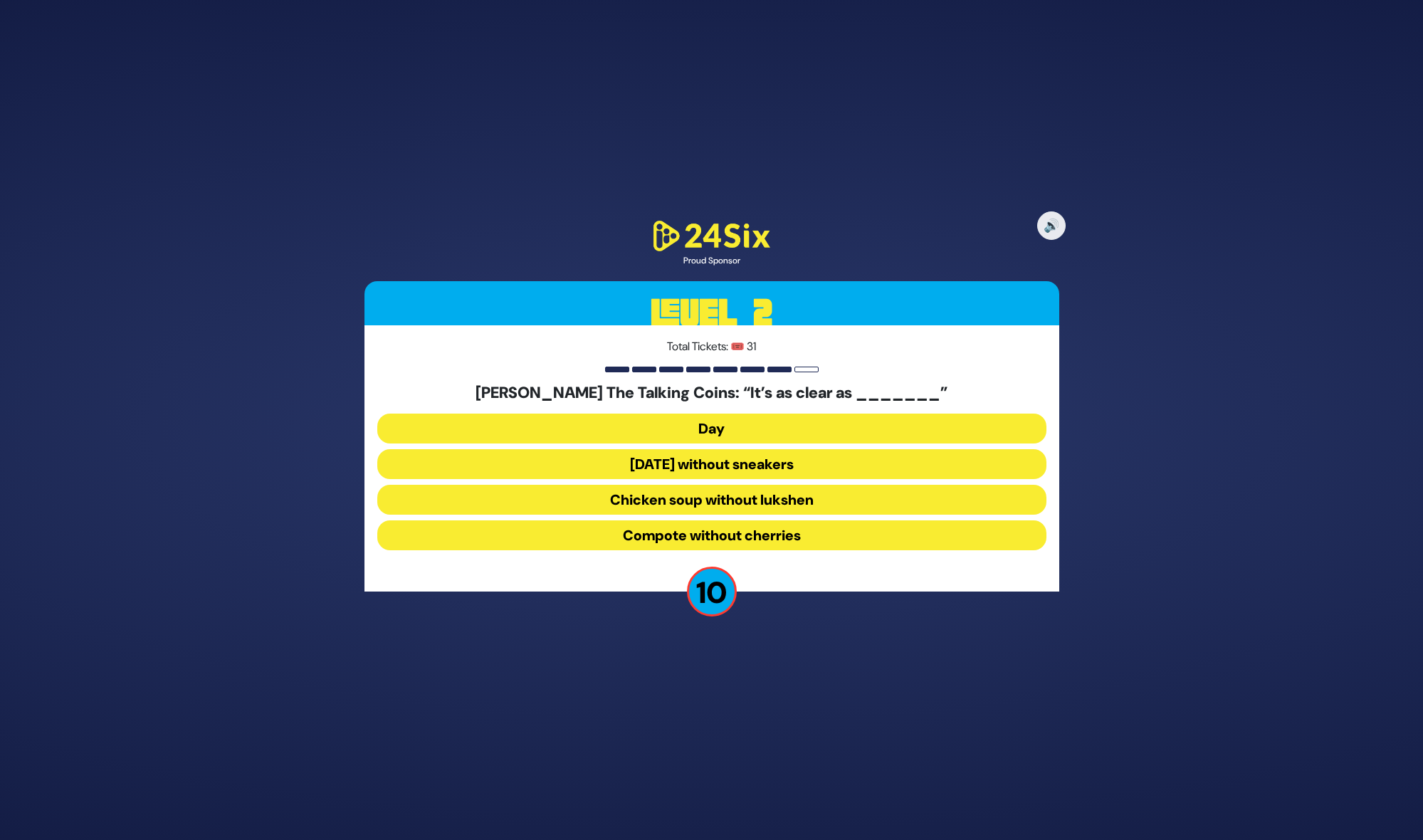
click at [710, 497] on button "Chicken soup without lukshen" at bounding box center [712, 499] width 669 height 30
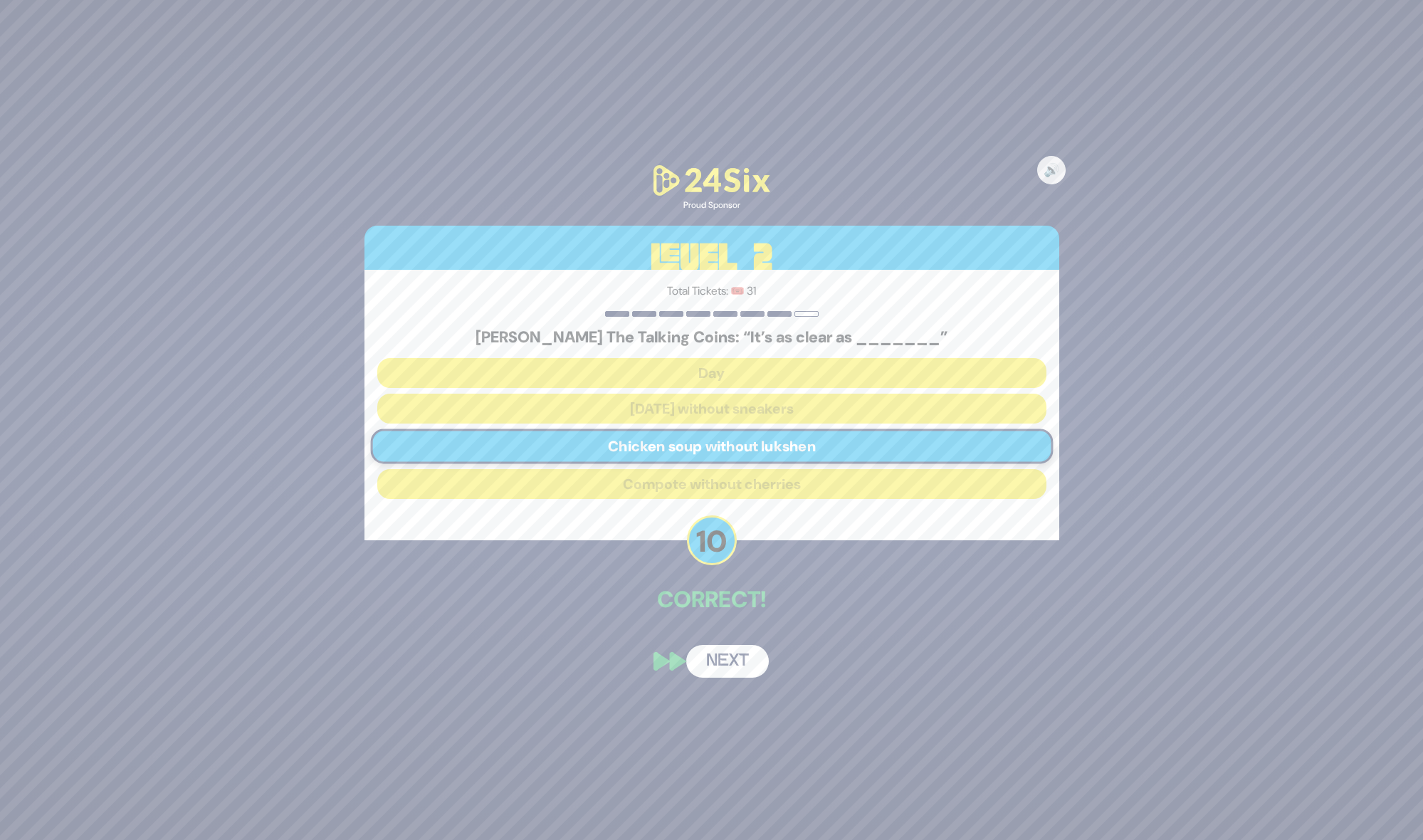
click at [731, 666] on button "Next" at bounding box center [727, 661] width 82 height 33
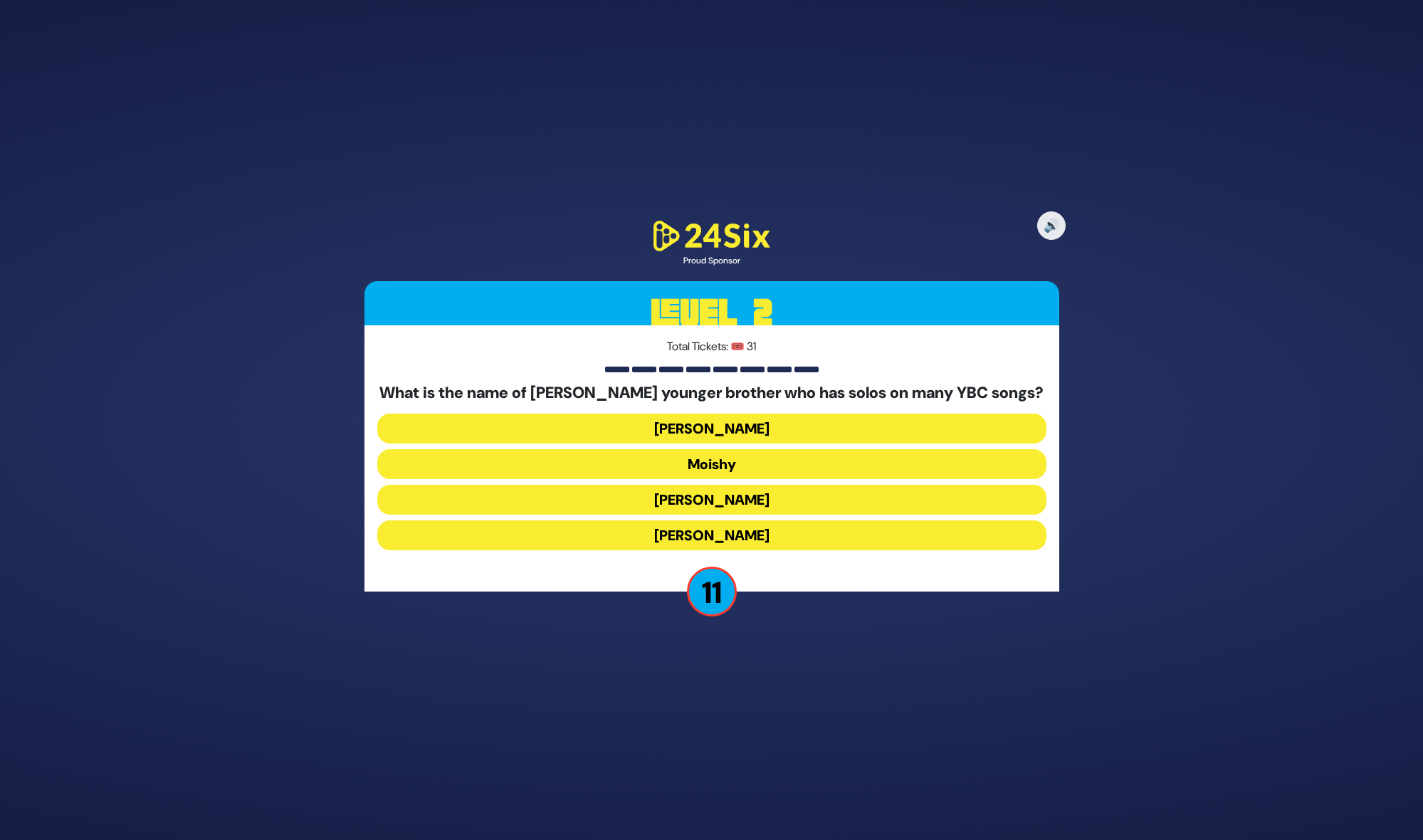
click at [760, 529] on button "Yaakov Mordechai" at bounding box center [712, 535] width 669 height 30
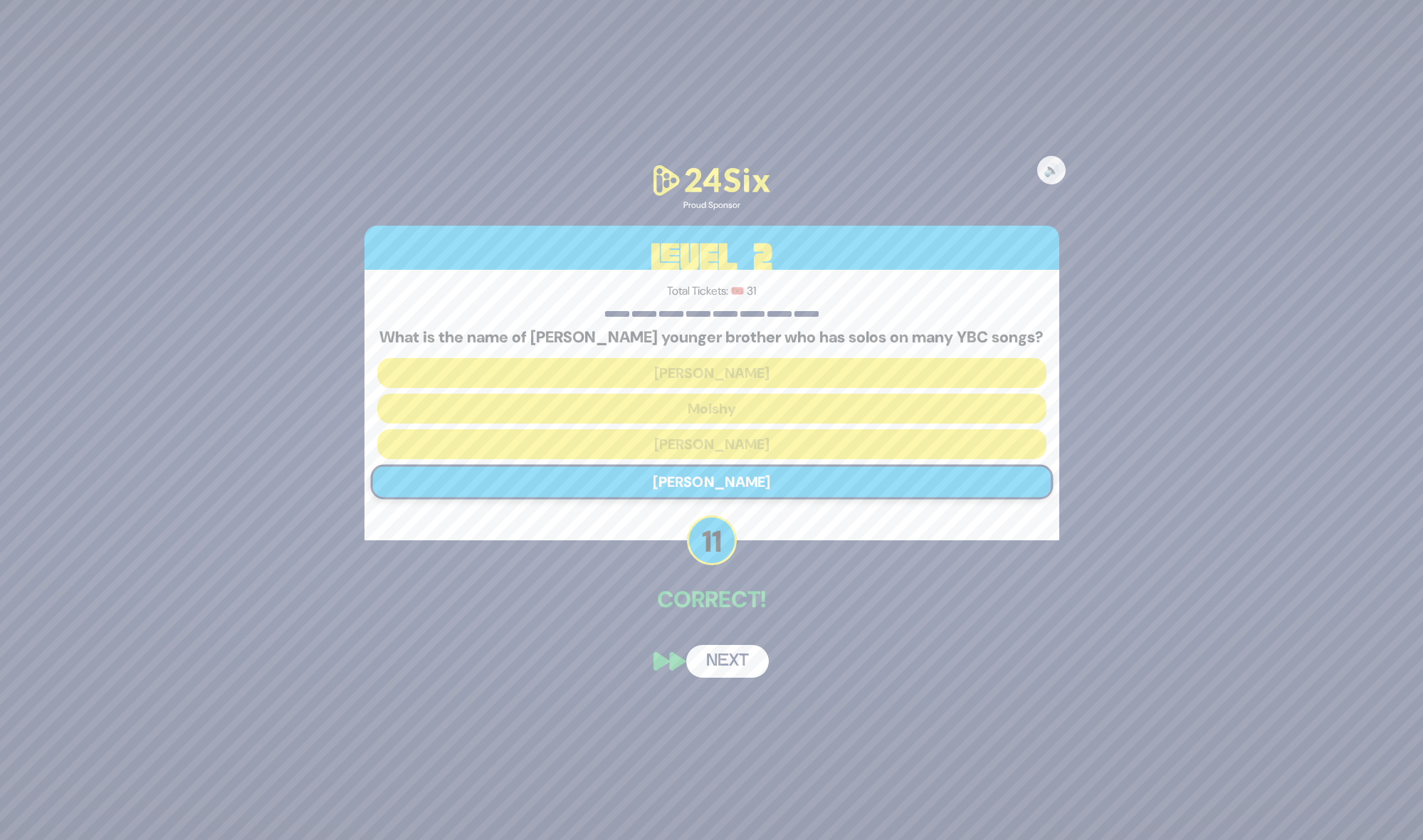
click at [733, 663] on button "Next" at bounding box center [727, 661] width 82 height 33
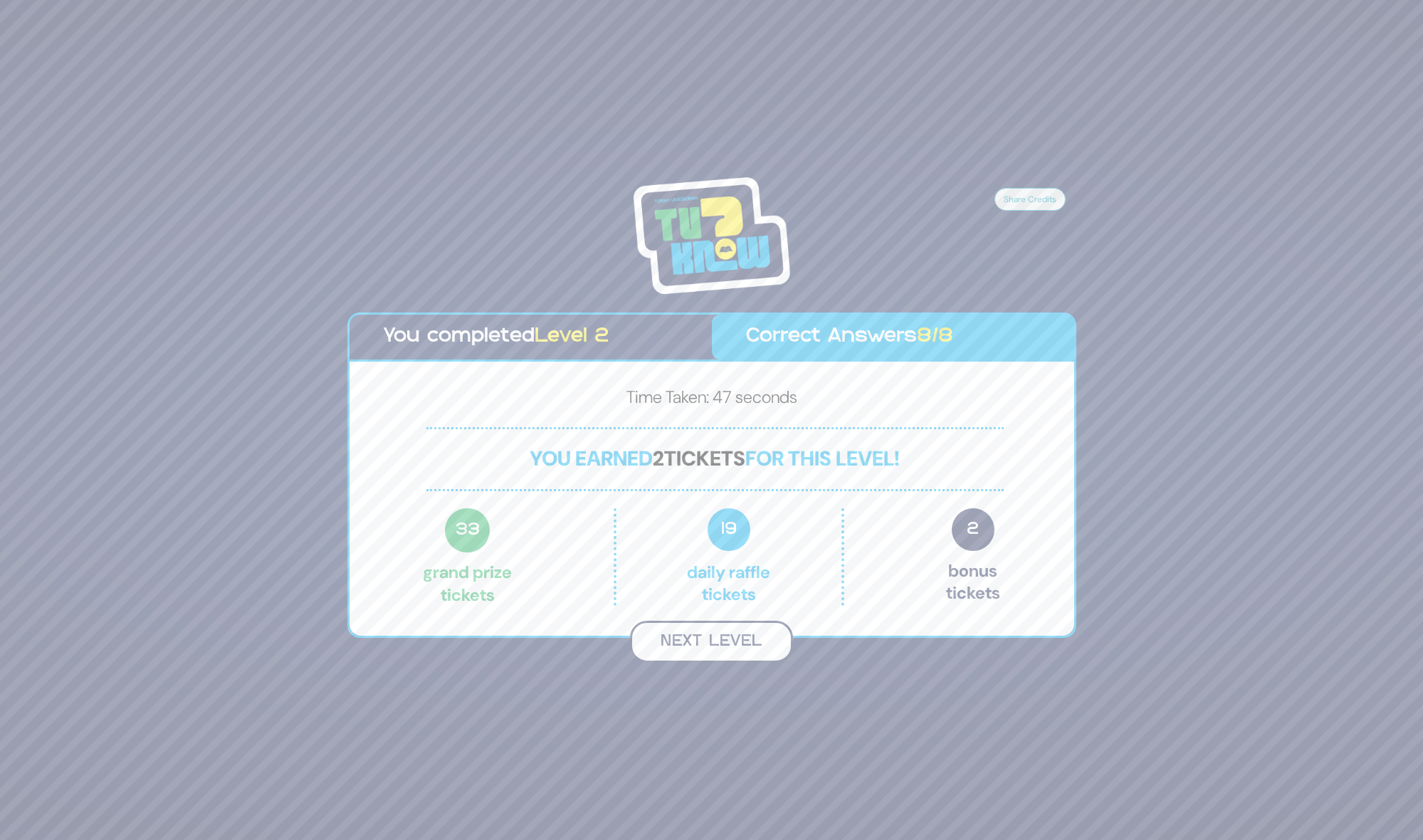
click at [732, 643] on button "Next Level" at bounding box center [712, 642] width 163 height 42
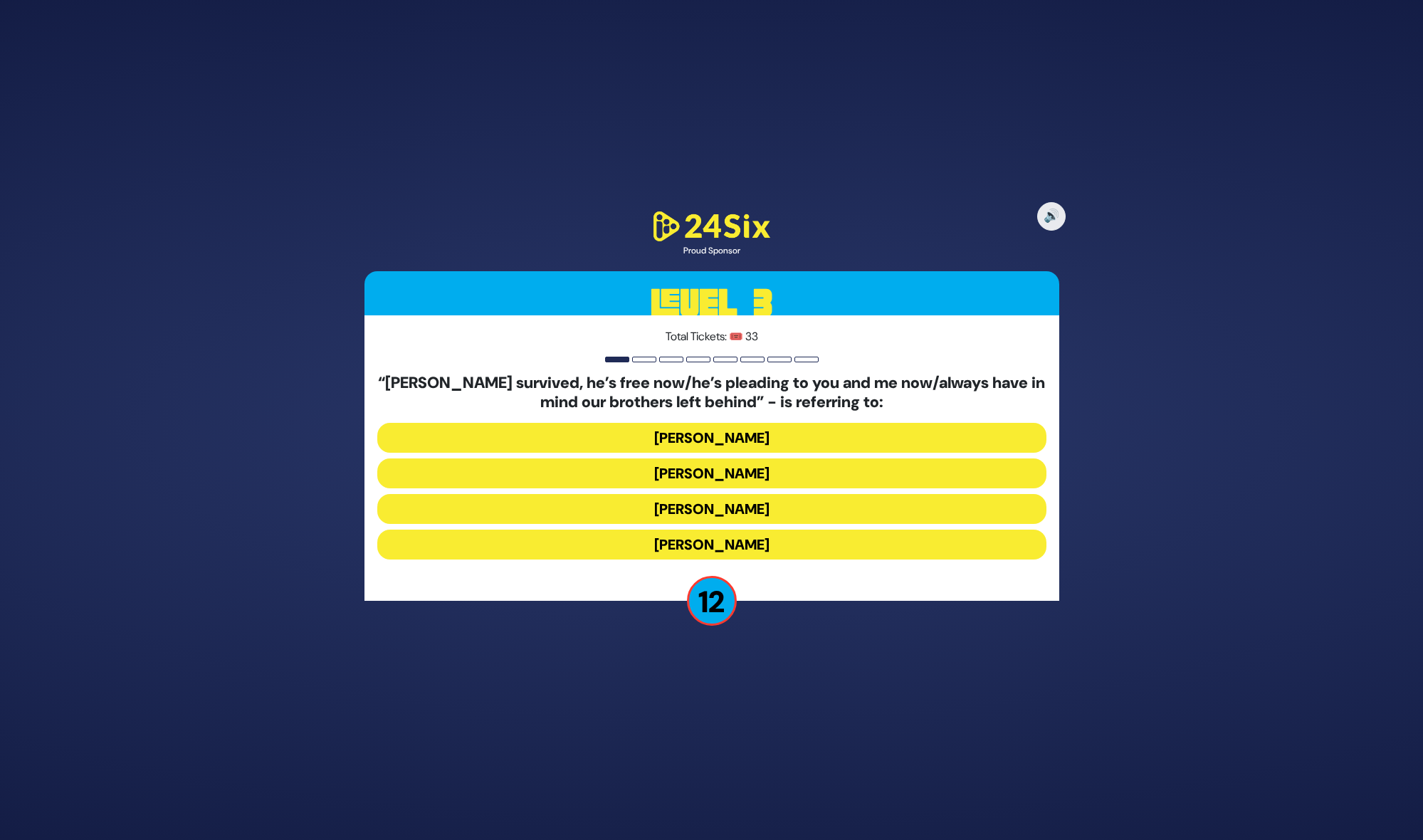
click at [715, 469] on button "Yosef Mendelovitch" at bounding box center [712, 473] width 669 height 30
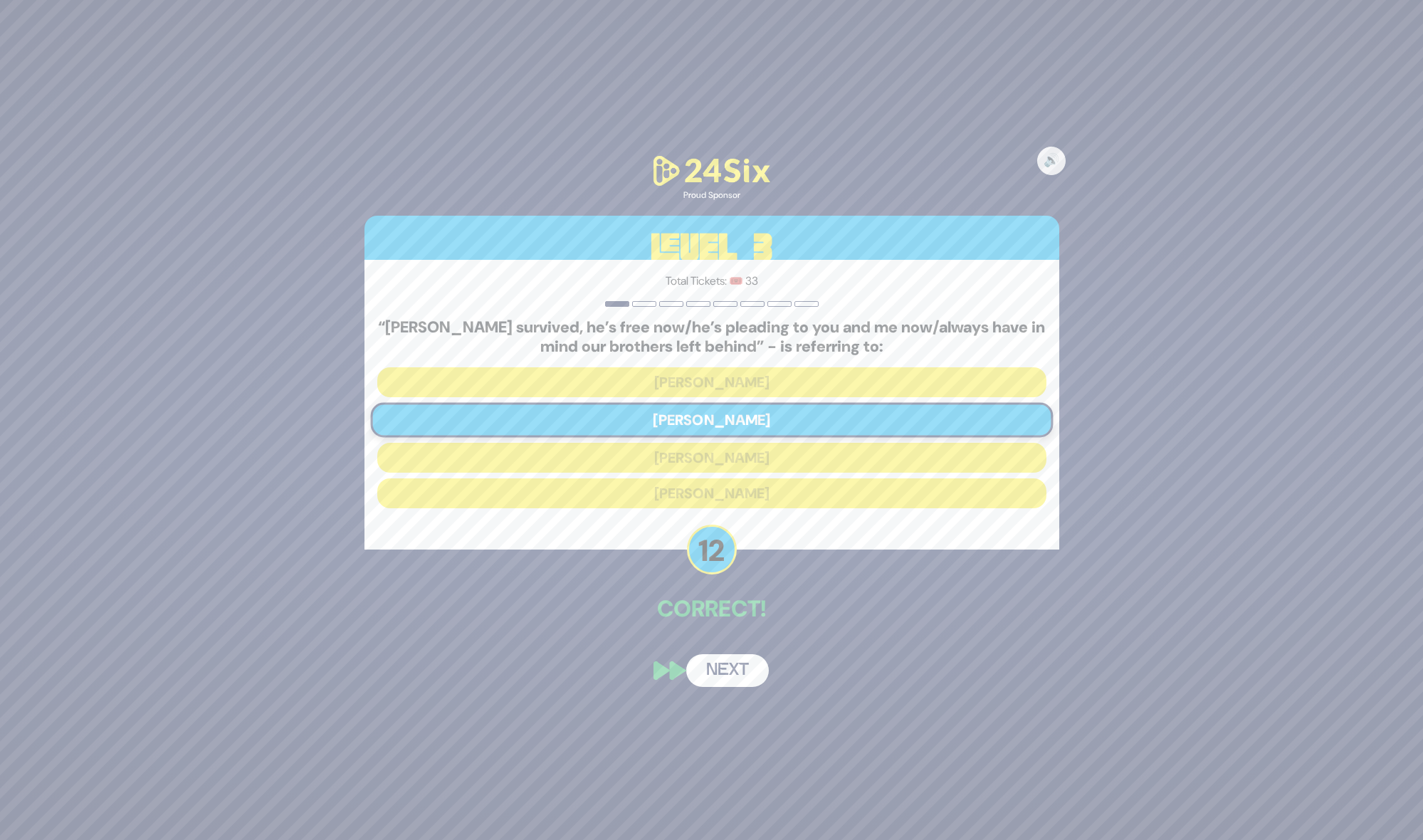
click at [737, 665] on button "Next" at bounding box center [727, 670] width 82 height 33
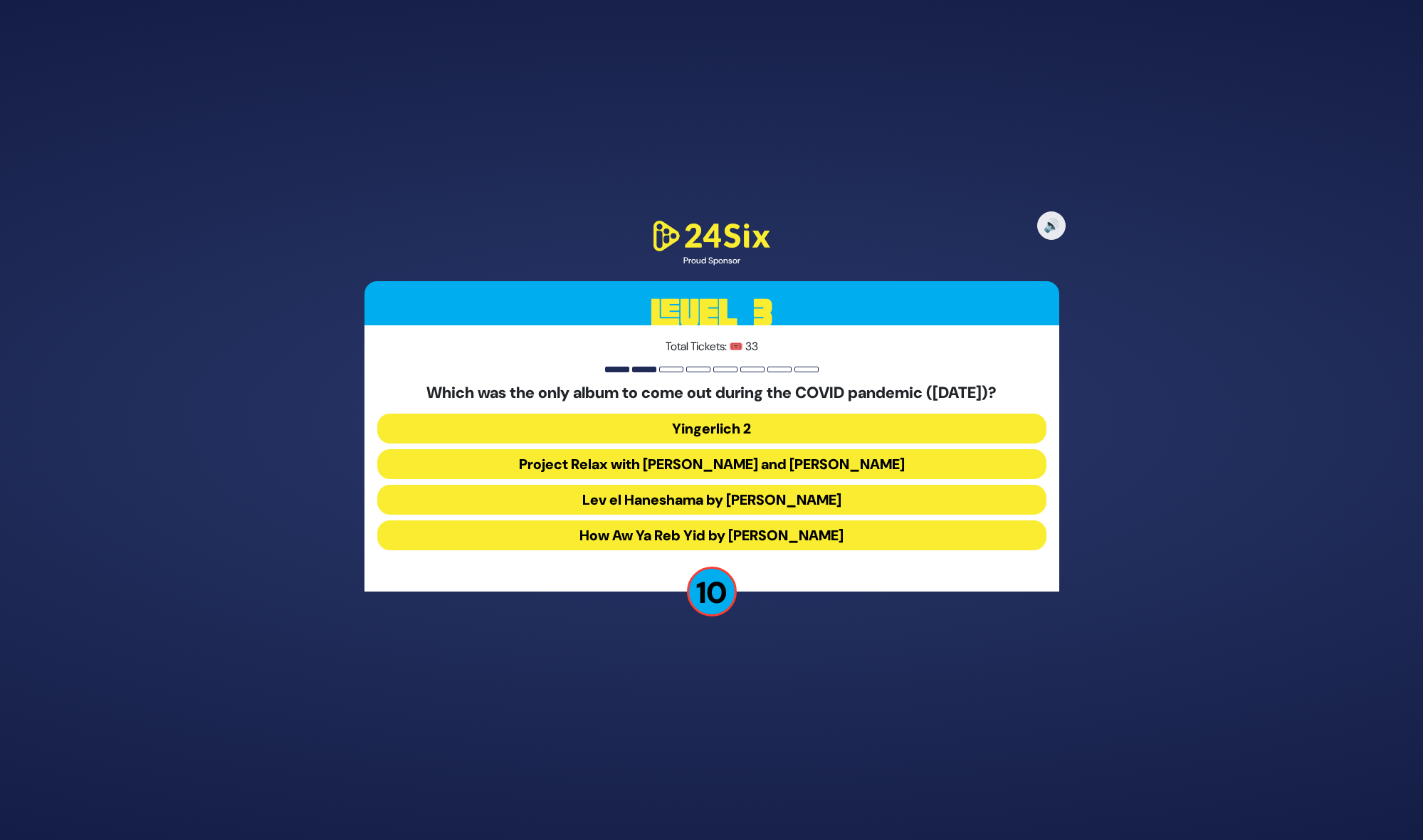
click at [755, 423] on button "Yingerlich 2" at bounding box center [712, 428] width 669 height 30
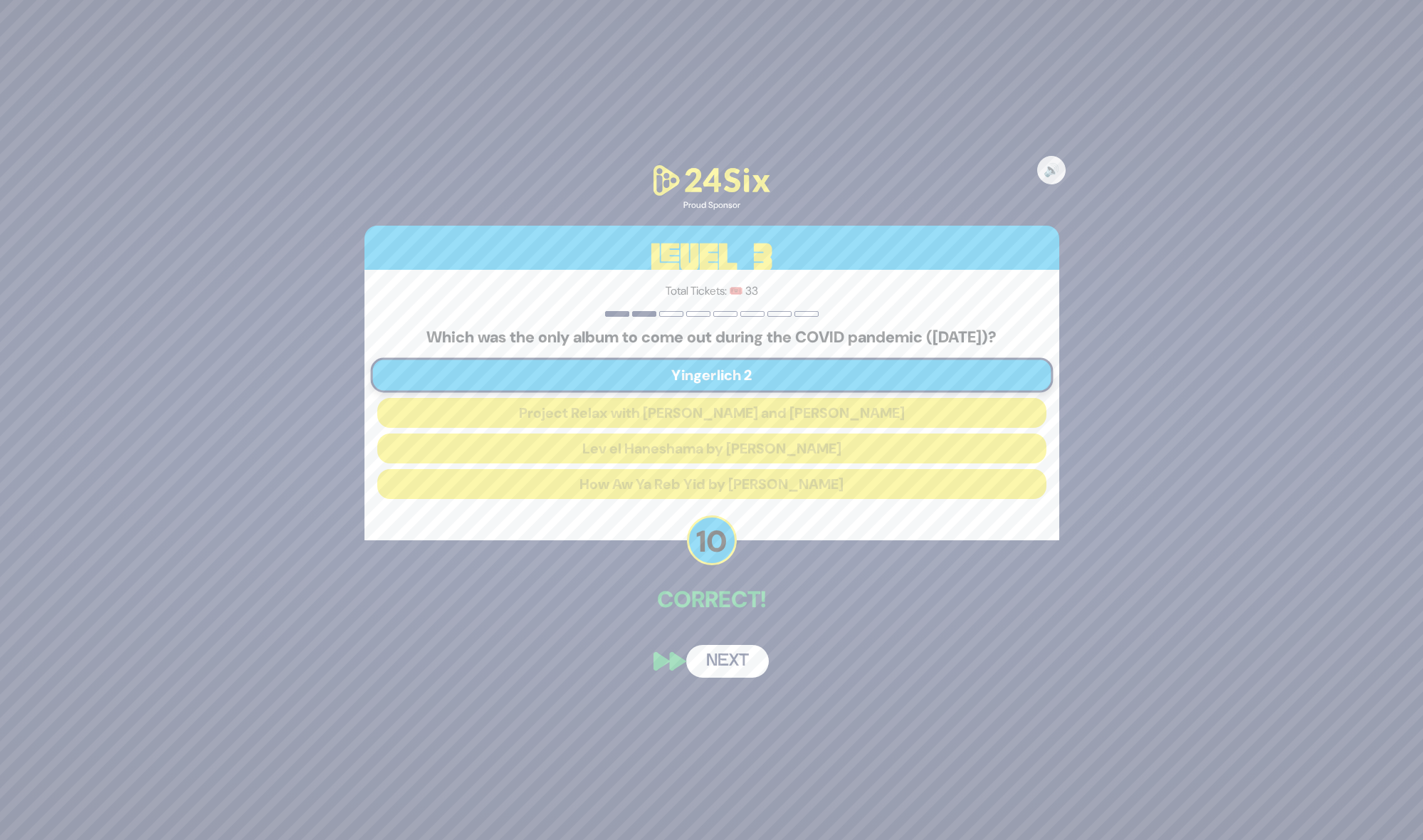
click at [729, 654] on button "Next" at bounding box center [727, 661] width 82 height 33
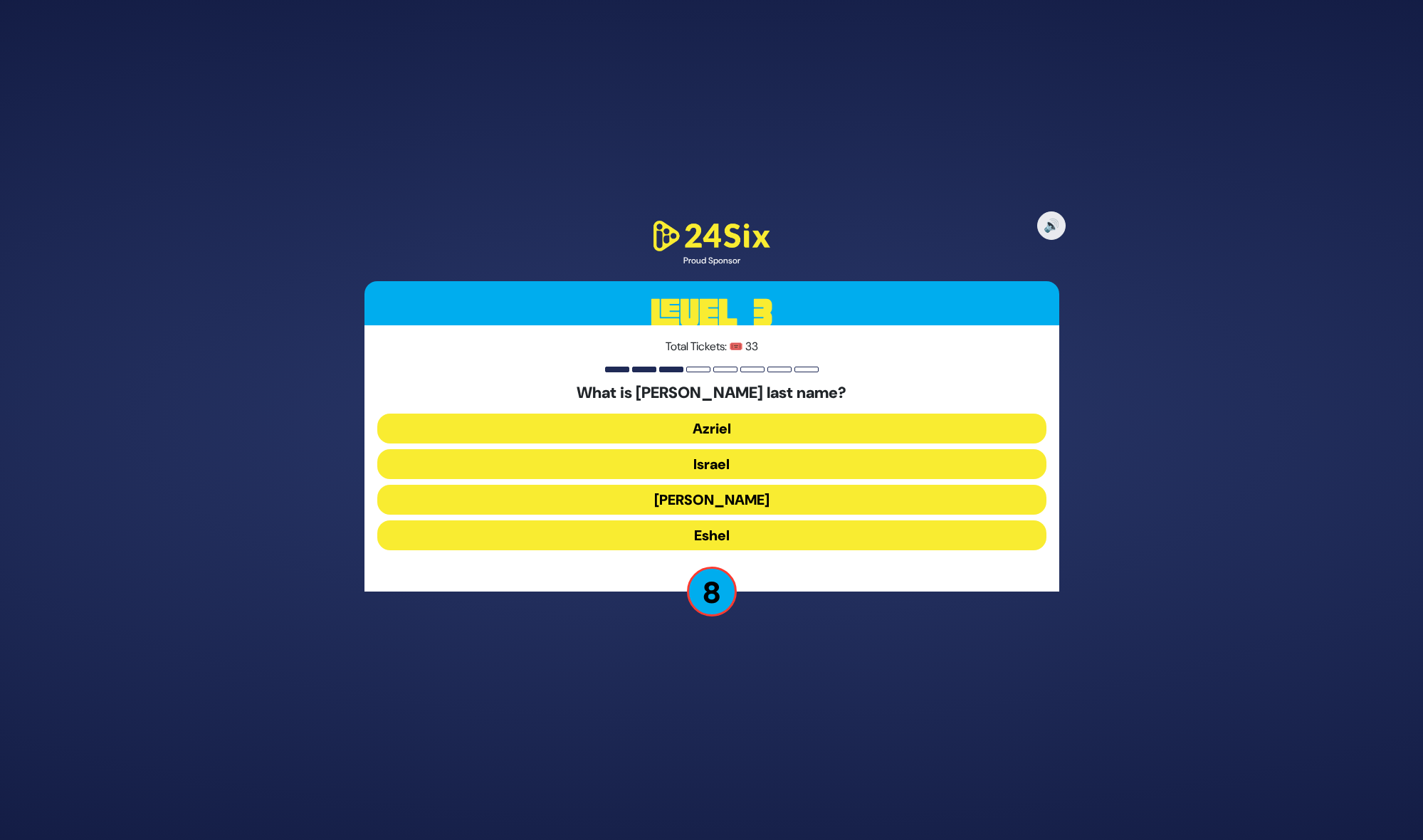
click at [728, 535] on button "Eshel" at bounding box center [712, 535] width 669 height 30
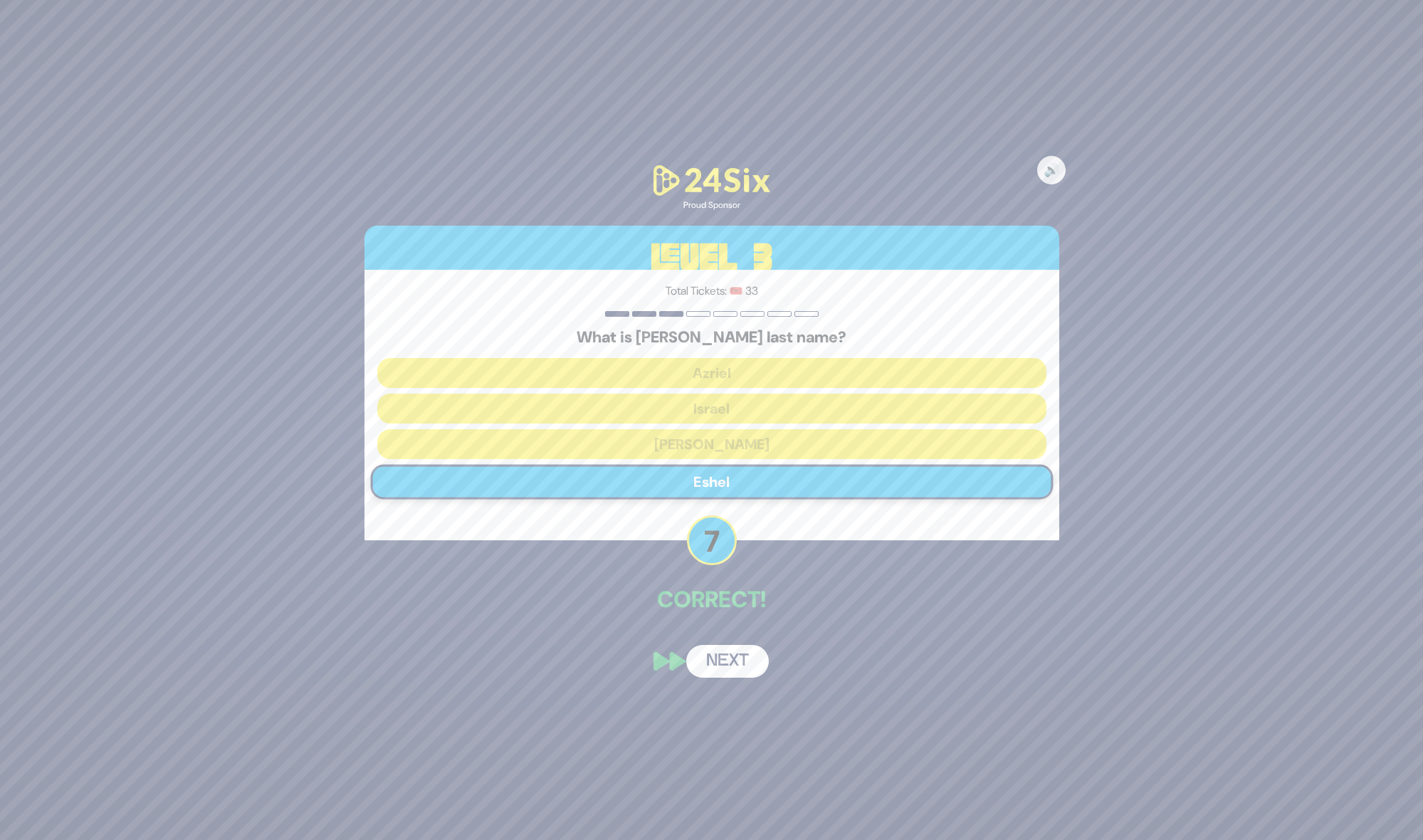
click at [718, 651] on button "Next" at bounding box center [727, 661] width 82 height 33
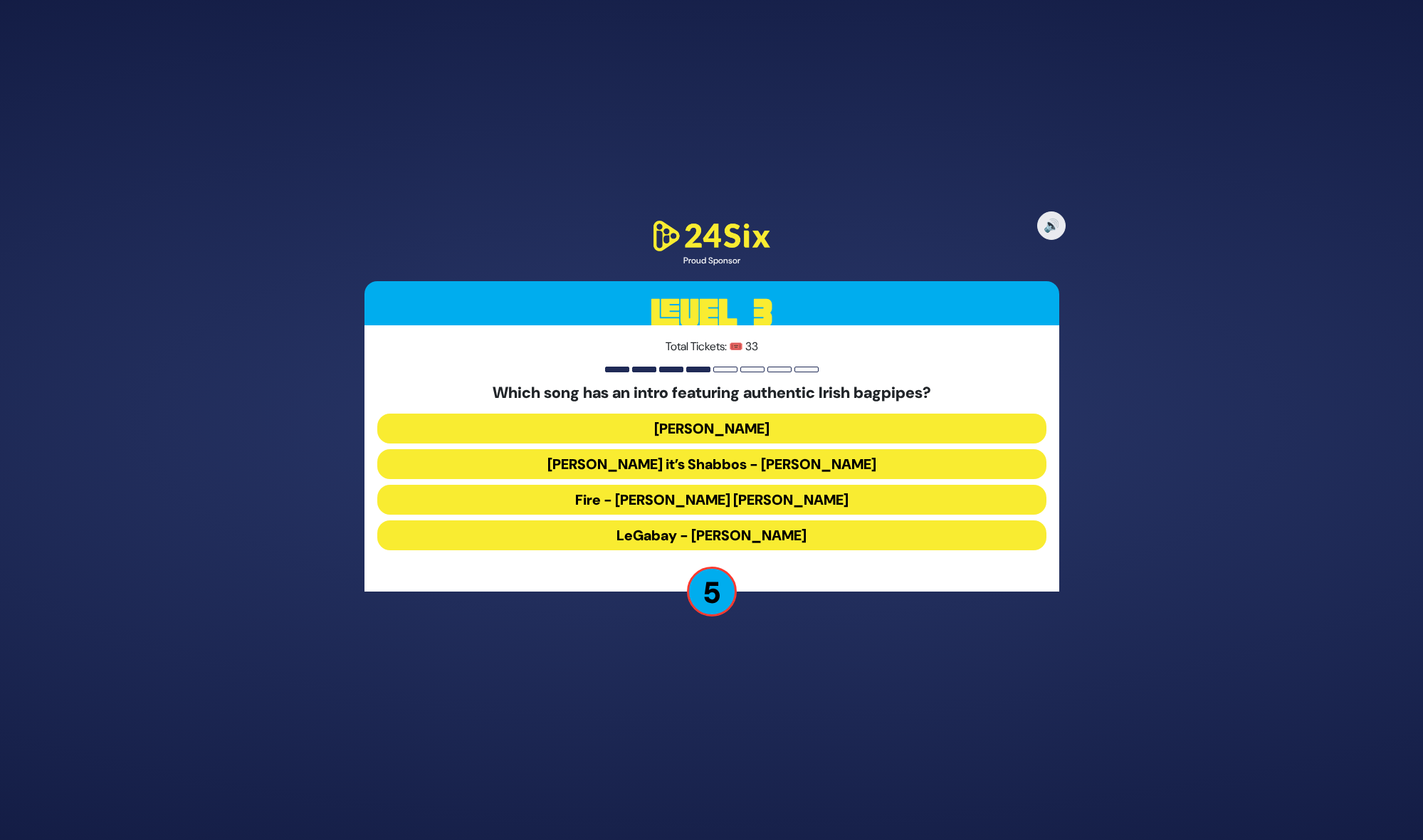
click at [729, 526] on button "LeGabay - Dovid Gabay" at bounding box center [712, 535] width 669 height 30
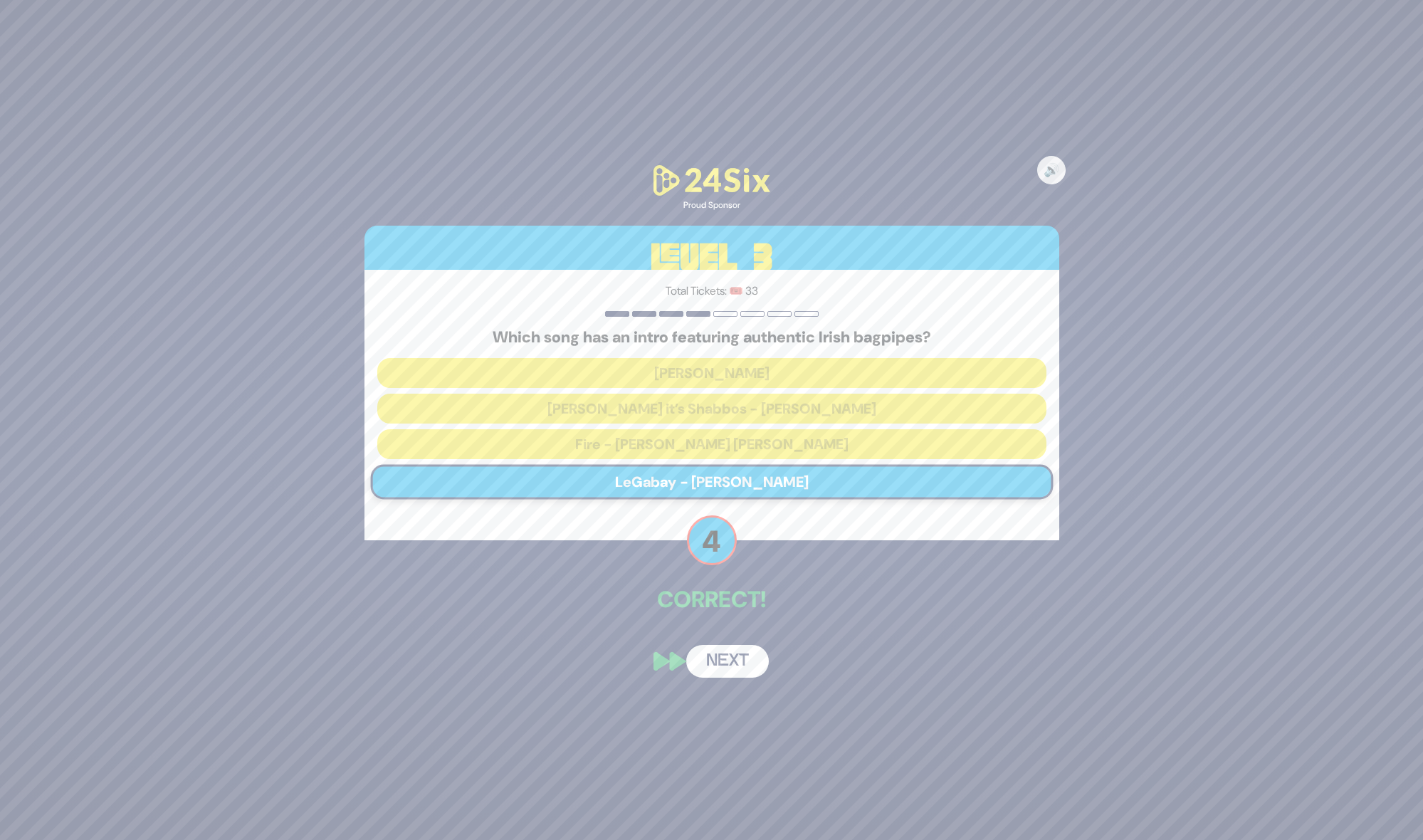
click at [740, 667] on button "Next" at bounding box center [727, 661] width 82 height 33
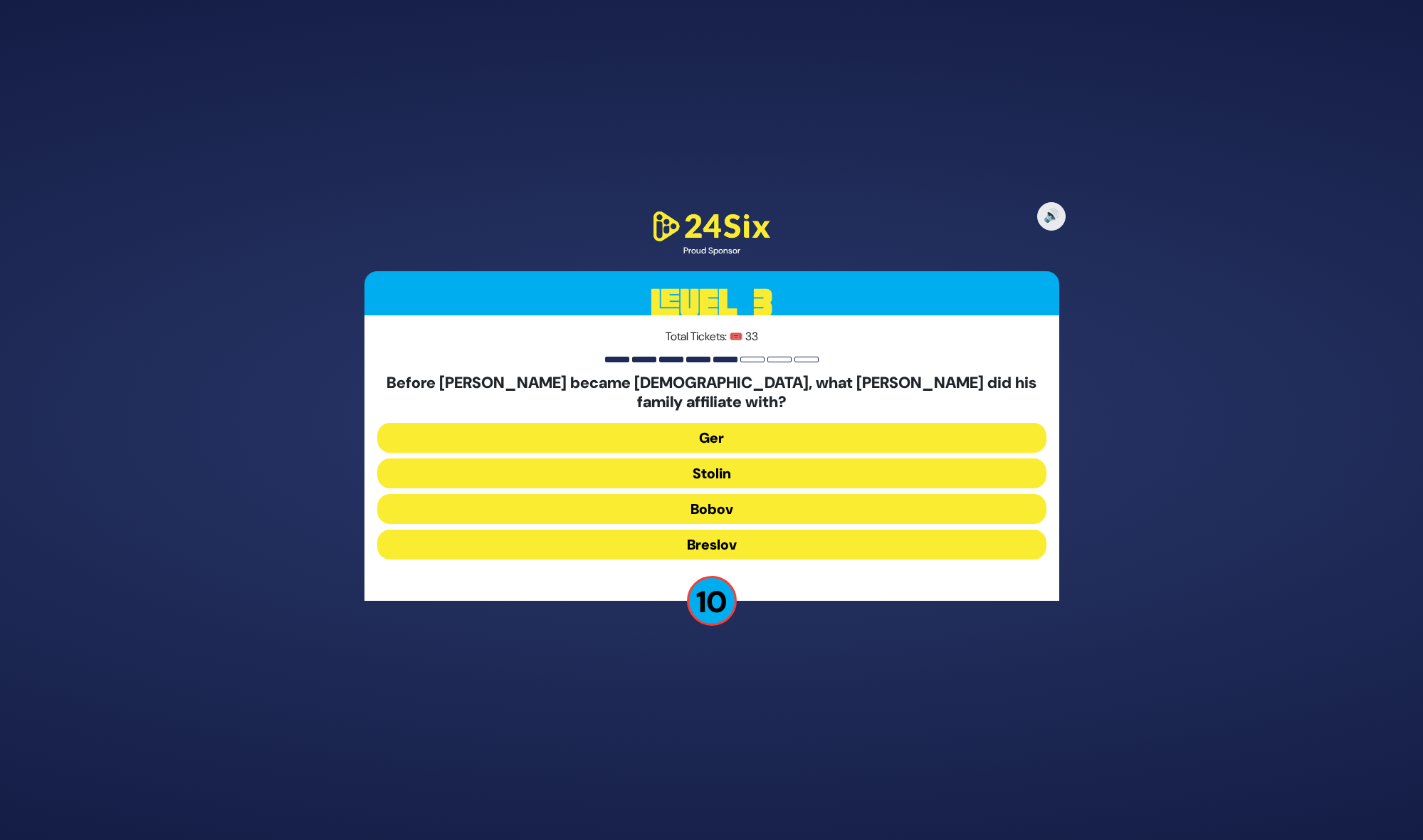
click at [744, 461] on button "Stolin" at bounding box center [712, 473] width 669 height 30
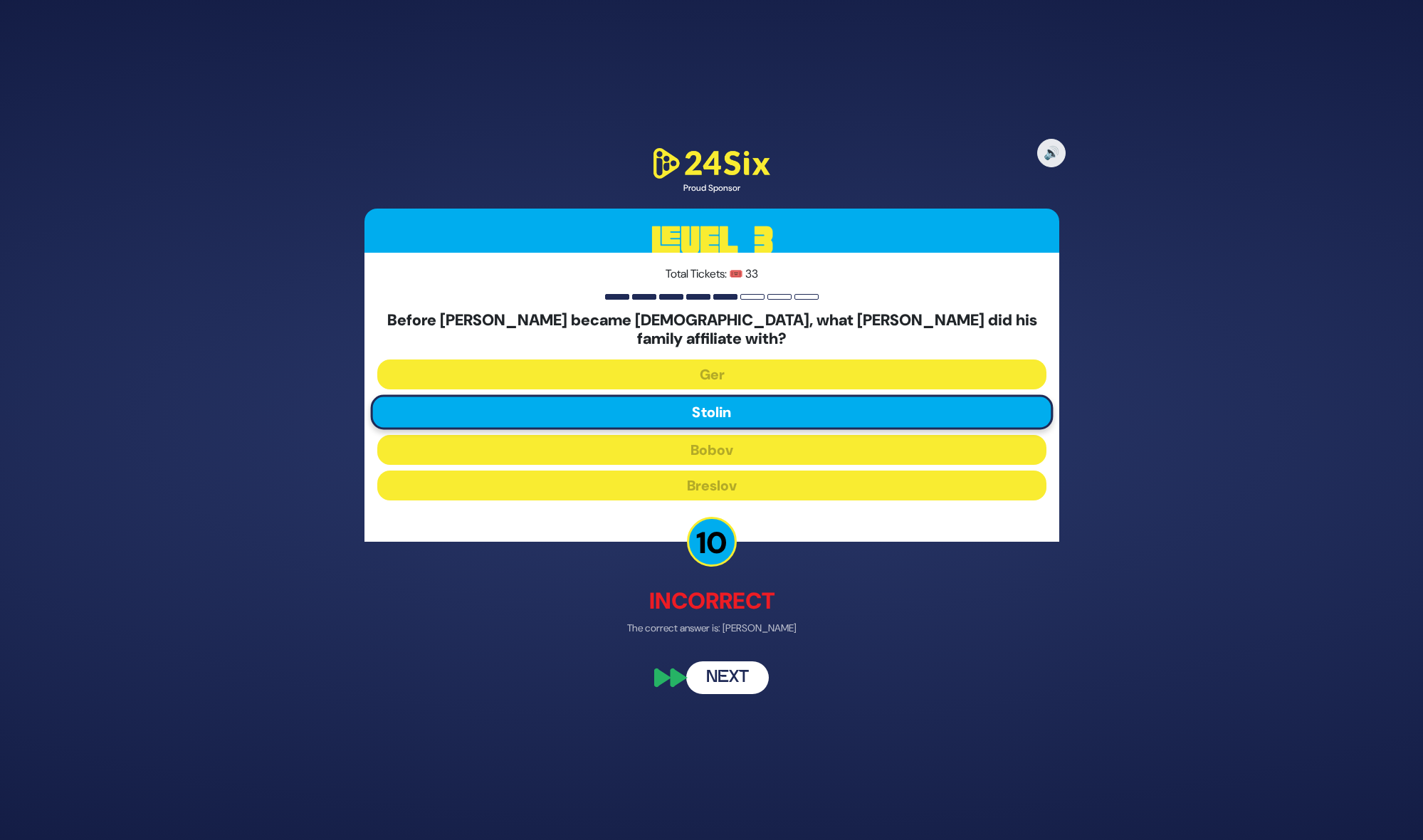
click at [737, 679] on button "Next" at bounding box center [727, 678] width 82 height 33
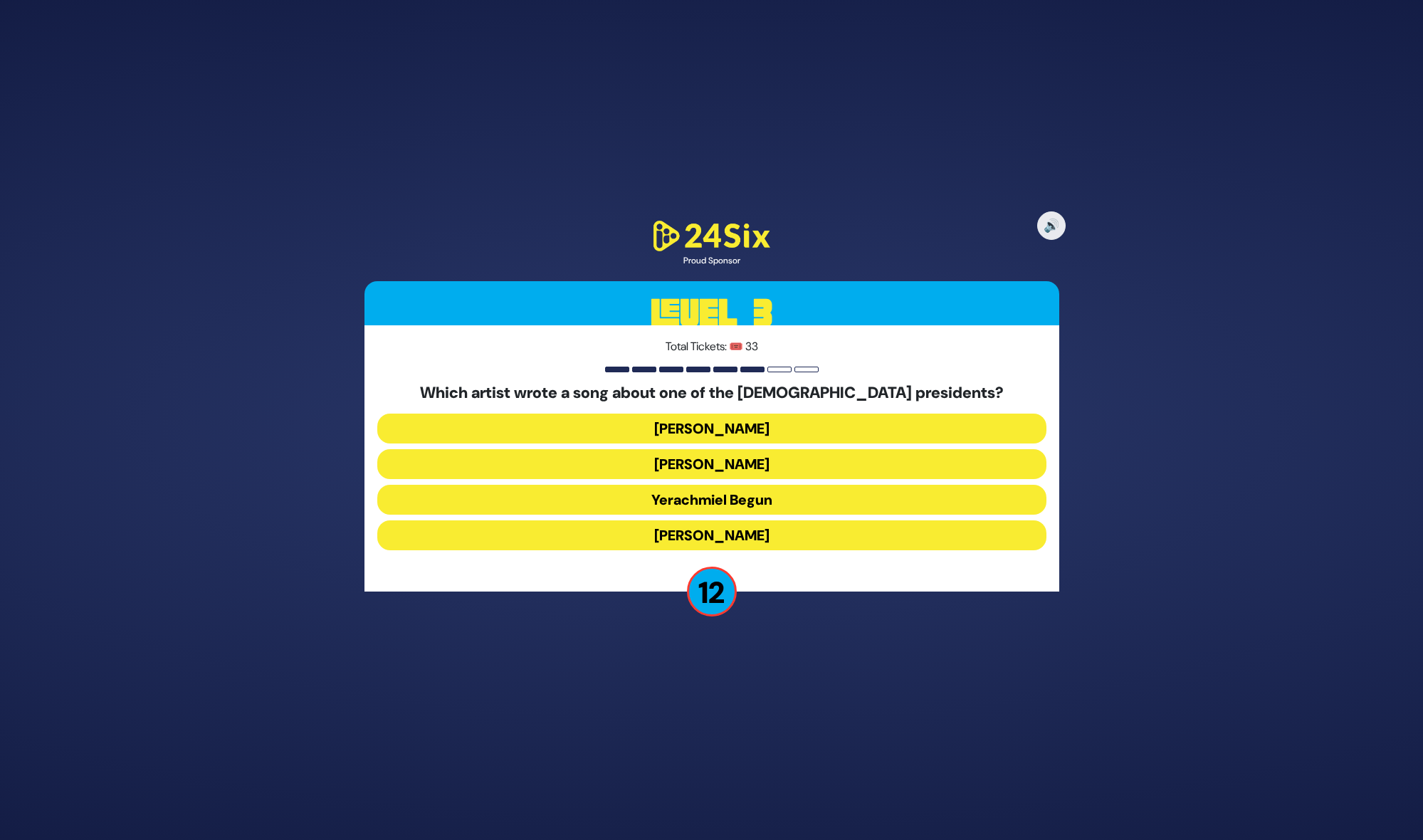
click at [750, 496] on button "Yerachmiel Begun" at bounding box center [712, 499] width 669 height 30
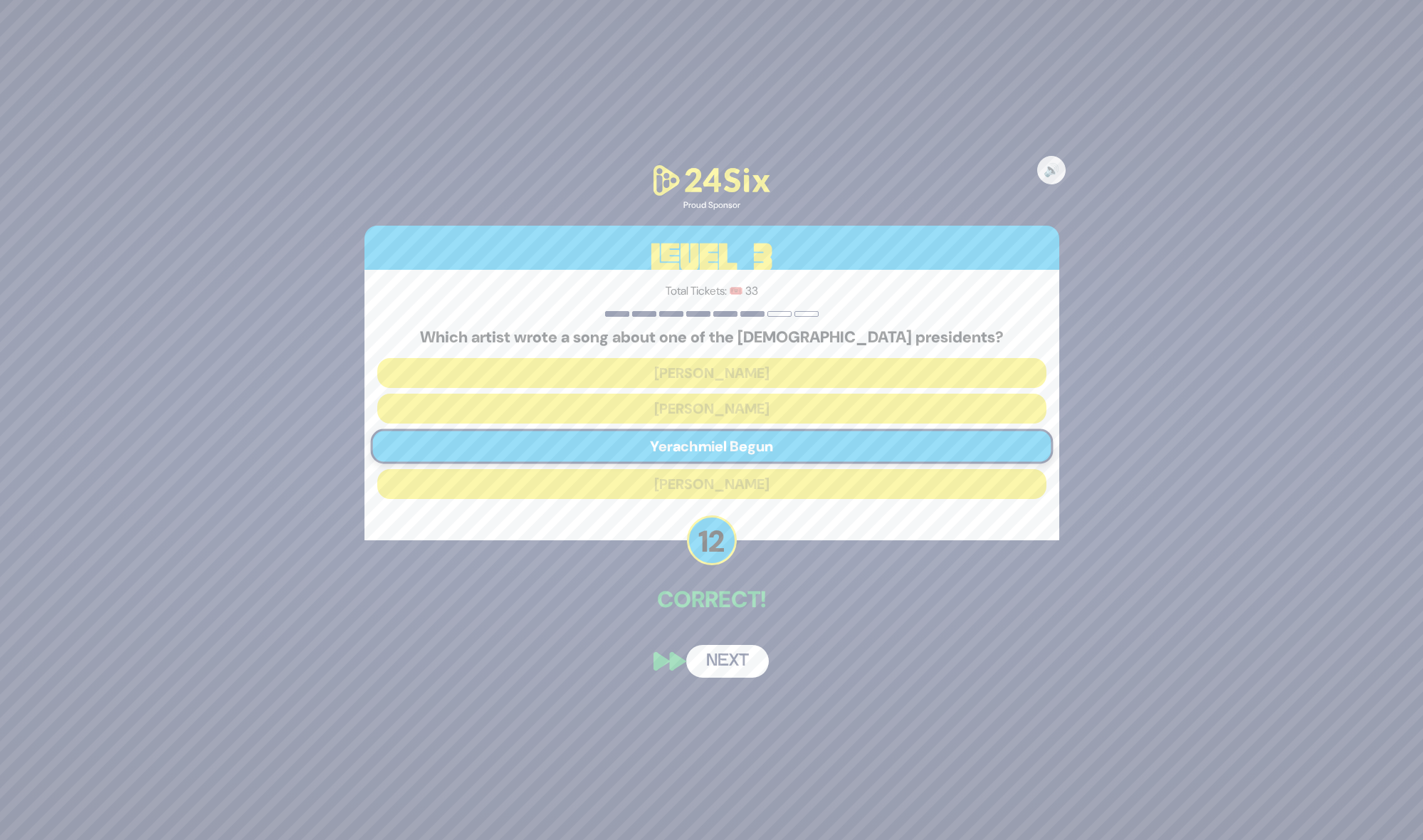
click at [736, 670] on button "Next" at bounding box center [727, 661] width 82 height 33
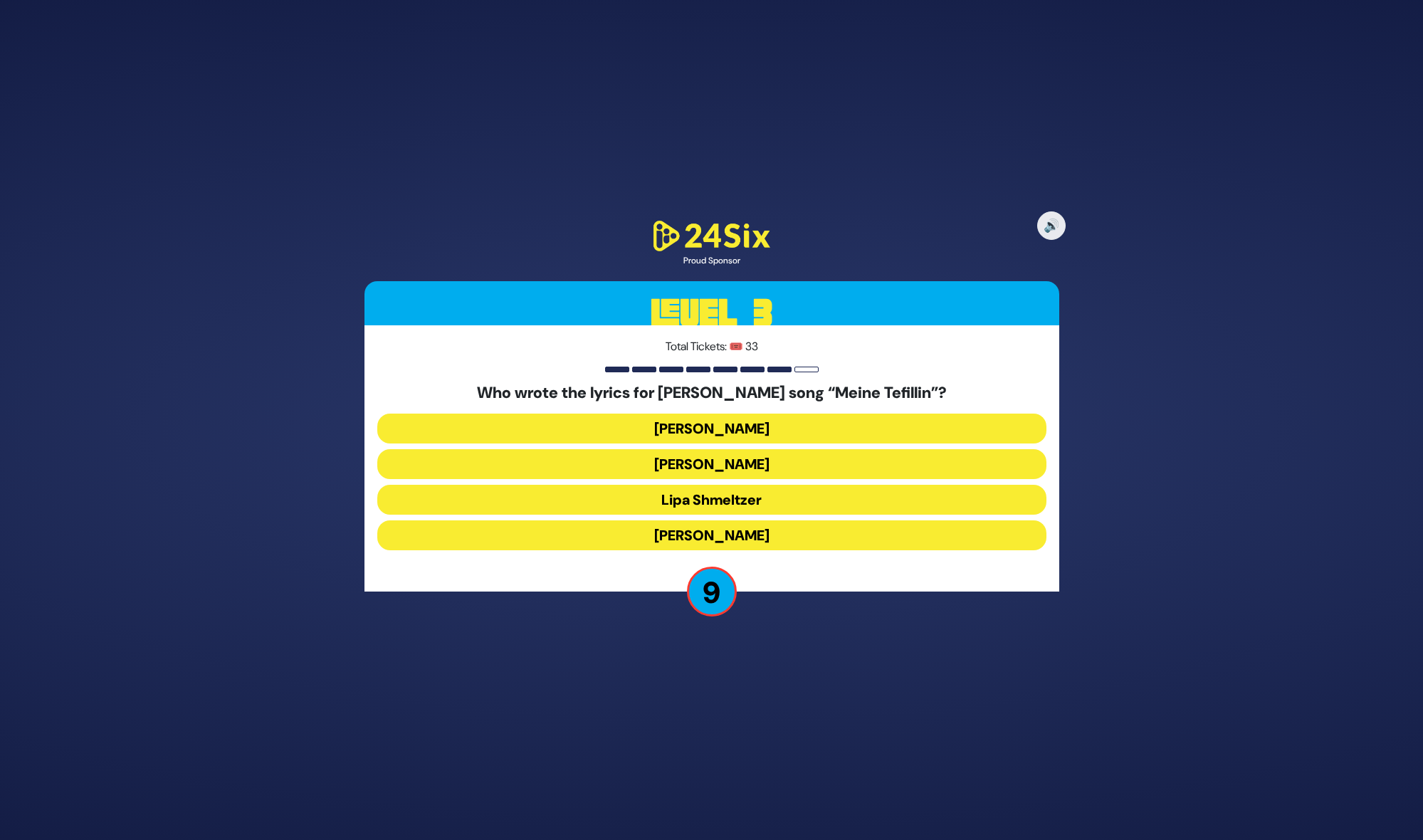
click at [751, 455] on button "Motty Ilowitz" at bounding box center [712, 463] width 669 height 30
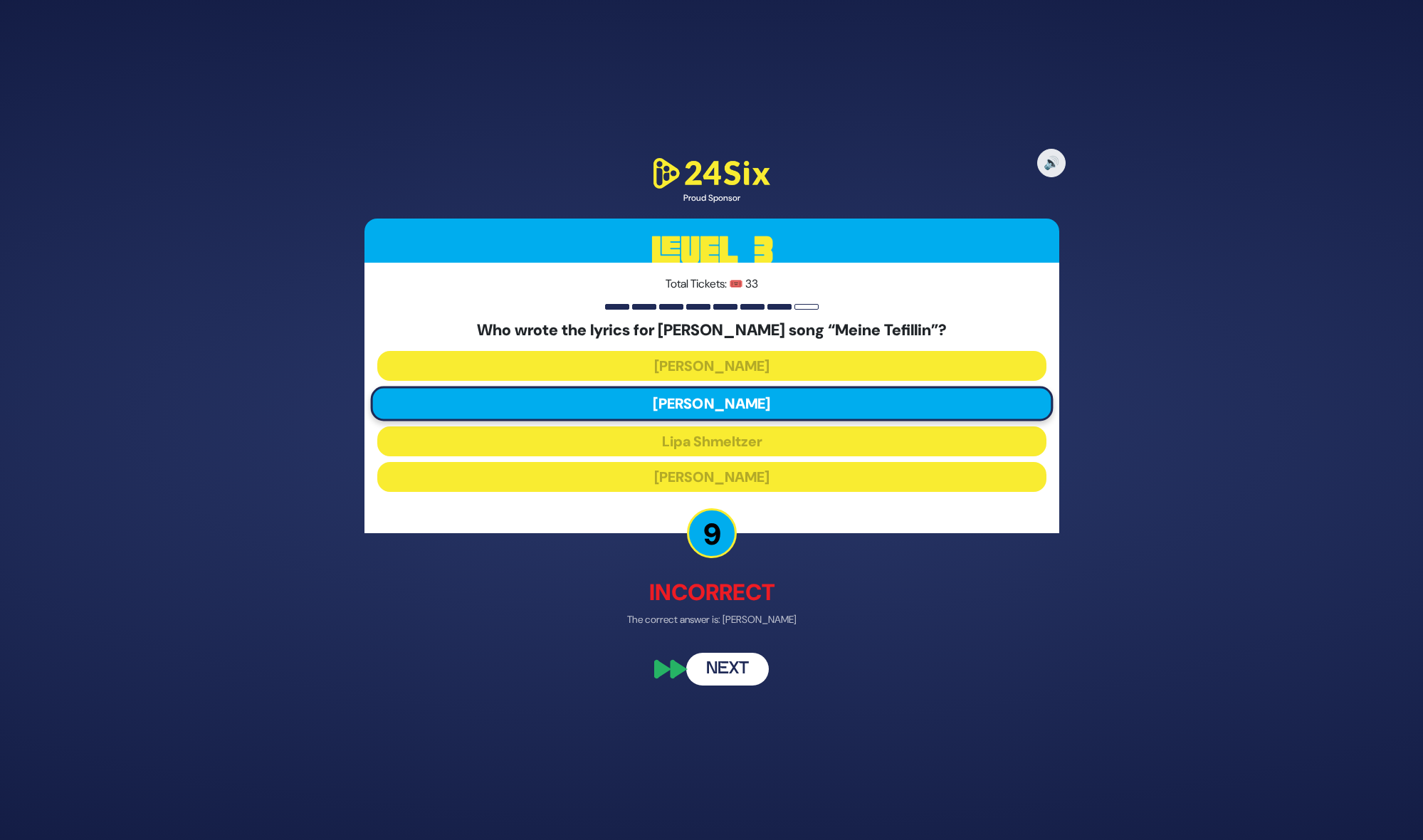
click at [742, 655] on button "Next" at bounding box center [727, 668] width 82 height 33
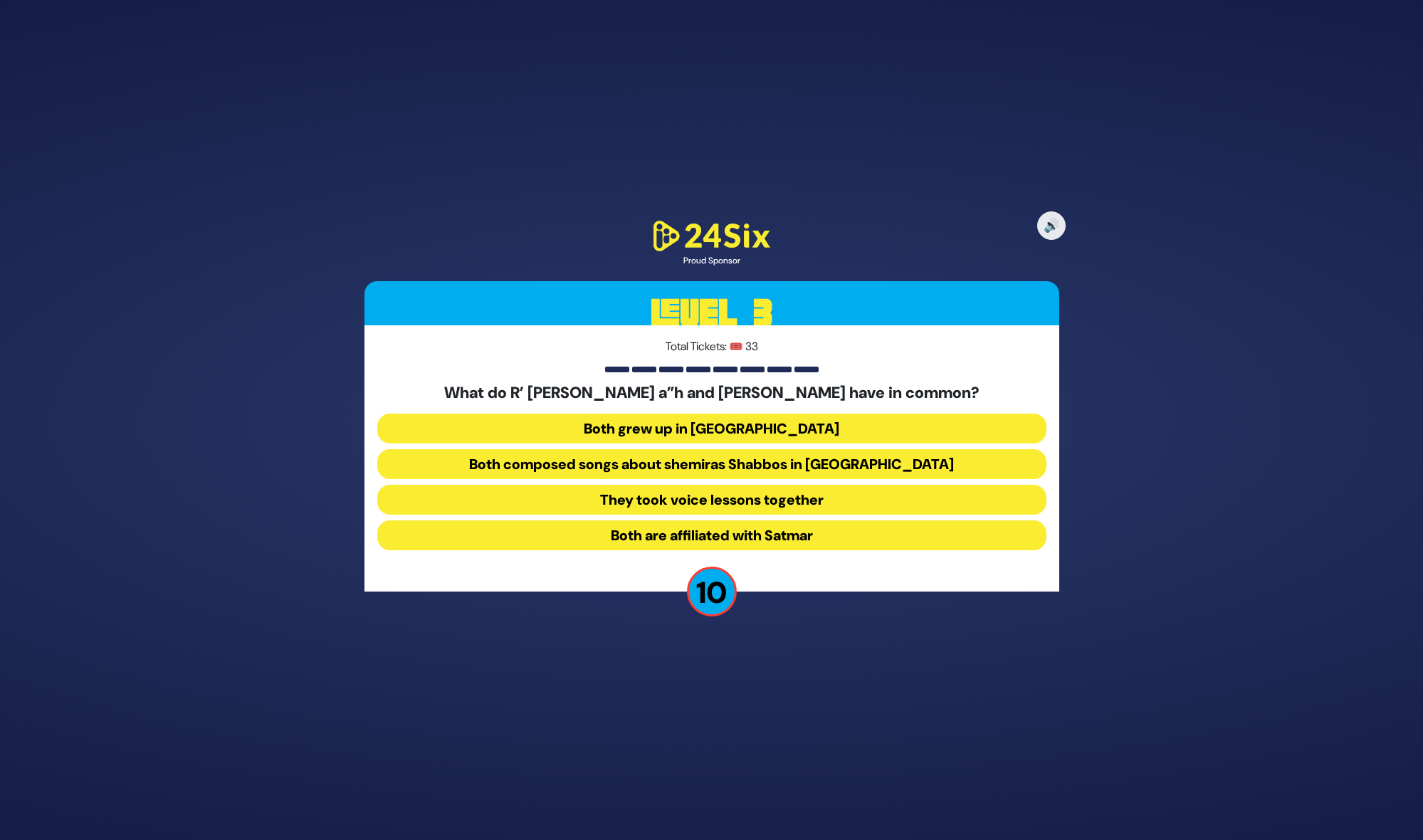
click at [662, 460] on button "Both composed songs about shemiras Shabbos in America" at bounding box center [712, 463] width 669 height 30
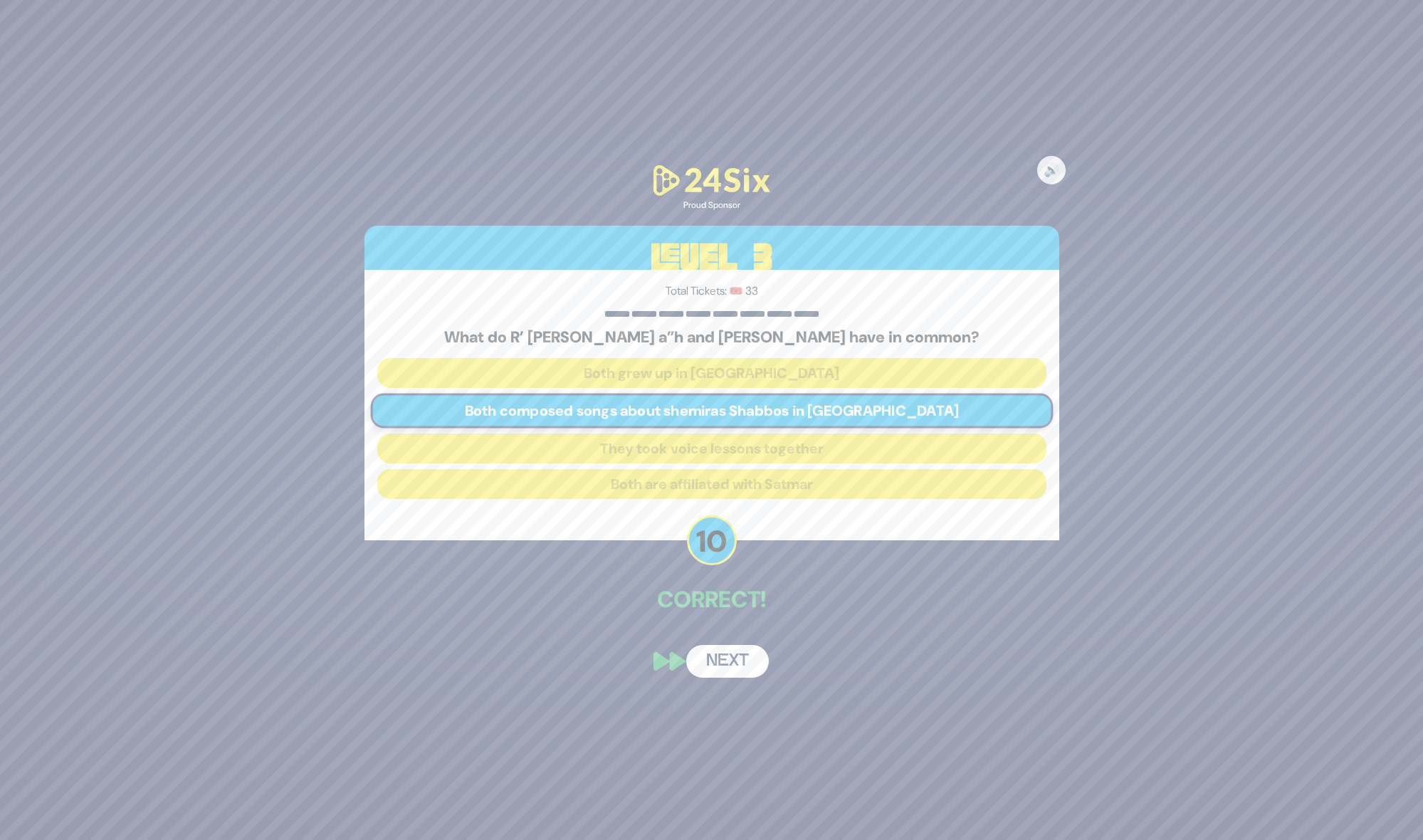
click at [729, 656] on button "Next" at bounding box center [727, 661] width 82 height 33
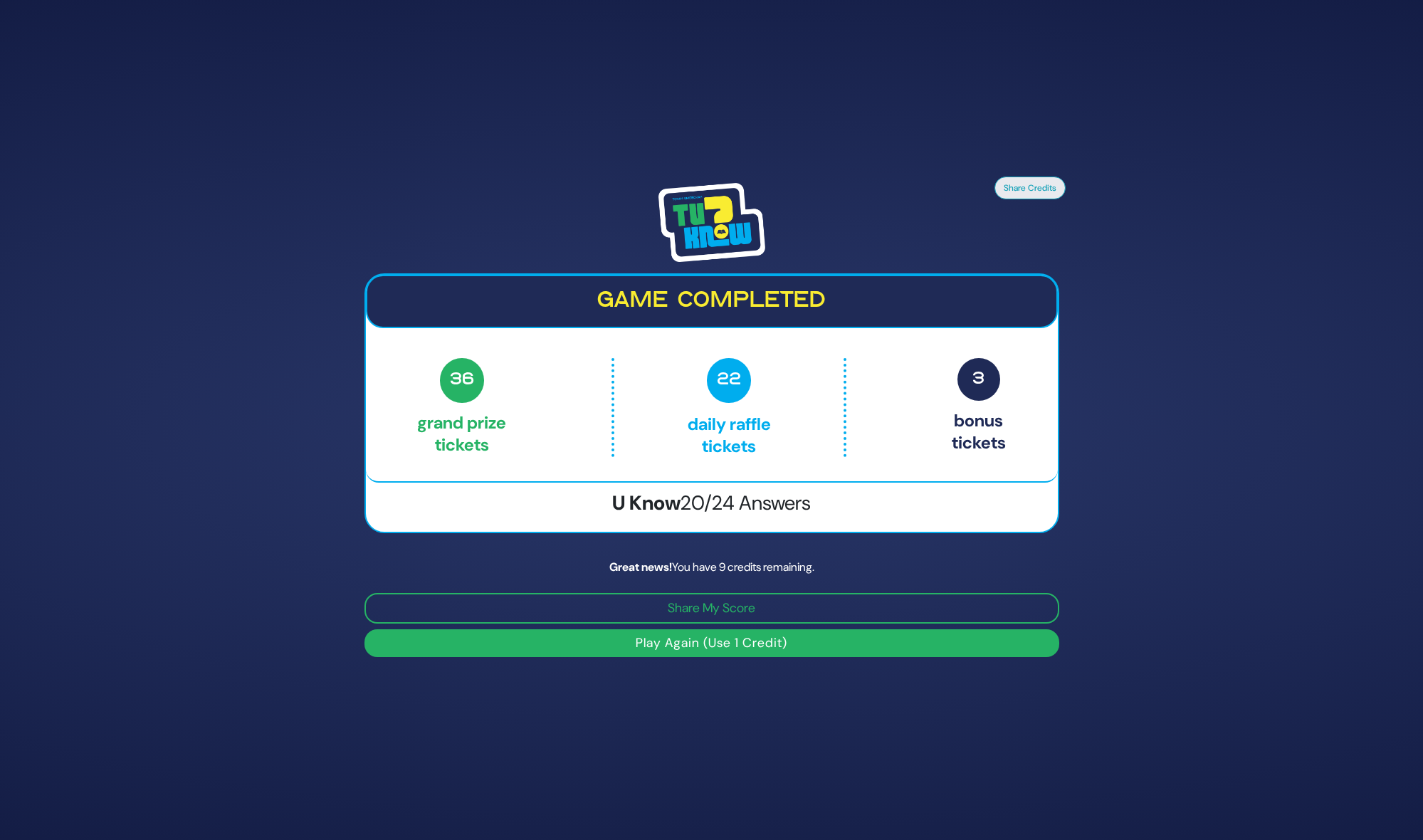
click at [742, 646] on button "Play Again (Use 1 Credit)" at bounding box center [711, 643] width 694 height 28
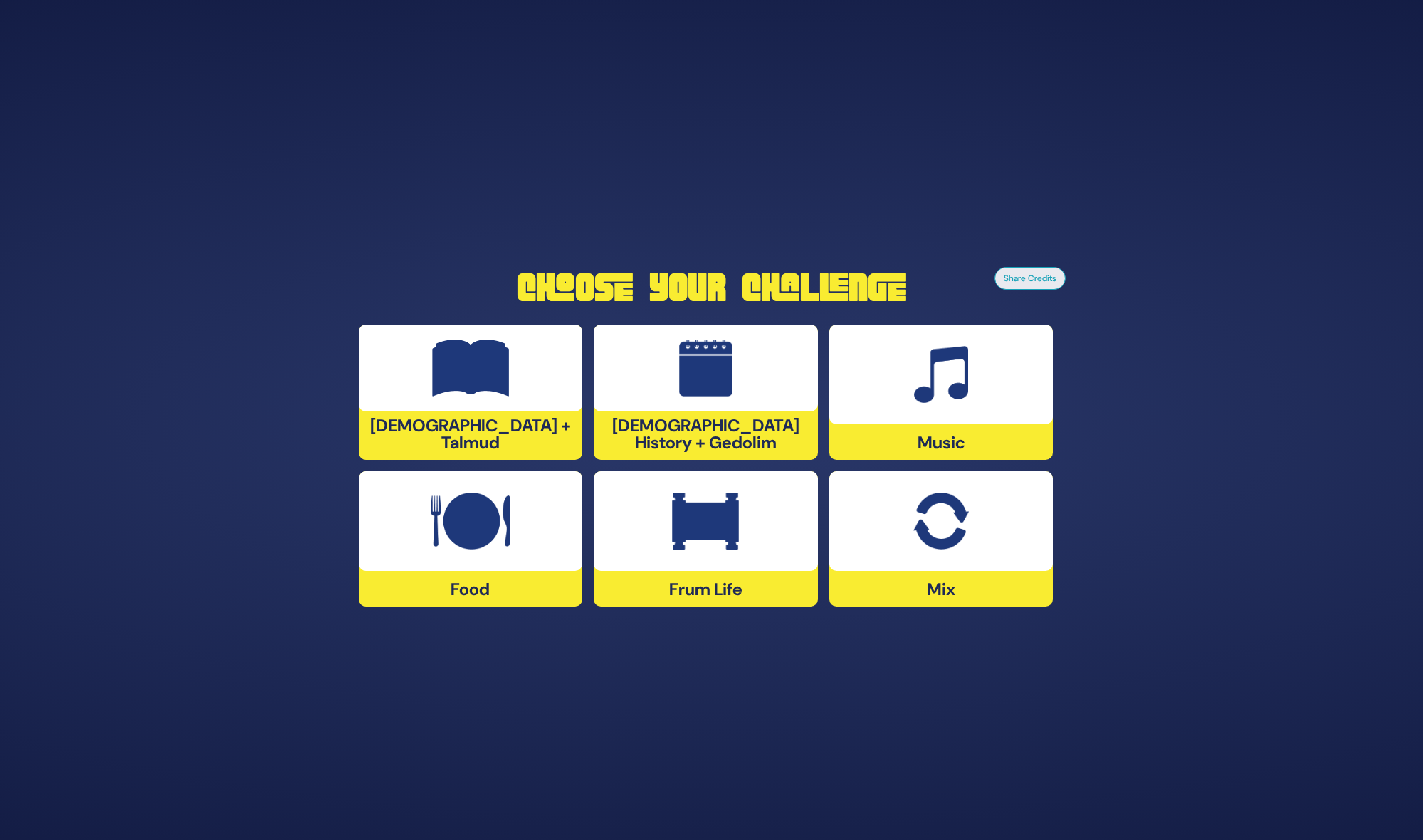
click at [485, 546] on img at bounding box center [470, 521] width 79 height 57
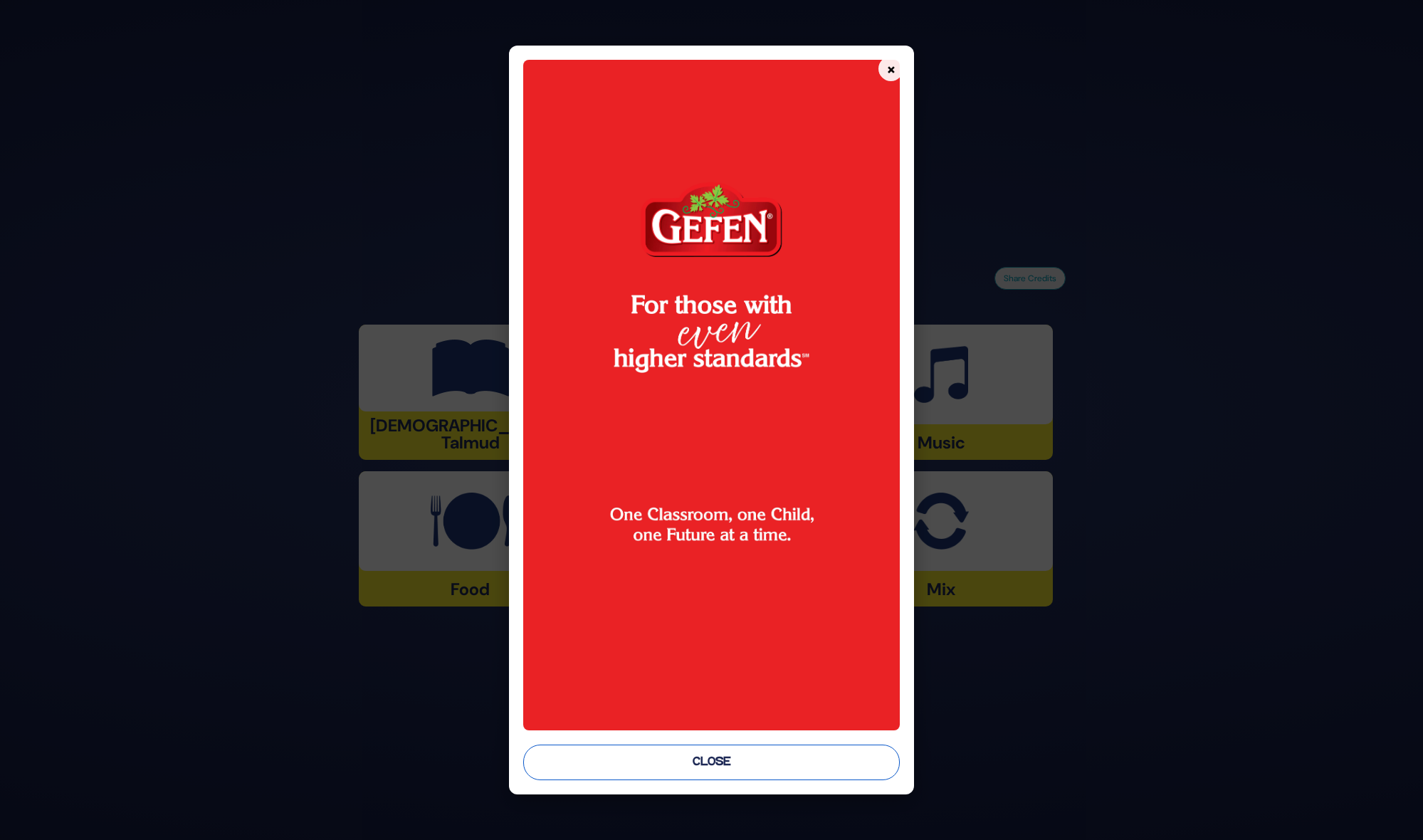
click at [729, 764] on button "Close" at bounding box center [712, 762] width 377 height 36
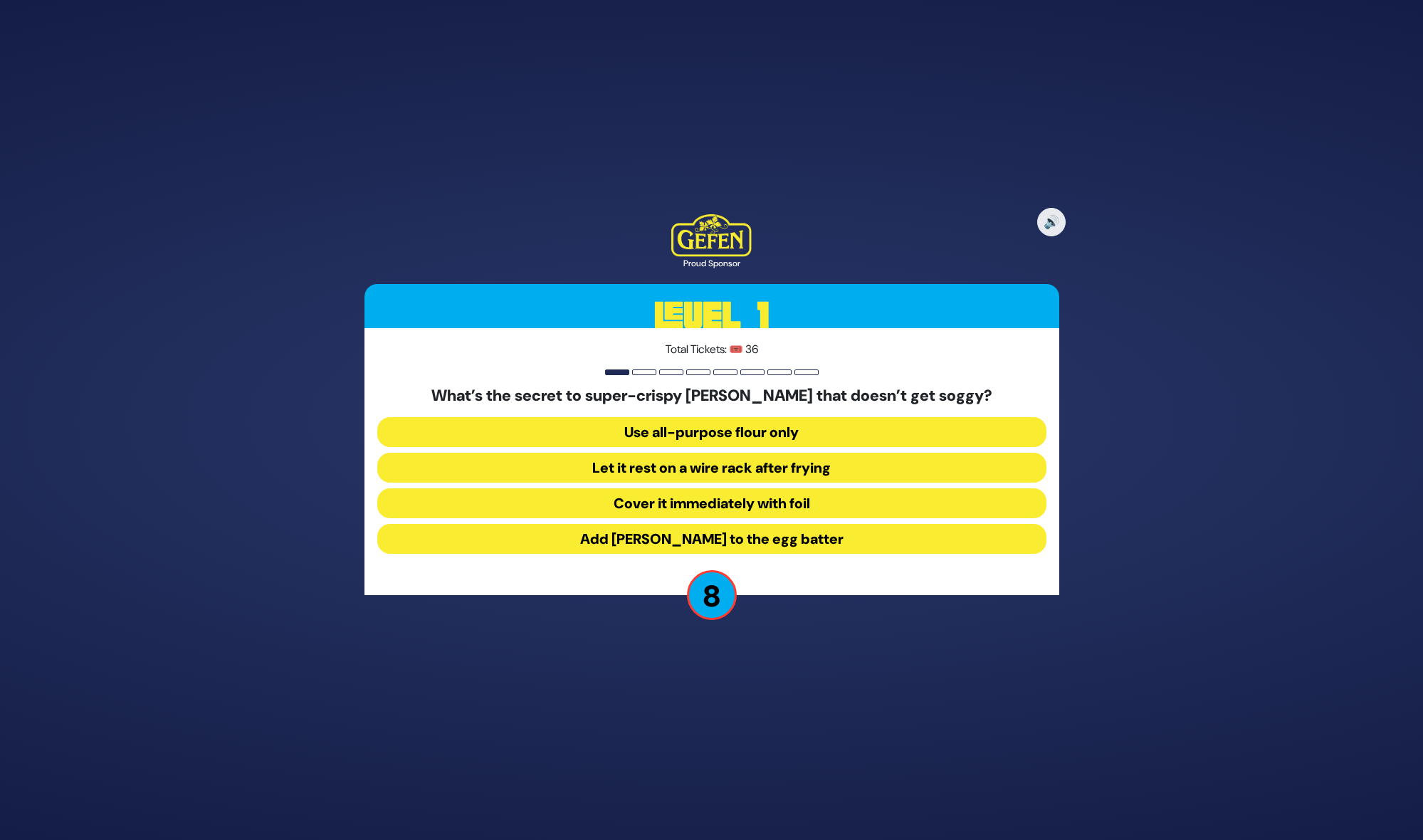
click at [783, 465] on button "Let it rest on a wire rack after frying" at bounding box center [712, 467] width 669 height 30
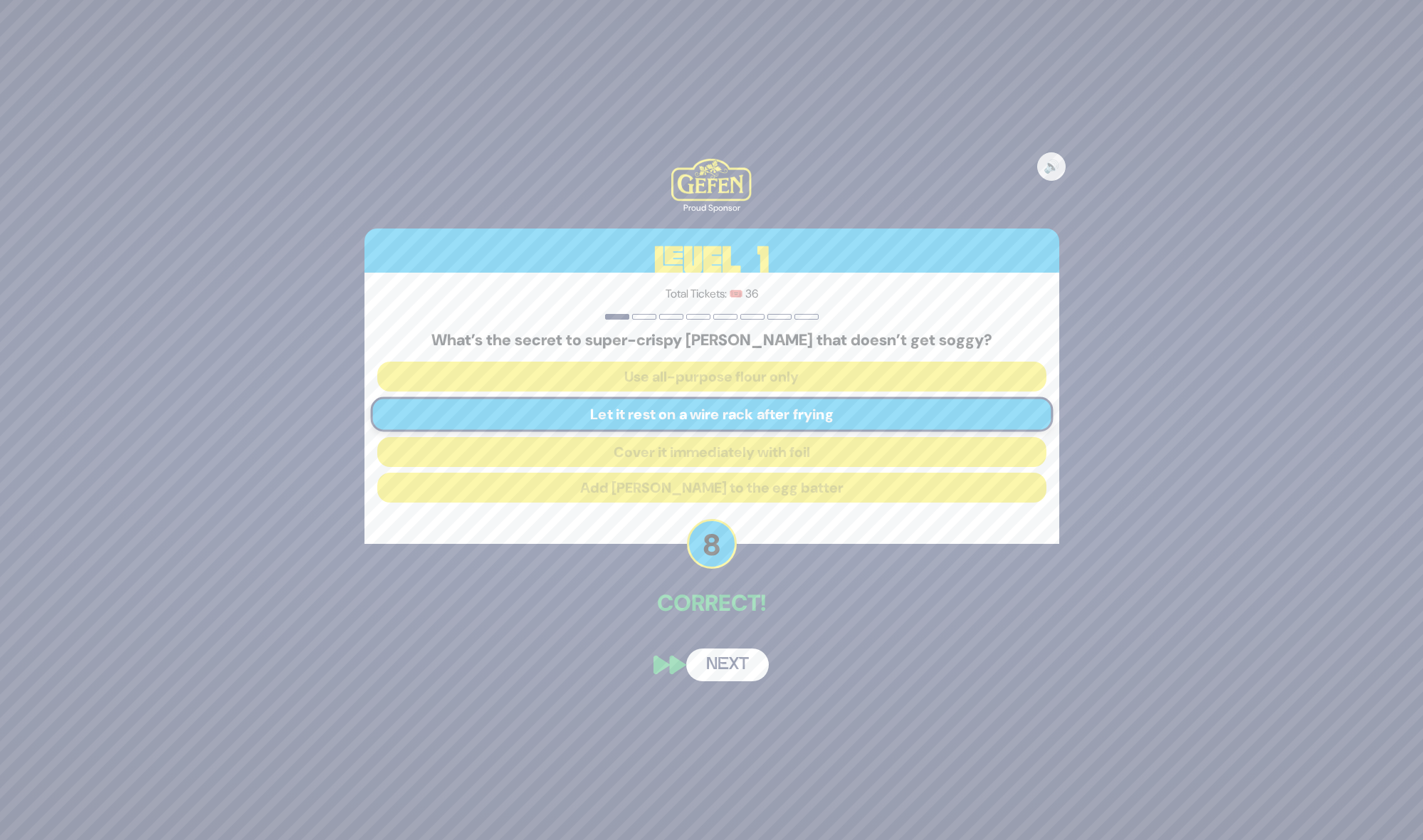
click at [737, 662] on button "Next" at bounding box center [727, 664] width 82 height 33
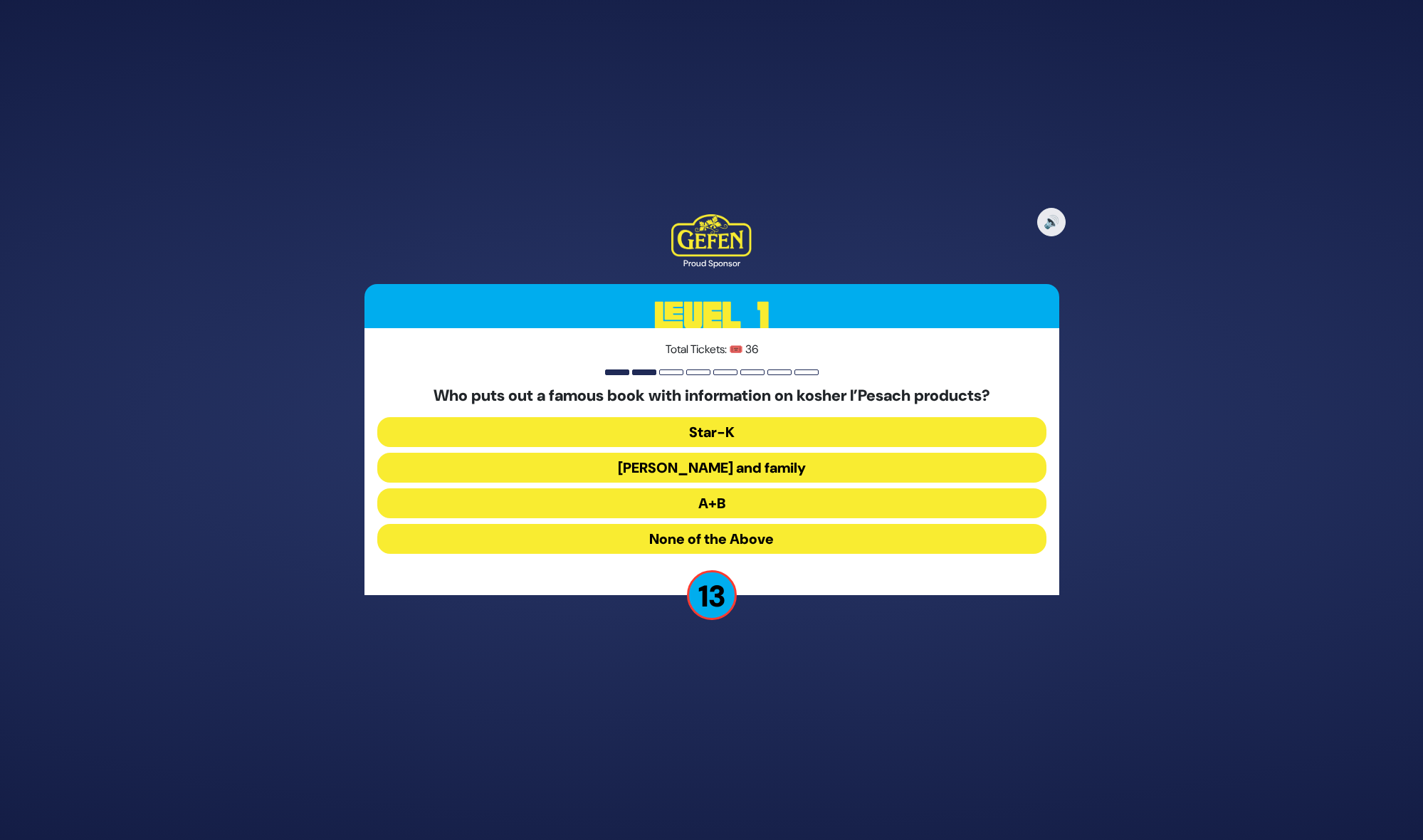
click at [725, 506] on button "A+B" at bounding box center [712, 503] width 669 height 30
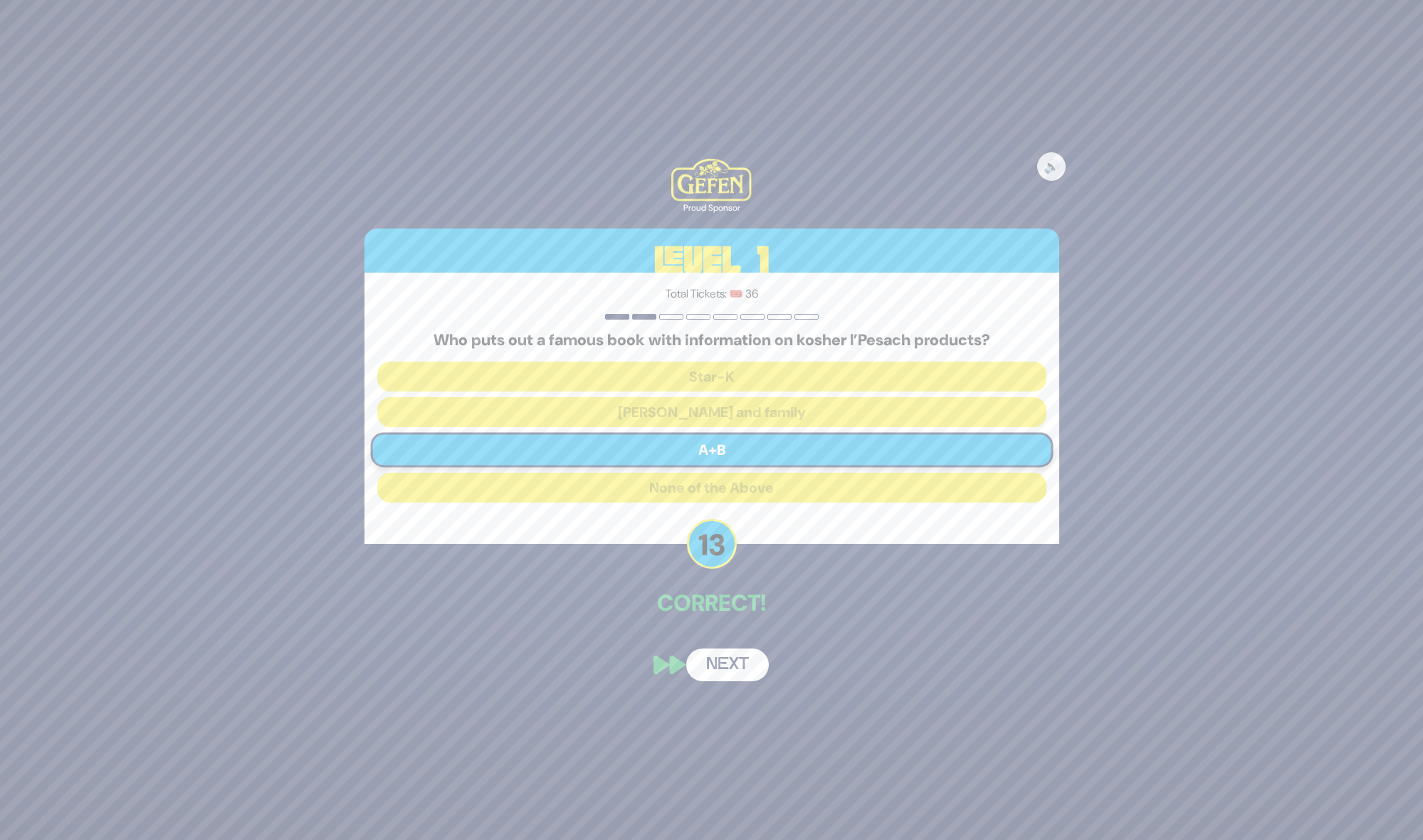
click at [722, 668] on button "Next" at bounding box center [727, 664] width 82 height 33
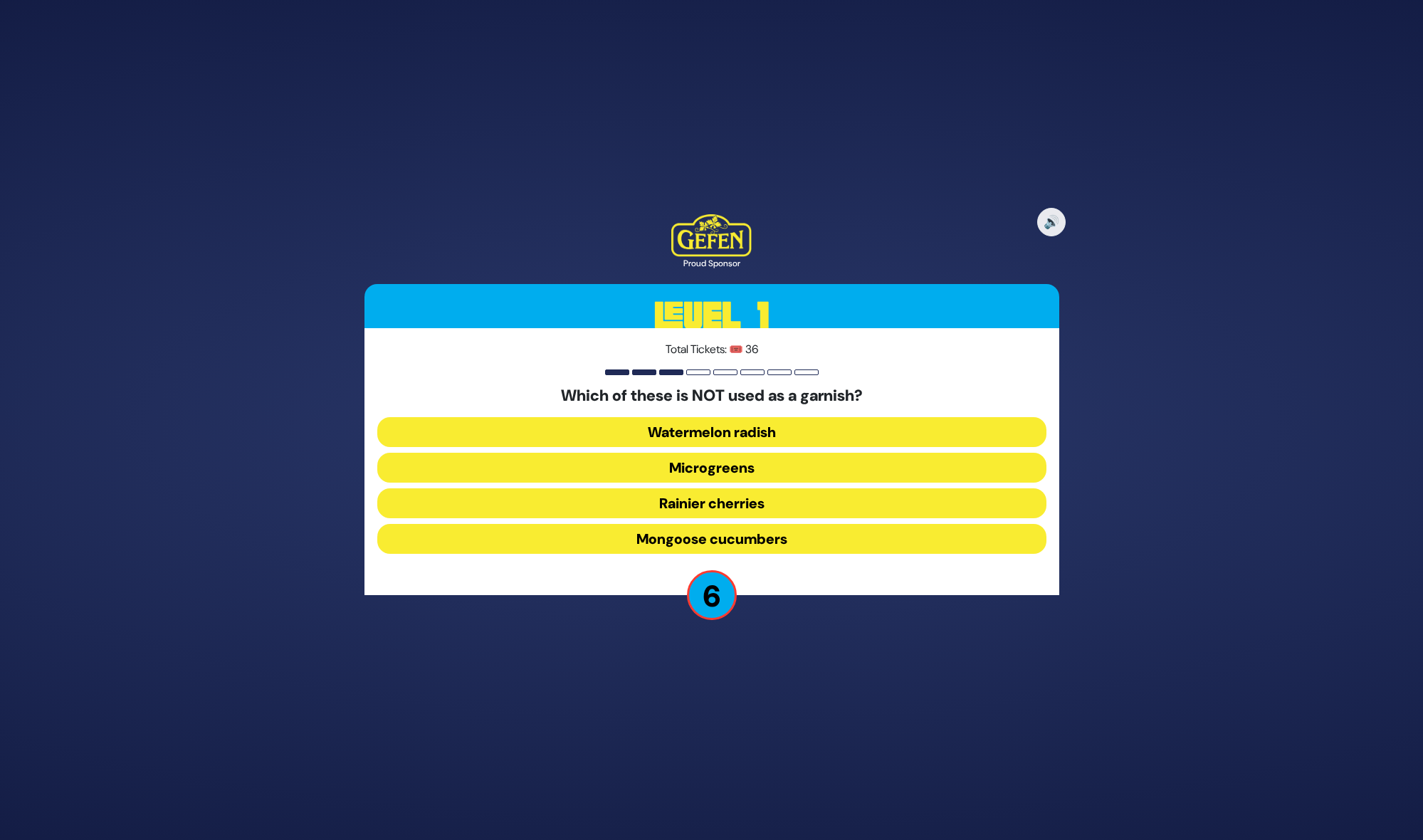
click at [716, 507] on button "Rainier cherries" at bounding box center [712, 503] width 669 height 30
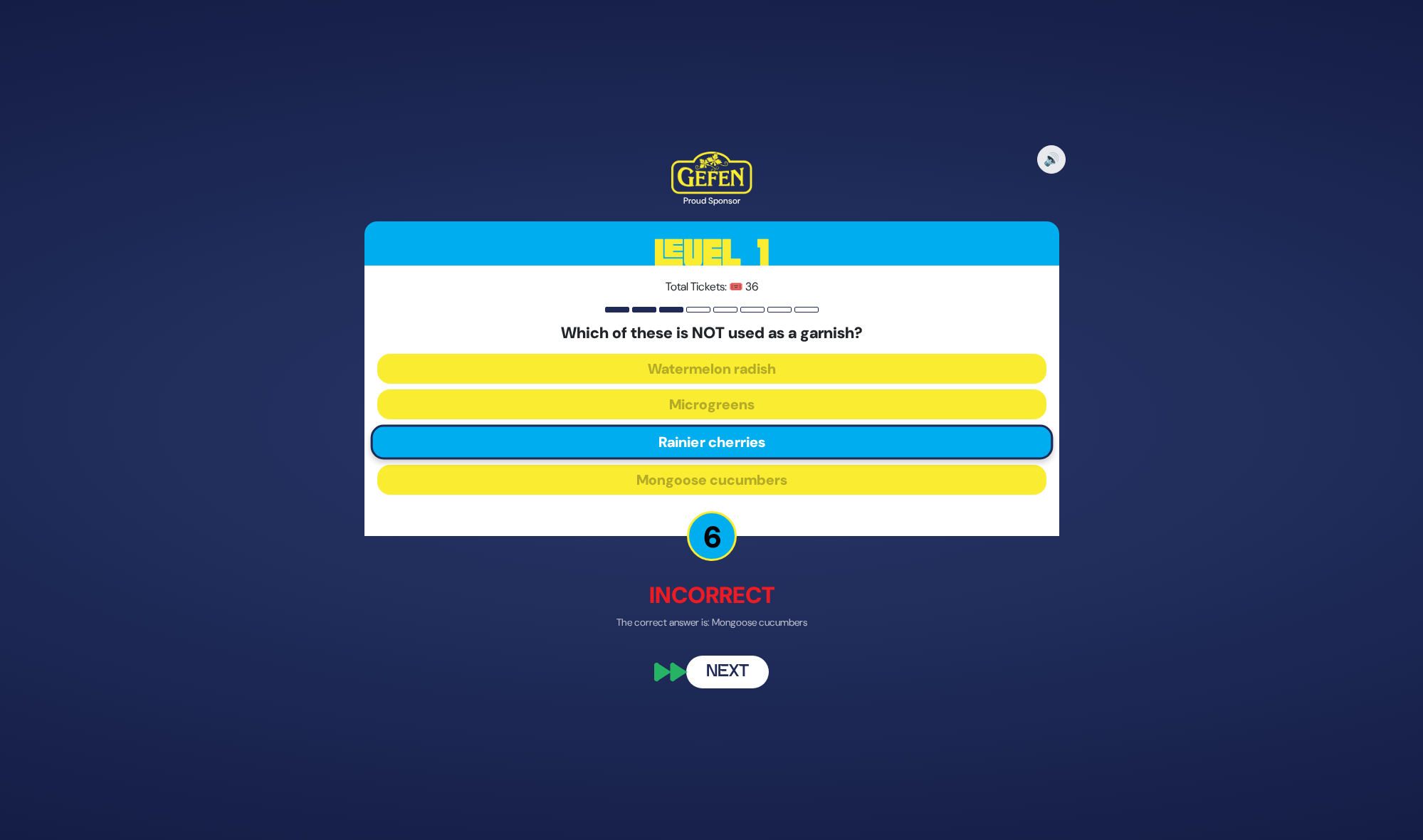
click at [735, 672] on button "Next" at bounding box center [727, 672] width 82 height 33
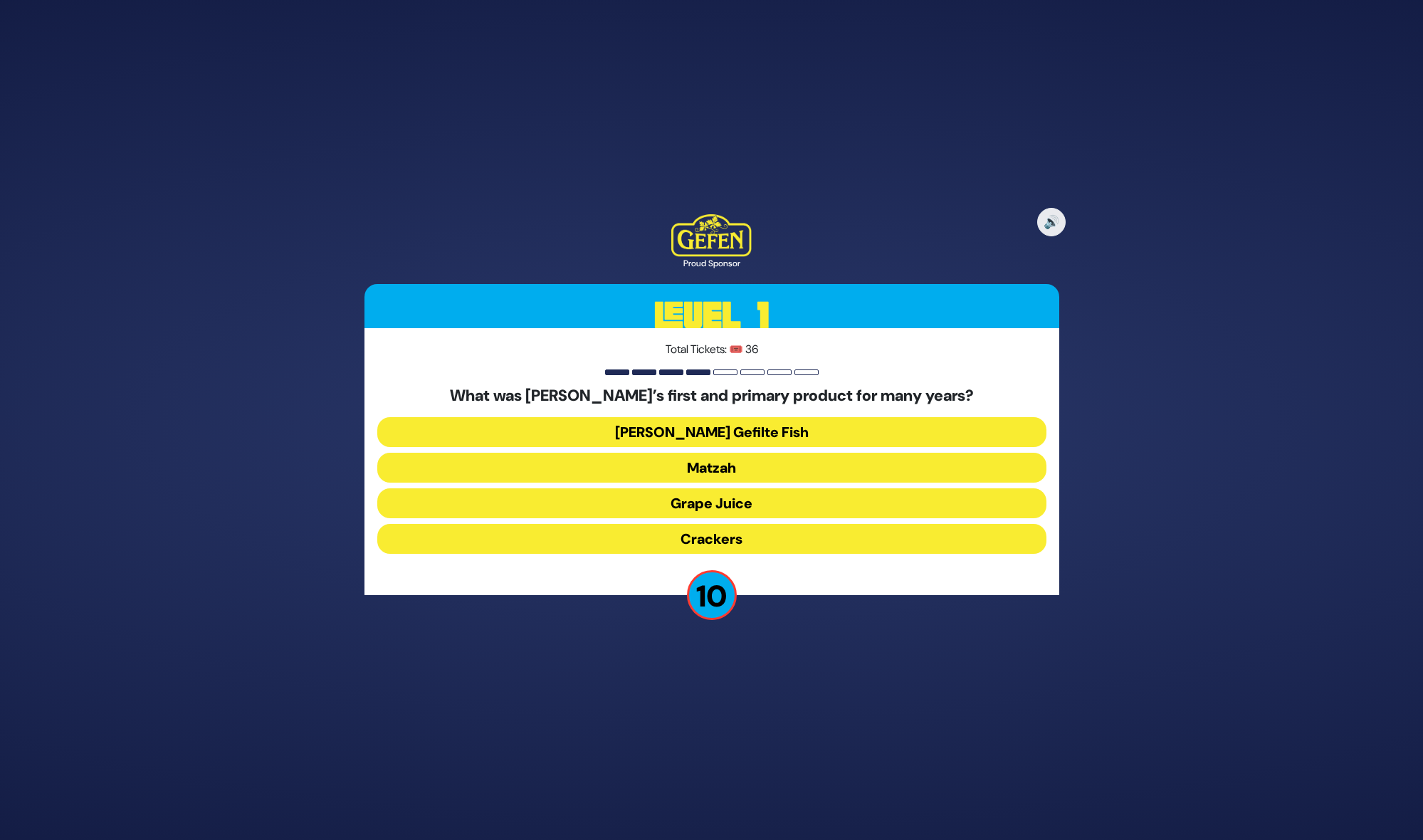
click at [742, 466] on button "Matzah" at bounding box center [712, 467] width 669 height 30
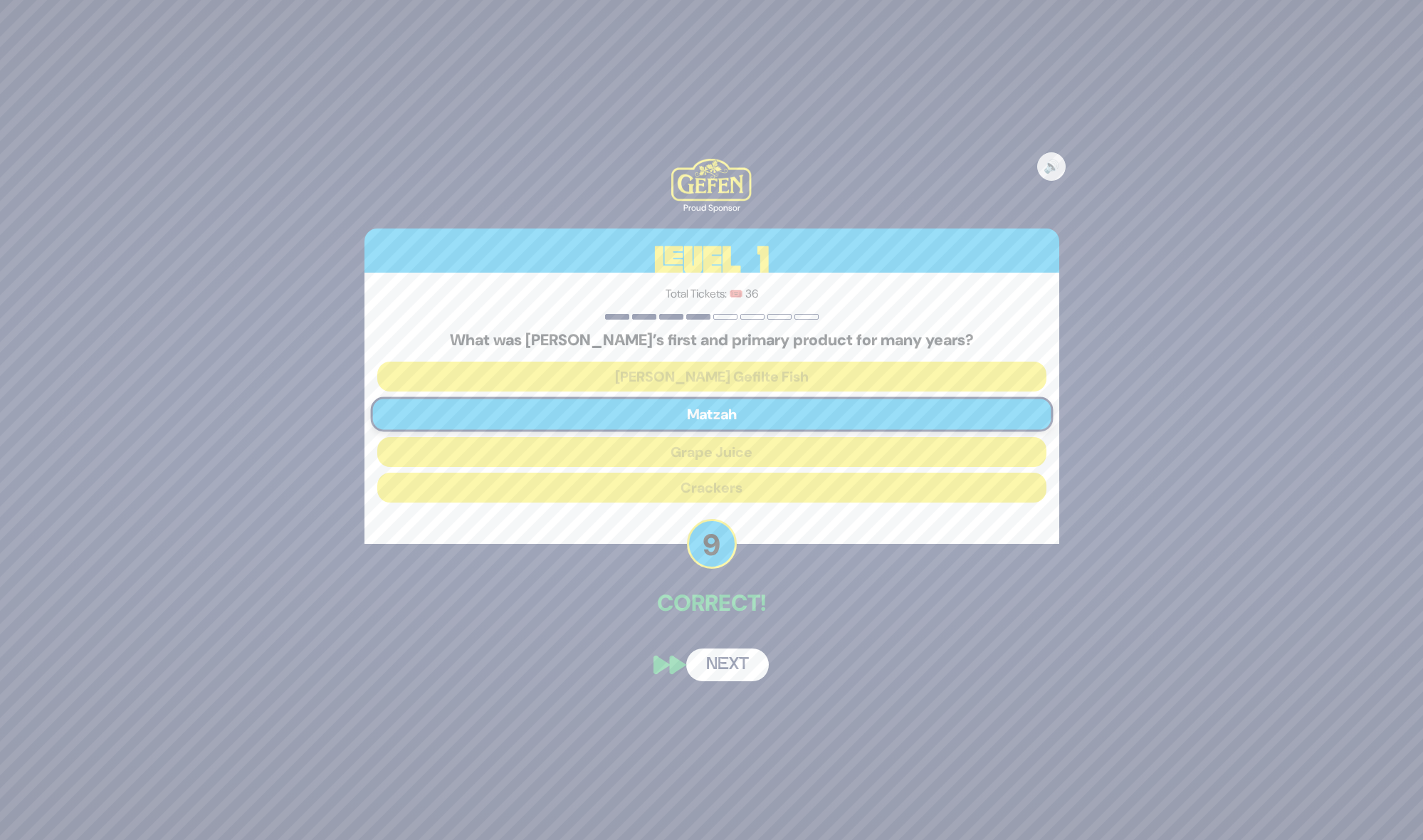
click at [740, 669] on button "Next" at bounding box center [727, 664] width 82 height 33
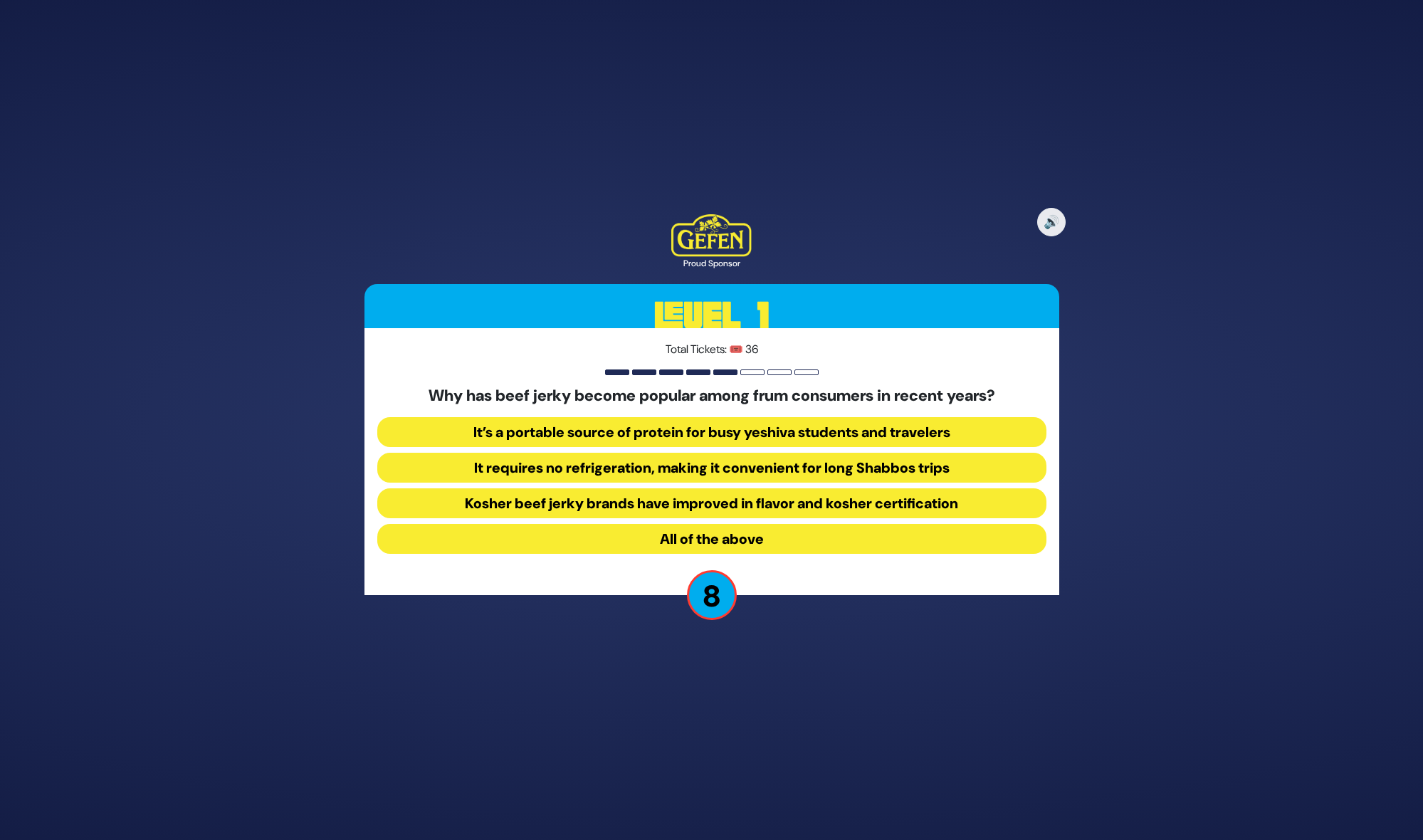
click at [700, 535] on button "All of the above" at bounding box center [712, 538] width 669 height 30
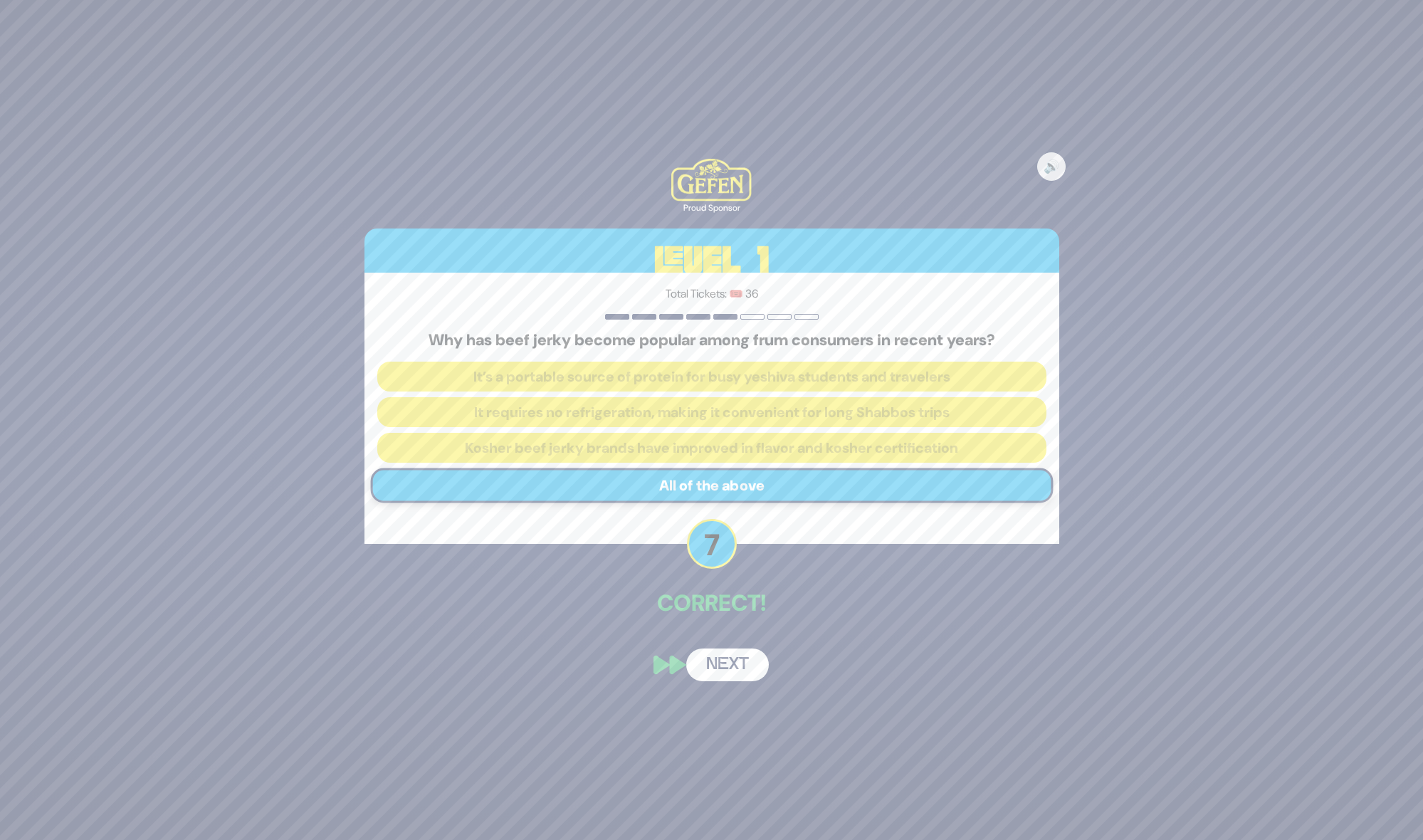
click at [718, 668] on button "Next" at bounding box center [727, 664] width 82 height 33
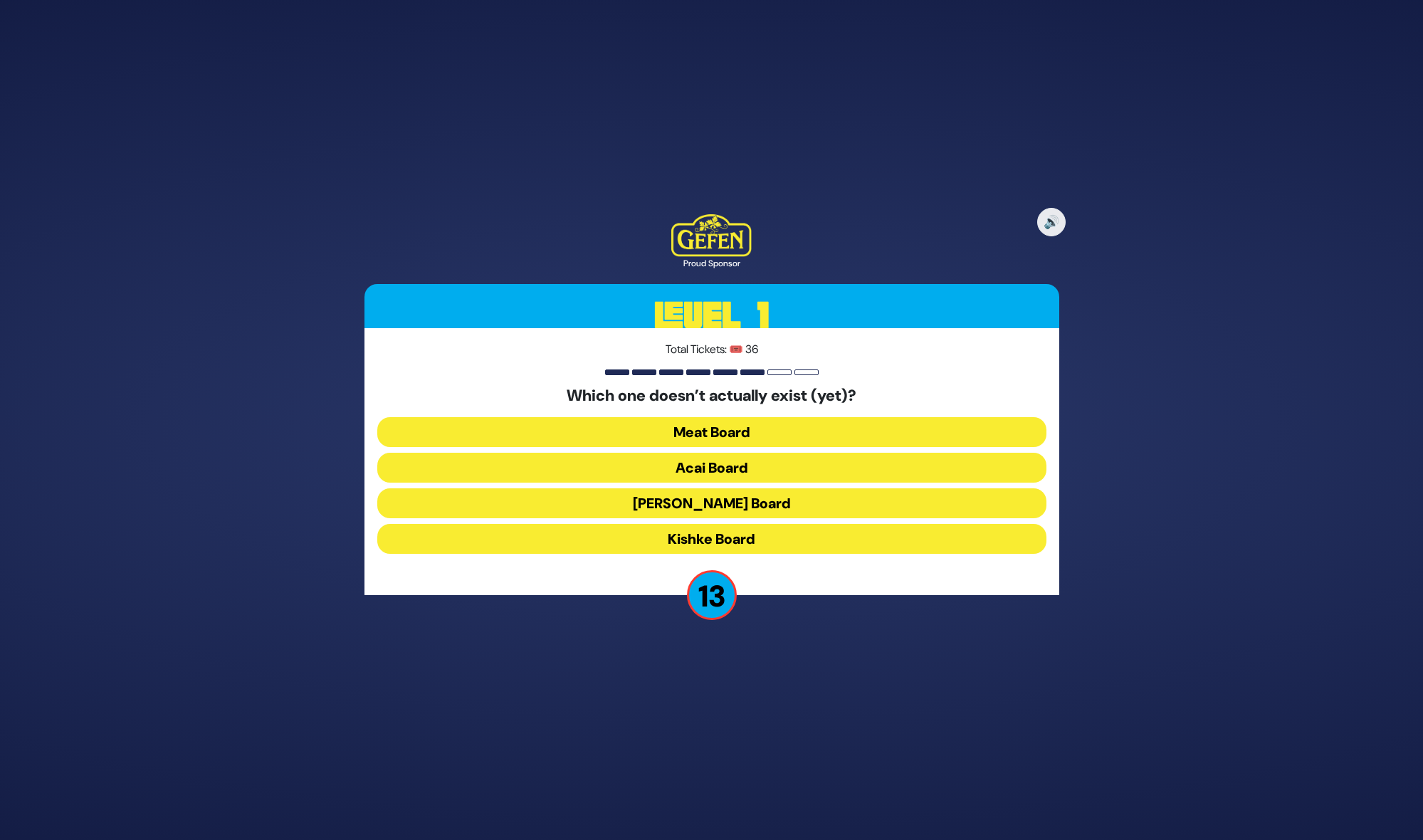
click at [721, 536] on button "Kishke Board" at bounding box center [712, 538] width 669 height 30
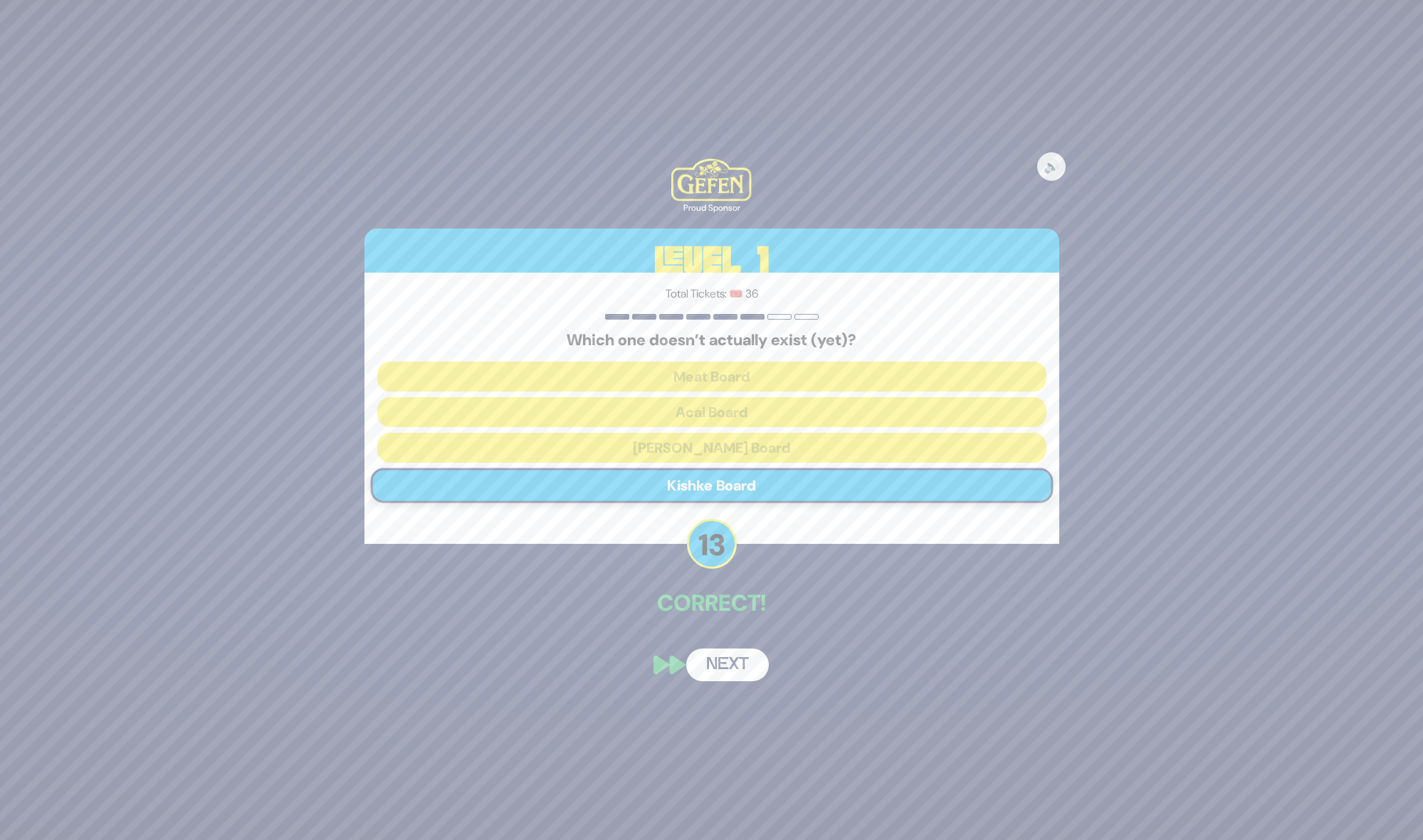
click at [710, 664] on button "Next" at bounding box center [727, 664] width 82 height 33
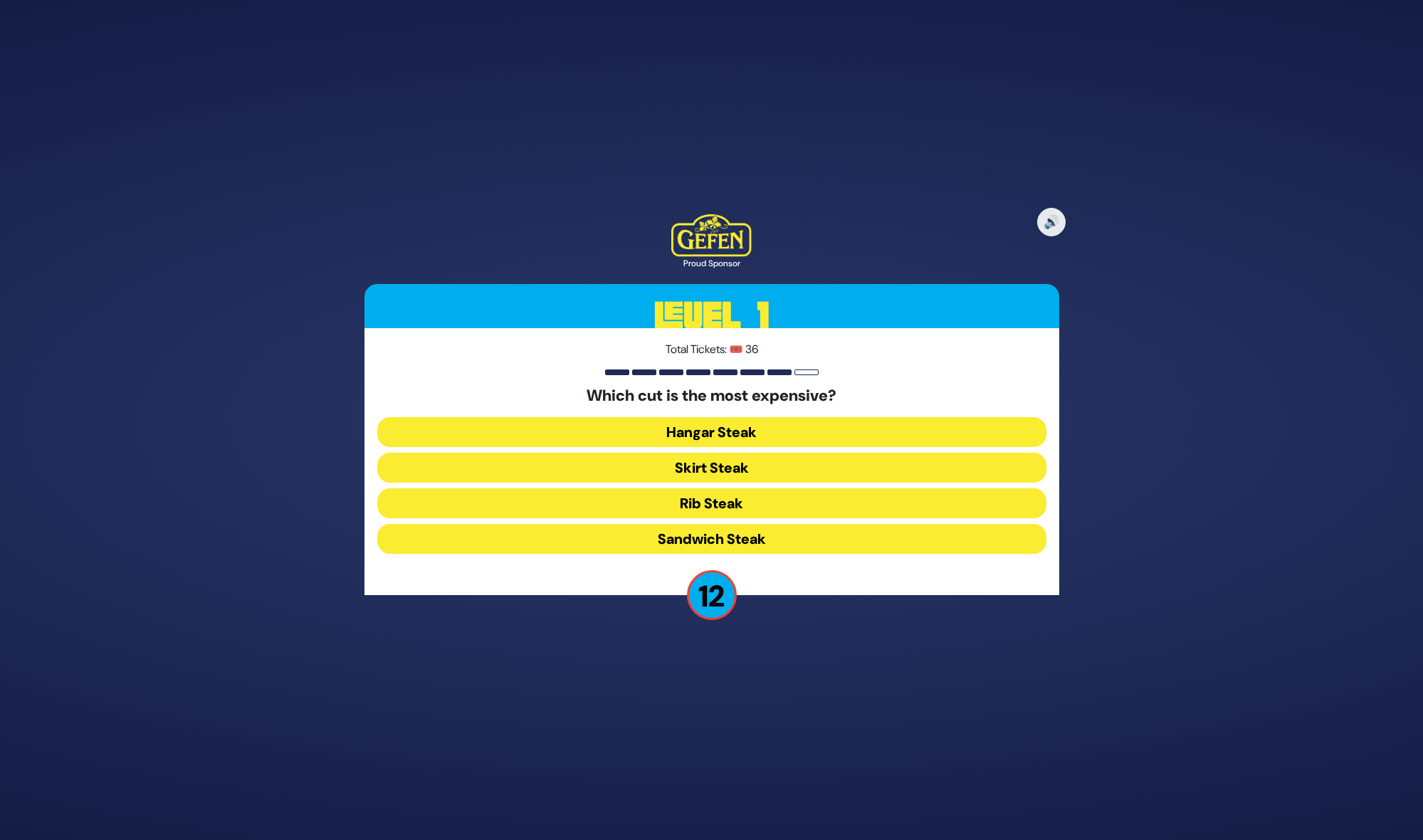
click at [715, 496] on button "Rib Steak" at bounding box center [712, 503] width 669 height 30
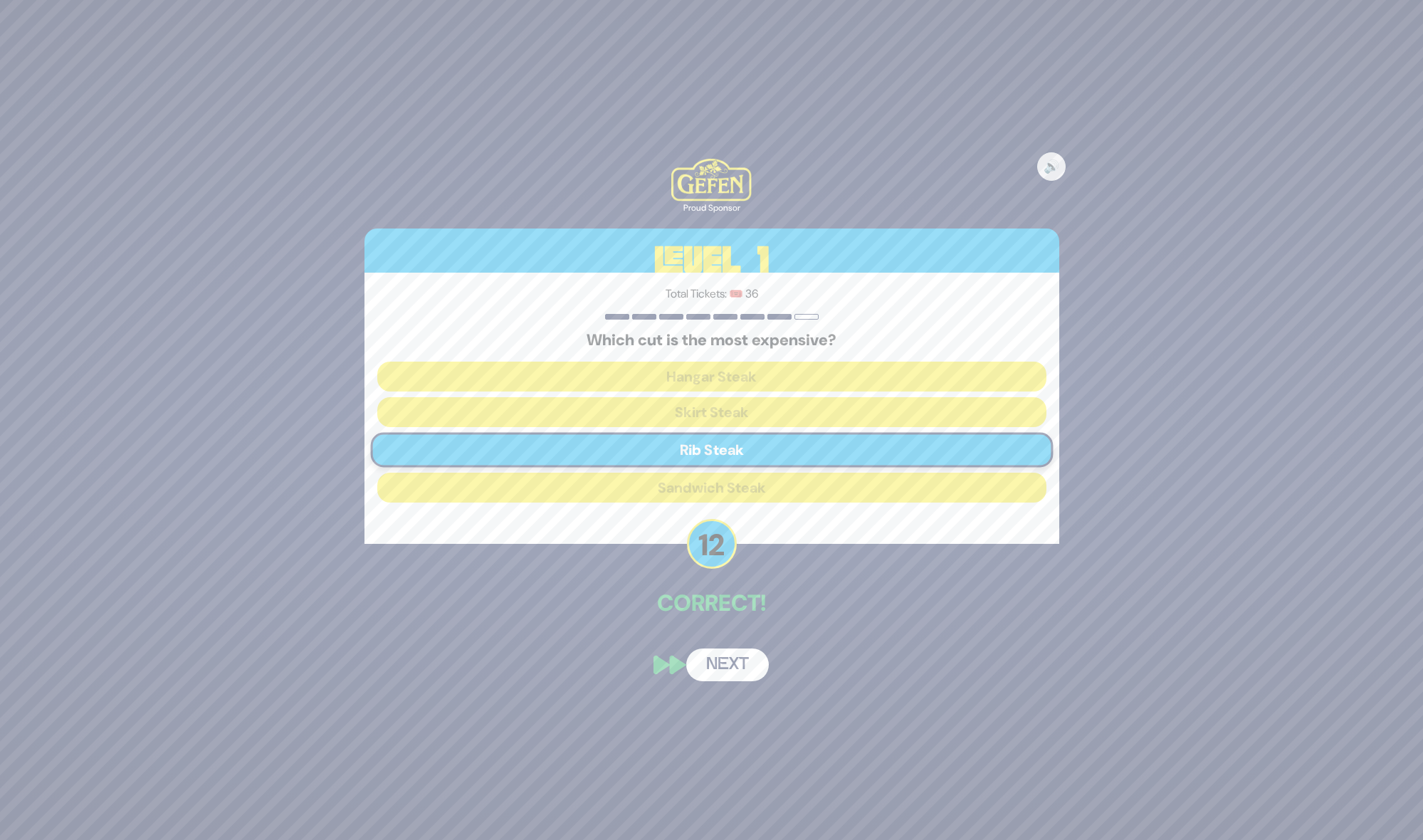
click at [717, 662] on button "Next" at bounding box center [727, 664] width 82 height 33
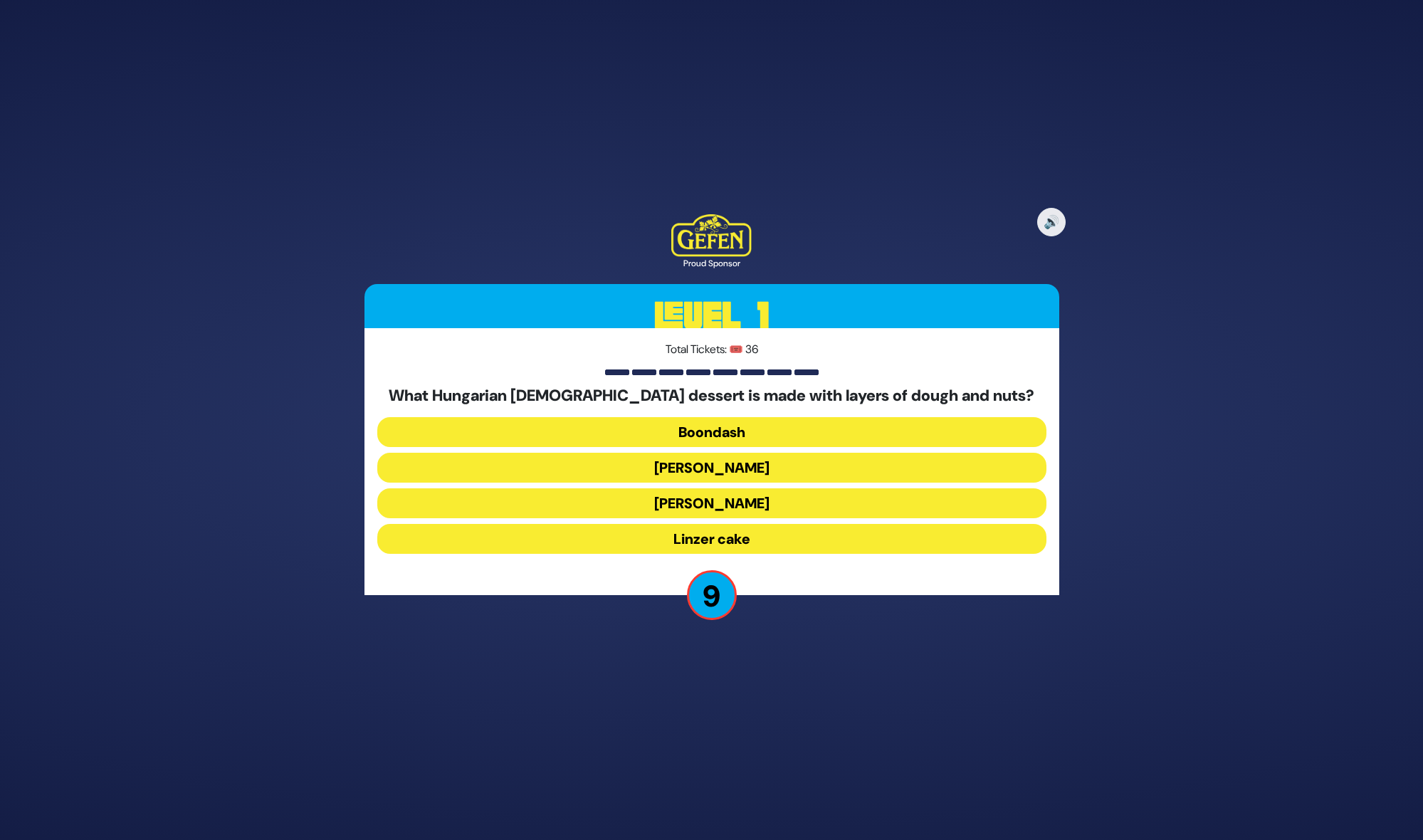
click at [736, 501] on button "Kindel" at bounding box center [712, 503] width 669 height 30
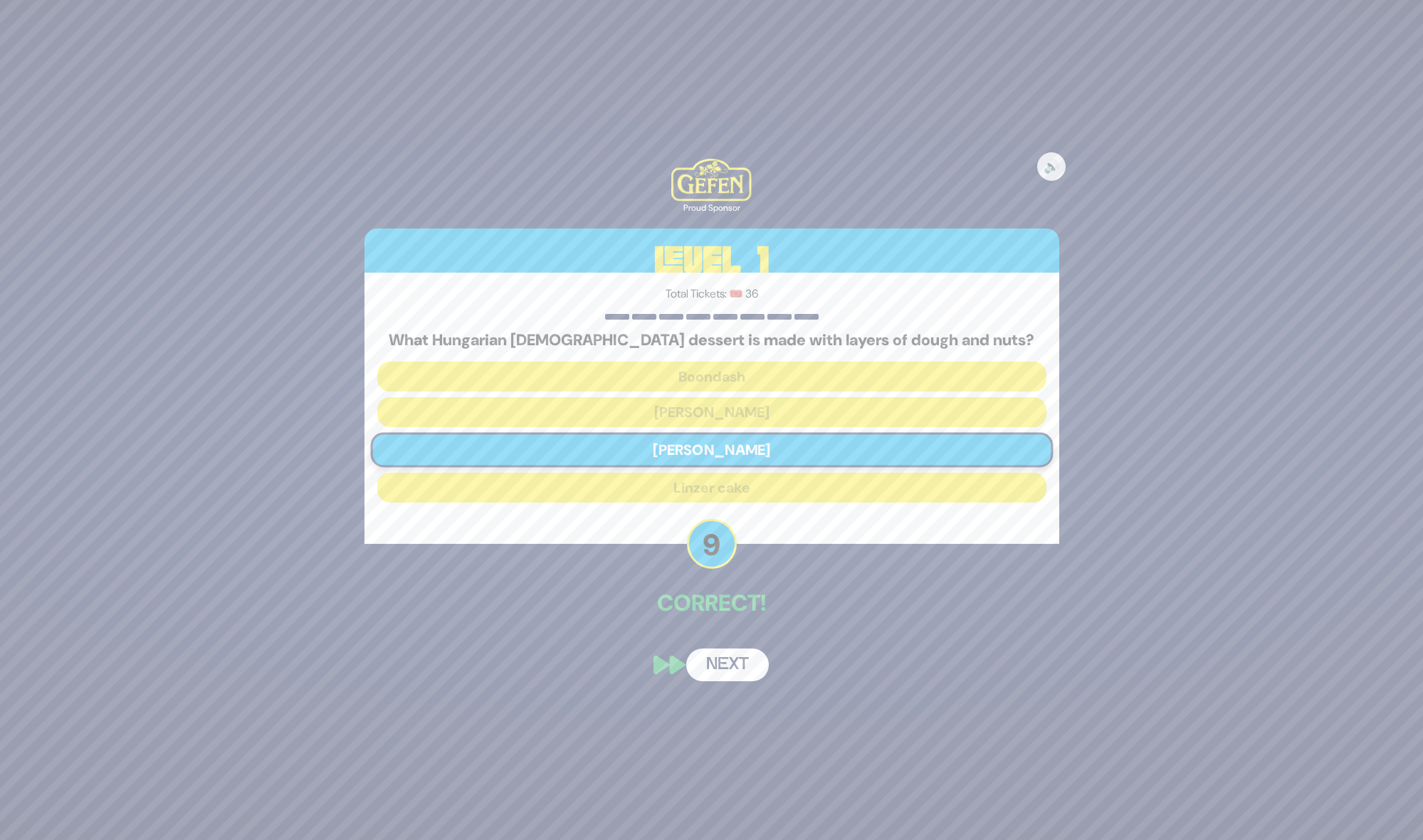
click at [708, 670] on button "Next" at bounding box center [727, 664] width 82 height 33
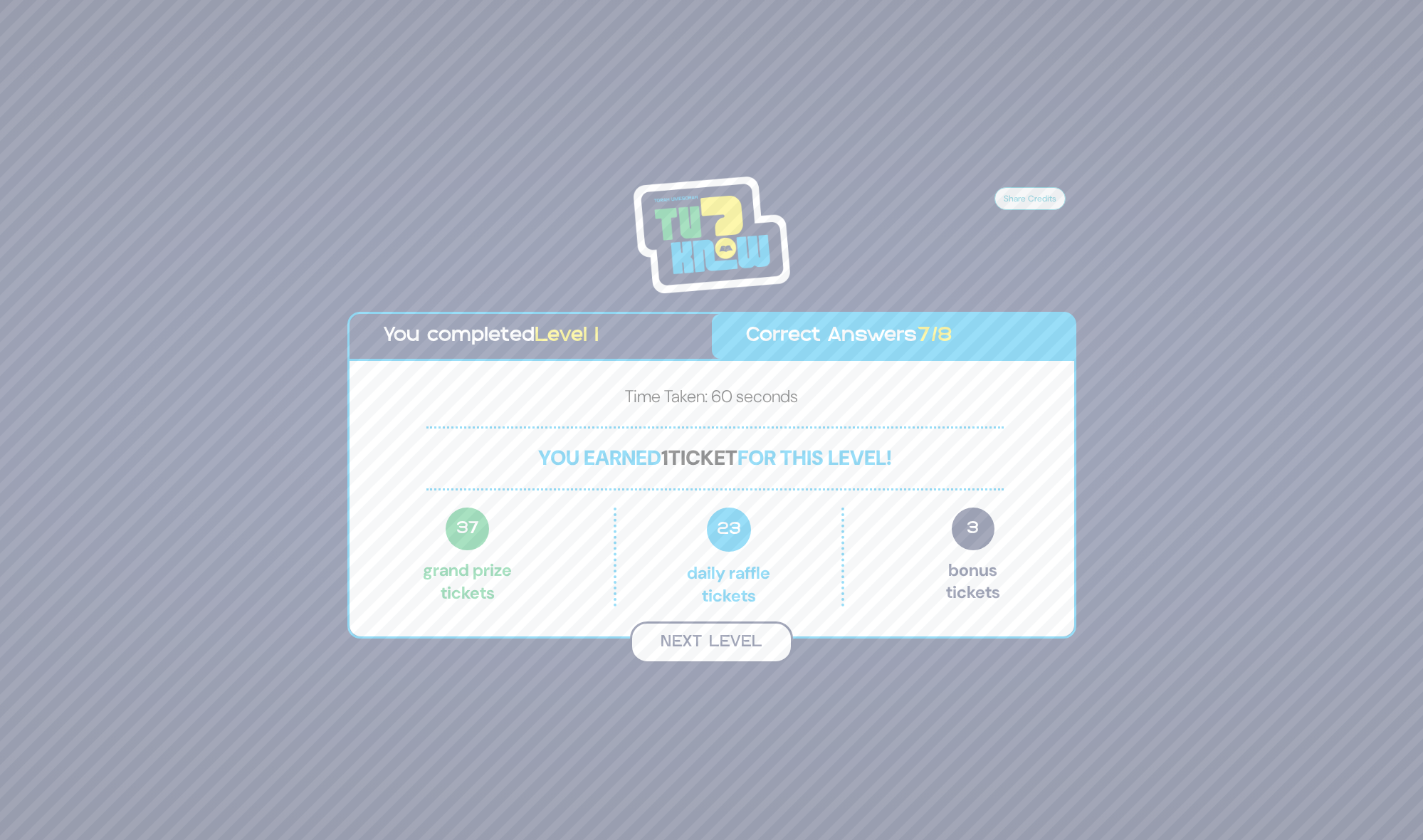
click at [741, 651] on button "Next Level" at bounding box center [712, 643] width 163 height 42
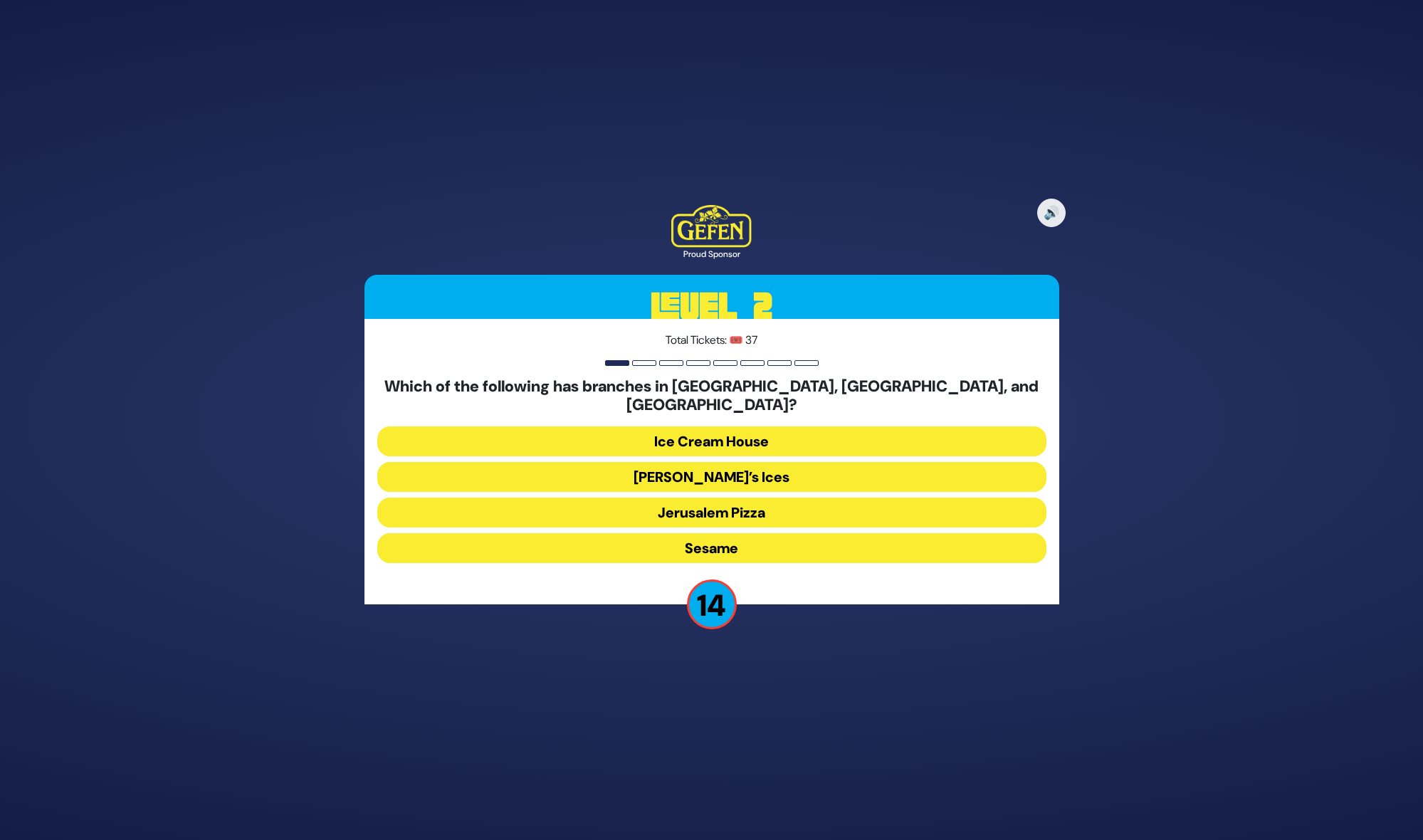
click at [731, 462] on button "Rita’s Ices" at bounding box center [712, 476] width 669 height 30
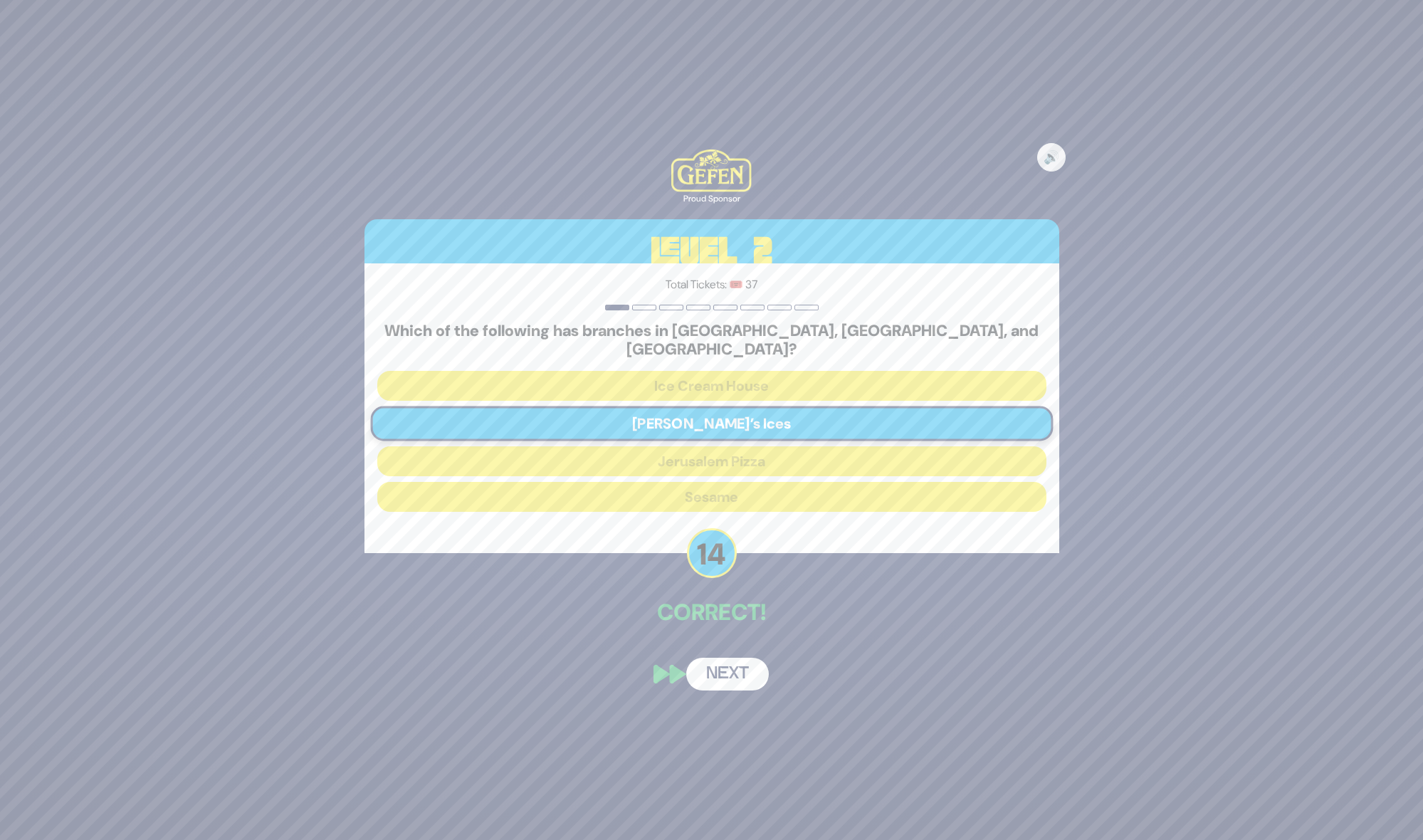
click at [724, 647] on div "🔊 Proud Sponsor Level 2 Total Tickets: 🎟️ 37 Which of the following has branche…" at bounding box center [712, 420] width 729 height 575
click at [728, 670] on button "Next" at bounding box center [727, 674] width 82 height 33
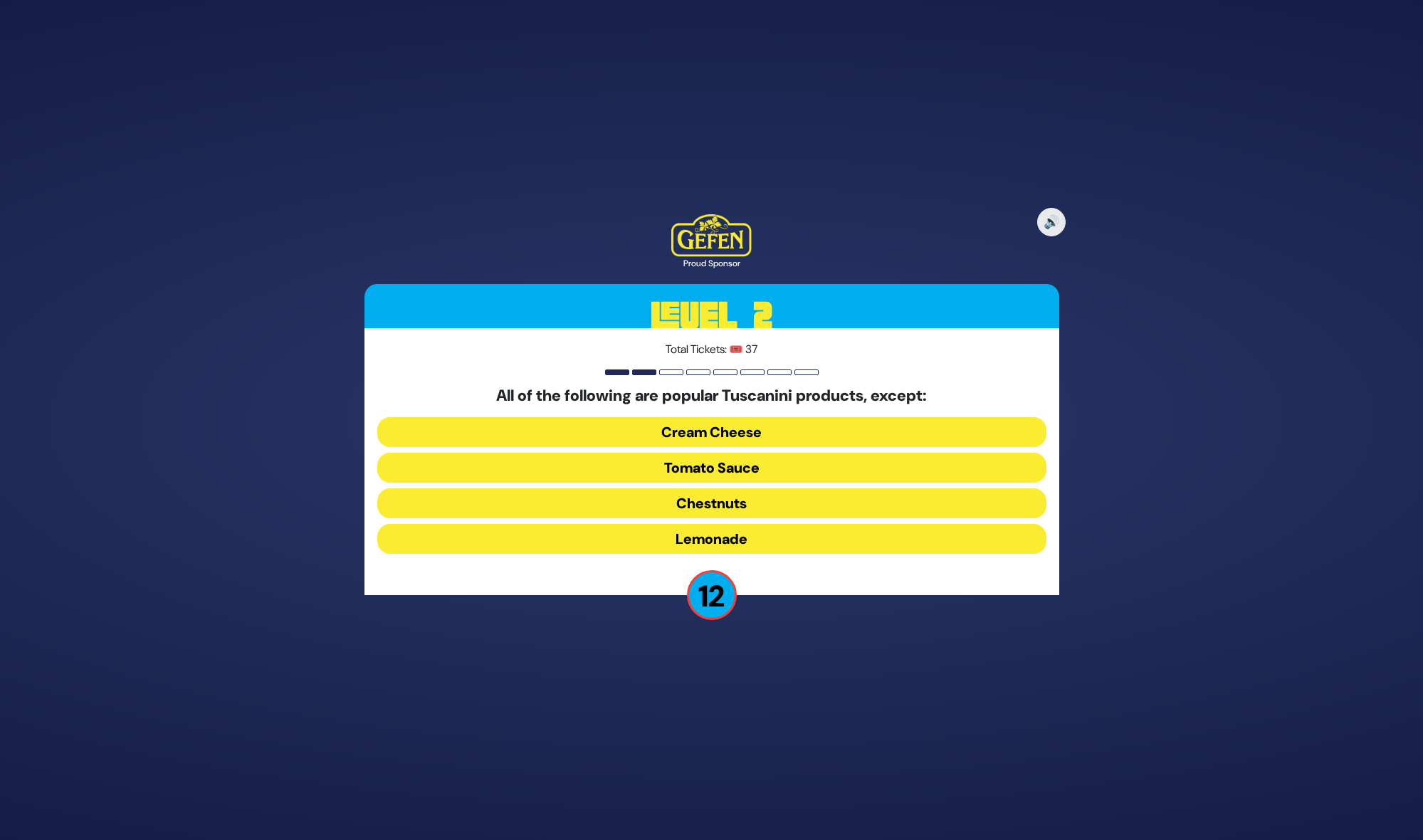
click at [749, 433] on button "Cream Cheese" at bounding box center [712, 431] width 669 height 30
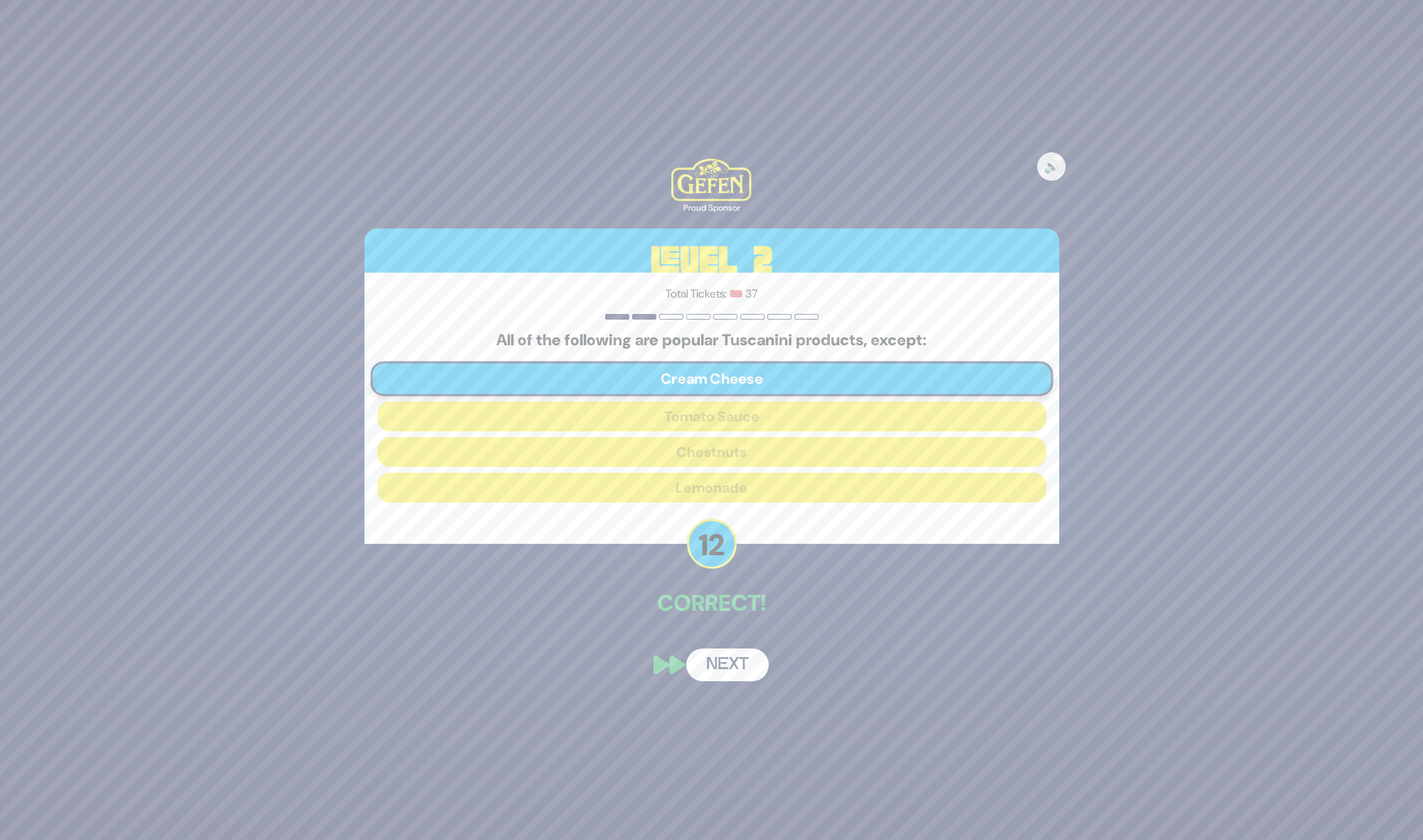
click at [726, 649] on button "Next" at bounding box center [727, 664] width 82 height 33
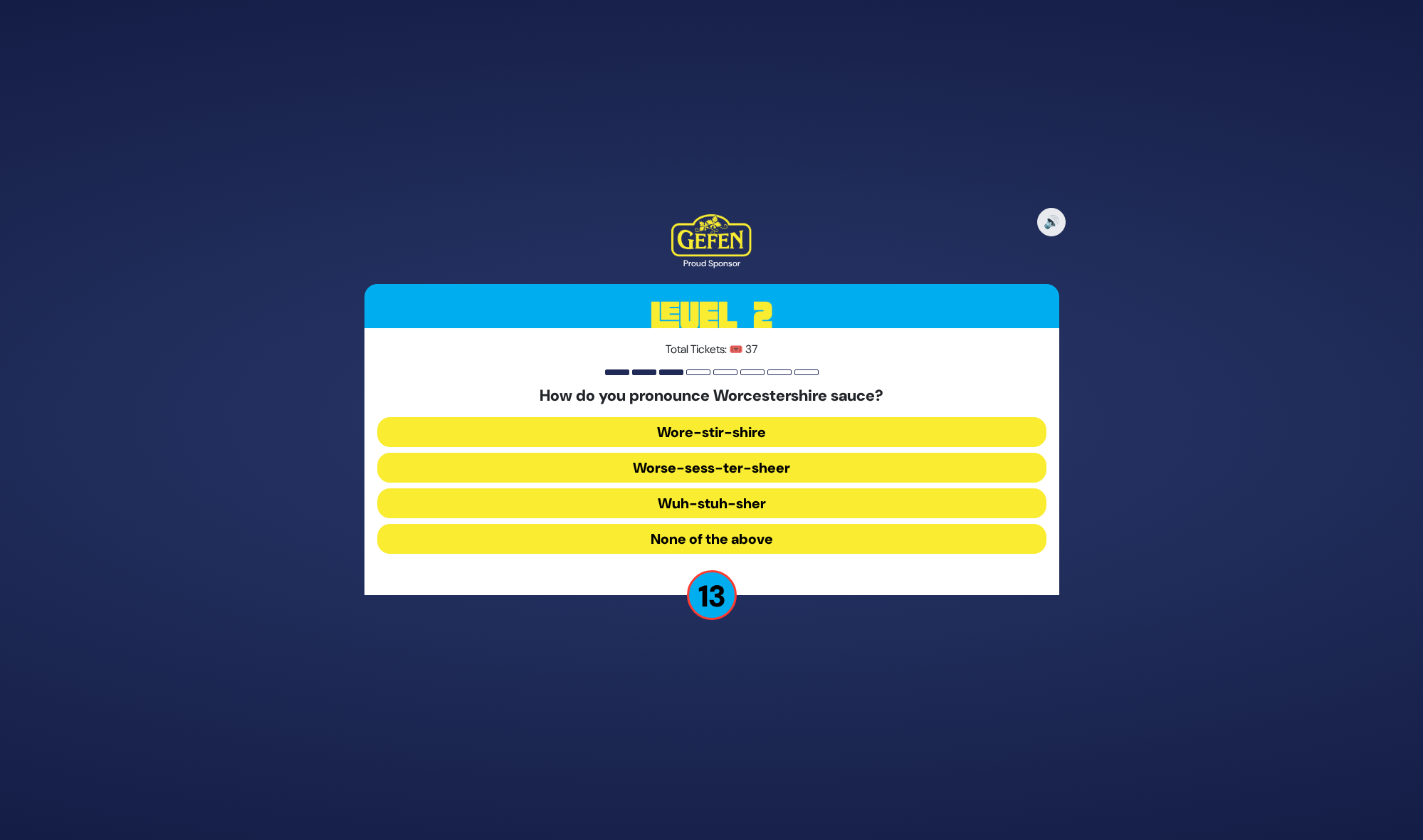
click at [702, 498] on button "Wuh-stuh-sher" at bounding box center [712, 503] width 669 height 30
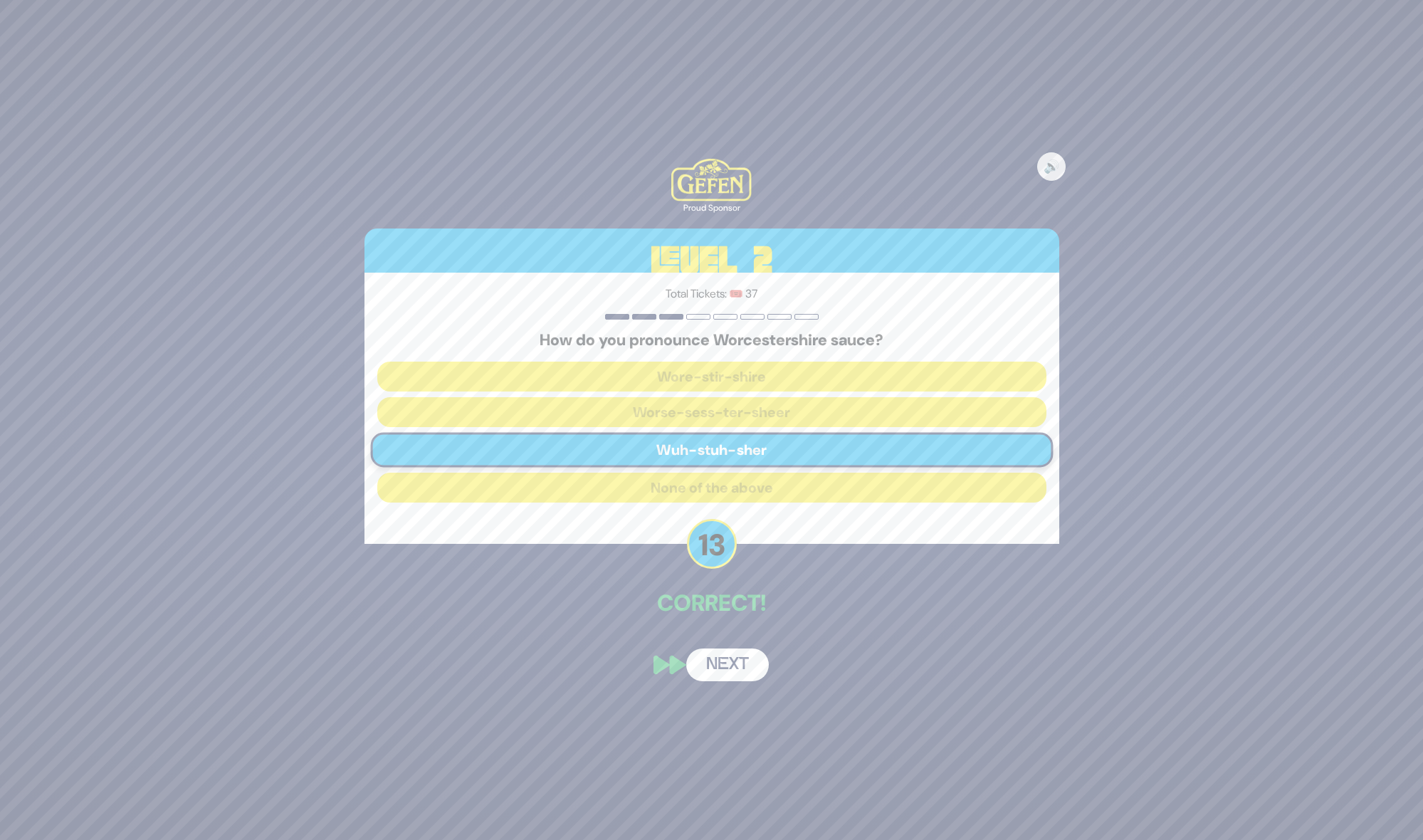
click at [727, 650] on button "Next" at bounding box center [727, 664] width 82 height 33
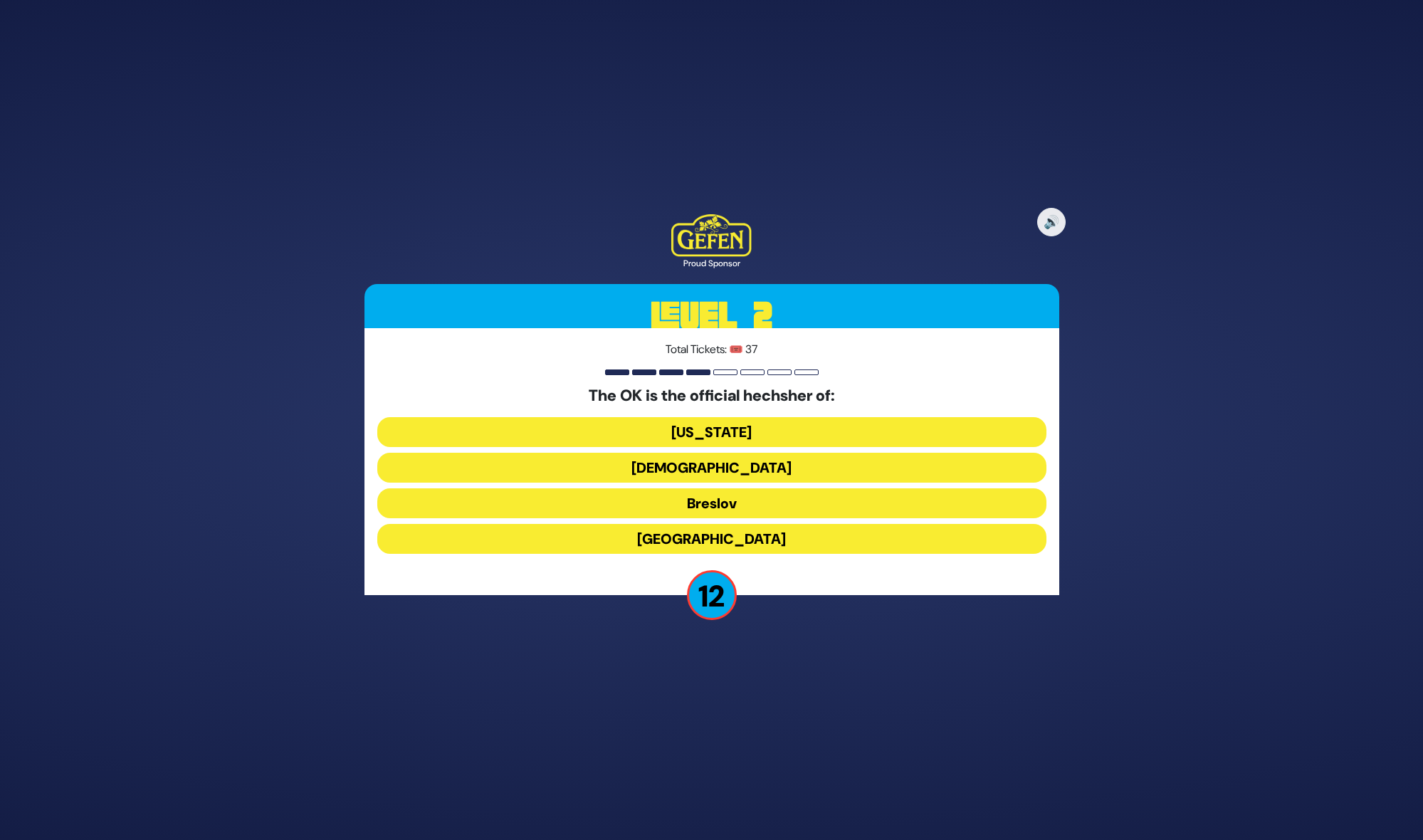
click at [740, 460] on button "Chabad" at bounding box center [712, 467] width 669 height 30
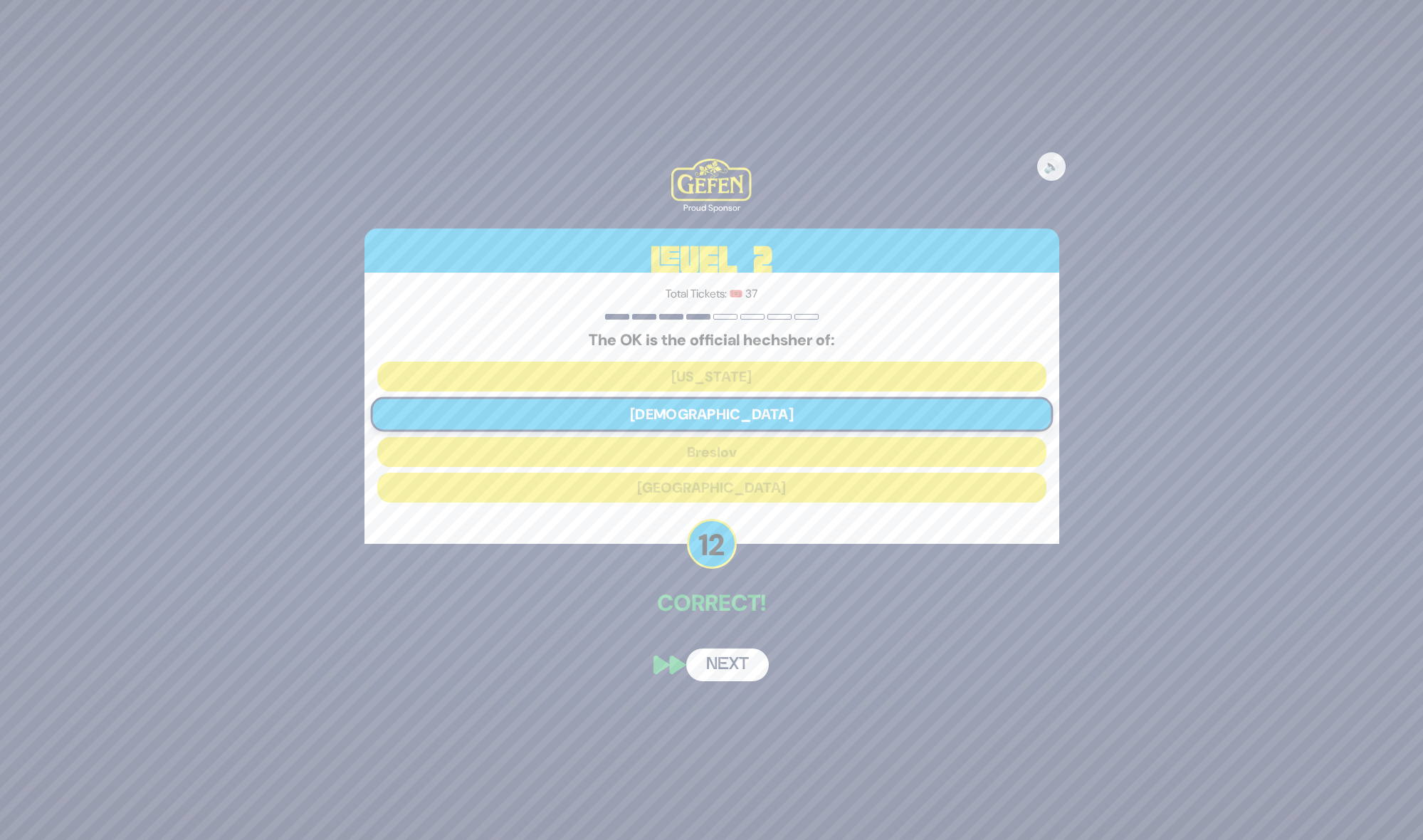
click at [745, 669] on button "Next" at bounding box center [727, 664] width 82 height 33
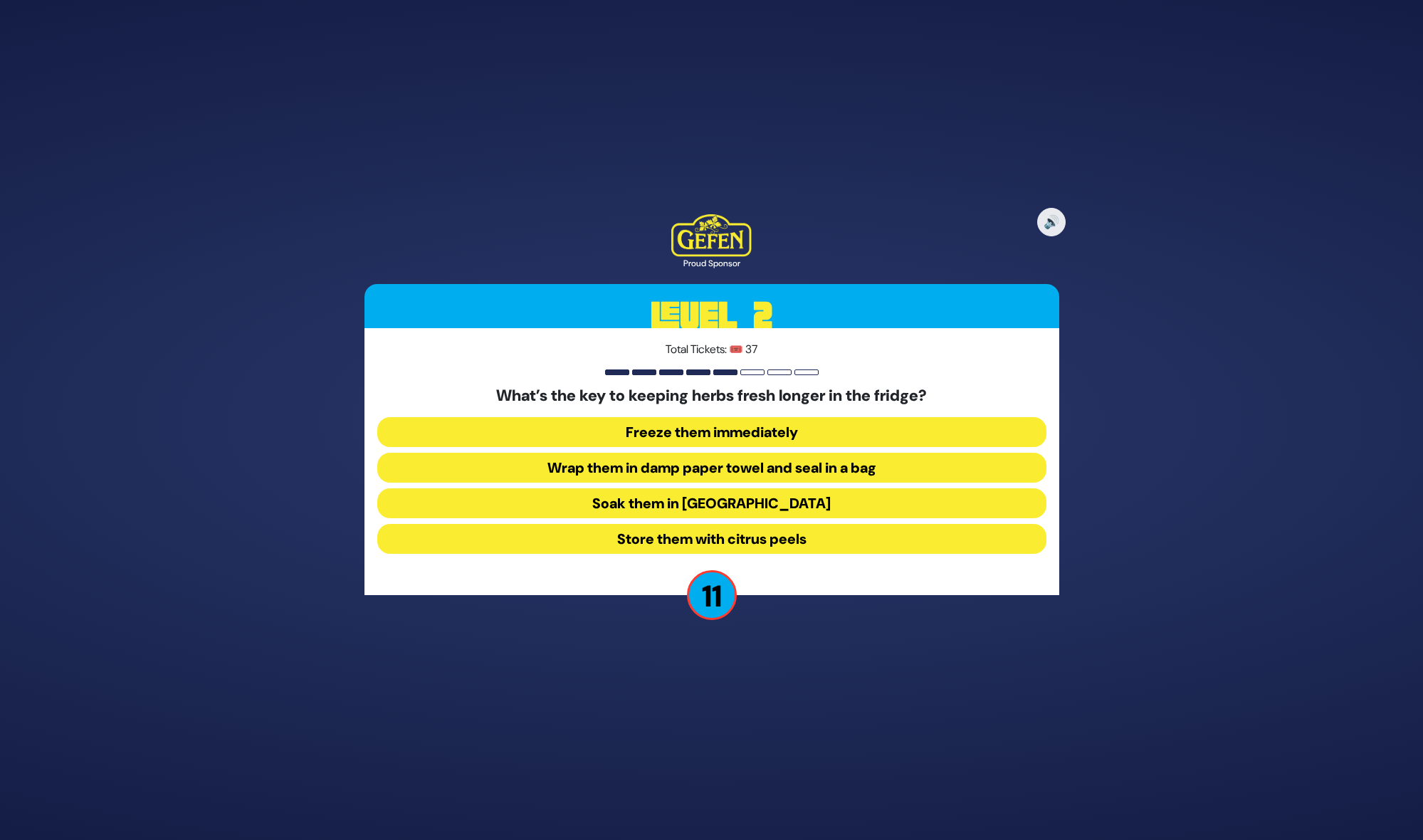
click at [802, 472] on button "Wrap them in damp paper towel and seal in a bag" at bounding box center [712, 467] width 669 height 30
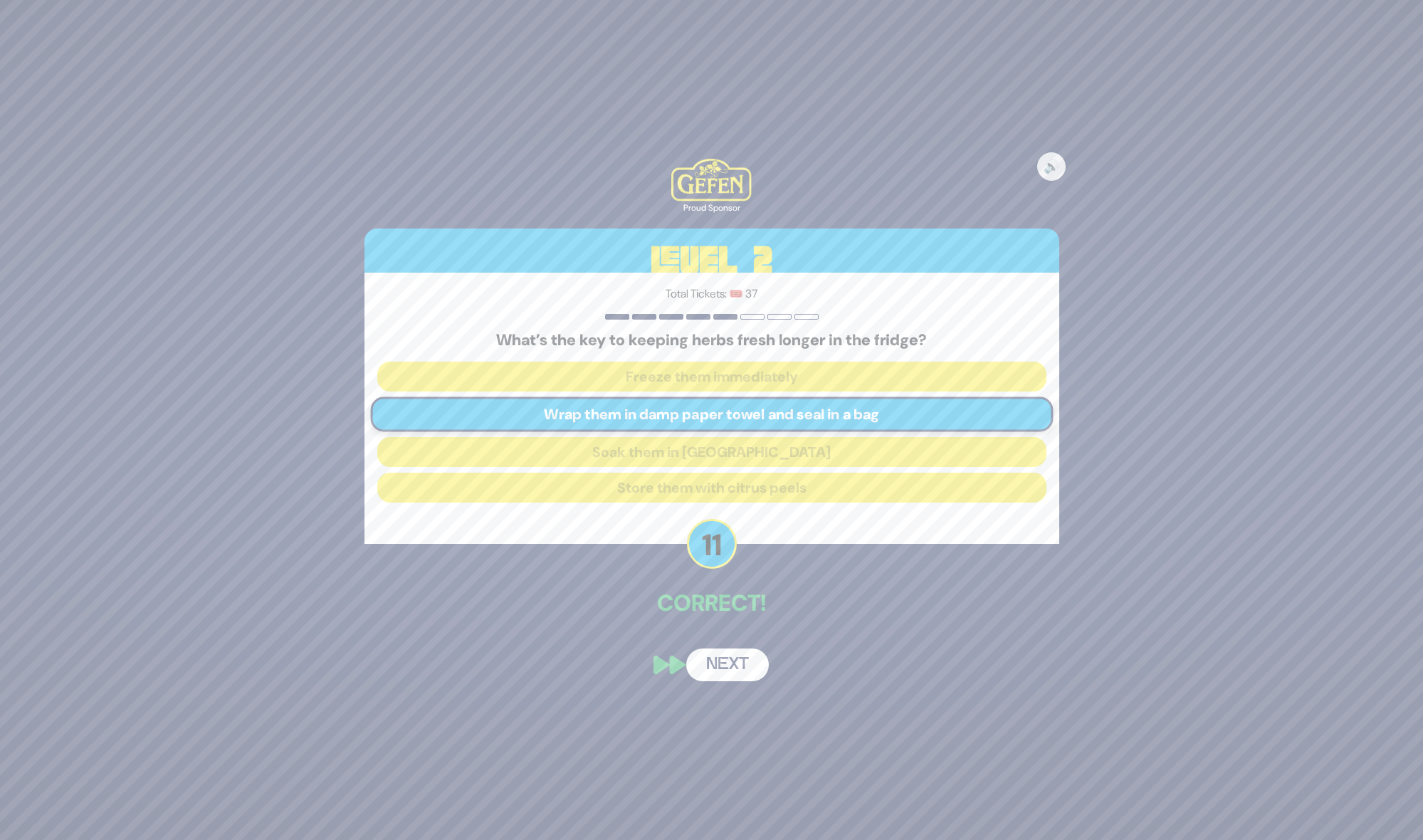
click at [733, 672] on button "Next" at bounding box center [727, 664] width 82 height 33
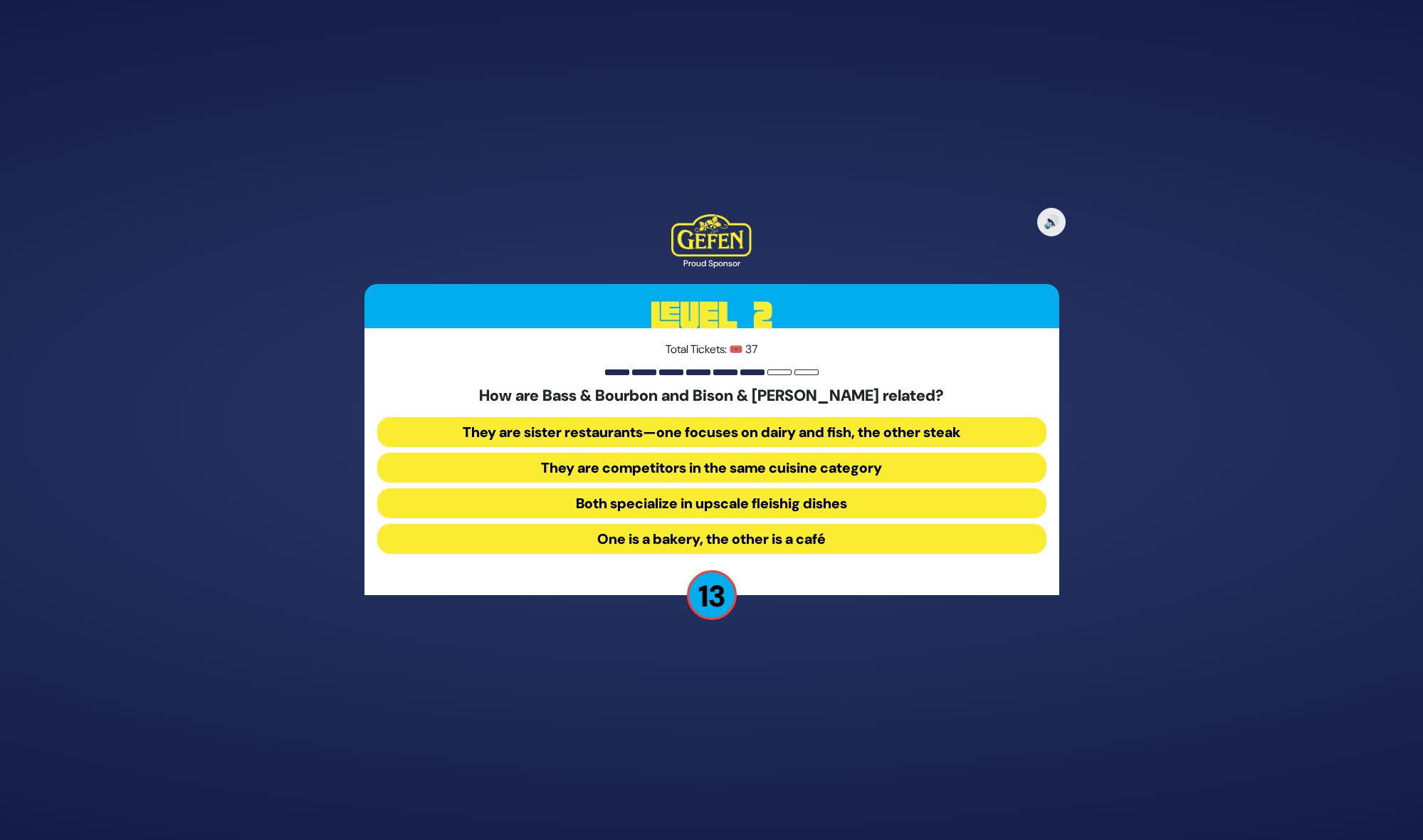
click at [620, 432] on button "They are sister restaurants—one focuses on dairy and fish, the other steak" at bounding box center [712, 431] width 669 height 30
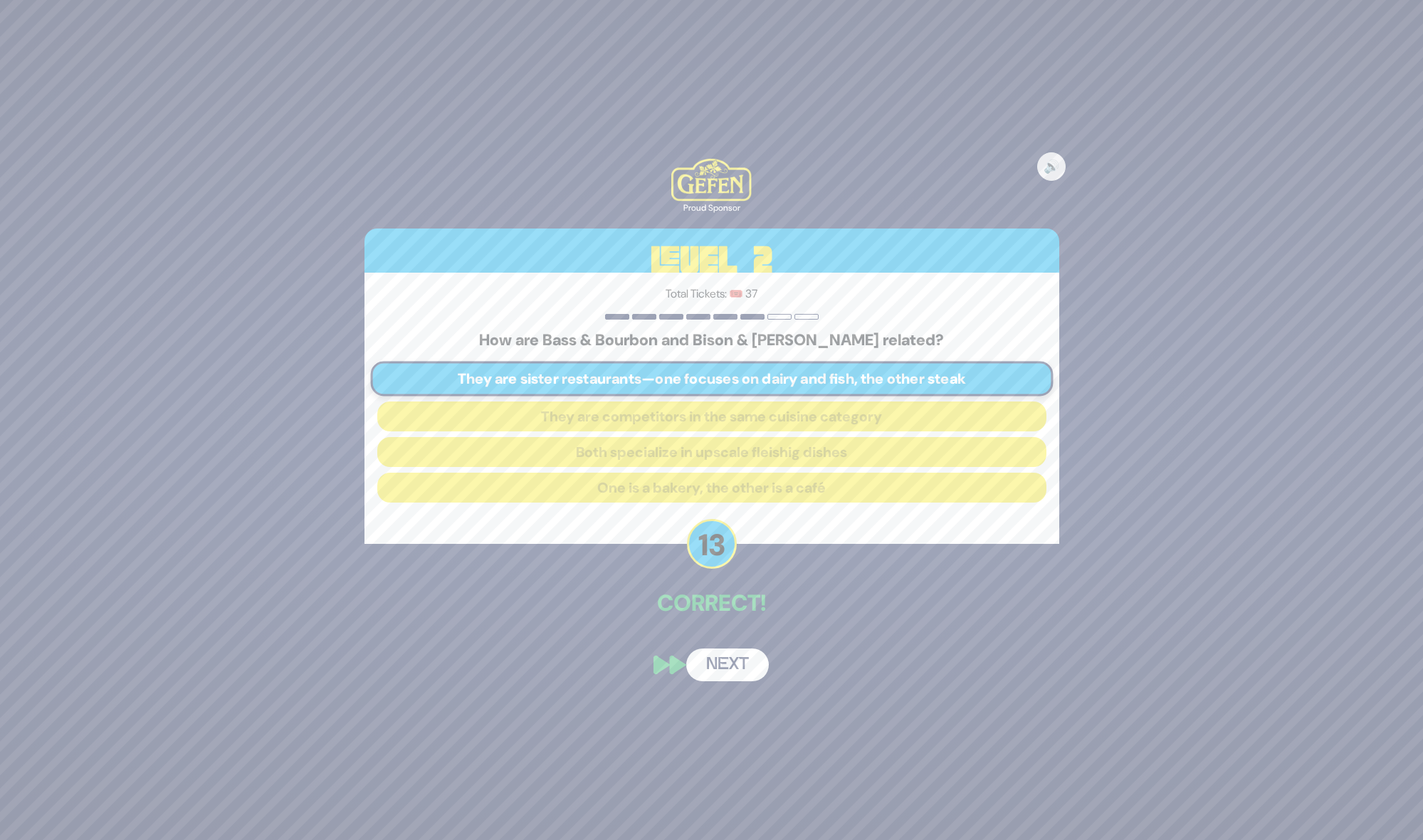
click at [729, 666] on button "Next" at bounding box center [727, 664] width 82 height 33
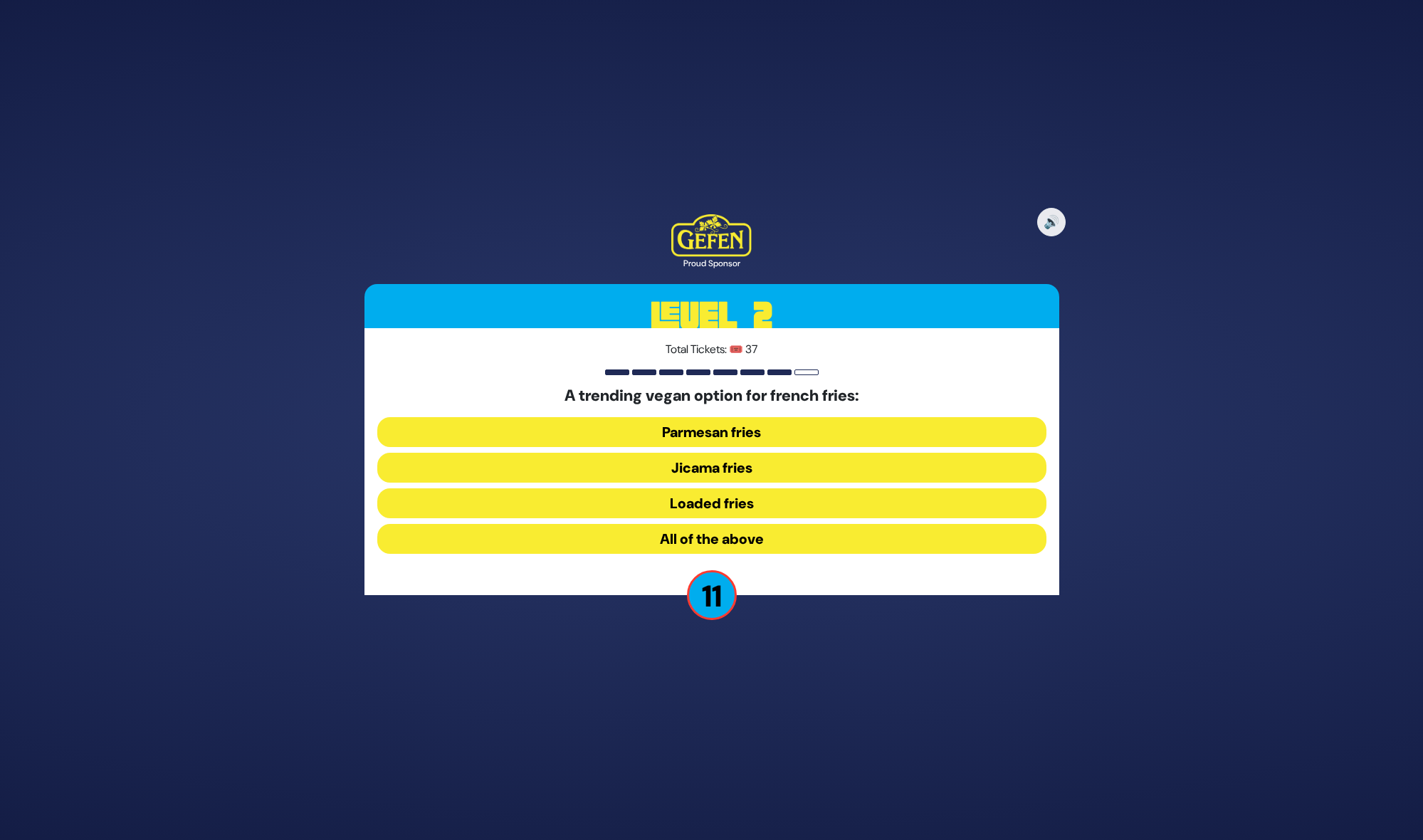
click at [740, 463] on button "Jicama fries" at bounding box center [712, 467] width 669 height 30
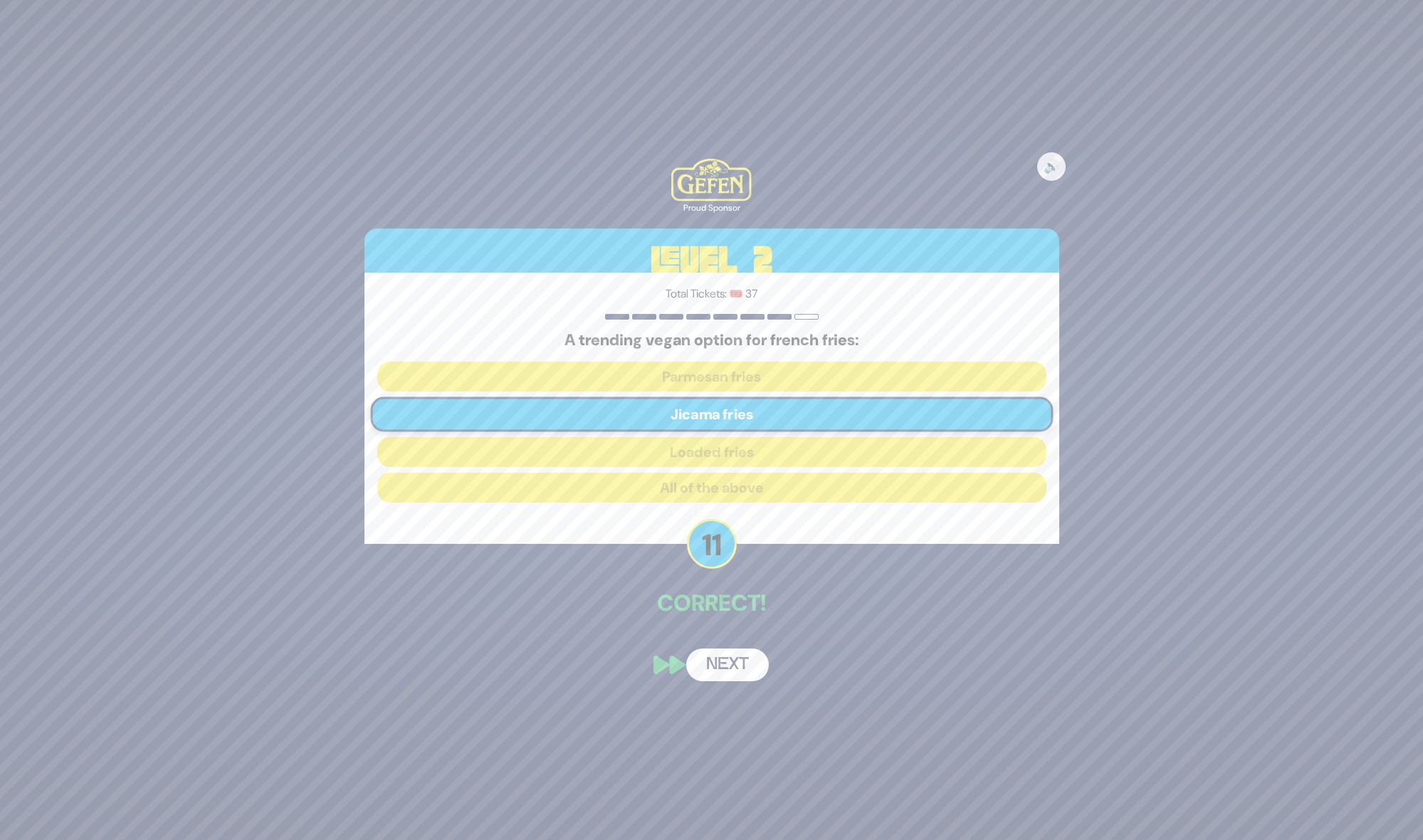
click at [732, 658] on button "Next" at bounding box center [727, 664] width 82 height 33
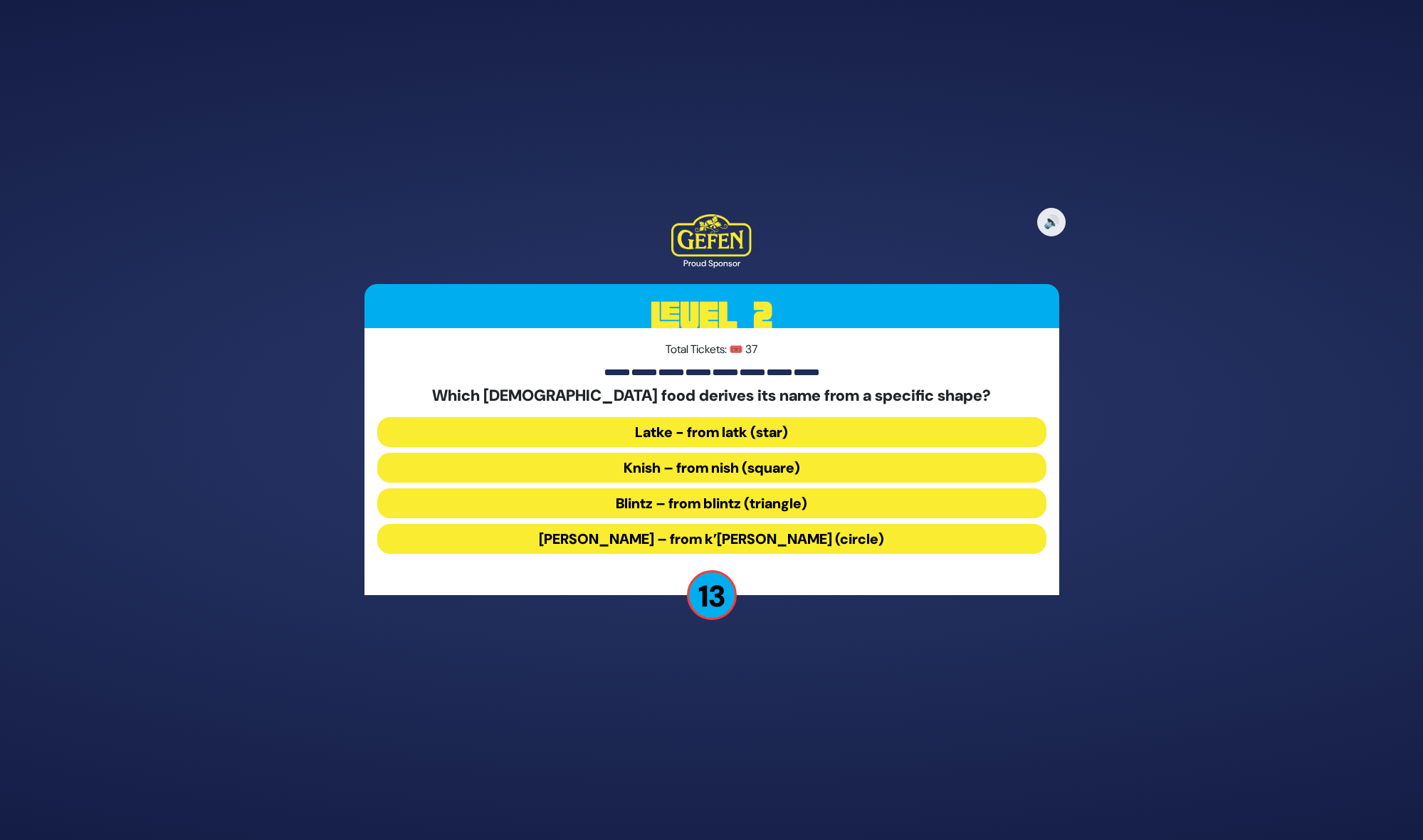
click at [687, 532] on button "Kugel – from k’igel (circle)" at bounding box center [712, 538] width 669 height 30
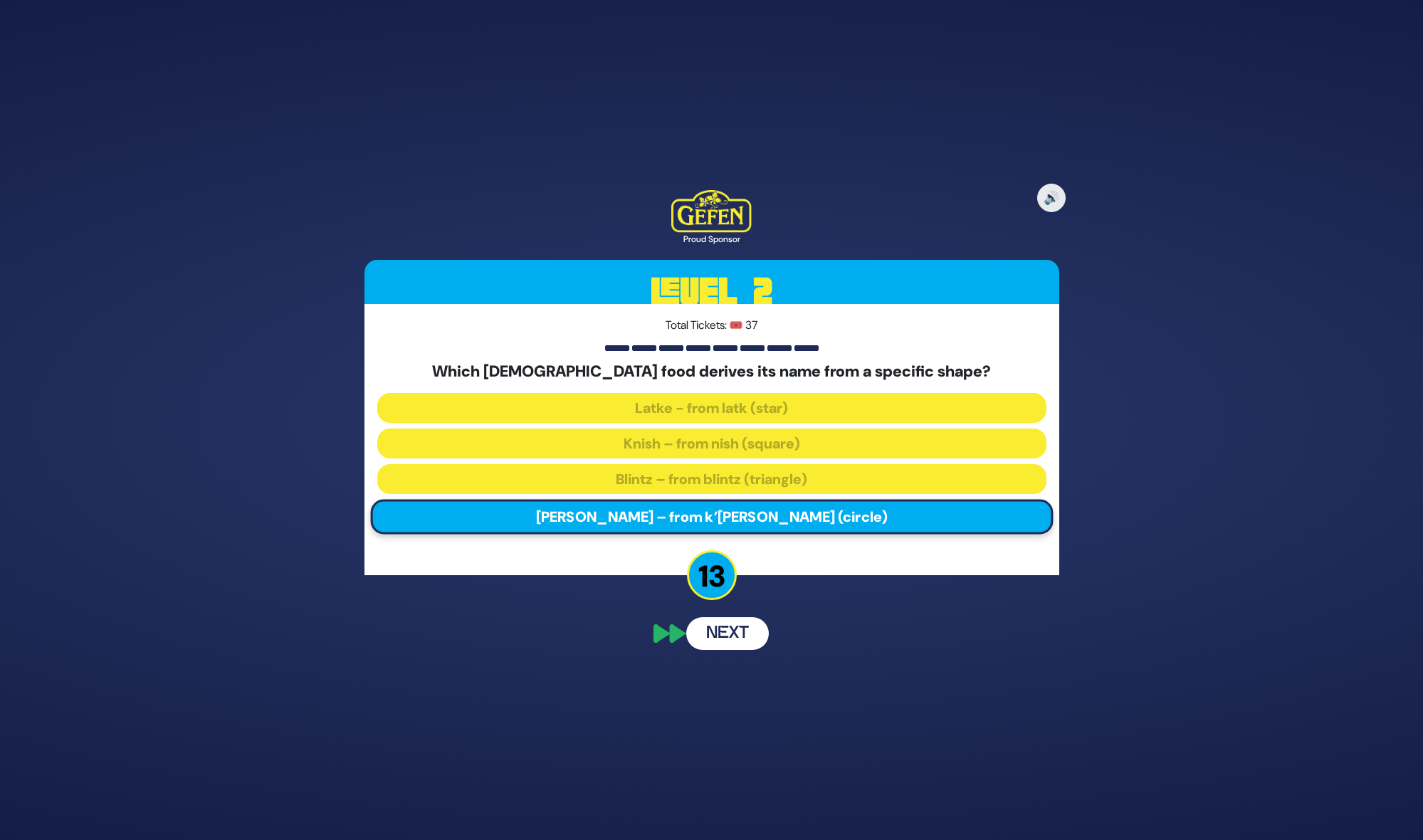
click at [732, 641] on button "Next" at bounding box center [727, 633] width 82 height 33
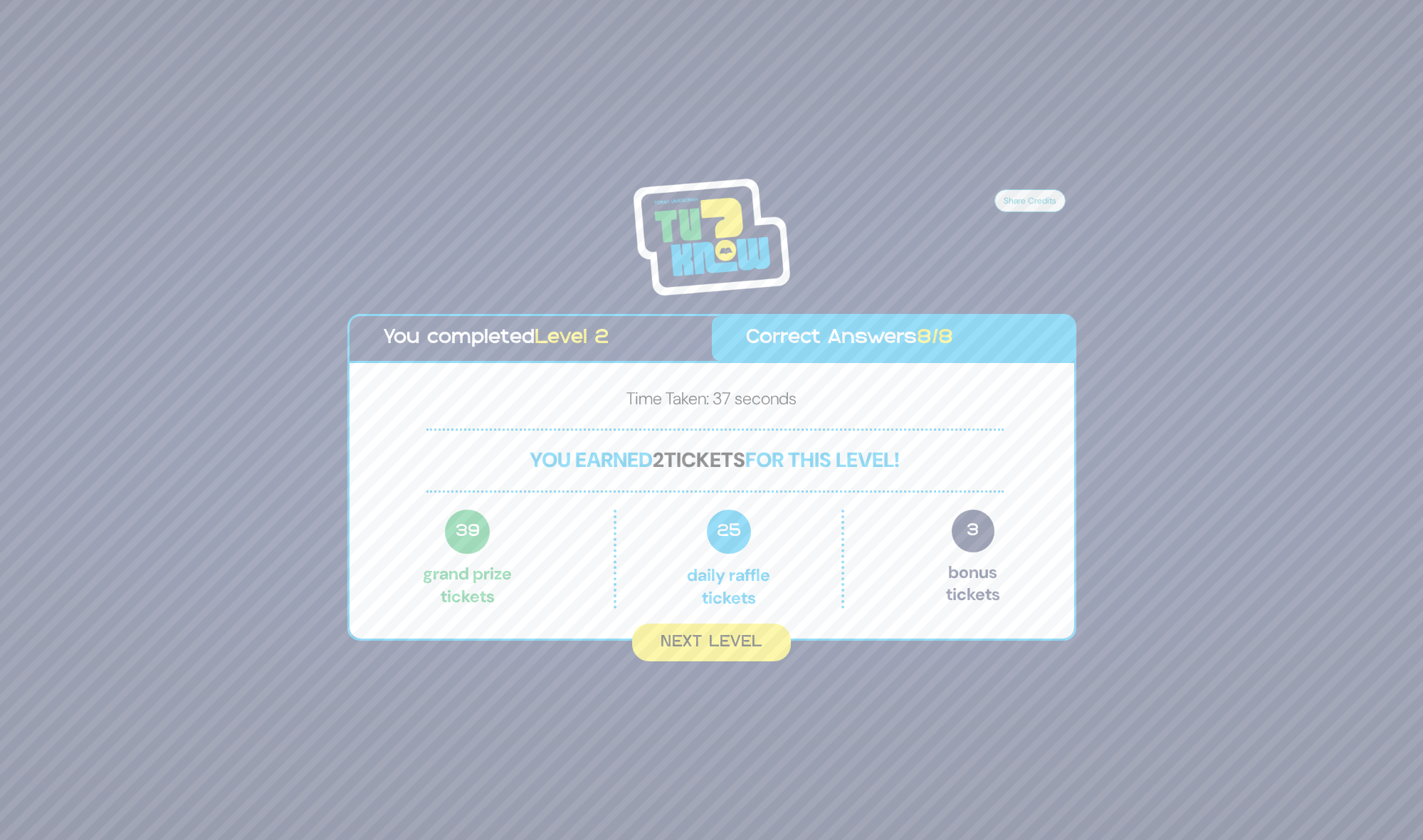
click at [732, 641] on button "Next Level" at bounding box center [711, 643] width 159 height 38
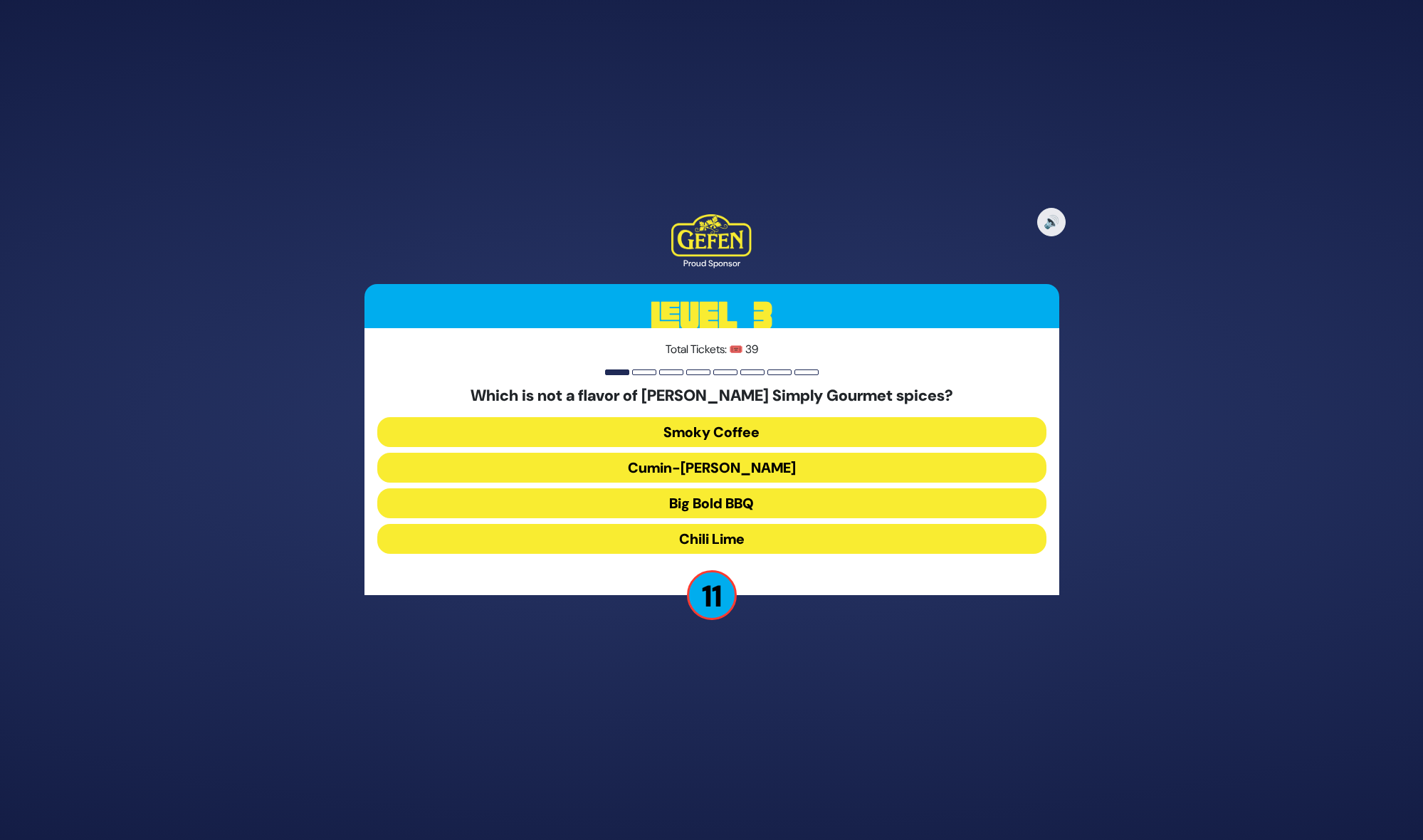
click at [725, 463] on button "Cumin-Curry" at bounding box center [712, 467] width 669 height 30
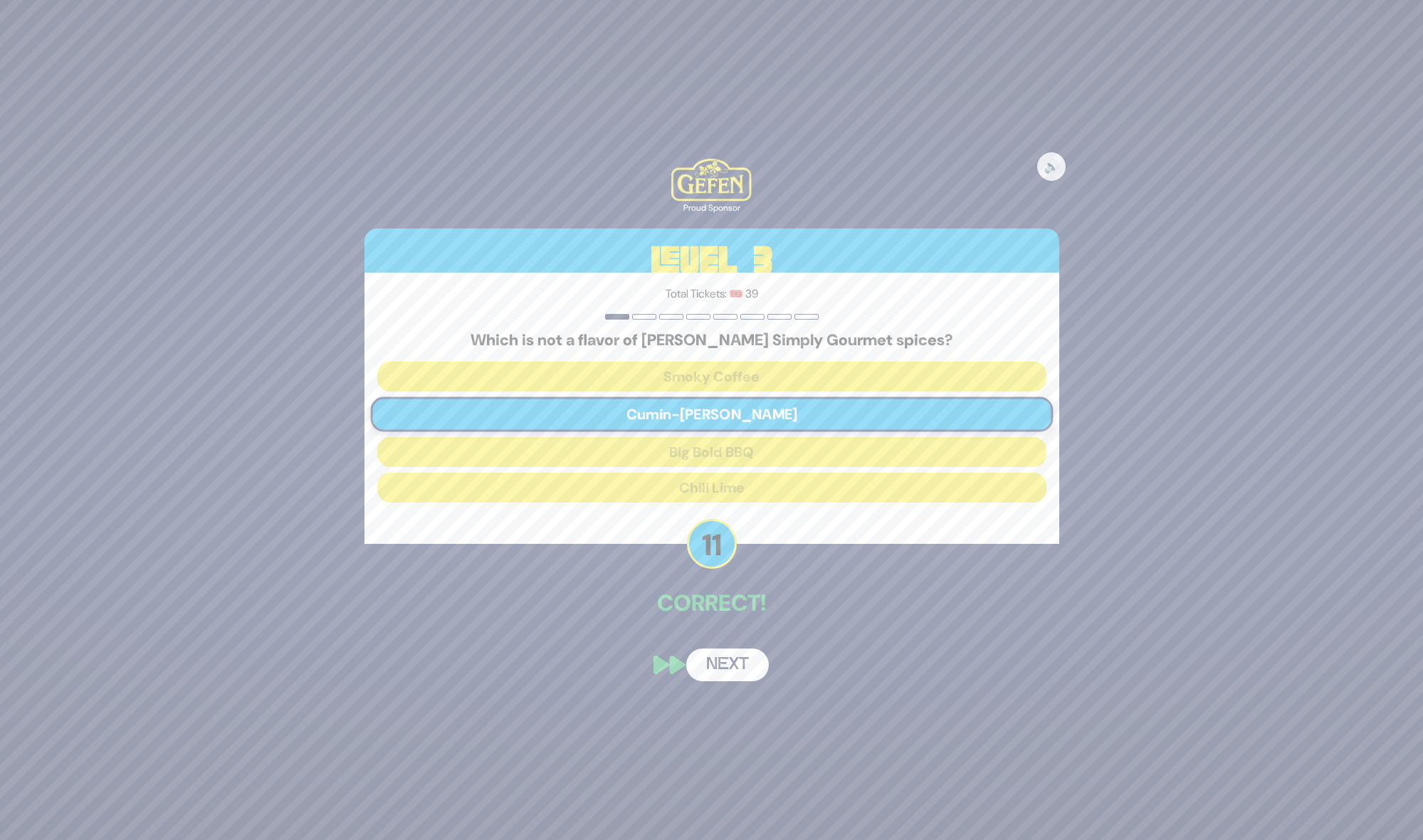
click at [734, 659] on button "Next" at bounding box center [727, 664] width 82 height 33
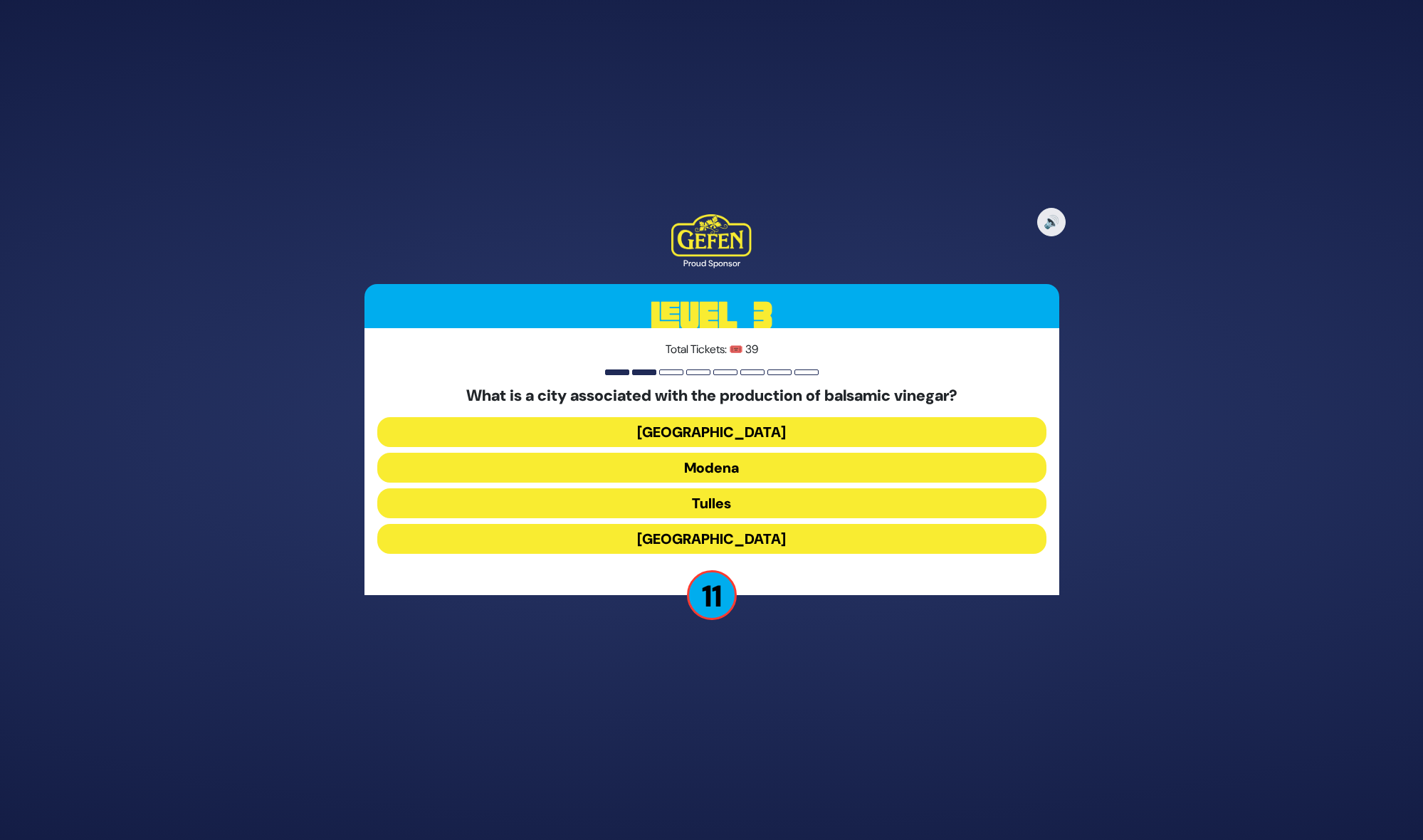
click at [737, 431] on button "Milan" at bounding box center [712, 431] width 669 height 30
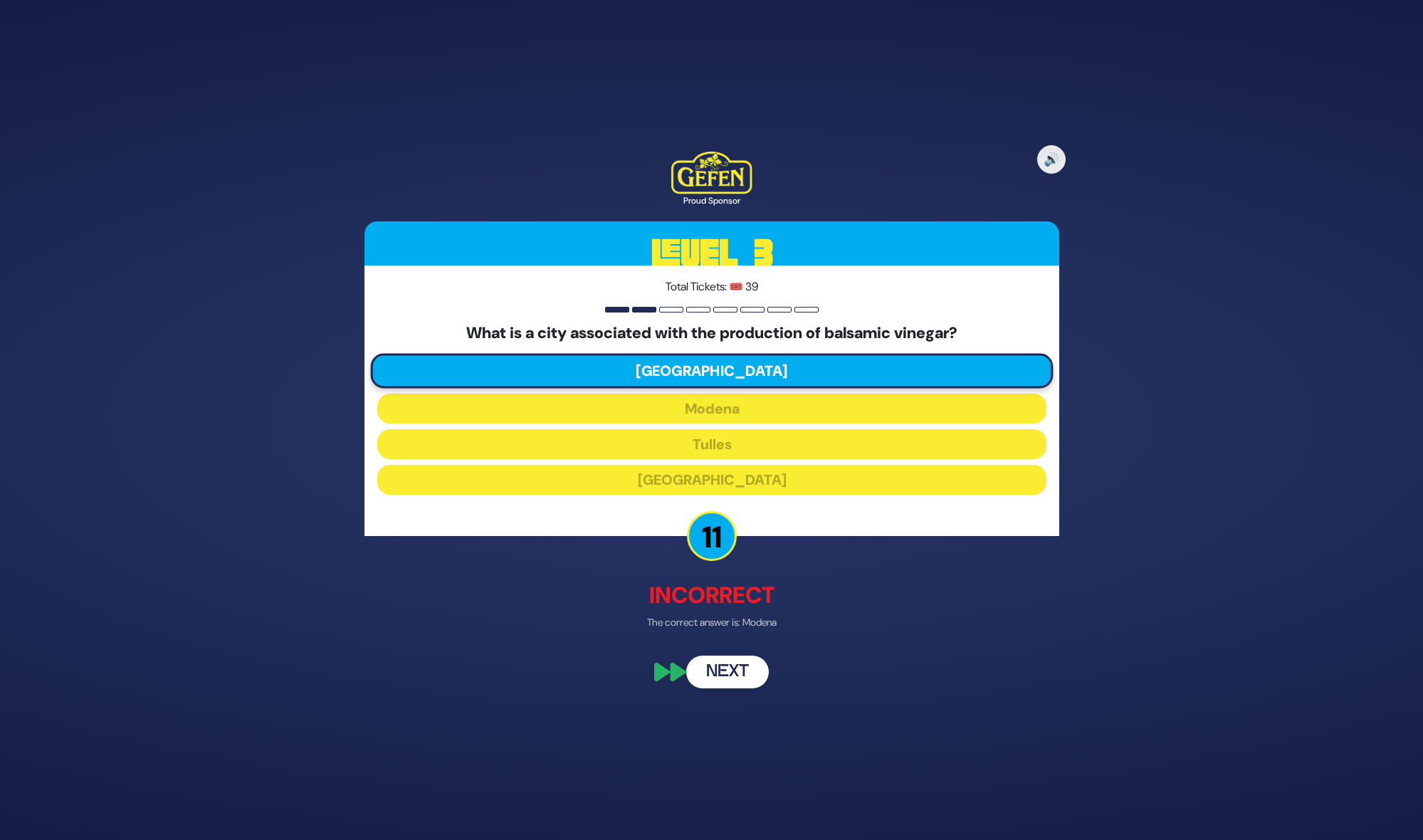
click at [750, 676] on button "Next" at bounding box center [727, 672] width 82 height 33
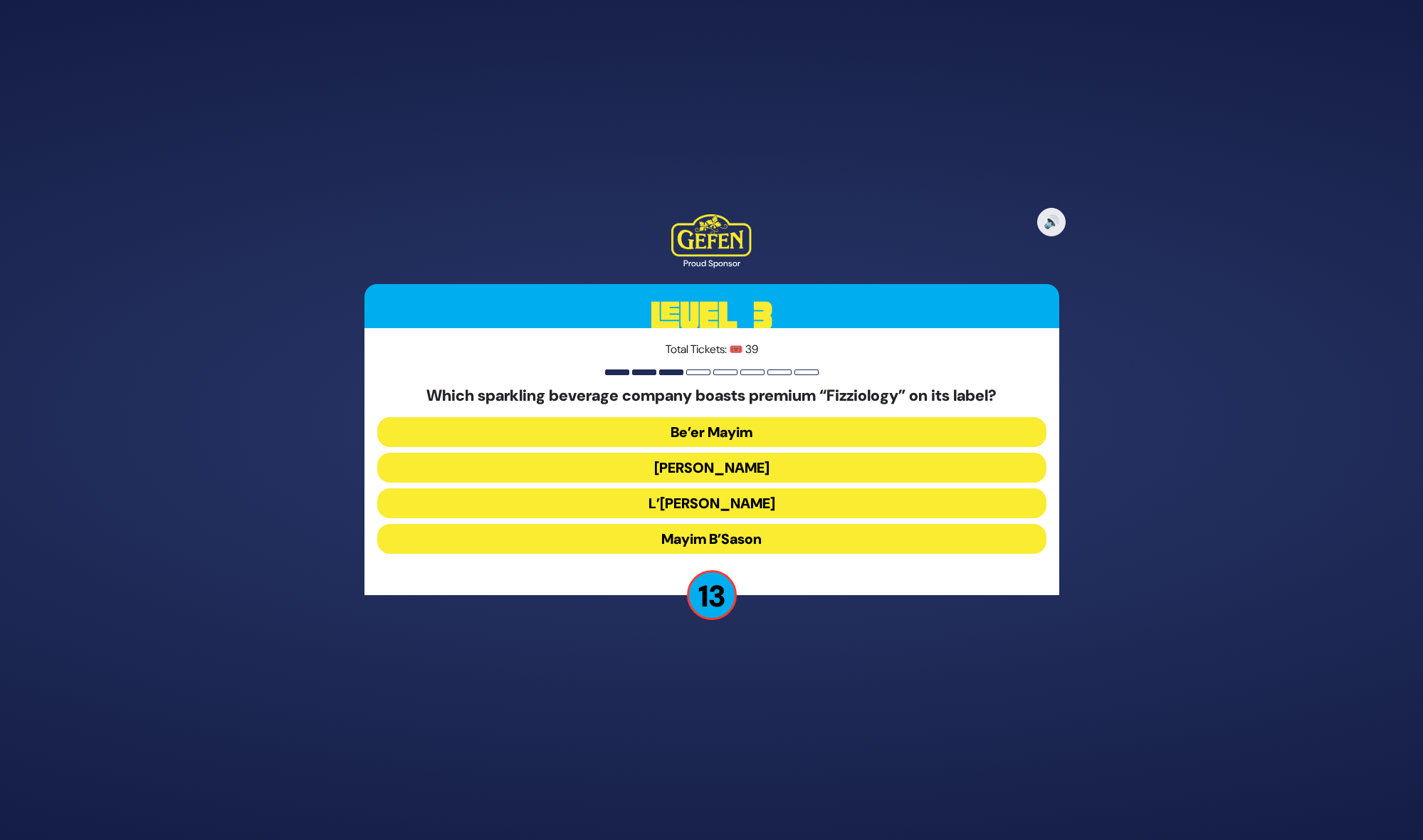
click at [740, 535] on button "Mayim B’Sason" at bounding box center [712, 538] width 669 height 30
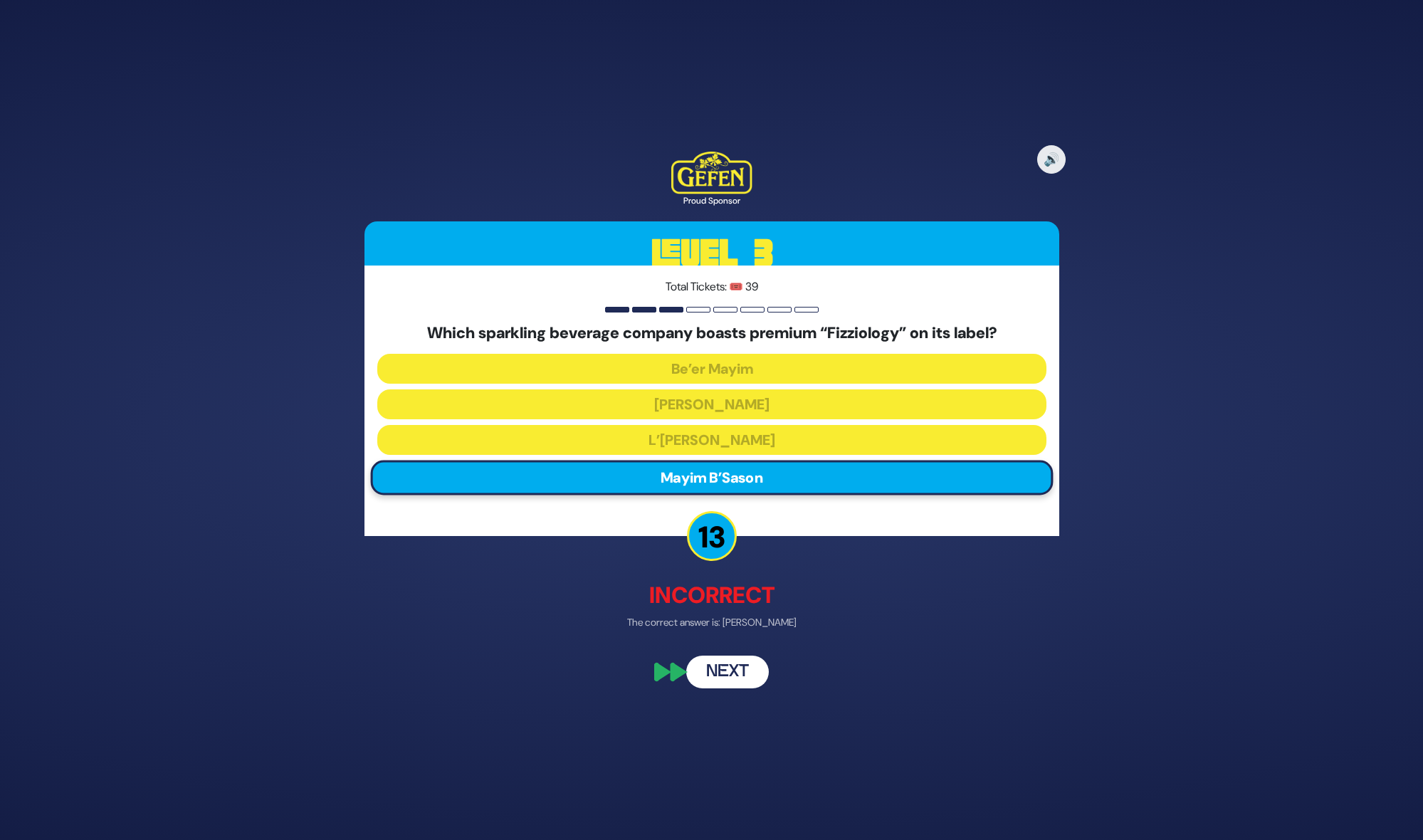
click at [732, 668] on button "Next" at bounding box center [727, 672] width 82 height 33
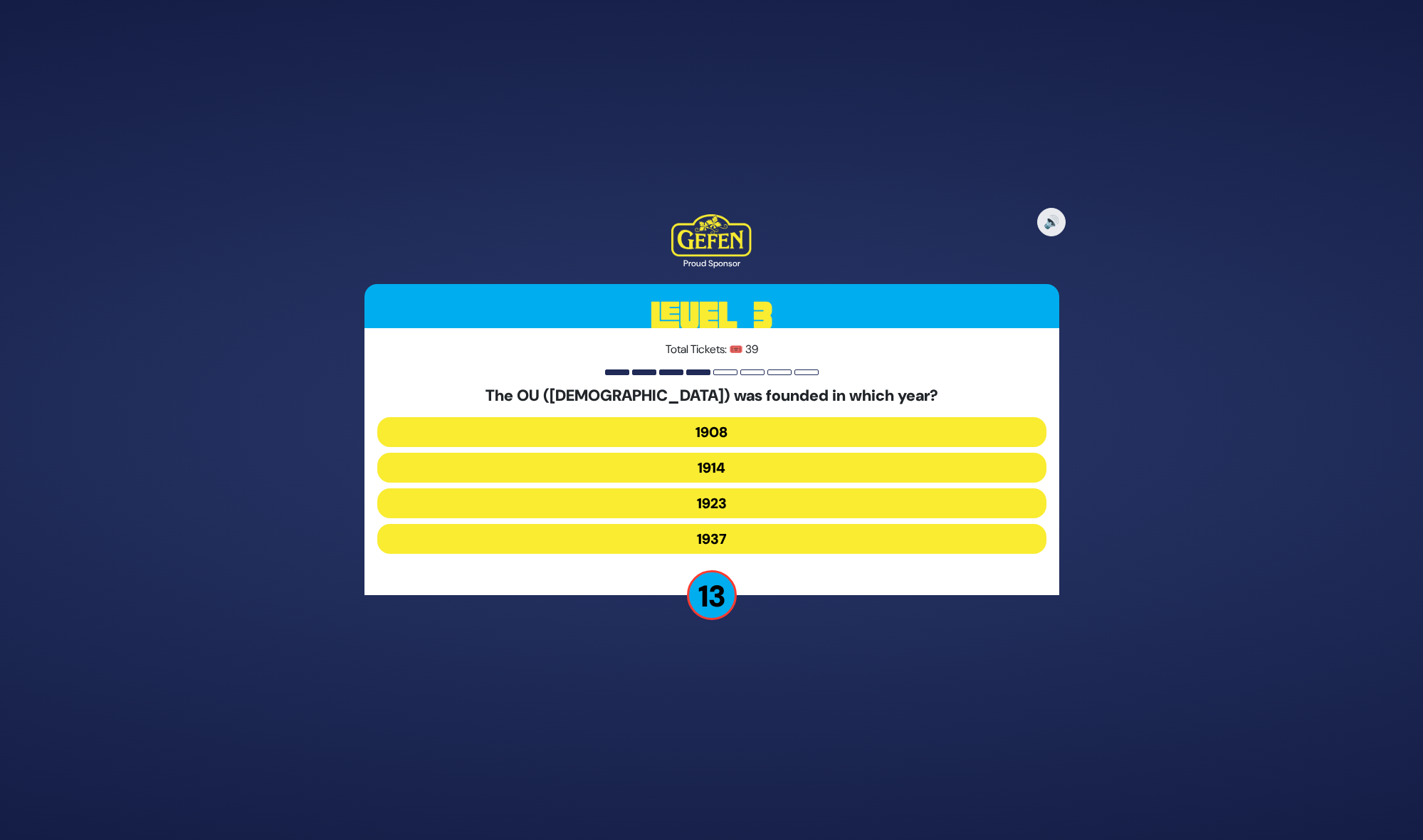
click at [731, 424] on button "1908" at bounding box center [712, 431] width 669 height 30
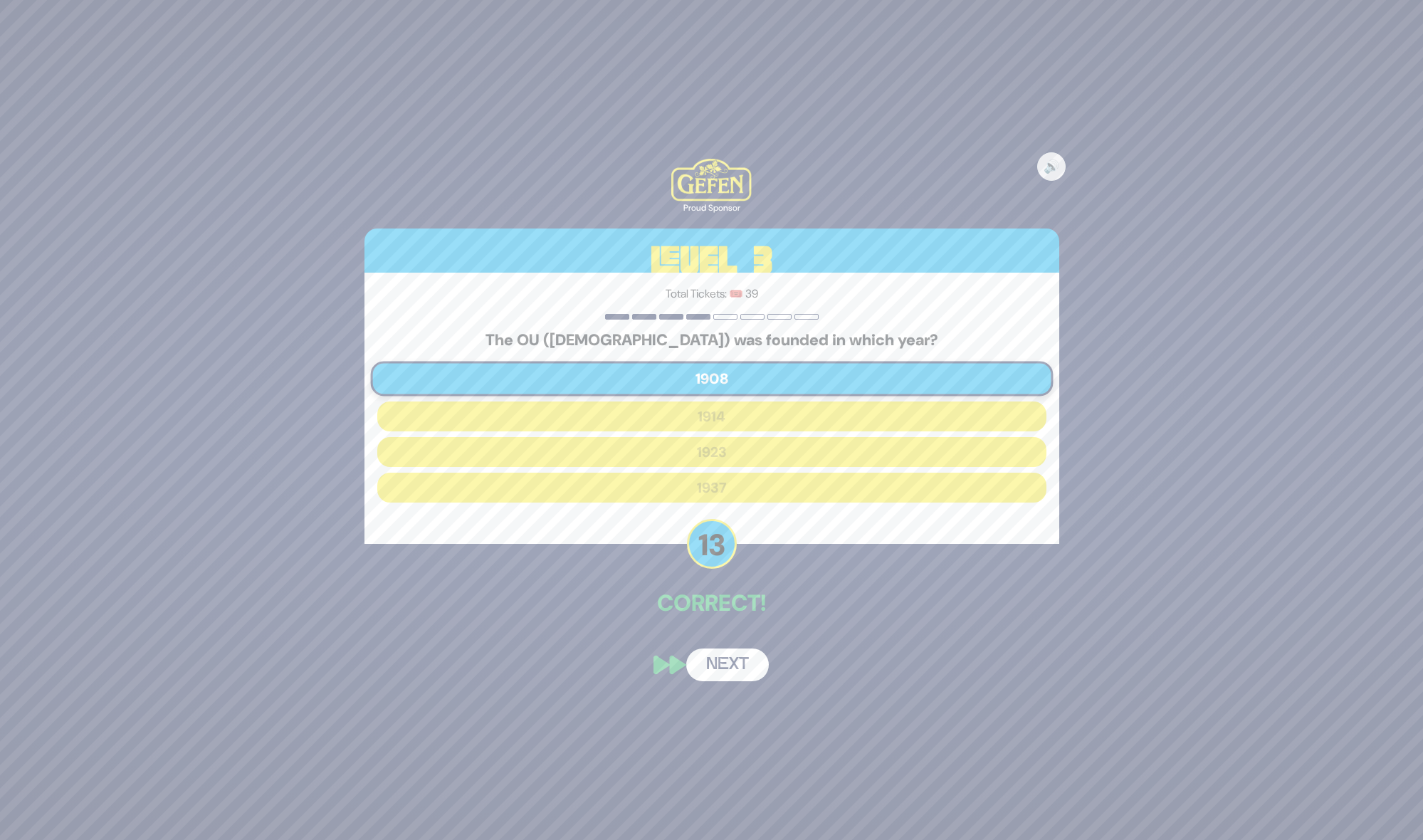
click at [724, 665] on button "Next" at bounding box center [727, 664] width 82 height 33
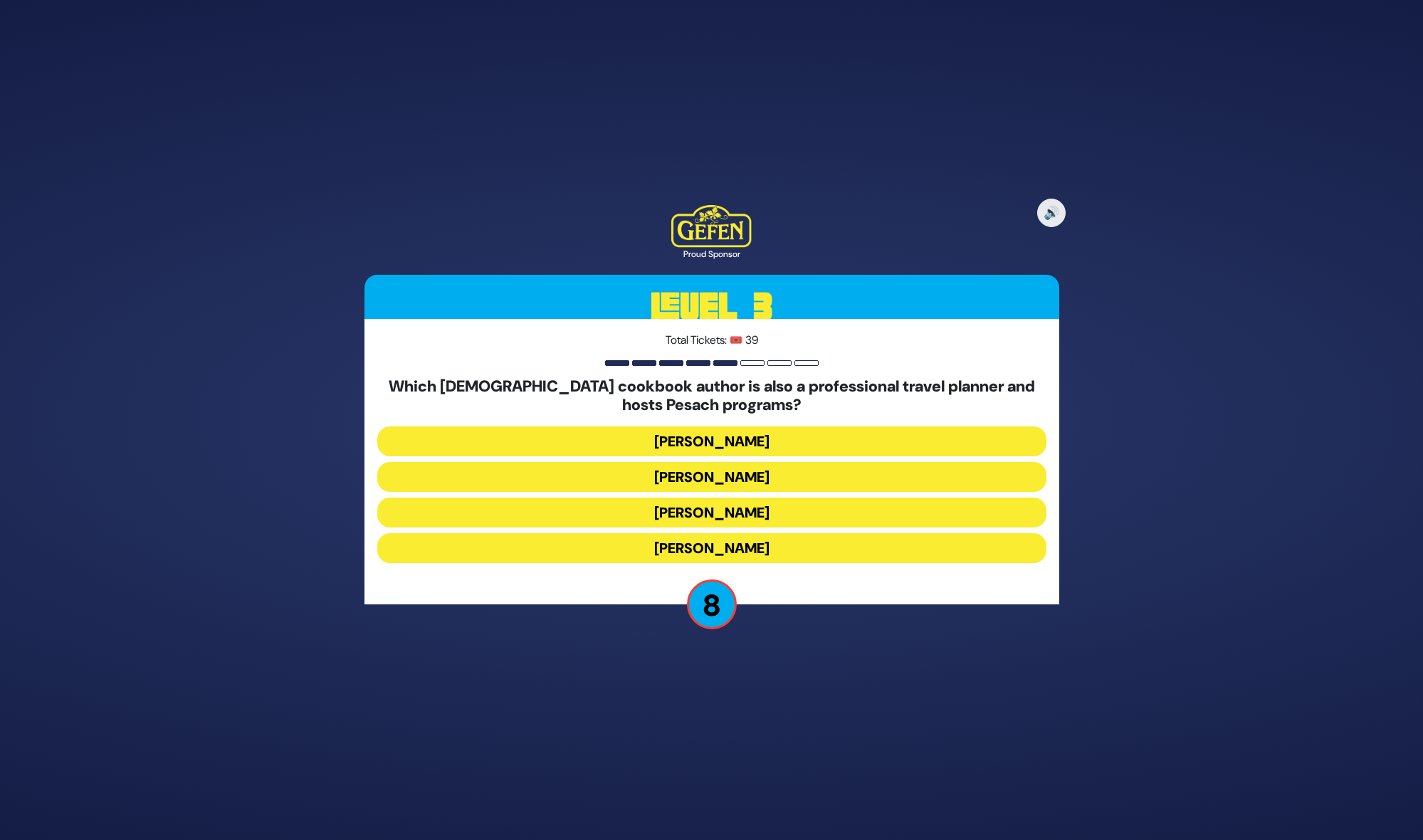
click at [723, 442] on button "Susie Fishbein" at bounding box center [712, 441] width 669 height 30
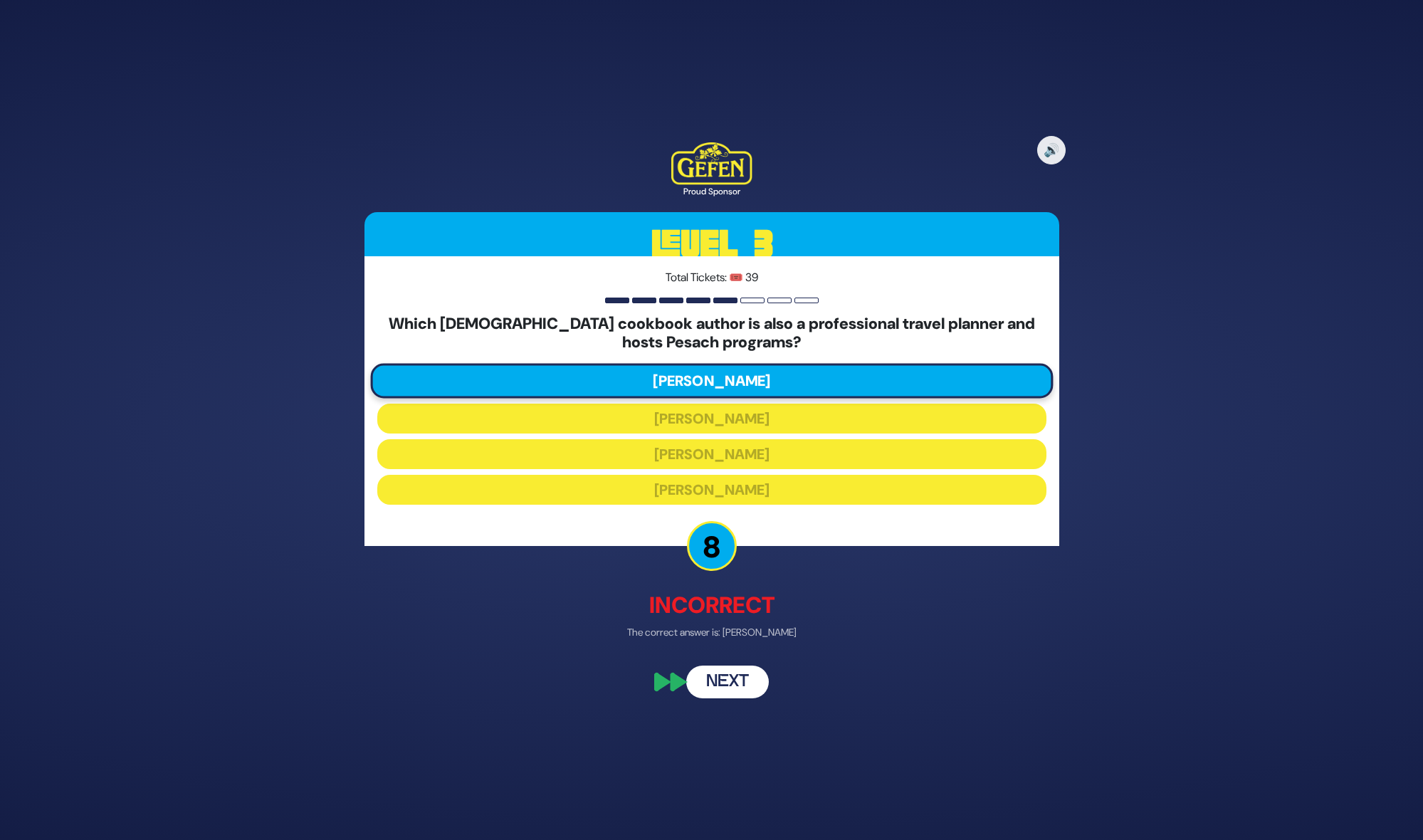
click at [732, 688] on button "Next" at bounding box center [727, 680] width 82 height 33
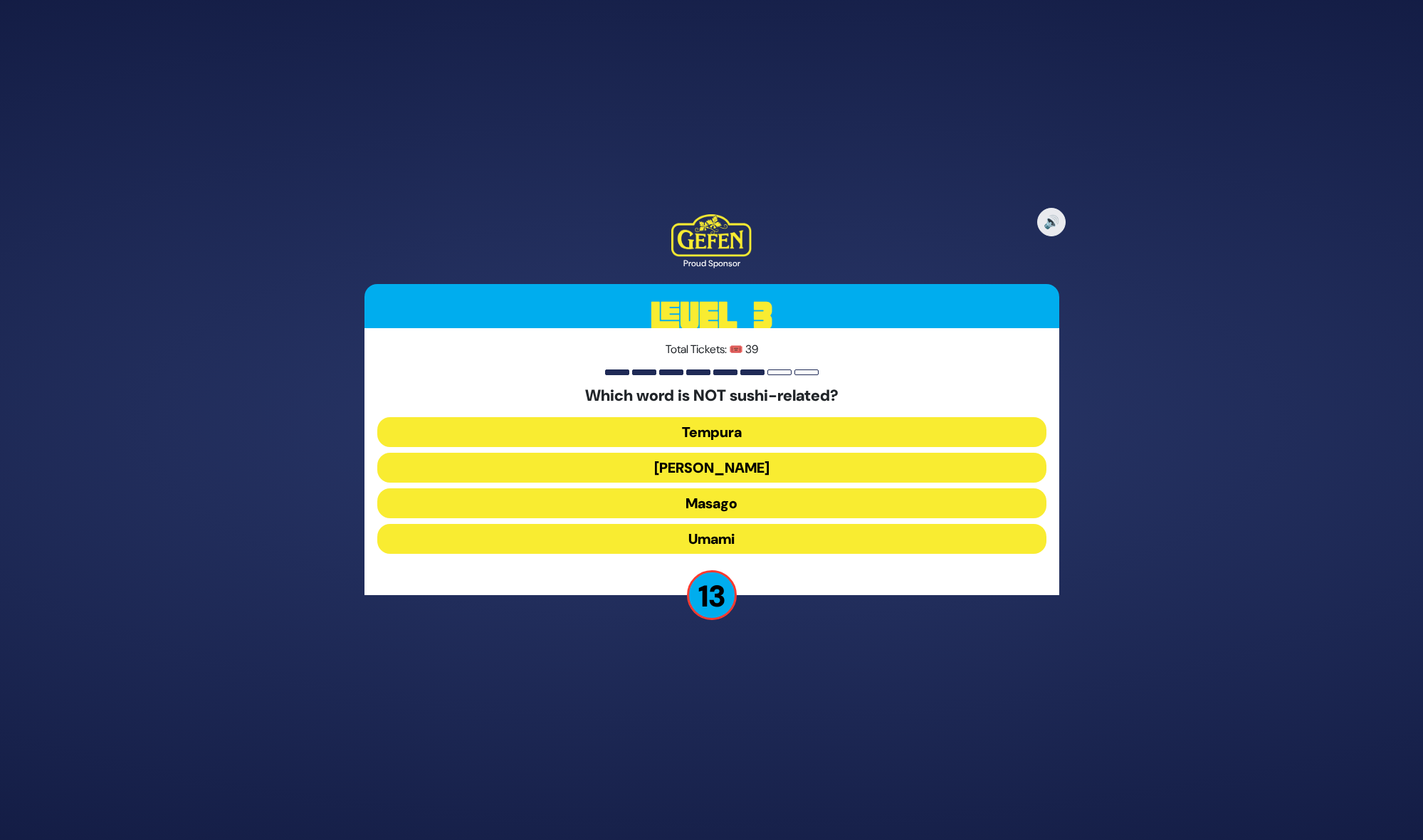
click at [727, 495] on button "Masago" at bounding box center [712, 503] width 669 height 30
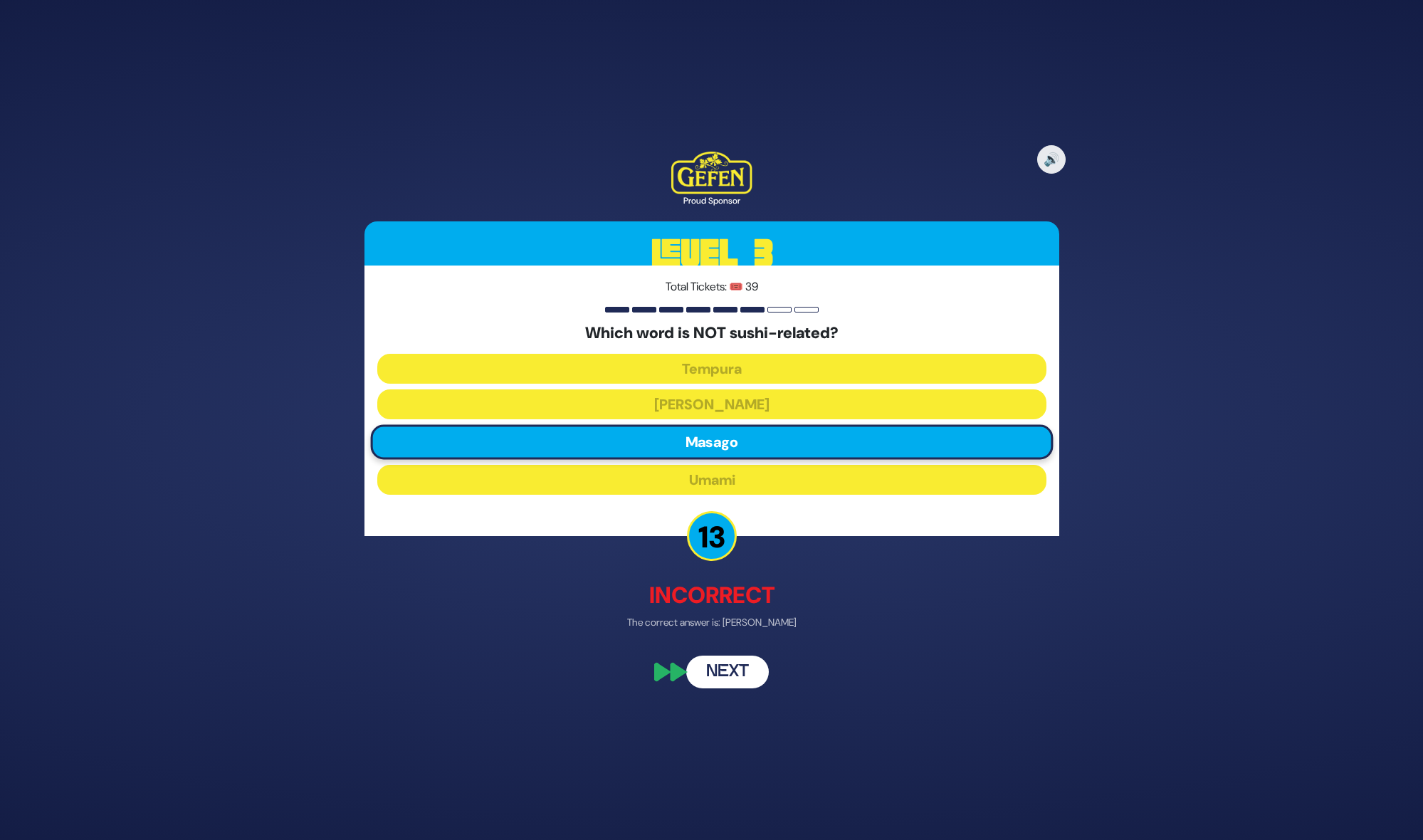
click at [724, 675] on button "Next" at bounding box center [727, 672] width 82 height 33
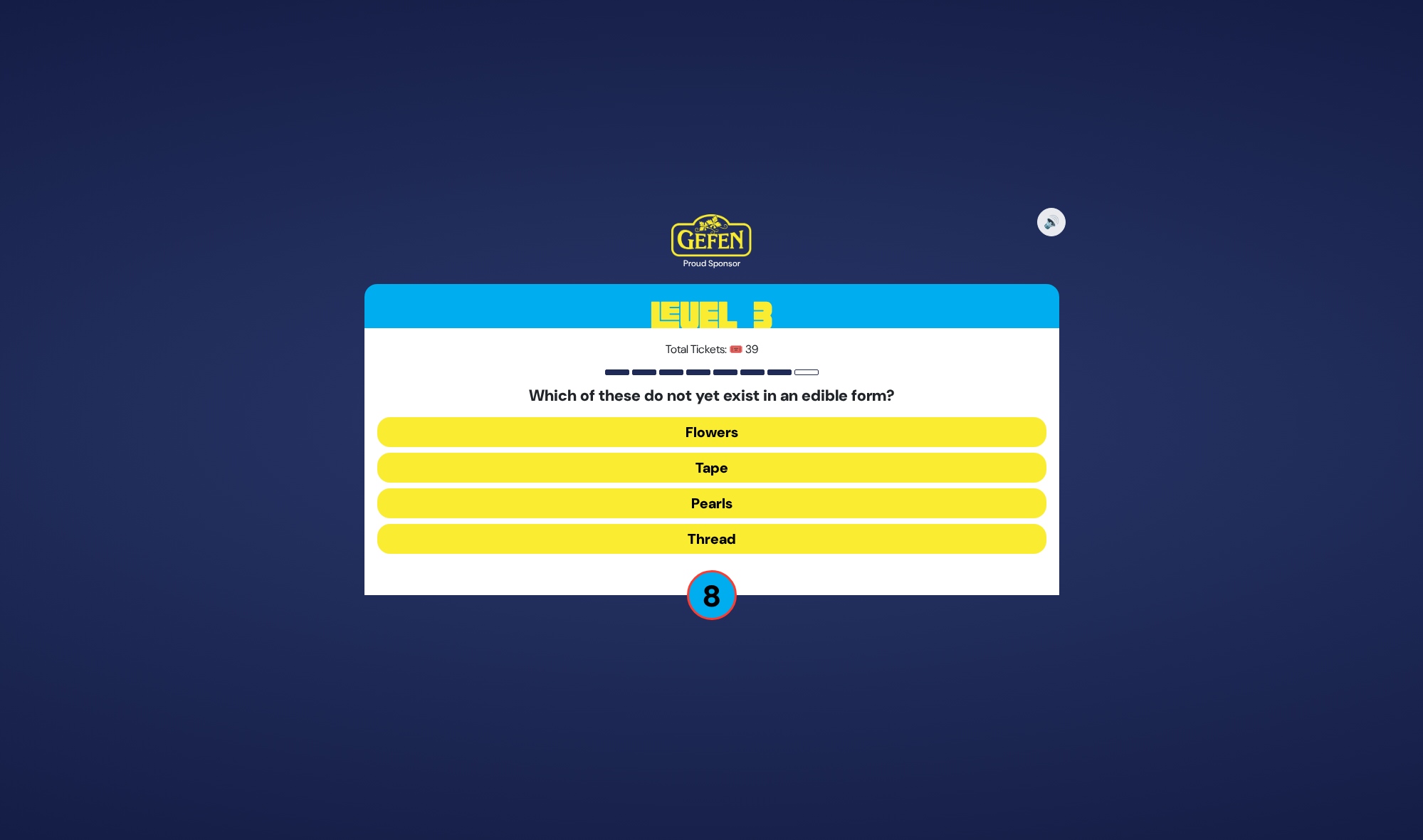
click at [729, 533] on button "Thread" at bounding box center [712, 538] width 669 height 30
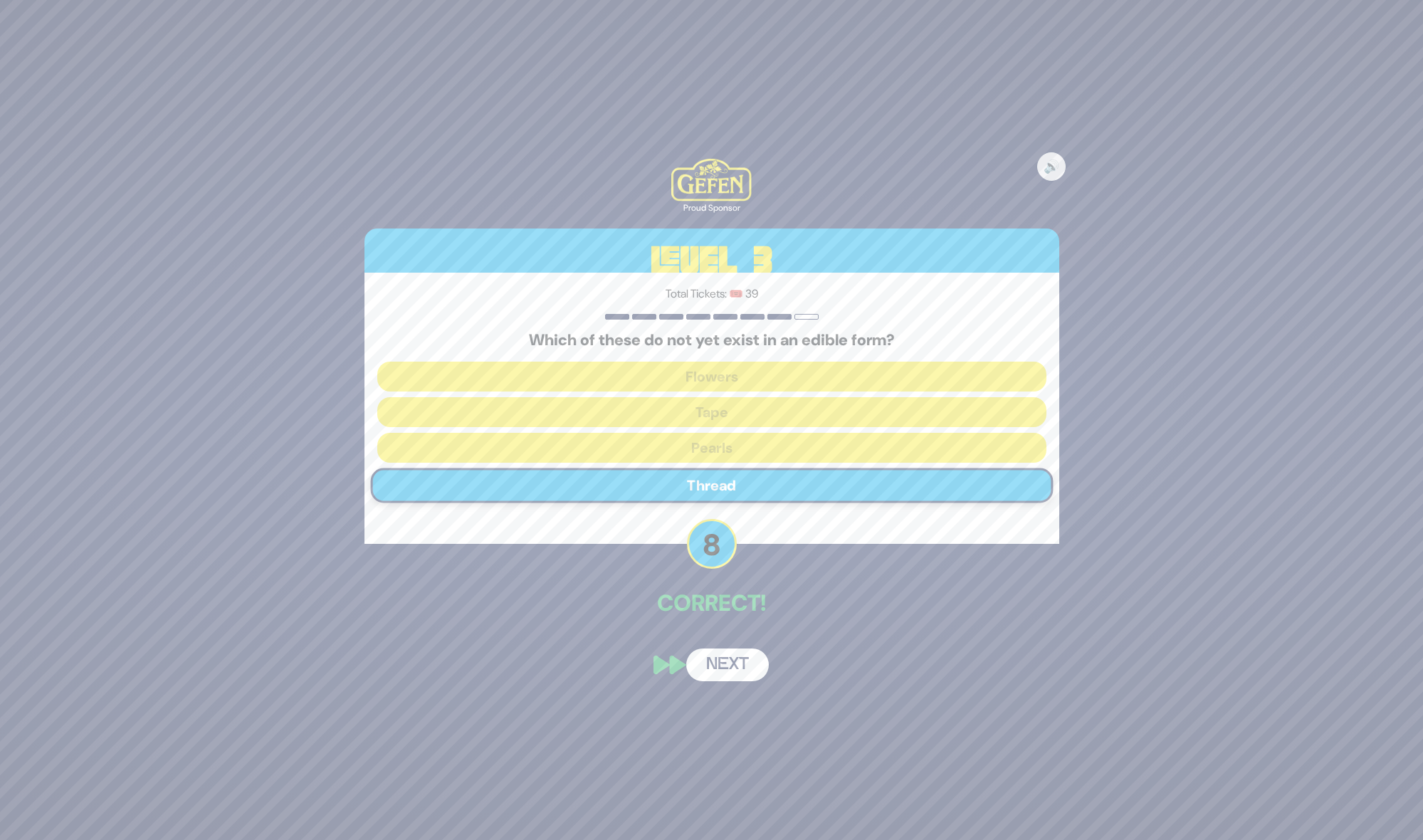
click at [726, 663] on button "Next" at bounding box center [727, 664] width 82 height 33
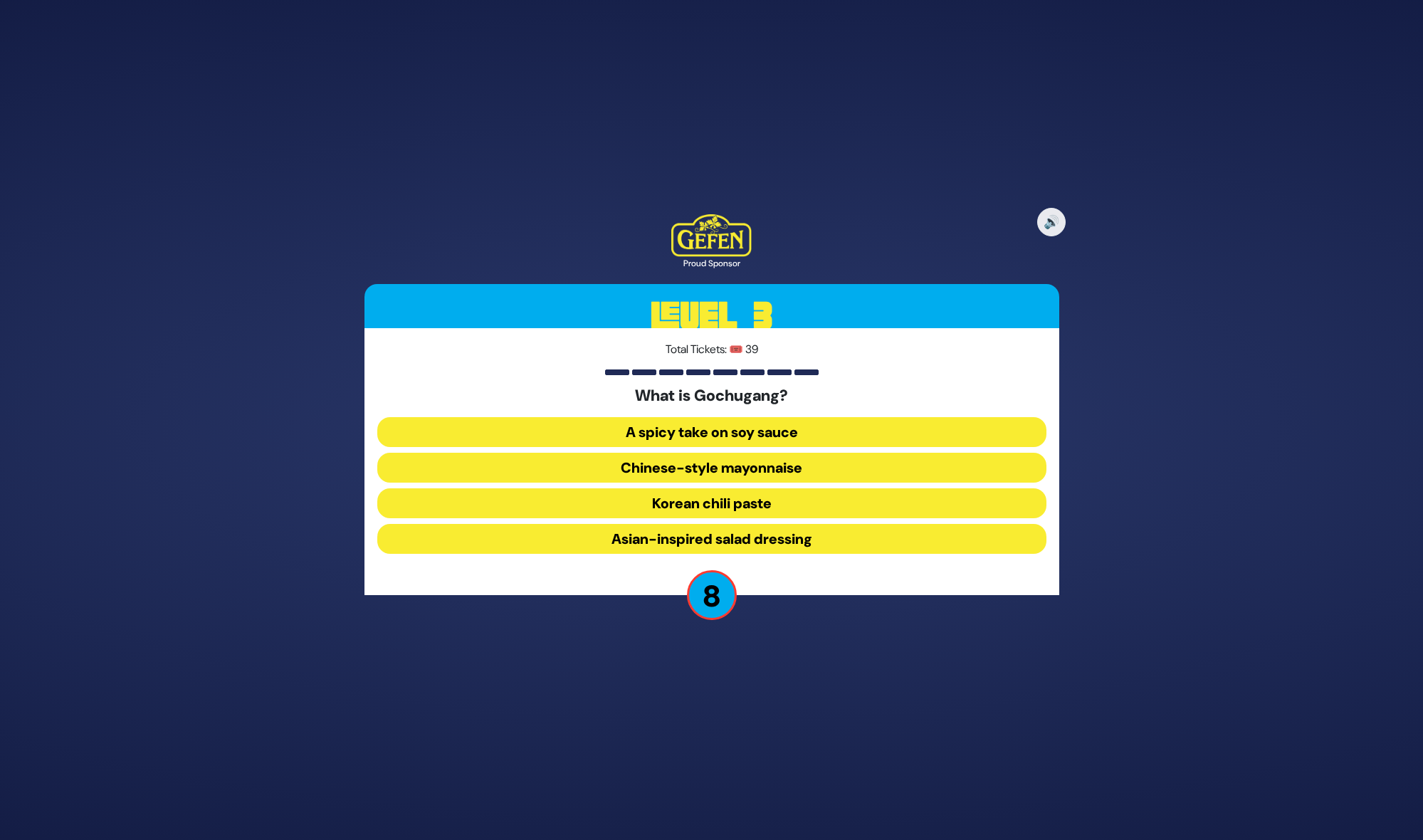
click at [755, 499] on button "Korean chili paste" at bounding box center [712, 503] width 669 height 30
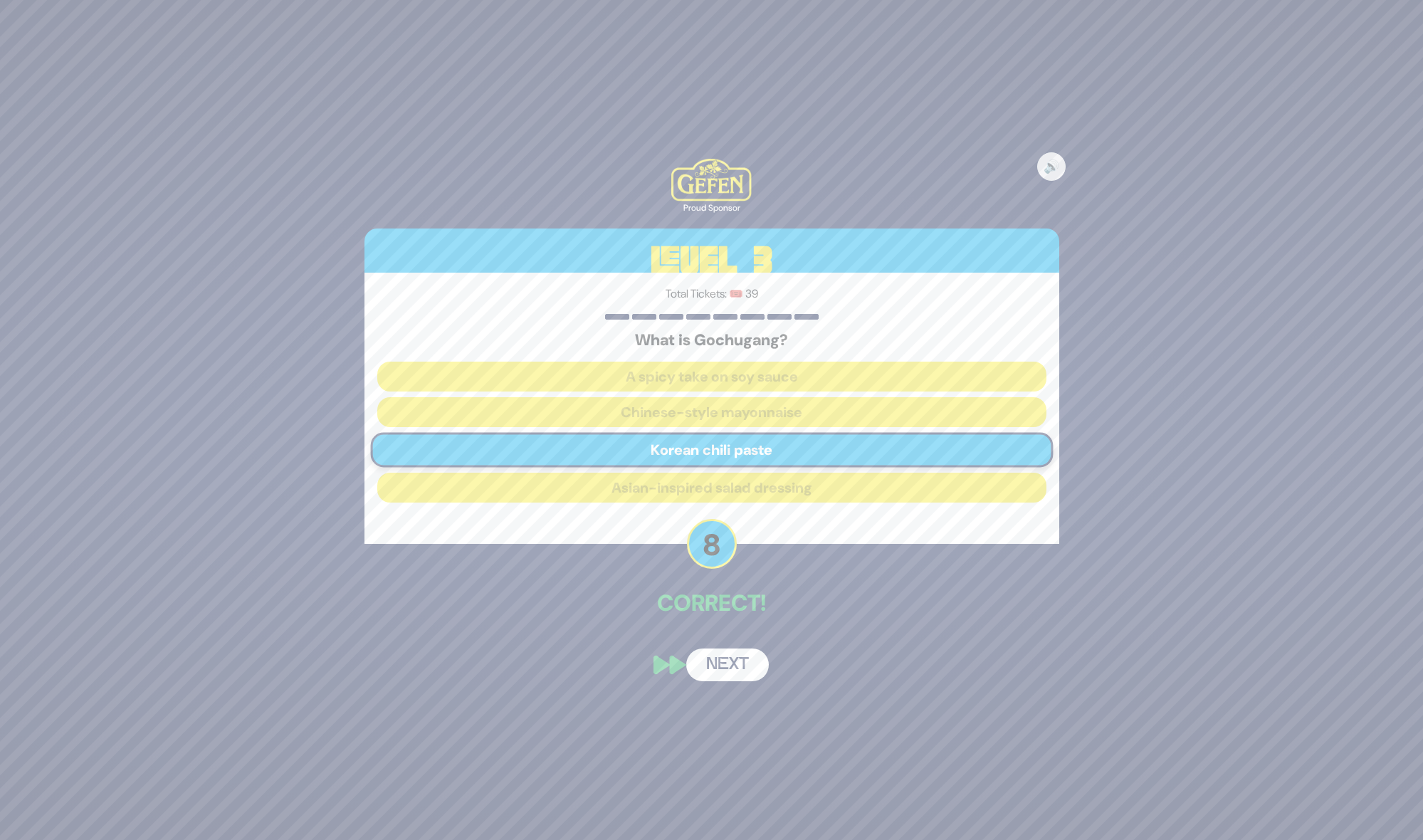
click at [718, 659] on button "Next" at bounding box center [727, 664] width 82 height 33
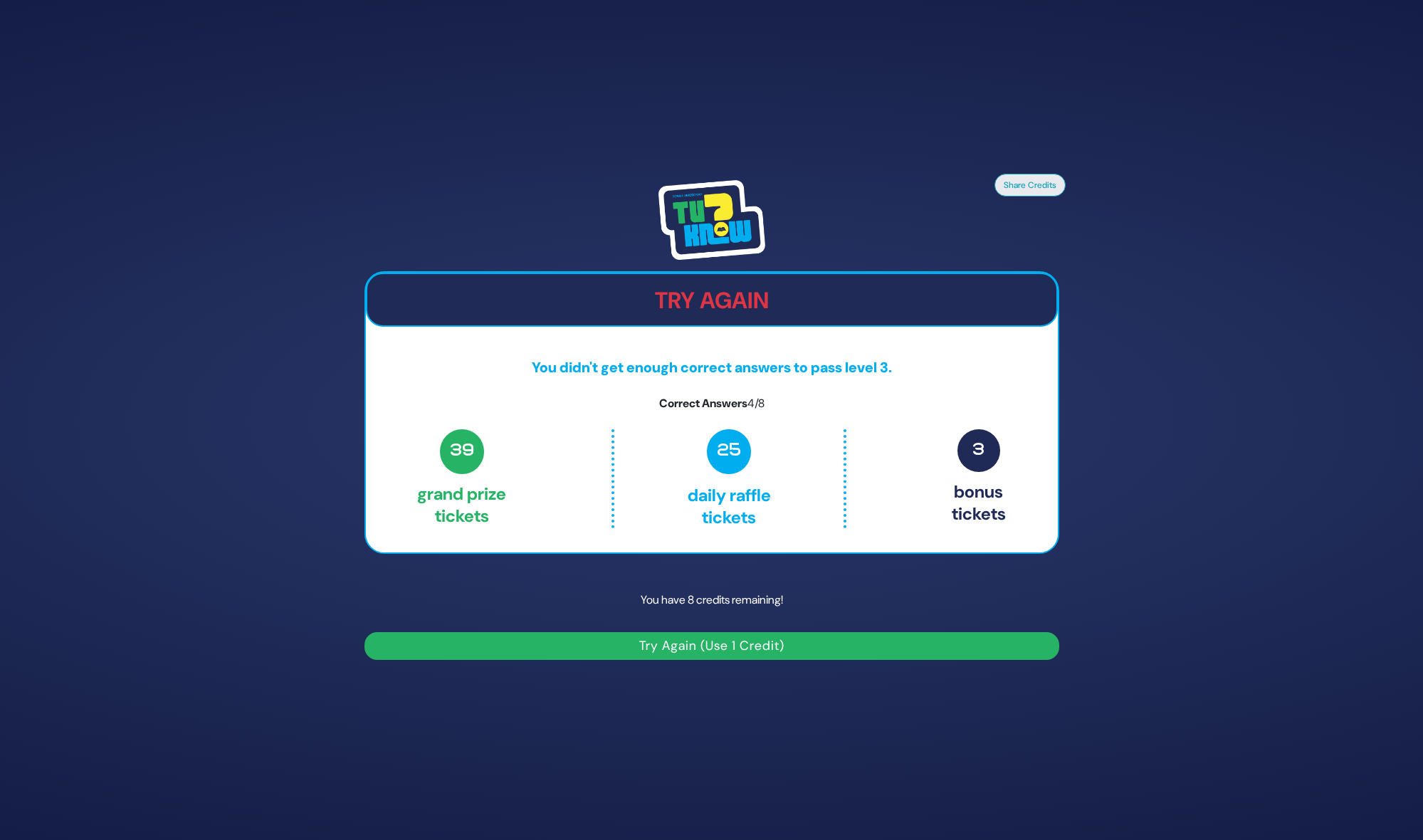
click at [706, 650] on button "Try Again (Use 1 Credit)" at bounding box center [711, 645] width 694 height 28
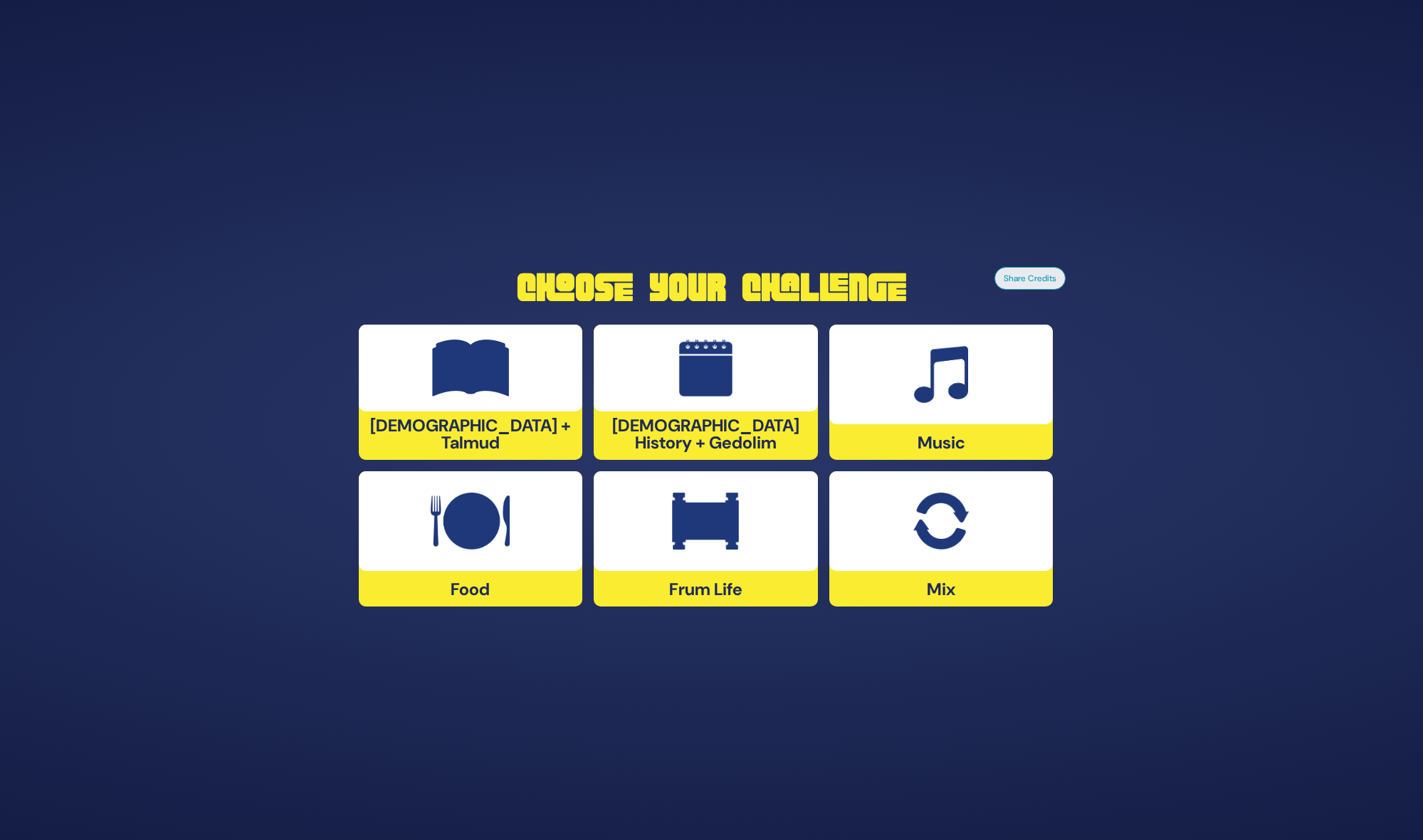
click at [928, 423] on div at bounding box center [941, 374] width 224 height 100
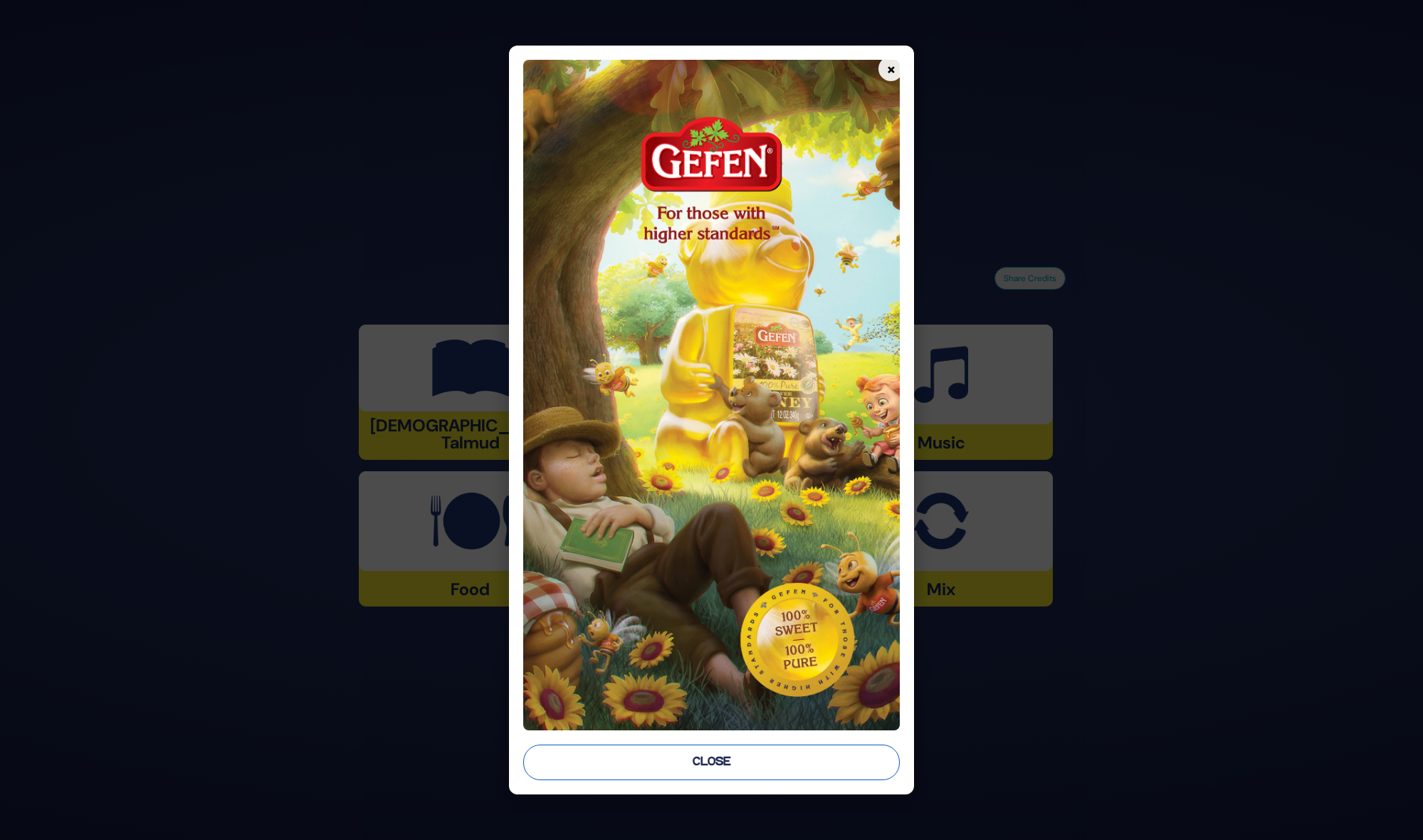
click at [726, 776] on button "Close" at bounding box center [712, 762] width 377 height 36
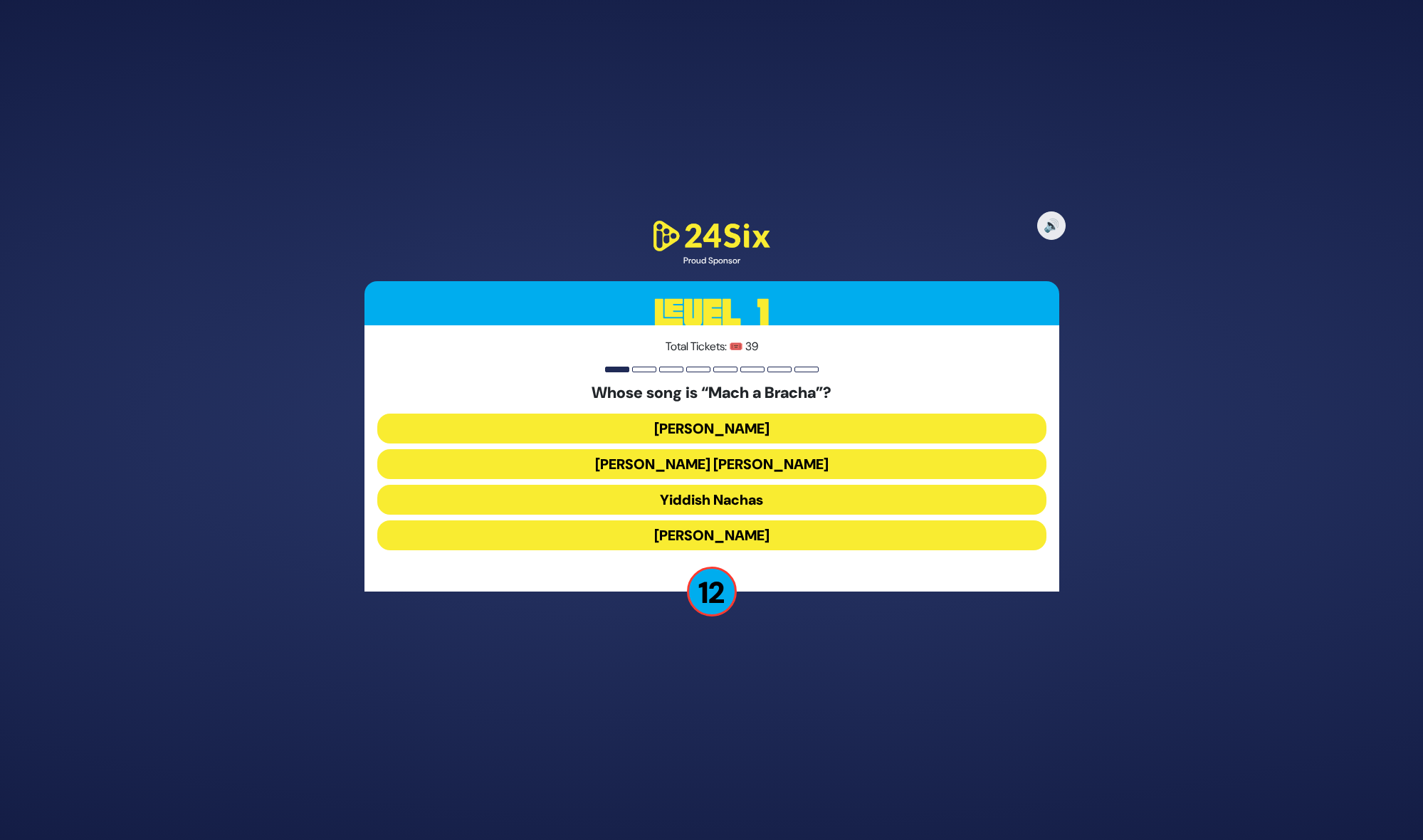
click at [727, 465] on button "[PERSON_NAME] [PERSON_NAME]" at bounding box center [712, 463] width 669 height 30
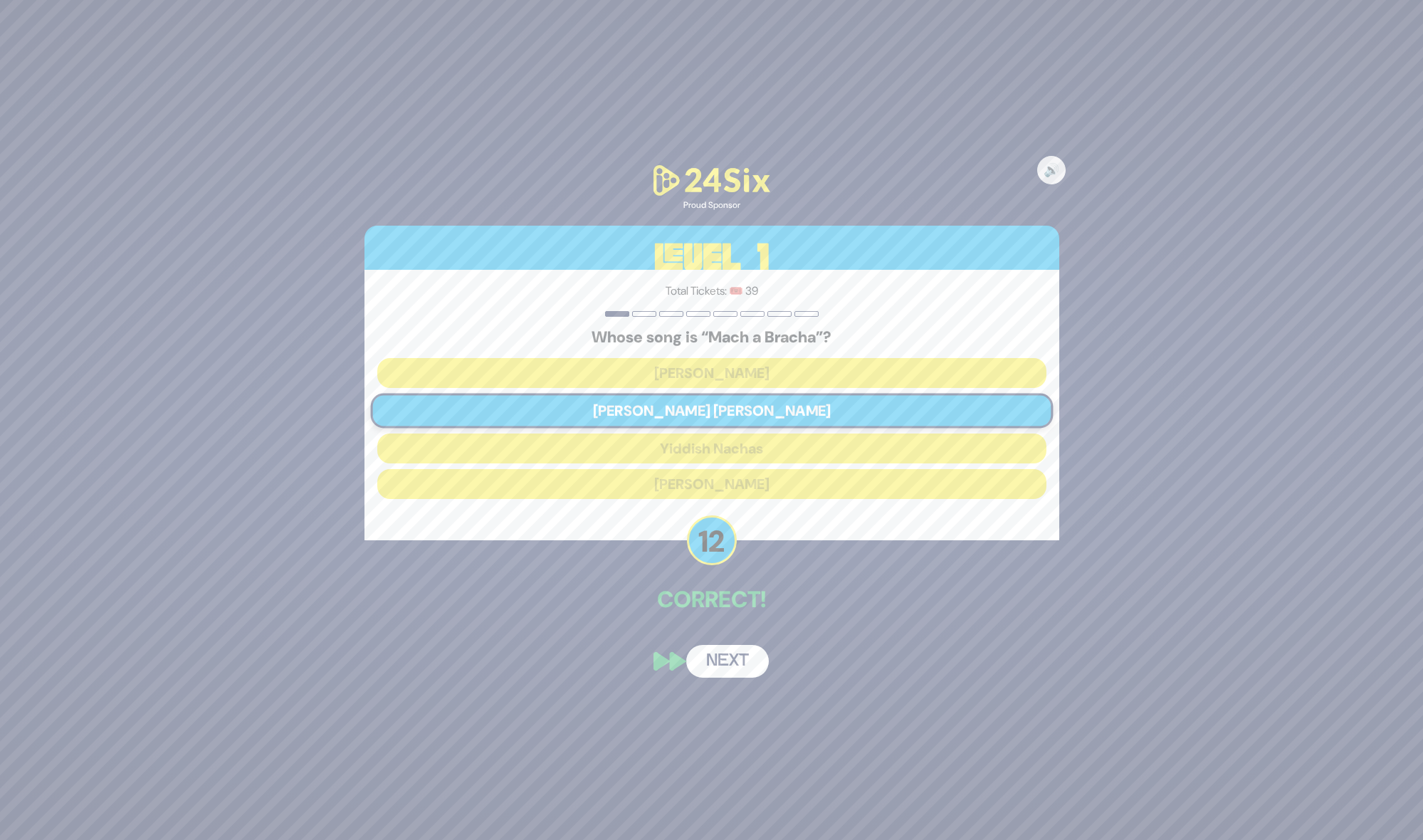
click at [725, 637] on div "🔊 Proud Sponsor Level 1 Total Tickets: 🎟️ 39 Whose song is “Mach a Bracha”? [PE…" at bounding box center [712, 420] width 729 height 549
click at [725, 653] on button "Next" at bounding box center [727, 661] width 82 height 33
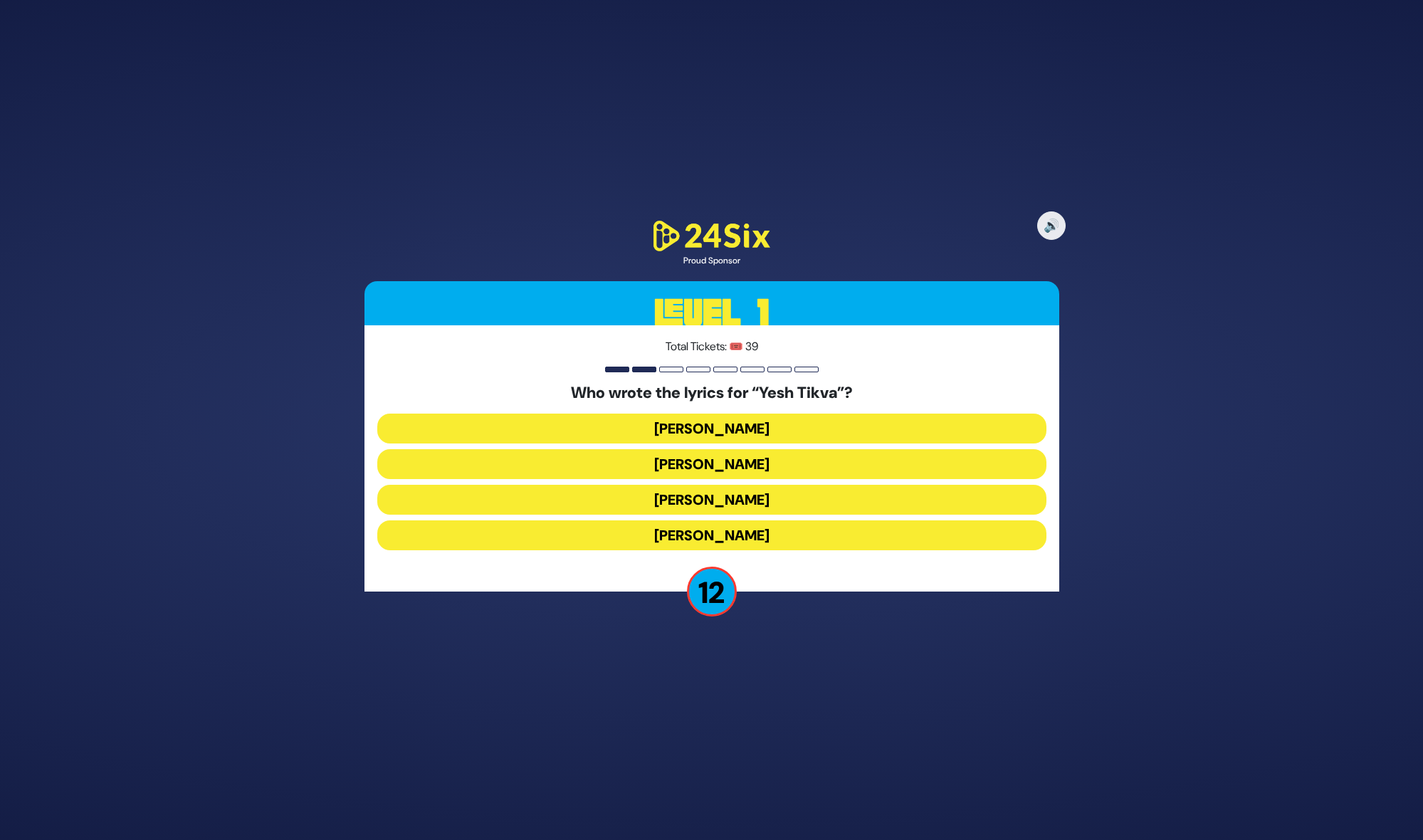
click at [740, 469] on button "[PERSON_NAME]" at bounding box center [712, 463] width 669 height 30
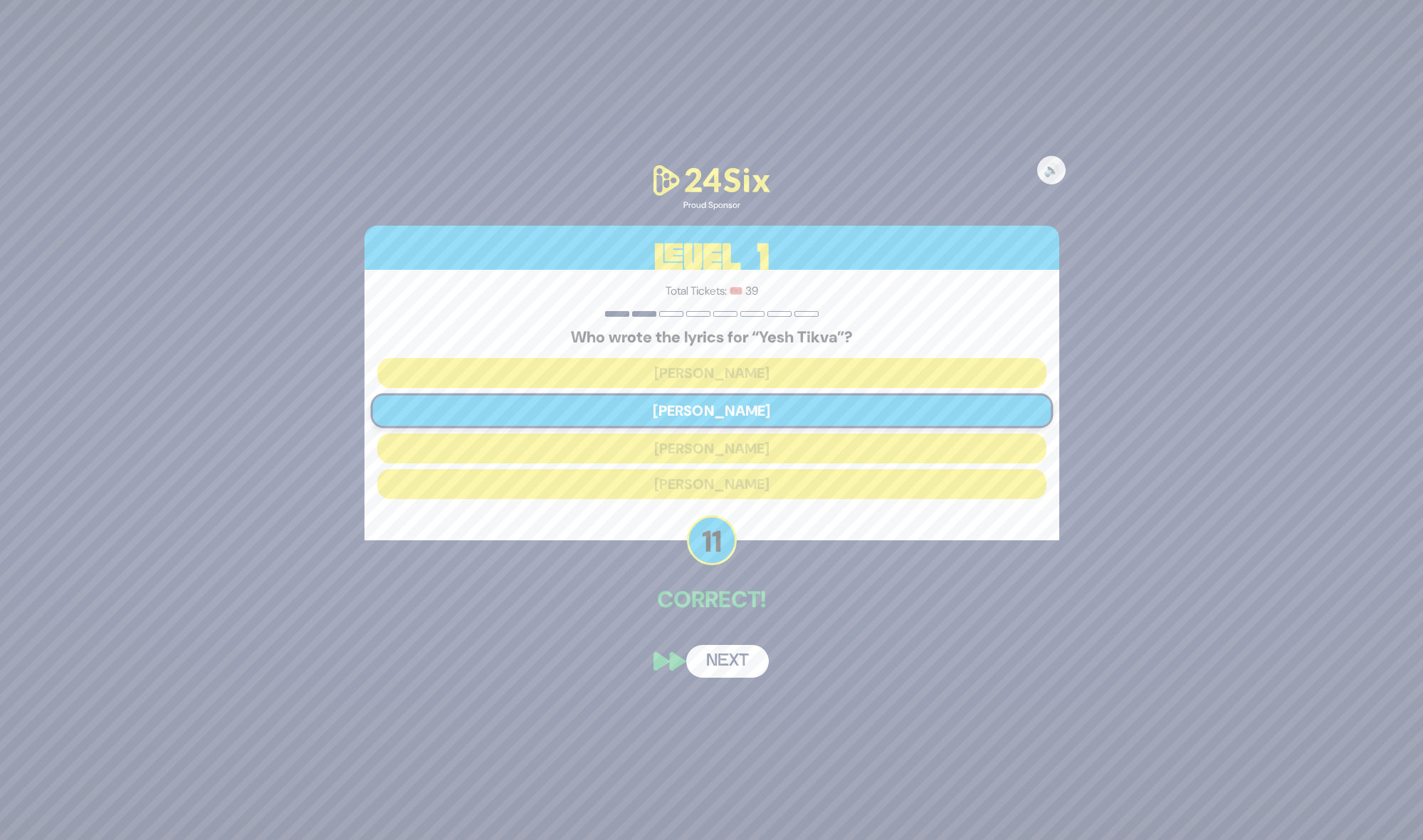
click at [754, 662] on button "Next" at bounding box center [727, 661] width 82 height 33
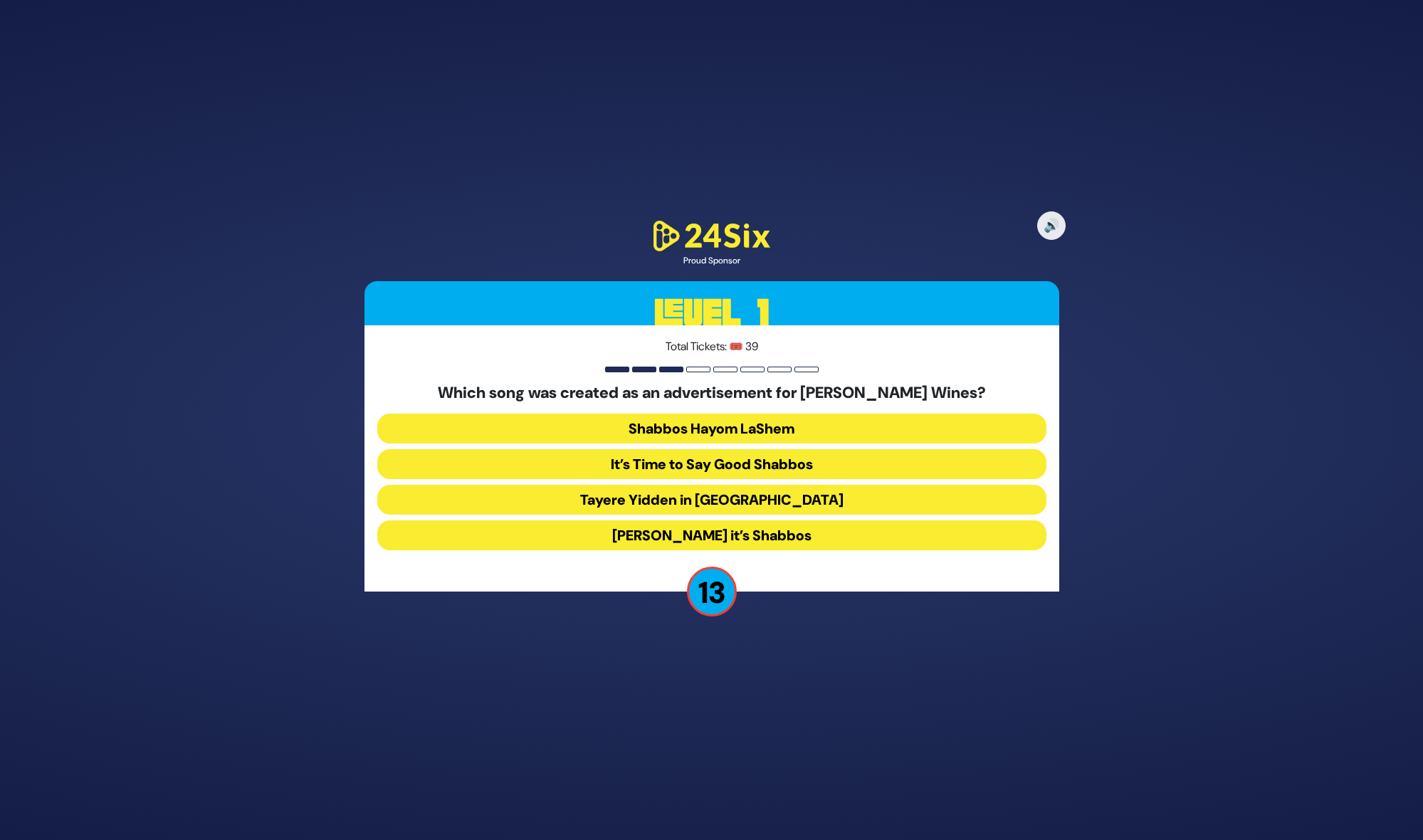
click at [755, 530] on button "[PERSON_NAME] it’s Shabbos" at bounding box center [712, 535] width 669 height 30
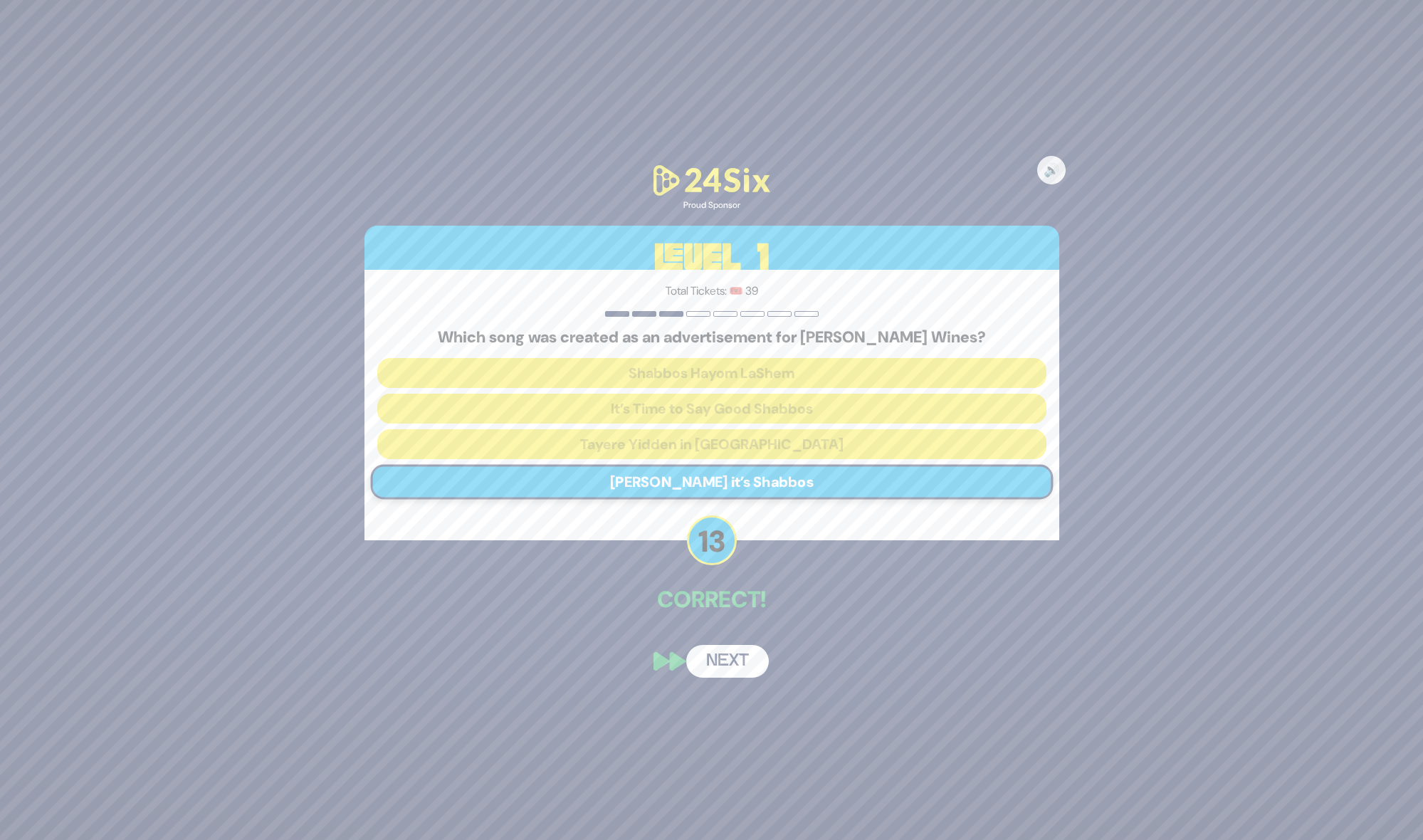
click at [722, 657] on button "Next" at bounding box center [727, 661] width 82 height 33
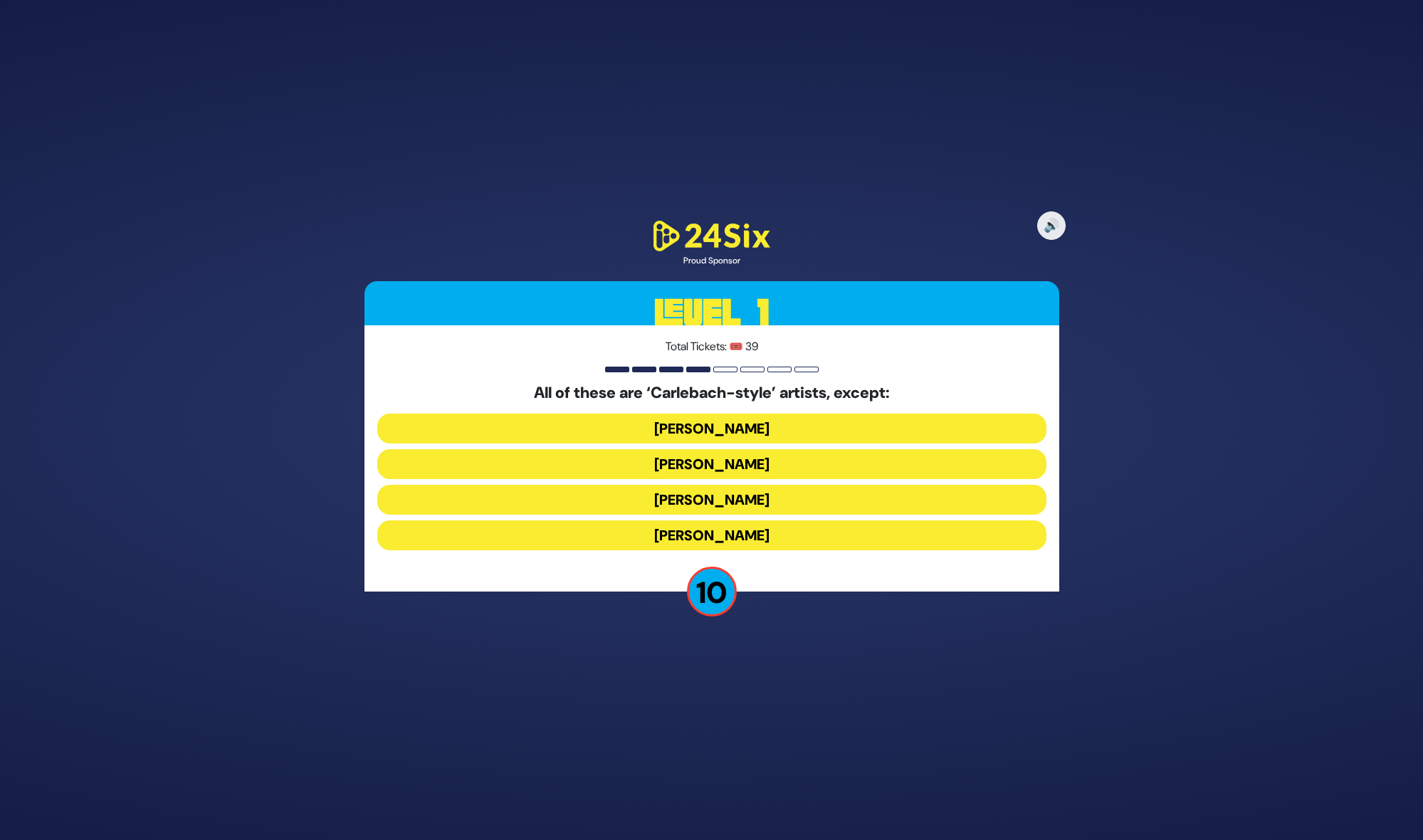
click at [720, 535] on button "[PERSON_NAME]" at bounding box center [712, 535] width 669 height 30
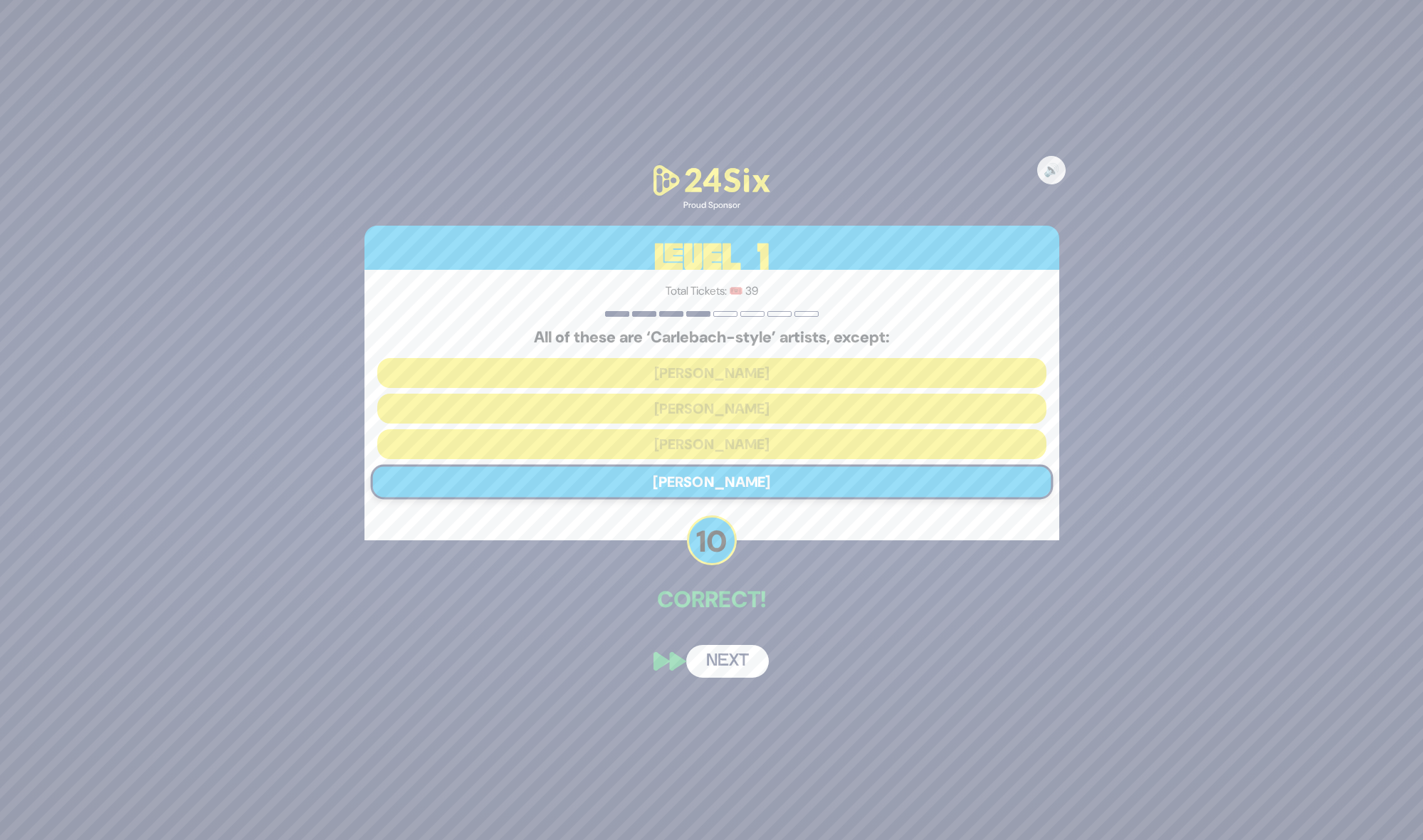
click at [725, 653] on button "Next" at bounding box center [727, 661] width 82 height 33
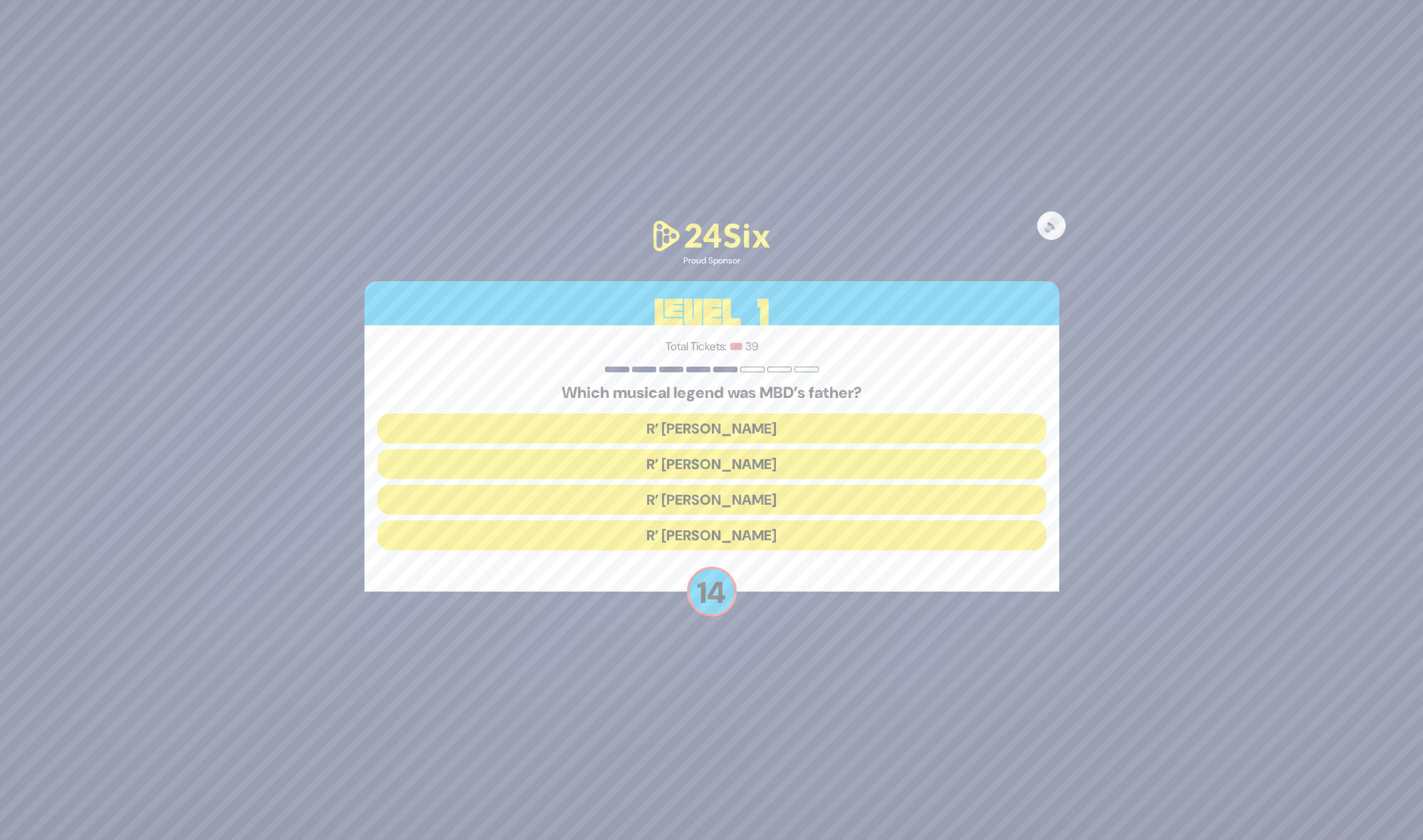
click at [689, 460] on button "R’ [PERSON_NAME]" at bounding box center [712, 463] width 669 height 30
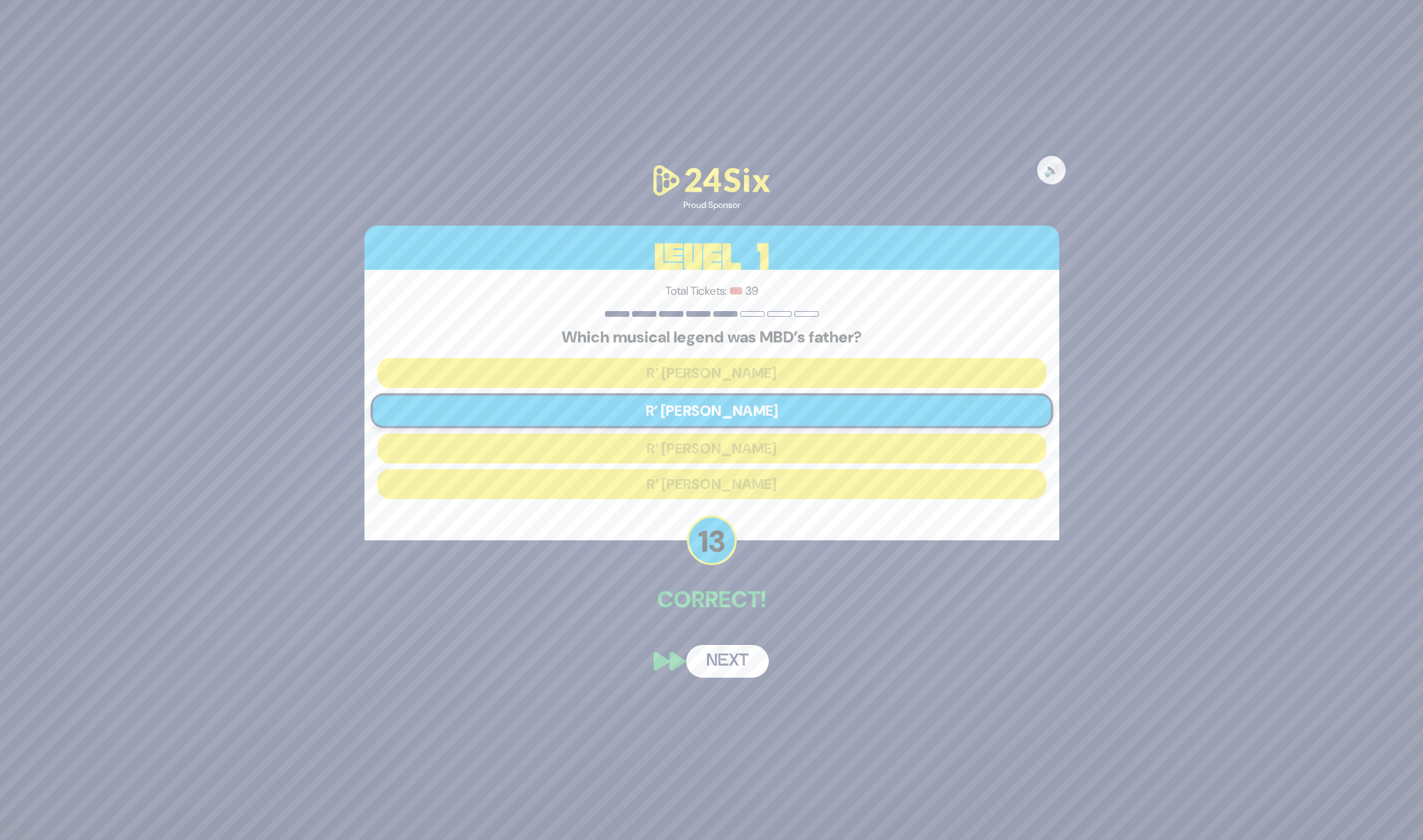
click at [739, 664] on button "Next" at bounding box center [727, 661] width 82 height 33
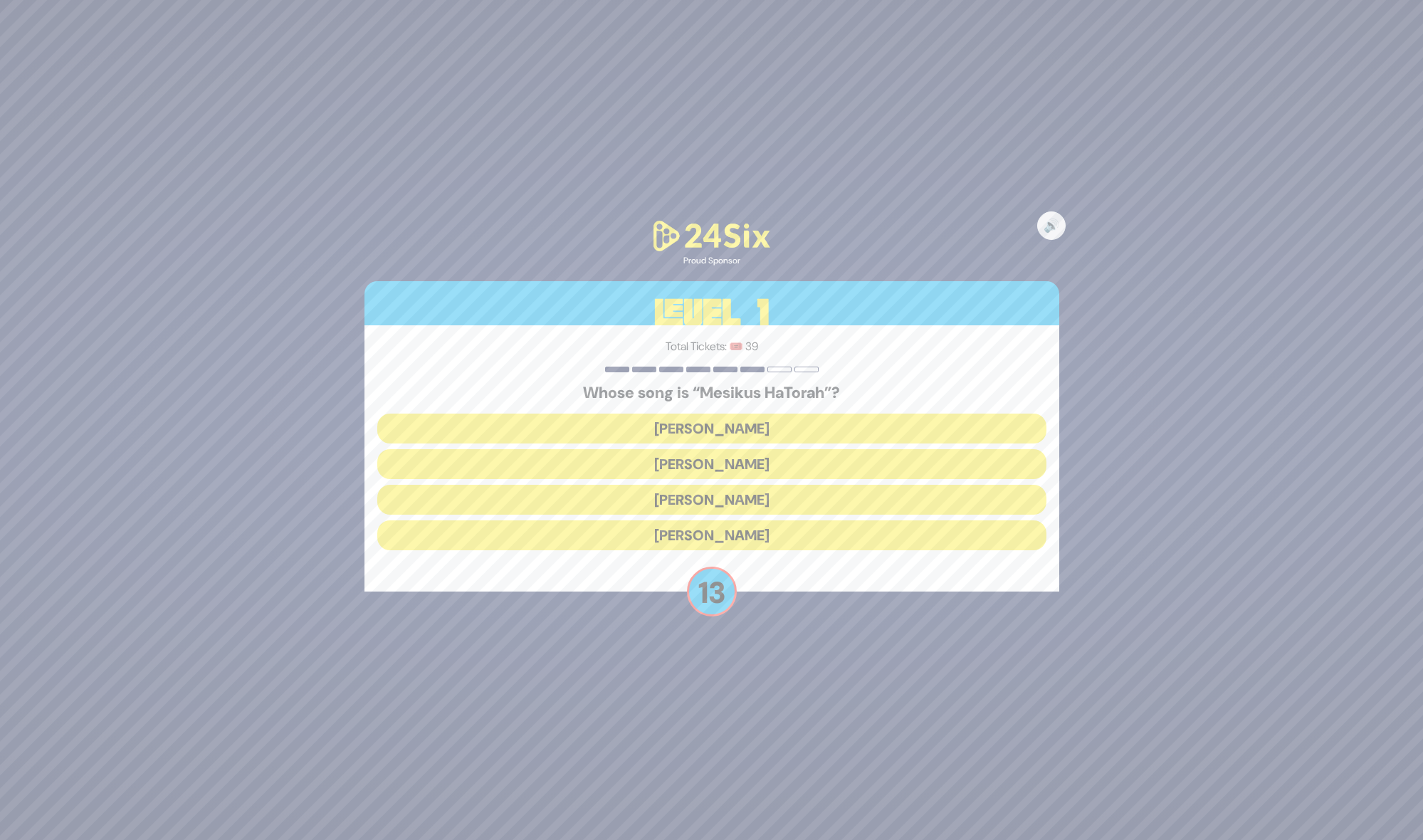
click at [729, 460] on button "[PERSON_NAME]" at bounding box center [712, 463] width 669 height 30
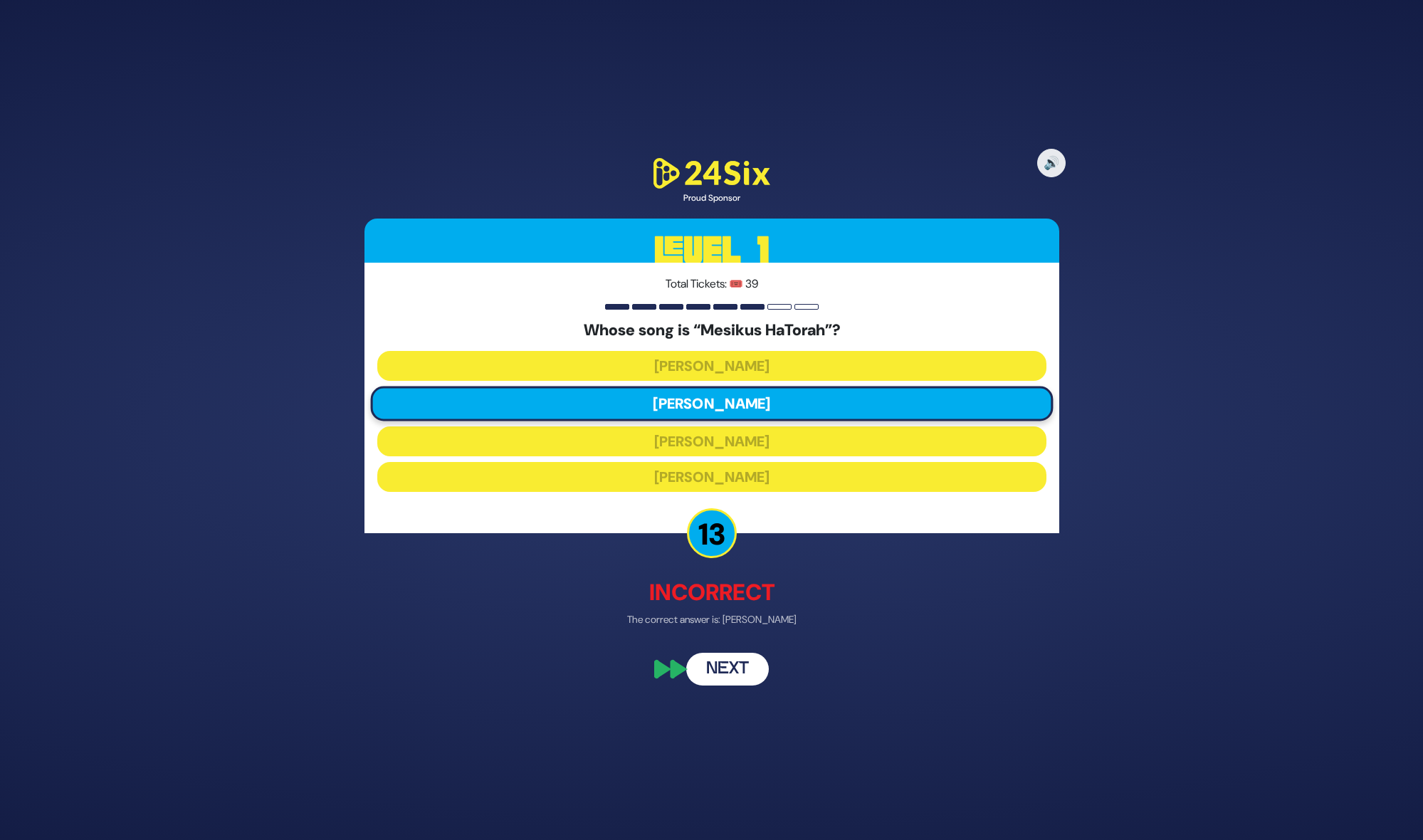
click at [732, 662] on button "Next" at bounding box center [727, 668] width 82 height 33
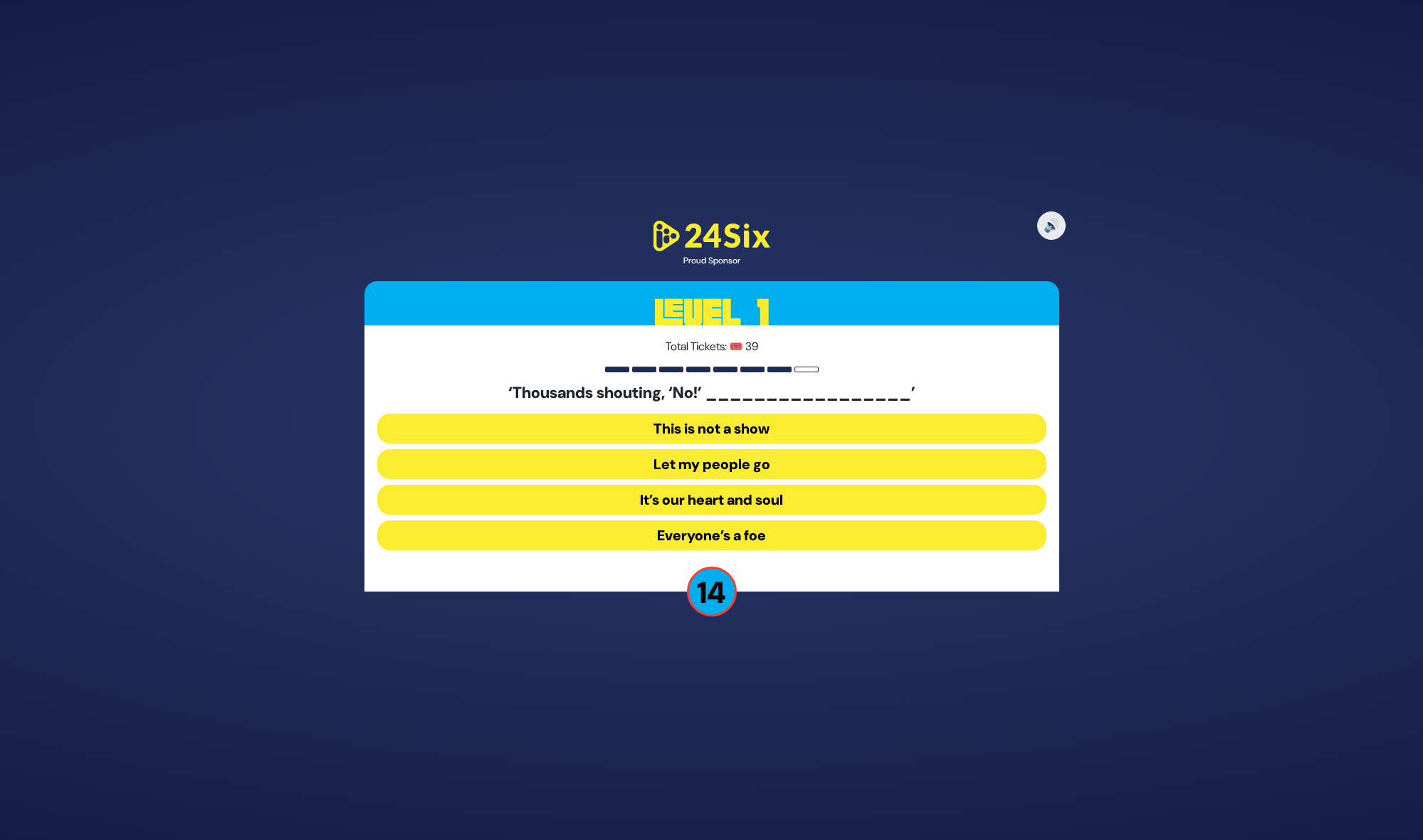
click at [683, 458] on button "Let my people go" at bounding box center [712, 463] width 669 height 30
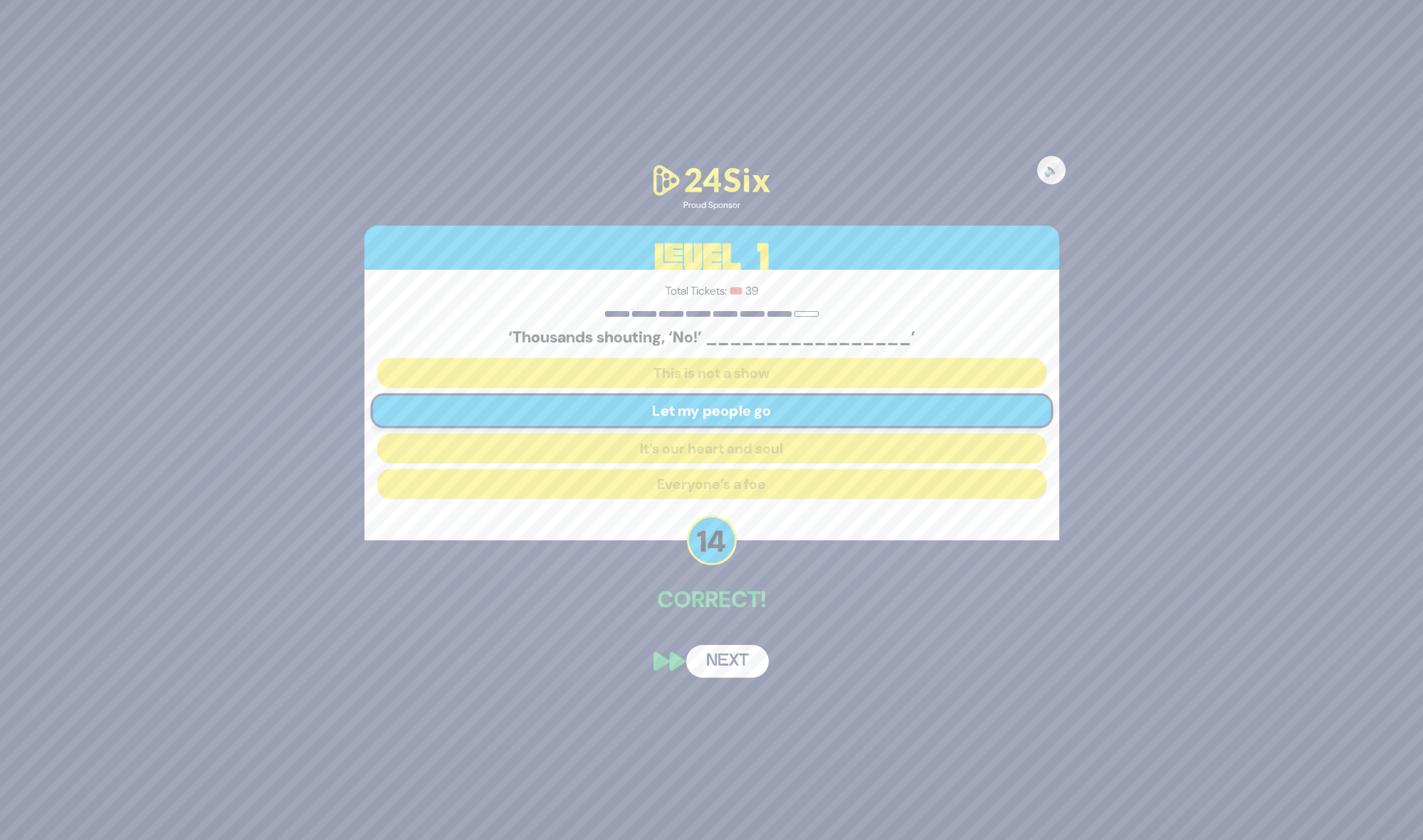
click at [729, 659] on button "Next" at bounding box center [727, 661] width 82 height 33
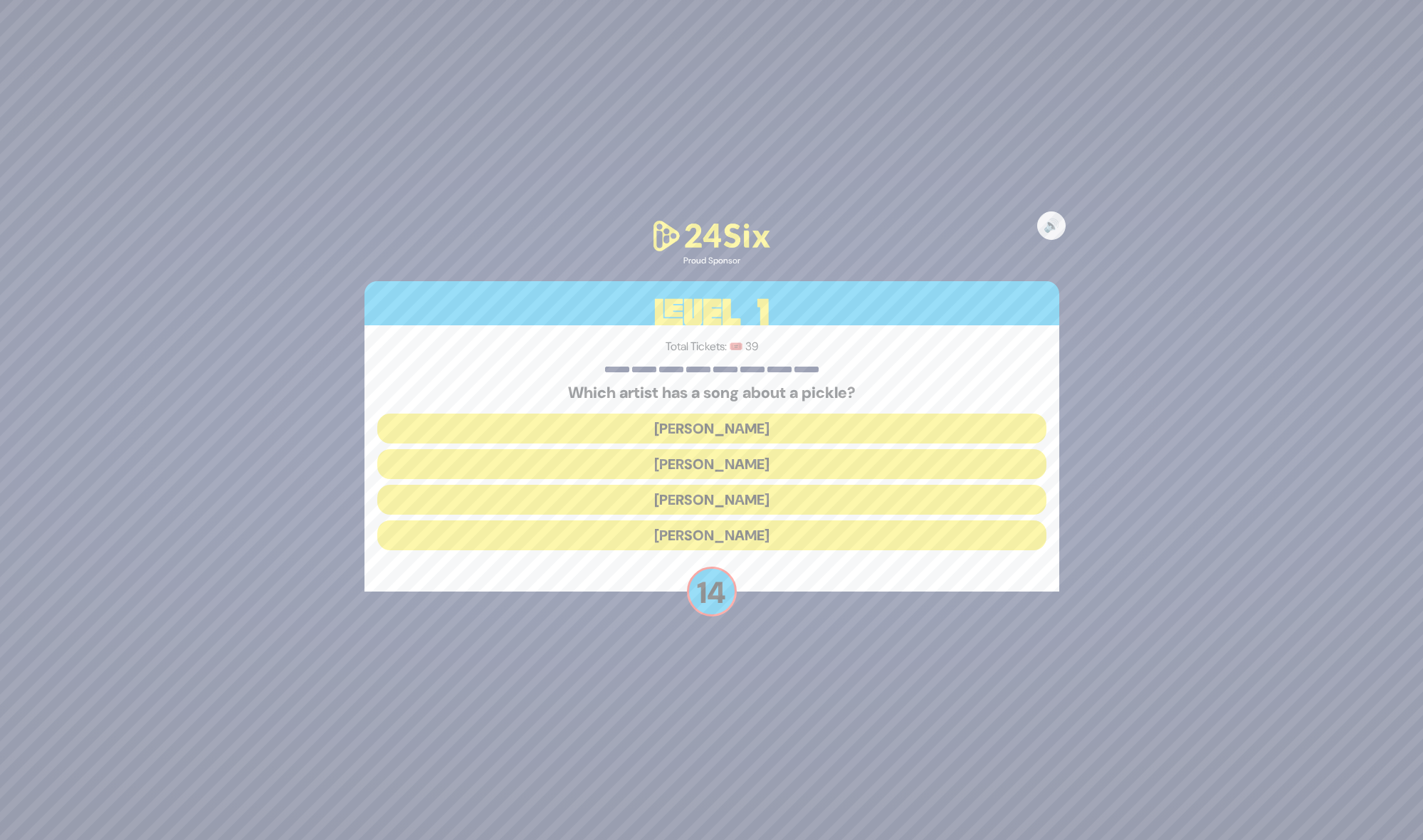
click at [700, 428] on button "[PERSON_NAME]" at bounding box center [712, 428] width 669 height 30
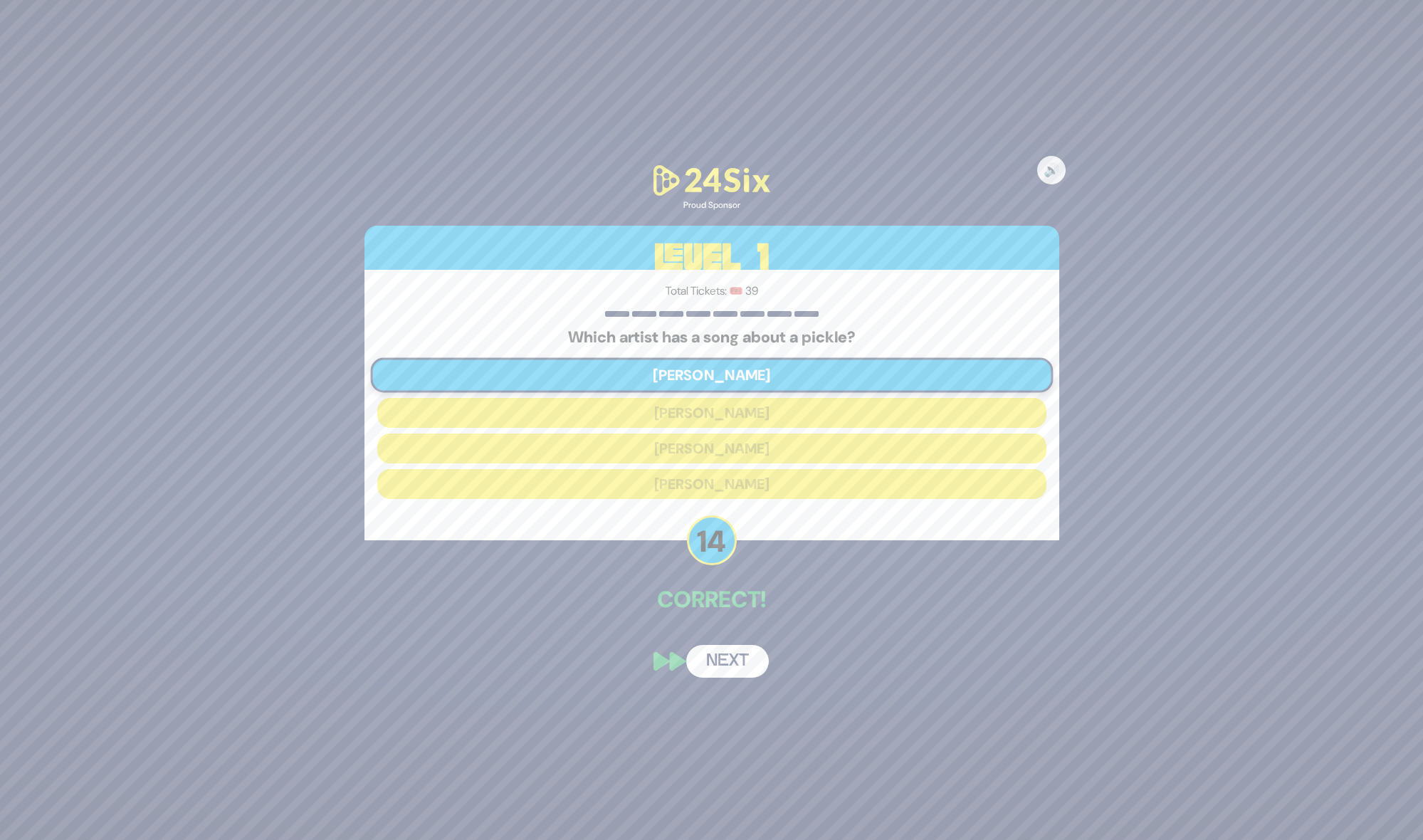
click at [727, 666] on button "Next" at bounding box center [727, 661] width 82 height 33
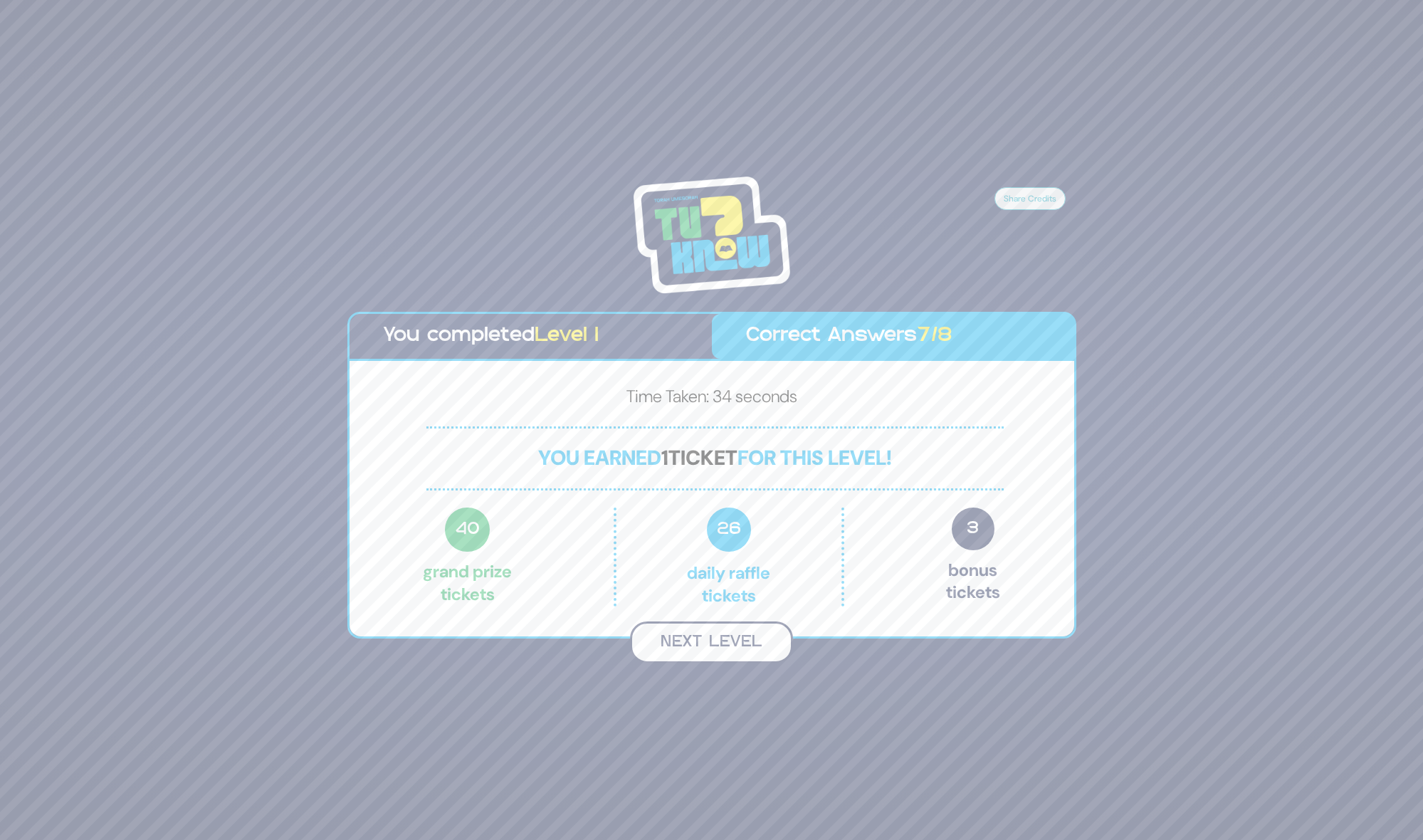
click at [719, 649] on button "Next Level" at bounding box center [712, 643] width 163 height 42
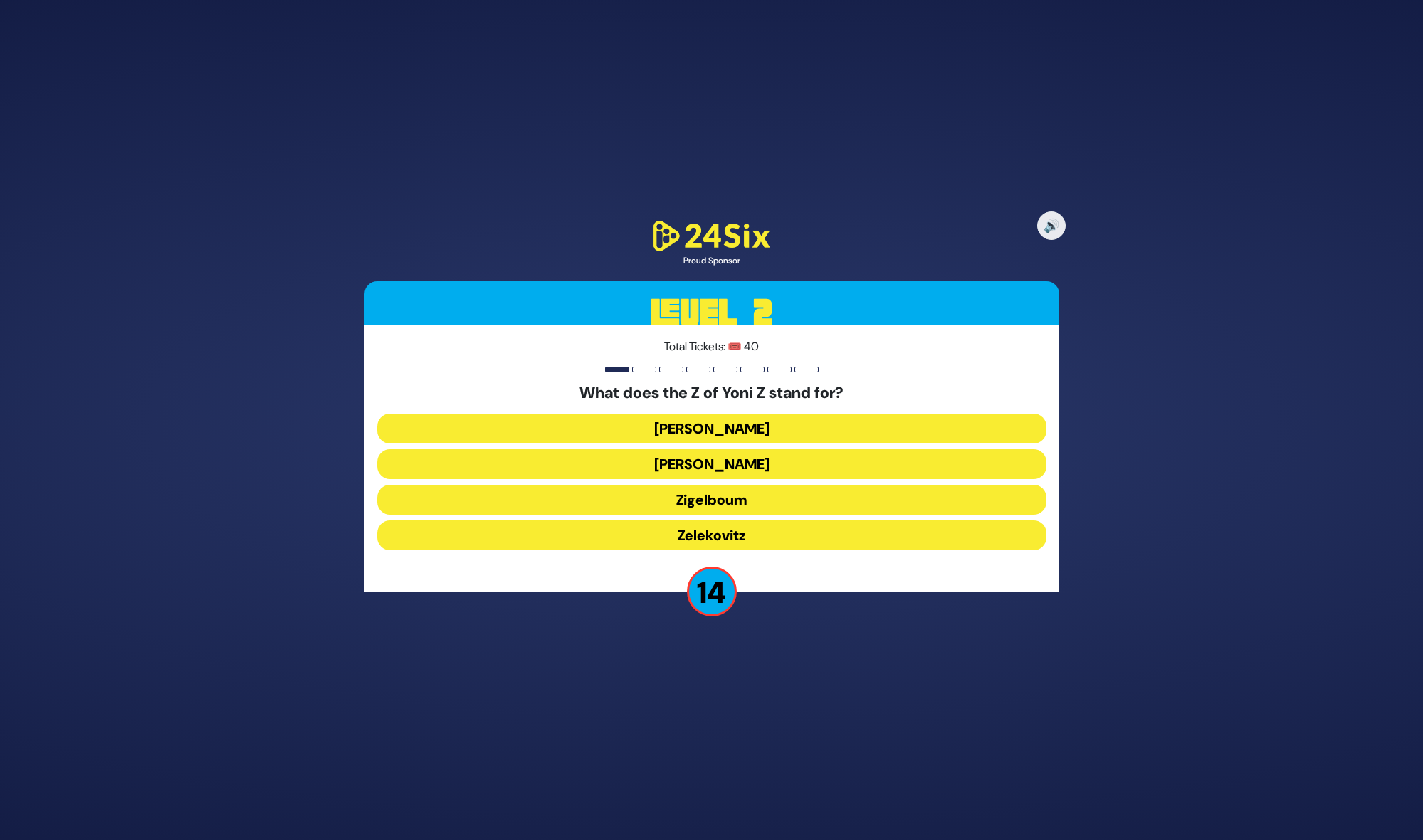
click at [720, 502] on button "Zigelboum" at bounding box center [712, 499] width 669 height 30
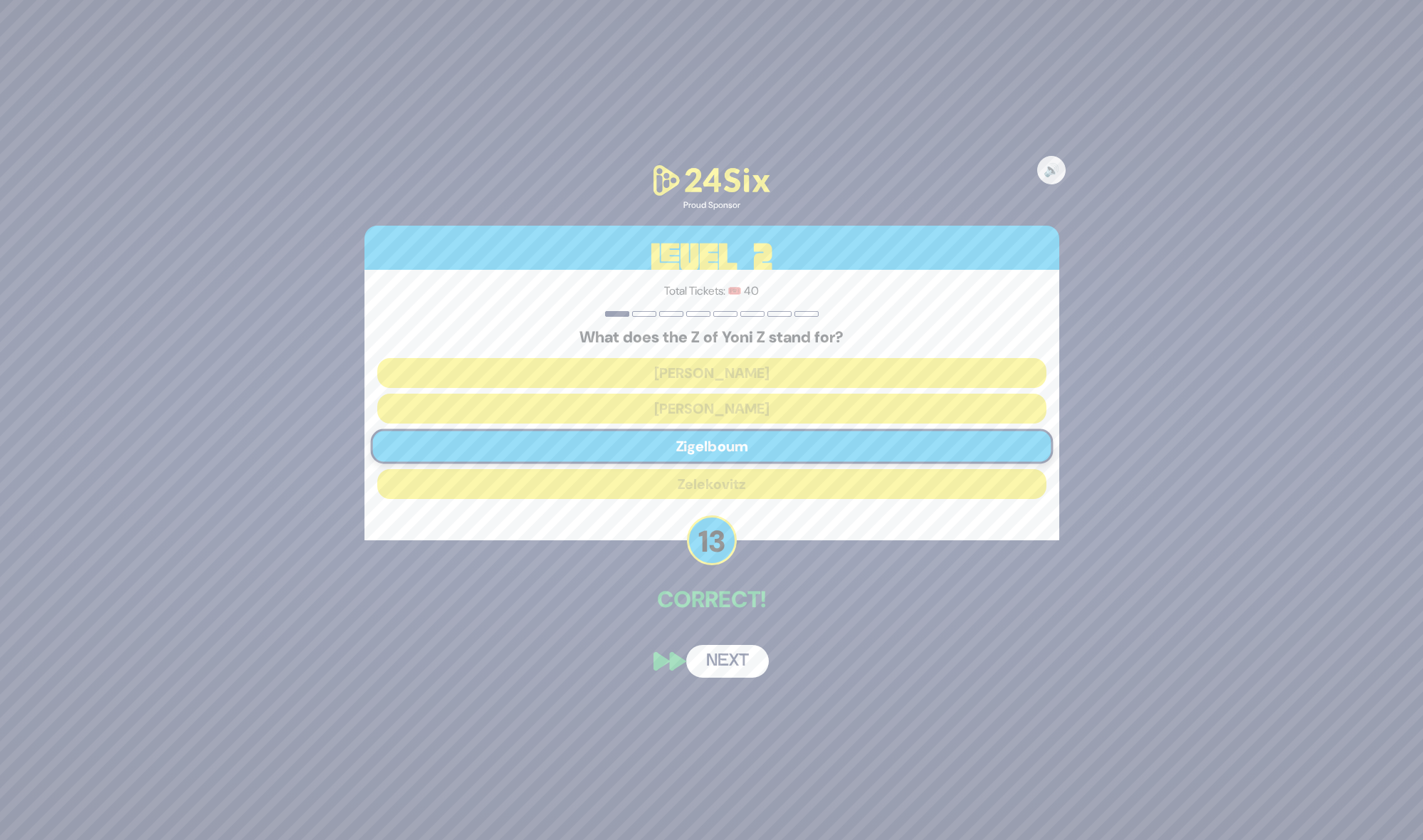
click at [724, 651] on button "Next" at bounding box center [727, 661] width 82 height 33
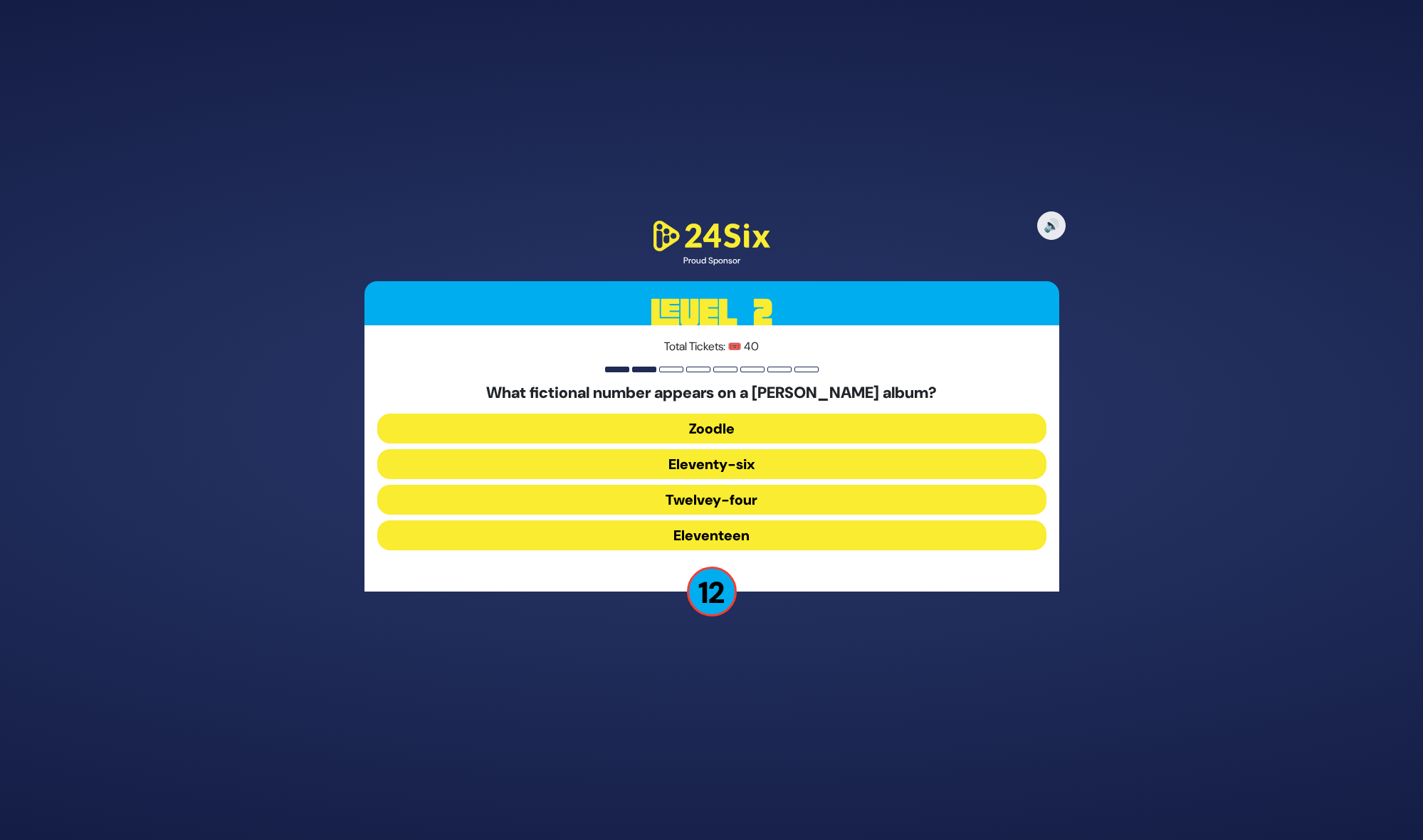
click at [756, 463] on button "Eleventy-six" at bounding box center [712, 463] width 669 height 30
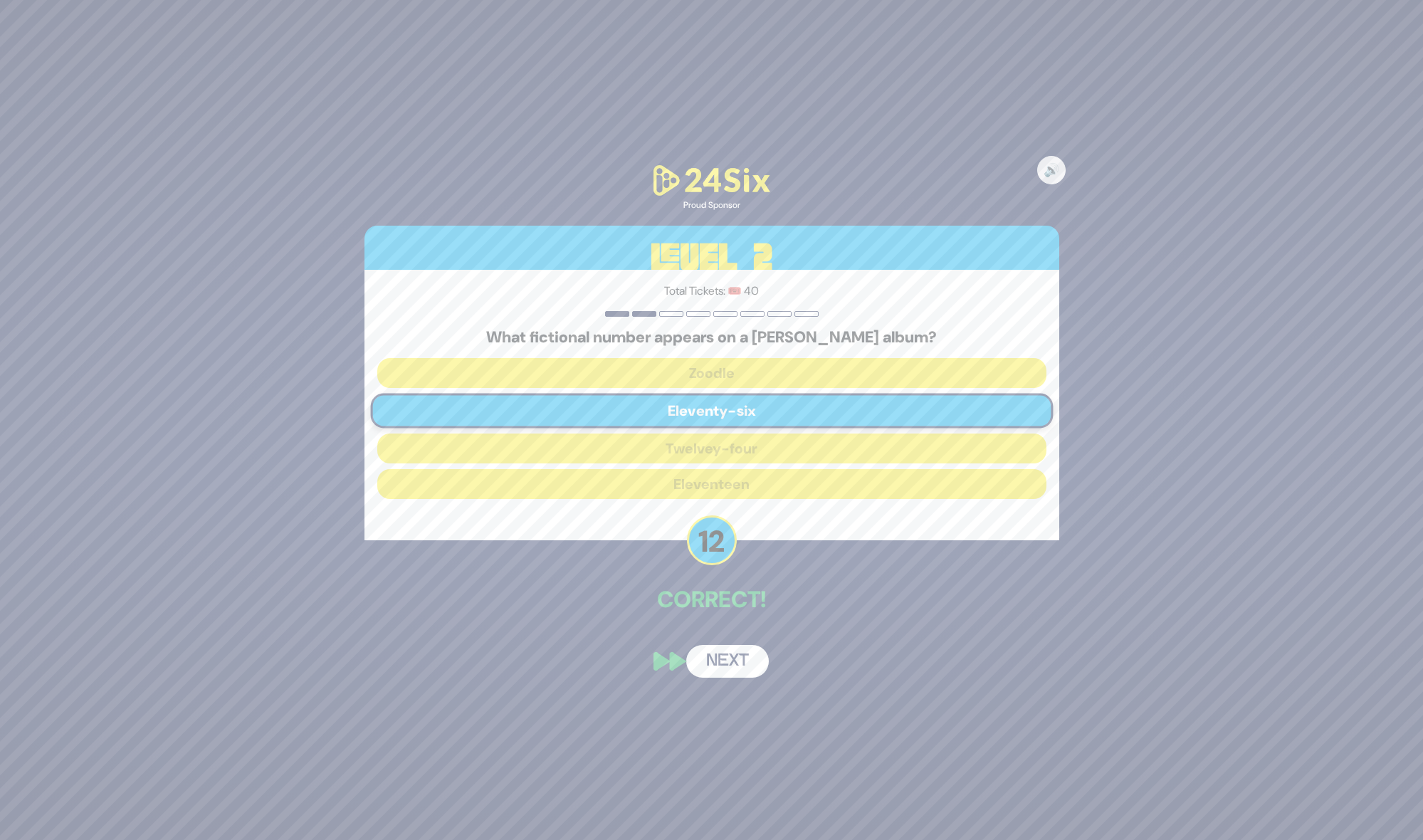
click at [721, 655] on button "Next" at bounding box center [727, 661] width 82 height 33
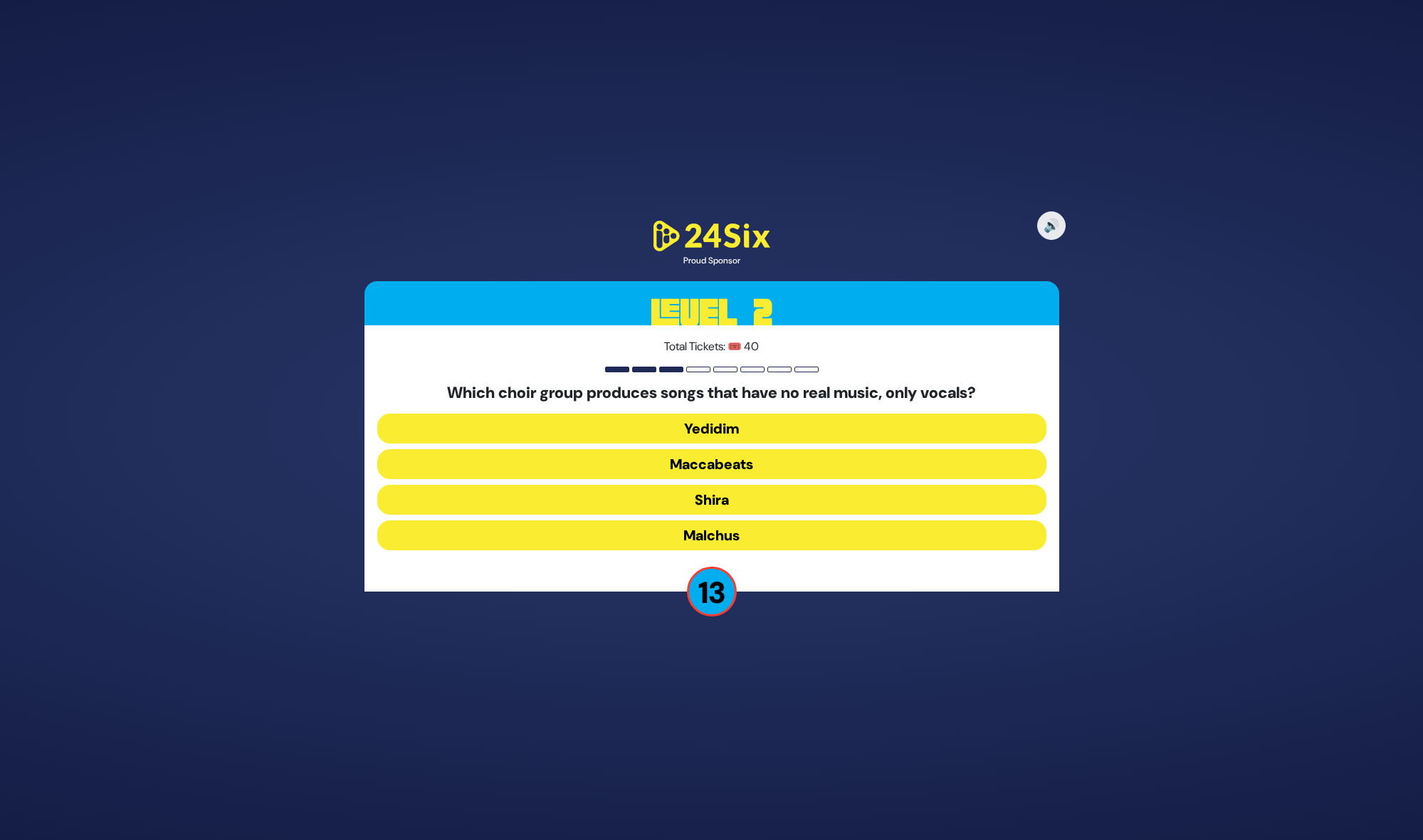
click at [747, 452] on button "Maccabeats" at bounding box center [712, 463] width 669 height 30
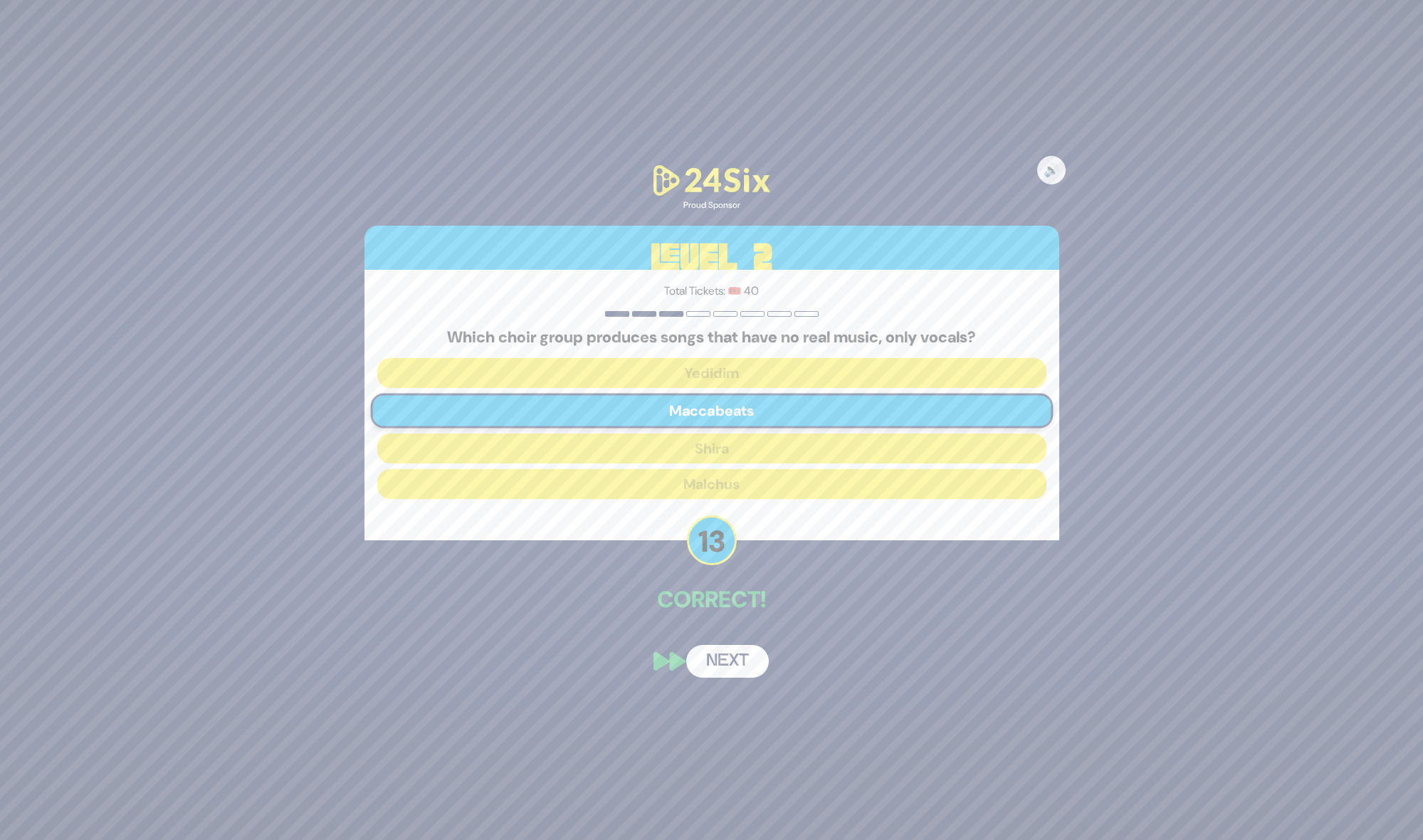
click at [702, 661] on button "Next" at bounding box center [727, 661] width 82 height 33
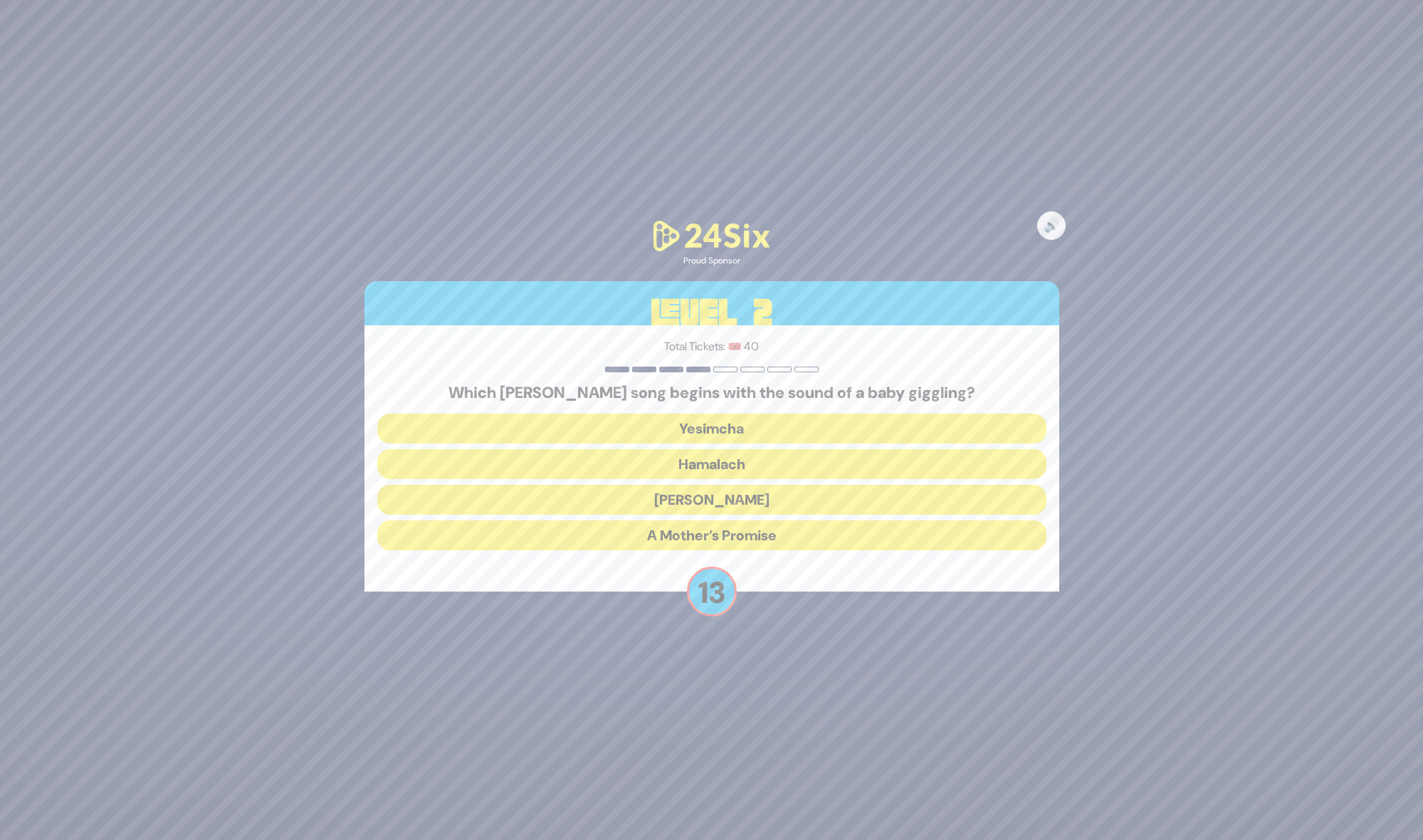
click at [713, 500] on button "[PERSON_NAME]" at bounding box center [712, 499] width 669 height 30
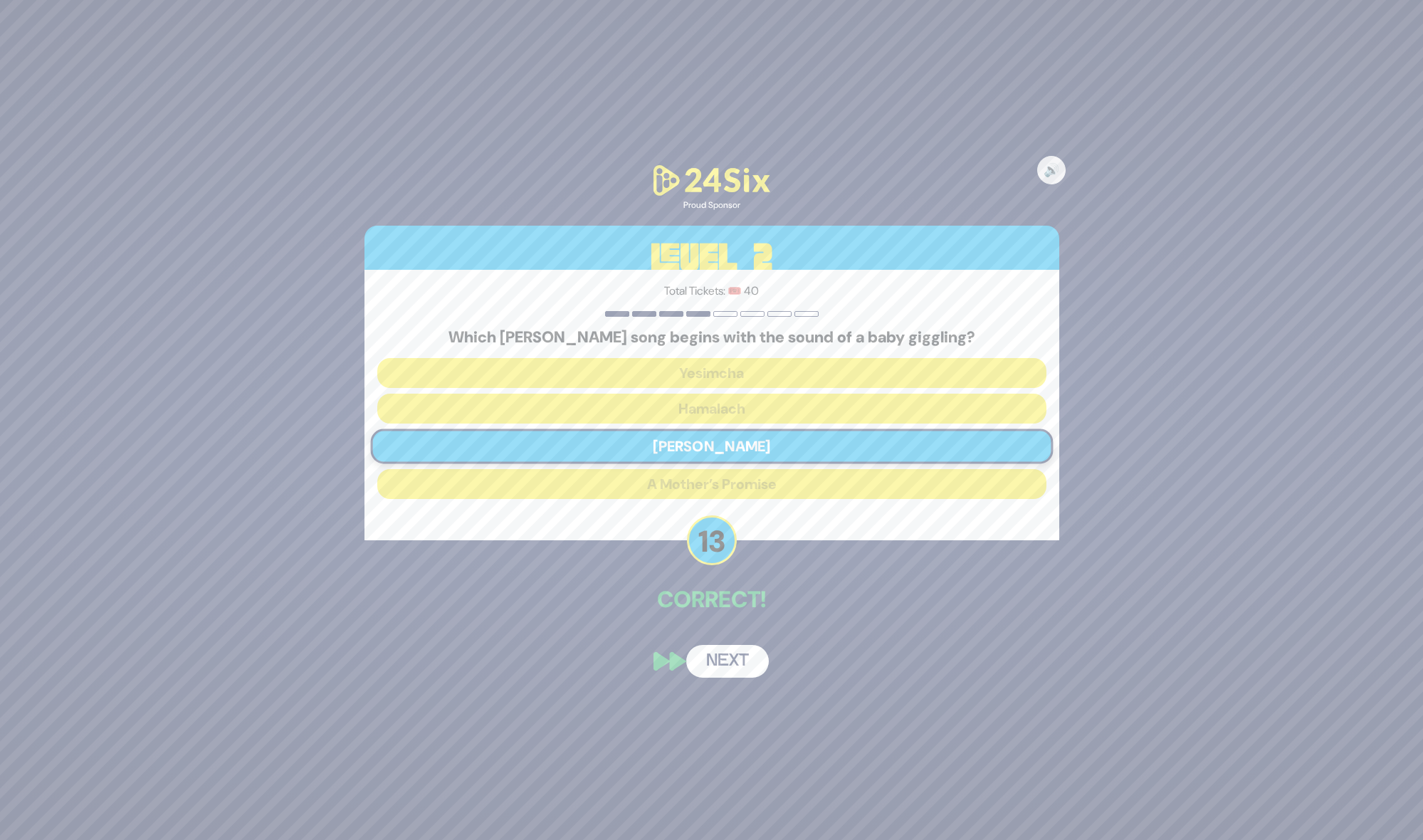
click at [724, 661] on button "Next" at bounding box center [727, 661] width 82 height 33
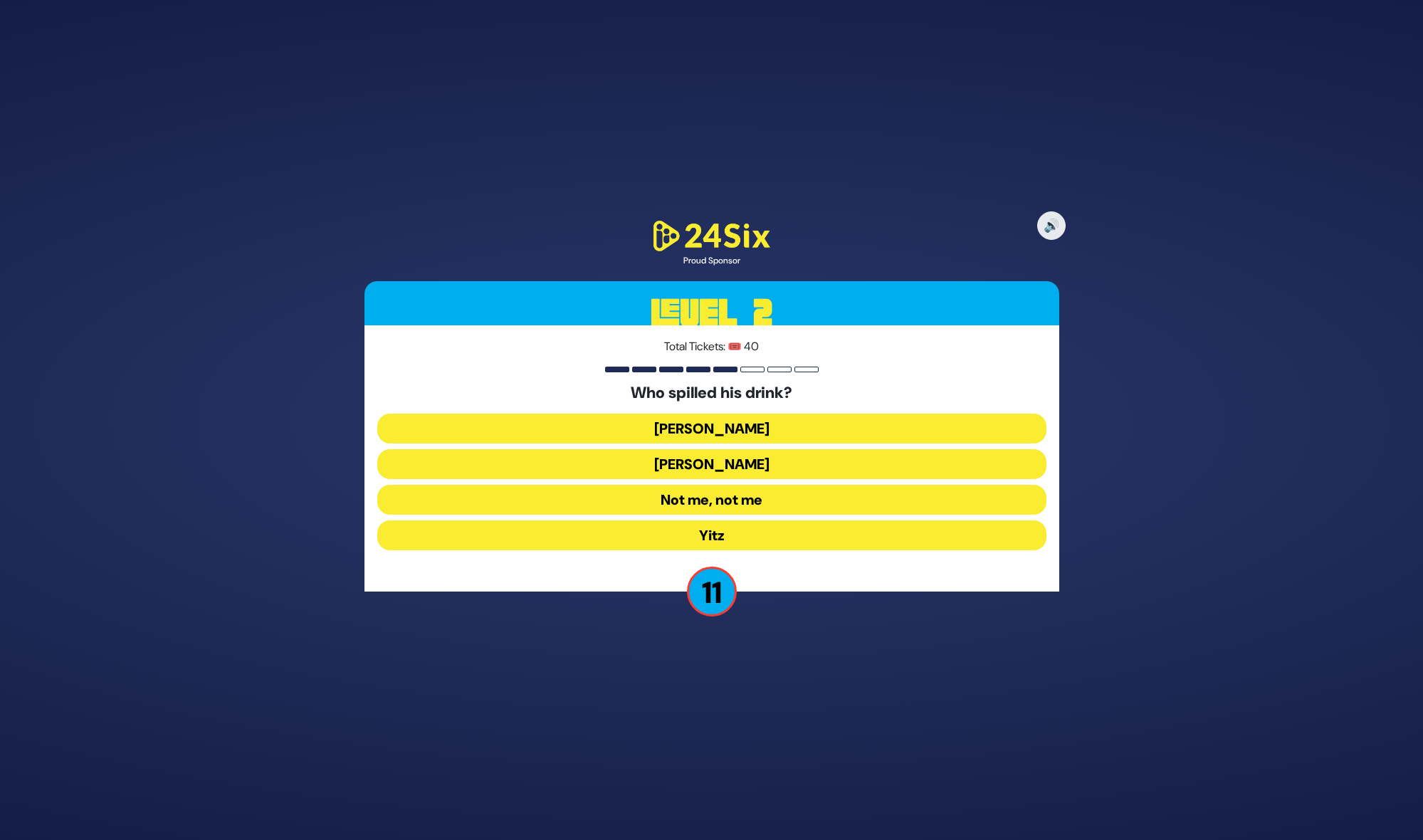
click at [705, 458] on button "[PERSON_NAME]" at bounding box center [712, 463] width 669 height 30
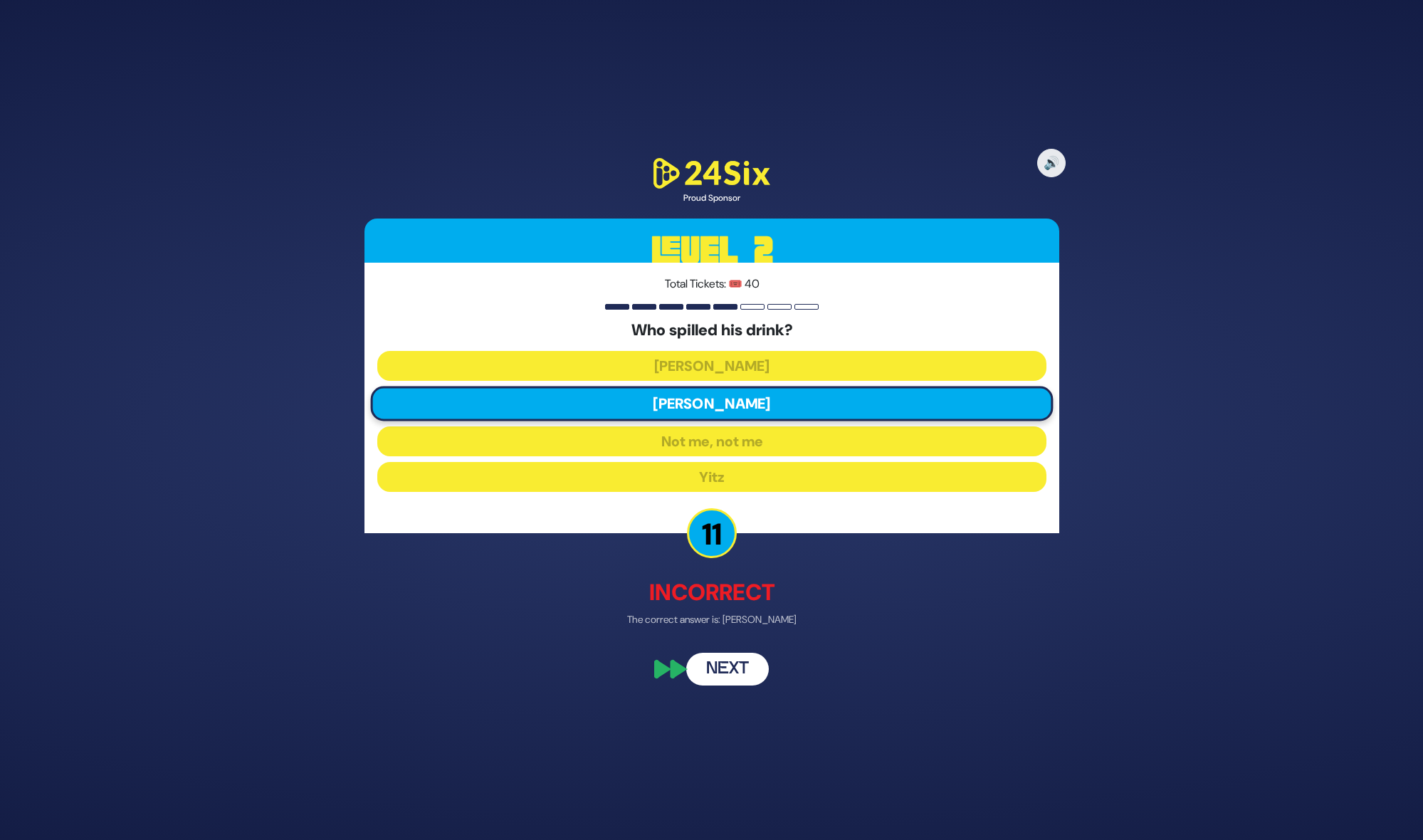
click at [741, 665] on button "Next" at bounding box center [727, 668] width 82 height 33
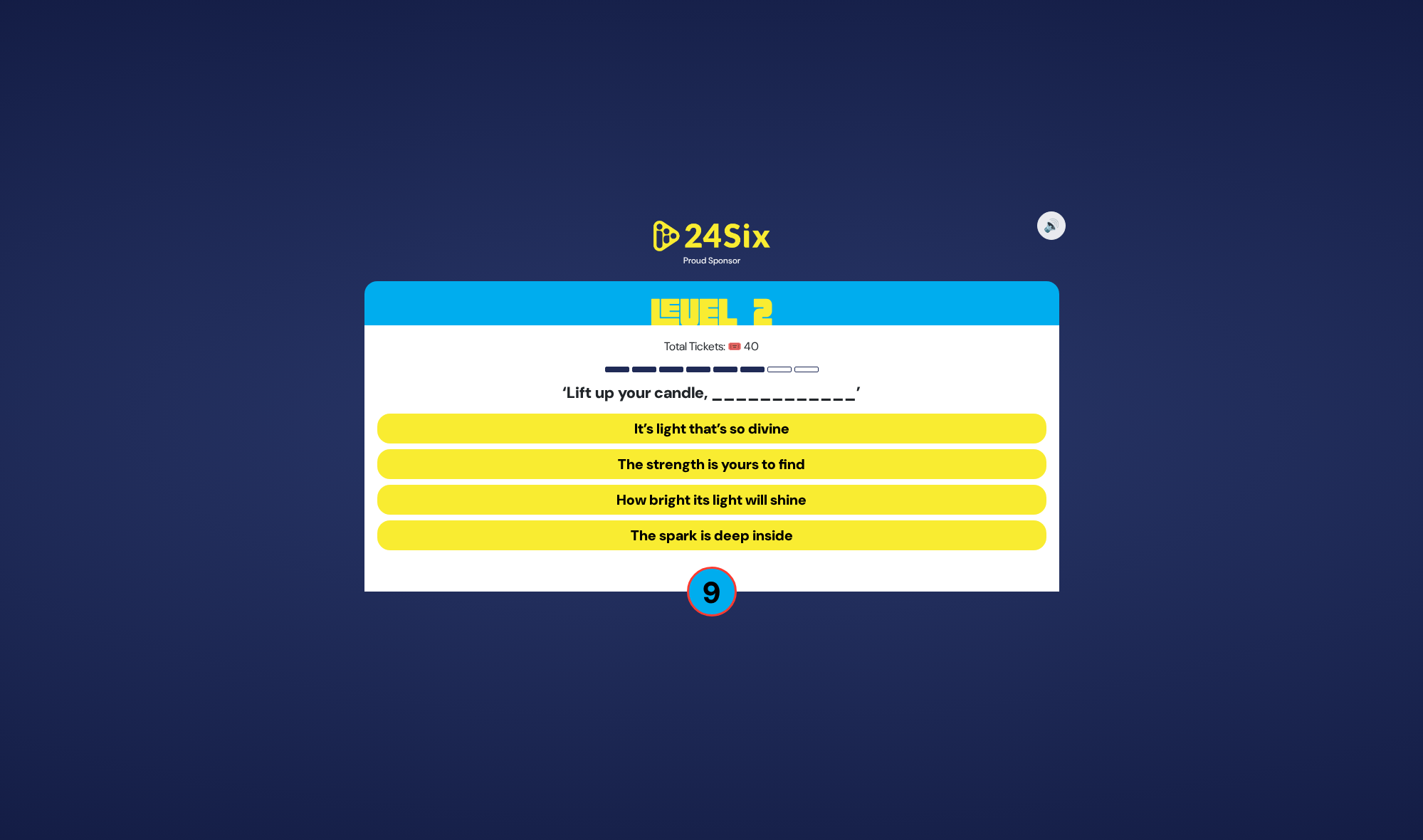
click at [681, 430] on button "It’s light that’s so divine" at bounding box center [712, 428] width 669 height 30
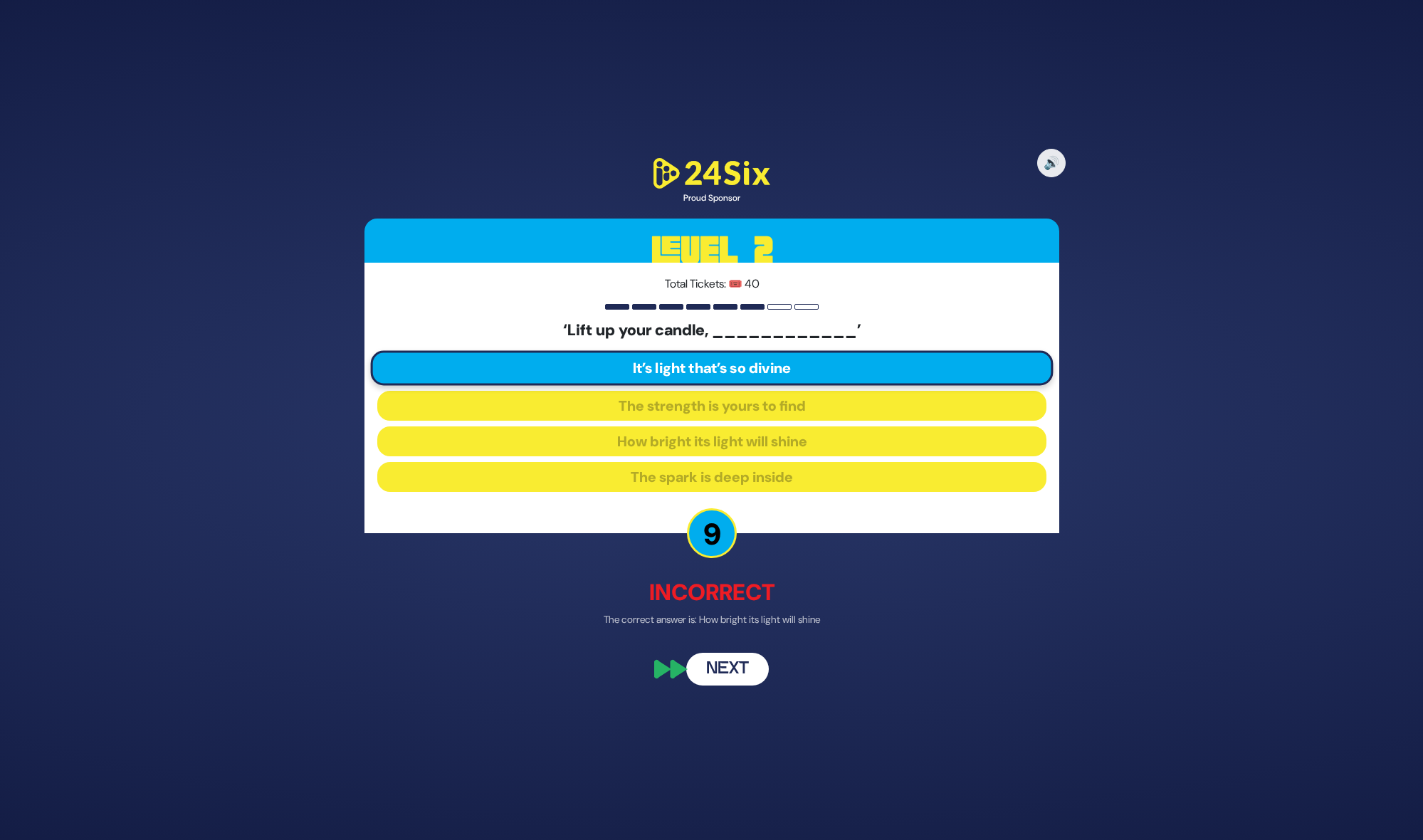
click at [716, 660] on button "Next" at bounding box center [727, 668] width 82 height 33
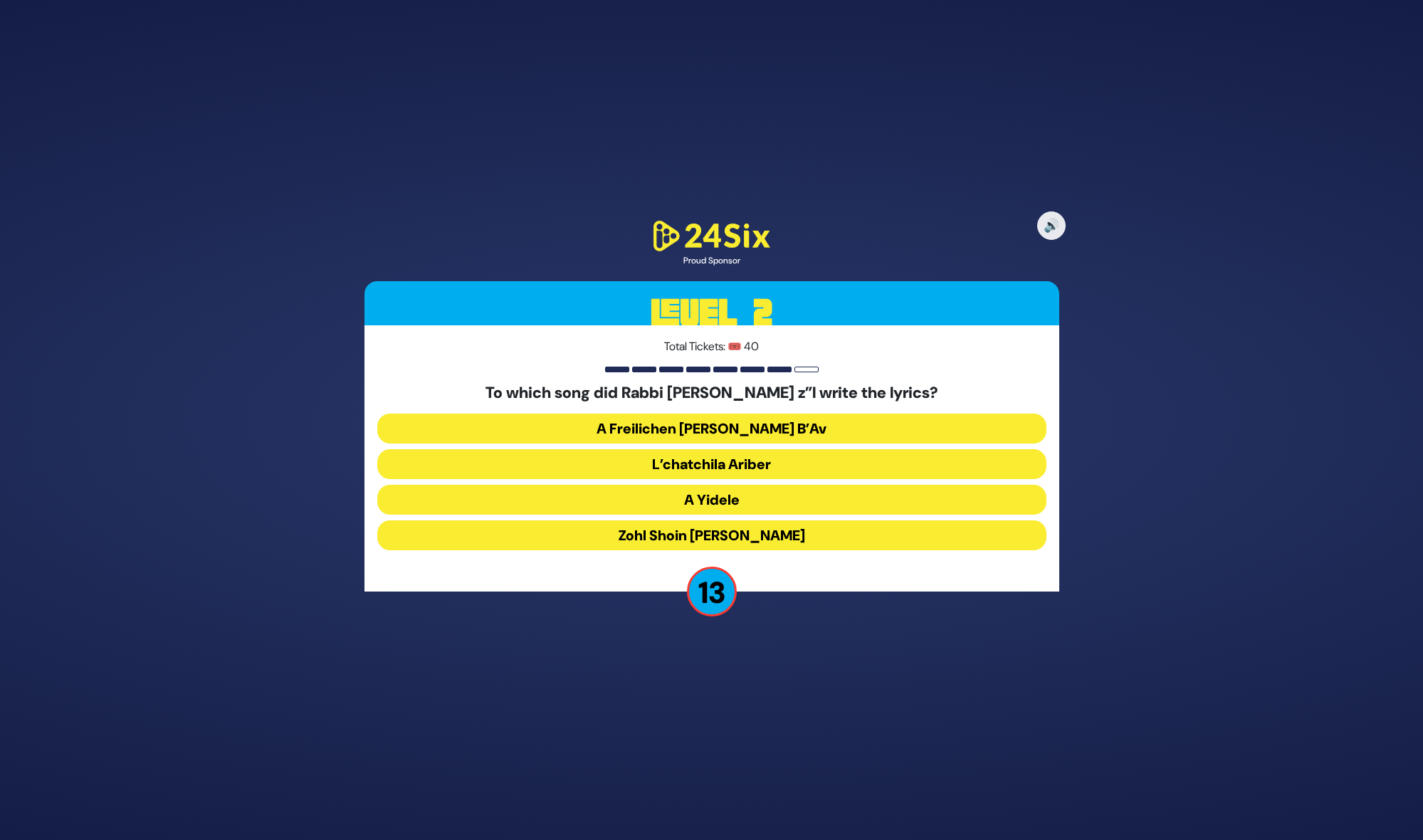
click at [659, 435] on button "A Freilichen [PERSON_NAME] B’Av" at bounding box center [712, 428] width 669 height 30
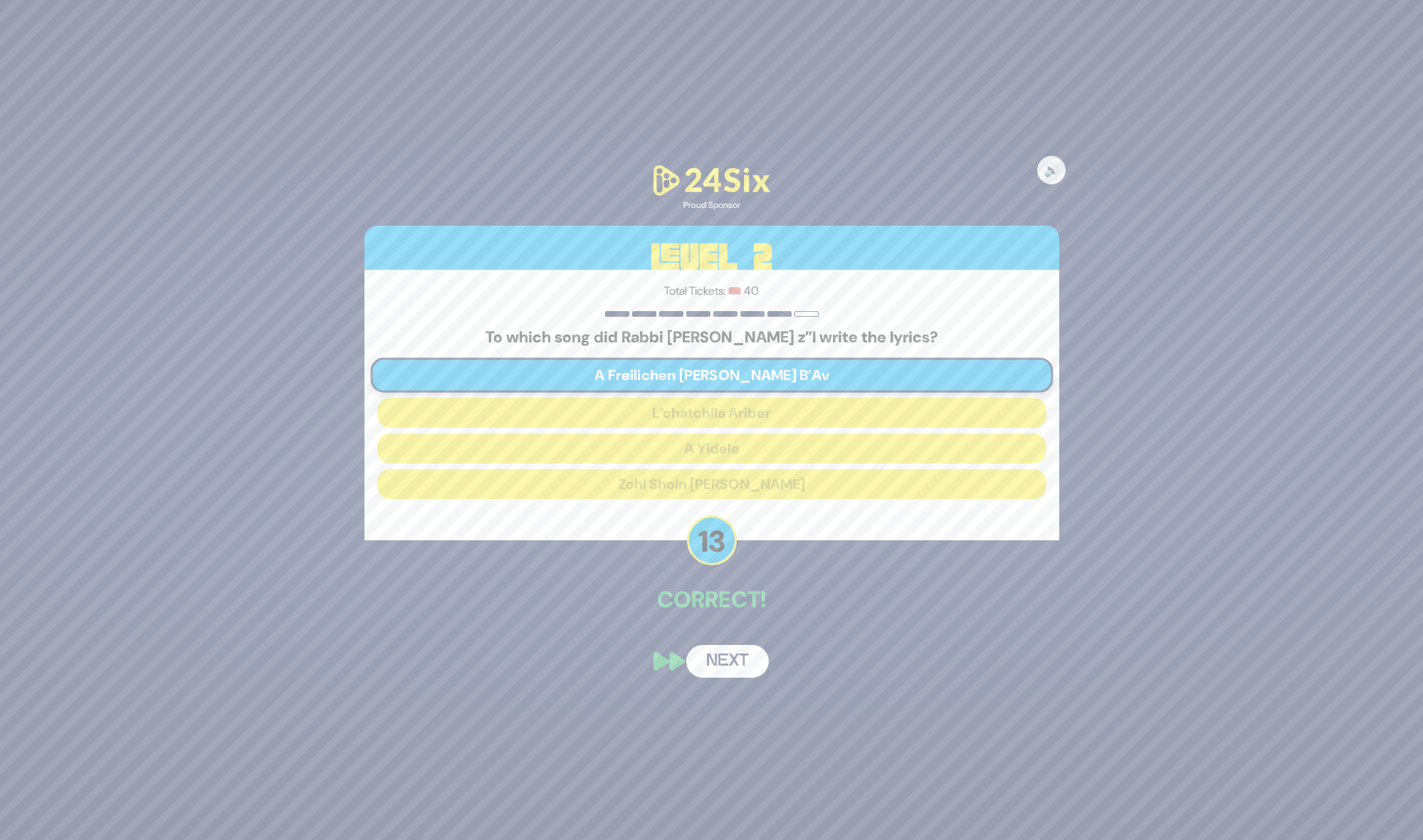
click at [723, 673] on button "Next" at bounding box center [727, 661] width 82 height 33
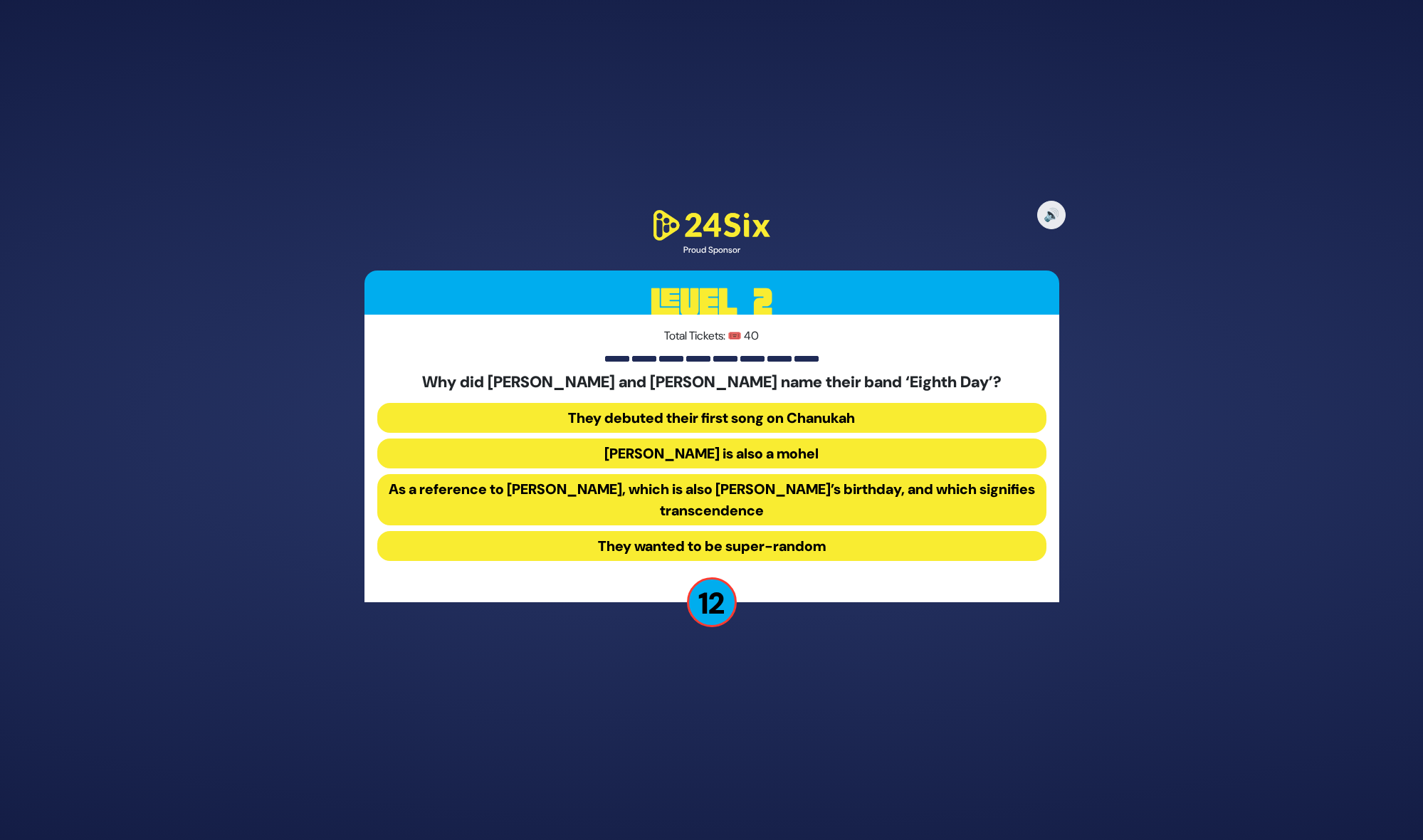
click at [710, 507] on button "As a reference to [PERSON_NAME], which is also [PERSON_NAME]’s birthday, and wh…" at bounding box center [712, 500] width 669 height 51
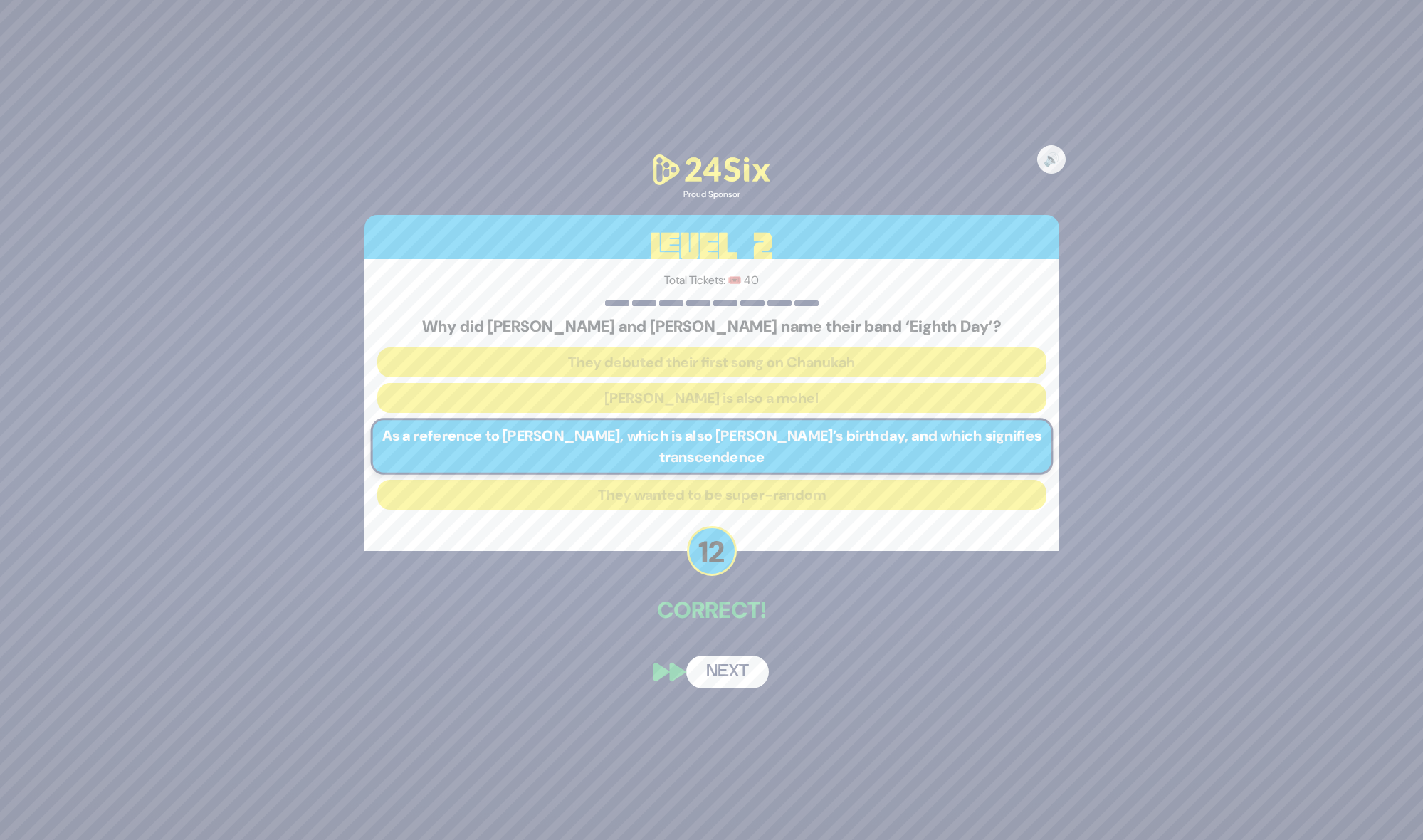
click at [724, 664] on button "Next" at bounding box center [727, 672] width 82 height 33
